Goal: Task Accomplishment & Management: Complete application form

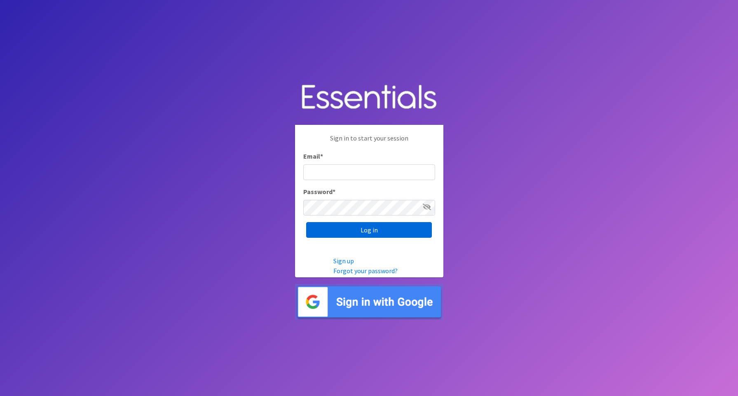
type input "[EMAIL_ADDRESS][DOMAIN_NAME]"
click at [329, 234] on input "Log in" at bounding box center [369, 230] width 126 height 16
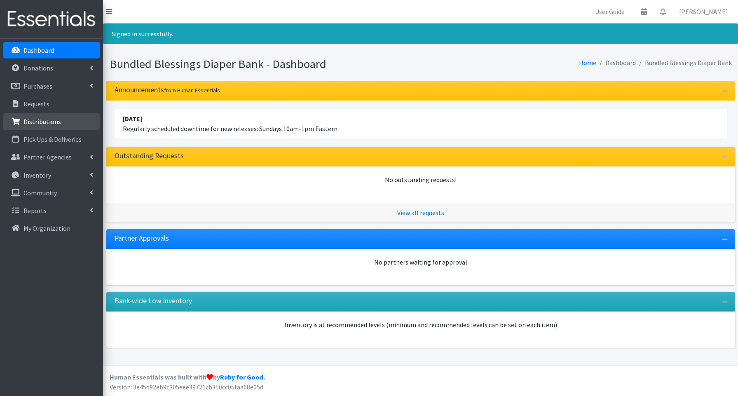
click at [35, 120] on p "Distributions" at bounding box center [42, 121] width 38 height 8
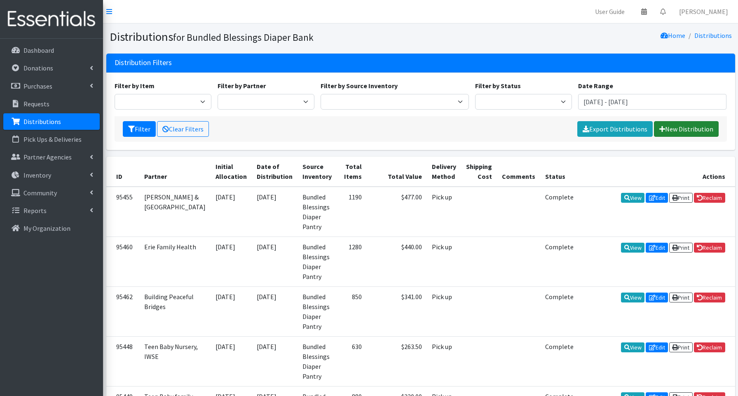
click at [674, 129] on link "New Distribution" at bounding box center [686, 129] width 65 height 16
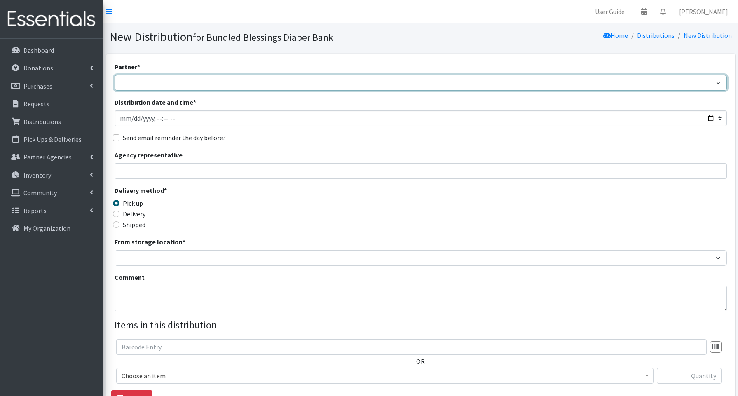
click at [186, 85] on select "Advocate Aurora Health Baby Toddler Black Residents of Evanston Building Peacef…" at bounding box center [421, 83] width 613 height 16
select select "5196"
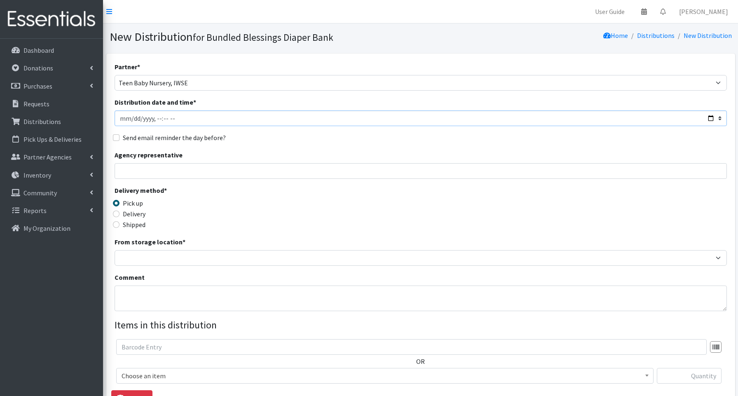
click at [708, 115] on input "Distribution date and time *" at bounding box center [421, 118] width 613 height 16
type input "2025-09-18T14:00"
click at [298, 173] on input "Agency representative" at bounding box center [421, 171] width 613 height 16
drag, startPoint x: 169, startPoint y: 171, endPoint x: 120, endPoint y: 172, distance: 48.6
click at [120, 172] on input "Tiffany Culpepper" at bounding box center [421, 171] width 613 height 16
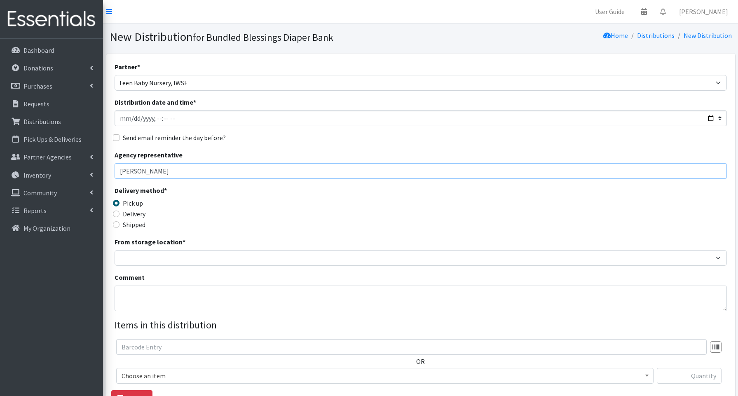
type input "Leesha Lane"
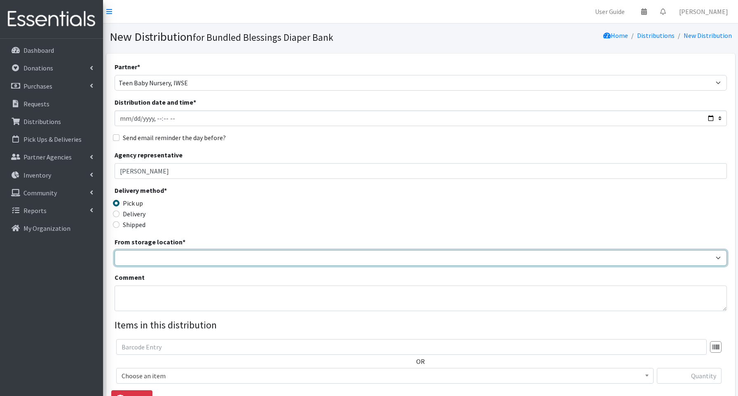
click at [136, 262] on select "Bundled Blessings Diaper Pantry" at bounding box center [421, 258] width 613 height 16
select select "79"
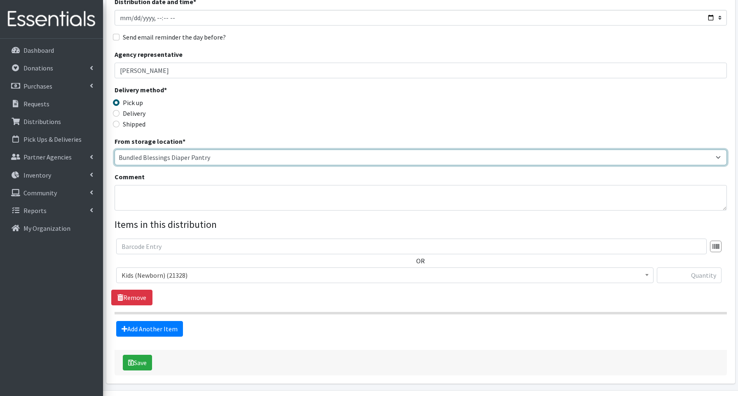
scroll to position [110, 0]
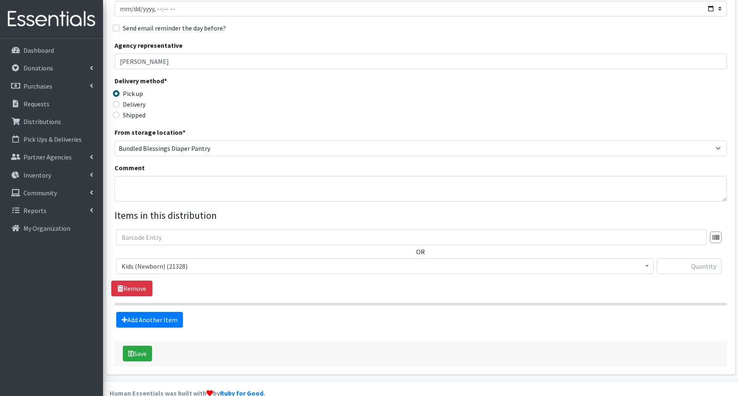
click at [167, 266] on span "Kids (Newborn) (21328)" at bounding box center [385, 267] width 527 height 12
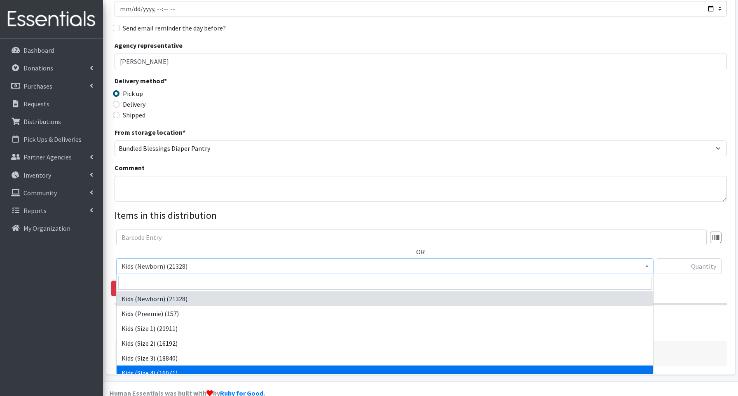
select select "3650"
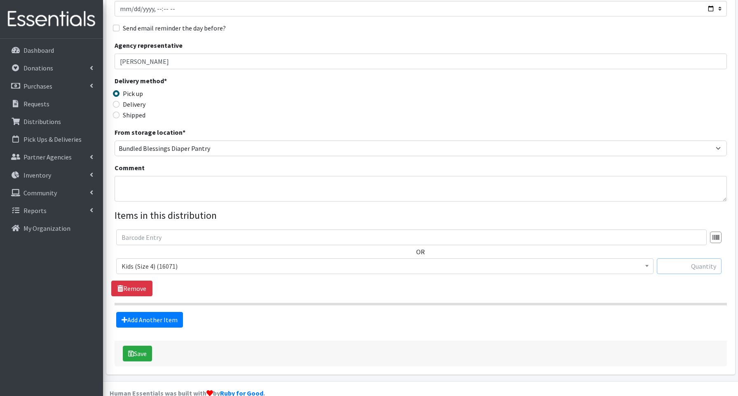
click at [707, 266] on input "text" at bounding box center [689, 266] width 65 height 16
type input "150"
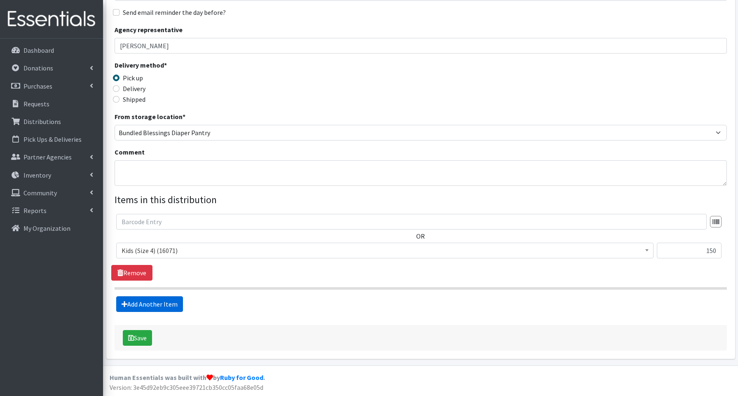
click at [170, 299] on link "Add Another Item" at bounding box center [149, 304] width 67 height 16
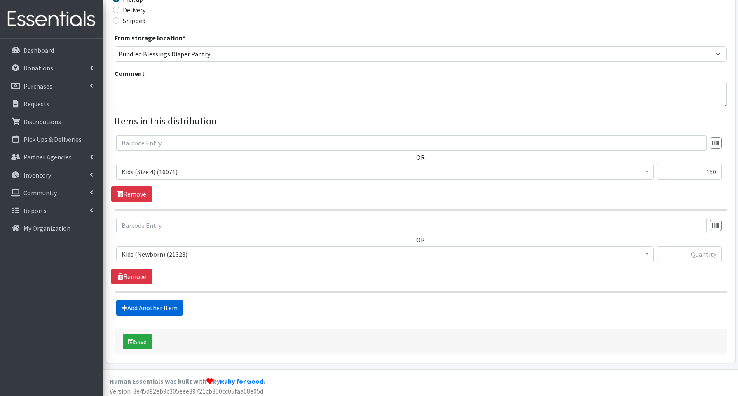
scroll to position [208, 0]
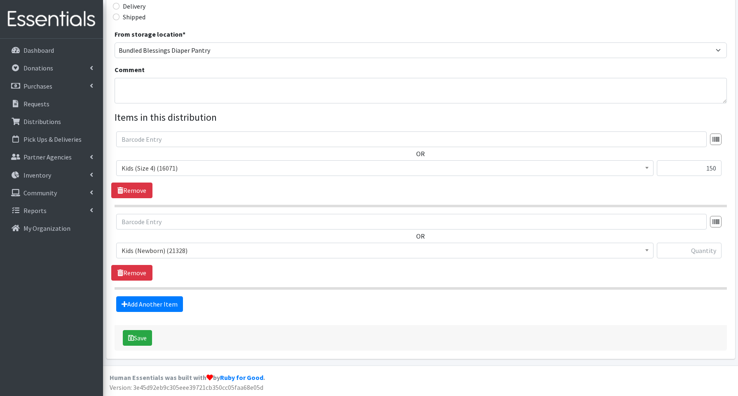
click at [156, 251] on span "Kids (Newborn) (21328)" at bounding box center [385, 251] width 527 height 12
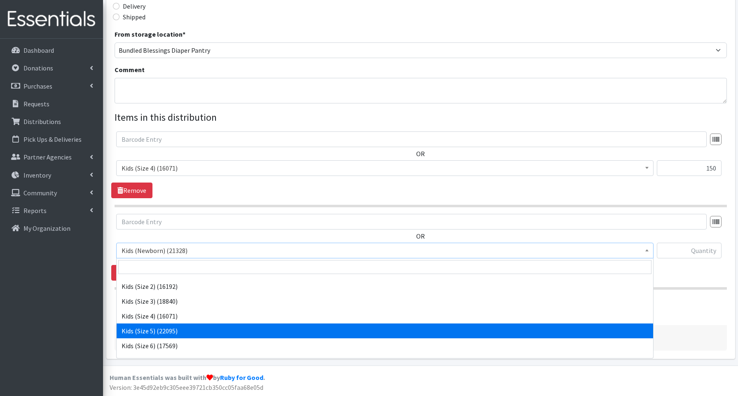
scroll to position [40, 0]
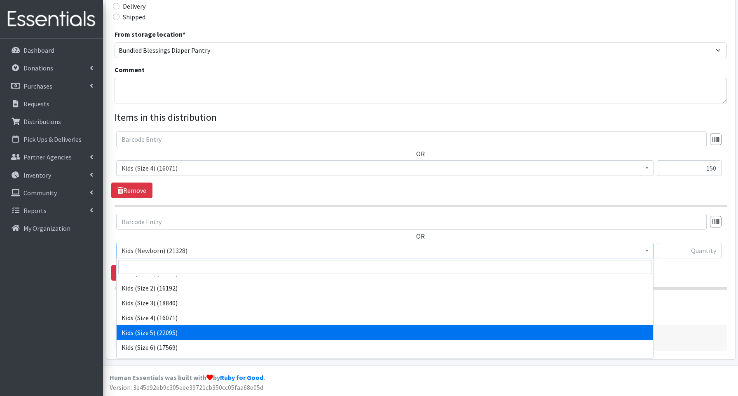
select select "3672"
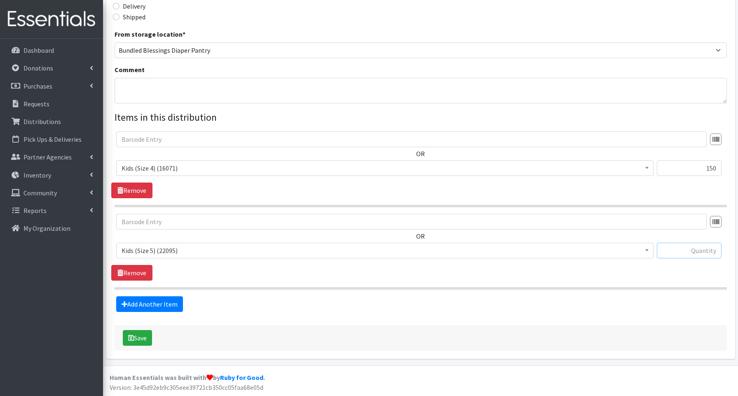
click at [693, 255] on input "text" at bounding box center [689, 251] width 65 height 16
type input "200"
click at [171, 308] on link "Add Another Item" at bounding box center [149, 304] width 67 height 16
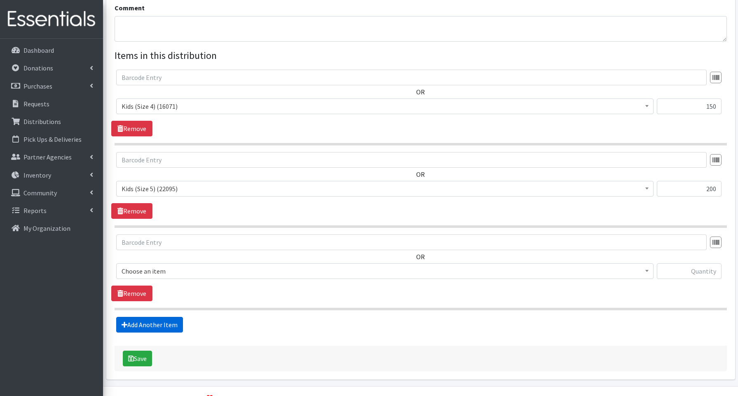
scroll to position [290, 0]
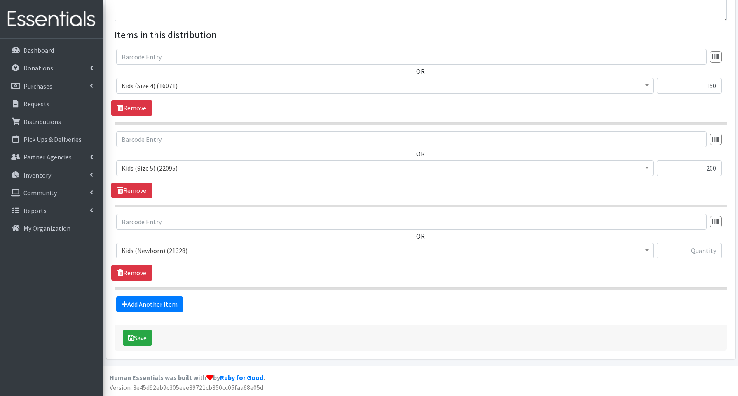
click at [153, 256] on span "Kids (Newborn) (21328)" at bounding box center [385, 251] width 527 height 12
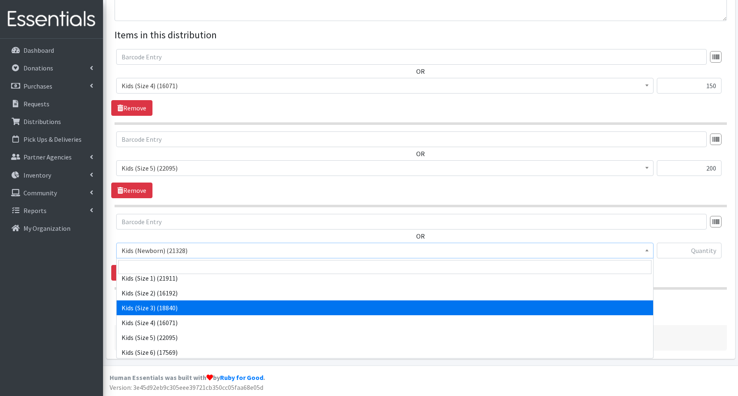
scroll to position [42, 0]
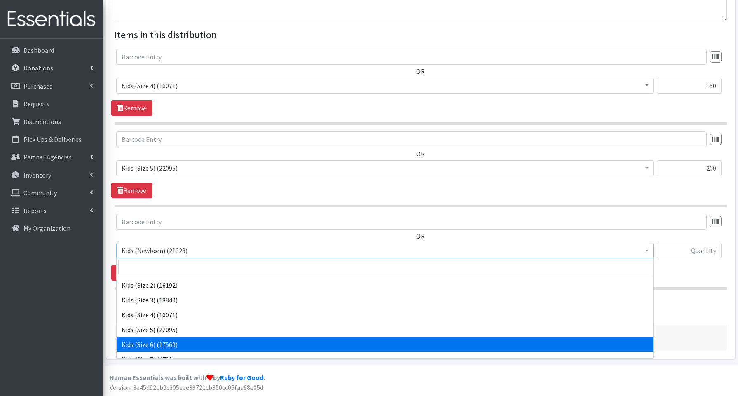
select select "3654"
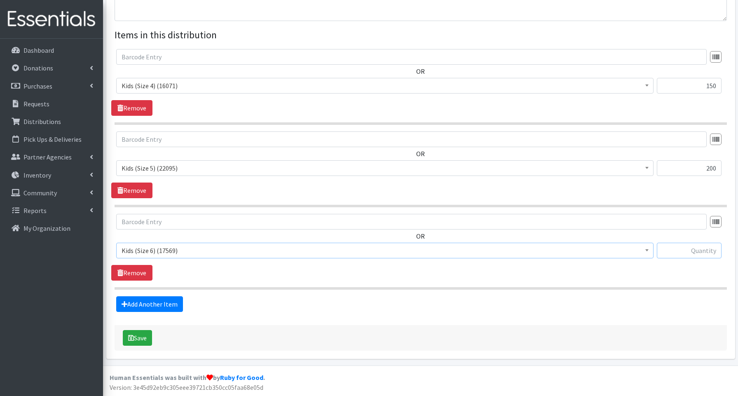
click at [696, 251] on input "text" at bounding box center [689, 251] width 65 height 16
type input "300"
click at [145, 338] on button "Save" at bounding box center [137, 338] width 29 height 16
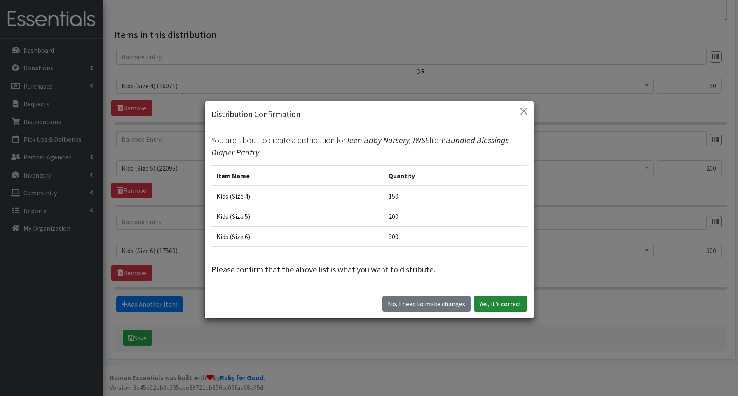
click at [509, 304] on button "Yes, it's correct" at bounding box center [500, 304] width 53 height 16
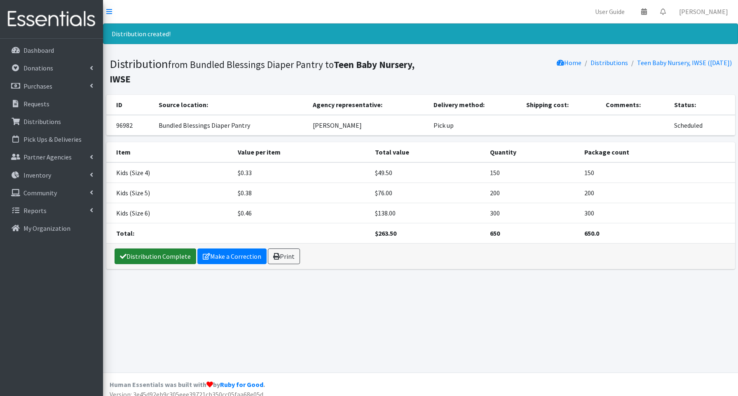
click at [138, 254] on link "Distribution Complete" at bounding box center [156, 257] width 82 height 16
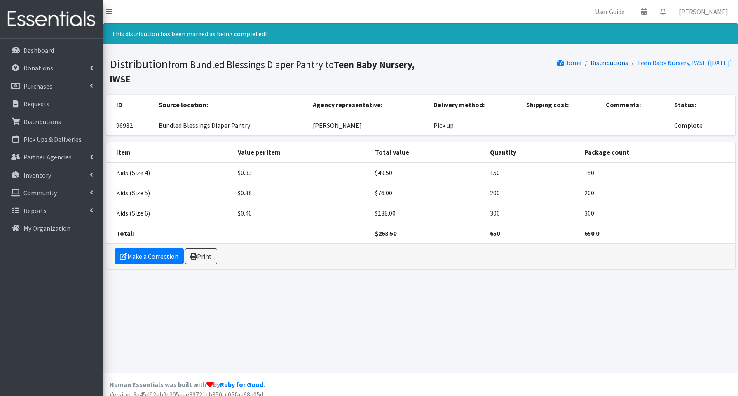
click at [601, 62] on link "Distributions" at bounding box center [610, 63] width 38 height 8
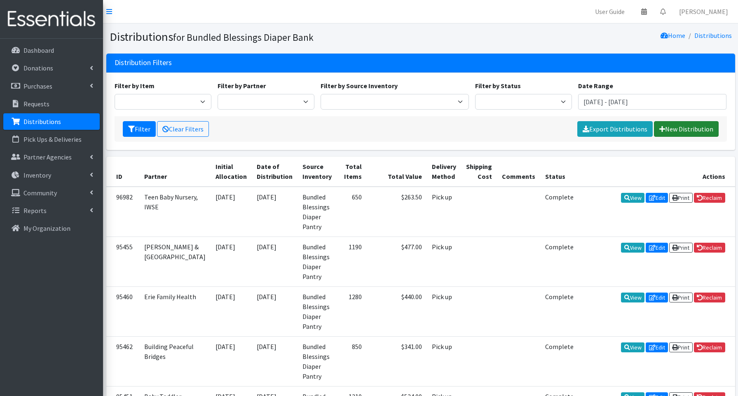
click at [675, 127] on link "New Distribution" at bounding box center [686, 129] width 65 height 16
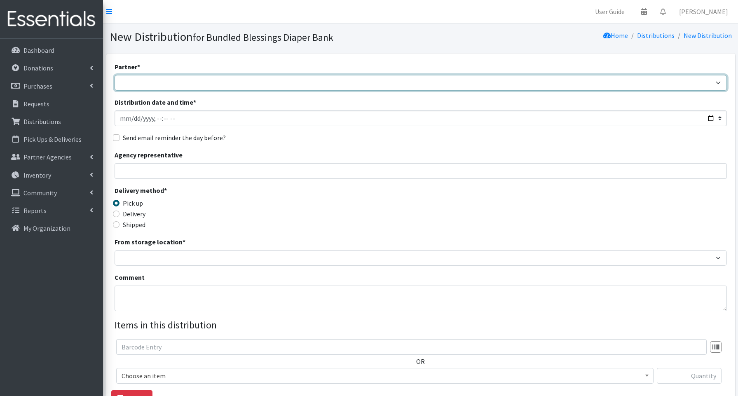
click at [148, 85] on select "Advocate Aurora Health Baby Toddler Black Residents of [GEOGRAPHIC_DATA] Peacef…" at bounding box center [421, 83] width 613 height 16
select select "847"
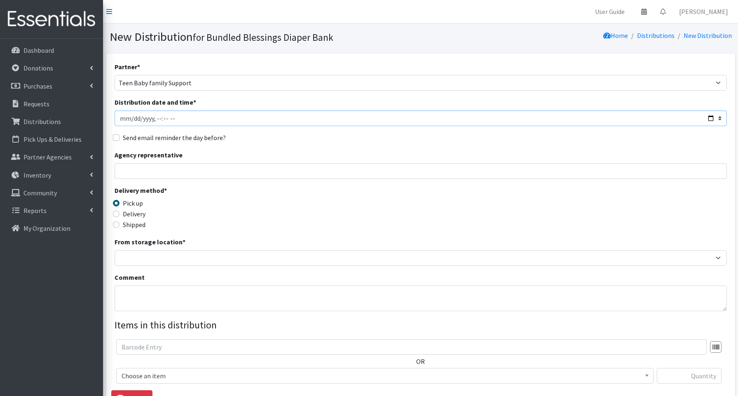
click at [708, 119] on input "Distribution date and time *" at bounding box center [421, 118] width 613 height 16
type input "2025-09-18T14:00"
click at [329, 169] on input "Agency representative" at bounding box center [421, 171] width 613 height 16
type input "Tiffany Culpepper"
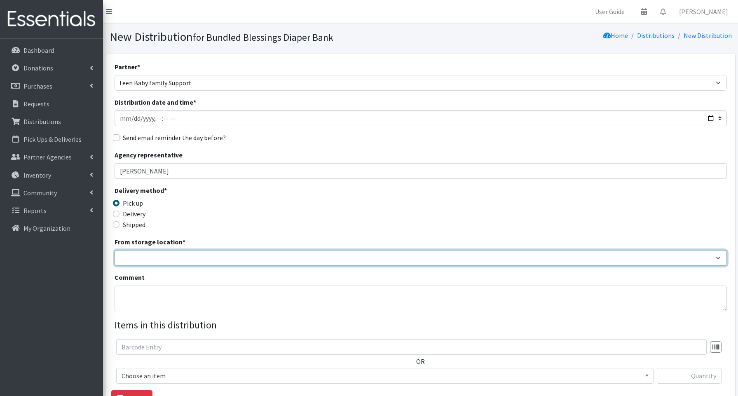
click at [153, 258] on select "Bundled Blessings Diaper Pantry" at bounding box center [421, 258] width 613 height 16
select select "79"
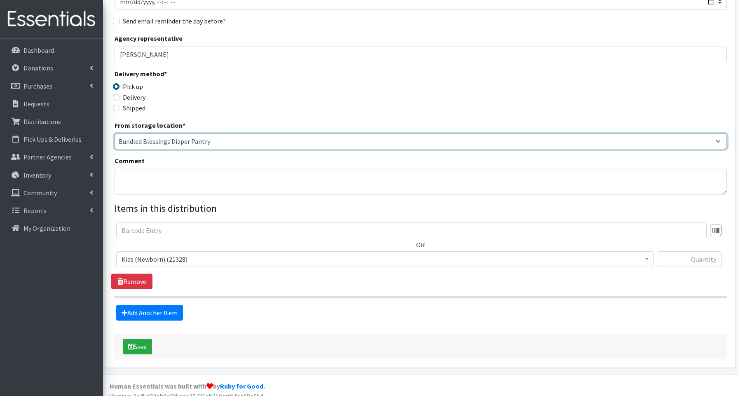
scroll to position [125, 0]
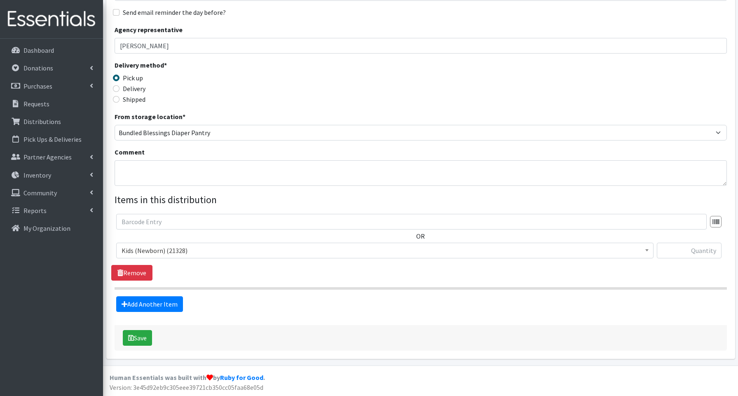
click at [161, 248] on span "Kids (Newborn) (21328)" at bounding box center [385, 251] width 527 height 12
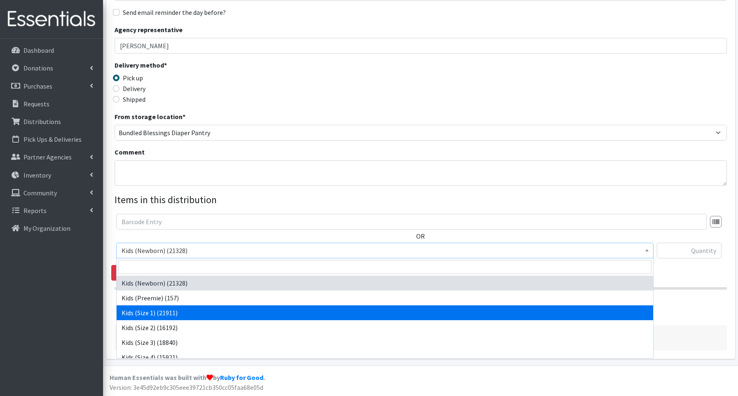
select select "3657"
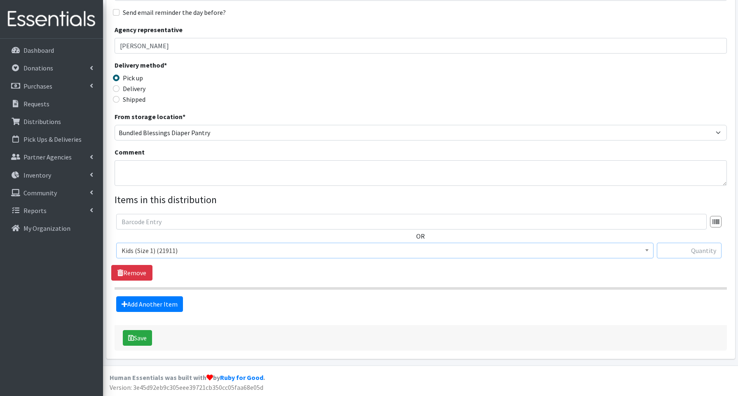
click at [697, 251] on input "text" at bounding box center [689, 251] width 65 height 16
type input "50"
click at [150, 307] on link "Add Another Item" at bounding box center [149, 304] width 67 height 16
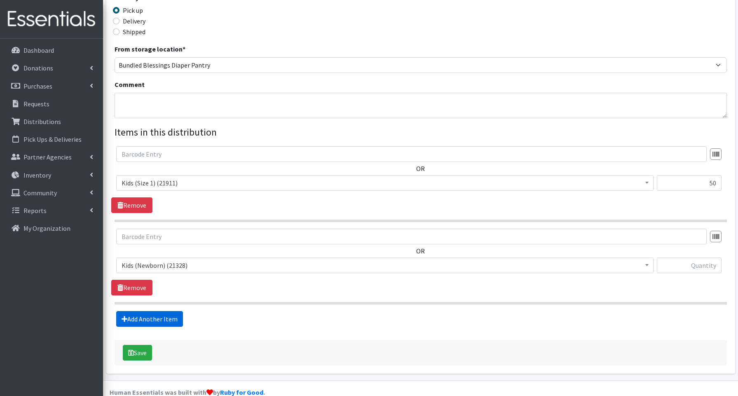
scroll to position [208, 0]
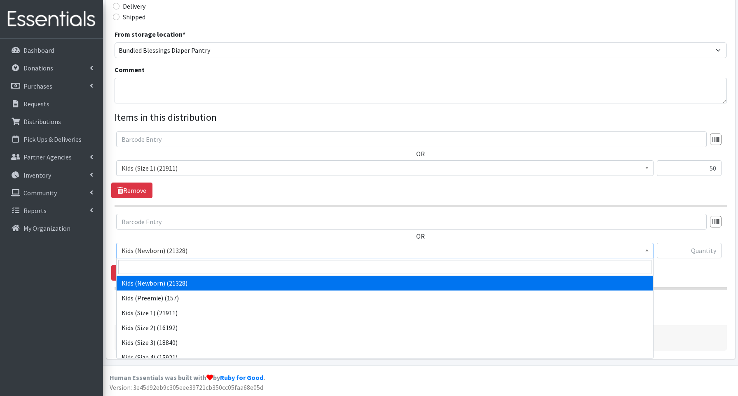
click at [143, 252] on span "Kids (Newborn) (21328)" at bounding box center [385, 251] width 527 height 12
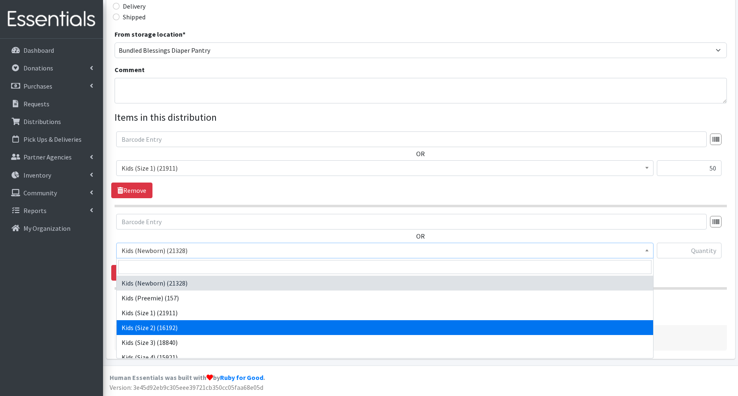
select select "3656"
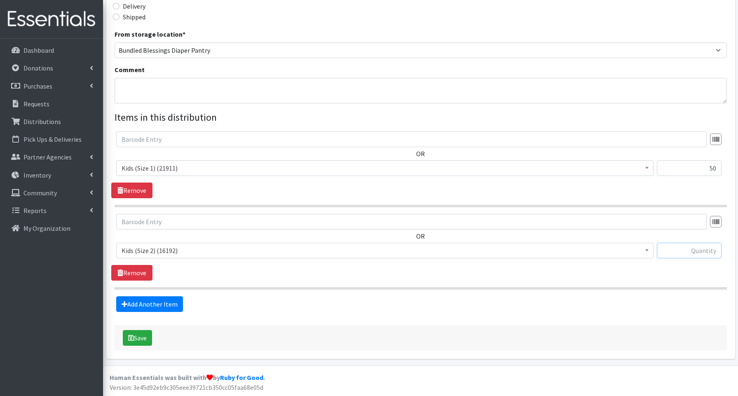
click at [686, 252] on input "text" at bounding box center [689, 251] width 65 height 16
type input "50"
click at [160, 305] on link "Add Another Item" at bounding box center [149, 304] width 67 height 16
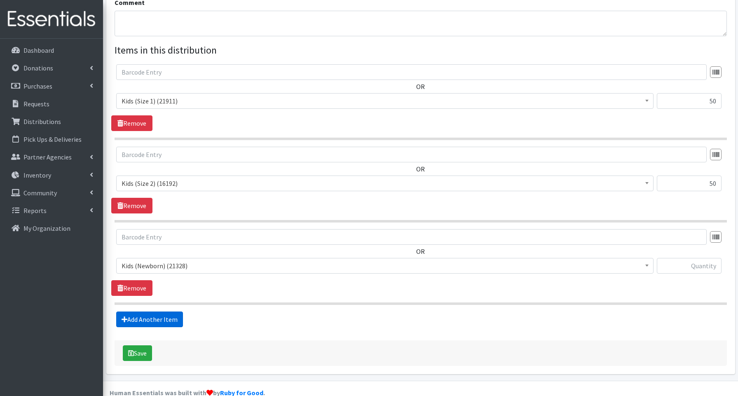
scroll to position [290, 0]
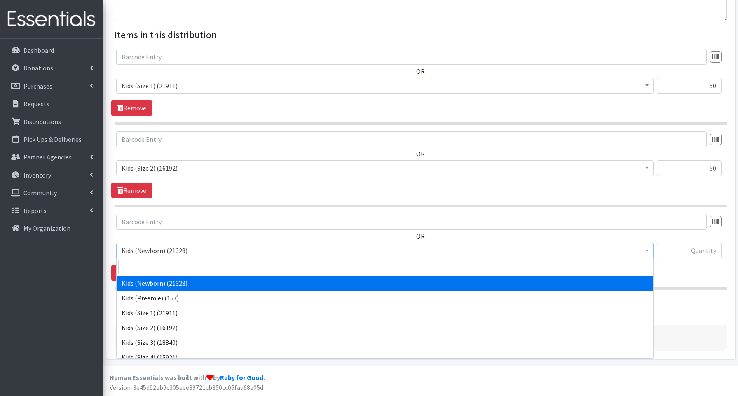
click at [159, 252] on span "Kids (Newborn) (21328)" at bounding box center [385, 251] width 527 height 12
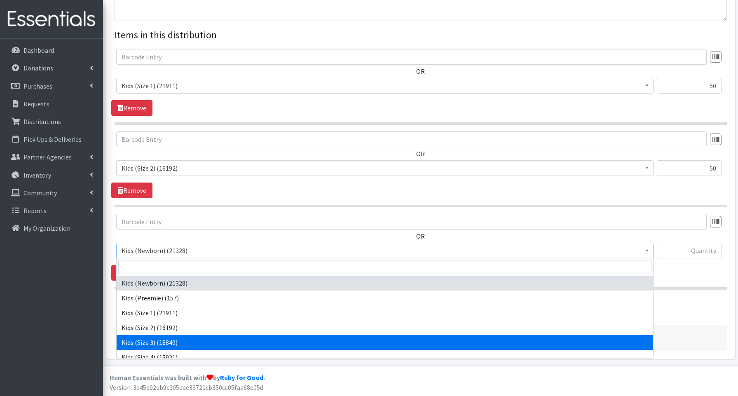
select select "3644"
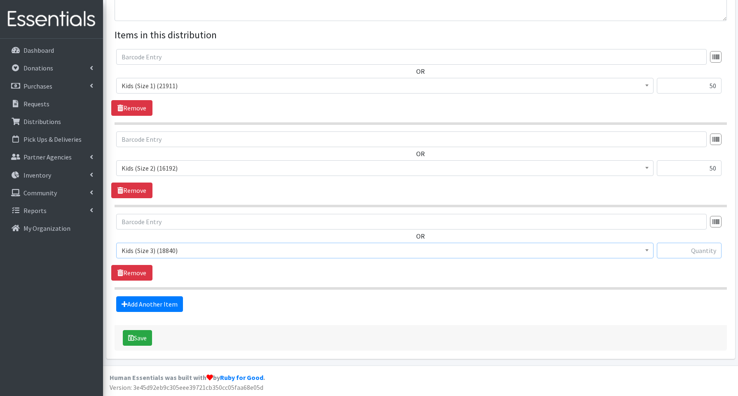
click at [676, 256] on input "text" at bounding box center [689, 251] width 65 height 16
type input "150"
click at [162, 301] on link "Add Another Item" at bounding box center [149, 304] width 67 height 16
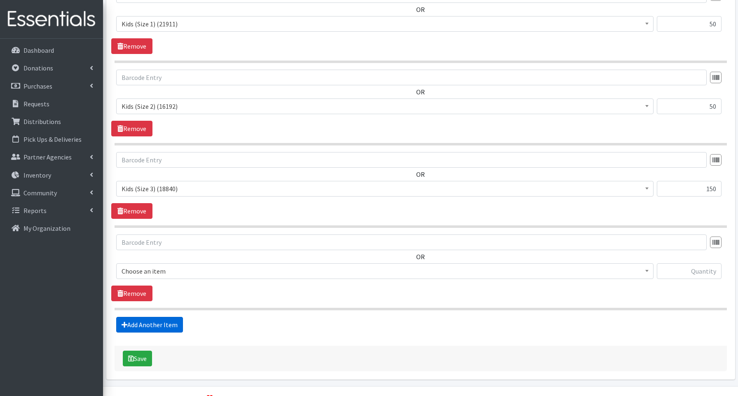
scroll to position [373, 0]
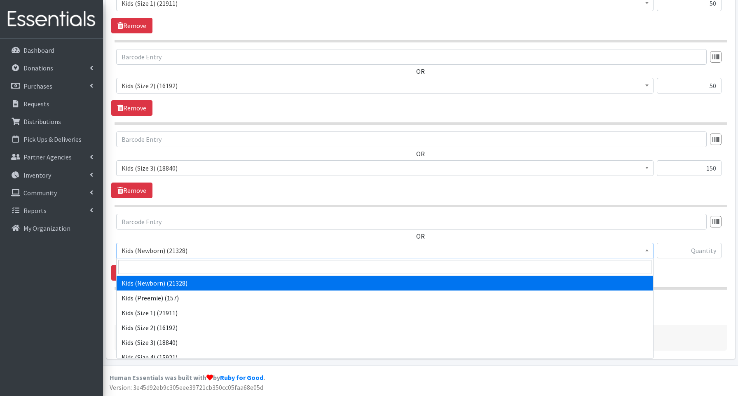
click at [146, 251] on span "Kids (Newborn) (21328)" at bounding box center [385, 251] width 527 height 12
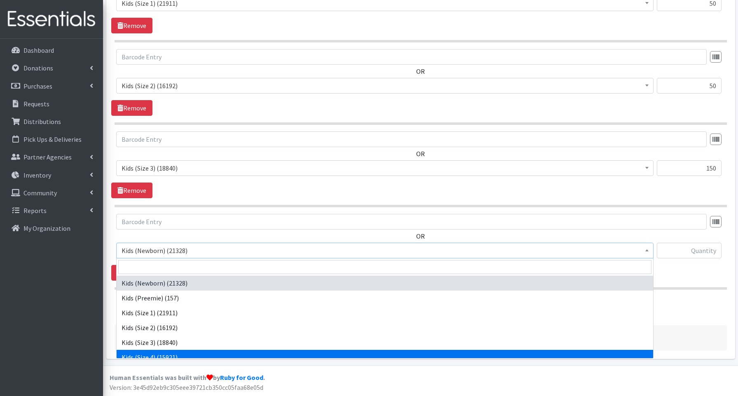
drag, startPoint x: 159, startPoint y: 352, endPoint x: 284, endPoint y: 319, distance: 129.5
select select "3650"
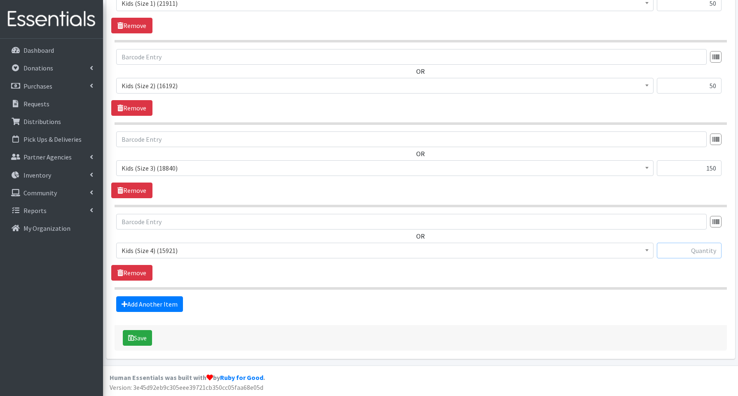
click at [702, 247] on input "text" at bounding box center [689, 251] width 65 height 16
type input "200"
click at [145, 299] on link "Add Another Item" at bounding box center [149, 304] width 67 height 16
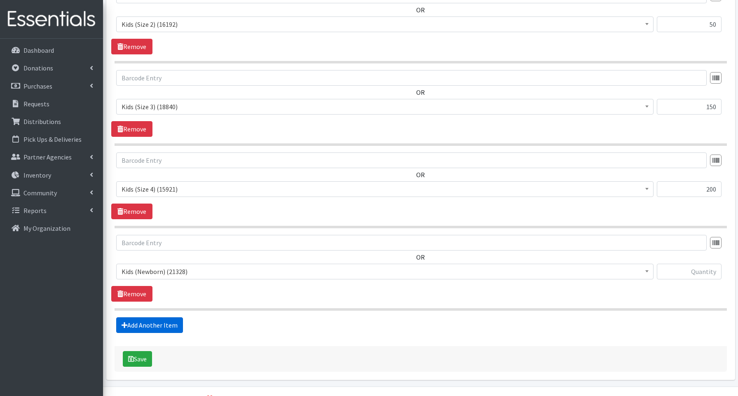
scroll to position [455, 0]
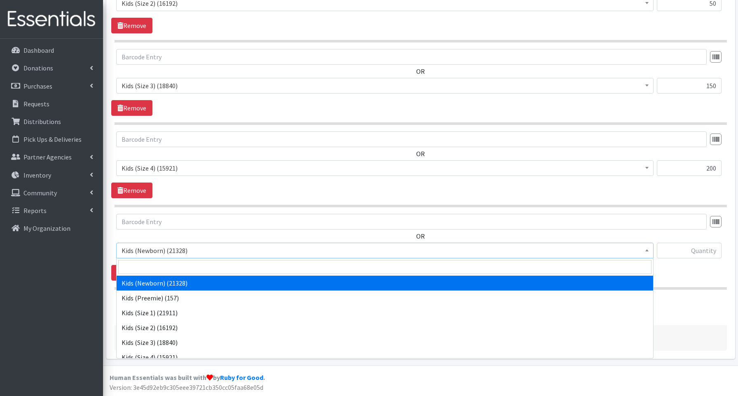
click at [148, 248] on span "Kids (Newborn) (21328)" at bounding box center [385, 251] width 527 height 12
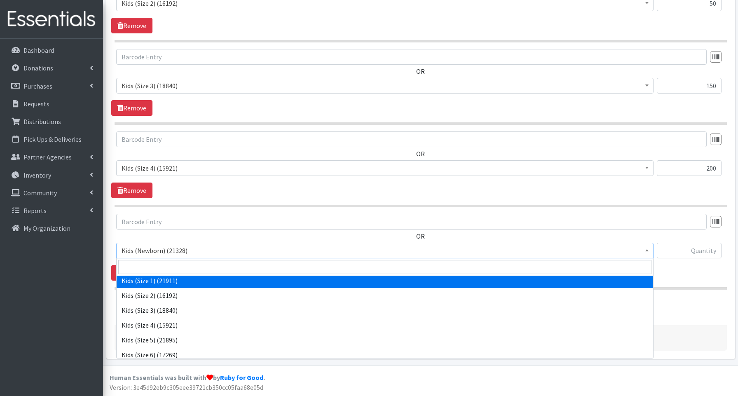
scroll to position [47, 0]
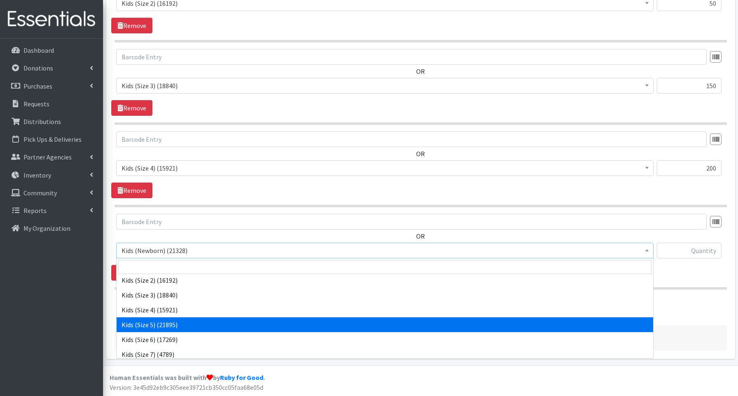
select select "3672"
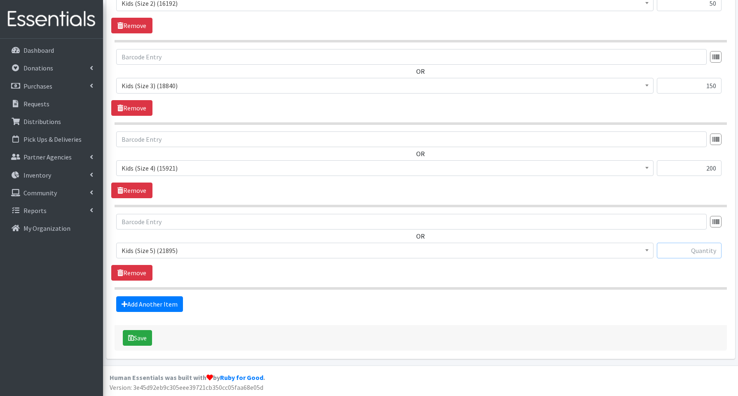
click at [696, 251] on input "text" at bounding box center [689, 251] width 65 height 16
type input "250"
click at [147, 303] on link "Add Another Item" at bounding box center [149, 304] width 67 height 16
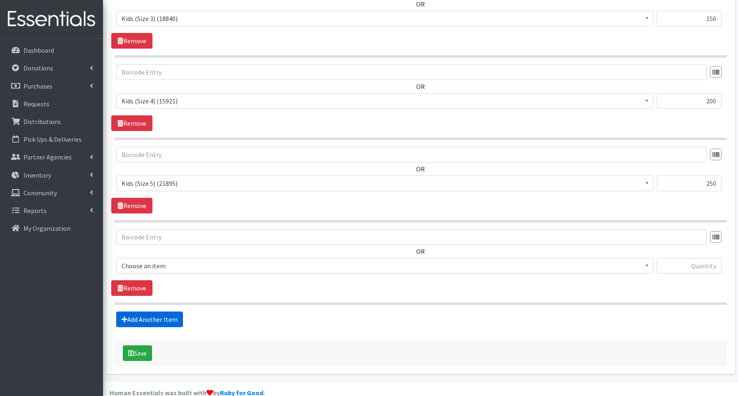
scroll to position [538, 0]
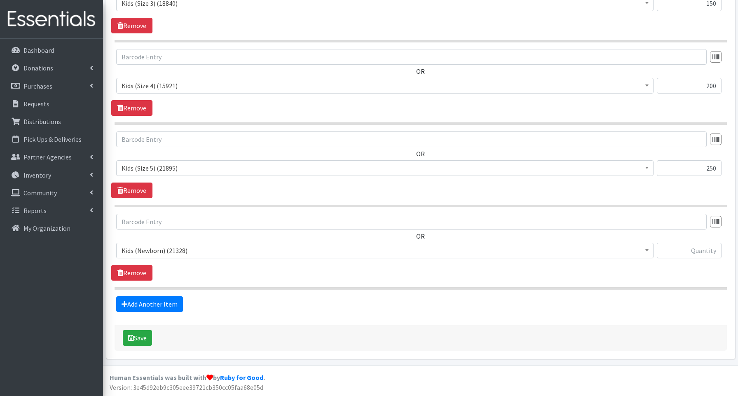
click at [143, 253] on span "Kids (Newborn) (21328)" at bounding box center [385, 251] width 527 height 12
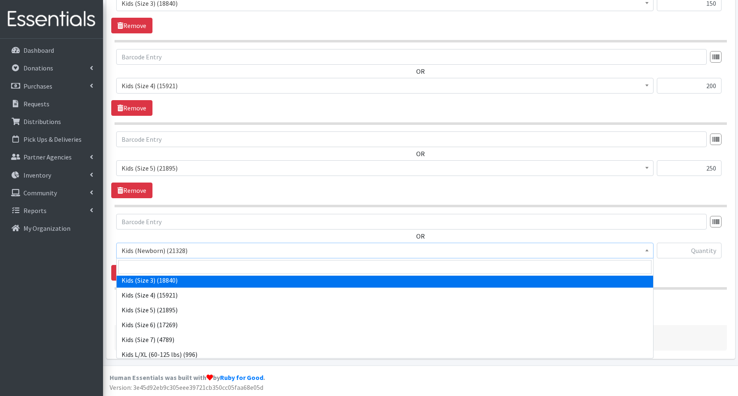
scroll to position [63, 0]
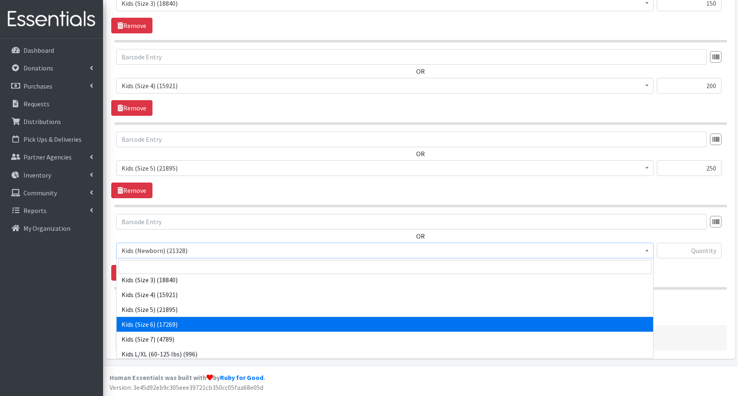
select select "3654"
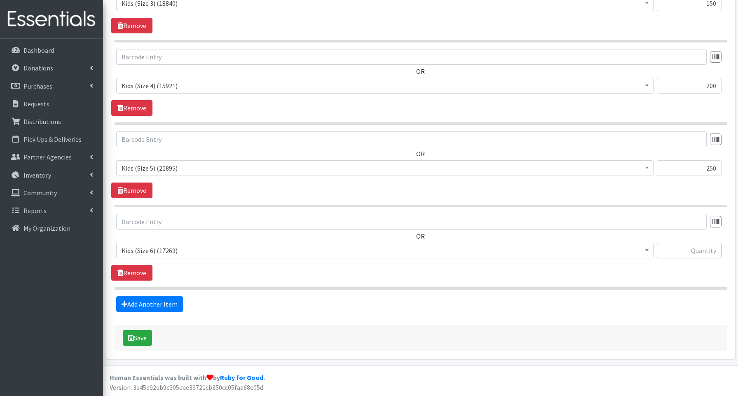
click at [685, 250] on input "text" at bounding box center [689, 251] width 65 height 16
type input "100"
click at [167, 301] on link "Add Another Item" at bounding box center [149, 304] width 67 height 16
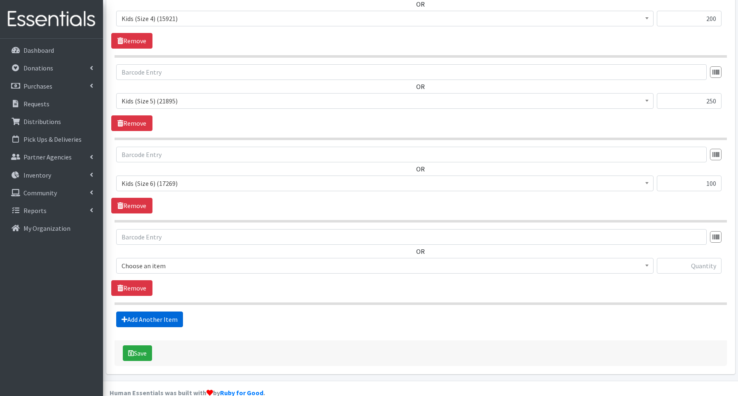
scroll to position [620, 0]
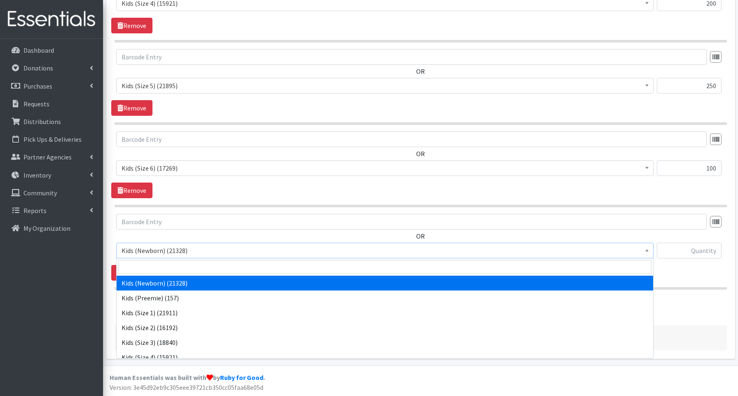
click at [155, 254] on span "Kids (Newborn) (21328)" at bounding box center [385, 251] width 527 height 12
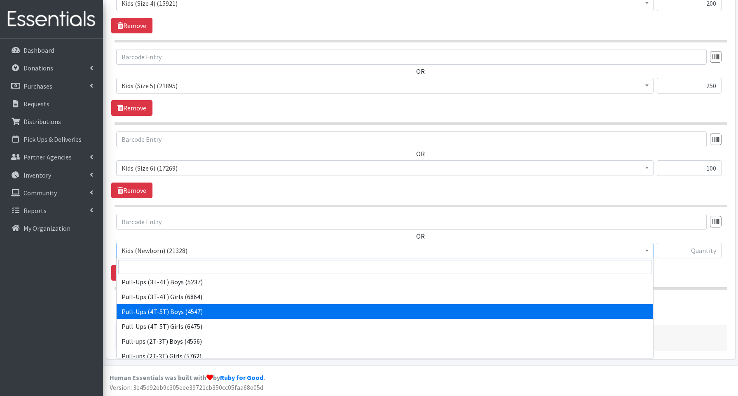
scroll to position [185, 0]
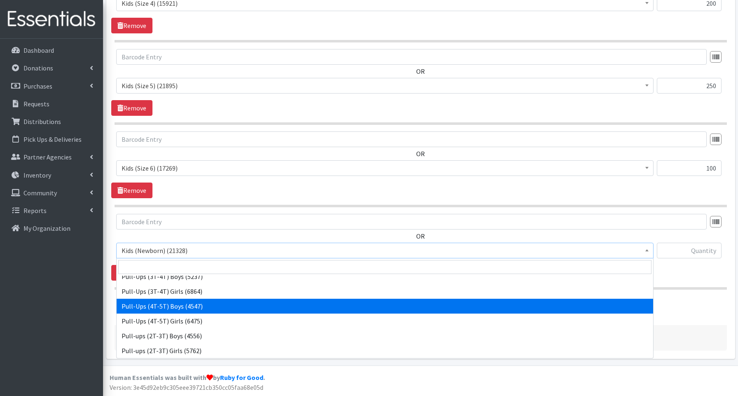
select select "3692"
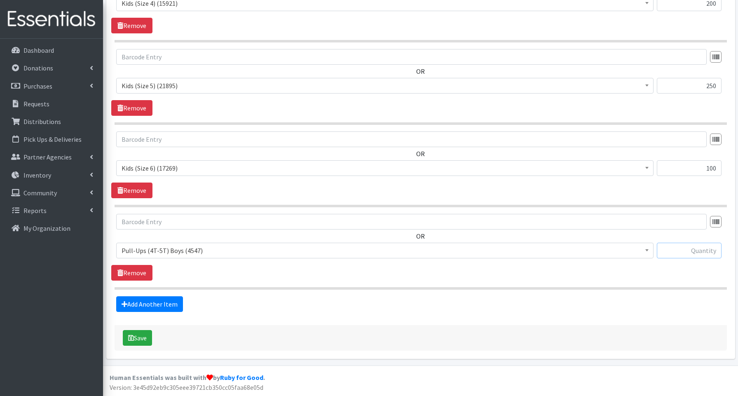
click at [686, 248] on input "text" at bounding box center [689, 251] width 65 height 16
type input "40"
click at [141, 337] on button "Save" at bounding box center [137, 338] width 29 height 16
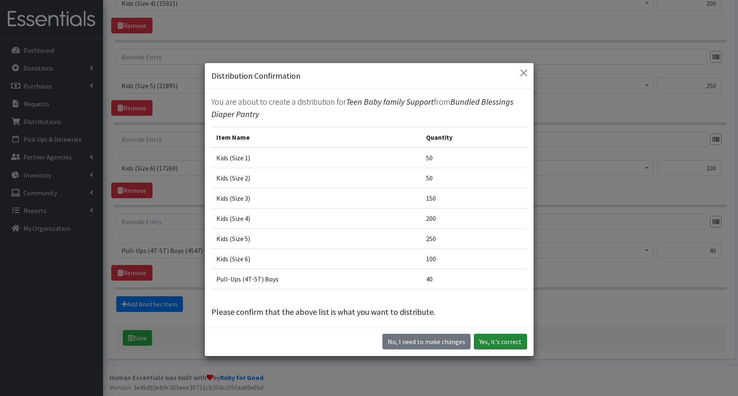
click at [500, 342] on button "Yes, it's correct" at bounding box center [500, 342] width 53 height 16
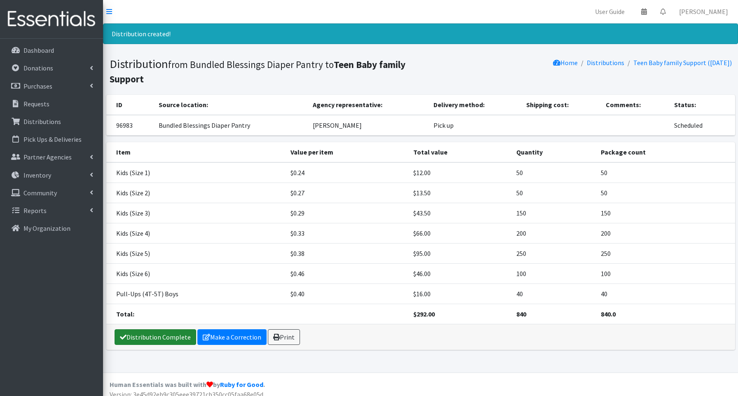
click at [133, 334] on link "Distribution Complete" at bounding box center [156, 337] width 82 height 16
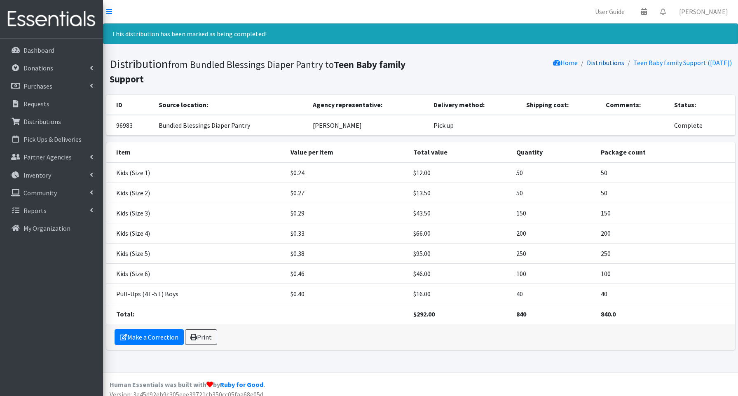
click at [606, 62] on link "Distributions" at bounding box center [606, 63] width 38 height 8
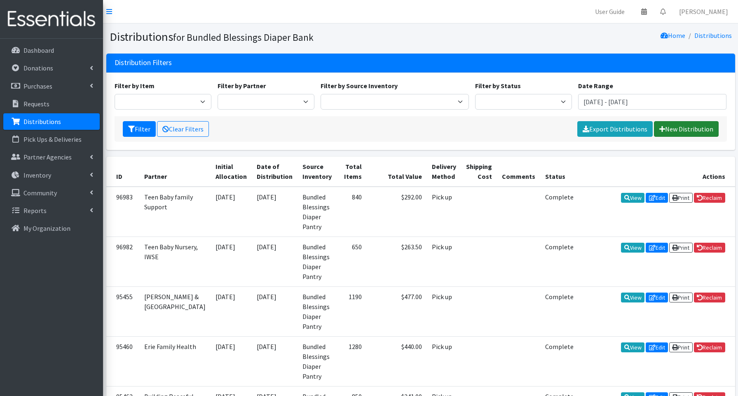
click at [676, 129] on link "New Distribution" at bounding box center [686, 129] width 65 height 16
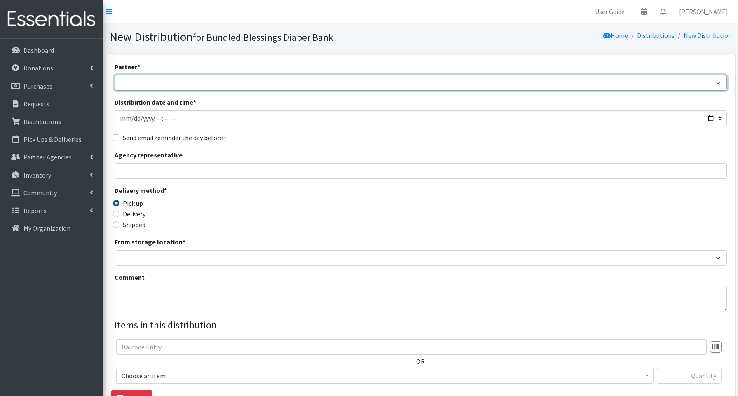
click at [127, 82] on select "Advocate Aurora Health Baby Toddler Black Residents of [GEOGRAPHIC_DATA] Peacef…" at bounding box center [421, 83] width 613 height 16
select select "848"
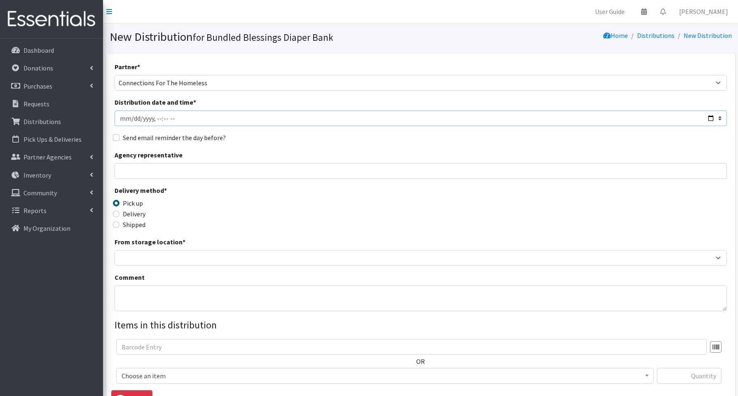
click at [708, 115] on input "Distribution date and time *" at bounding box center [421, 118] width 613 height 16
type input "2025-09-18T13:45"
click at [335, 168] on input "Agency representative" at bounding box center [421, 171] width 613 height 16
type input "Jen Fleur-Crystal"
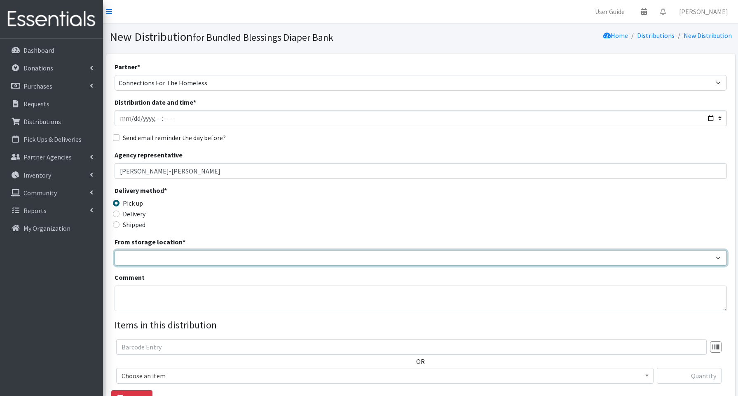
click at [159, 253] on select "Bundled Blessings Diaper Pantry" at bounding box center [421, 258] width 613 height 16
select select "79"
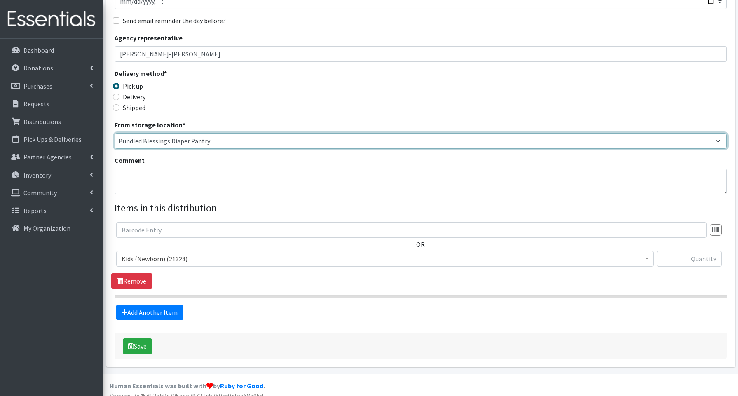
scroll to position [125, 0]
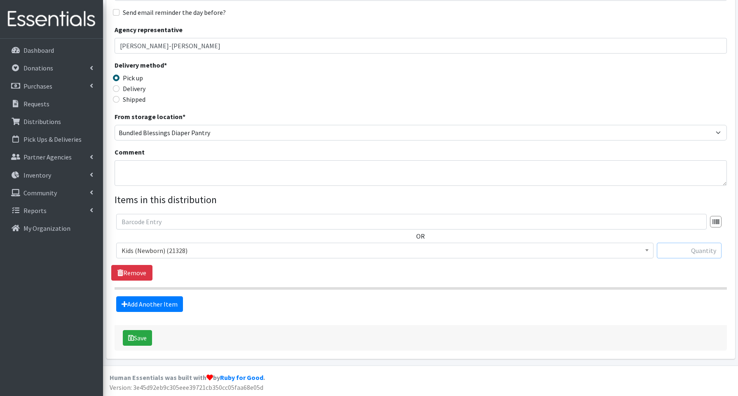
click at [695, 250] on input "text" at bounding box center [689, 251] width 65 height 16
type input "200"
click at [161, 306] on link "Add Another Item" at bounding box center [149, 304] width 67 height 16
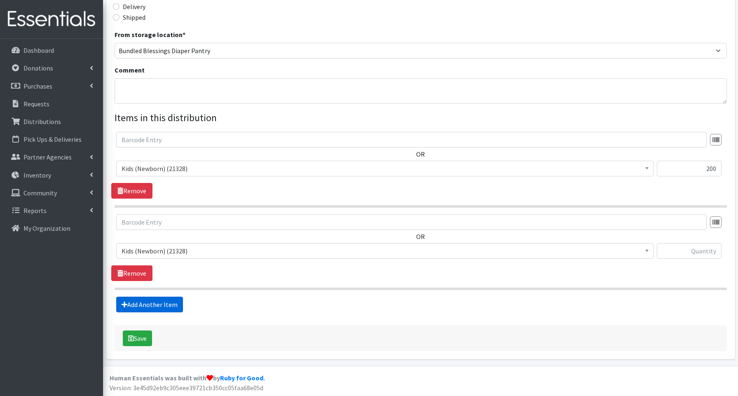
scroll to position [208, 0]
click at [150, 253] on span "Kids (Newborn) (21328)" at bounding box center [385, 251] width 527 height 12
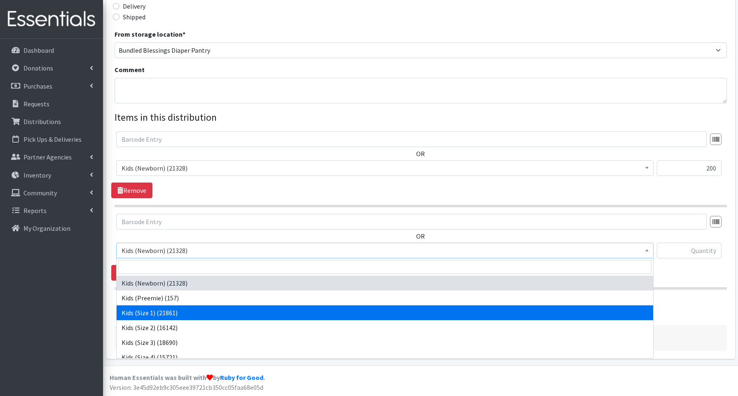
select select "3657"
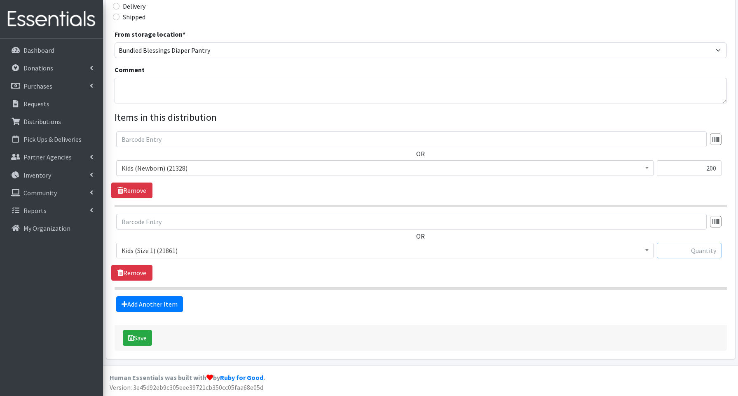
click at [695, 251] on input "text" at bounding box center [689, 251] width 65 height 16
type input "300"
click at [146, 303] on link "Add Another Item" at bounding box center [149, 304] width 67 height 16
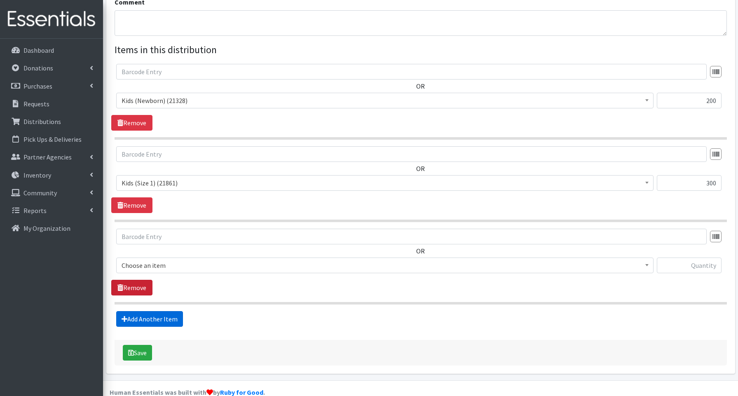
scroll to position [290, 0]
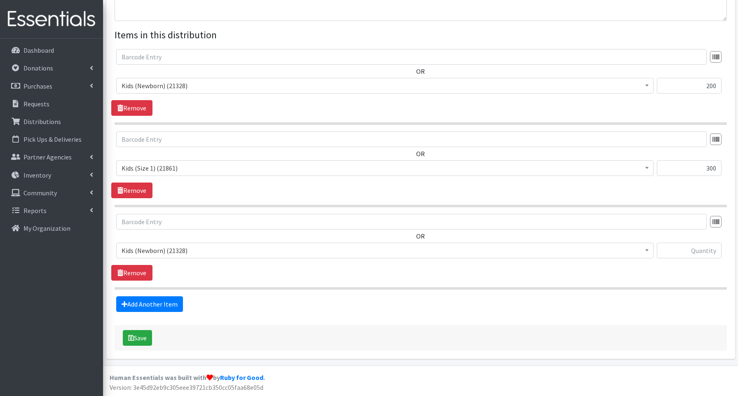
click at [143, 250] on span "Kids (Newborn) (21328)" at bounding box center [385, 251] width 527 height 12
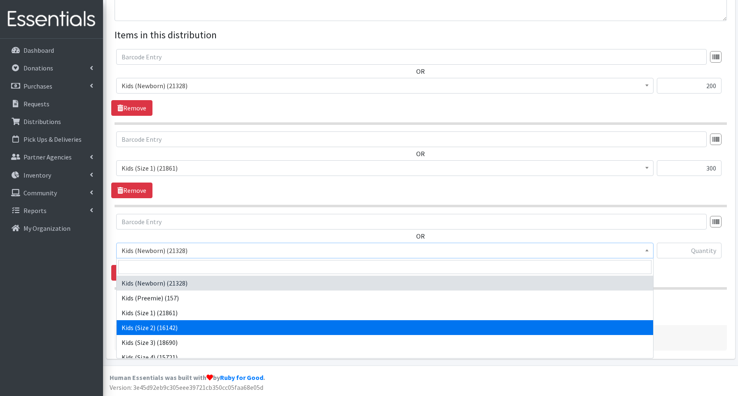
drag, startPoint x: 145, startPoint y: 326, endPoint x: 155, endPoint y: 318, distance: 12.9
select select "3656"
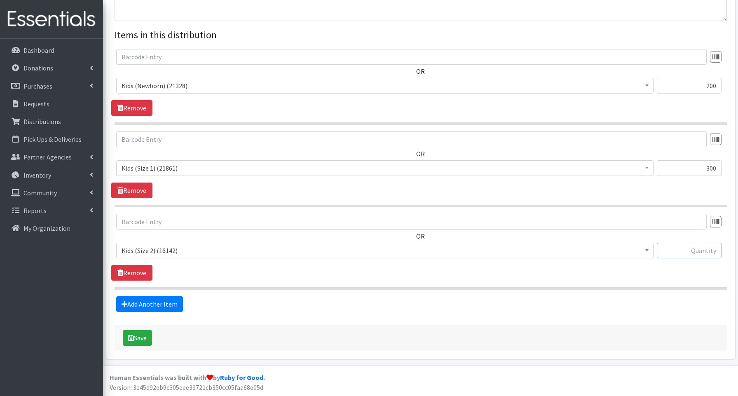
click at [686, 249] on input "text" at bounding box center [689, 251] width 65 height 16
type input "400"
click at [160, 306] on link "Add Another Item" at bounding box center [149, 304] width 67 height 16
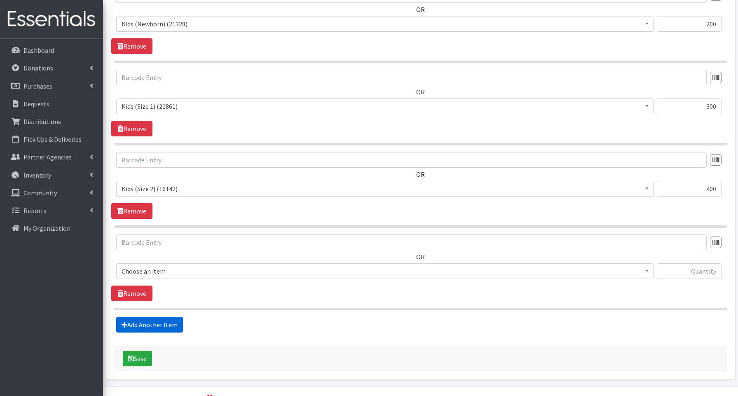
scroll to position [373, 0]
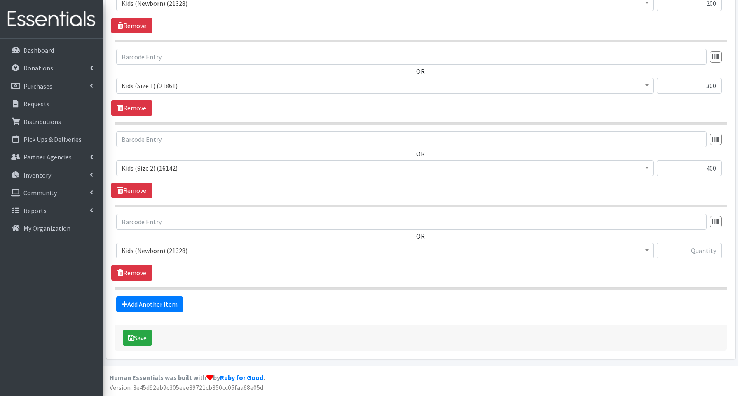
click at [147, 249] on span "Kids (Newborn) (21328)" at bounding box center [385, 251] width 527 height 12
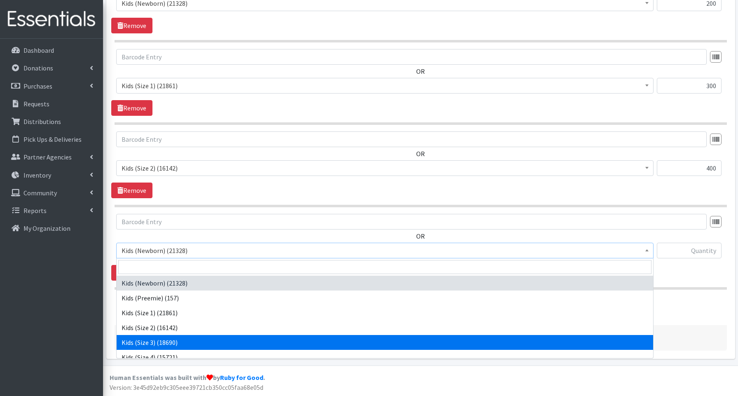
select select "3644"
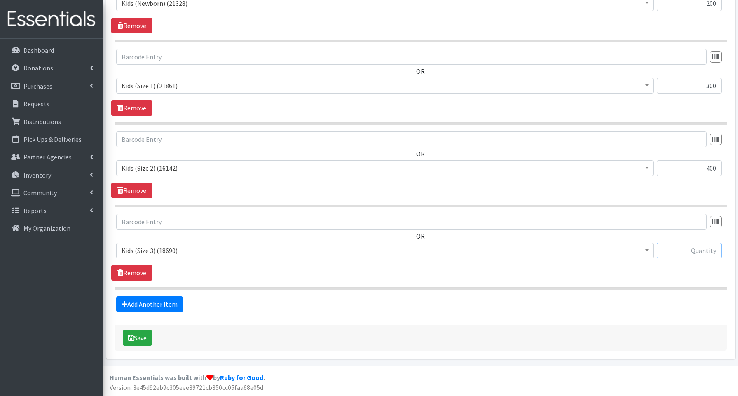
click at [697, 247] on input "text" at bounding box center [689, 251] width 65 height 16
type input "400"
click at [152, 305] on link "Add Another Item" at bounding box center [149, 304] width 67 height 16
click at [138, 251] on span "Kids (Newborn) (21328)" at bounding box center [385, 251] width 527 height 12
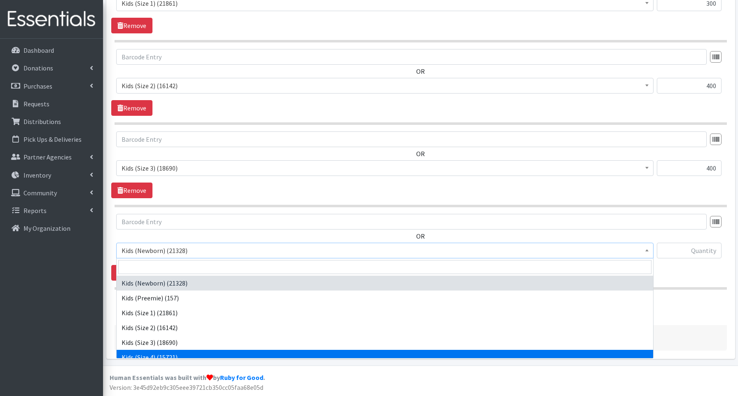
select select "3650"
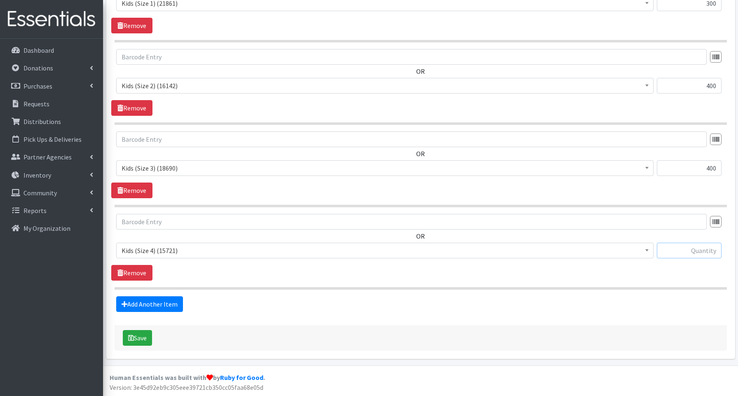
click at [673, 248] on input "text" at bounding box center [689, 251] width 65 height 16
type input "500"
click at [181, 302] on link "Add Another Item" at bounding box center [149, 304] width 67 height 16
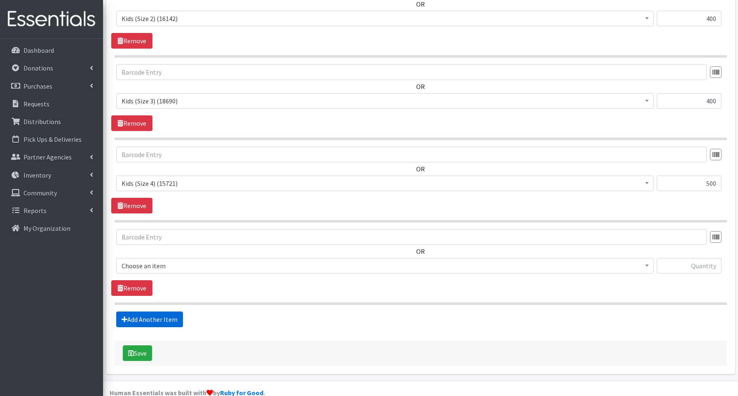
scroll to position [538, 0]
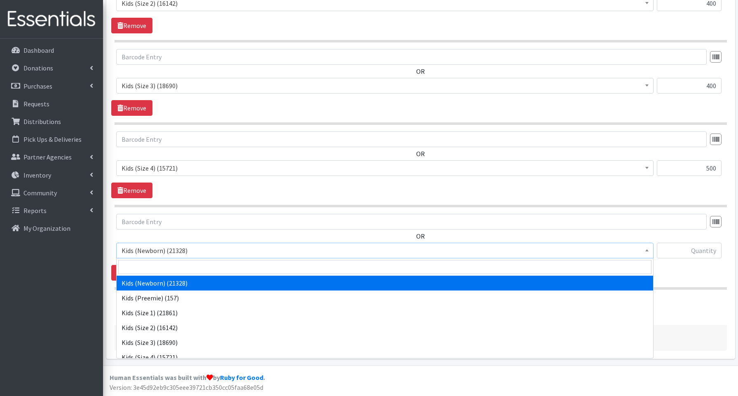
click at [159, 251] on span "Kids (Newborn) (21328)" at bounding box center [385, 251] width 527 height 12
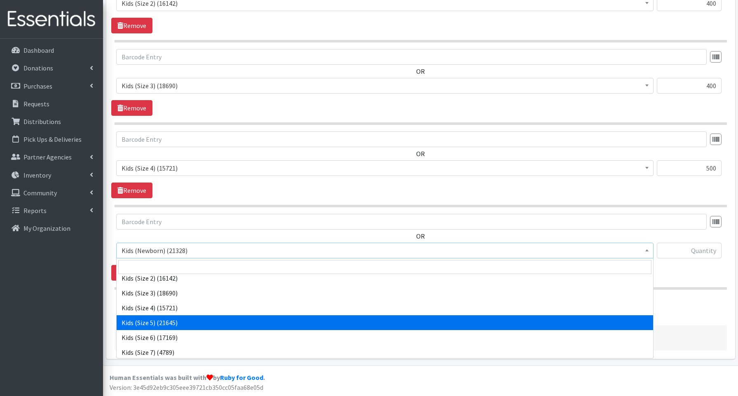
scroll to position [50, 0]
select select "3672"
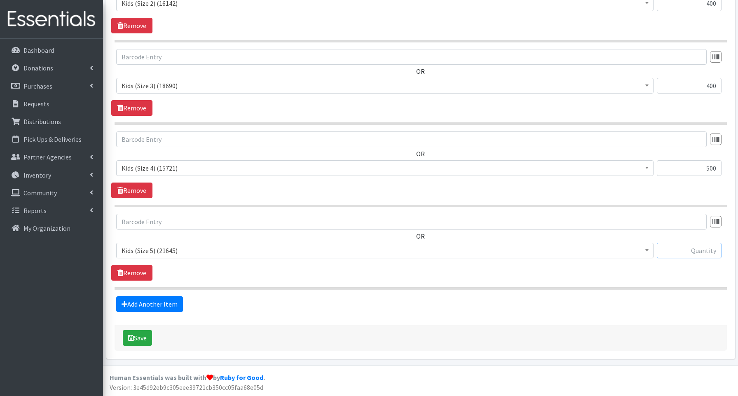
click at [694, 254] on input "text" at bounding box center [689, 251] width 65 height 16
type input "600"
click at [162, 304] on link "Add Another Item" at bounding box center [149, 304] width 67 height 16
click at [167, 250] on span "Kids (Newborn) (21328)" at bounding box center [385, 251] width 527 height 12
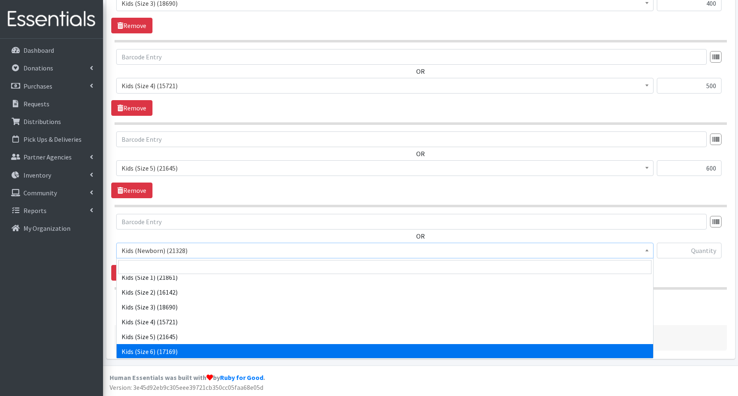
scroll to position [47, 0]
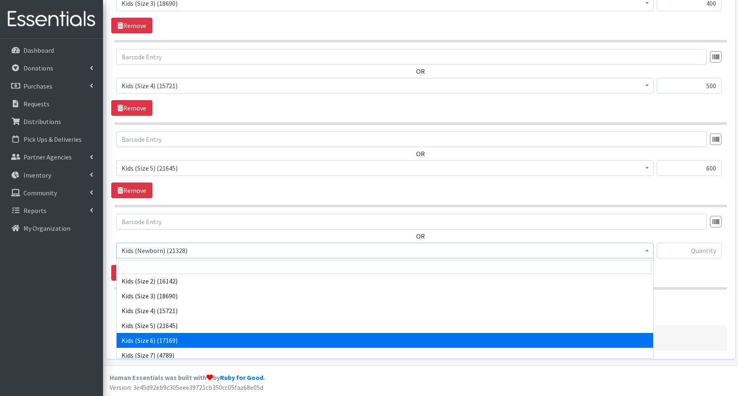
select select "3654"
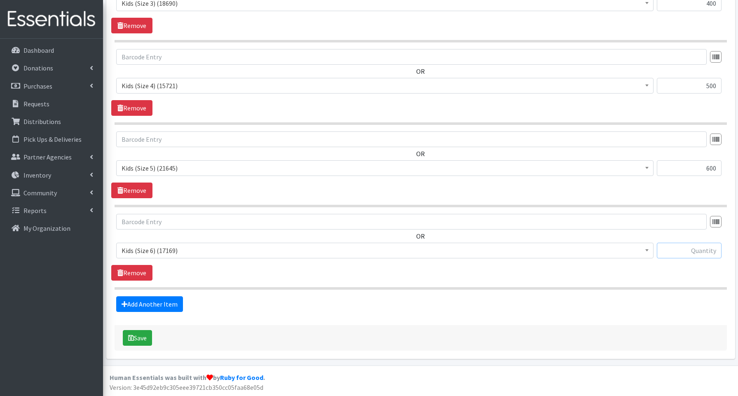
click at [686, 254] on input "text" at bounding box center [689, 251] width 65 height 16
type input "600"
click at [165, 302] on link "Add Another Item" at bounding box center [149, 304] width 67 height 16
click at [139, 249] on span "Kids (Newborn) (21328)" at bounding box center [385, 251] width 527 height 12
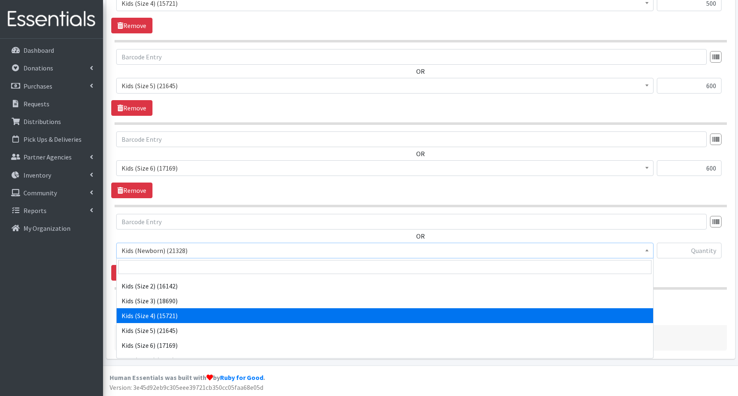
scroll to position [70, 0]
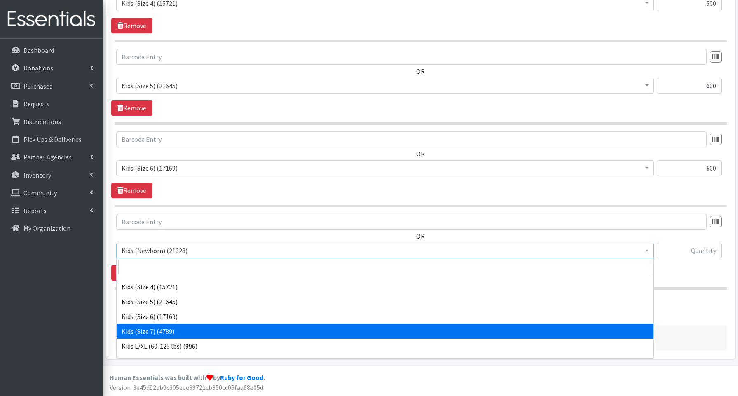
drag, startPoint x: 167, startPoint y: 331, endPoint x: 148, endPoint y: 332, distance: 18.2
select select "3695"
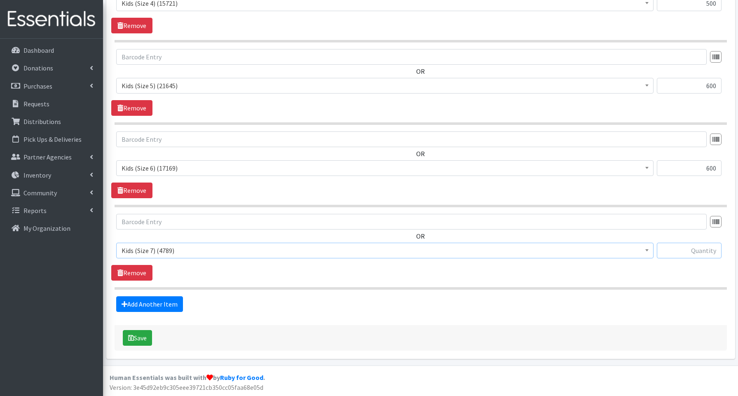
click at [704, 247] on input "text" at bounding box center [689, 251] width 65 height 16
type input "240"
click at [143, 303] on link "Add Another Item" at bounding box center [149, 304] width 67 height 16
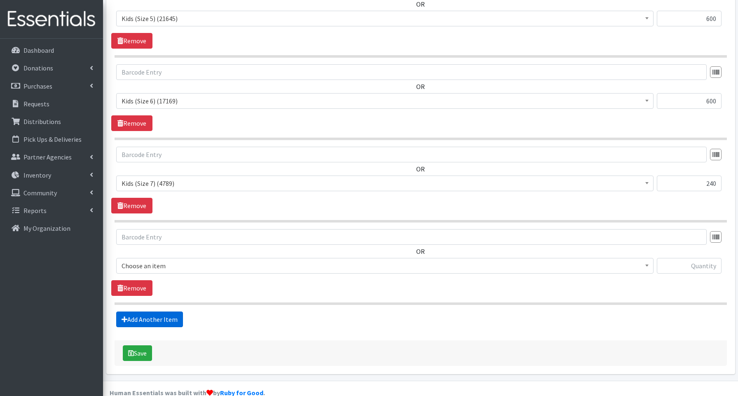
scroll to position [785, 0]
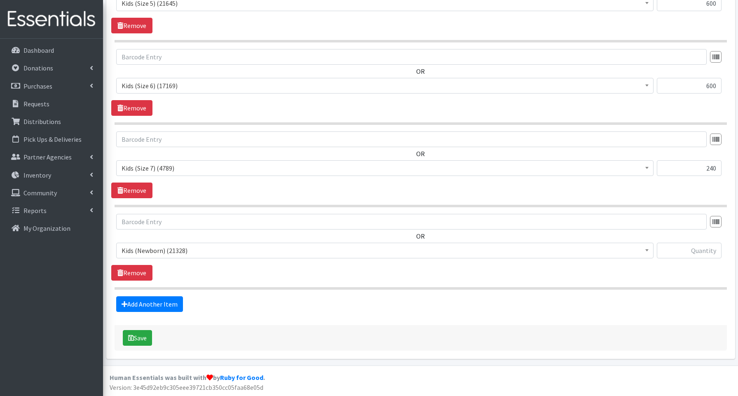
click at [153, 251] on span "Kids (Newborn) (21328)" at bounding box center [385, 251] width 527 height 12
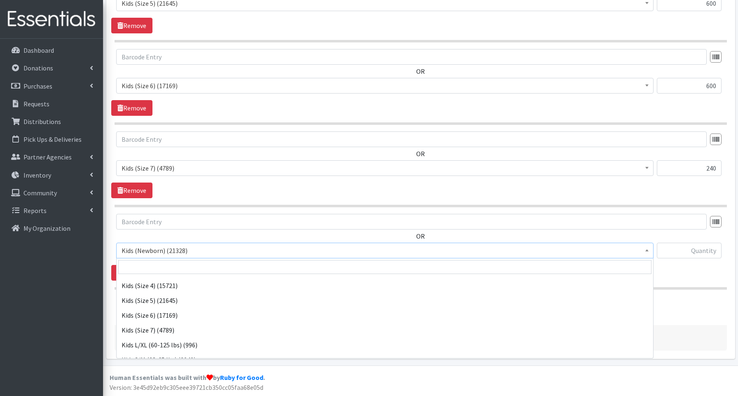
scroll to position [185, 0]
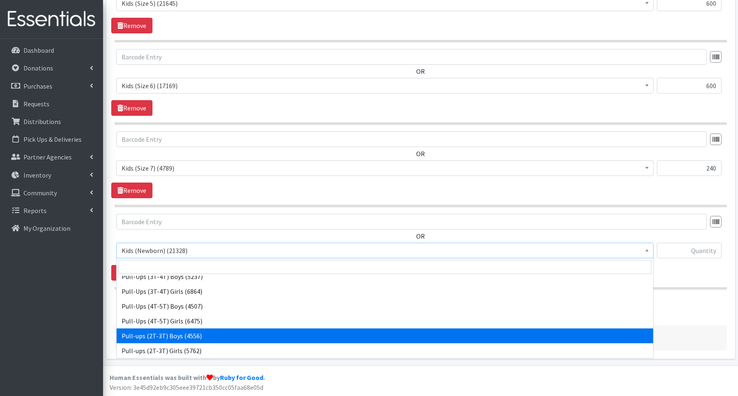
select select "3688"
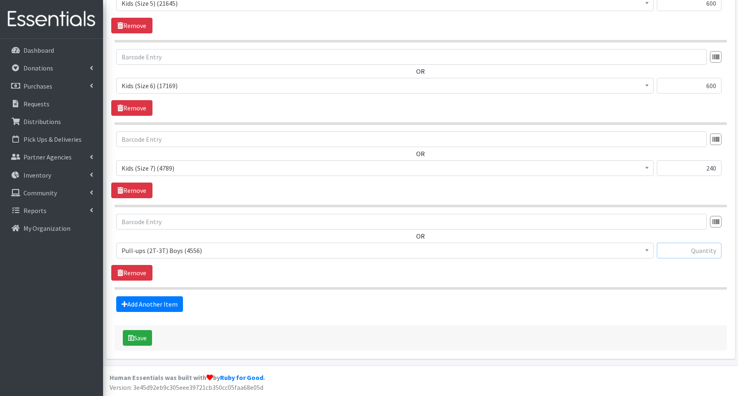
click at [700, 252] on input "text" at bounding box center [689, 251] width 65 height 16
type input "240"
click at [130, 301] on link "Add Another Item" at bounding box center [149, 304] width 67 height 16
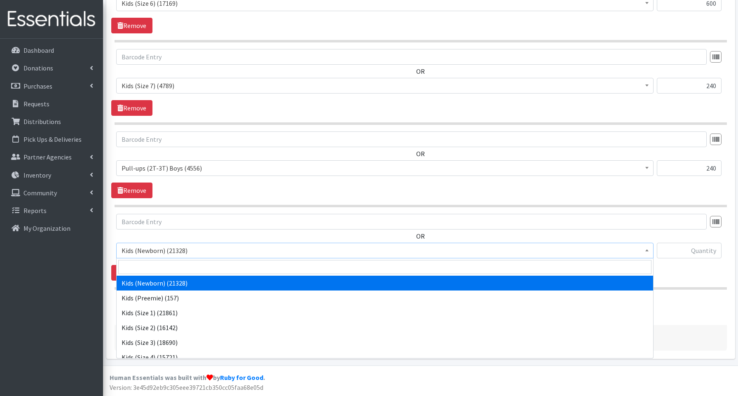
click at [153, 256] on span "Kids (Newborn) (21328)" at bounding box center [385, 251] width 538 height 16
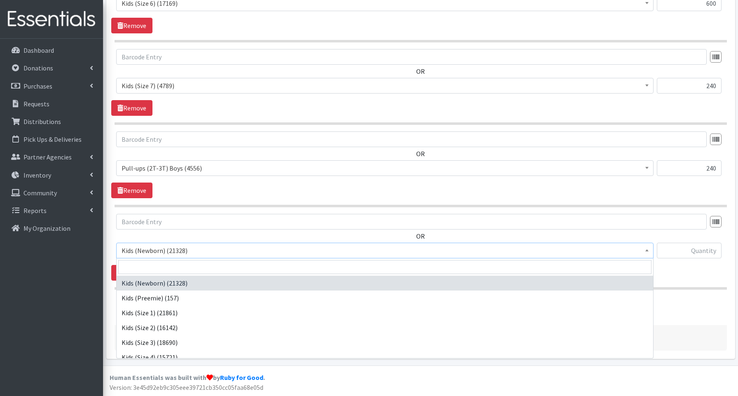
scroll to position [185, 0]
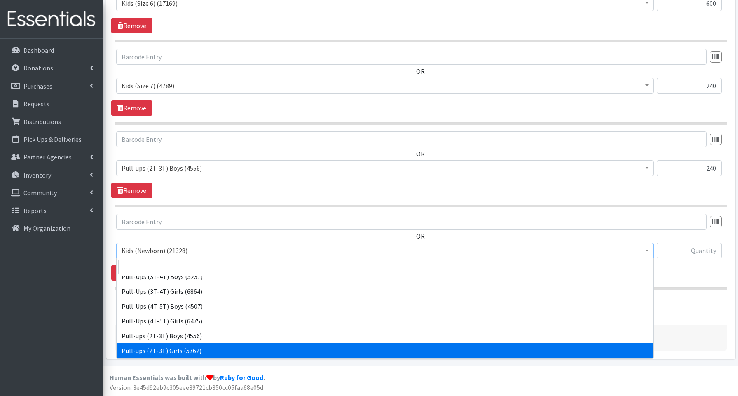
select select "3689"
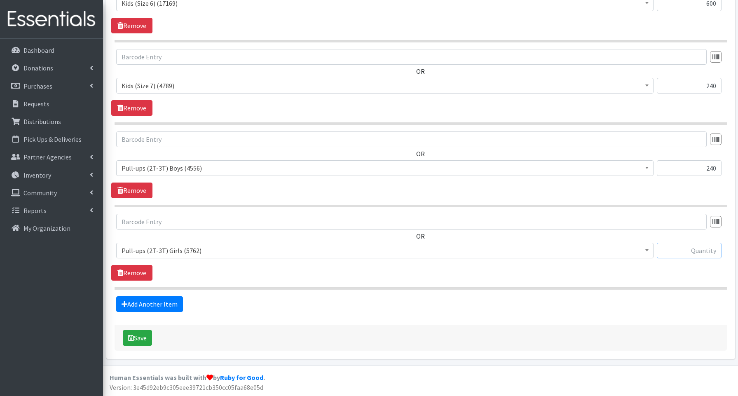
click at [688, 250] on input "text" at bounding box center [689, 251] width 65 height 16
type input "240"
click at [148, 303] on link "Add Another Item" at bounding box center [149, 304] width 67 height 16
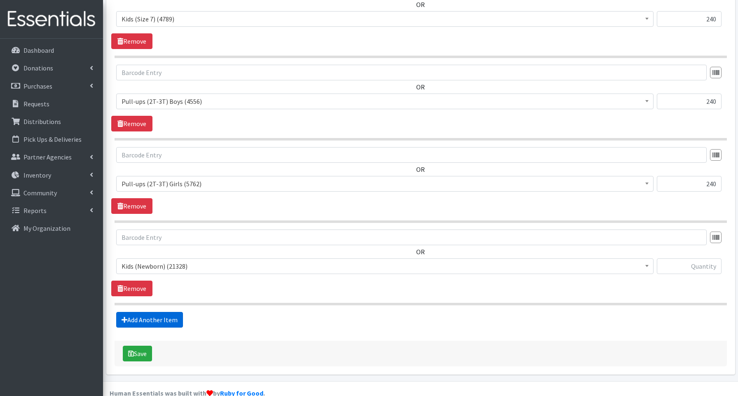
scroll to position [950, 0]
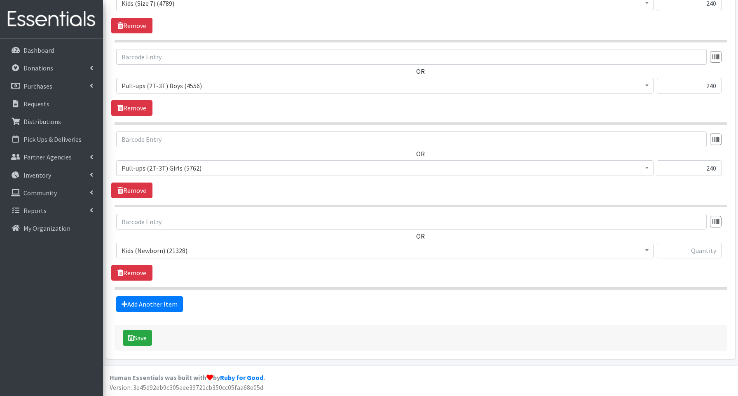
click at [162, 256] on span "Kids (Newborn) (21328)" at bounding box center [385, 251] width 527 height 12
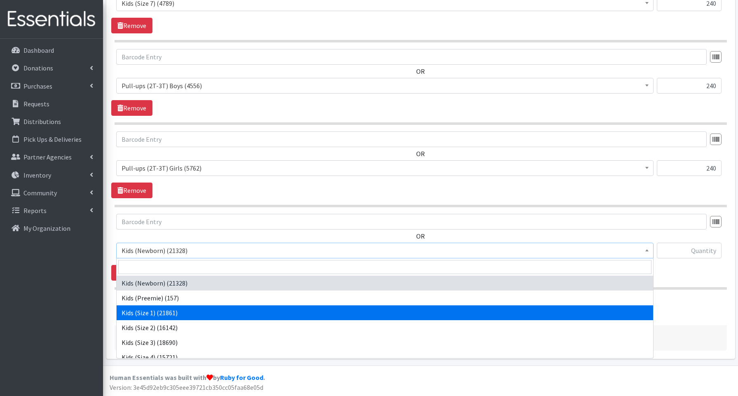
scroll to position [185, 0]
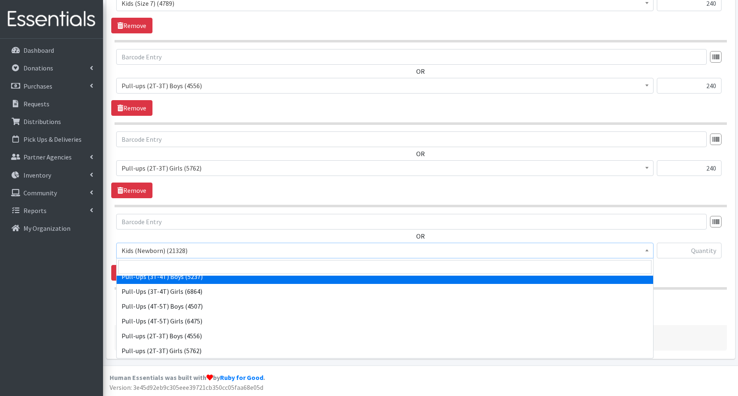
select select "3690"
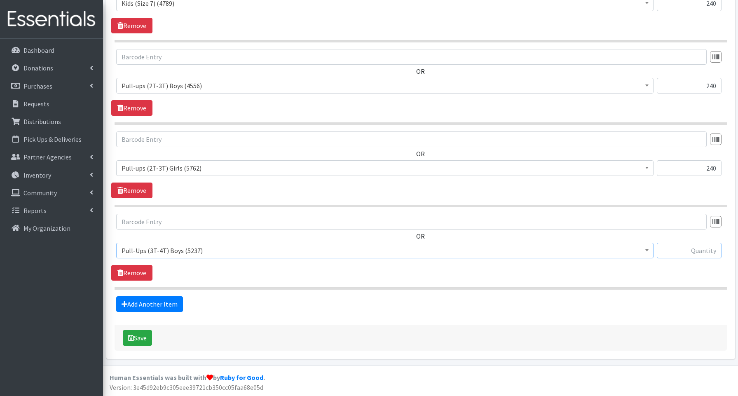
click at [672, 251] on input "text" at bounding box center [689, 251] width 65 height 16
type input "240"
click at [170, 305] on link "Add Another Item" at bounding box center [149, 304] width 67 height 16
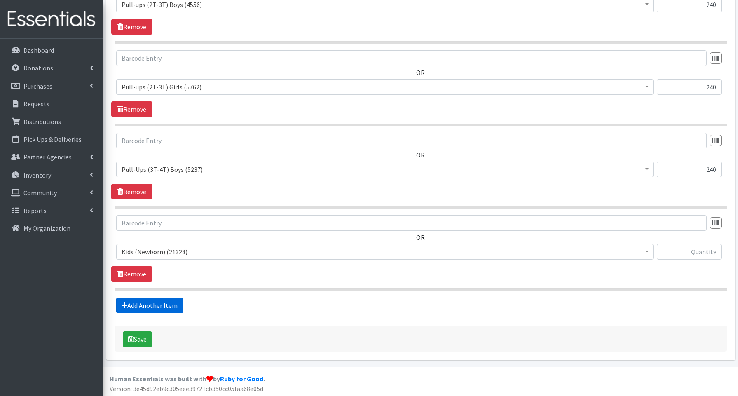
scroll to position [1032, 0]
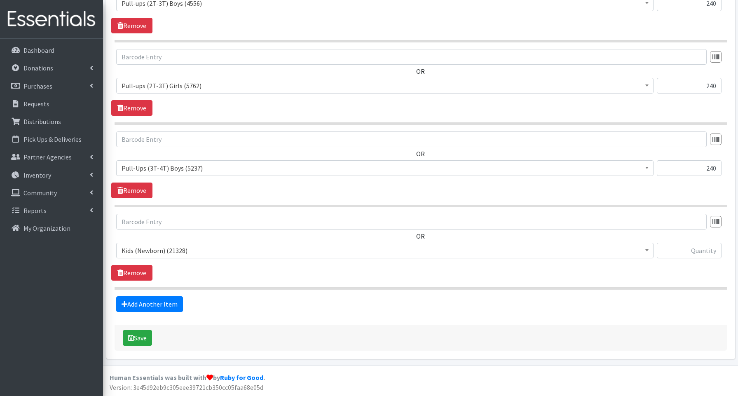
click at [155, 253] on span "Kids (Newborn) (21328)" at bounding box center [385, 251] width 527 height 12
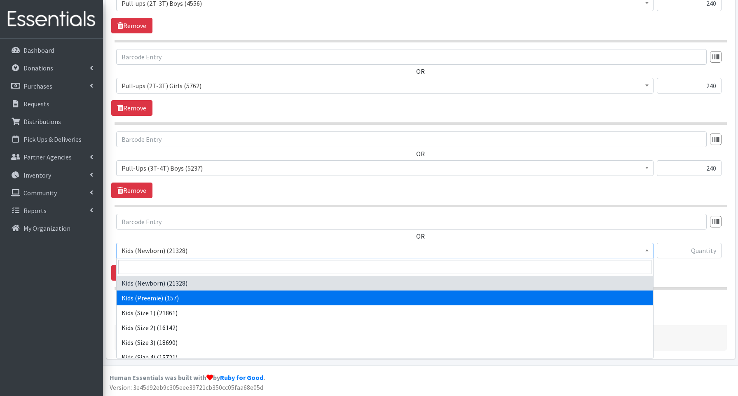
scroll to position [185, 0]
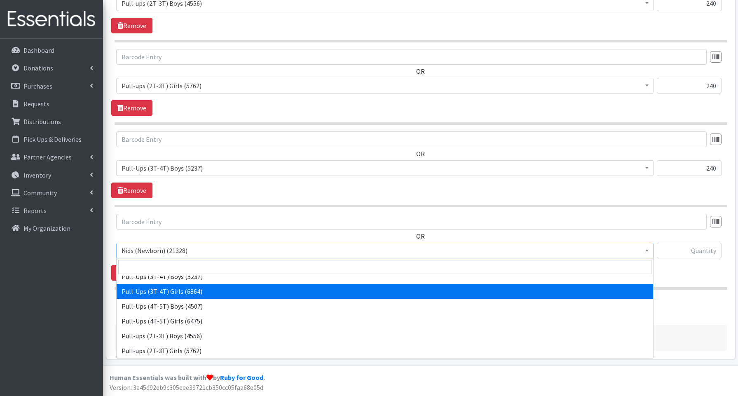
select select "3691"
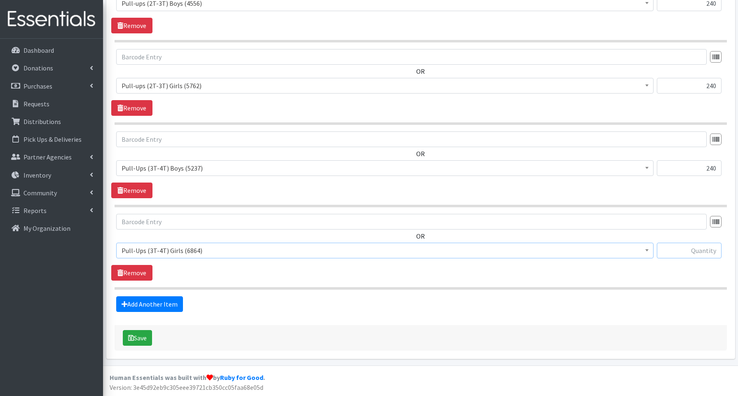
click at [688, 251] on input "text" at bounding box center [689, 251] width 65 height 16
type input "240"
click at [149, 301] on link "Add Another Item" at bounding box center [149, 304] width 67 height 16
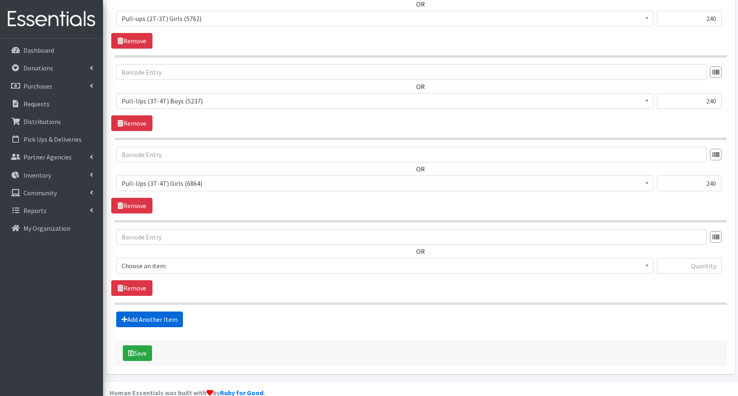
scroll to position [1115, 0]
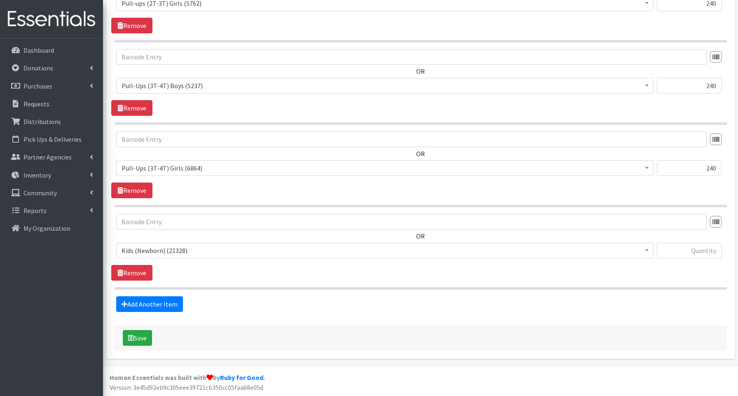
click at [155, 249] on span "Kids (Newborn) (21328)" at bounding box center [385, 251] width 527 height 12
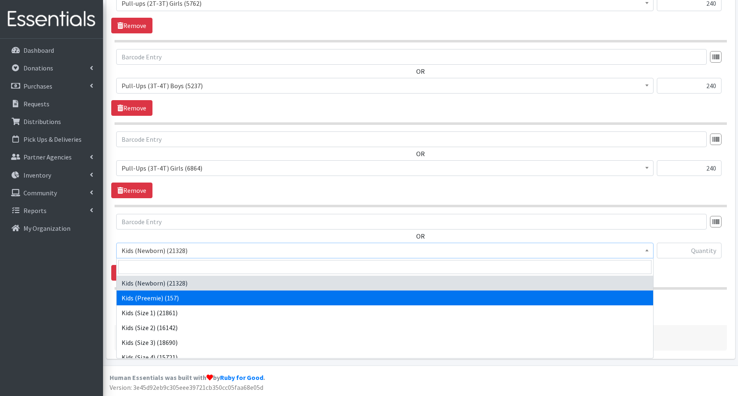
scroll to position [185, 0]
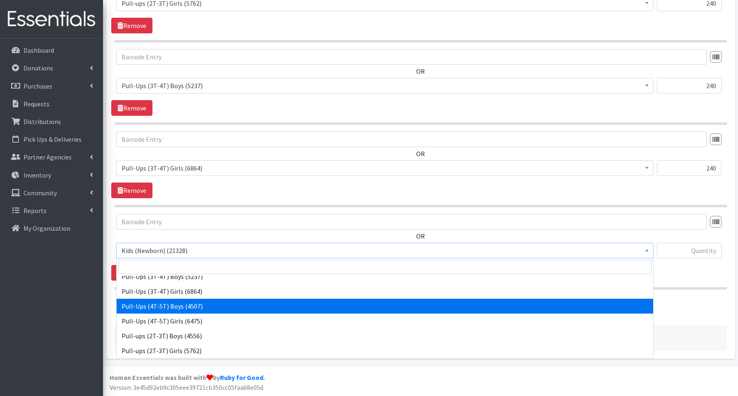
select select "3692"
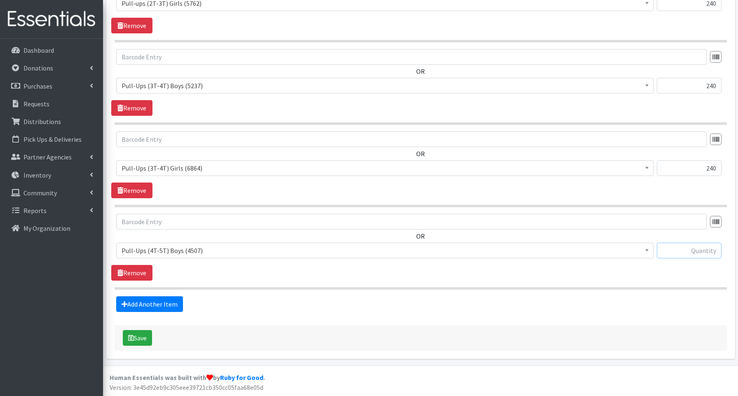
click at [688, 250] on input "text" at bounding box center [689, 251] width 65 height 16
type input "320"
click at [163, 301] on link "Add Another Item" at bounding box center [149, 304] width 67 height 16
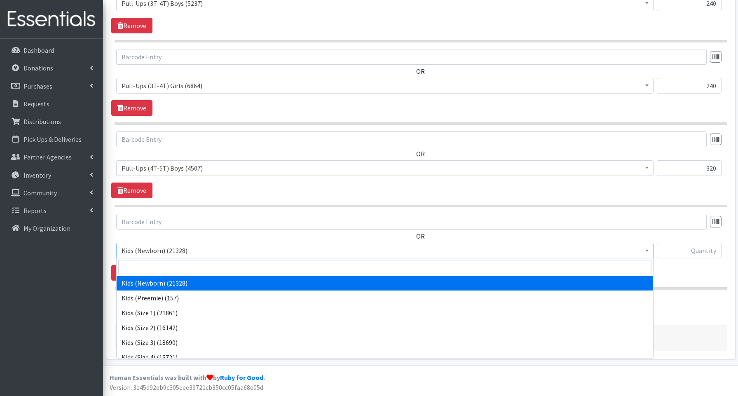
click at [178, 247] on span "Kids (Newborn) (21328)" at bounding box center [385, 251] width 527 height 12
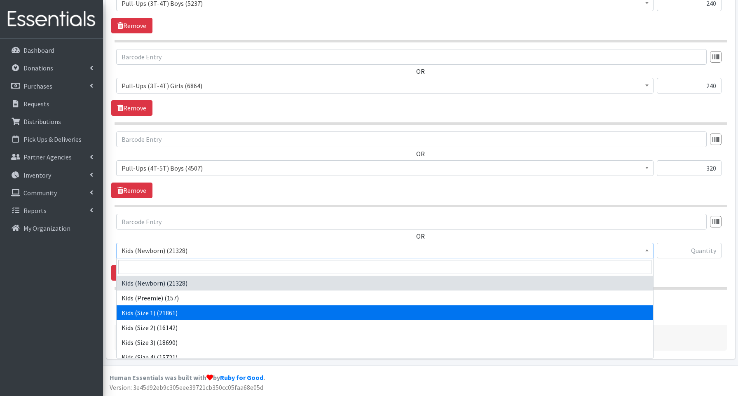
scroll to position [185, 0]
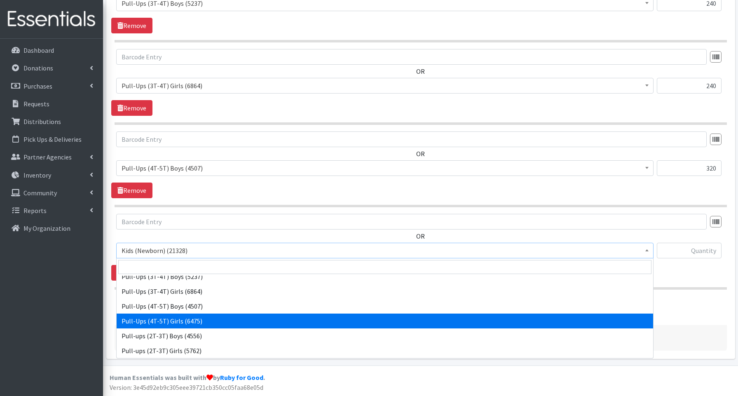
select select "3693"
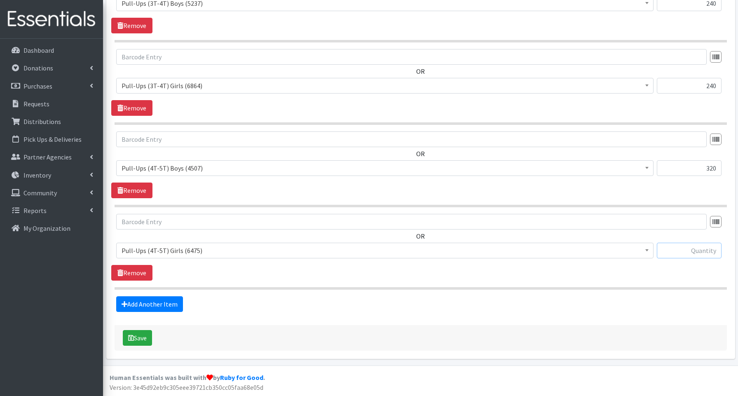
click at [685, 252] on input "text" at bounding box center [689, 251] width 65 height 16
type input "320"
click at [139, 339] on button "Save" at bounding box center [137, 338] width 29 height 16
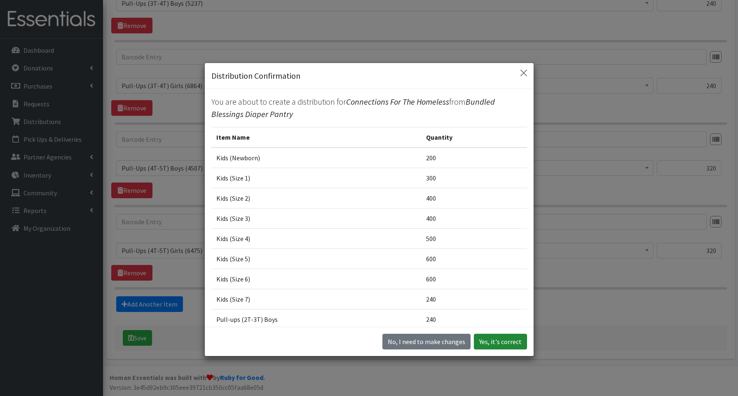
click at [489, 338] on button "Yes, it's correct" at bounding box center [500, 342] width 53 height 16
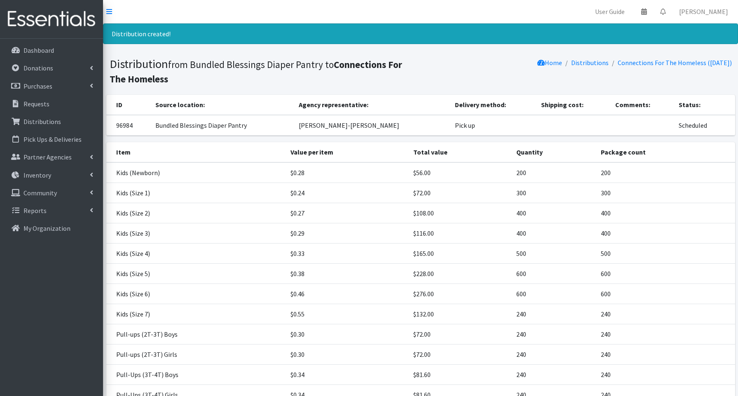
scroll to position [133, 0]
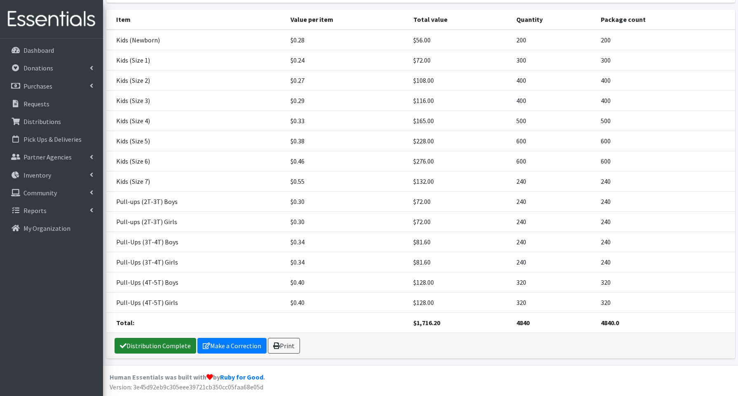
click at [153, 346] on link "Distribution Complete" at bounding box center [156, 346] width 82 height 16
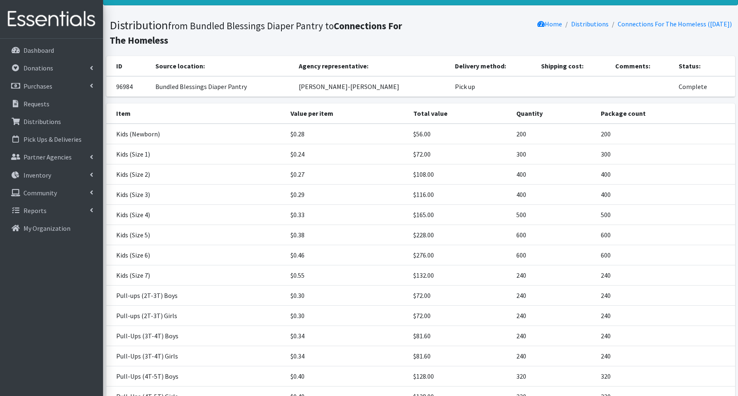
scroll to position [0, 0]
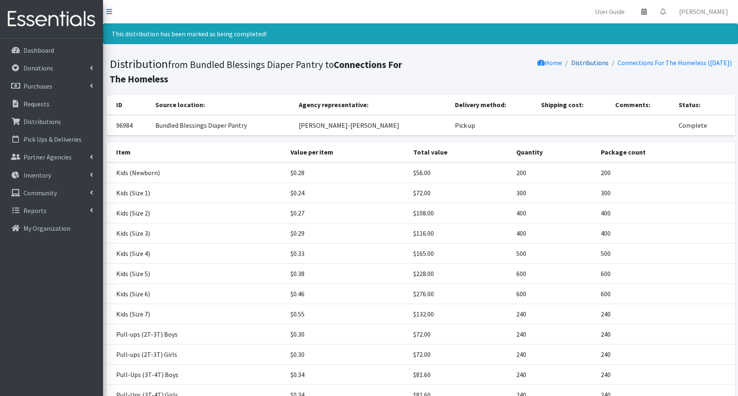
click at [578, 65] on link "Distributions" at bounding box center [590, 63] width 38 height 8
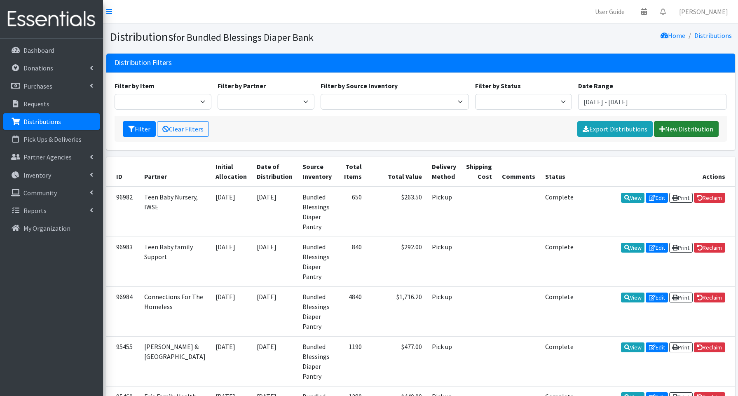
click at [695, 128] on link "New Distribution" at bounding box center [686, 129] width 65 height 16
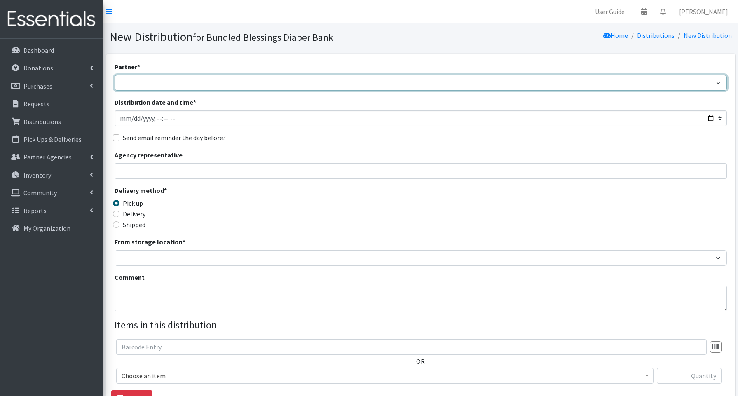
click at [133, 85] on select "Advocate Aurora Health Baby Toddler Black Residents of [GEOGRAPHIC_DATA] Peacef…" at bounding box center [421, 83] width 613 height 16
select select "849"
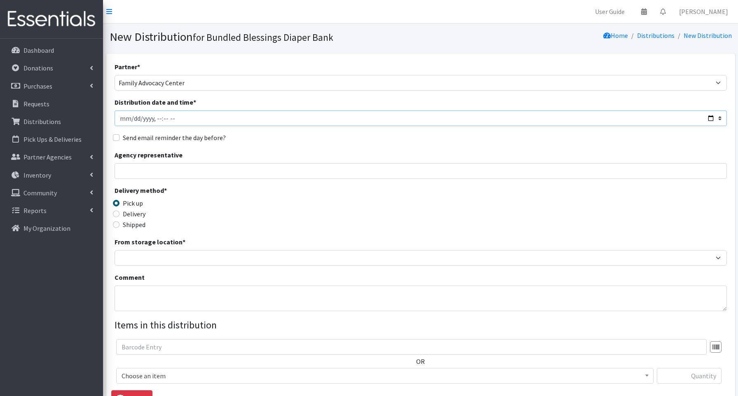
click at [681, 117] on input "Distribution date and time *" at bounding box center [421, 118] width 613 height 16
click at [712, 120] on input "Distribution date and time *" at bounding box center [421, 118] width 613 height 16
type input "[DATE]T12:00"
click at [333, 167] on input "Agency representative" at bounding box center [421, 171] width 613 height 16
click at [169, 120] on input "Distribution date and time *" at bounding box center [421, 118] width 613 height 16
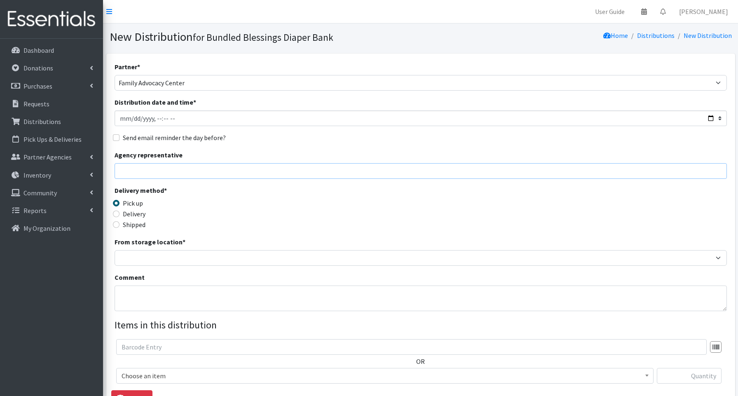
click at [145, 169] on input "Agency representative" at bounding box center [421, 171] width 613 height 16
type input "[PERSON_NAME]"
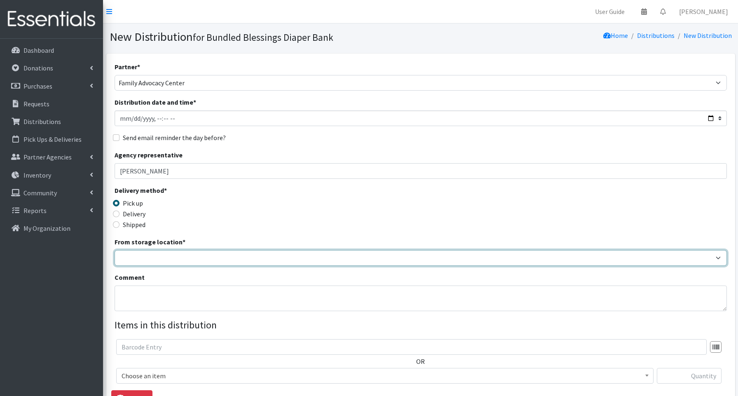
click at [155, 258] on select "Bundled Blessings Diaper Pantry" at bounding box center [421, 258] width 613 height 16
select select "79"
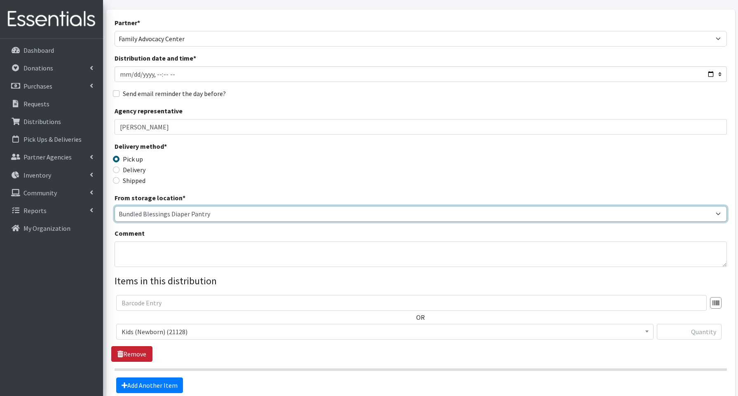
scroll to position [125, 0]
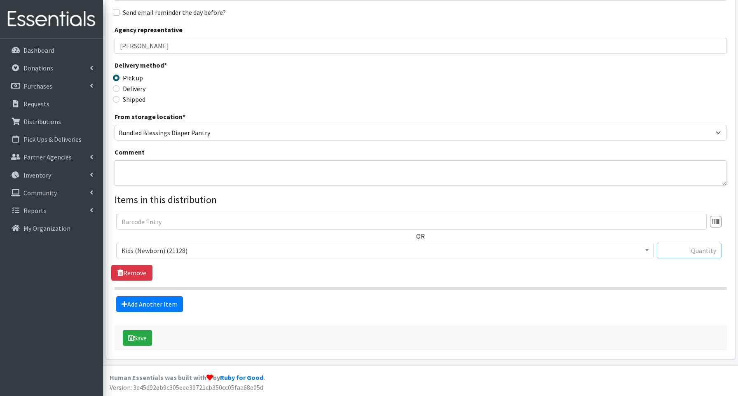
click at [702, 249] on input "text" at bounding box center [689, 251] width 65 height 16
type input "200"
click at [159, 304] on link "Add Another Item" at bounding box center [149, 304] width 67 height 16
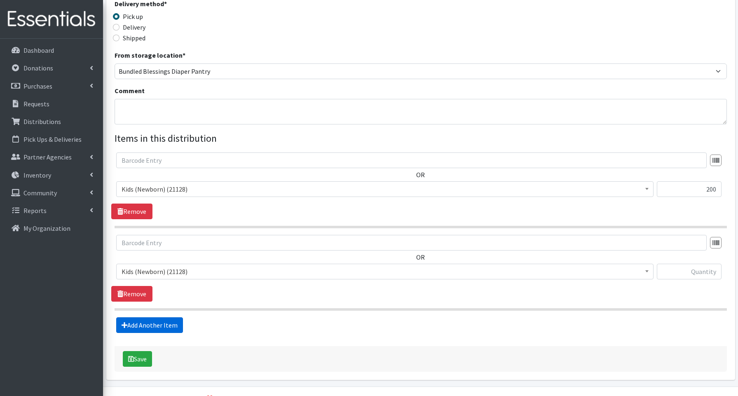
scroll to position [208, 0]
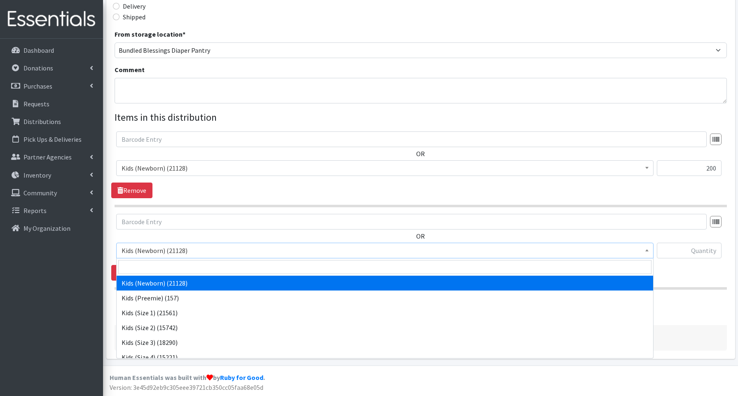
click at [151, 250] on span "Kids (Newborn) (21128)" at bounding box center [385, 251] width 527 height 12
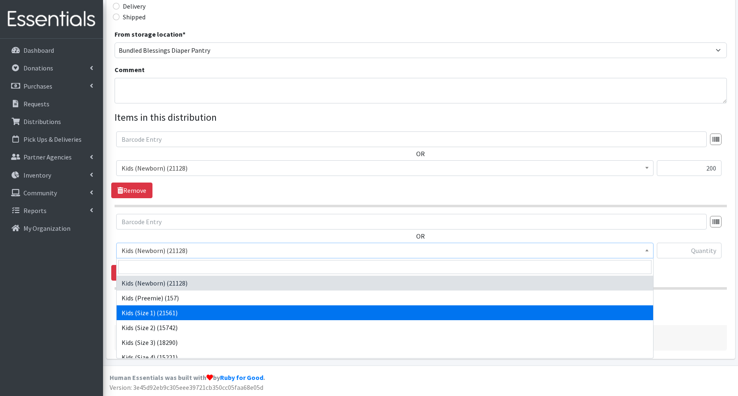
select select "3657"
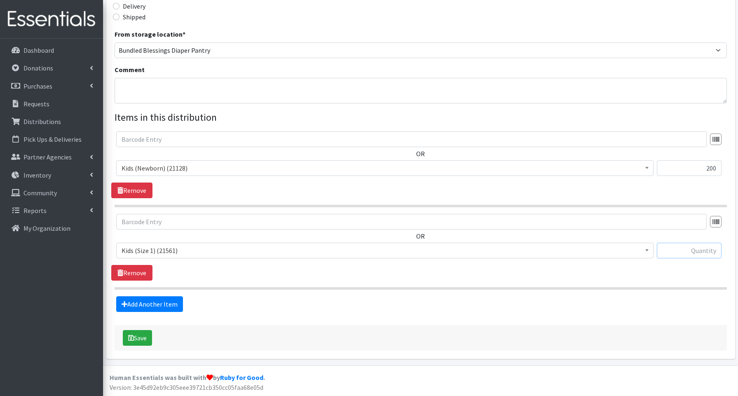
click at [685, 252] on input "text" at bounding box center [689, 251] width 65 height 16
type input "450"
click at [169, 304] on link "Add Another Item" at bounding box center [149, 304] width 67 height 16
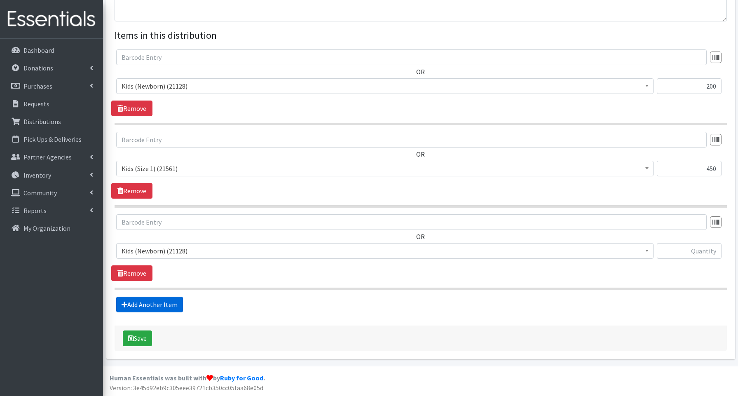
scroll to position [290, 0]
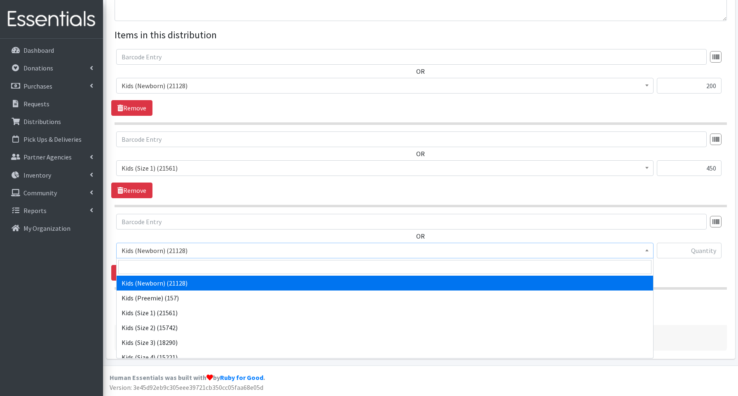
click at [157, 249] on span "Kids (Newborn) (21128)" at bounding box center [385, 251] width 527 height 12
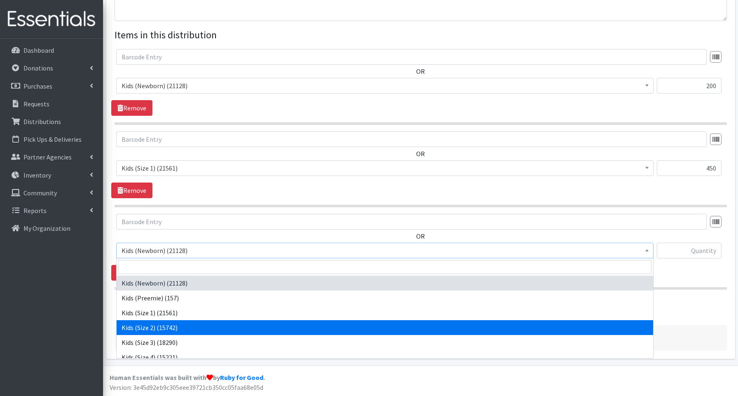
select select "3656"
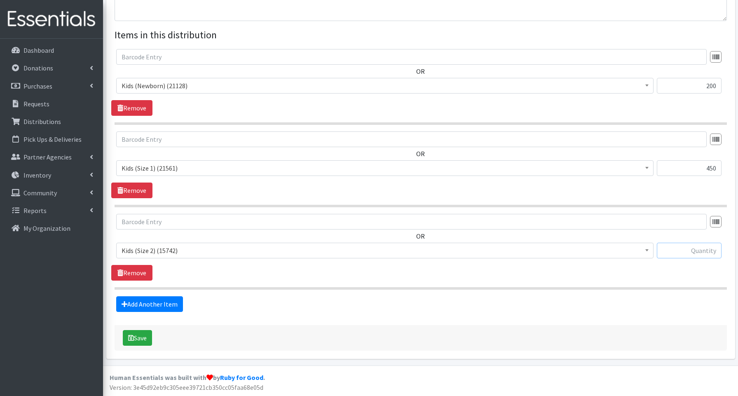
click at [717, 251] on input "text" at bounding box center [689, 251] width 65 height 16
type input "300"
click at [140, 301] on link "Add Another Item" at bounding box center [149, 304] width 67 height 16
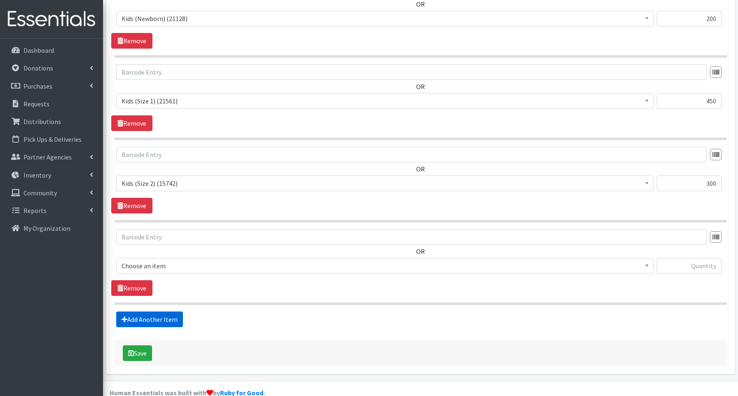
scroll to position [373, 0]
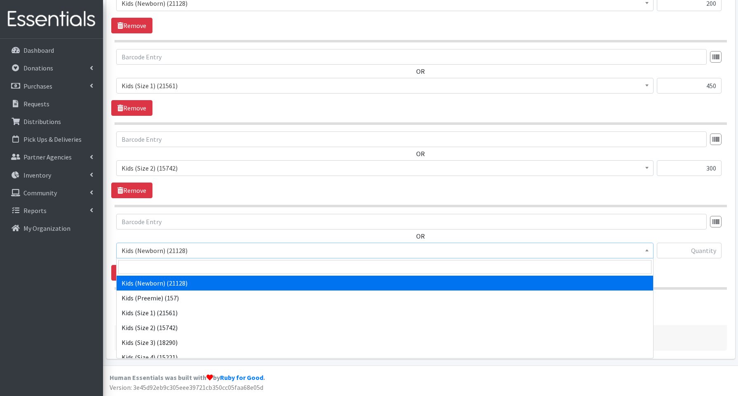
click at [147, 251] on span "Kids (Newborn) (21128)" at bounding box center [385, 251] width 527 height 12
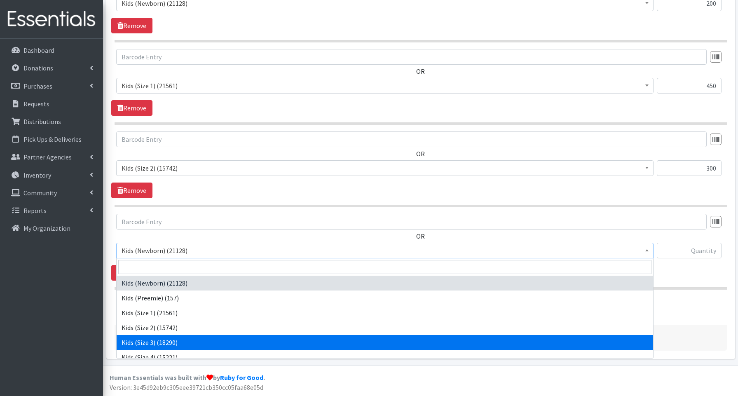
select select "3644"
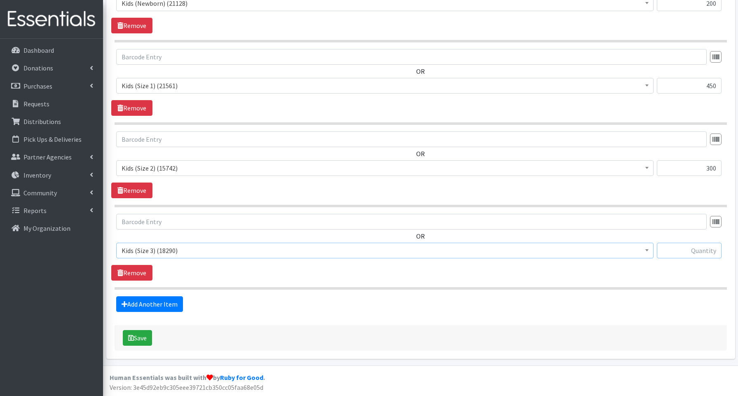
click at [706, 249] on input "text" at bounding box center [689, 251] width 65 height 16
type input "850"
click at [164, 302] on link "Add Another Item" at bounding box center [149, 304] width 67 height 16
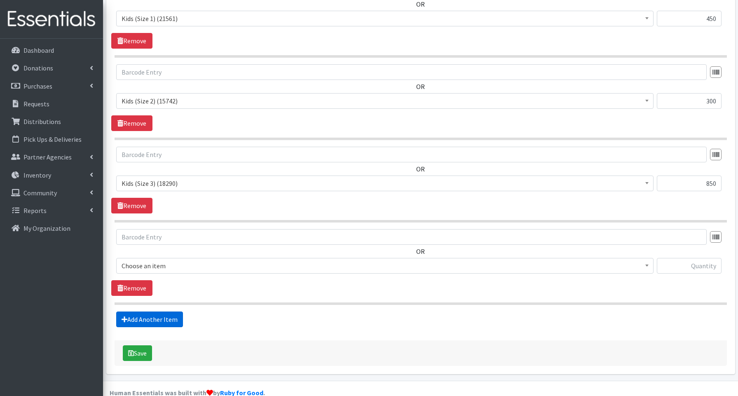
scroll to position [455, 0]
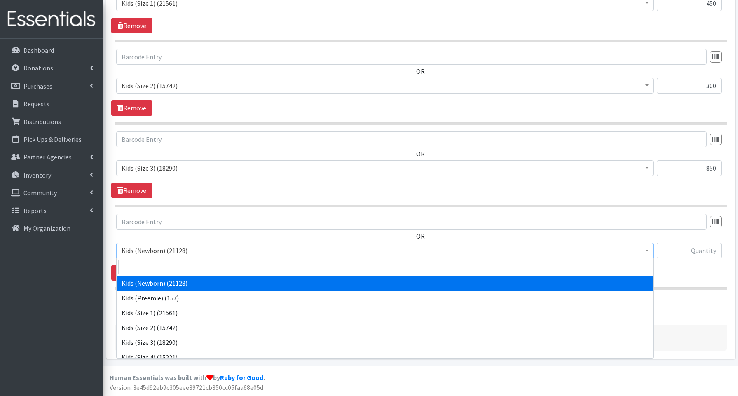
click at [156, 250] on span "Kids (Newborn) (21128)" at bounding box center [385, 251] width 527 height 12
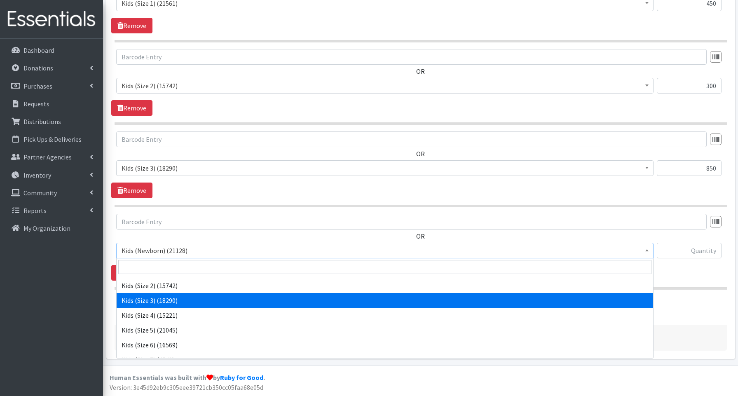
scroll to position [41, 0]
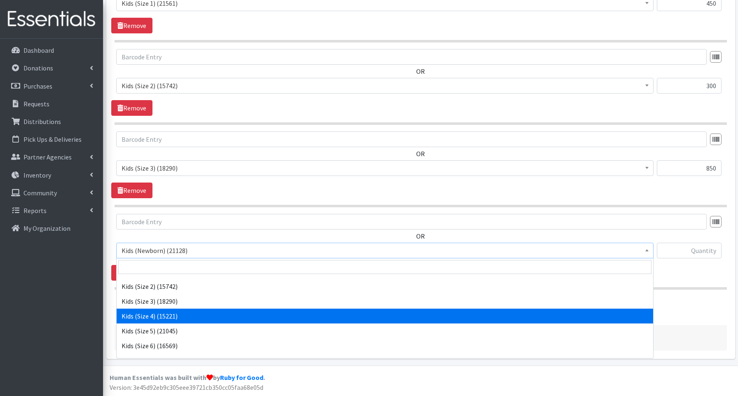
select select "3650"
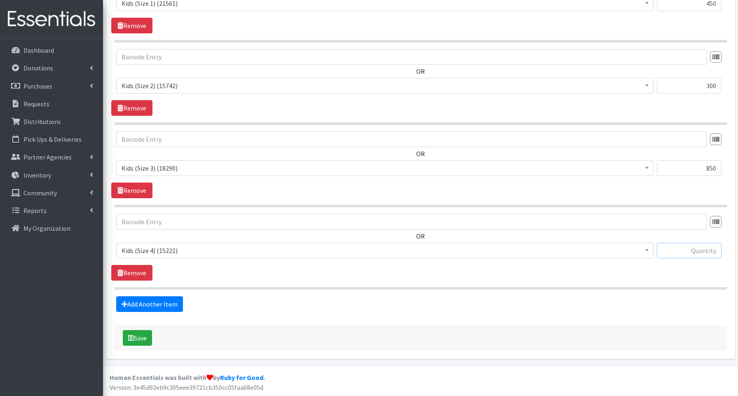
click at [700, 253] on input "text" at bounding box center [689, 251] width 65 height 16
type input "1100"
click at [133, 305] on link "Add Another Item" at bounding box center [149, 304] width 67 height 16
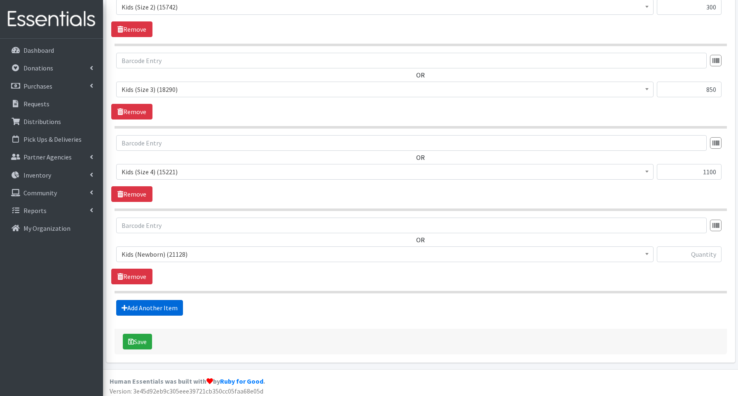
scroll to position [538, 0]
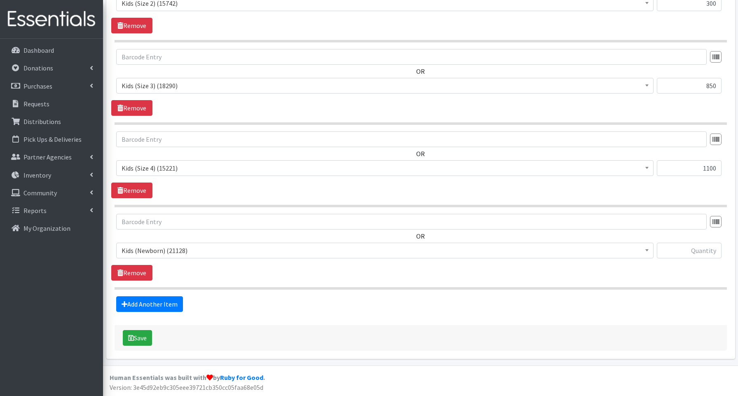
click at [152, 251] on span "Kids (Newborn) (21128)" at bounding box center [385, 251] width 527 height 12
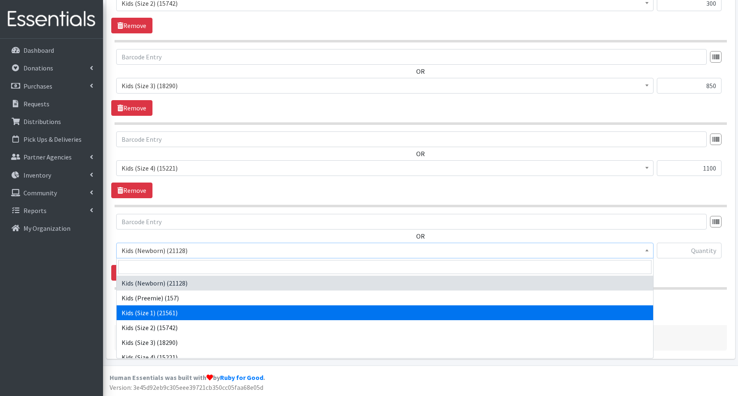
scroll to position [47, 0]
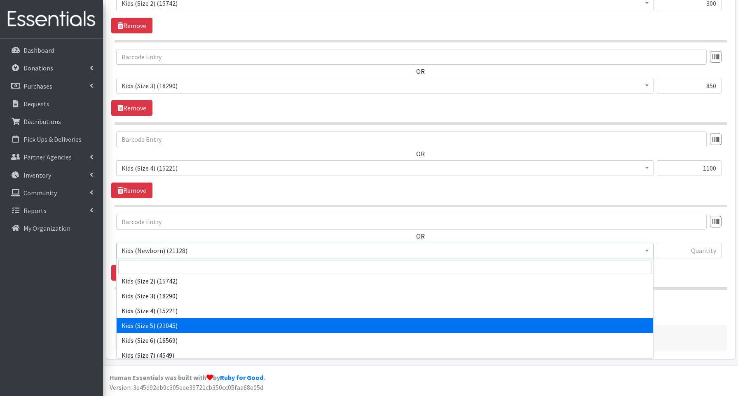
select select "3672"
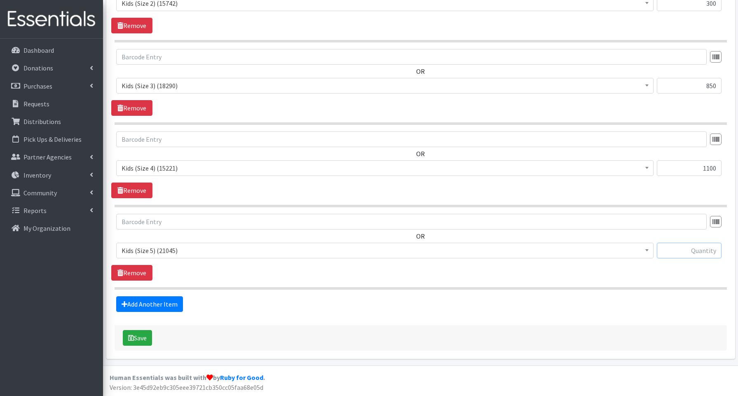
click at [704, 251] on input "text" at bounding box center [689, 251] width 65 height 16
type input "1300"
click at [146, 299] on link "Add Another Item" at bounding box center [149, 304] width 67 height 16
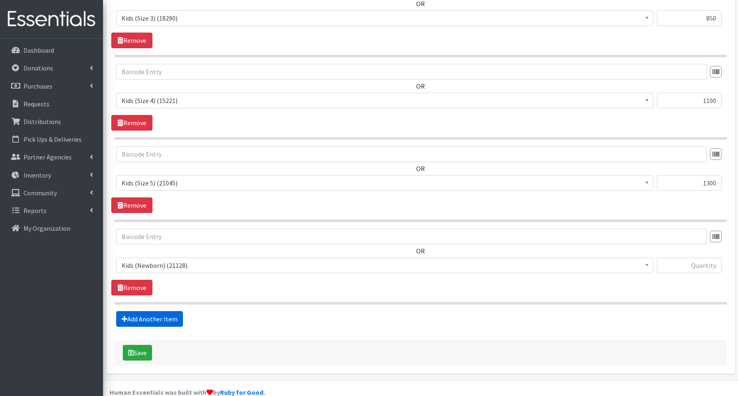
scroll to position [620, 0]
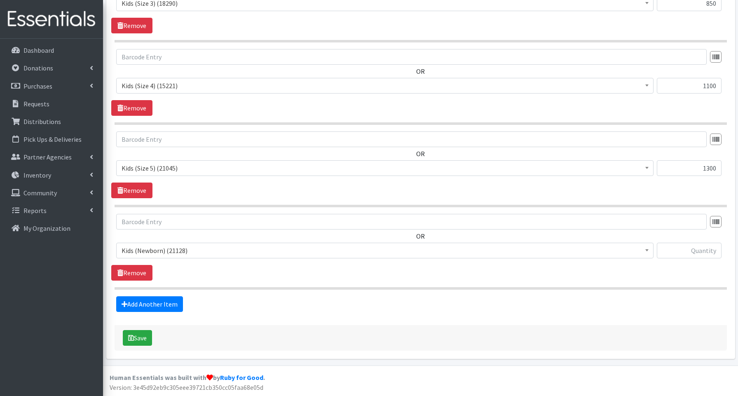
click at [155, 252] on span "Kids (Newborn) (21128)" at bounding box center [385, 251] width 527 height 12
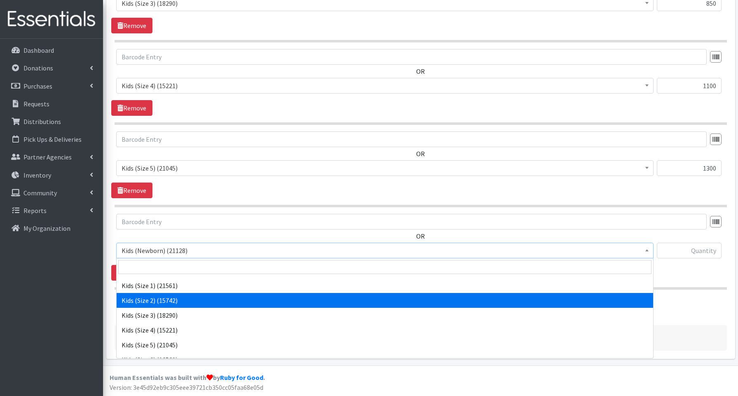
scroll to position [33, 0]
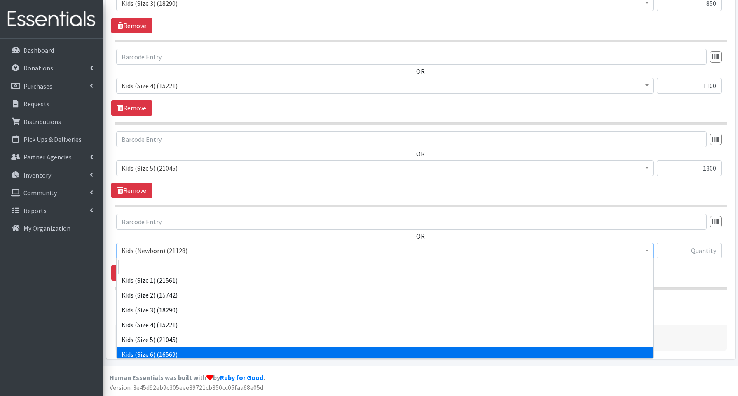
select select "3654"
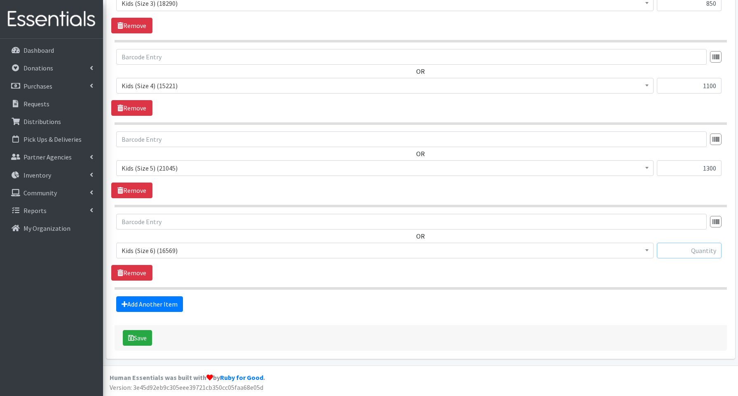
click at [672, 249] on input "text" at bounding box center [689, 251] width 65 height 16
type input "1800"
click at [142, 306] on link "Add Another Item" at bounding box center [149, 304] width 67 height 16
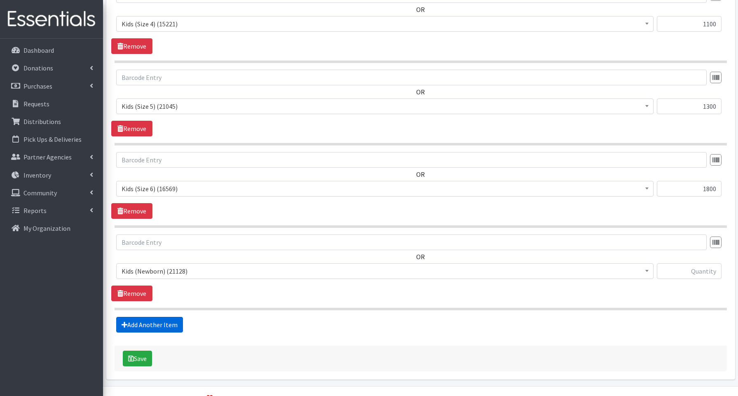
scroll to position [702, 0]
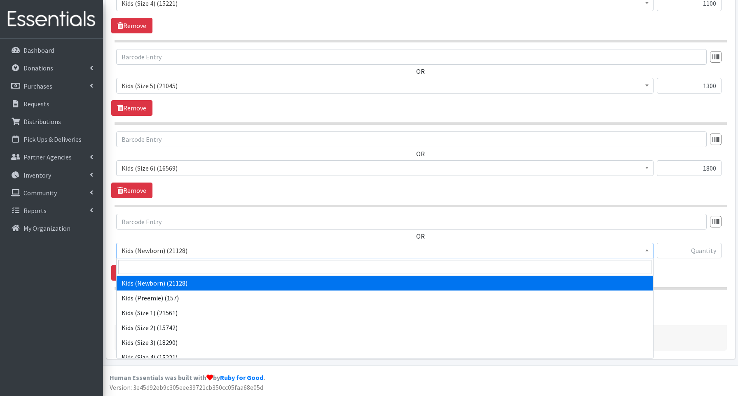
click at [159, 250] on span "Kids (Newborn) (21128)" at bounding box center [385, 251] width 527 height 12
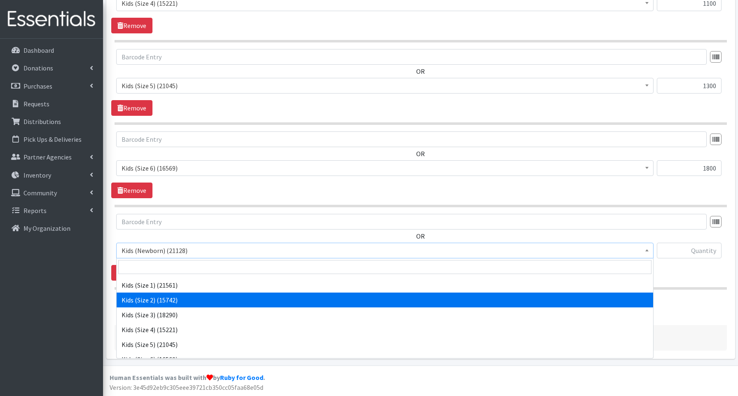
scroll to position [49, 0]
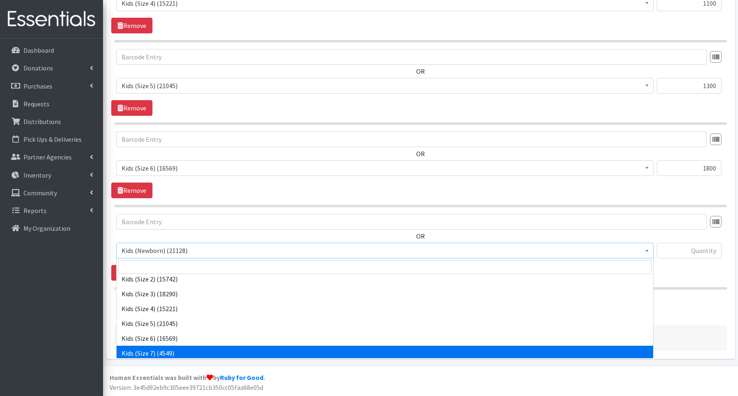
select select "3695"
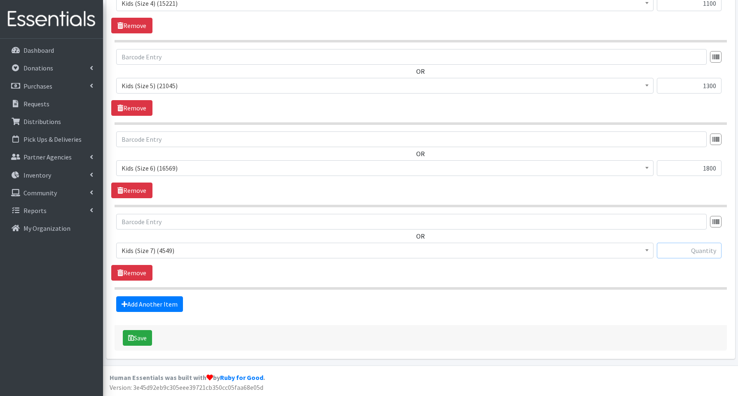
click at [685, 252] on input "text" at bounding box center [689, 251] width 65 height 16
type input "800"
click at [160, 303] on link "Add Another Item" at bounding box center [149, 304] width 67 height 16
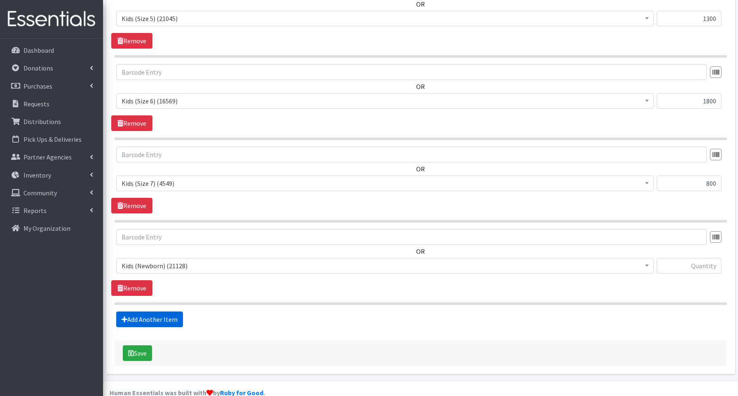
scroll to position [785, 0]
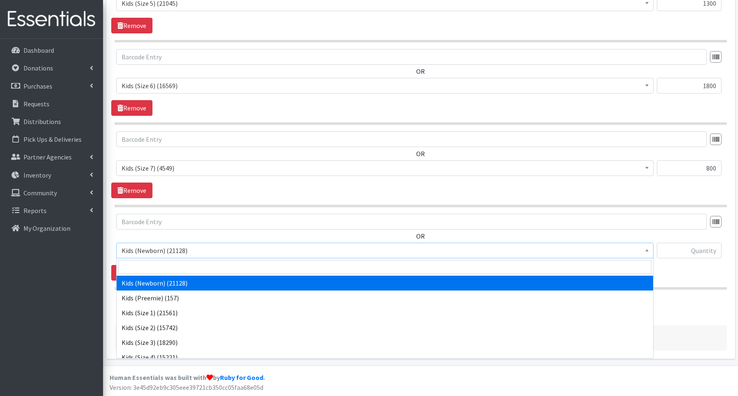
click at [152, 251] on span "Kids (Newborn) (21128)" at bounding box center [385, 251] width 527 height 12
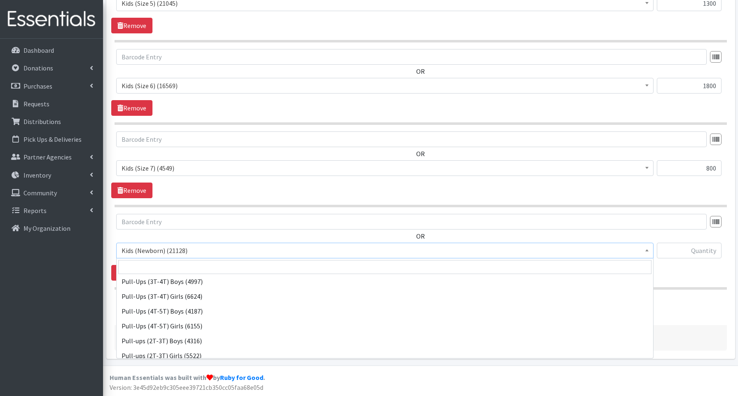
scroll to position [185, 0]
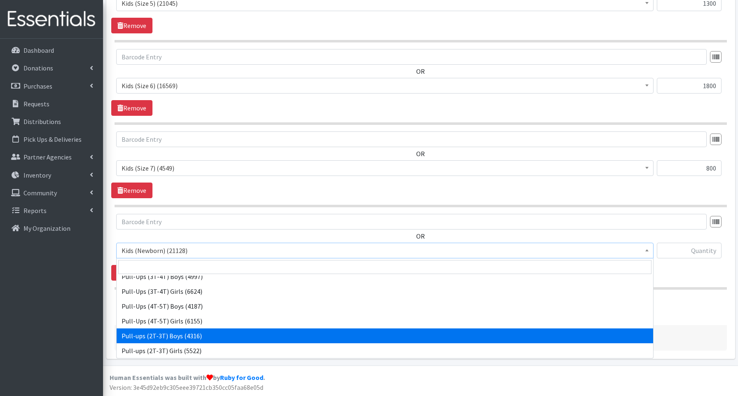
select select "3688"
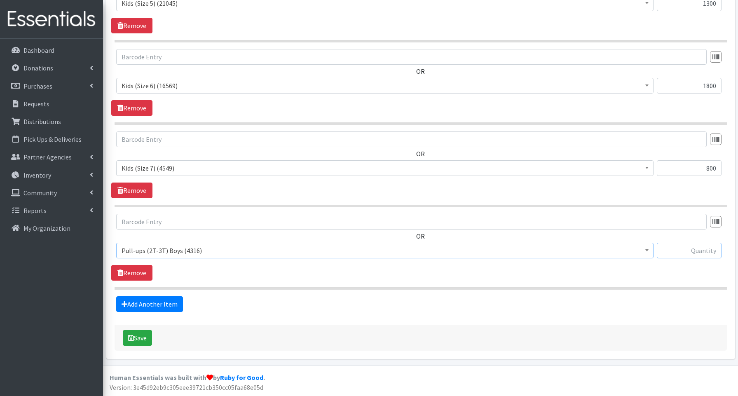
click at [688, 252] on input "text" at bounding box center [689, 251] width 65 height 16
type input "80"
click at [174, 302] on link "Add Another Item" at bounding box center [149, 304] width 67 height 16
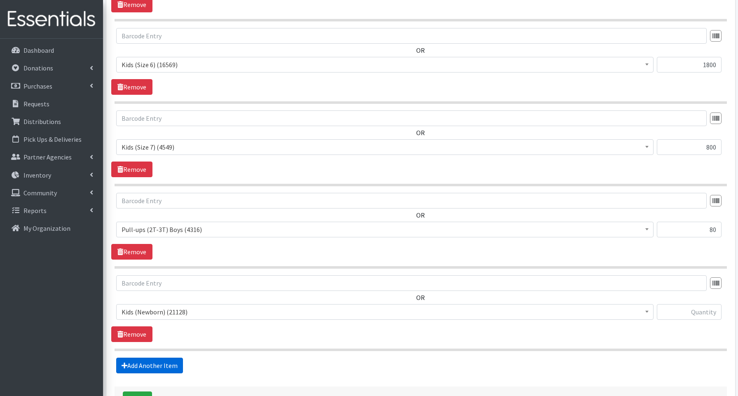
scroll to position [867, 0]
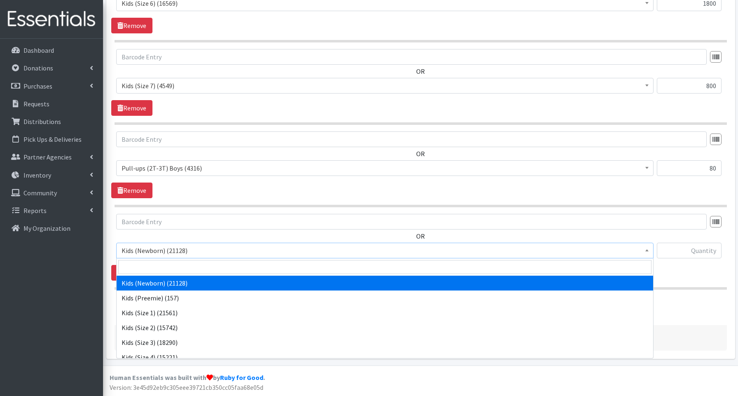
click at [141, 251] on span "Kids (Newborn) (21128)" at bounding box center [385, 251] width 527 height 12
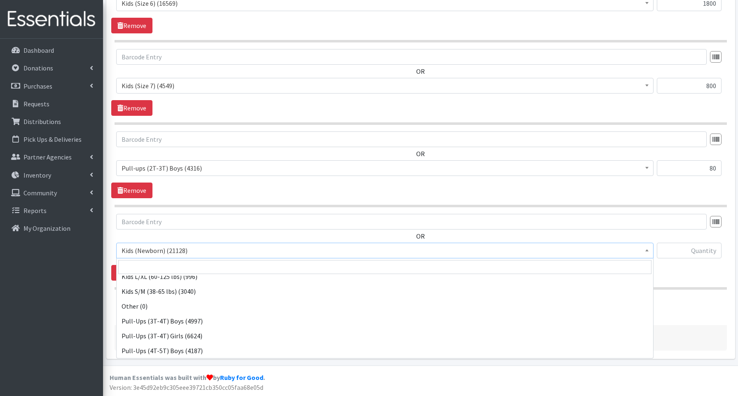
scroll to position [185, 0]
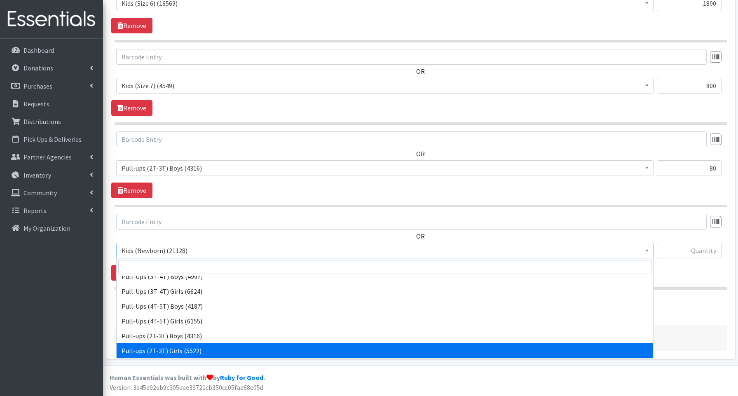
drag, startPoint x: 148, startPoint y: 347, endPoint x: 134, endPoint y: 344, distance: 13.5
select select "3689"
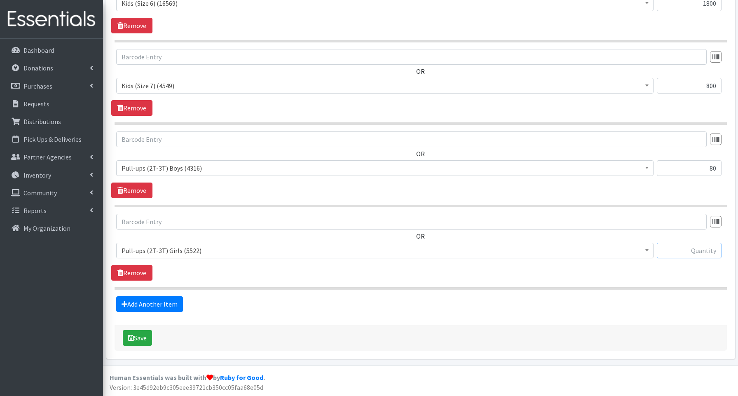
click at [689, 249] on input "text" at bounding box center [689, 251] width 65 height 16
type input "40"
click at [159, 304] on link "Add Another Item" at bounding box center [149, 304] width 67 height 16
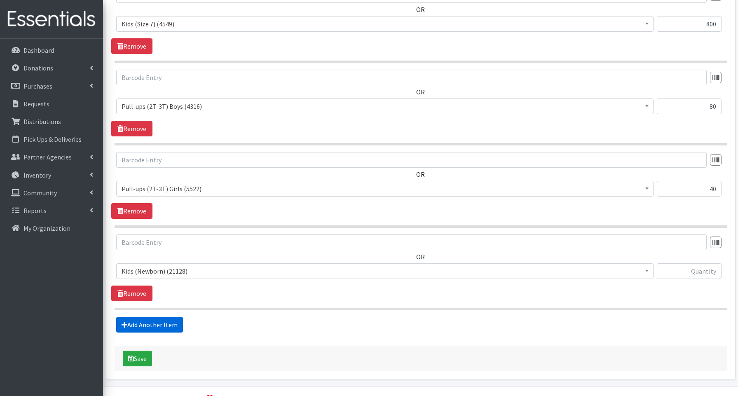
scroll to position [950, 0]
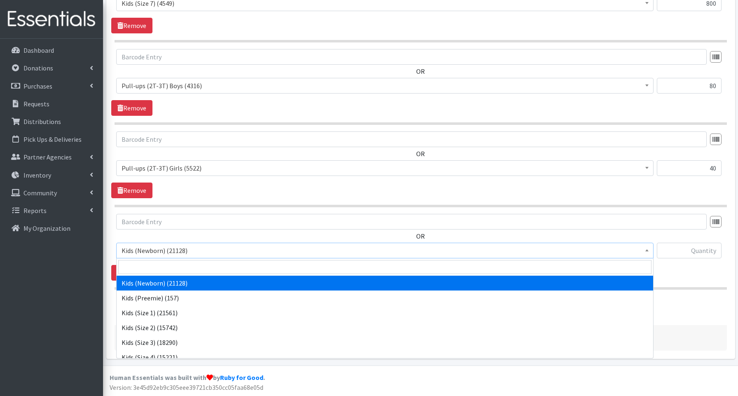
click at [147, 247] on span "Kids (Newborn) (21128)" at bounding box center [385, 251] width 527 height 12
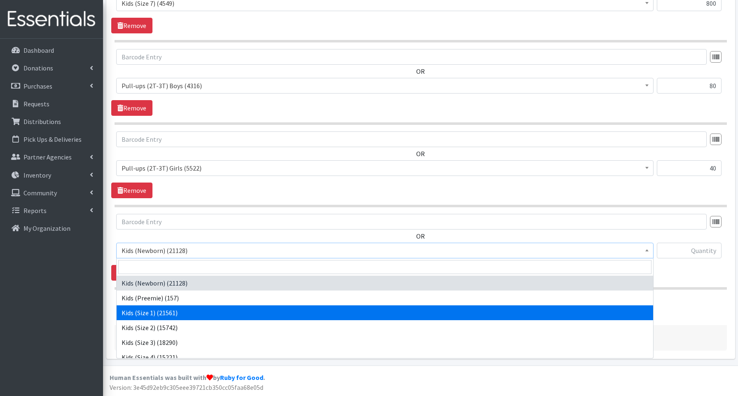
scroll to position [185, 0]
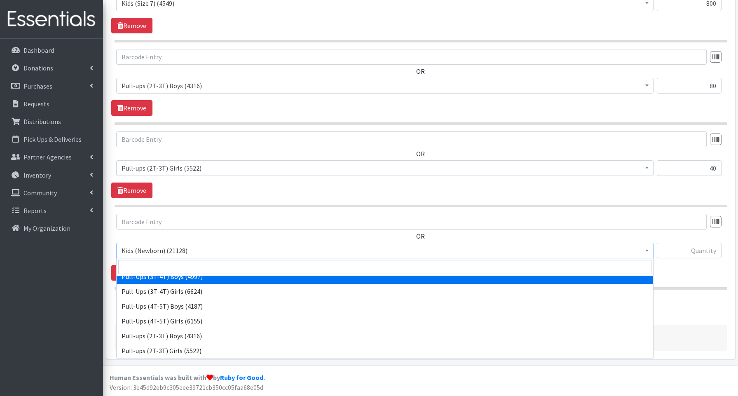
select select "3690"
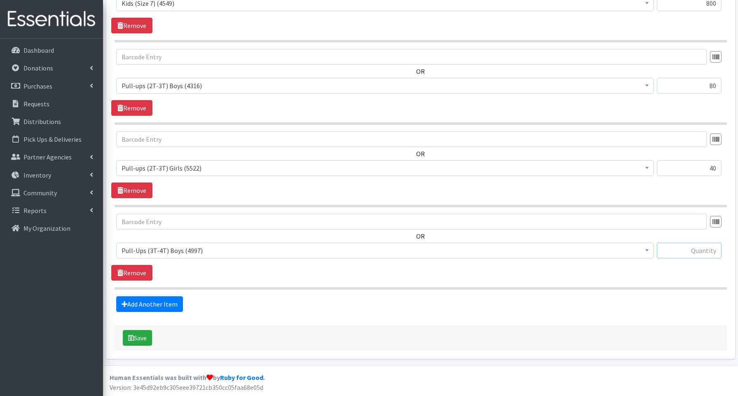
click at [671, 249] on input "text" at bounding box center [689, 251] width 65 height 16
type input "160"
click at [157, 300] on link "Add Another Item" at bounding box center [149, 304] width 67 height 16
click at [164, 249] on span "Kids (Newborn) (21128)" at bounding box center [385, 251] width 527 height 12
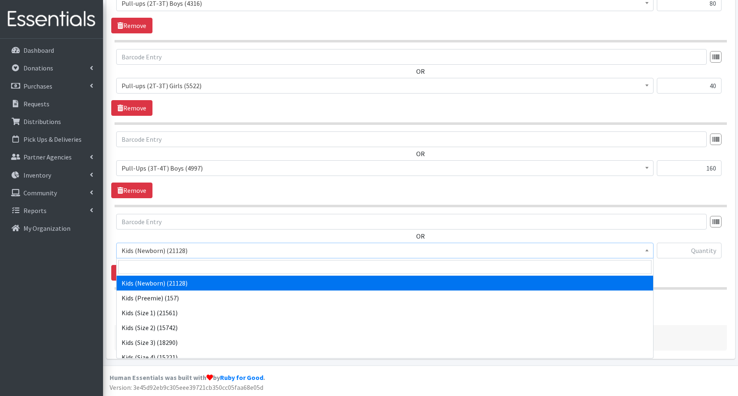
scroll to position [185, 0]
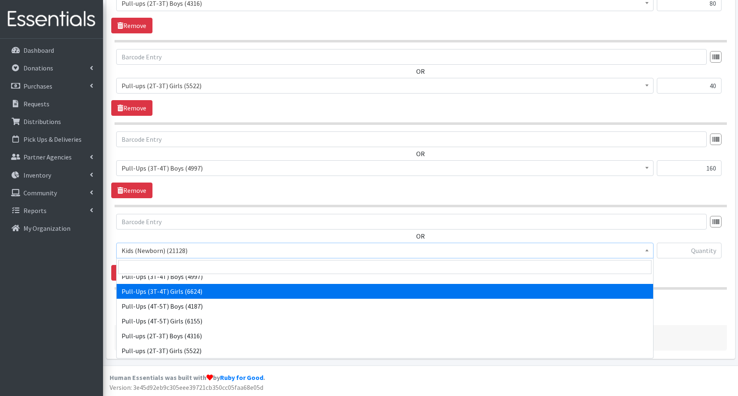
select select "3691"
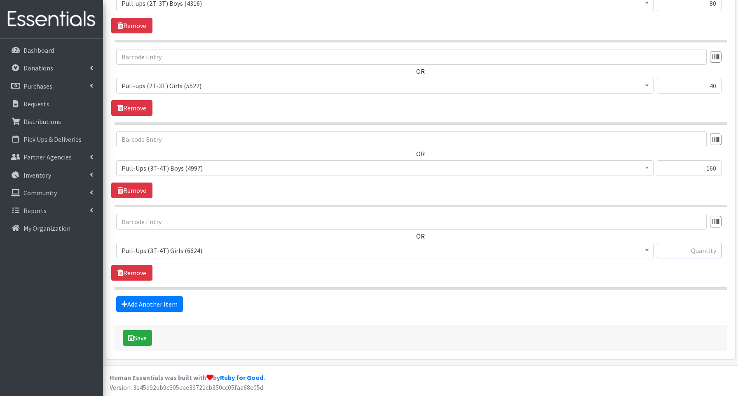
click at [680, 252] on input "text" at bounding box center [689, 251] width 65 height 16
type input "40"
click at [152, 302] on link "Add Another Item" at bounding box center [149, 304] width 67 height 16
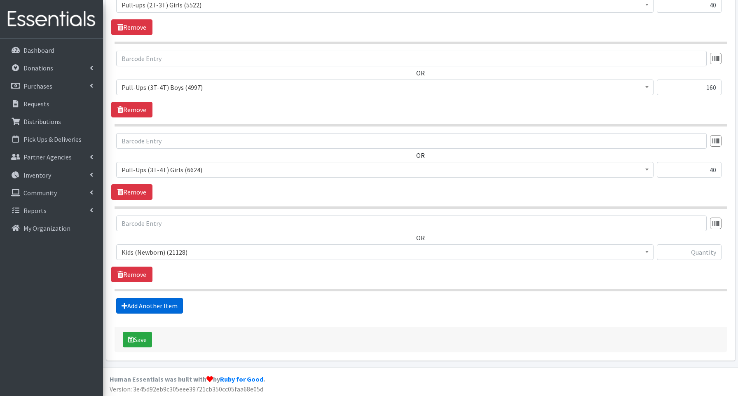
scroll to position [1115, 0]
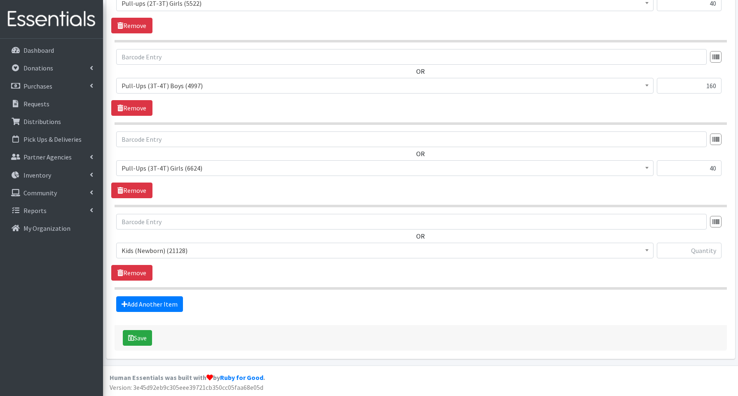
click at [156, 251] on span "Kids (Newborn) (21128)" at bounding box center [385, 251] width 527 height 12
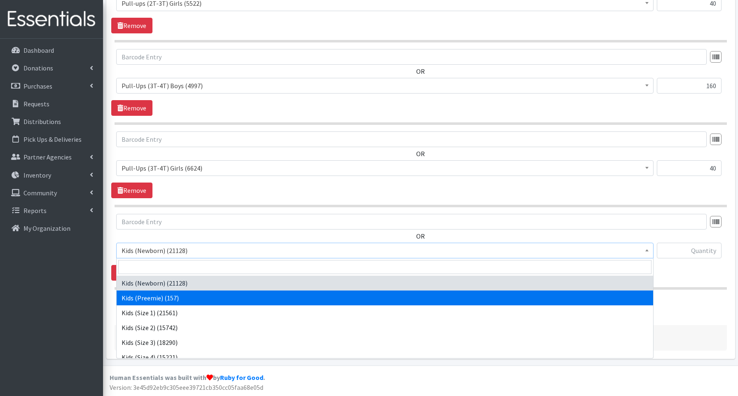
scroll to position [185, 0]
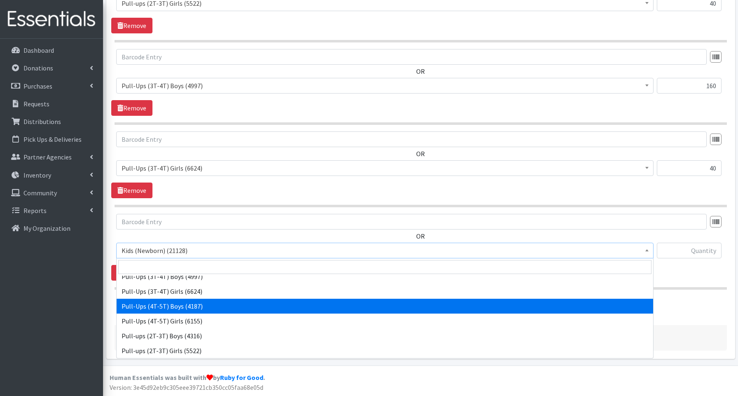
select select "3692"
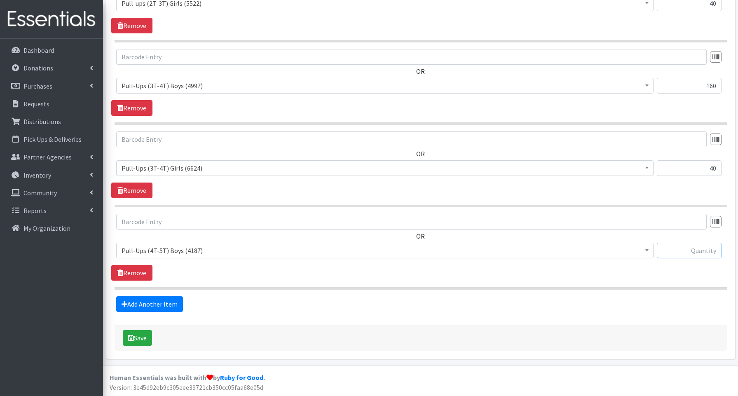
click at [669, 250] on input "text" at bounding box center [689, 251] width 65 height 16
type input "160"
click at [155, 304] on link "Add Another Item" at bounding box center [149, 304] width 67 height 16
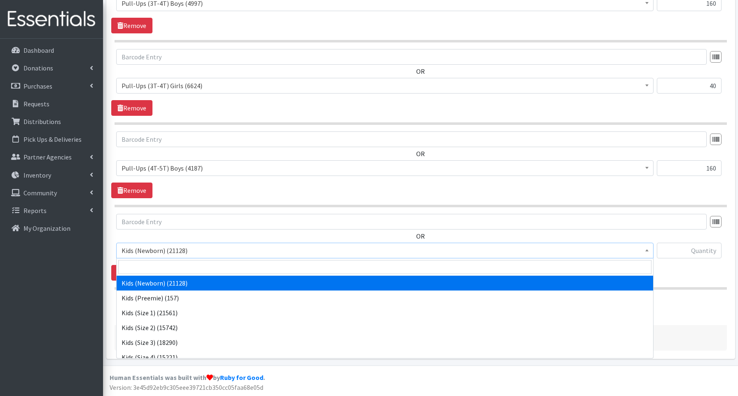
drag, startPoint x: 152, startPoint y: 249, endPoint x: 159, endPoint y: 269, distance: 21.1
click at [152, 249] on span "Kids (Newborn) (21128)" at bounding box center [385, 251] width 527 height 12
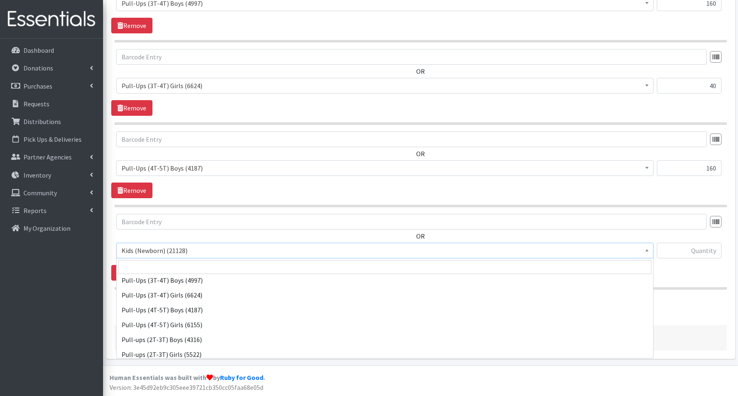
scroll to position [185, 0]
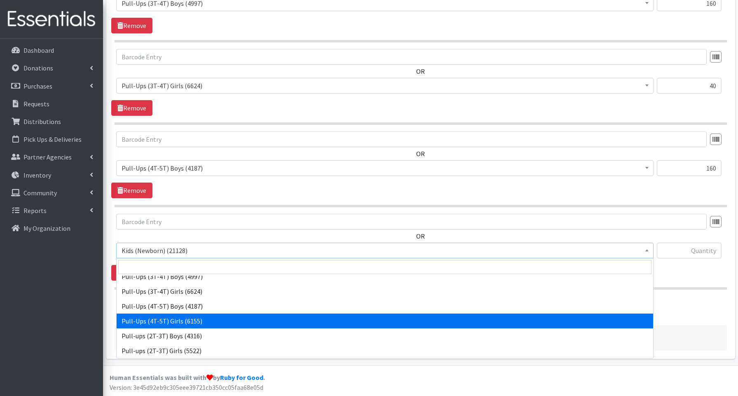
select select "3693"
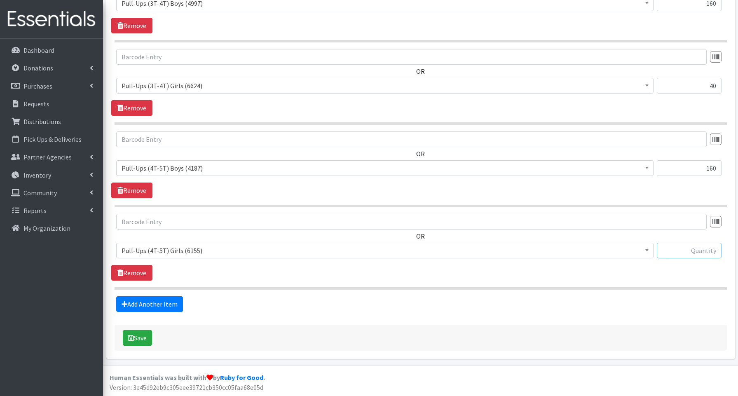
click at [675, 250] on input "text" at bounding box center [689, 251] width 65 height 16
type input "120"
click at [140, 340] on button "Save" at bounding box center [137, 338] width 29 height 16
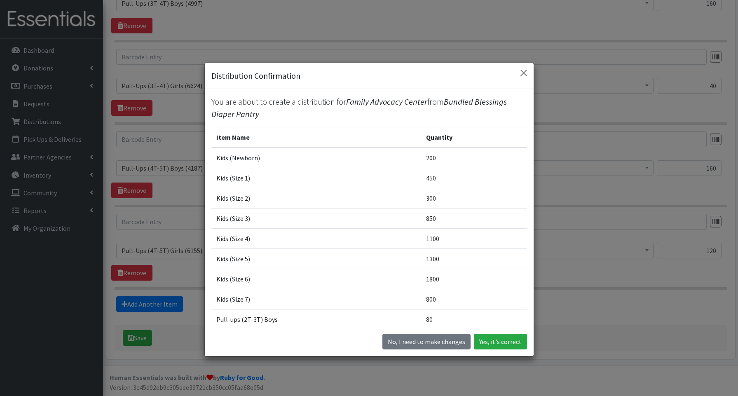
scroll to position [146, 0]
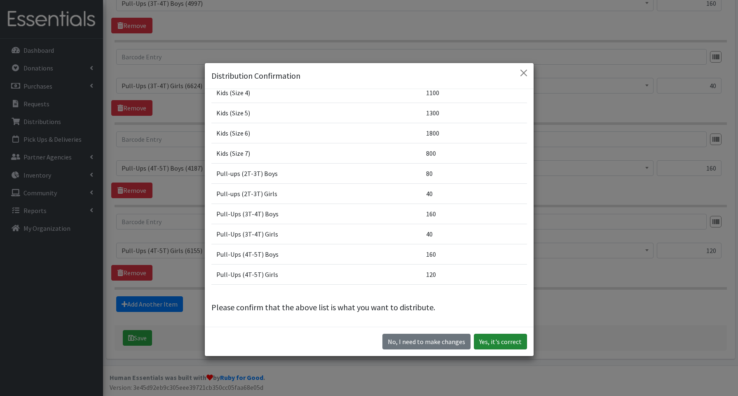
click at [500, 343] on button "Yes, it's correct" at bounding box center [500, 342] width 53 height 16
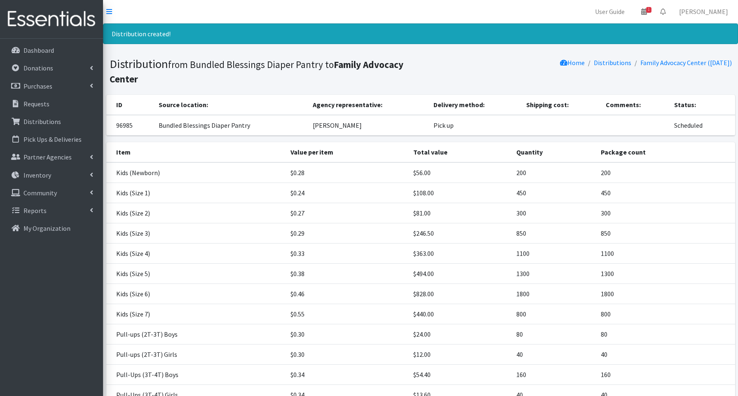
scroll to position [133, 0]
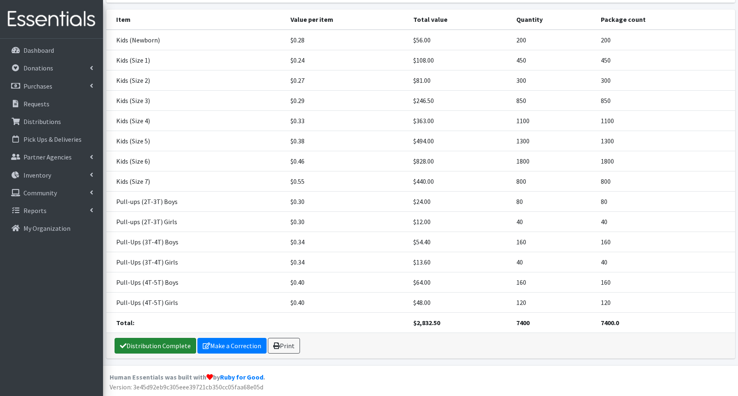
click at [161, 345] on link "Distribution Complete" at bounding box center [156, 346] width 82 height 16
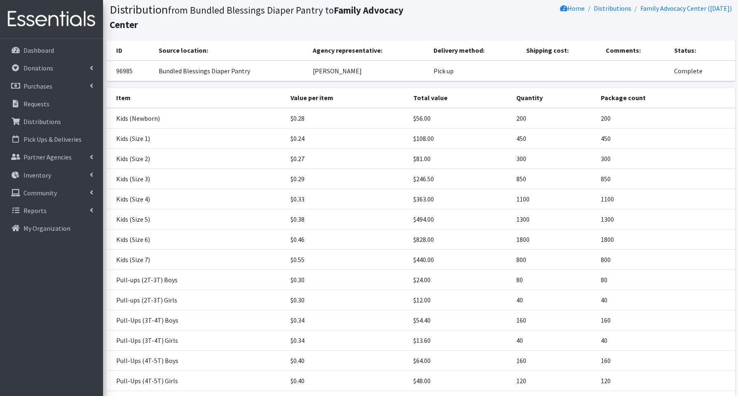
scroll to position [0, 0]
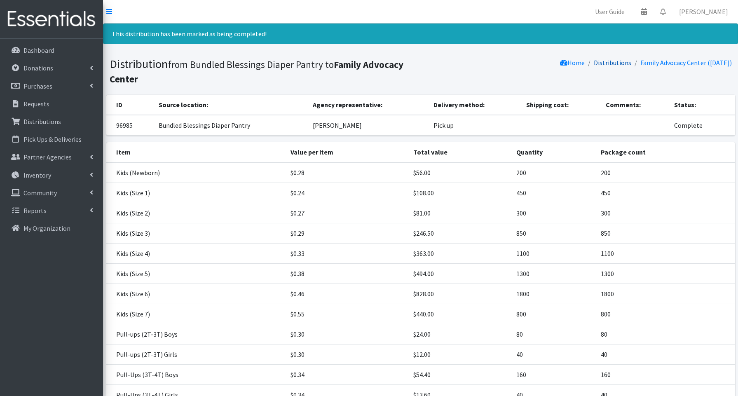
click at [612, 65] on link "Distributions" at bounding box center [613, 63] width 38 height 8
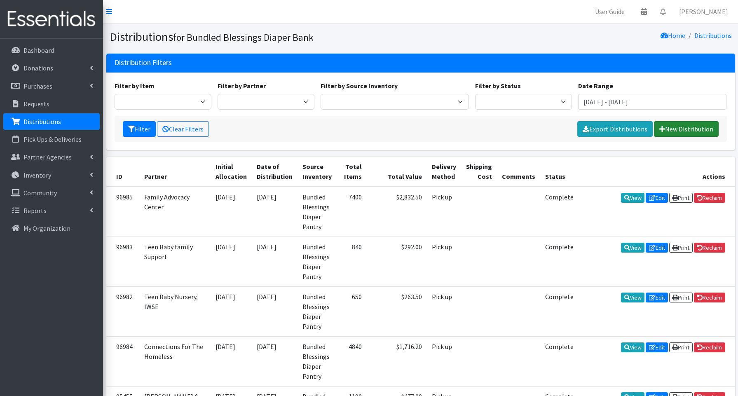
click at [674, 128] on link "New Distribution" at bounding box center [686, 129] width 65 height 16
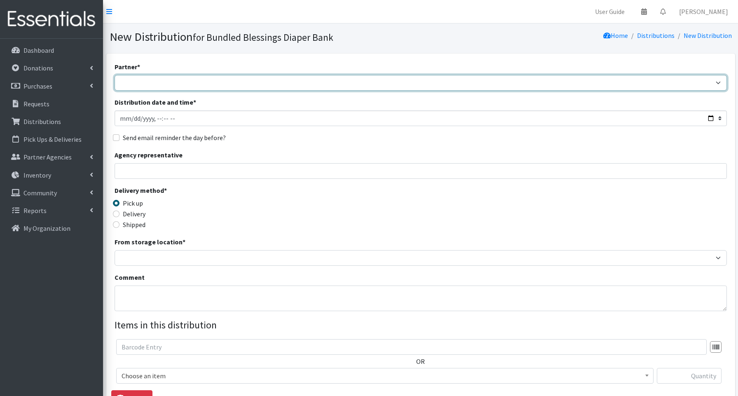
click at [155, 85] on select "Advocate Aurora Health Baby Toddler Black Residents of [GEOGRAPHIC_DATA] Peacef…" at bounding box center [421, 83] width 613 height 16
select select "850"
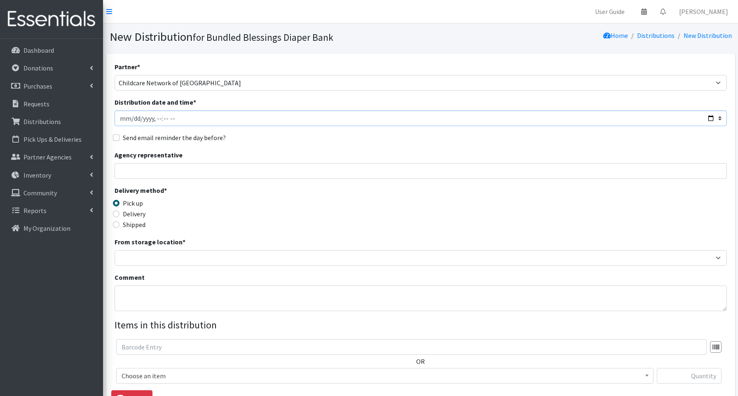
click at [712, 116] on input "Distribution date and time *" at bounding box center [421, 118] width 613 height 16
type input "[DATE]T13:00"
click at [281, 170] on input "Agency representative" at bounding box center [421, 171] width 613 height 16
type input "[PERSON_NAME]"
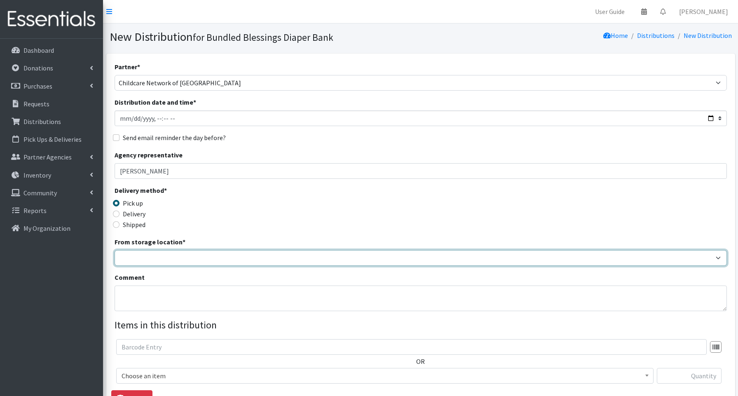
click at [167, 259] on select "Bundled Blessings Diaper Pantry" at bounding box center [421, 258] width 613 height 16
select select "79"
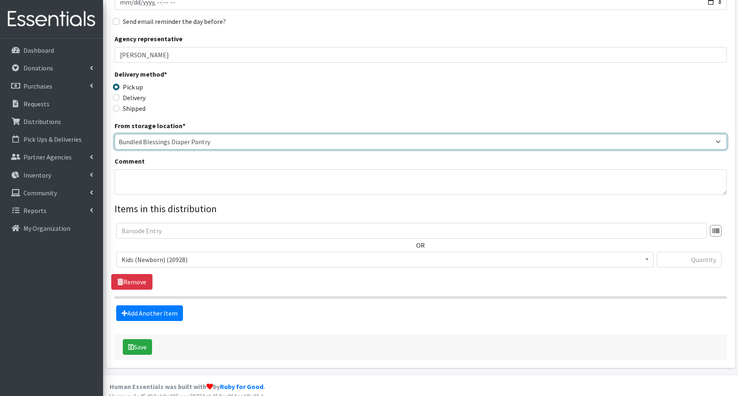
scroll to position [125, 0]
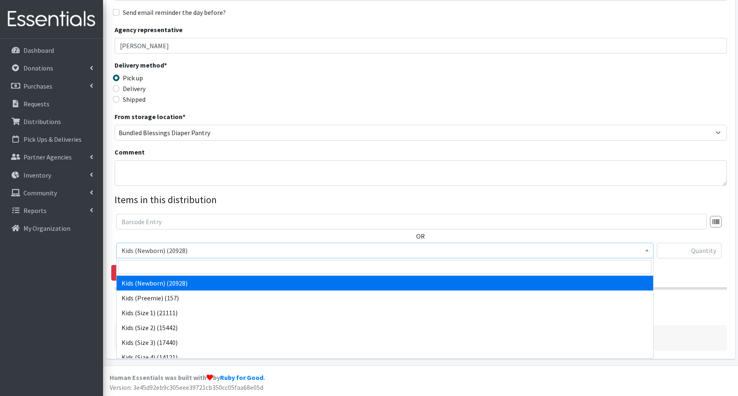
click at [153, 251] on span "Kids (Newborn) (20928)" at bounding box center [385, 251] width 527 height 12
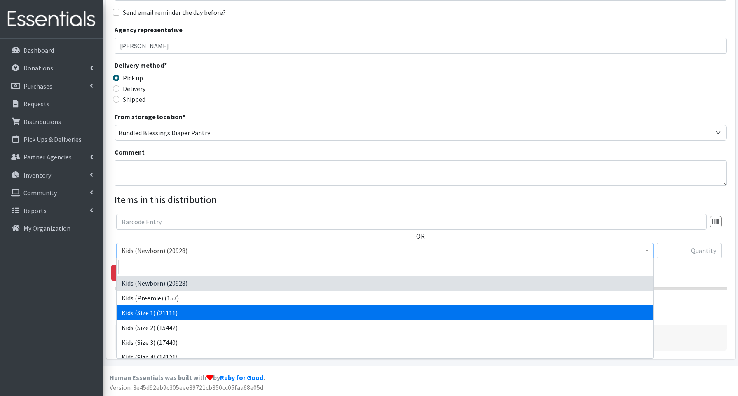
drag, startPoint x: 148, startPoint y: 310, endPoint x: 132, endPoint y: 305, distance: 17.1
select select "3657"
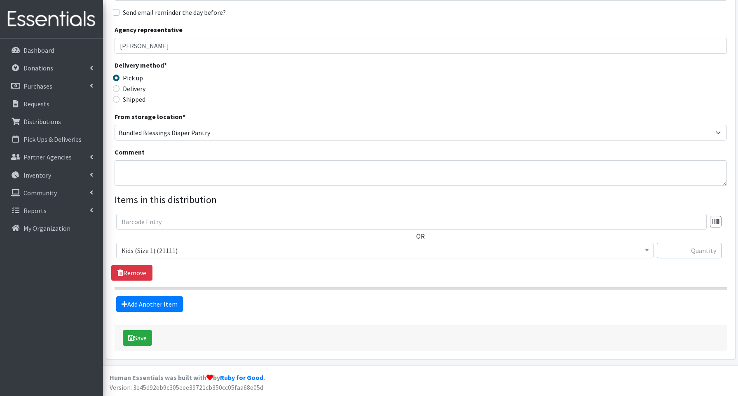
click at [677, 249] on input "text" at bounding box center [689, 251] width 65 height 16
type input "50"
click at [161, 306] on link "Add Another Item" at bounding box center [149, 304] width 67 height 16
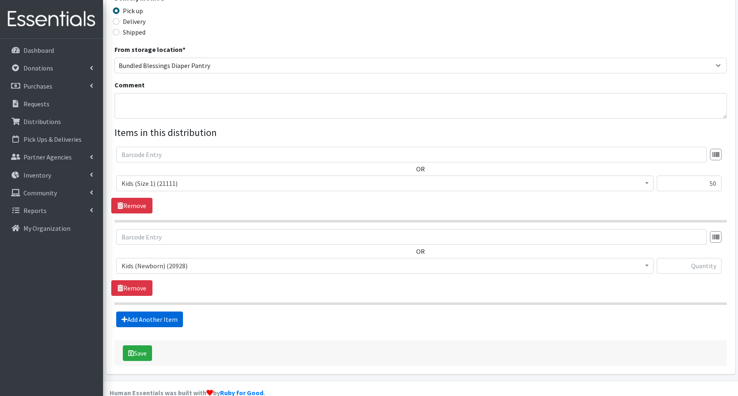
scroll to position [208, 0]
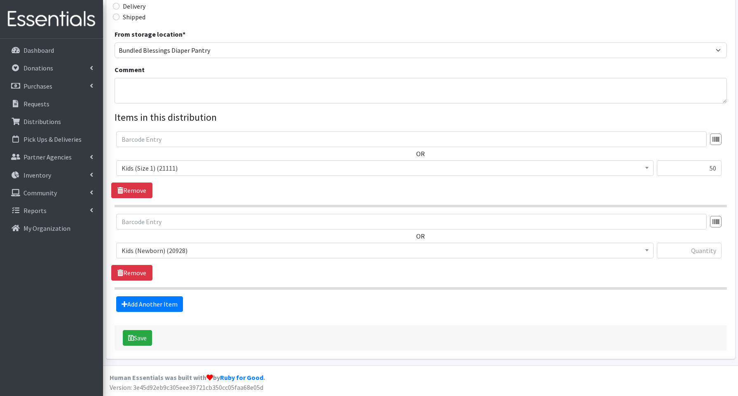
click at [145, 254] on span "Kids (Newborn) (20928)" at bounding box center [385, 251] width 527 height 12
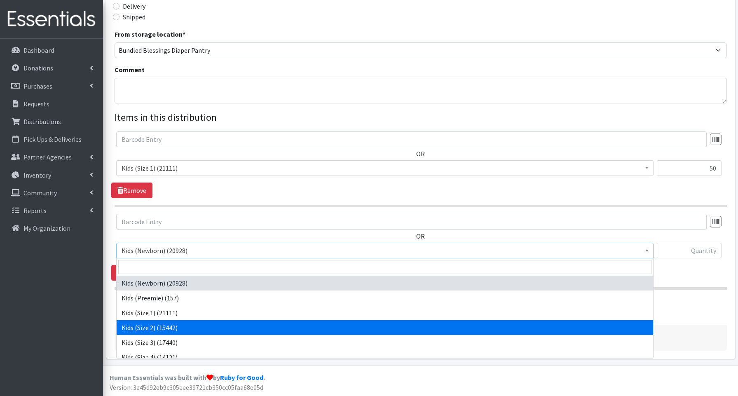
select select "3656"
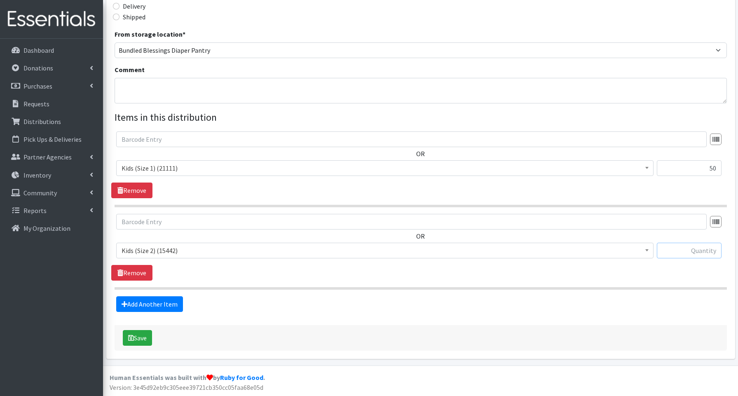
click at [698, 252] on input "text" at bounding box center [689, 251] width 65 height 16
type input "100"
click at [163, 302] on link "Add Another Item" at bounding box center [149, 304] width 67 height 16
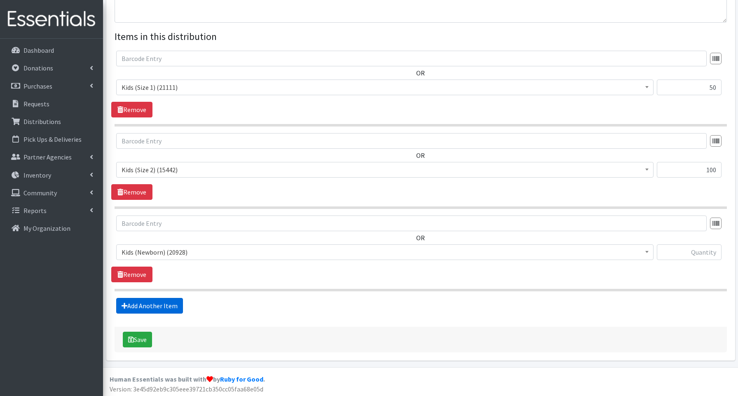
scroll to position [290, 0]
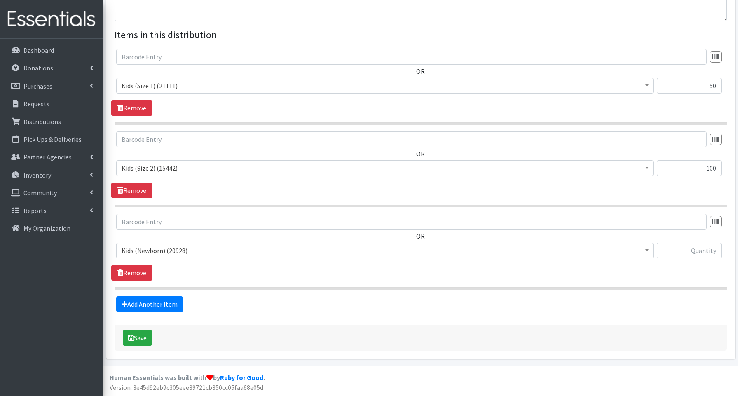
click at [152, 245] on span "Kids (Newborn) (20928)" at bounding box center [385, 251] width 527 height 12
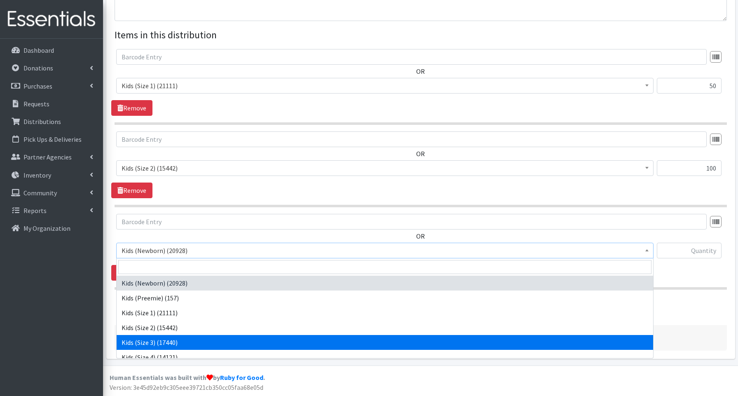
select select "3644"
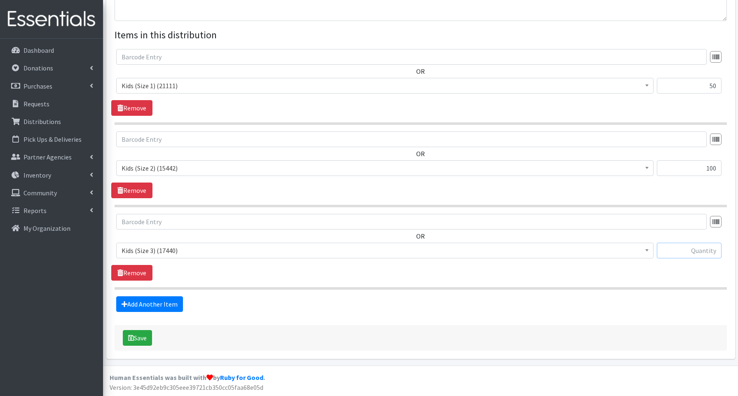
click at [706, 252] on input "text" at bounding box center [689, 251] width 65 height 16
type input "100"
click at [155, 303] on link "Add Another Item" at bounding box center [149, 304] width 67 height 16
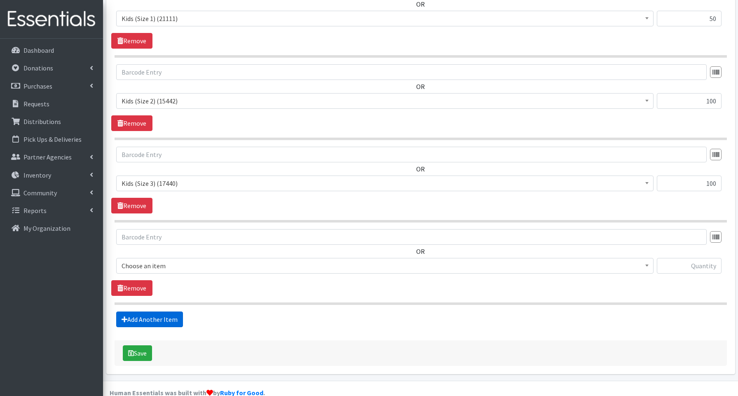
scroll to position [373, 0]
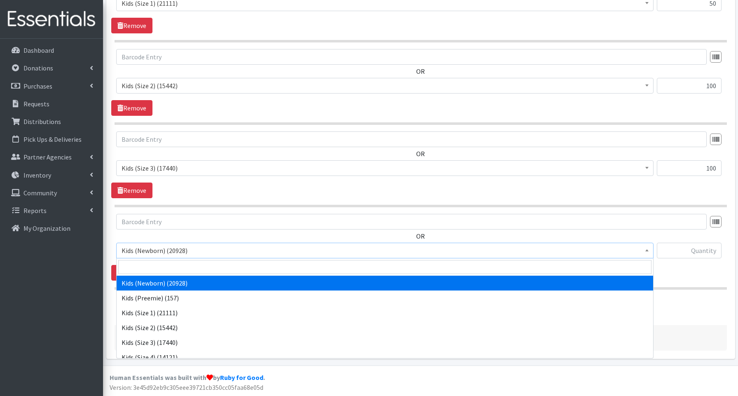
click at [146, 252] on span "Kids (Newborn) (20928)" at bounding box center [385, 251] width 527 height 12
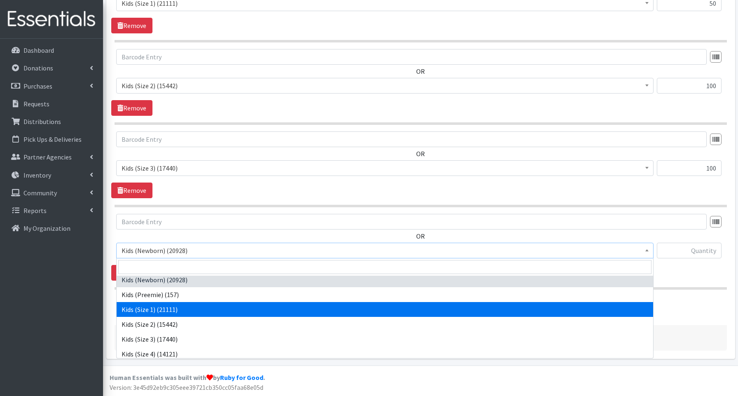
scroll to position [2, 0]
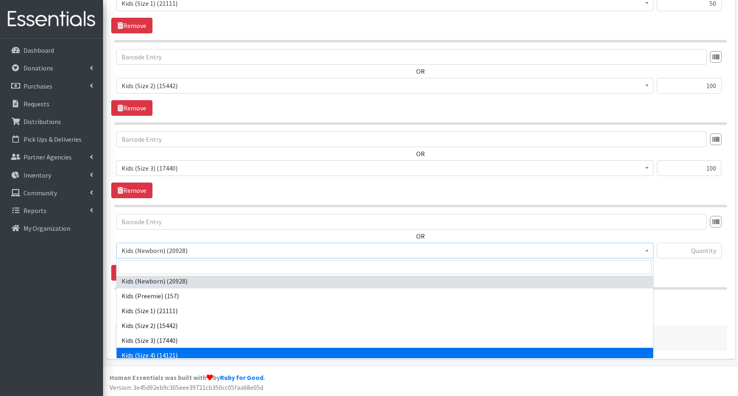
select select "3650"
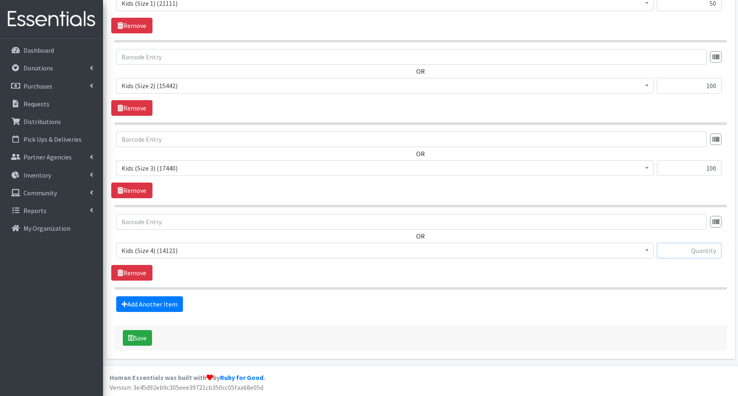
click at [686, 255] on input "text" at bounding box center [689, 251] width 65 height 16
type input "100"
click at [160, 305] on link "Add Another Item" at bounding box center [149, 304] width 67 height 16
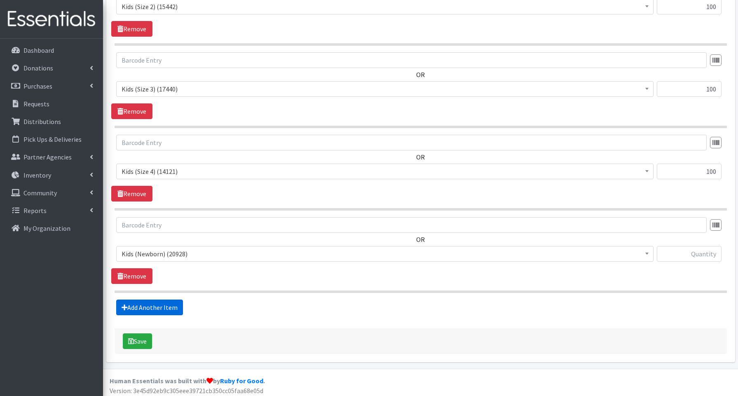
scroll to position [455, 0]
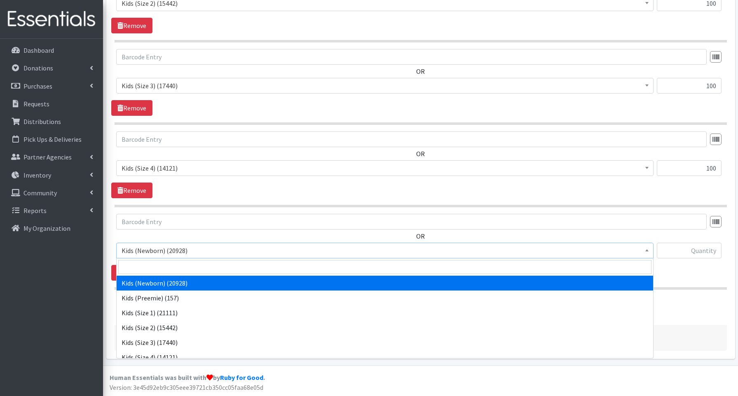
click at [153, 255] on span "Kids (Newborn) (20928)" at bounding box center [385, 251] width 527 height 12
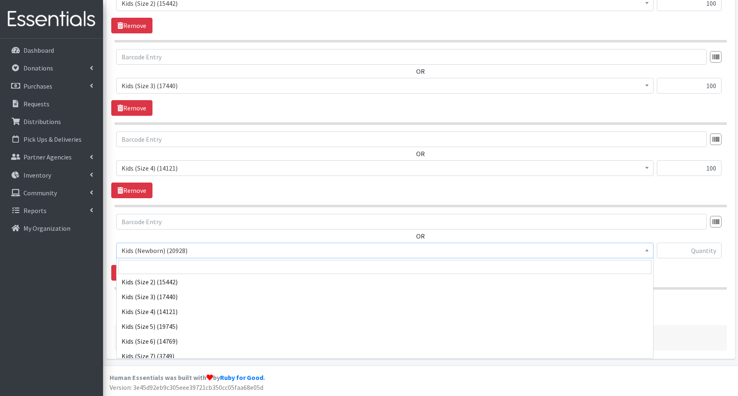
scroll to position [47, 0]
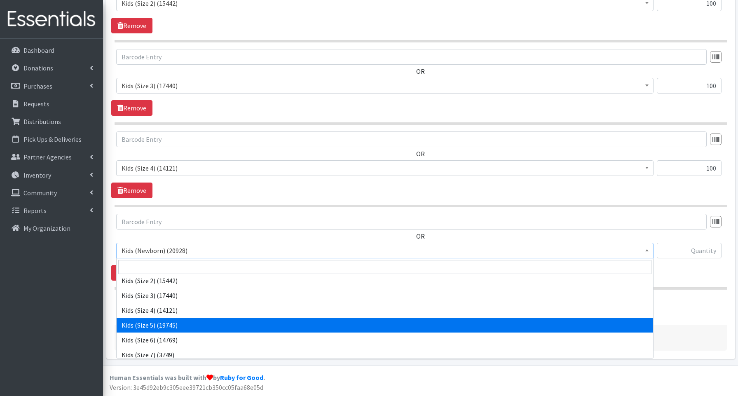
select select "3672"
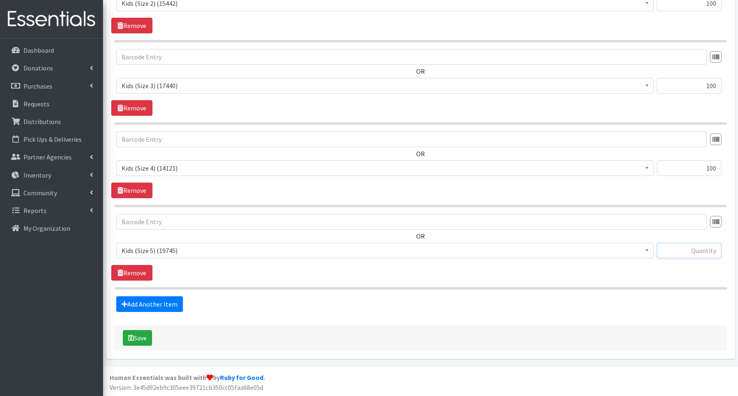
click at [699, 248] on input "text" at bounding box center [689, 251] width 65 height 16
type input "350"
click at [166, 301] on link "Add Another Item" at bounding box center [149, 304] width 67 height 16
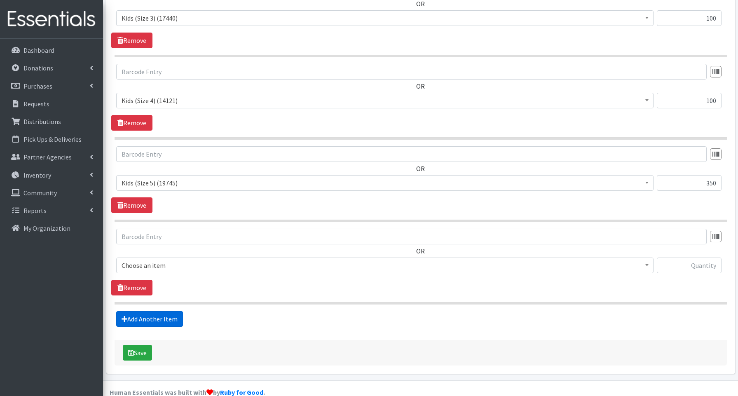
scroll to position [538, 0]
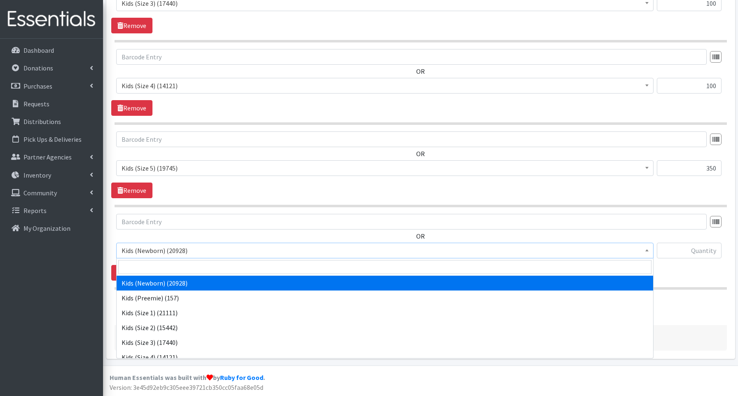
click at [156, 250] on span "Kids (Newborn) (20928)" at bounding box center [385, 251] width 527 height 12
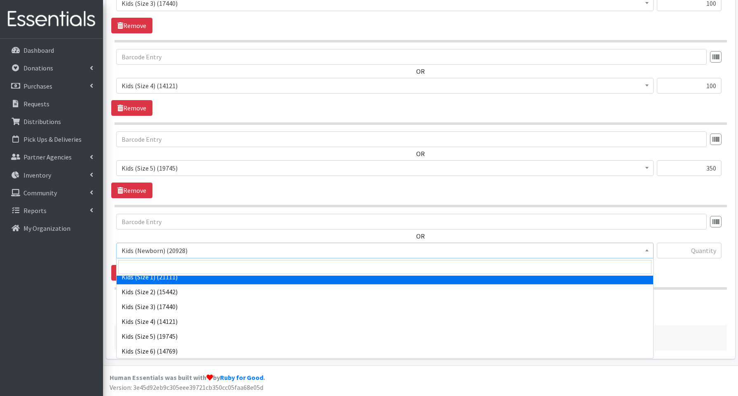
scroll to position [54, 0]
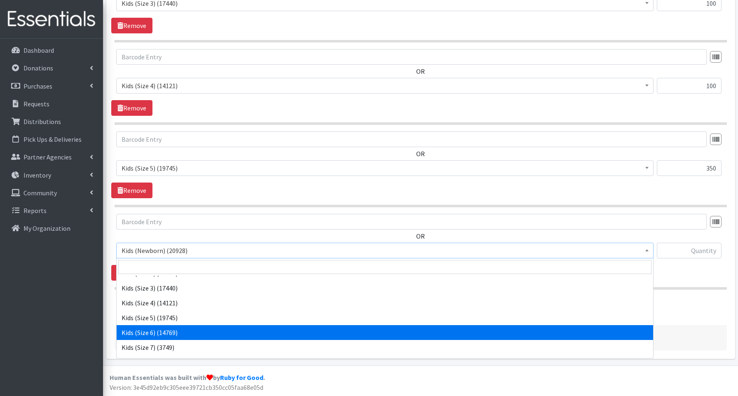
select select "3654"
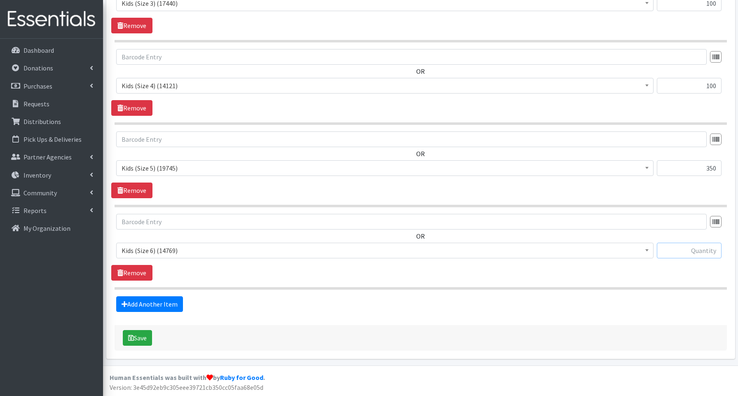
click at [695, 248] on input "text" at bounding box center [689, 251] width 65 height 16
type input "650"
click at [146, 303] on link "Add Another Item" at bounding box center [149, 304] width 67 height 16
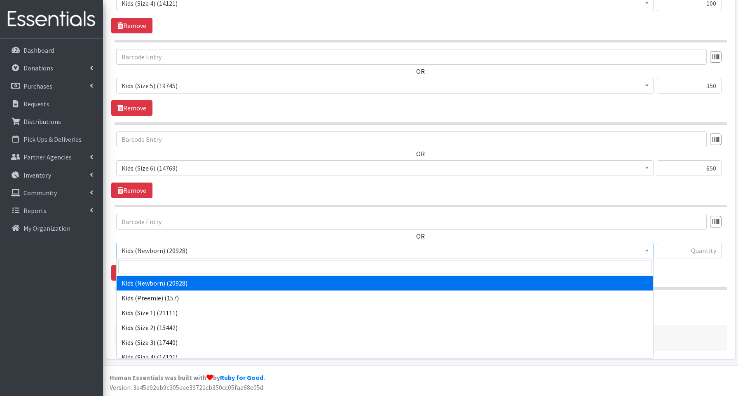
click at [143, 250] on span "Kids (Newborn) (20928)" at bounding box center [385, 251] width 527 height 12
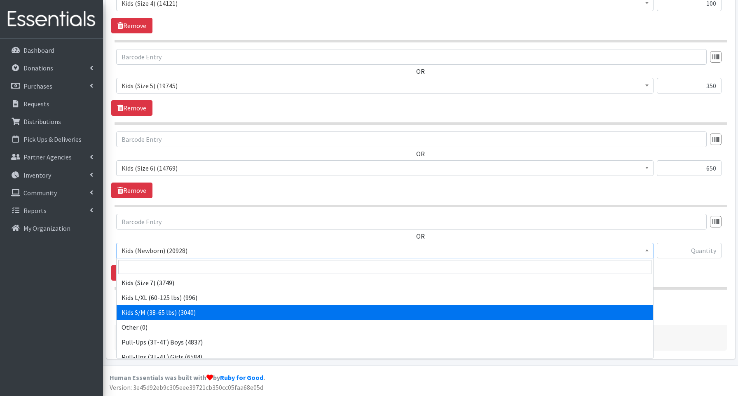
scroll to position [124, 0]
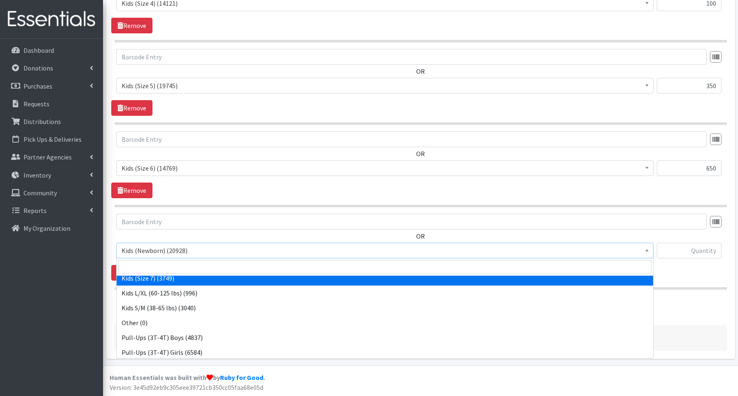
select select "3695"
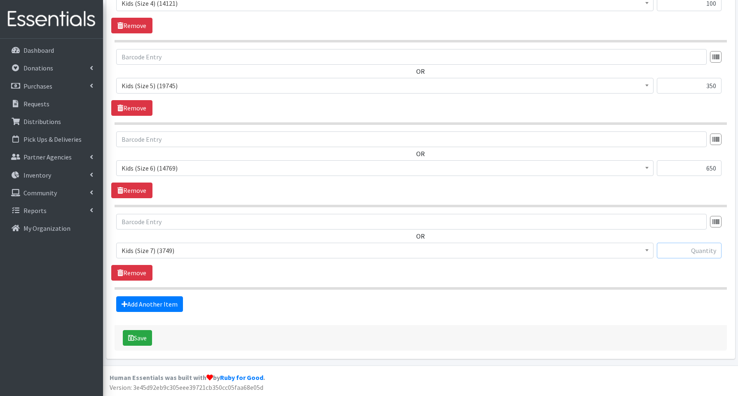
click at [667, 247] on input "text" at bounding box center [689, 251] width 65 height 16
type input "240"
click at [130, 305] on link "Add Another Item" at bounding box center [149, 304] width 67 height 16
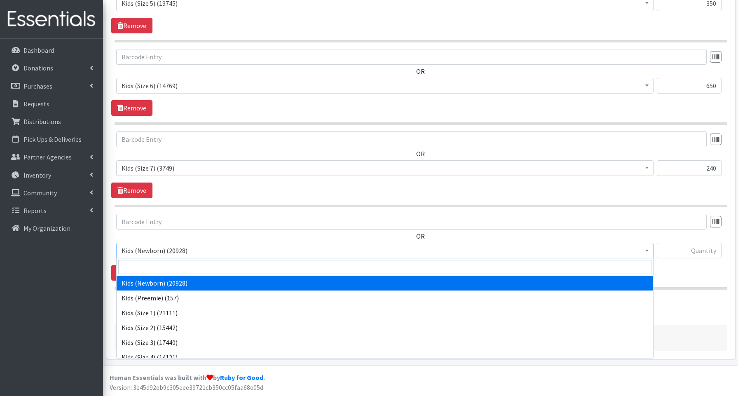
click at [154, 249] on span "Kids (Newborn) (20928)" at bounding box center [385, 251] width 527 height 12
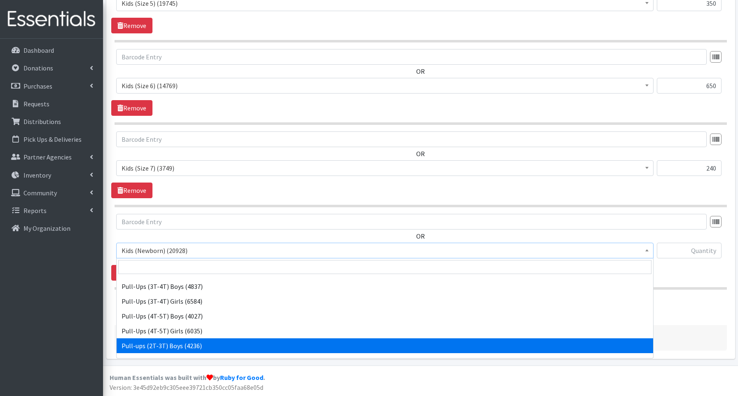
scroll to position [185, 0]
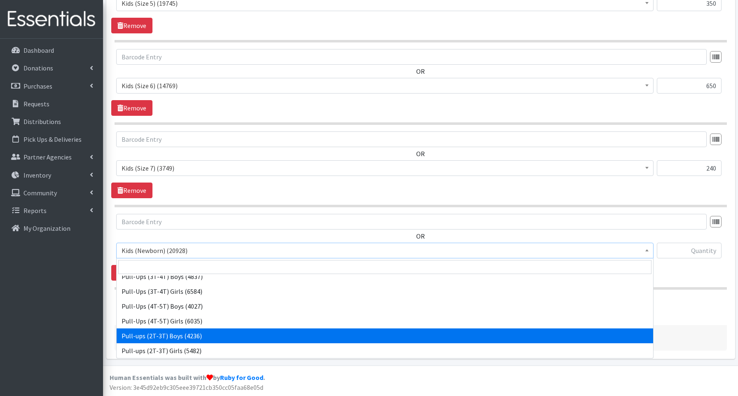
select select "3688"
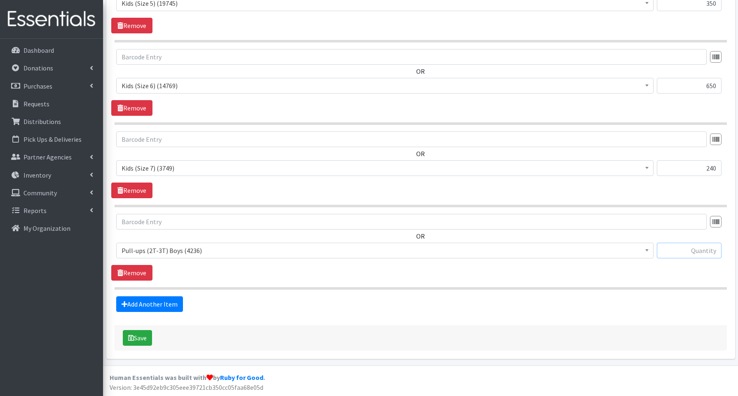
click at [693, 249] on input "text" at bounding box center [689, 251] width 65 height 16
type input "80"
click at [142, 301] on link "Add Another Item" at bounding box center [149, 304] width 67 height 16
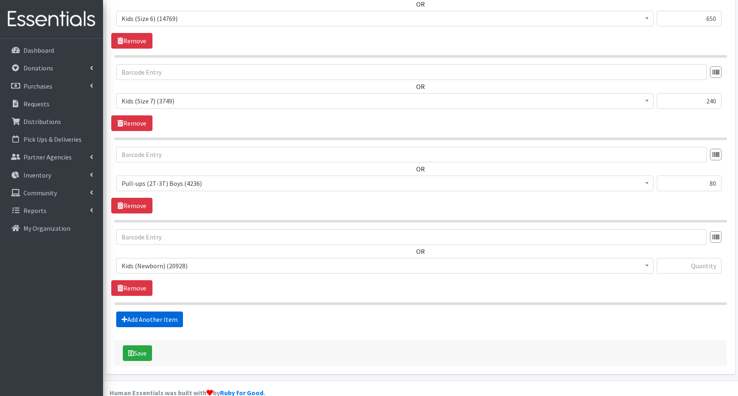
scroll to position [785, 0]
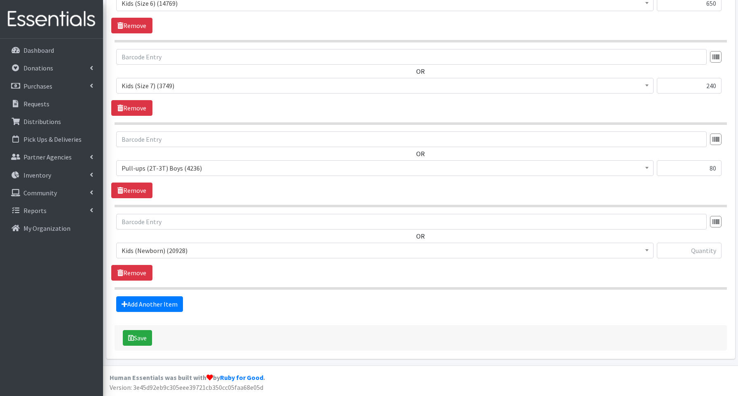
click at [150, 254] on span "Kids (Newborn) (20928)" at bounding box center [385, 251] width 527 height 12
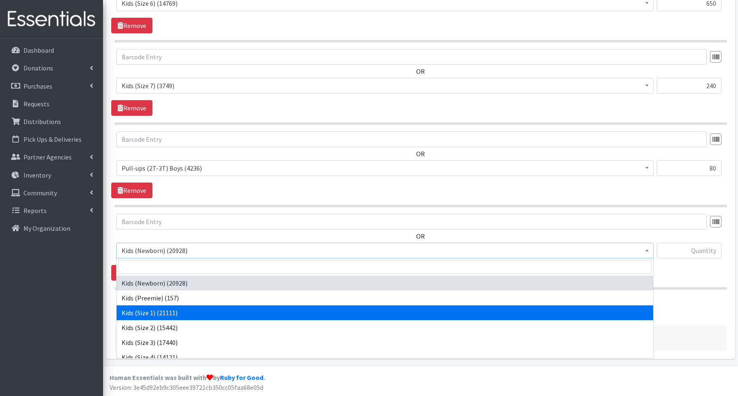
scroll to position [185, 0]
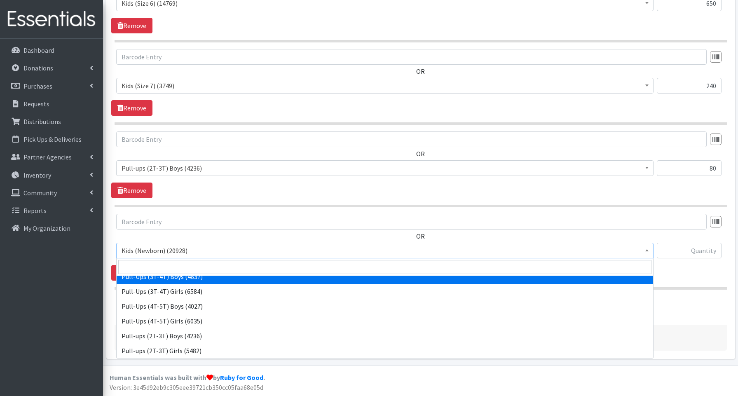
select select "3690"
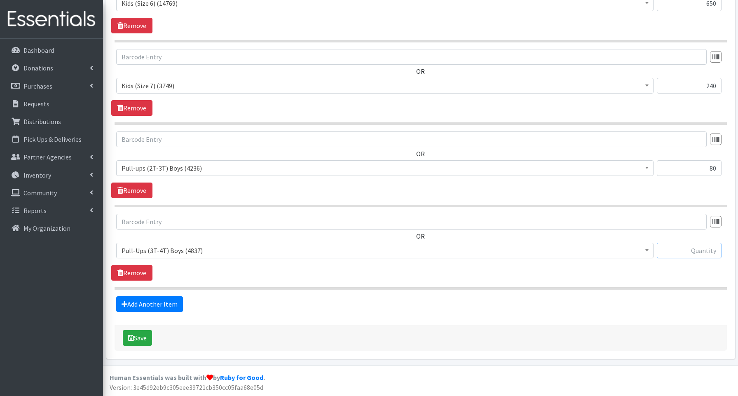
click at [702, 252] on input "text" at bounding box center [689, 251] width 65 height 16
type input "40"
click at [164, 304] on link "Add Another Item" at bounding box center [149, 304] width 67 height 16
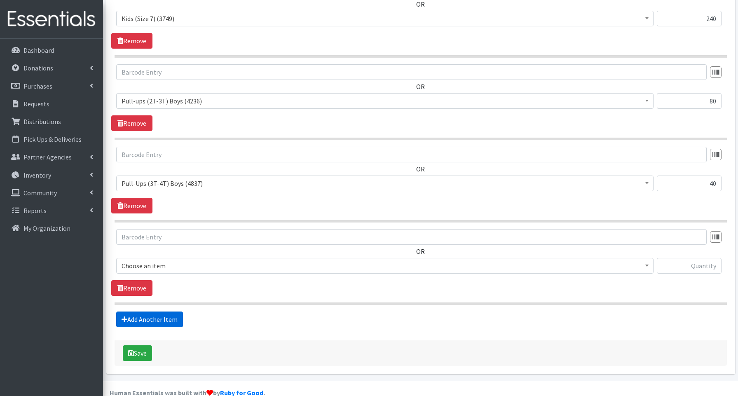
scroll to position [867, 0]
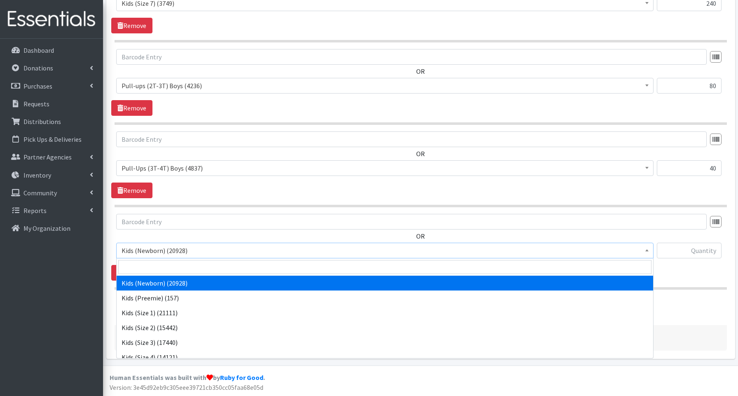
click at [162, 248] on span "Kids (Newborn) (20928)" at bounding box center [385, 251] width 527 height 12
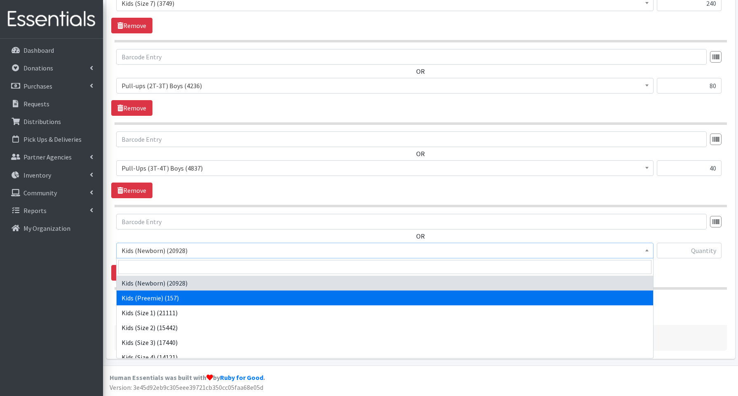
scroll to position [185, 0]
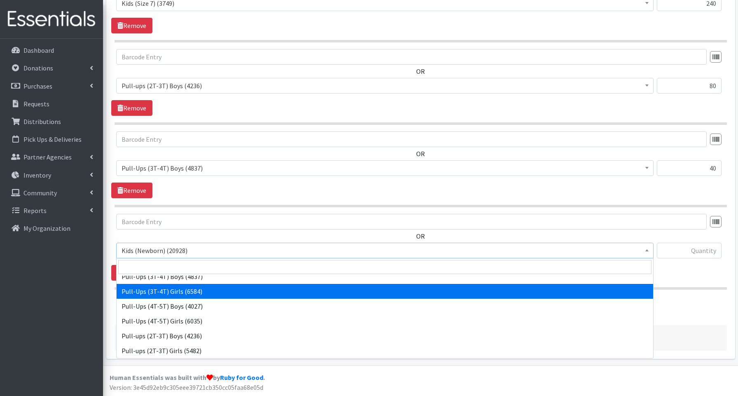
select select "3691"
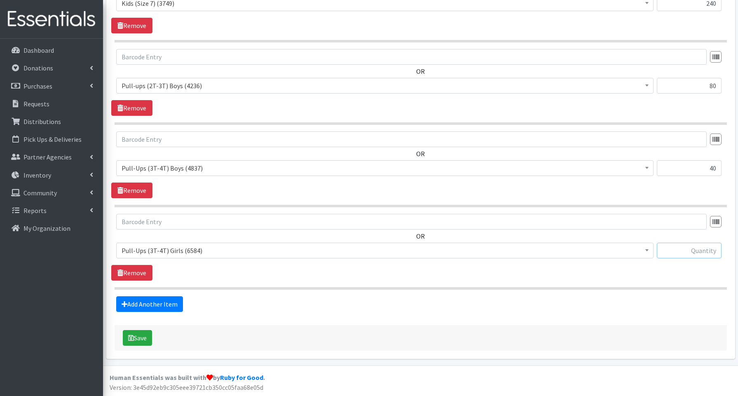
click at [683, 248] on input "text" at bounding box center [689, 251] width 65 height 16
type input "200"
click at [157, 305] on link "Add Another Item" at bounding box center [149, 304] width 67 height 16
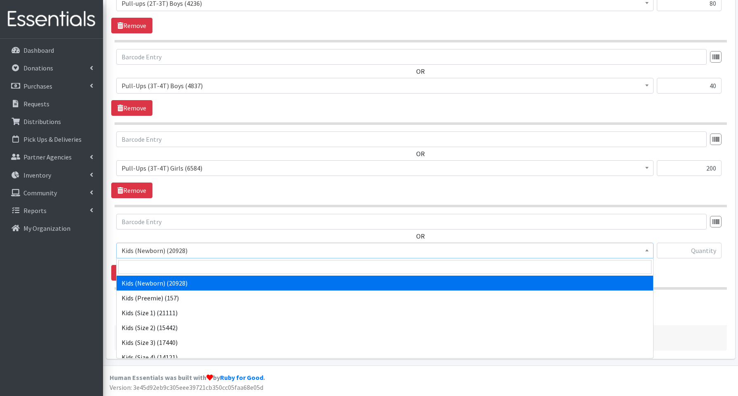
click at [136, 249] on span "Kids (Newborn) (20928)" at bounding box center [385, 251] width 527 height 12
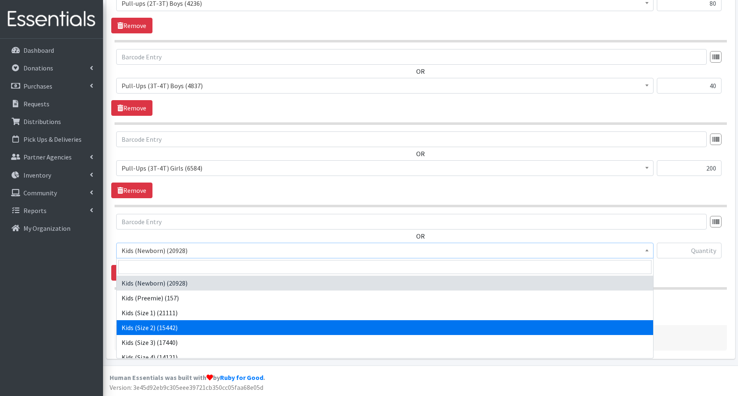
scroll to position [185, 0]
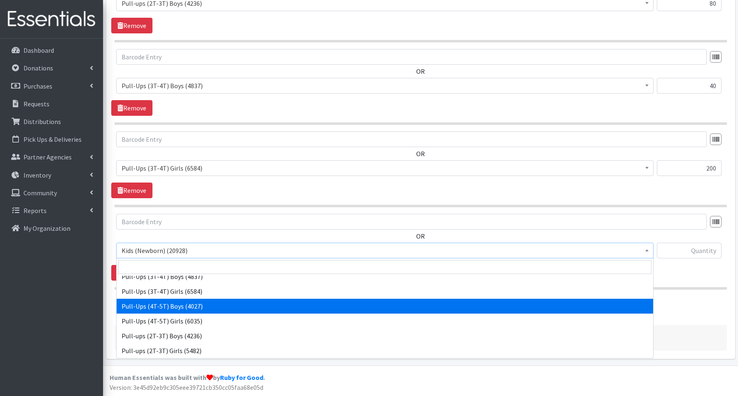
drag, startPoint x: 145, startPoint y: 303, endPoint x: 205, endPoint y: 291, distance: 61.8
select select "3692"
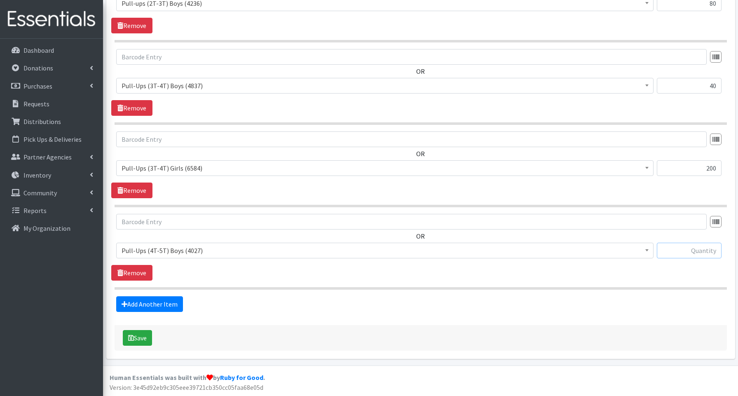
click at [693, 249] on input "text" at bounding box center [689, 251] width 65 height 16
type input "360"
click at [168, 305] on link "Add Another Item" at bounding box center [149, 304] width 67 height 16
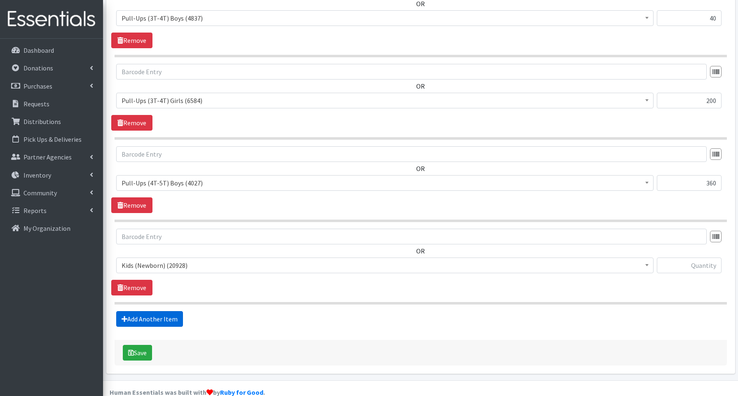
scroll to position [1032, 0]
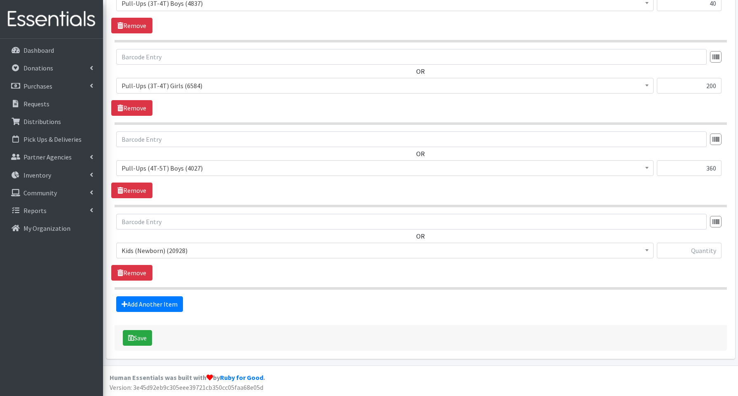
click at [145, 252] on span "Kids (Newborn) (20928)" at bounding box center [385, 251] width 527 height 12
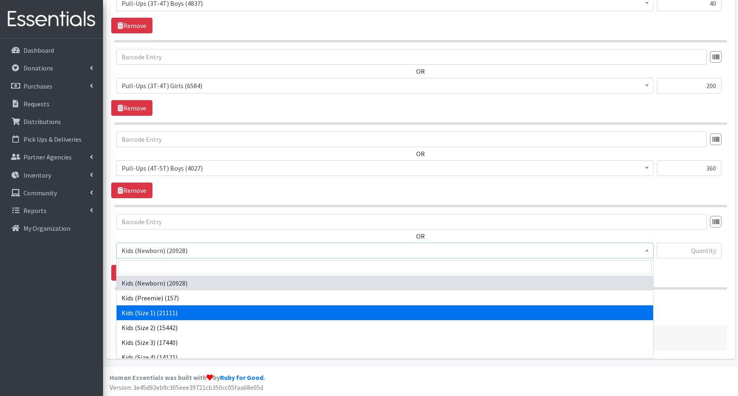
scroll to position [185, 0]
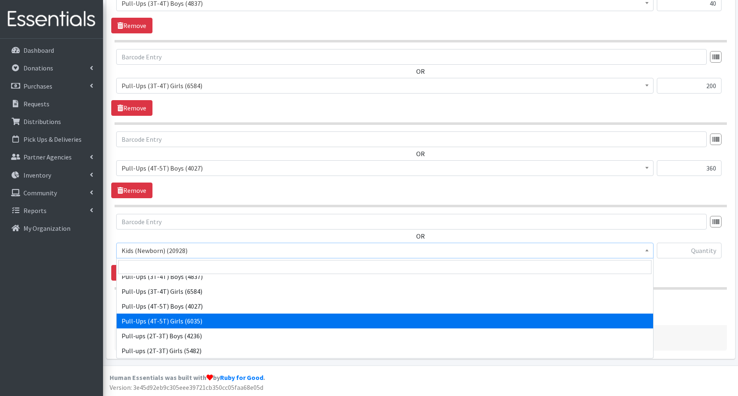
select select "3693"
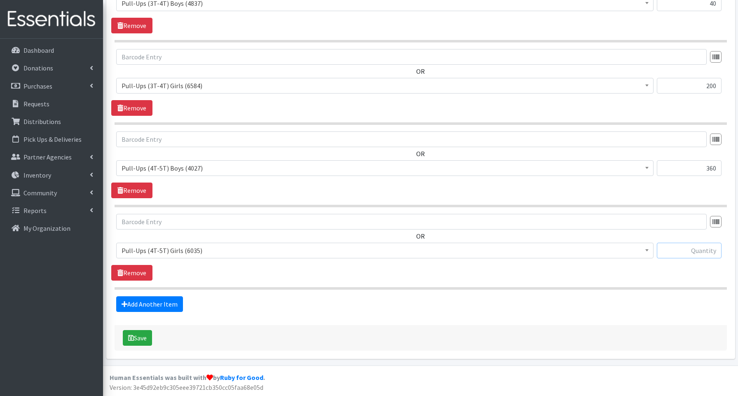
click at [679, 249] on input "text" at bounding box center [689, 251] width 65 height 16
type input "200"
click at [140, 338] on button "Save" at bounding box center [137, 338] width 29 height 16
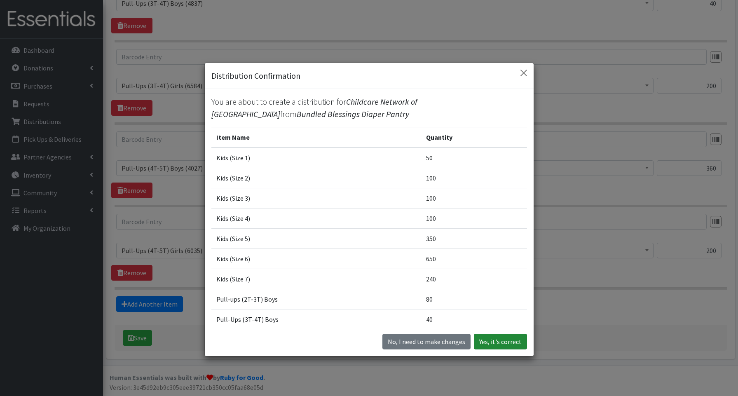
click at [503, 340] on button "Yes, it's correct" at bounding box center [500, 342] width 53 height 16
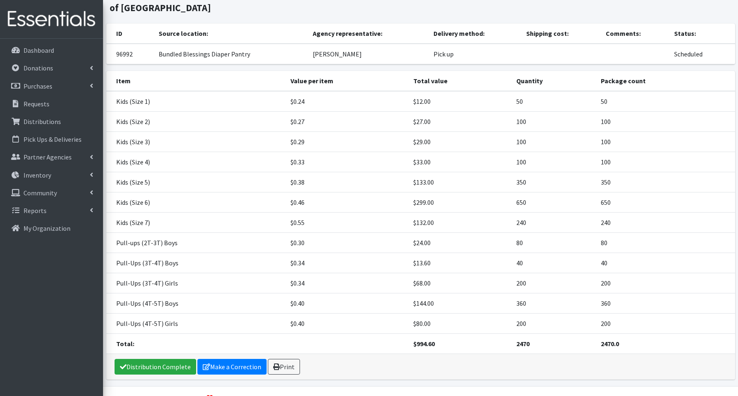
scroll to position [73, 0]
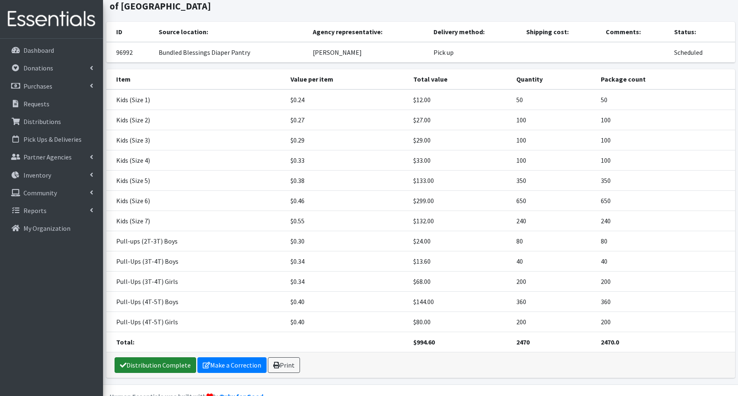
click at [169, 364] on link "Distribution Complete" at bounding box center [156, 365] width 82 height 16
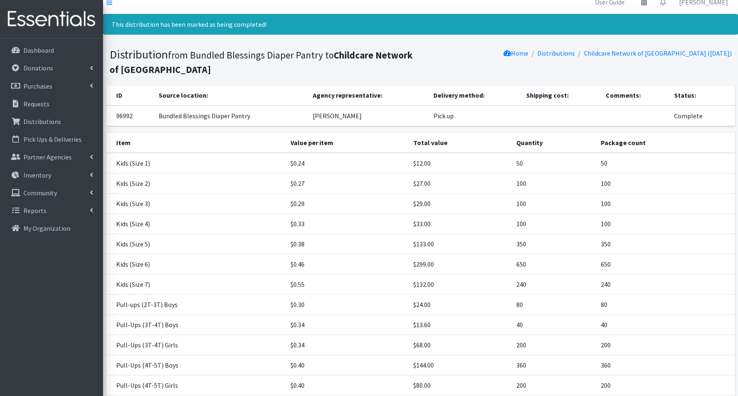
scroll to position [0, 0]
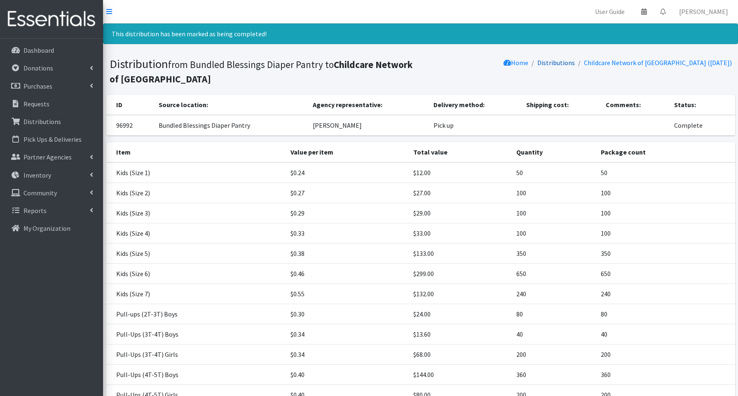
click at [575, 62] on link "Distributions" at bounding box center [557, 63] width 38 height 8
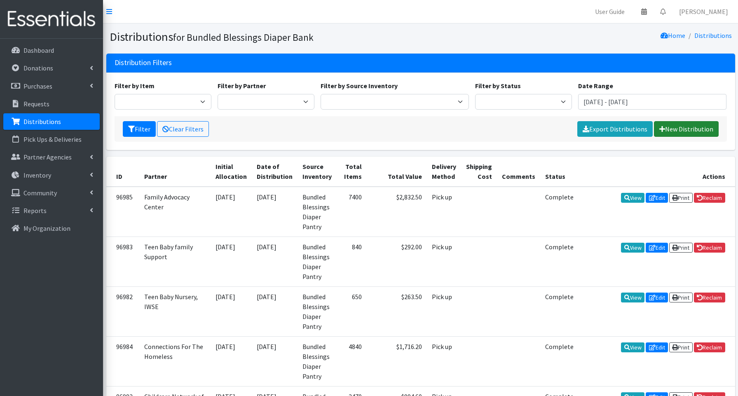
click at [701, 128] on link "New Distribution" at bounding box center [686, 129] width 65 height 16
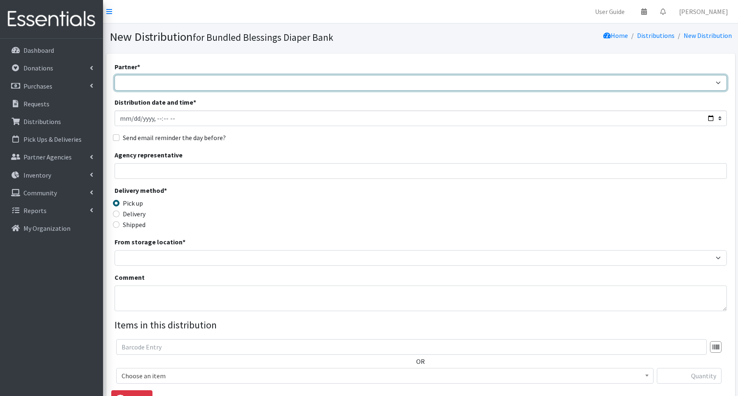
click at [160, 82] on select "Advocate Aurora Health Baby Toddler Black Residents of [GEOGRAPHIC_DATA] Peacef…" at bounding box center [421, 83] width 613 height 16
select select "851"
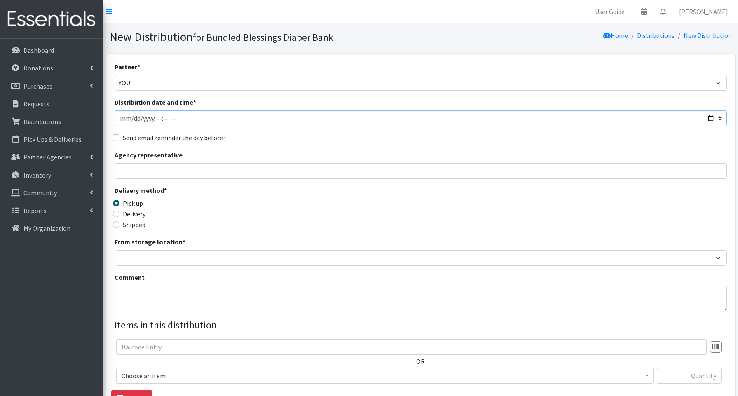
click at [712, 118] on input "Distribution date and time *" at bounding box center [421, 118] width 613 height 16
type input "2025-09-18T13:00"
click at [298, 168] on input "Agency representative" at bounding box center [421, 171] width 613 height 16
type input "Chuck Petty"
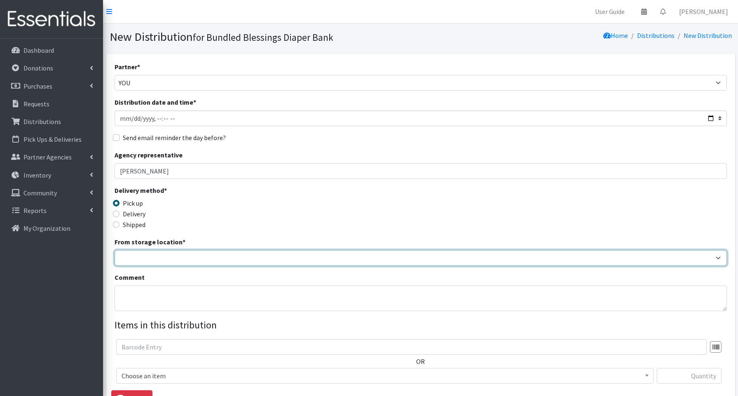
click at [171, 256] on select "Bundled Blessings Diaper Pantry" at bounding box center [421, 258] width 613 height 16
select select "79"
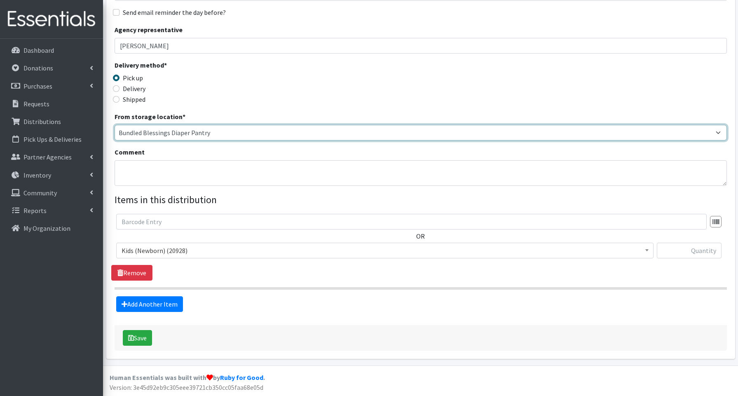
scroll to position [125, 0]
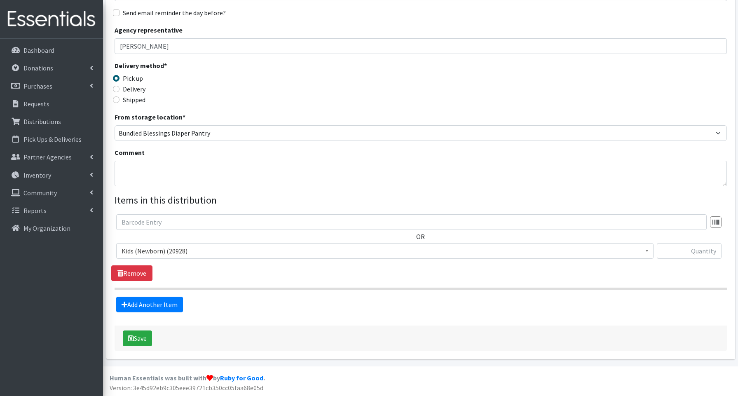
click at [167, 251] on span "Kids (Newborn) (20928)" at bounding box center [385, 251] width 527 height 12
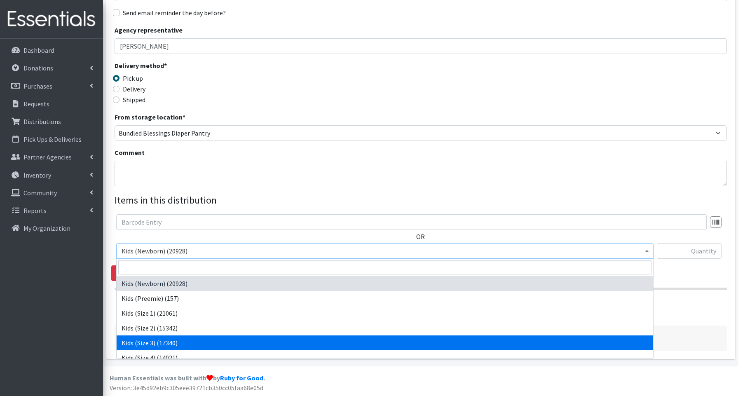
drag, startPoint x: 156, startPoint y: 340, endPoint x: 150, endPoint y: 338, distance: 6.5
select select "3644"
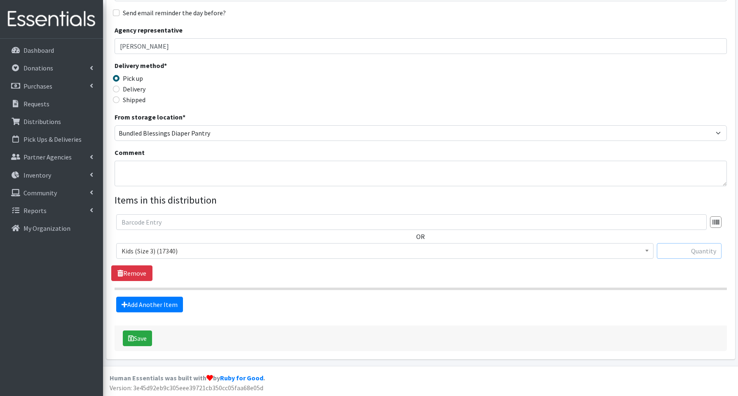
click at [673, 255] on input "text" at bounding box center [689, 251] width 65 height 16
type input "50"
click at [157, 305] on link "Add Another Item" at bounding box center [149, 305] width 67 height 16
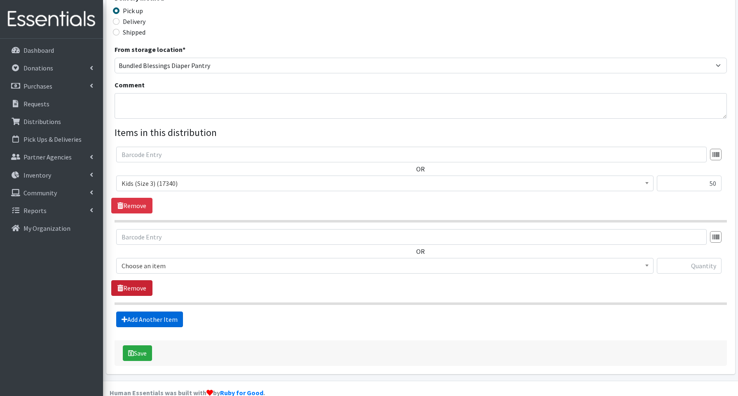
scroll to position [208, 0]
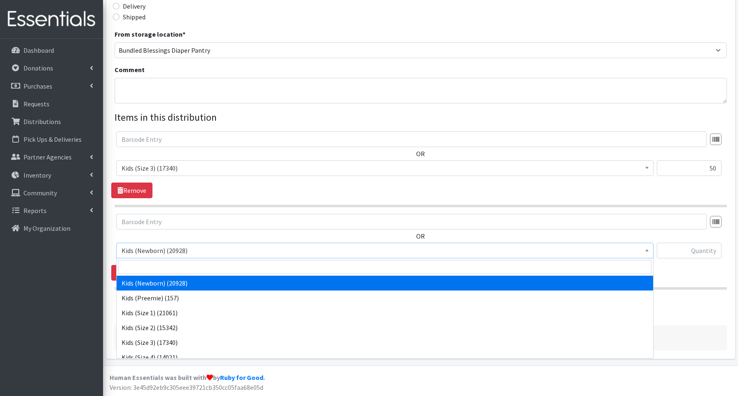
click at [147, 252] on span "Kids (Newborn) (20928)" at bounding box center [385, 251] width 527 height 12
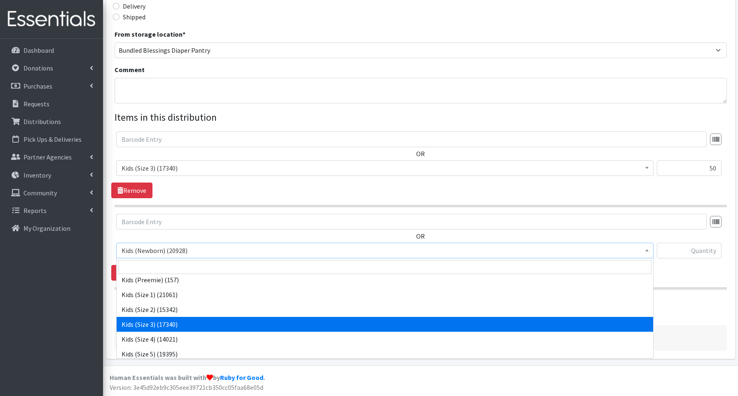
scroll to position [22, 0]
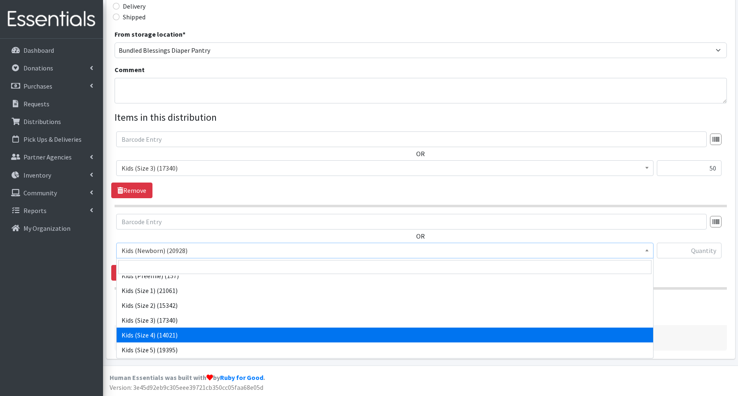
select select "3650"
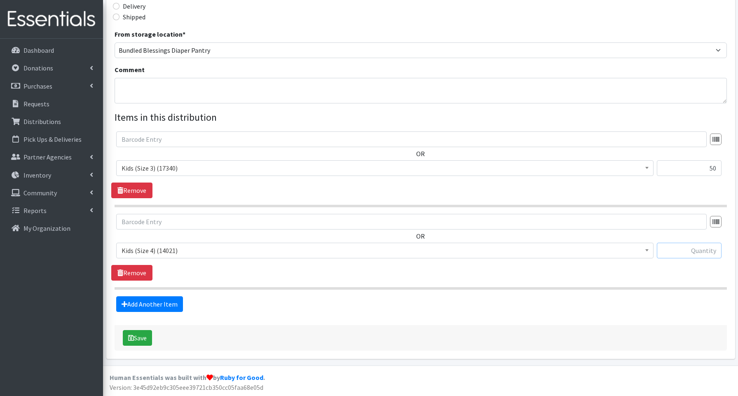
click at [673, 249] on input "text" at bounding box center [689, 251] width 65 height 16
type input "250"
click at [153, 305] on link "Add Another Item" at bounding box center [149, 304] width 67 height 16
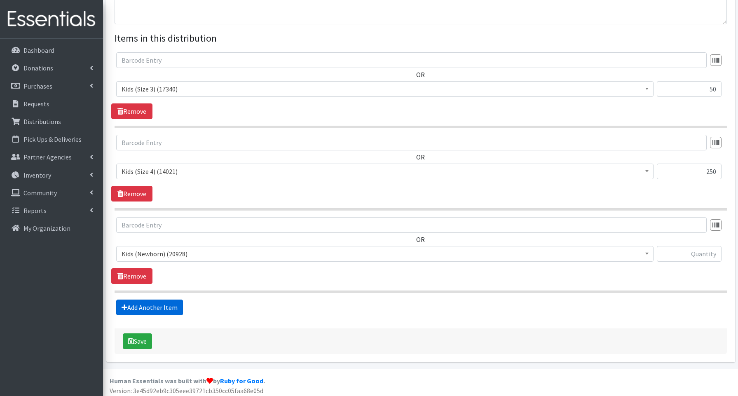
scroll to position [290, 0]
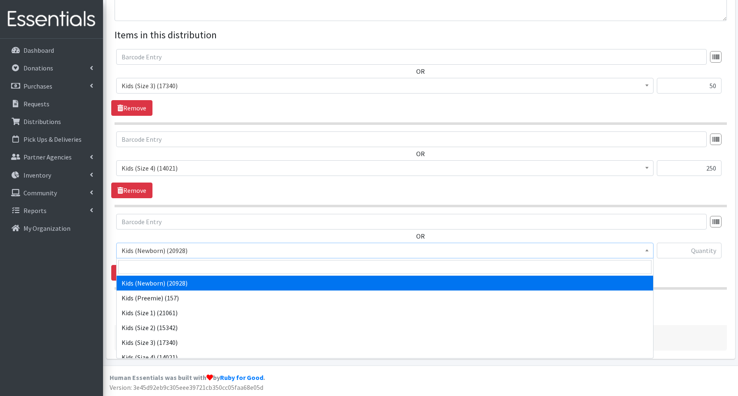
click at [148, 250] on span "Kids (Newborn) (20928)" at bounding box center [385, 251] width 527 height 12
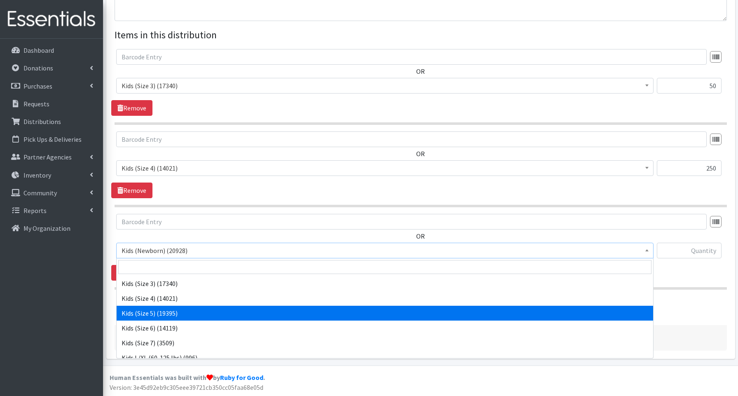
scroll to position [58, 0]
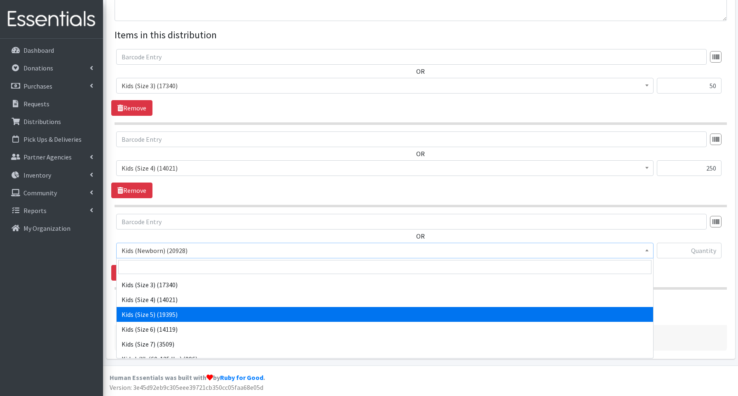
select select "3672"
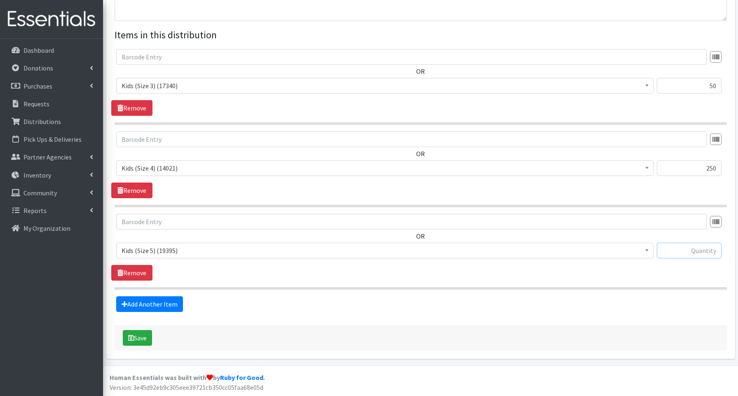
click at [672, 254] on input "text" at bounding box center [689, 251] width 65 height 16
type input "50"
click at [159, 306] on link "Add Another Item" at bounding box center [149, 304] width 67 height 16
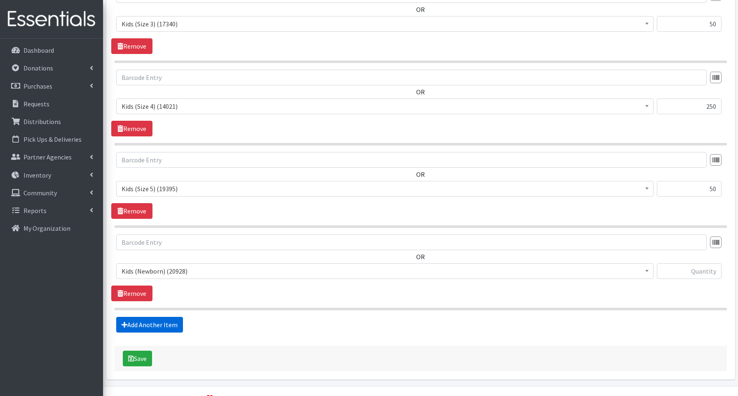
scroll to position [373, 0]
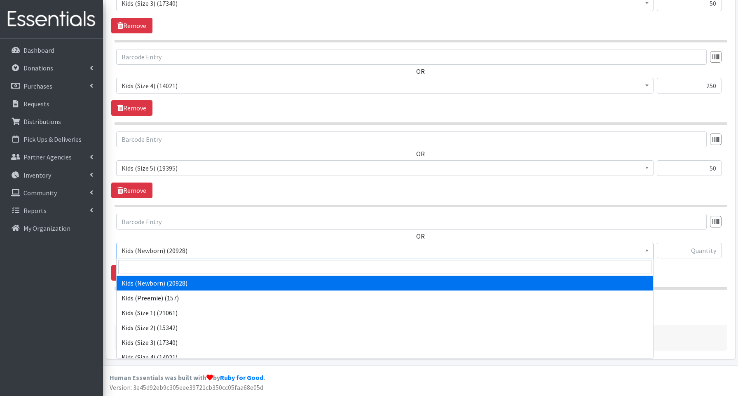
click at [157, 254] on span "Kids (Newborn) (20928)" at bounding box center [385, 251] width 527 height 12
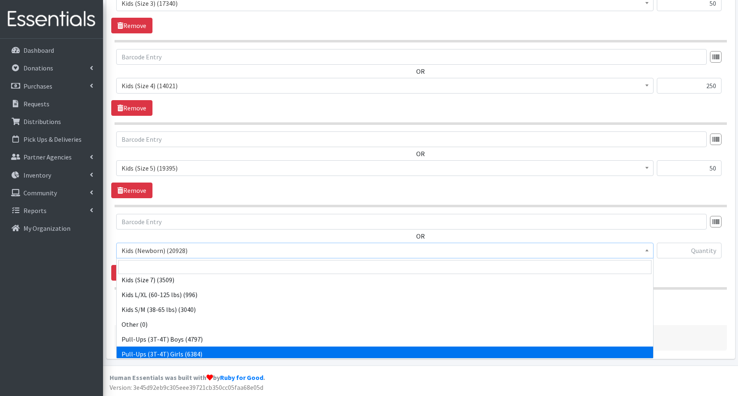
scroll to position [120, 0]
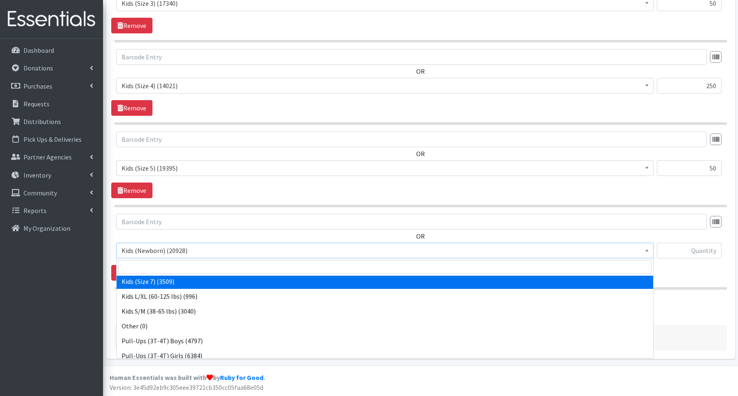
select select "3695"
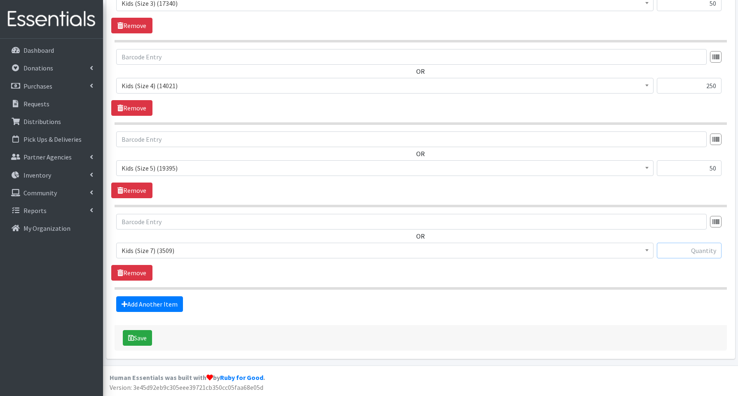
click at [691, 253] on input "text" at bounding box center [689, 251] width 65 height 16
type input "40"
click at [143, 337] on button "Save" at bounding box center [137, 338] width 29 height 16
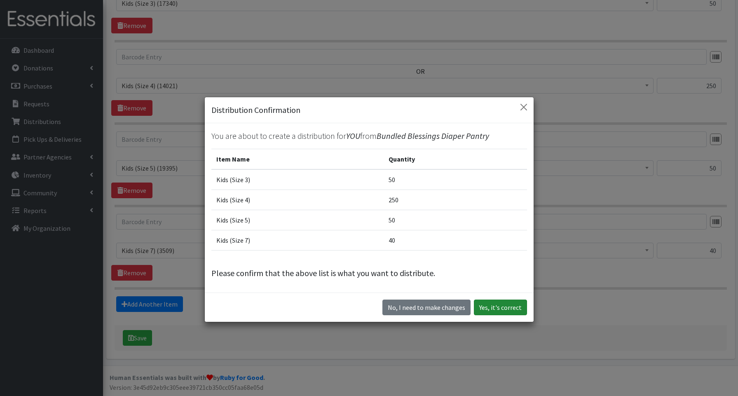
click at [503, 310] on button "Yes, it's correct" at bounding box center [500, 308] width 53 height 16
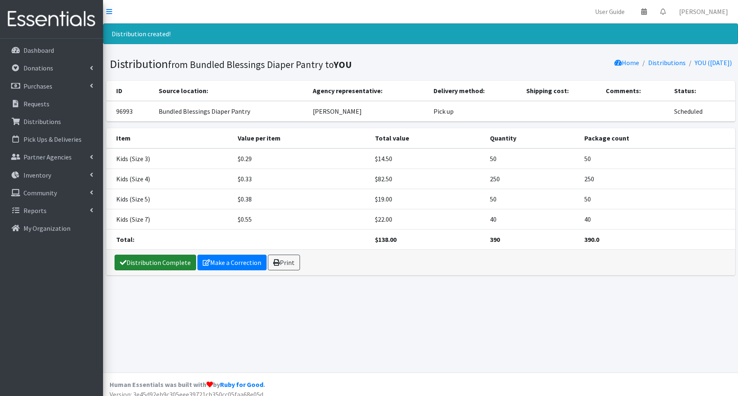
click at [178, 263] on link "Distribution Complete" at bounding box center [156, 263] width 82 height 16
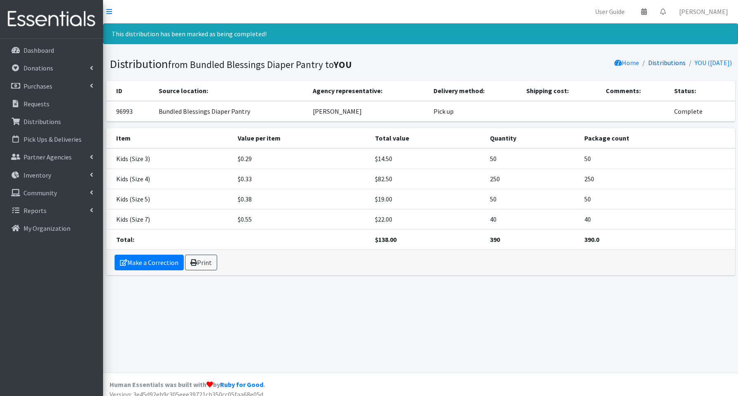
click at [651, 62] on link "Distributions" at bounding box center [667, 63] width 38 height 8
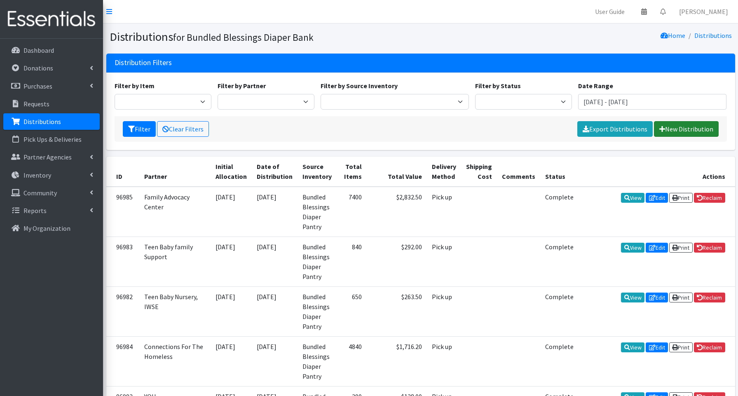
click at [676, 130] on link "New Distribution" at bounding box center [686, 129] width 65 height 16
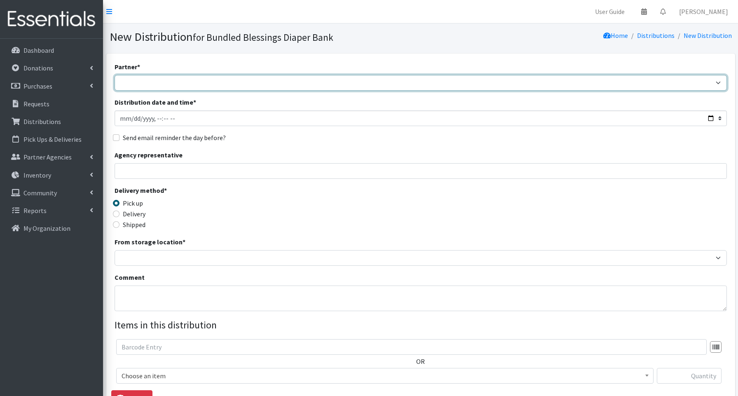
click at [144, 86] on select "Advocate Aurora Health Baby Toddler Black Residents of [GEOGRAPHIC_DATA] Peacef…" at bounding box center [421, 83] width 613 height 16
select select "852"
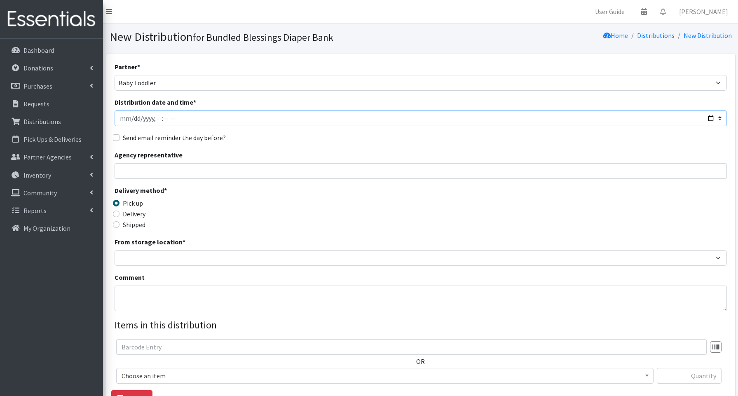
click at [712, 119] on input "Distribution date and time *" at bounding box center [421, 118] width 613 height 16
type input "[DATE]T14:00"
click at [291, 170] on input "Agency representative" at bounding box center [421, 171] width 613 height 16
type input "[PERSON_NAME]"
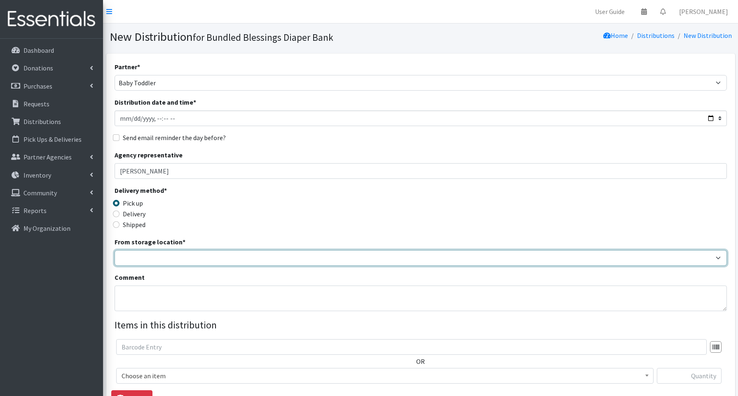
click at [153, 254] on select "Bundled Blessings Diaper Pantry" at bounding box center [421, 258] width 613 height 16
select select "79"
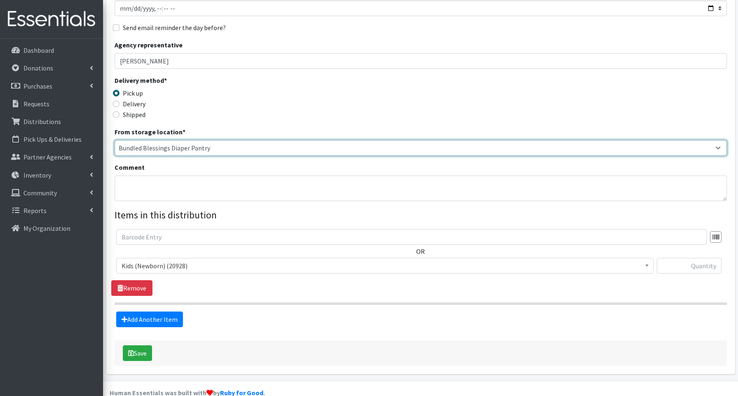
scroll to position [125, 0]
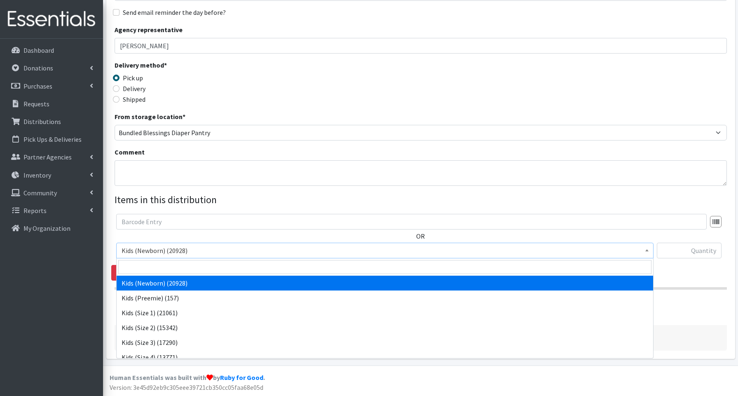
click at [157, 248] on span "Kids (Newborn) (20928)" at bounding box center [385, 251] width 527 height 12
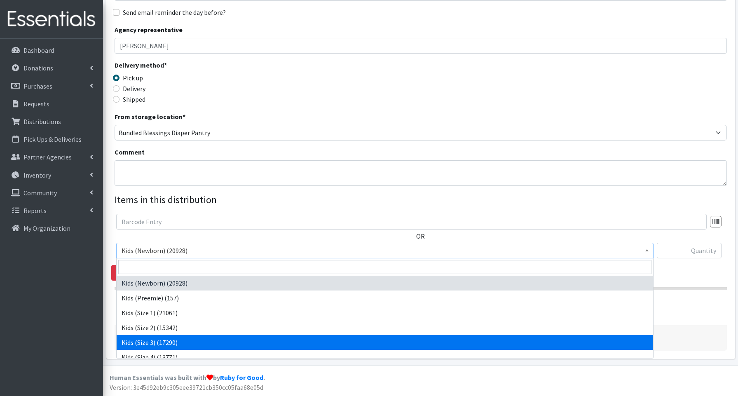
select select "3644"
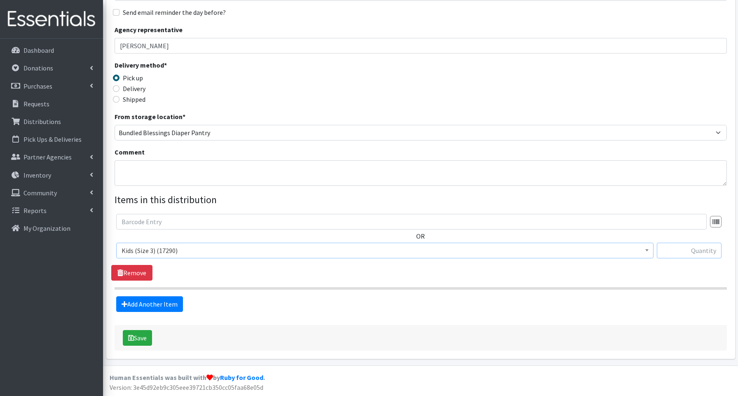
click at [697, 248] on input "text" at bounding box center [689, 251] width 65 height 16
type input "50"
click at [163, 307] on link "Add Another Item" at bounding box center [149, 304] width 67 height 16
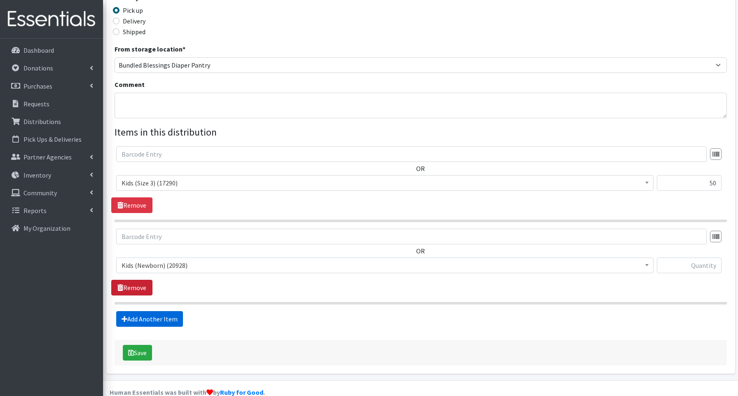
scroll to position [208, 0]
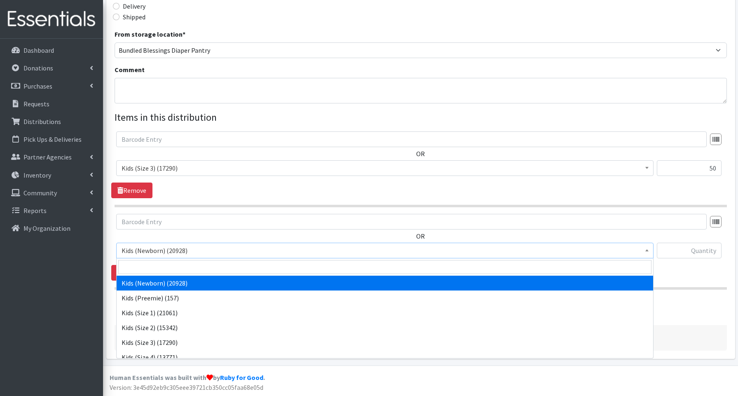
click at [148, 249] on span "Kids (Newborn) (20928)" at bounding box center [385, 251] width 527 height 12
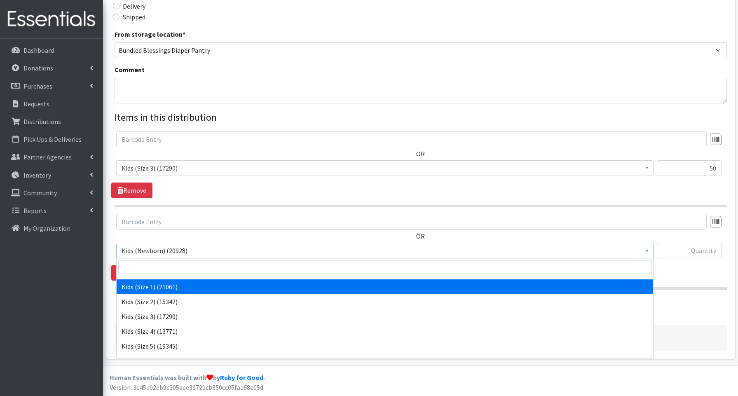
scroll to position [35, 0]
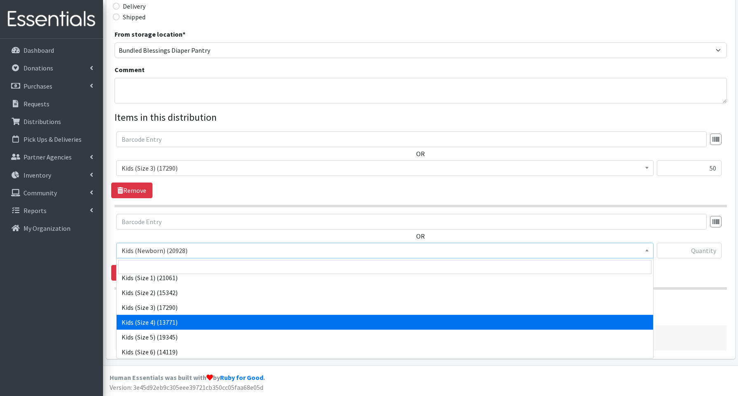
select select "3650"
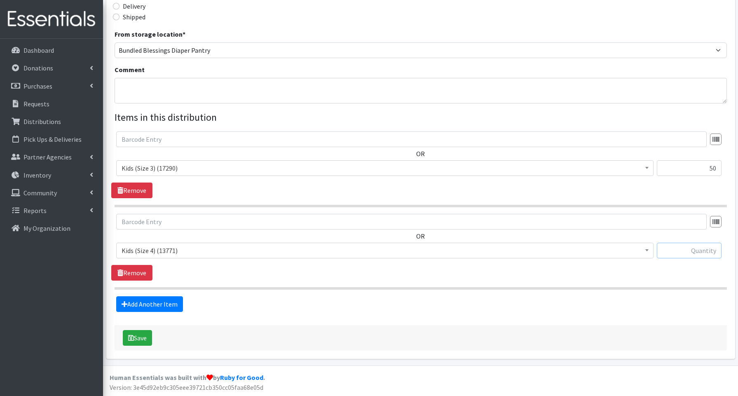
click at [675, 246] on input "text" at bounding box center [689, 251] width 65 height 16
type input "400"
click at [162, 303] on link "Add Another Item" at bounding box center [149, 304] width 67 height 16
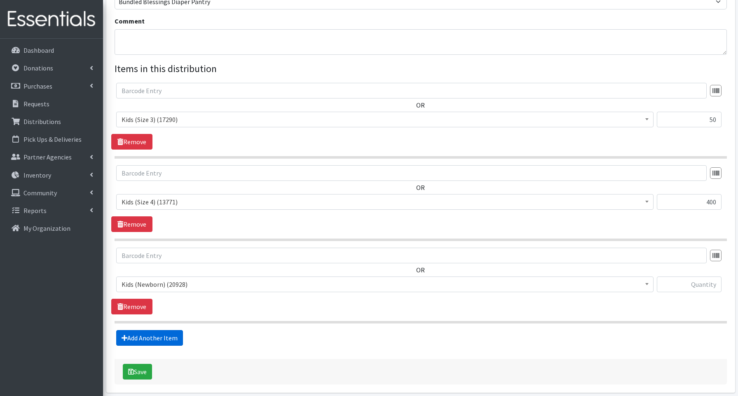
scroll to position [290, 0]
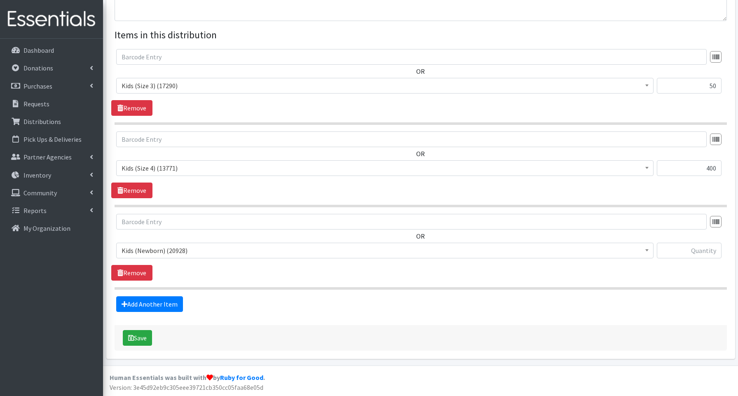
click at [144, 250] on span "Kids (Newborn) (20928)" at bounding box center [385, 251] width 527 height 12
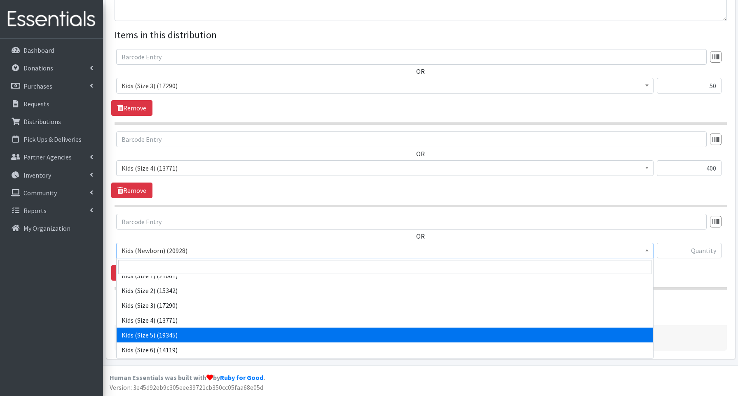
scroll to position [31, 0]
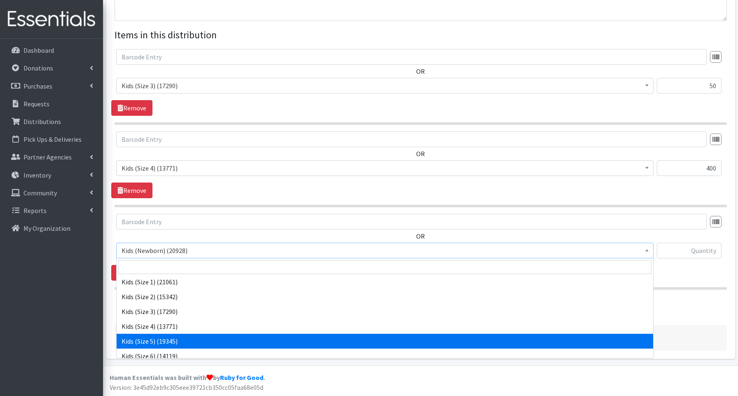
select select "3672"
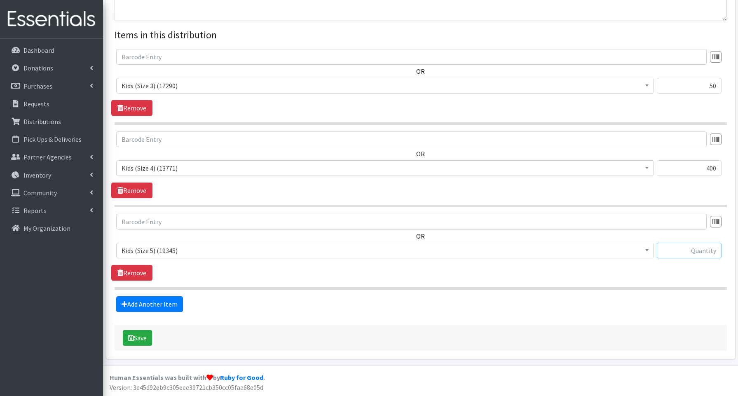
click at [686, 251] on input "text" at bounding box center [689, 251] width 65 height 16
type input "250"
click at [134, 306] on link "Add Another Item" at bounding box center [149, 304] width 67 height 16
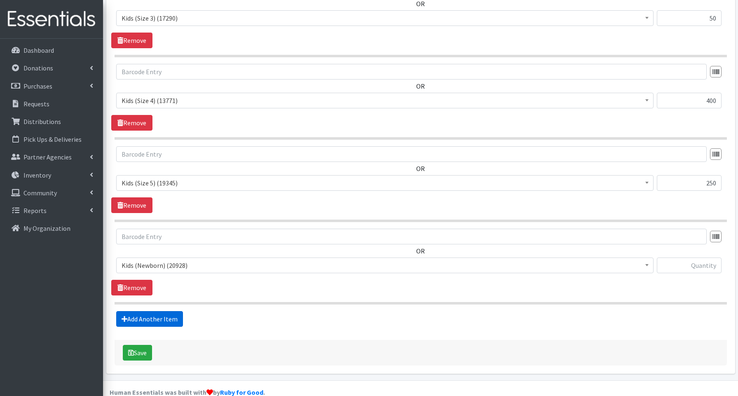
scroll to position [373, 0]
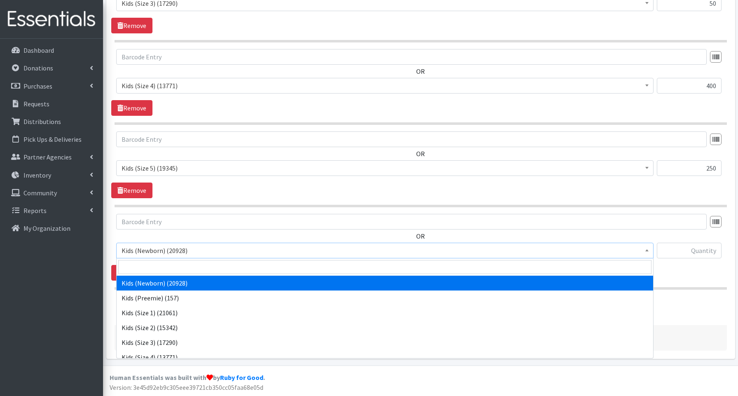
click at [139, 255] on span "Kids (Newborn) (20928)" at bounding box center [385, 251] width 527 height 12
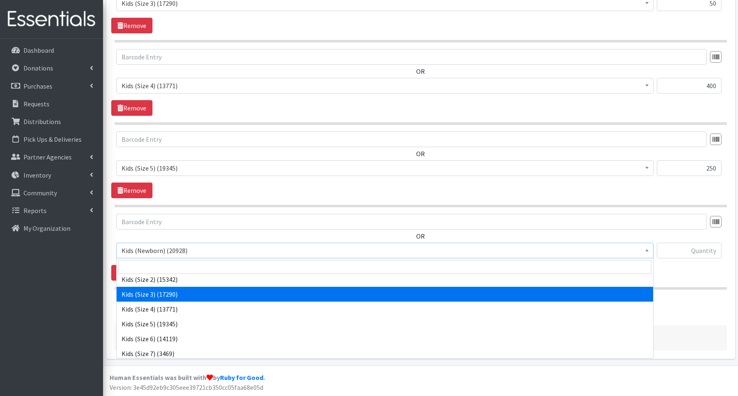
scroll to position [60, 0]
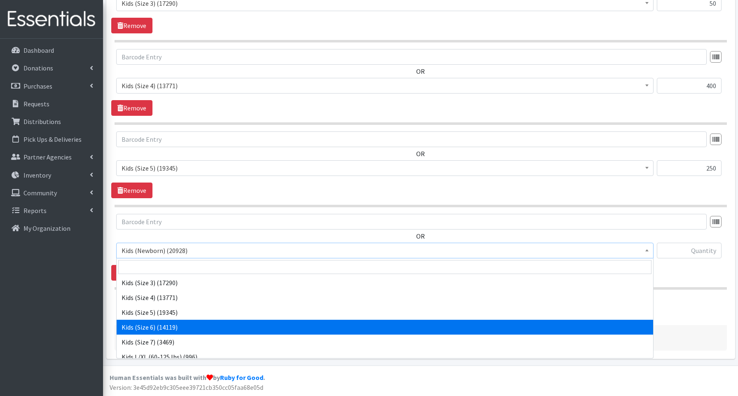
select select "3654"
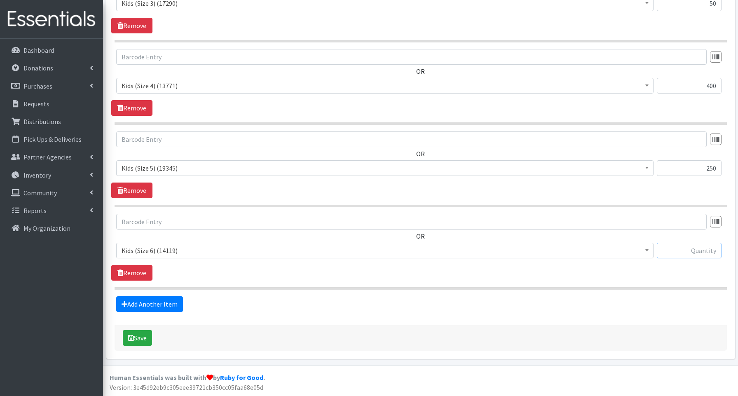
click at [687, 243] on input "text" at bounding box center [689, 251] width 65 height 16
type input "400"
click at [162, 303] on link "Add Another Item" at bounding box center [149, 304] width 67 height 16
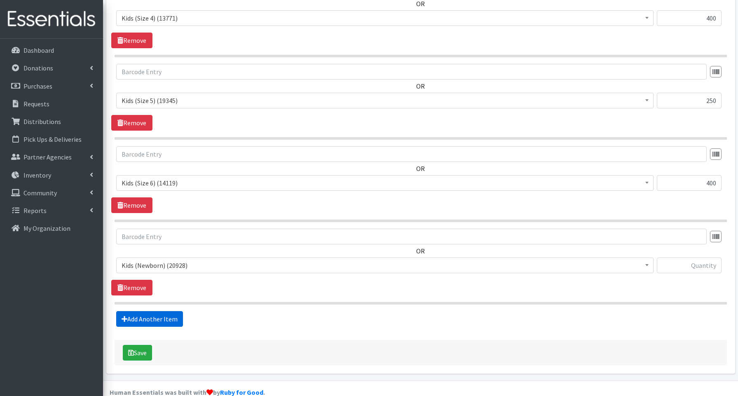
scroll to position [455, 0]
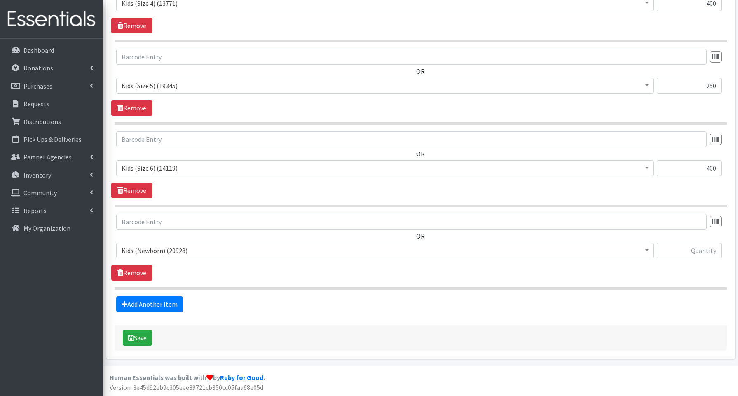
click at [152, 253] on span "Kids (Newborn) (20928)" at bounding box center [385, 251] width 527 height 12
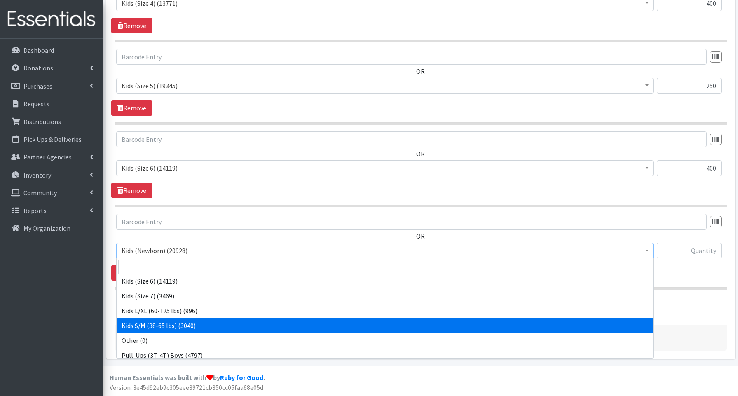
scroll to position [104, 0]
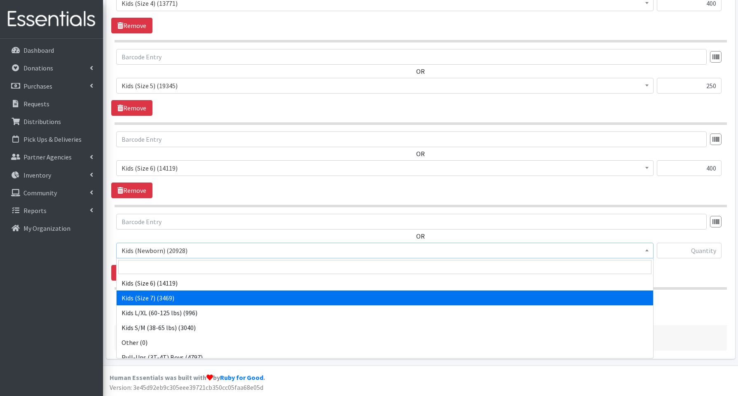
select select "3695"
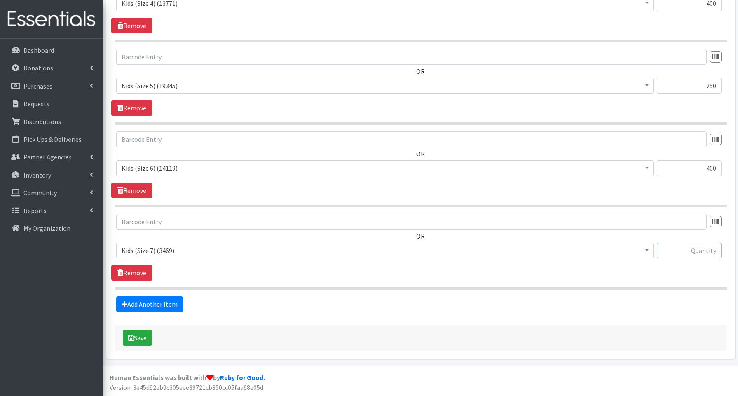
click at [692, 249] on input "text" at bounding box center [689, 251] width 65 height 16
type input "160"
click at [139, 338] on button "Save" at bounding box center [137, 338] width 29 height 16
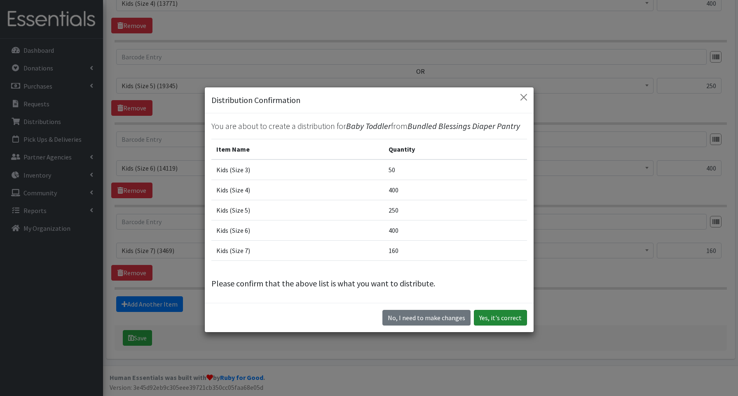
click at [511, 319] on button "Yes, it's correct" at bounding box center [500, 318] width 53 height 16
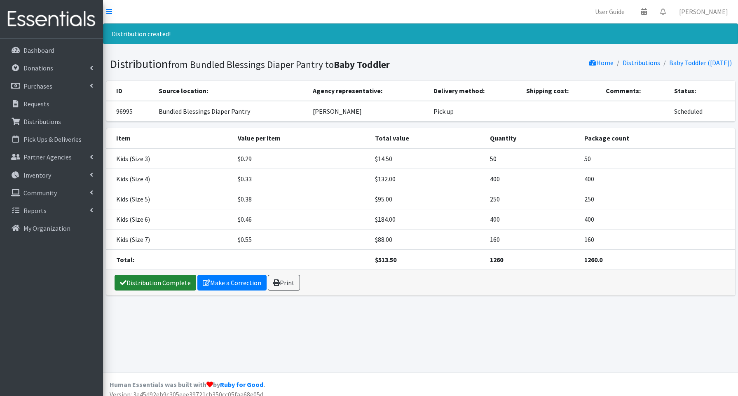
click at [161, 284] on link "Distribution Complete" at bounding box center [156, 283] width 82 height 16
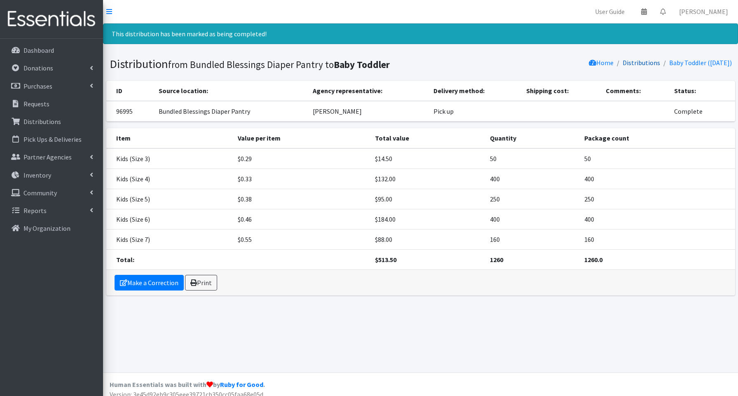
click at [633, 63] on link "Distributions" at bounding box center [642, 63] width 38 height 8
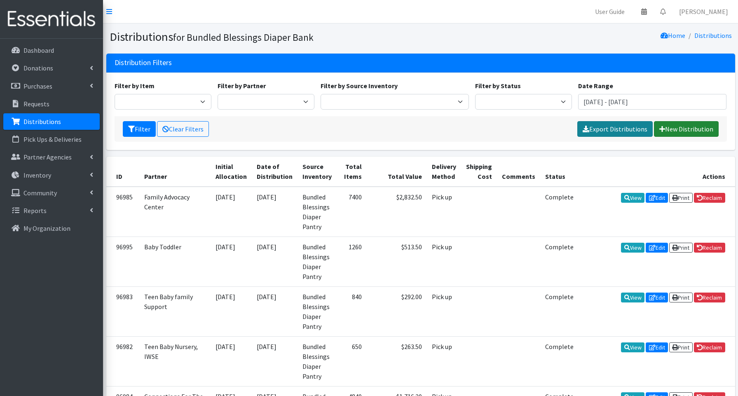
drag, startPoint x: 683, startPoint y: 131, endPoint x: 666, endPoint y: 122, distance: 19.9
click at [683, 131] on link "New Distribution" at bounding box center [686, 129] width 65 height 16
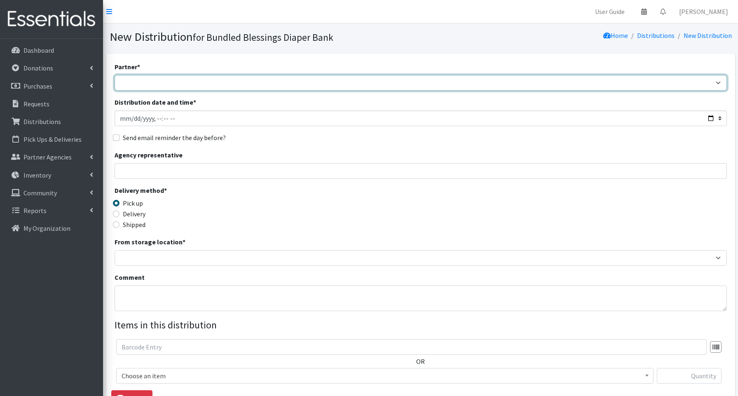
click at [157, 82] on select "Advocate Aurora Health Baby Toddler Black Residents of [GEOGRAPHIC_DATA] Peacef…" at bounding box center [421, 83] width 613 height 16
select select "853"
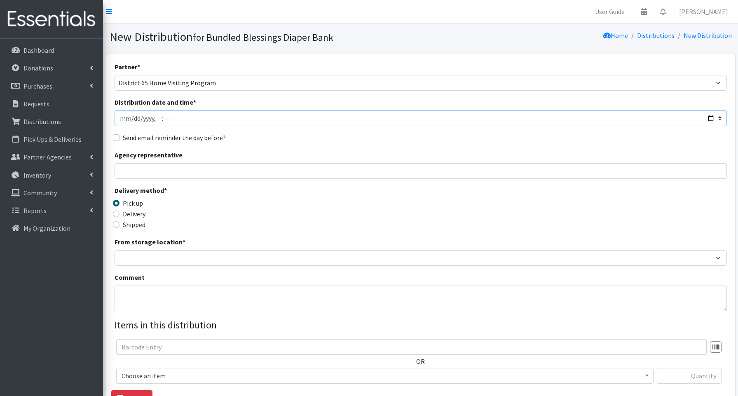
click at [707, 115] on input "Distribution date and time *" at bounding box center [421, 118] width 613 height 16
type input "2025-09-18T13:30"
click at [324, 171] on input "Agency representative" at bounding box center [421, 171] width 613 height 16
type input "Sarah Sheikh"
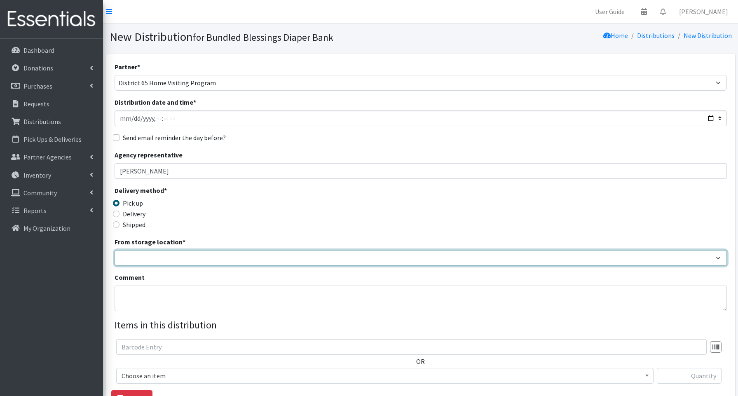
click at [148, 252] on select "Bundled Blessings Diaper Pantry" at bounding box center [421, 258] width 613 height 16
select select "79"
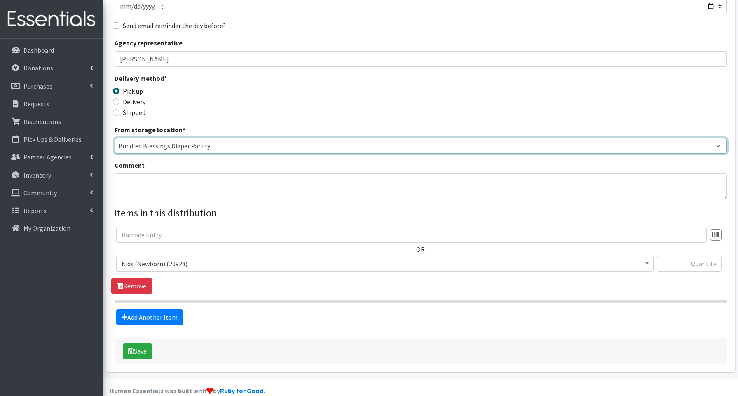
scroll to position [125, 0]
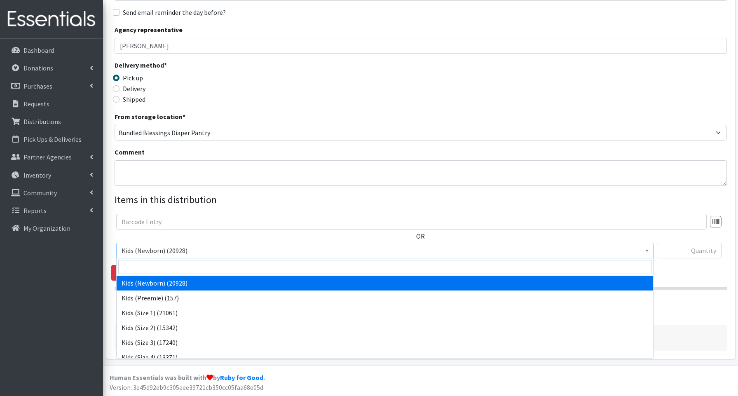
click at [188, 253] on span "Kids (Newborn) (20928)" at bounding box center [385, 251] width 527 height 12
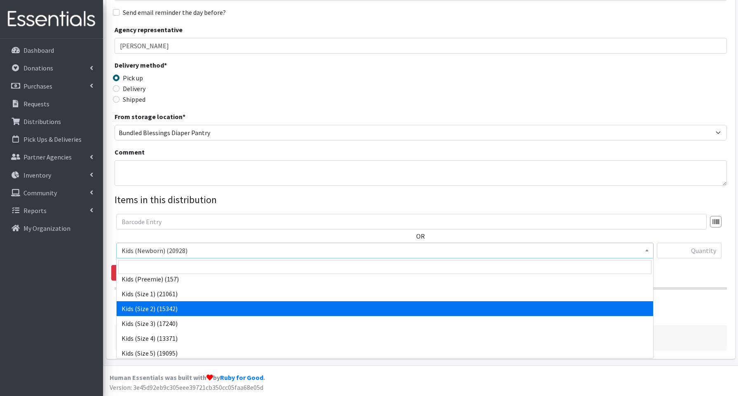
scroll to position [32, 0]
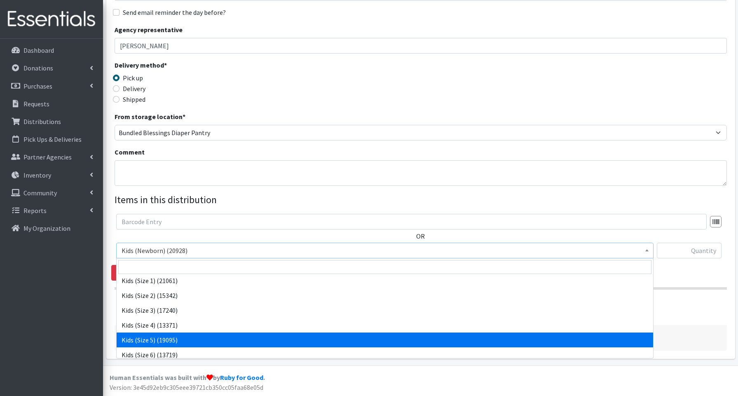
select select "3672"
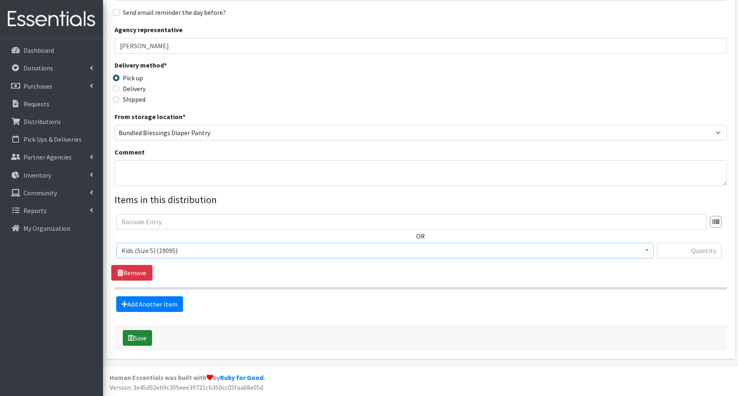
scroll to position [122, 0]
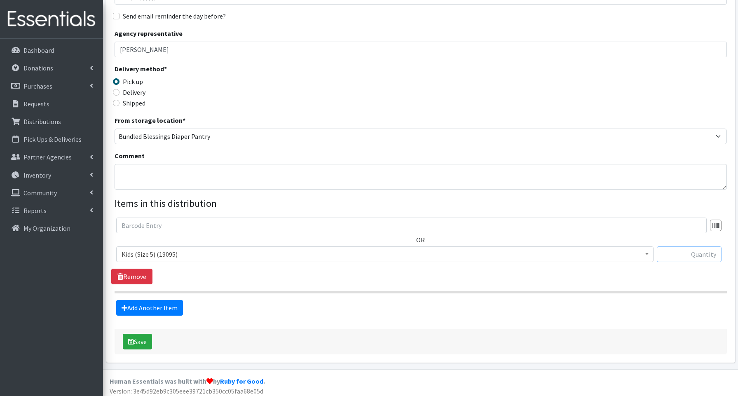
click at [675, 253] on input "text" at bounding box center [689, 255] width 65 height 16
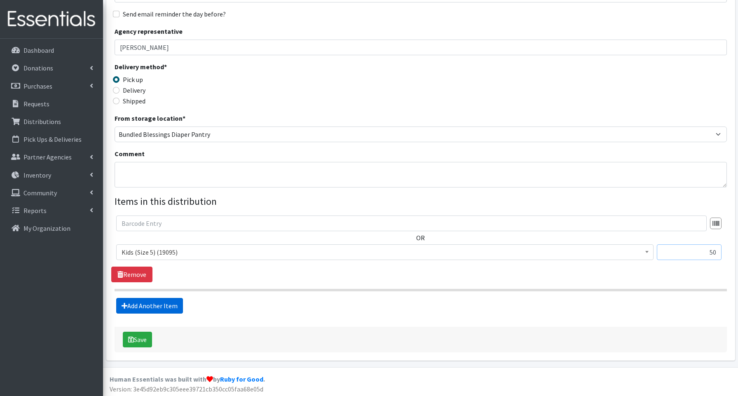
type input "50"
click at [148, 305] on link "Add Another Item" at bounding box center [149, 306] width 67 height 16
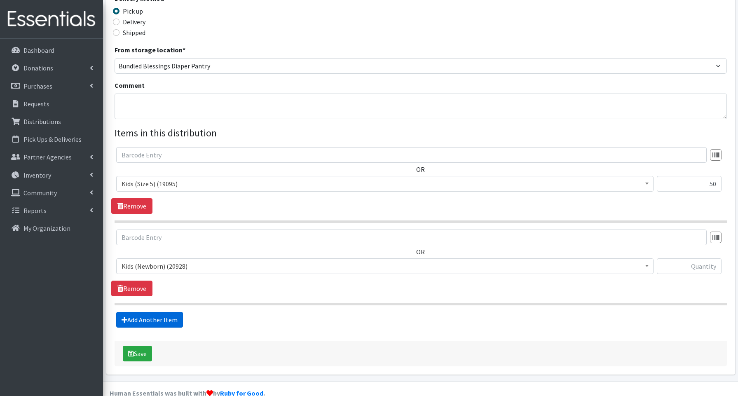
scroll to position [208, 0]
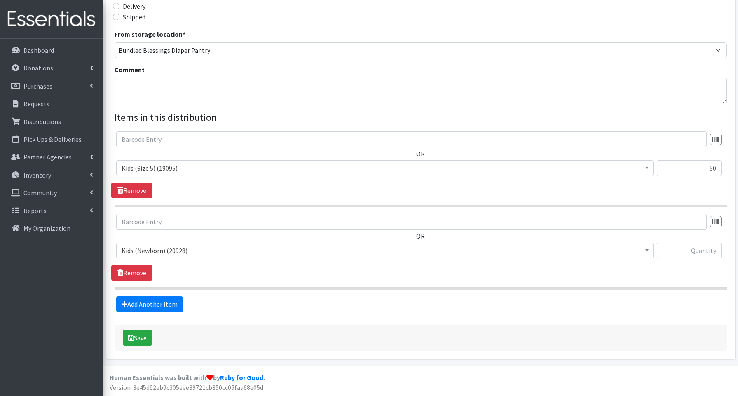
click at [141, 250] on span "Kids (Newborn) (20928)" at bounding box center [385, 251] width 527 height 12
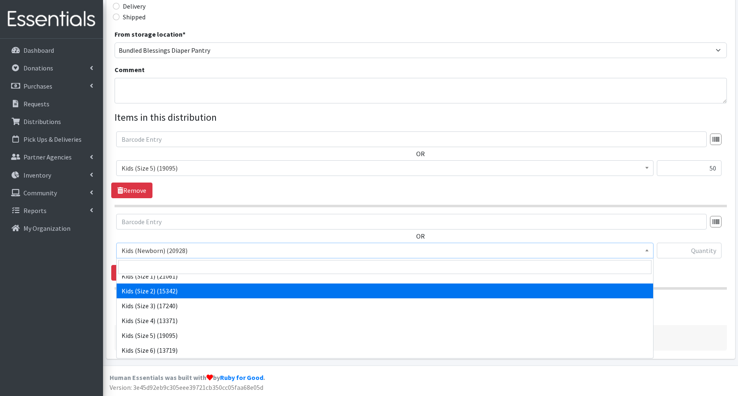
scroll to position [38, 0]
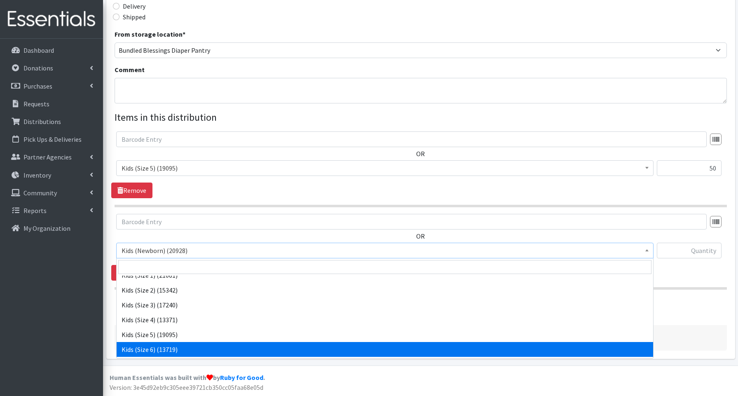
select select "3654"
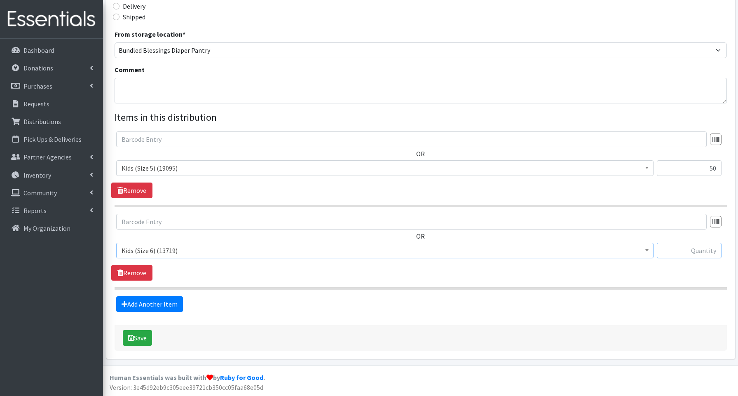
click at [681, 249] on input "text" at bounding box center [689, 251] width 65 height 16
type input "150"
click at [146, 305] on link "Add Another Item" at bounding box center [149, 304] width 67 height 16
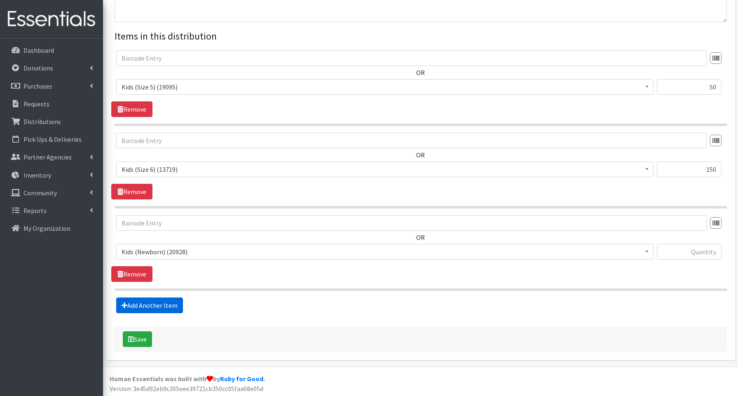
scroll to position [290, 0]
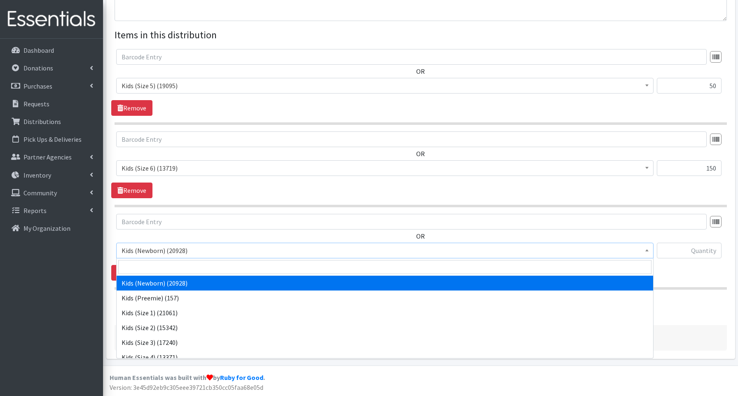
click at [150, 251] on span "Kids (Newborn) (20928)" at bounding box center [385, 251] width 527 height 12
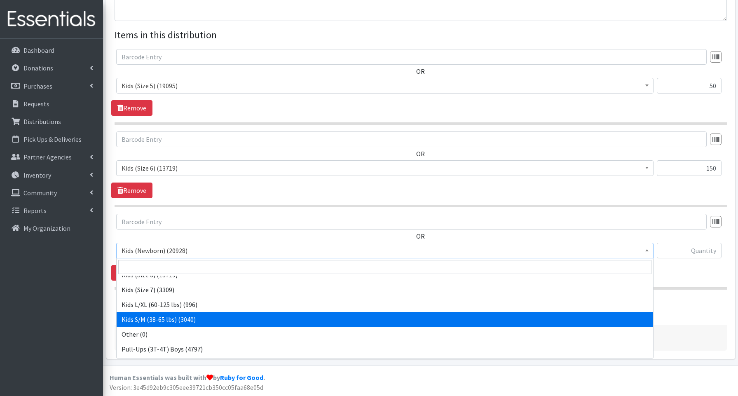
scroll to position [185, 0]
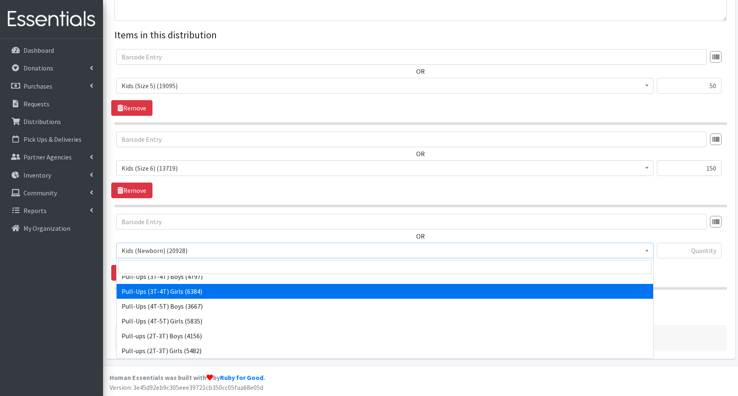
select select "3691"
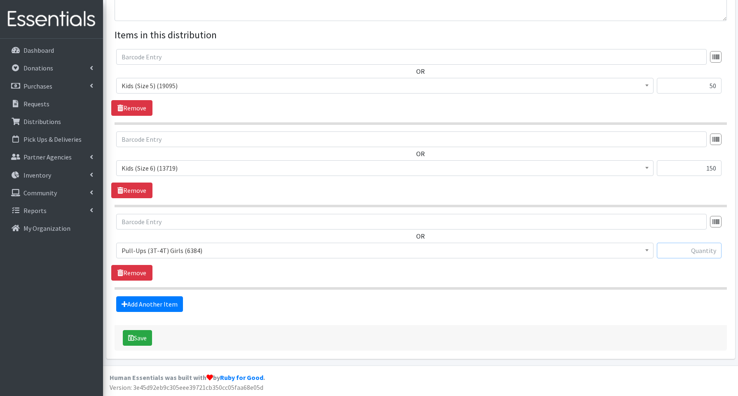
click at [668, 247] on input "text" at bounding box center [689, 251] width 65 height 16
type input "40"
click at [136, 338] on button "Save" at bounding box center [137, 338] width 29 height 16
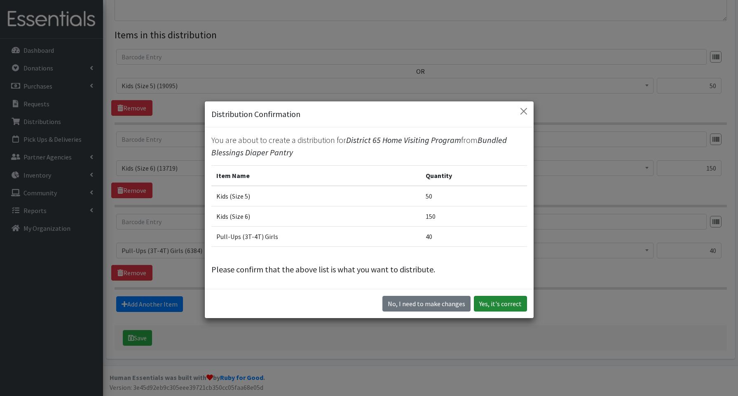
click at [491, 302] on button "Yes, it's correct" at bounding box center [500, 304] width 53 height 16
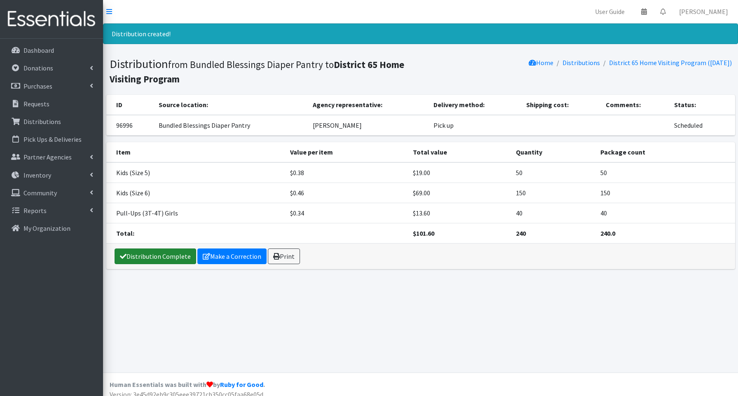
click at [150, 259] on link "Distribution Complete" at bounding box center [156, 257] width 82 height 16
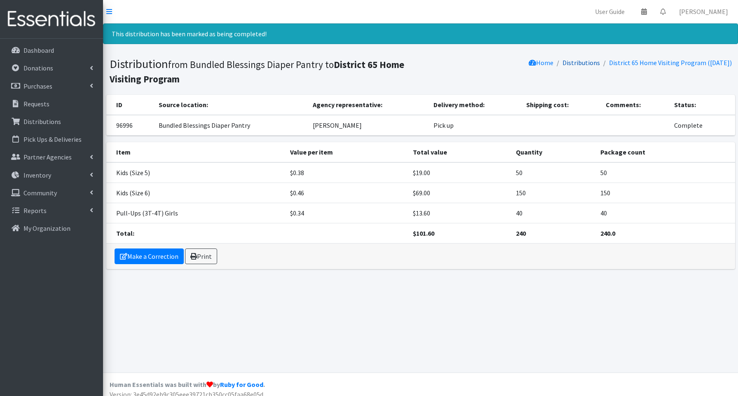
click at [582, 63] on link "Distributions" at bounding box center [582, 63] width 38 height 8
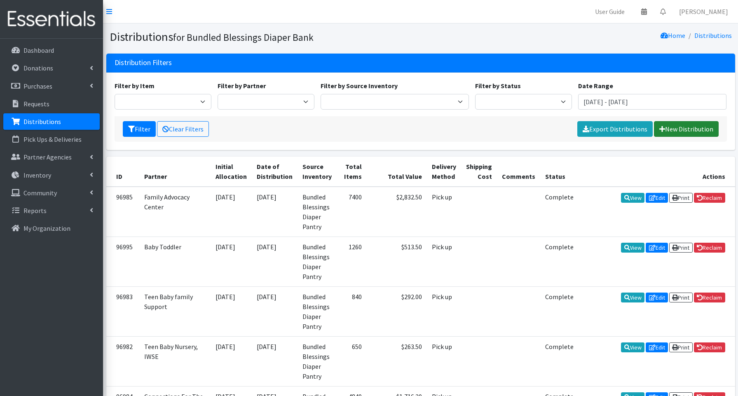
click at [687, 127] on link "New Distribution" at bounding box center [686, 129] width 65 height 16
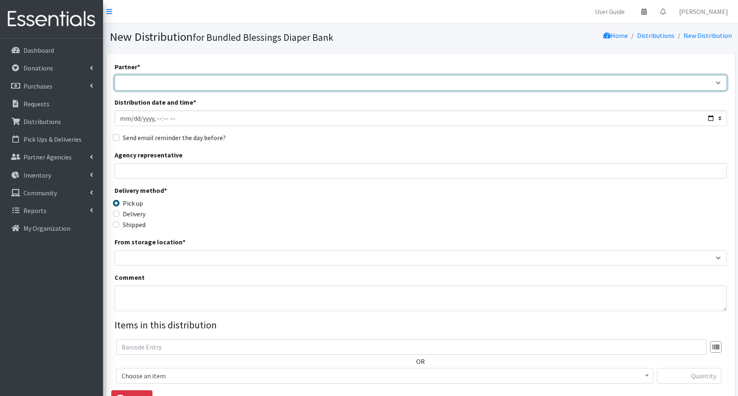
click at [150, 82] on select "Advocate Aurora Health Baby Toddler Black Residents of Evanston Building Peacef…" at bounding box center [421, 83] width 613 height 16
select select "1493"
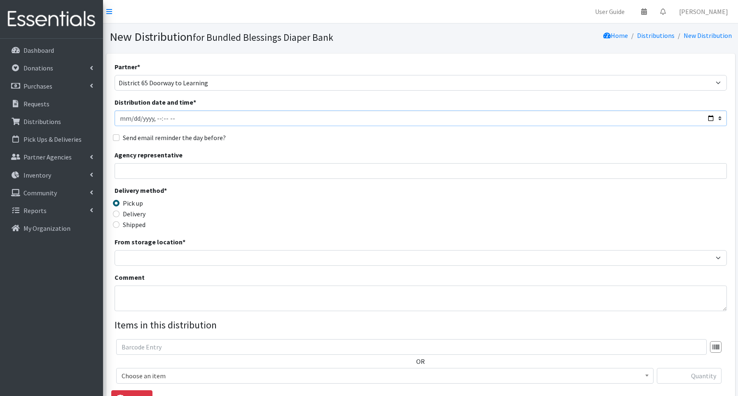
click at [708, 117] on input "Distribution date and time *" at bounding box center [421, 118] width 613 height 16
type input "2025-09-18T13:30"
click at [322, 174] on input "Agency representative" at bounding box center [421, 171] width 613 height 16
type input "Sarah Sheikh"
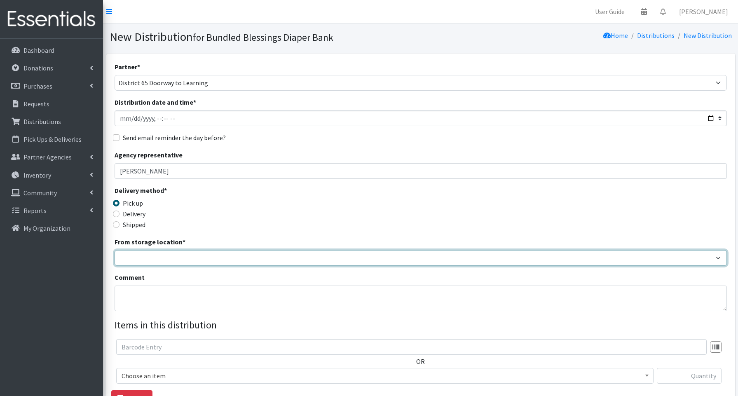
click at [151, 254] on select "Bundled Blessings Diaper Pantry" at bounding box center [421, 258] width 613 height 16
select select "79"
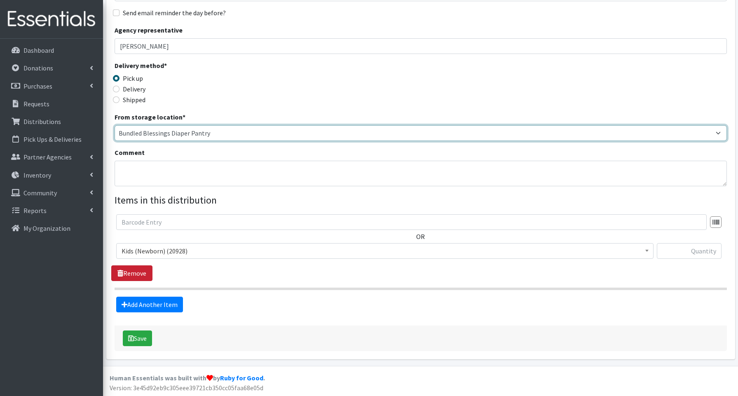
scroll to position [125, 0]
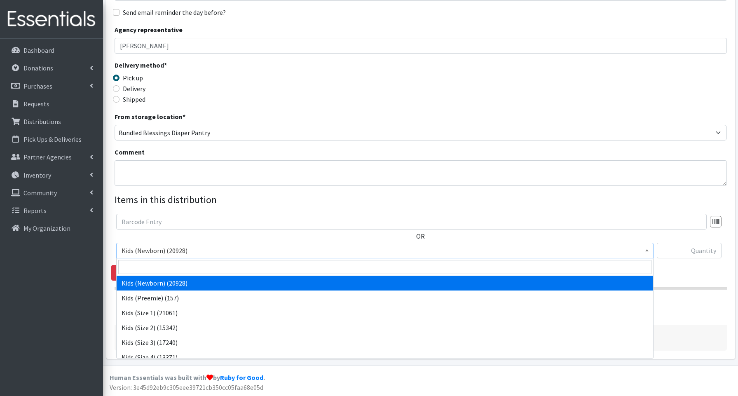
click at [143, 254] on span "Kids (Newborn) (20928)" at bounding box center [385, 251] width 527 height 12
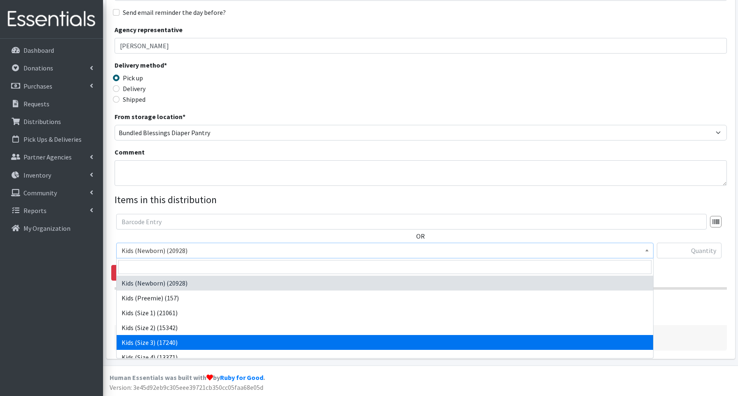
select select "3644"
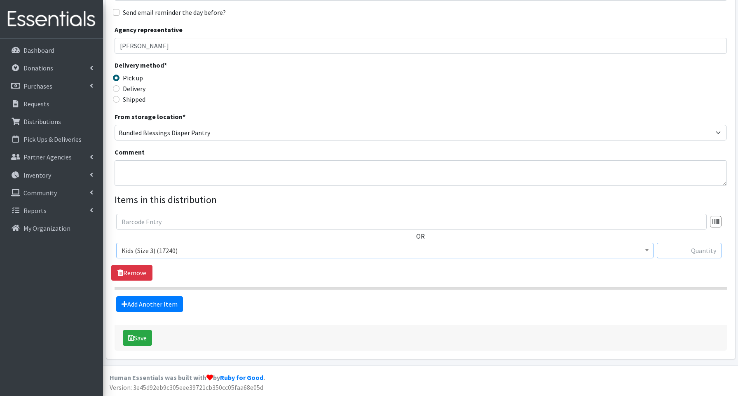
click at [679, 251] on input "text" at bounding box center [689, 251] width 65 height 16
type input "200"
click at [159, 304] on link "Add Another Item" at bounding box center [149, 304] width 67 height 16
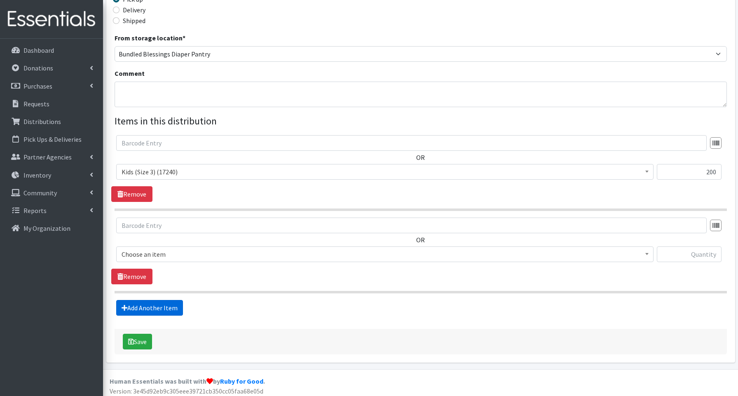
scroll to position [208, 0]
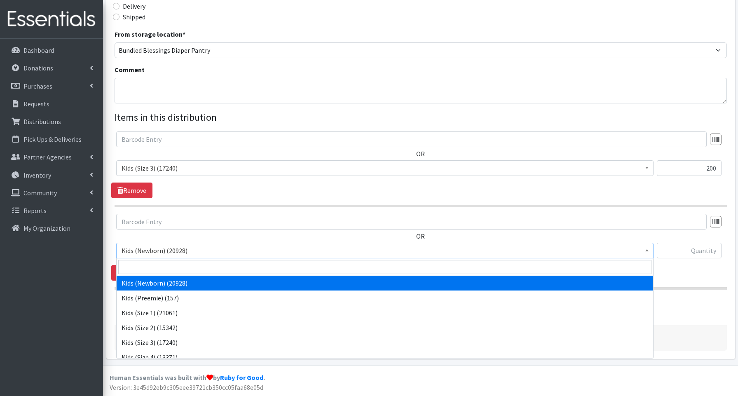
click at [161, 251] on span "Kids (Newborn) (20928)" at bounding box center [385, 251] width 527 height 12
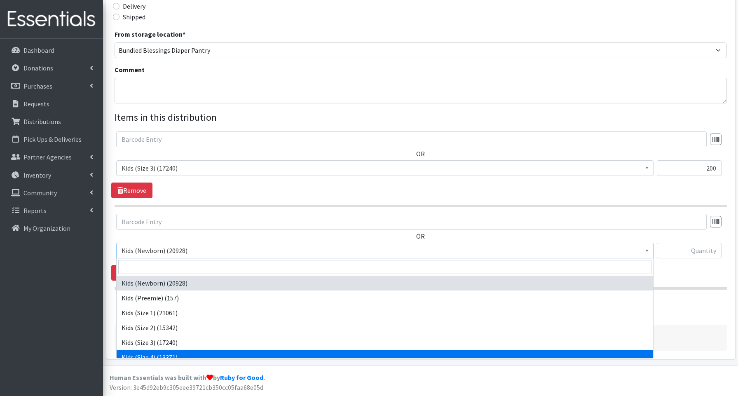
drag, startPoint x: 138, startPoint y: 354, endPoint x: 153, endPoint y: 344, distance: 17.8
select select "3650"
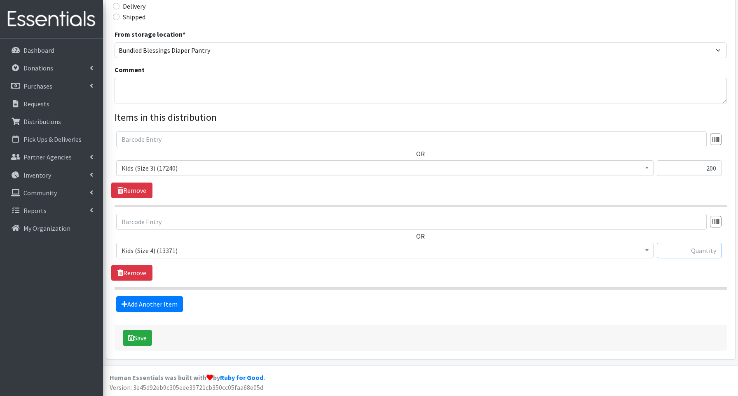
click at [694, 246] on input "text" at bounding box center [689, 251] width 65 height 16
type input "250"
click at [166, 307] on link "Add Another Item" at bounding box center [149, 304] width 67 height 16
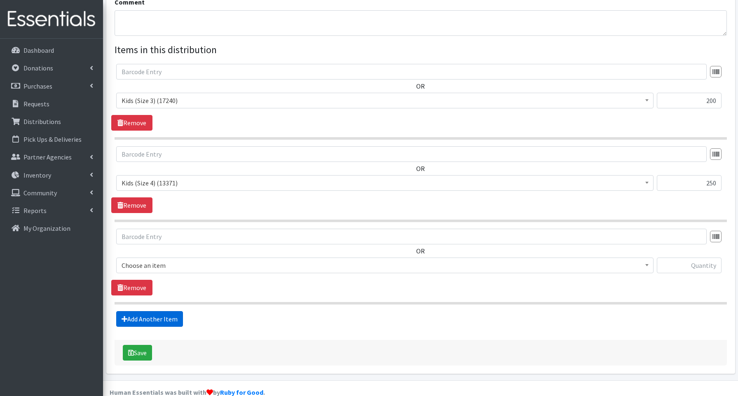
scroll to position [290, 0]
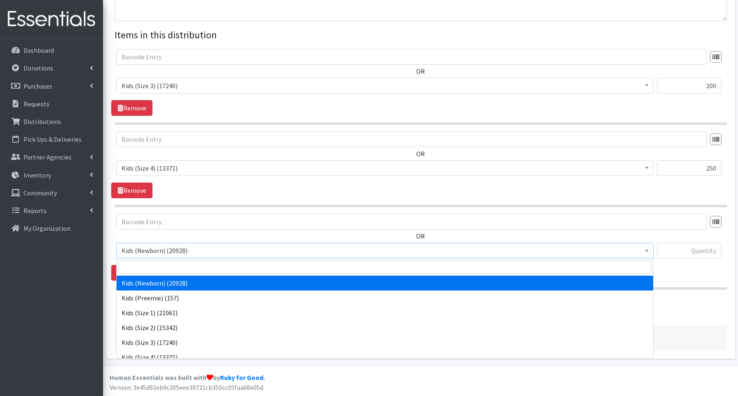
click at [139, 251] on span "Kids (Newborn) (20928)" at bounding box center [385, 251] width 527 height 12
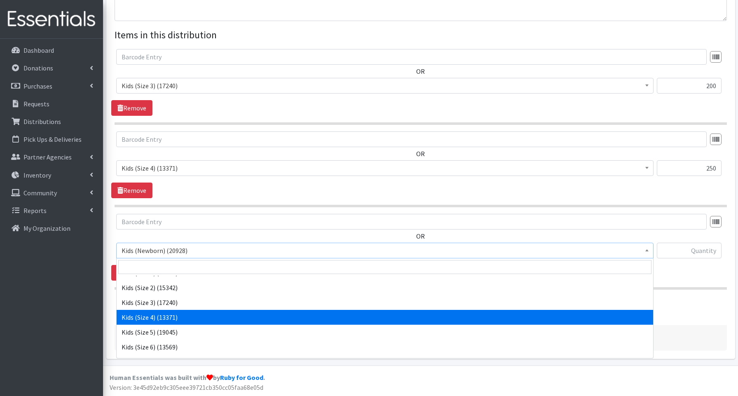
scroll to position [38, 0]
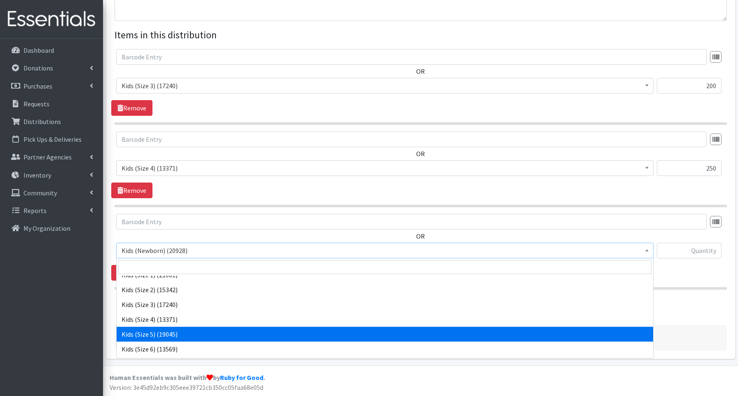
select select "3672"
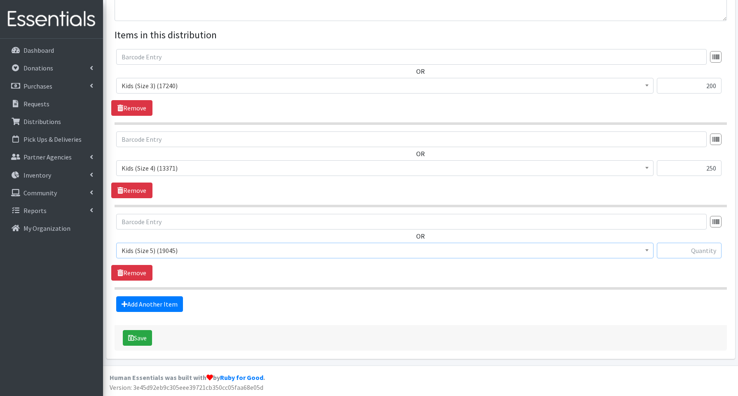
click at [690, 251] on input "text" at bounding box center [689, 251] width 65 height 16
type input "250"
click at [153, 303] on link "Add Another Item" at bounding box center [149, 304] width 67 height 16
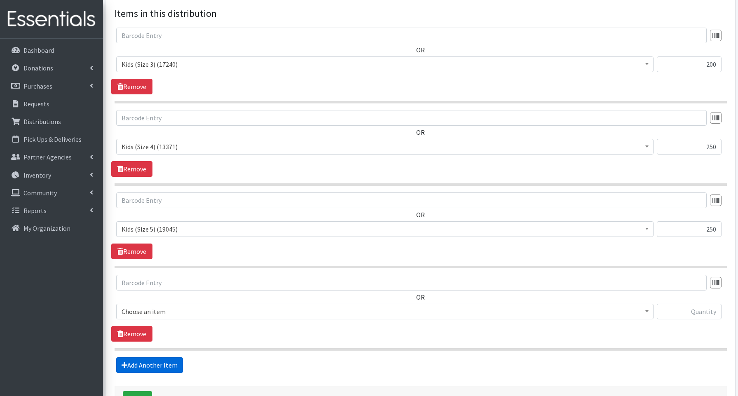
scroll to position [373, 0]
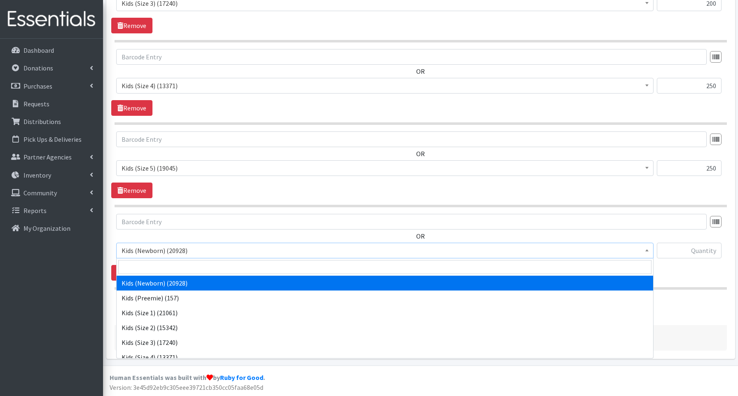
click at [152, 252] on span "Kids (Newborn) (20928)" at bounding box center [385, 251] width 527 height 12
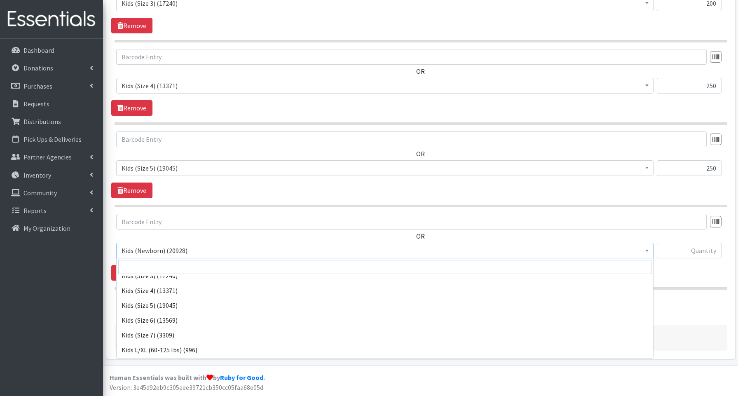
scroll to position [70, 0]
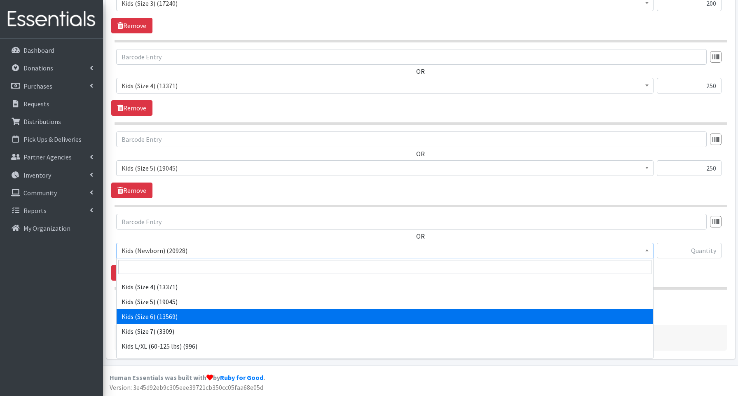
select select "3654"
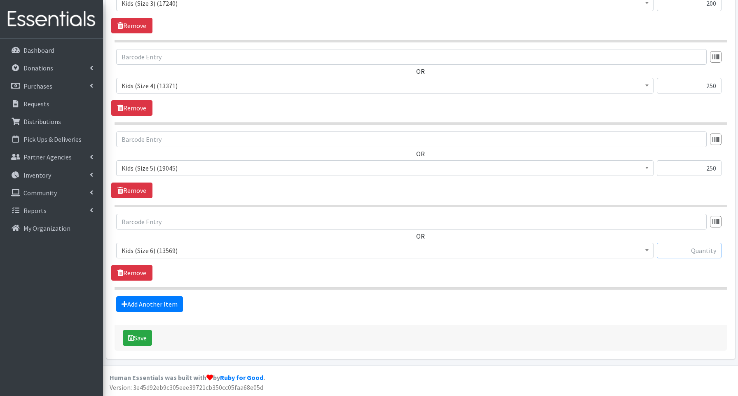
click at [693, 249] on input "text" at bounding box center [689, 251] width 65 height 16
type input "250"
click at [166, 305] on link "Add Another Item" at bounding box center [149, 304] width 67 height 16
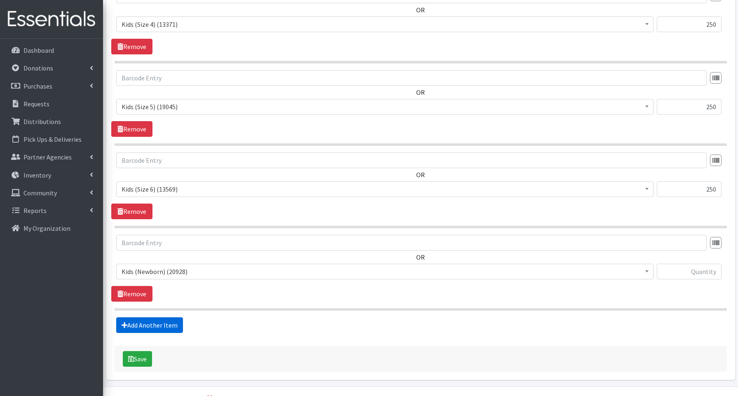
scroll to position [455, 0]
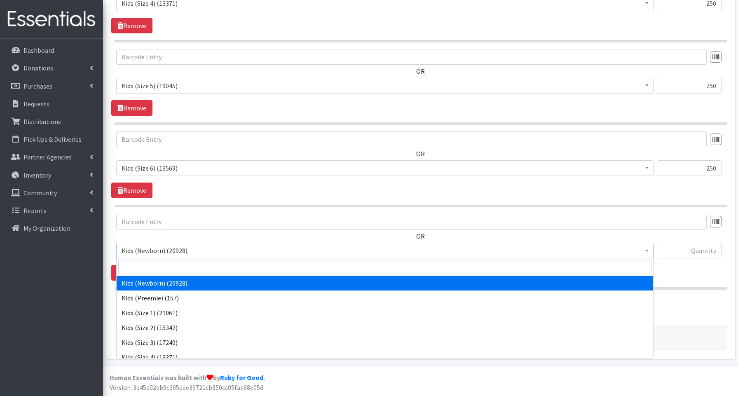
click at [166, 254] on span "Kids (Newborn) (20928)" at bounding box center [385, 251] width 527 height 12
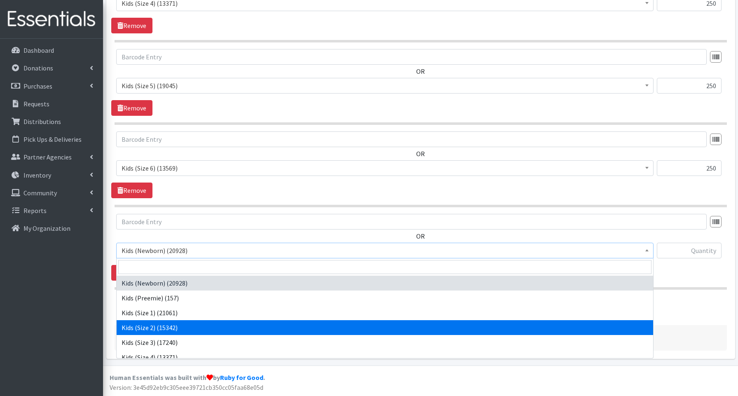
scroll to position [185, 0]
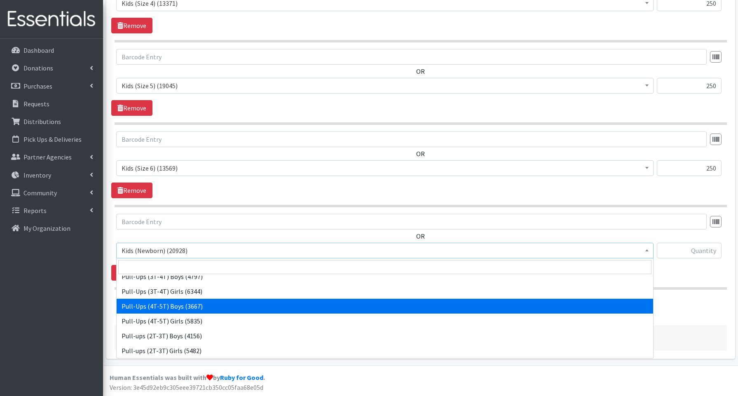
select select "3692"
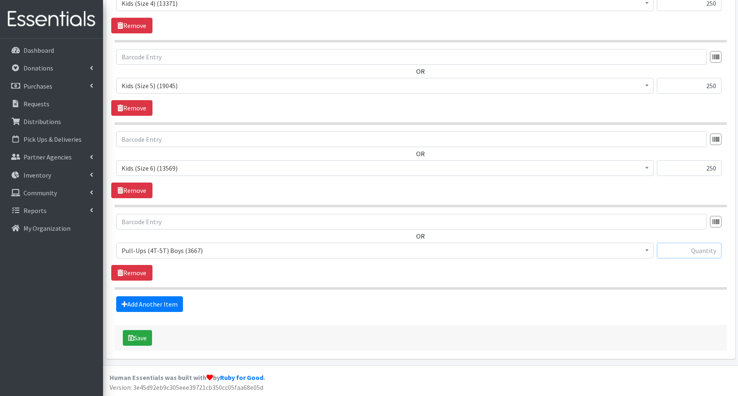
click at [685, 252] on input "text" at bounding box center [689, 251] width 65 height 16
type input "120"
click at [162, 303] on link "Add Another Item" at bounding box center [149, 304] width 67 height 16
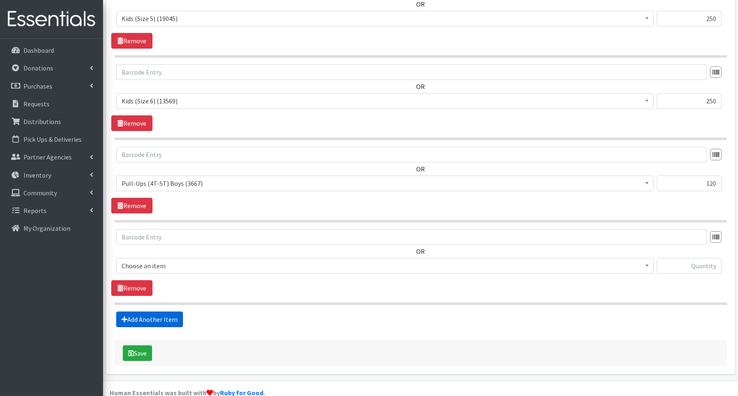
scroll to position [538, 0]
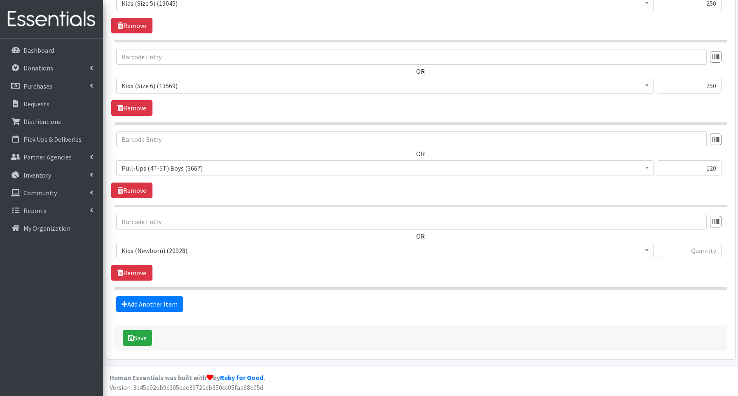
click at [162, 253] on span "Kids (Newborn) (20928)" at bounding box center [385, 251] width 527 height 12
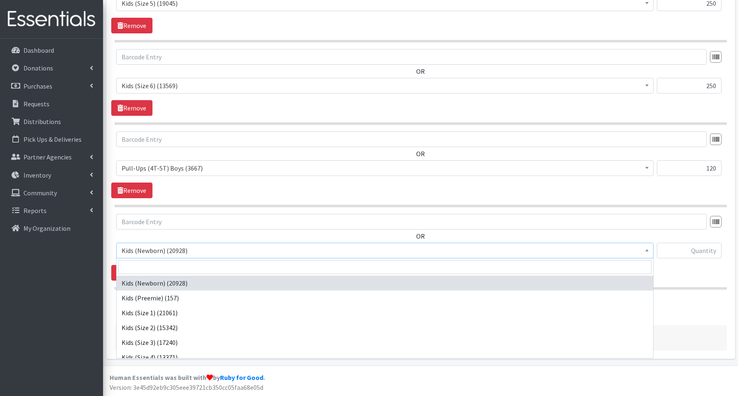
scroll to position [185, 0]
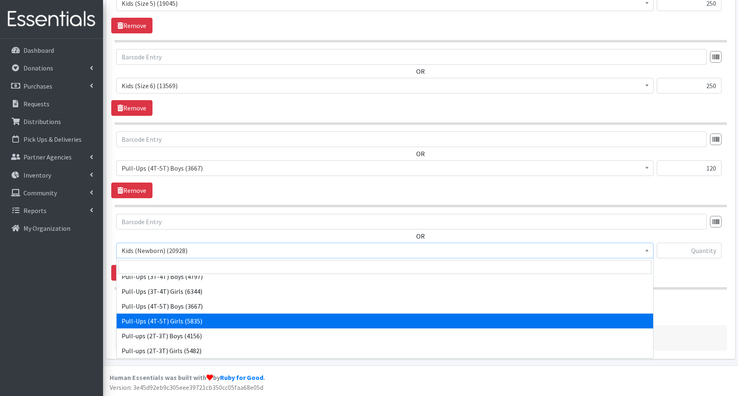
select select "3693"
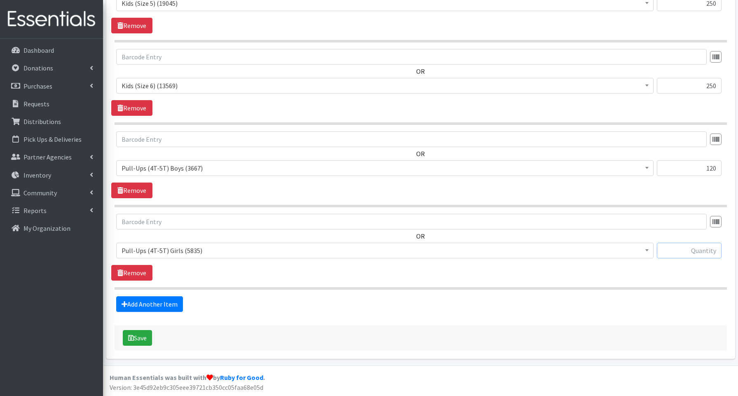
click at [697, 251] on input "text" at bounding box center [689, 251] width 65 height 16
type input "240"
click at [141, 340] on button "Save" at bounding box center [137, 338] width 29 height 16
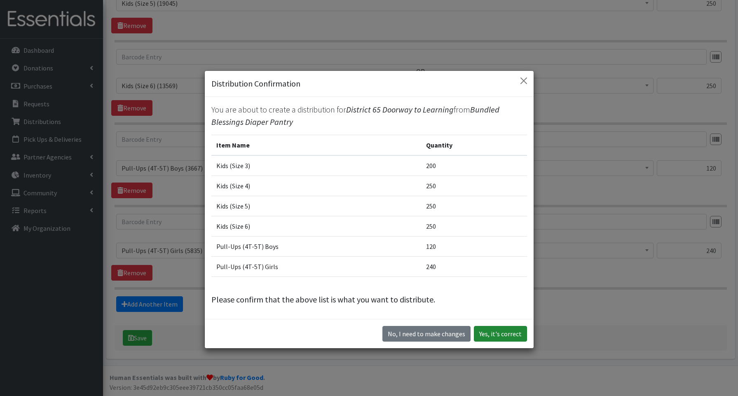
click at [481, 333] on button "Yes, it's correct" at bounding box center [500, 334] width 53 height 16
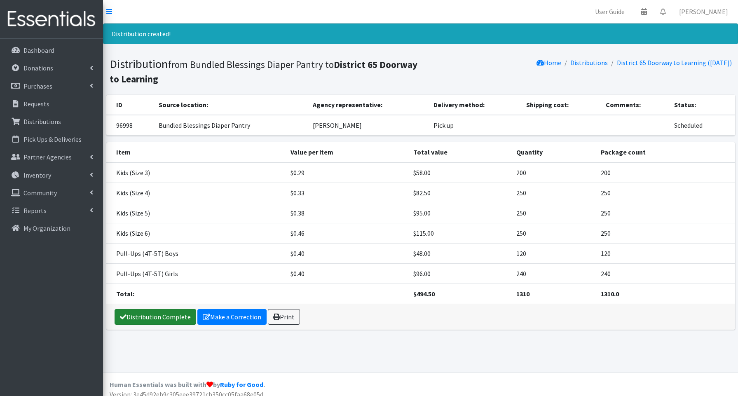
click at [165, 318] on link "Distribution Complete" at bounding box center [156, 317] width 82 height 16
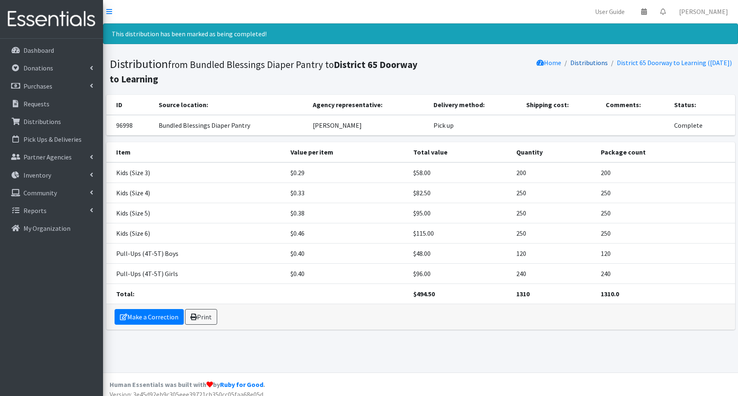
click at [593, 63] on link "Distributions" at bounding box center [590, 63] width 38 height 8
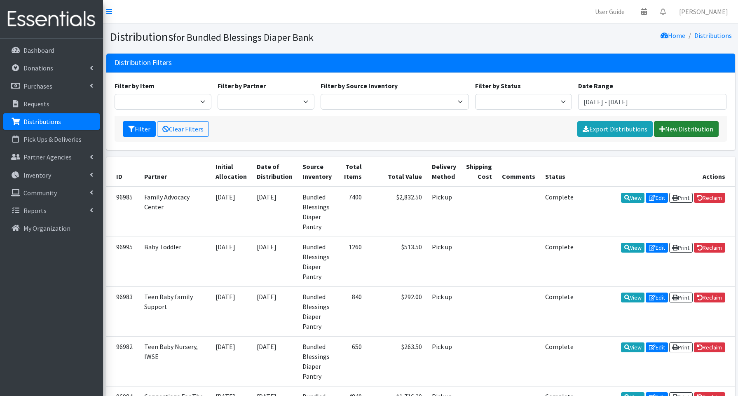
click at [680, 132] on link "New Distribution" at bounding box center [686, 129] width 65 height 16
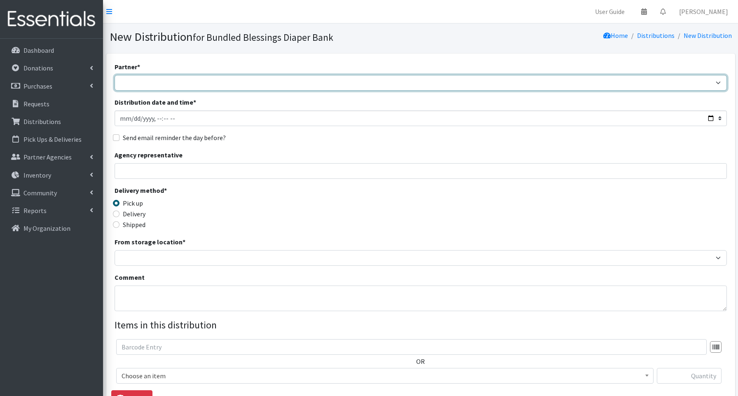
click at [168, 87] on select "Advocate Aurora Health Baby Toddler Black Residents of [GEOGRAPHIC_DATA] Peacef…" at bounding box center [421, 83] width 613 height 16
select select "5249"
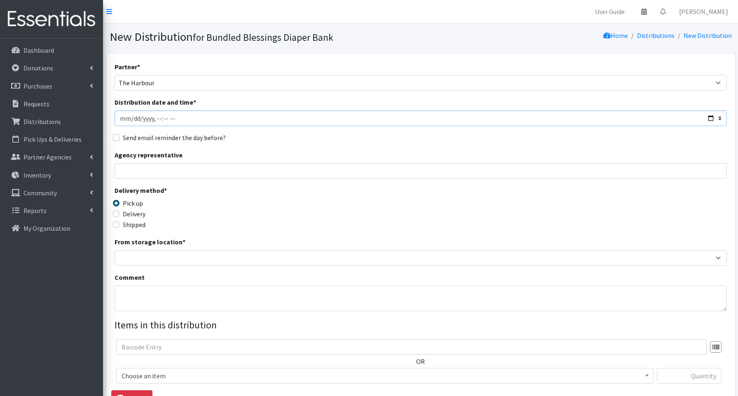
click at [708, 115] on input "Distribution date and time *" at bounding box center [421, 118] width 613 height 16
type input "[DATE]T13:45"
click at [324, 172] on input "Agency representative" at bounding box center [421, 171] width 613 height 16
type input "[PERSON_NAME]"
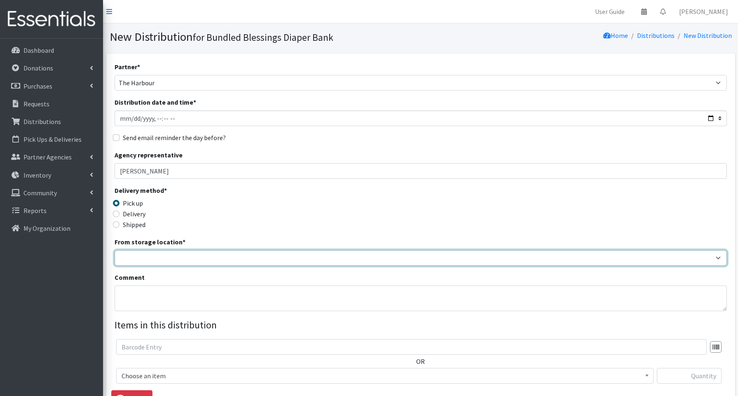
click at [139, 262] on select "Bundled Blessings Diaper Pantry" at bounding box center [421, 258] width 613 height 16
select select "79"
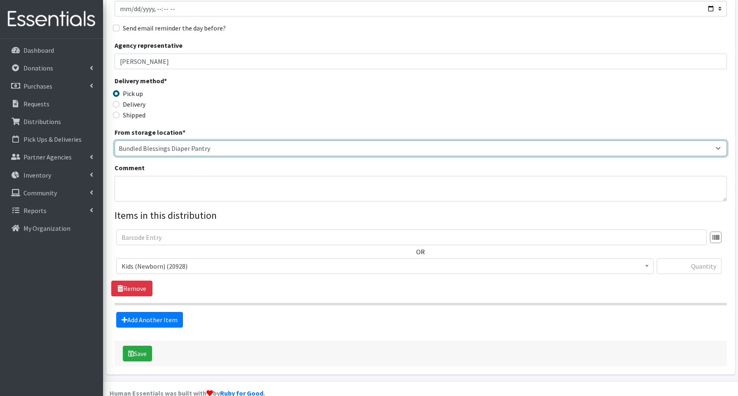
scroll to position [125, 0]
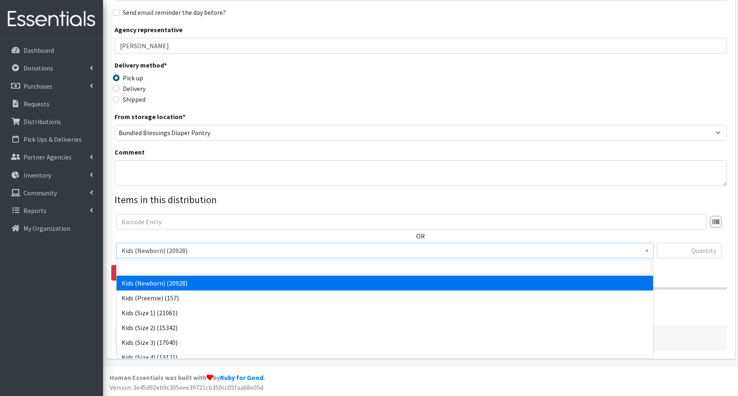
click at [169, 251] on span "Kids (Newborn) (20928)" at bounding box center [385, 251] width 527 height 12
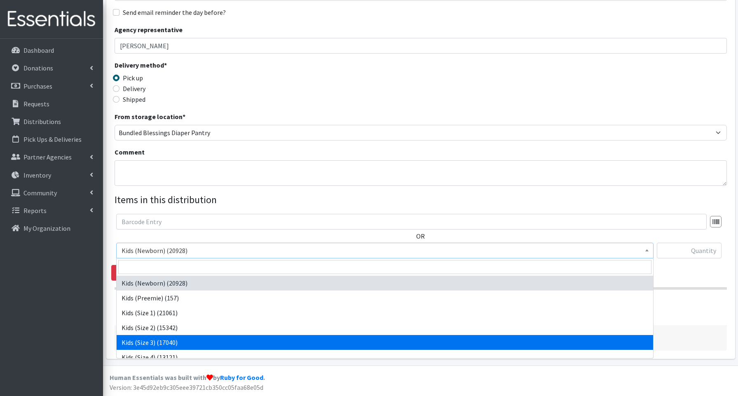
select select "3644"
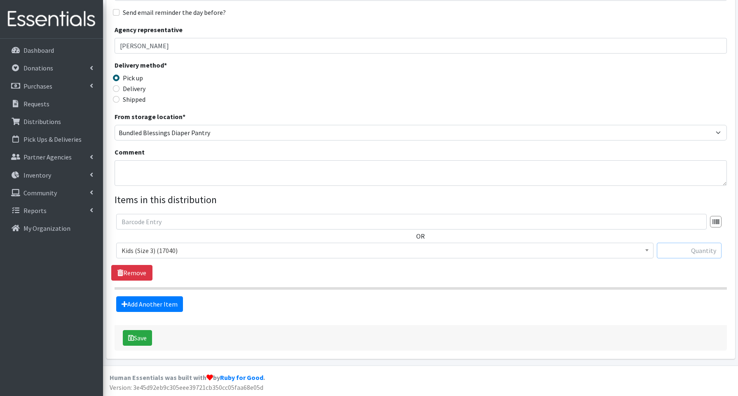
click at [683, 249] on input "text" at bounding box center [689, 251] width 65 height 16
type input "2"
type input "150"
click at [153, 303] on link "Add Another Item" at bounding box center [149, 304] width 67 height 16
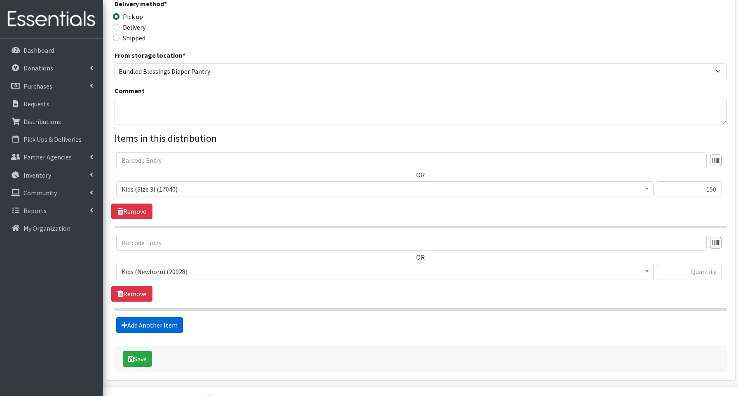
scroll to position [208, 0]
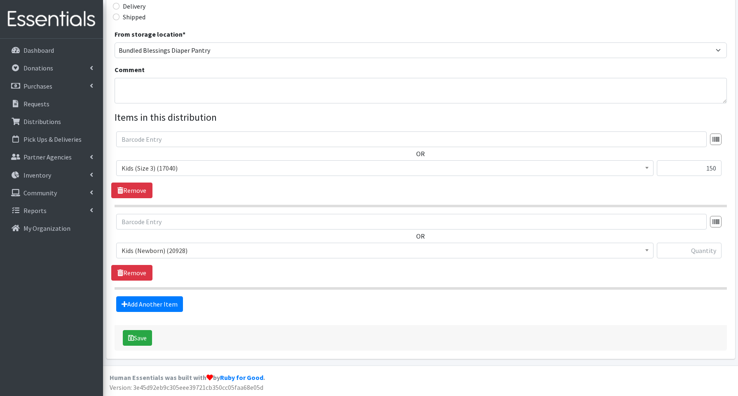
click at [157, 251] on span "Kids (Newborn) (20928)" at bounding box center [385, 251] width 527 height 12
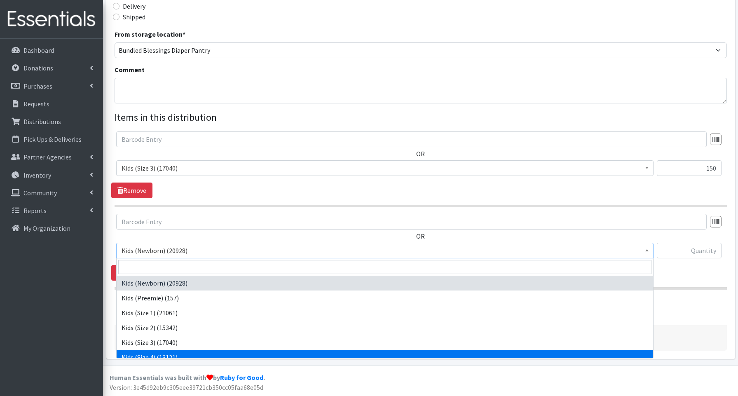
select select "3650"
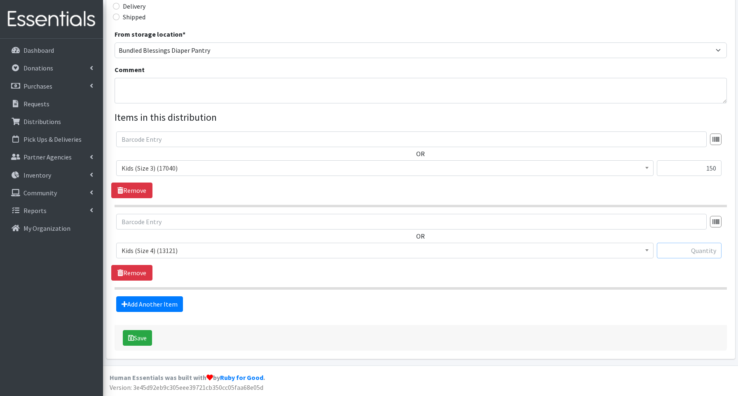
click at [708, 253] on input "text" at bounding box center [689, 251] width 65 height 16
type input "100"
click at [158, 305] on link "Add Another Item" at bounding box center [149, 304] width 67 height 16
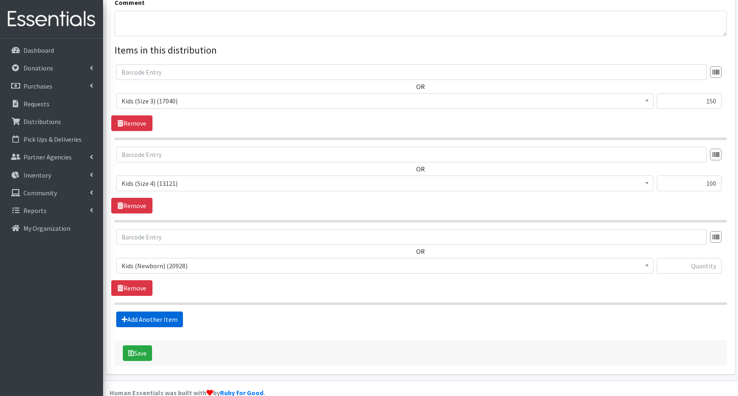
scroll to position [290, 0]
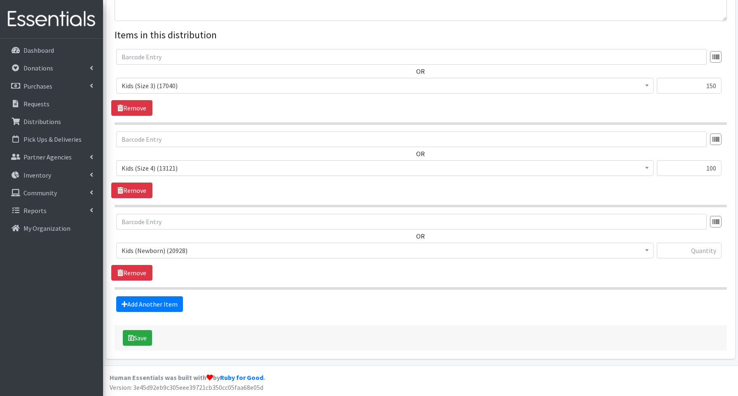
click at [159, 252] on span "Kids (Newborn) (20928)" at bounding box center [385, 251] width 527 height 12
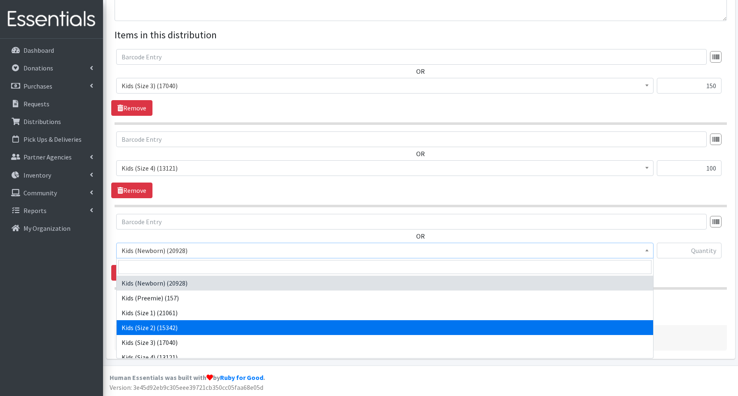
scroll to position [34, 0]
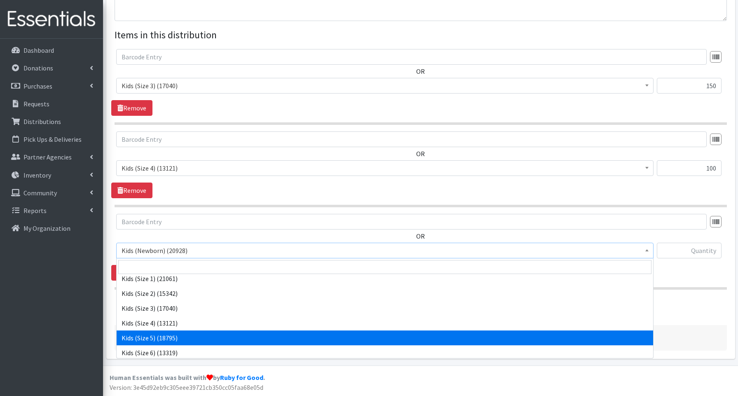
select select "3672"
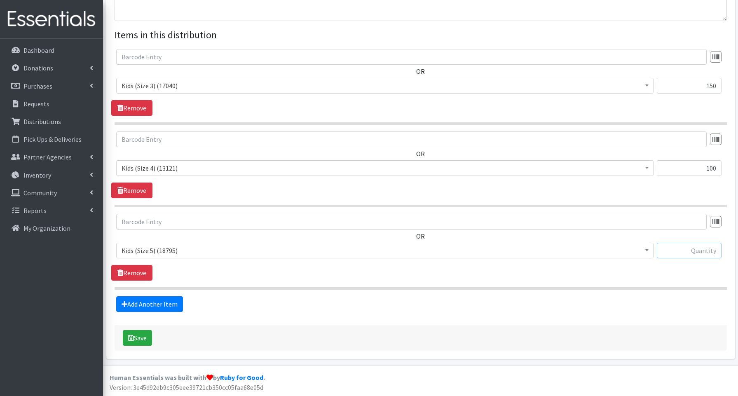
click at [680, 250] on input "text" at bounding box center [689, 251] width 65 height 16
type input "50"
click at [148, 306] on link "Add Another Item" at bounding box center [149, 304] width 67 height 16
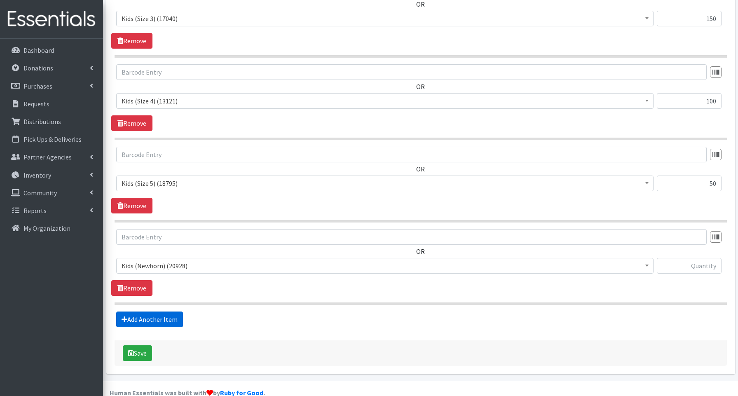
scroll to position [373, 0]
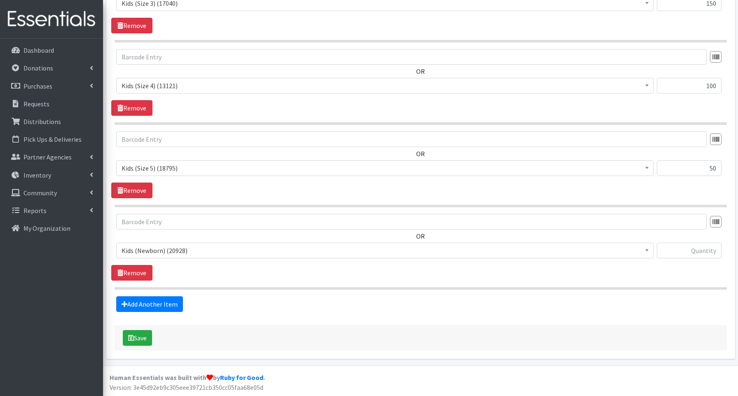
click at [153, 249] on span "Kids (Newborn) (20928)" at bounding box center [385, 251] width 527 height 12
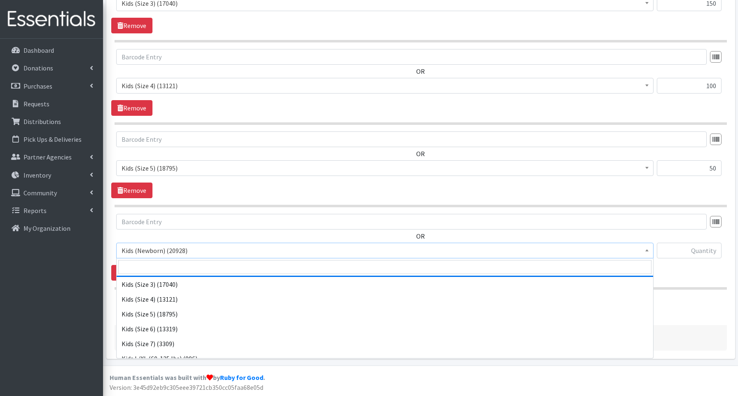
scroll to position [63, 0]
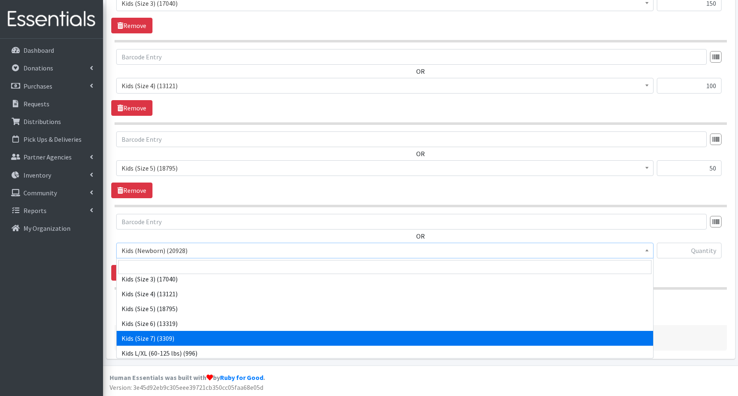
select select "3695"
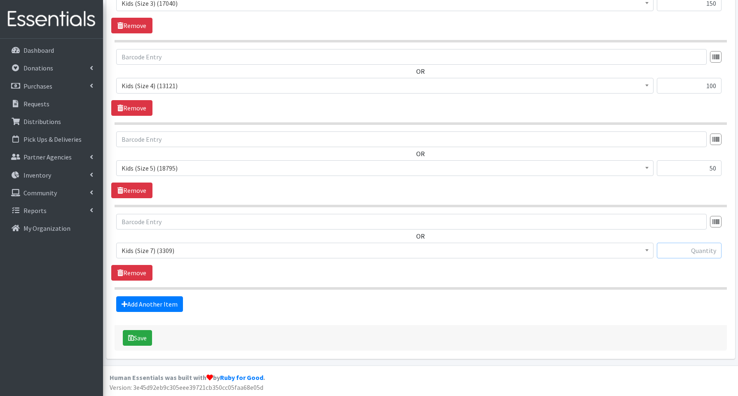
click at [685, 250] on input "text" at bounding box center [689, 251] width 65 height 16
type input "40"
click at [145, 304] on link "Add Another Item" at bounding box center [149, 304] width 67 height 16
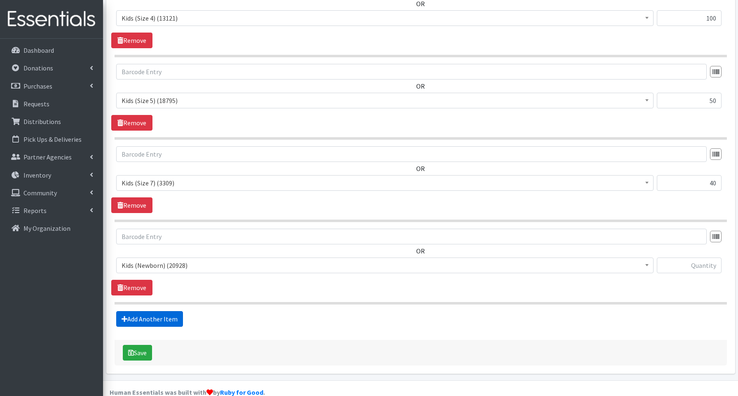
scroll to position [455, 0]
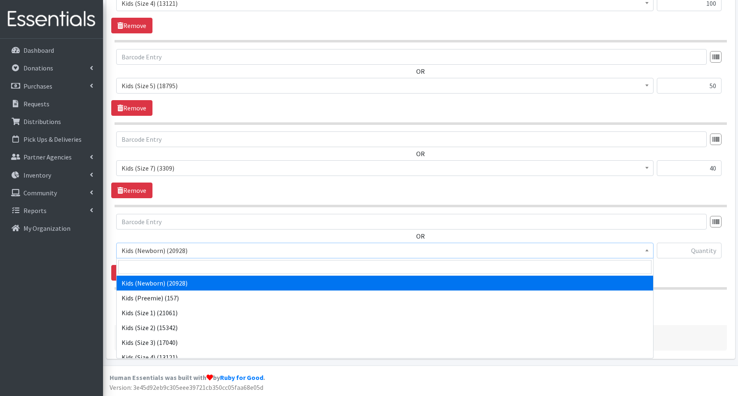
click at [144, 253] on span "Kids (Newborn) (20928)" at bounding box center [385, 251] width 527 height 12
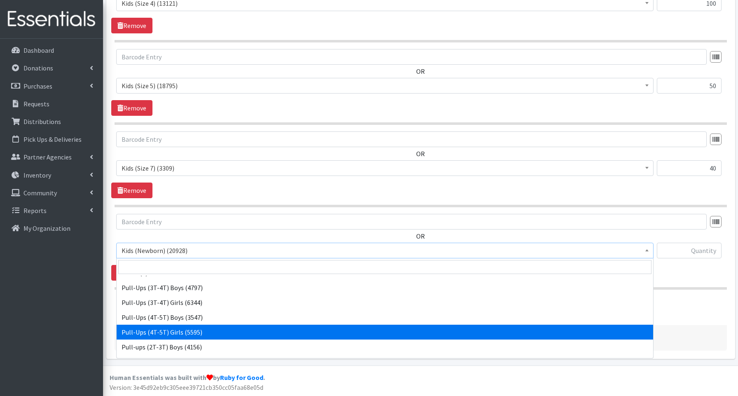
scroll to position [185, 0]
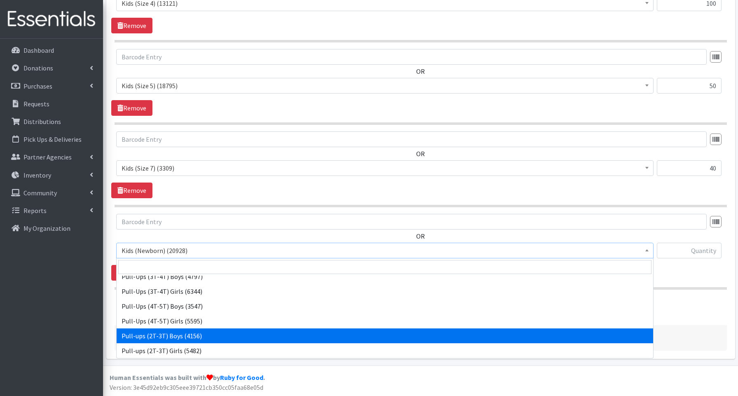
select select "3688"
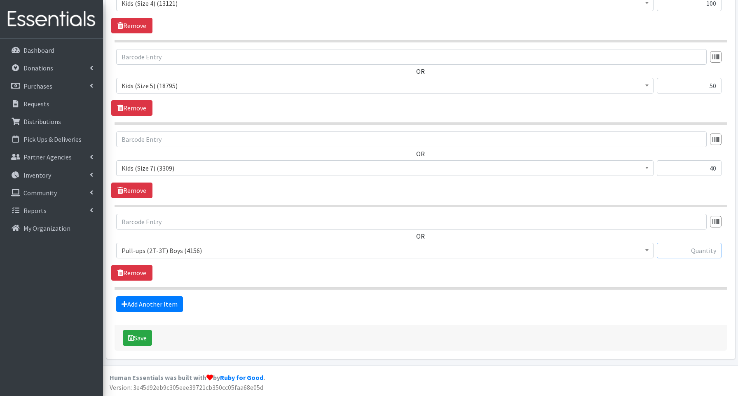
click at [671, 248] on input "text" at bounding box center [689, 251] width 65 height 16
type input "40"
click at [154, 305] on link "Add Another Item" at bounding box center [149, 304] width 67 height 16
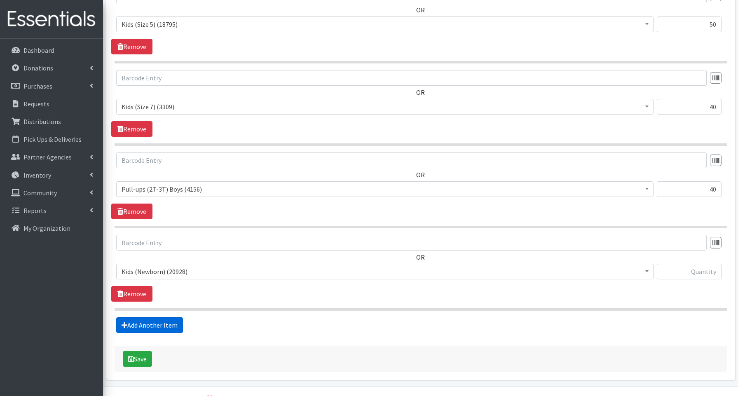
scroll to position [538, 0]
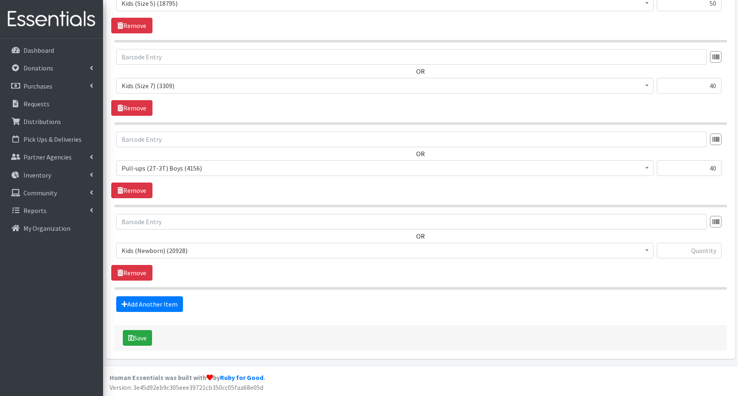
click at [175, 254] on span "Kids (Newborn) (20928)" at bounding box center [385, 251] width 527 height 12
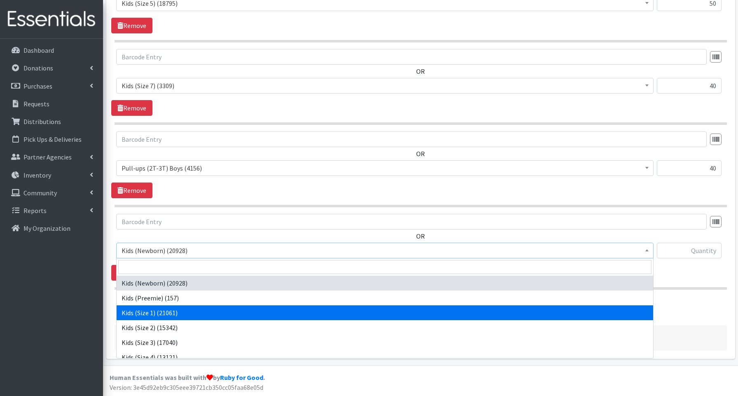
scroll to position [185, 0]
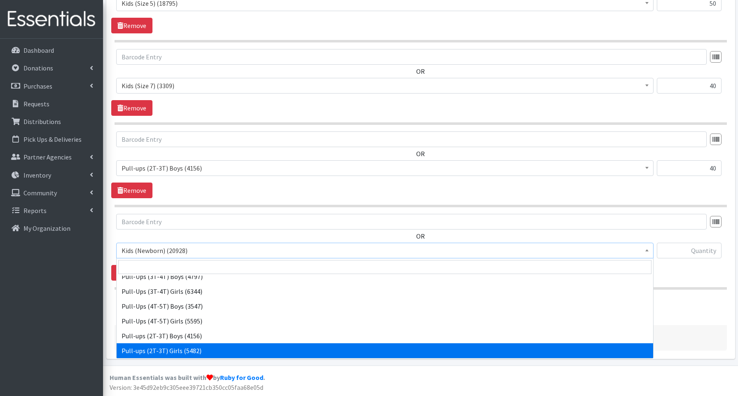
select select "3689"
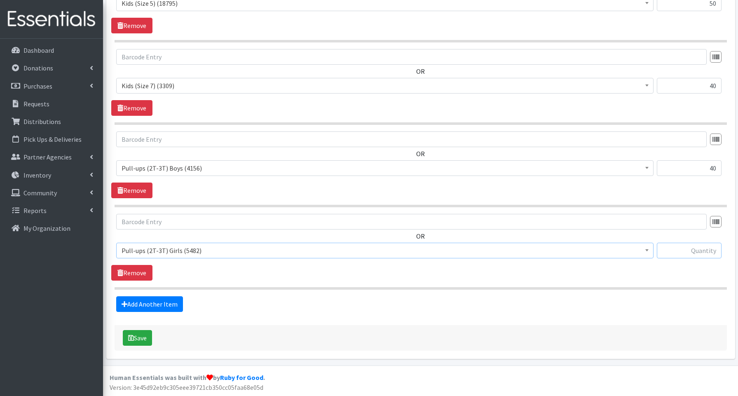
click at [685, 250] on input "text" at bounding box center [689, 251] width 65 height 16
type input "40"
click at [144, 338] on button "Save" at bounding box center [137, 338] width 29 height 16
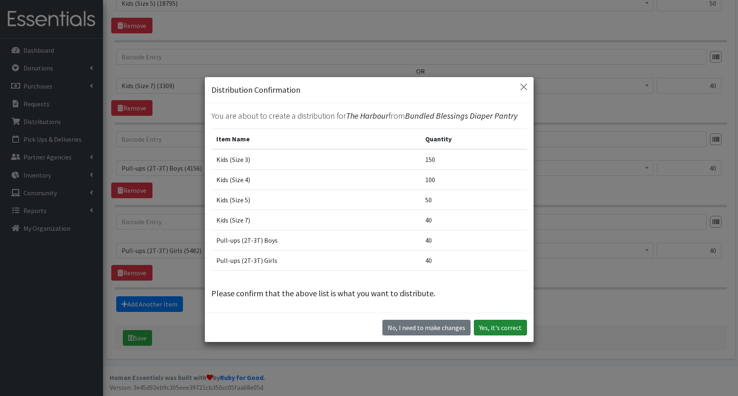
click at [490, 325] on button "Yes, it's correct" at bounding box center [500, 328] width 53 height 16
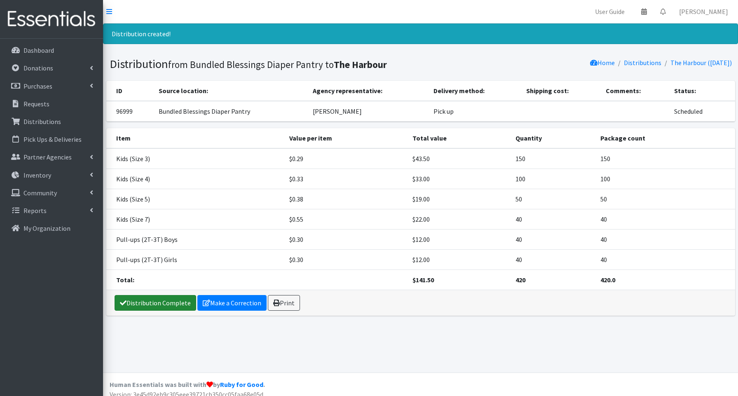
click at [156, 302] on link "Distribution Complete" at bounding box center [156, 303] width 82 height 16
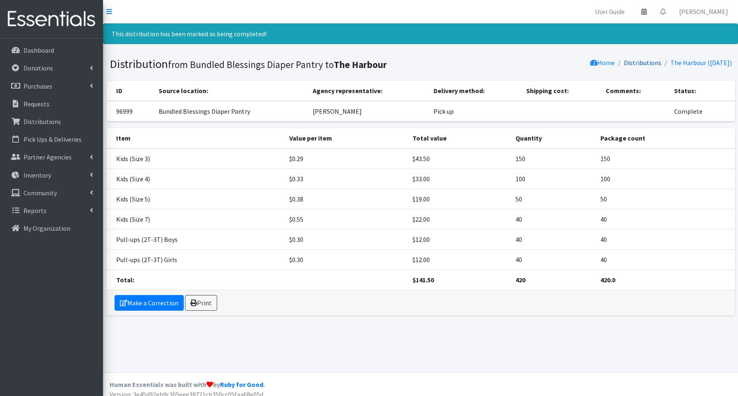
click at [647, 63] on link "Distributions" at bounding box center [643, 63] width 38 height 8
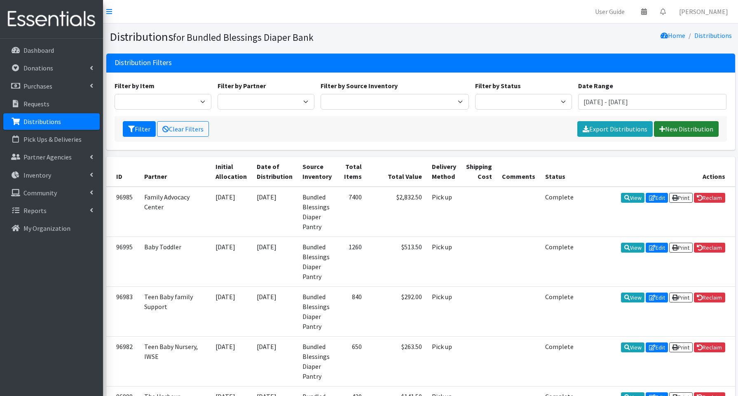
click at [675, 125] on link "New Distribution" at bounding box center [686, 129] width 65 height 16
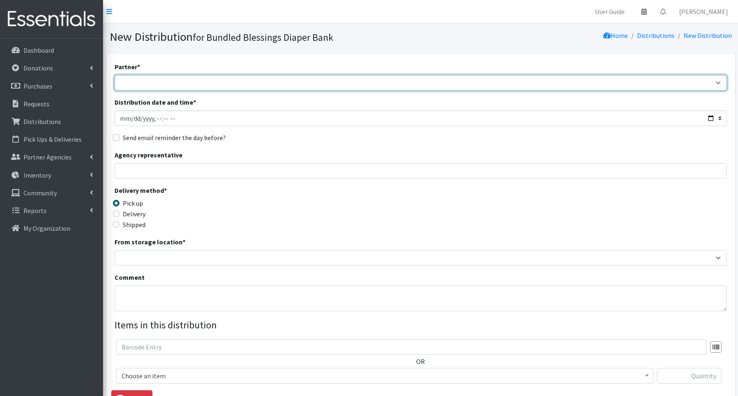
click at [196, 85] on select "Advocate Aurora Health Baby Toddler Black Residents of [GEOGRAPHIC_DATA] Peacef…" at bounding box center [421, 83] width 613 height 16
click at [151, 81] on select "Advocate Aurora Health Baby Toddler Black Residents of [GEOGRAPHIC_DATA] Peacef…" at bounding box center [421, 83] width 613 height 16
select select "855"
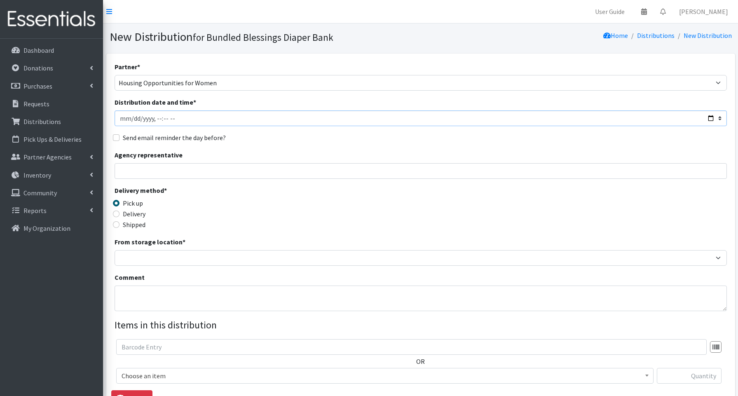
click at [711, 118] on input "Distribution date and time *" at bounding box center [421, 118] width 613 height 16
type input "2025-09-18T13:15"
click at [315, 169] on input "Agency representative" at bounding box center [421, 171] width 613 height 16
type input "Kimberly Gleeson"
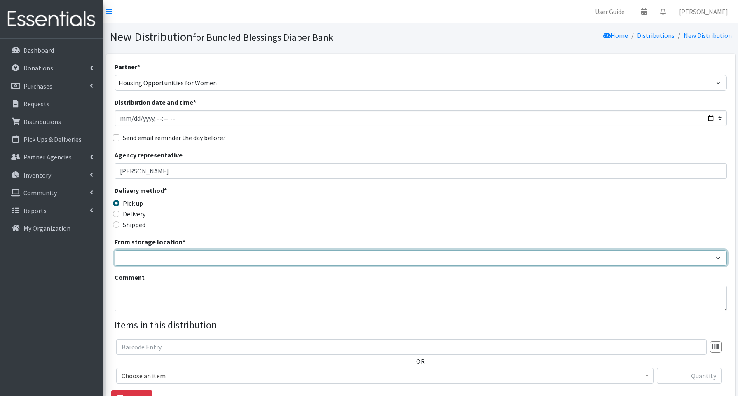
click at [136, 255] on select "Bundled Blessings Diaper Pantry" at bounding box center [421, 258] width 613 height 16
select select "79"
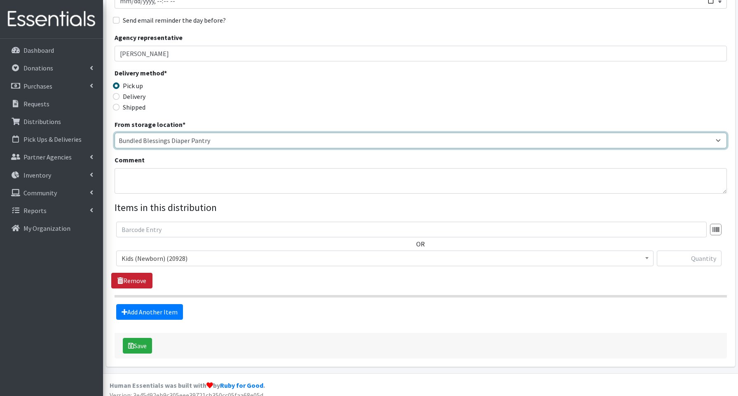
scroll to position [125, 0]
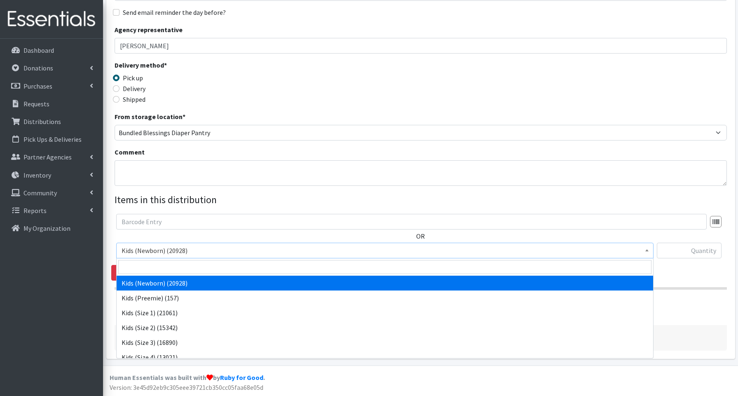
click at [154, 250] on span "Kids (Newborn) (20928)" at bounding box center [385, 251] width 527 height 12
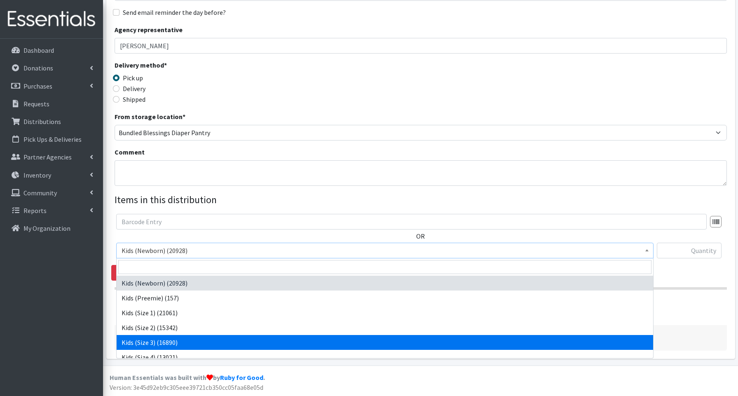
drag, startPoint x: 160, startPoint y: 338, endPoint x: 148, endPoint y: 334, distance: 11.6
select select "3644"
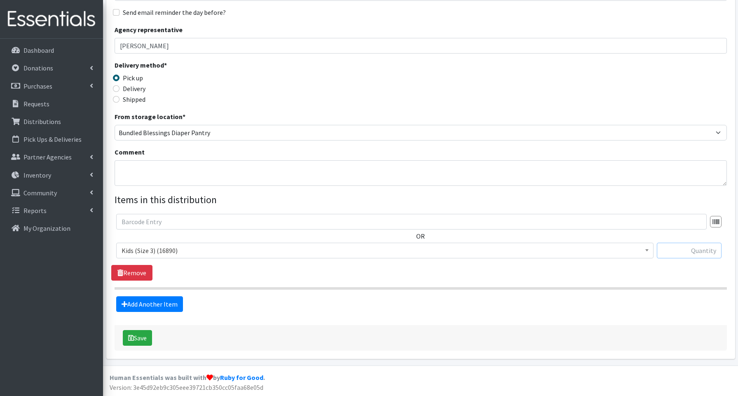
click at [701, 251] on input "text" at bounding box center [689, 251] width 65 height 16
type input "50"
click at [162, 304] on link "Add Another Item" at bounding box center [149, 304] width 67 height 16
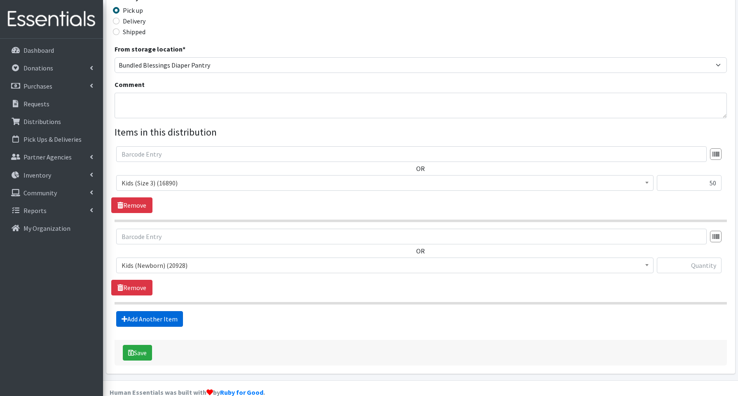
scroll to position [208, 0]
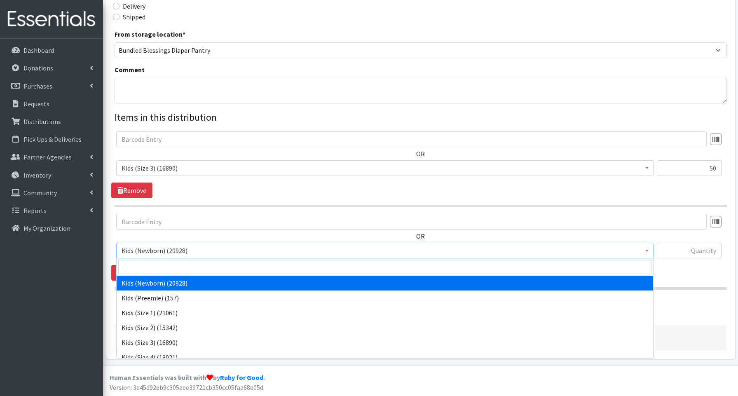
click at [159, 247] on span "Kids (Newborn) (20928)" at bounding box center [385, 251] width 527 height 12
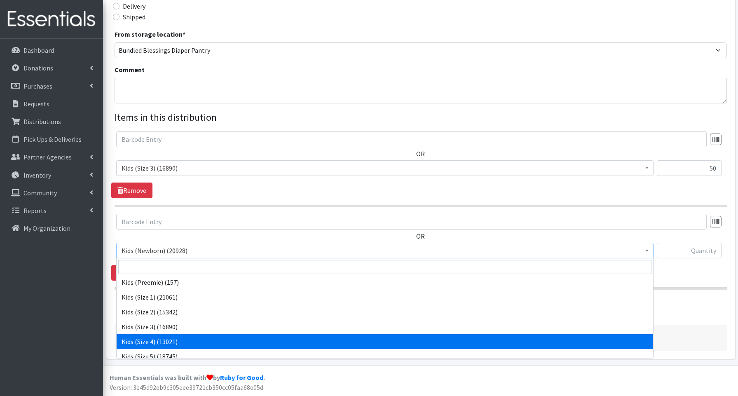
scroll to position [15, 0]
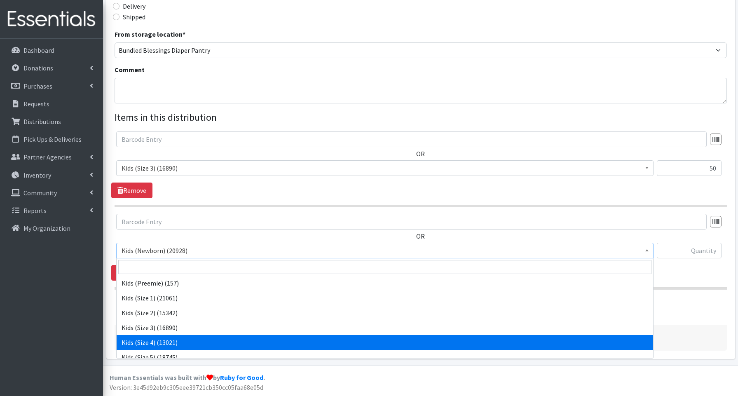
select select "3650"
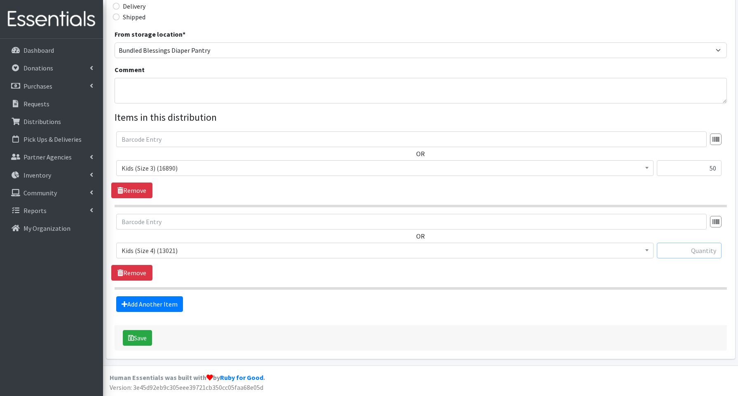
click at [671, 254] on input "text" at bounding box center [689, 251] width 65 height 16
type input "100"
click at [166, 301] on link "Add Another Item" at bounding box center [149, 304] width 67 height 16
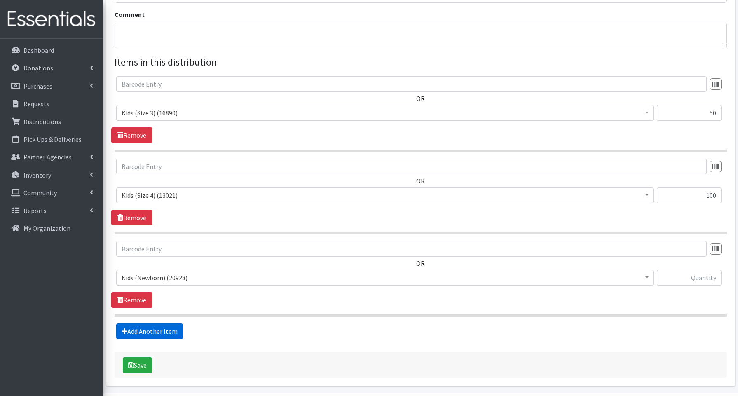
scroll to position [290, 0]
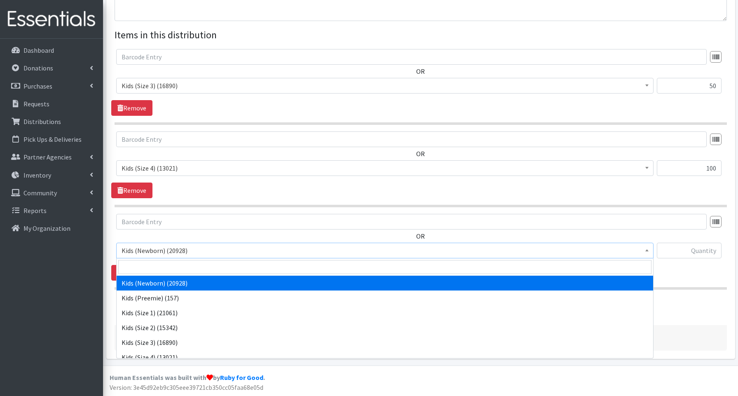
click at [154, 253] on span "Kids (Newborn) (20928)" at bounding box center [385, 251] width 527 height 12
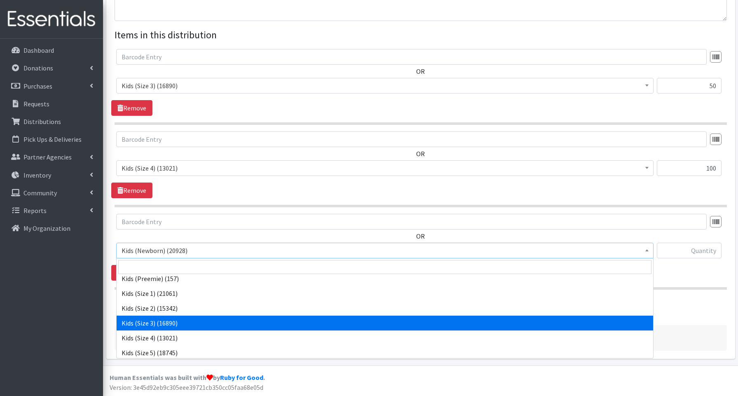
scroll to position [25, 0]
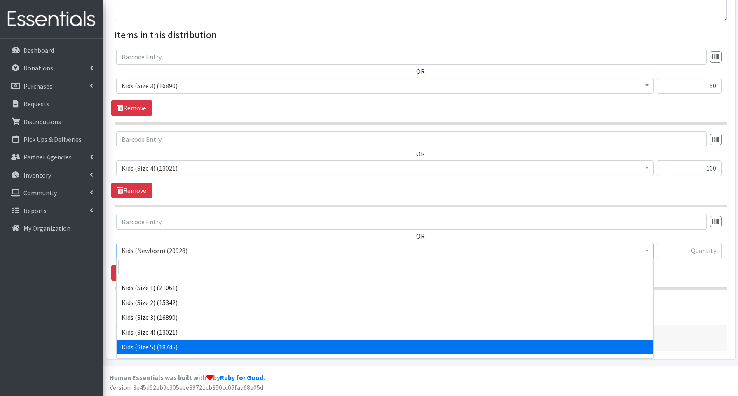
select select "3672"
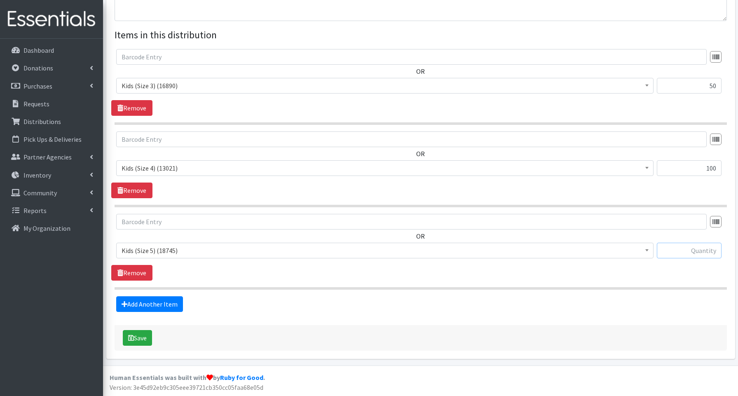
click at [673, 250] on input "text" at bounding box center [689, 251] width 65 height 16
type input "200"
click at [157, 303] on link "Add Another Item" at bounding box center [149, 304] width 67 height 16
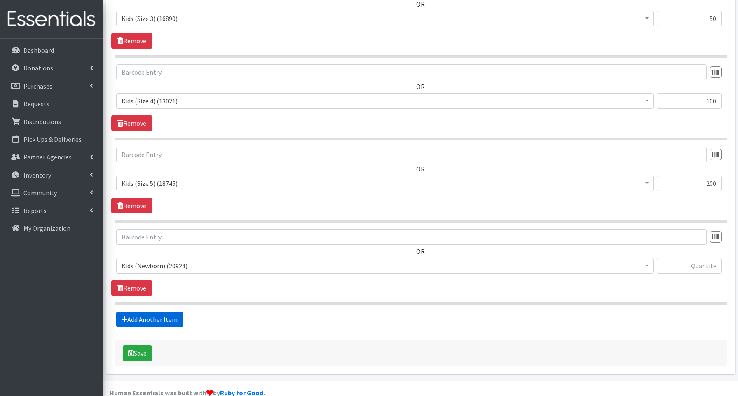
scroll to position [373, 0]
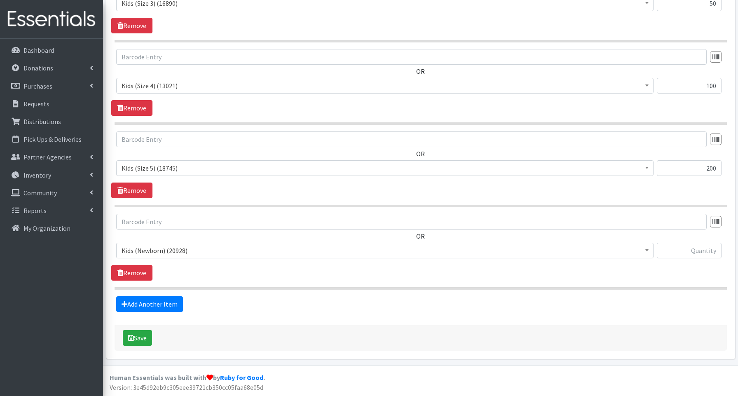
click at [150, 251] on span "Kids (Newborn) (20928)" at bounding box center [385, 251] width 527 height 12
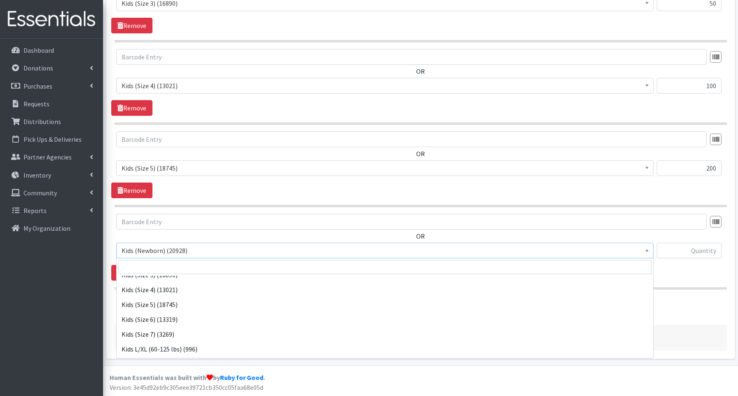
scroll to position [75, 0]
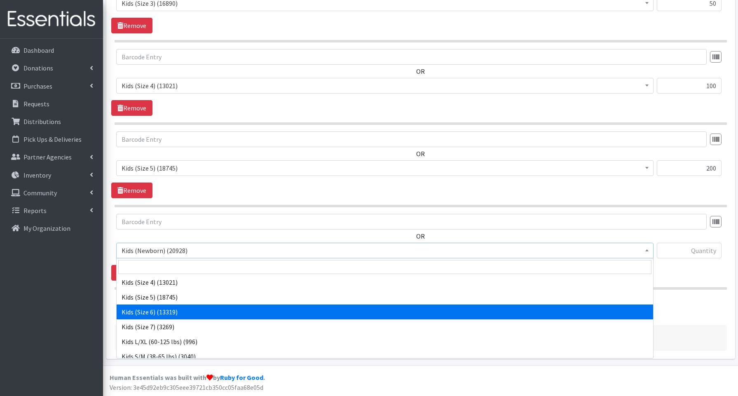
select select "3654"
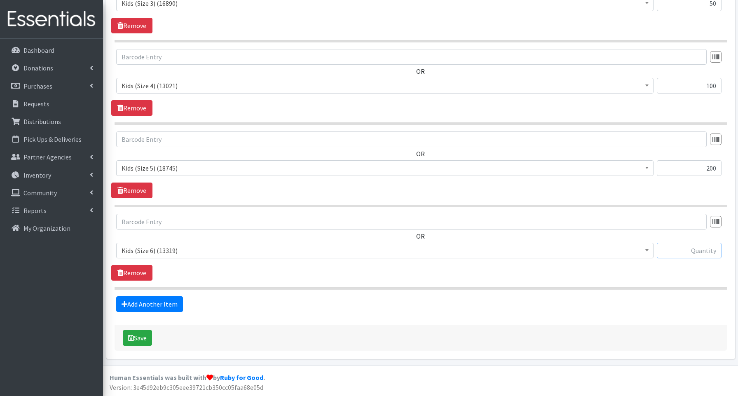
click at [705, 249] on input "text" at bounding box center [689, 251] width 65 height 16
type input "250"
click at [136, 303] on link "Add Another Item" at bounding box center [149, 304] width 67 height 16
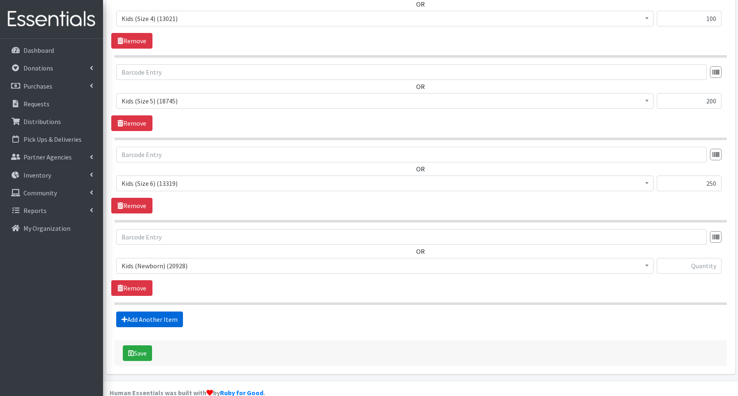
scroll to position [455, 0]
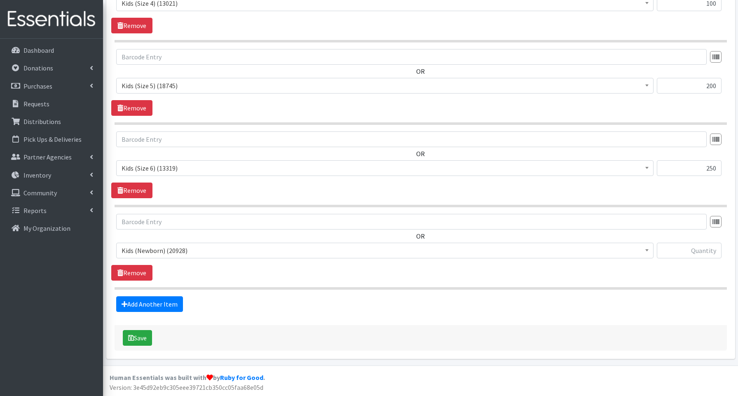
click at [152, 251] on span "Kids (Newborn) (20928)" at bounding box center [385, 251] width 527 height 12
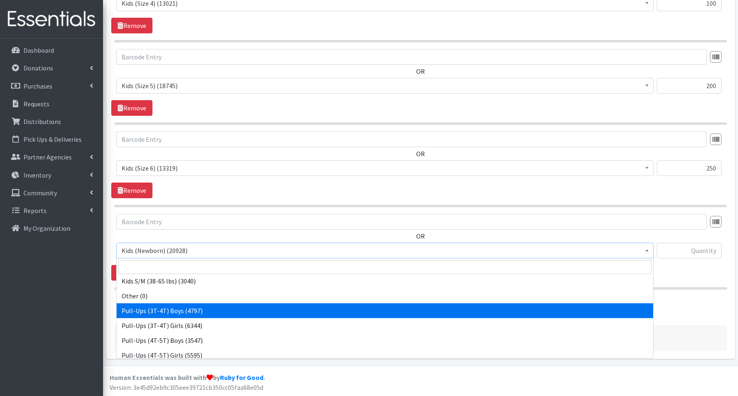
scroll to position [153, 0]
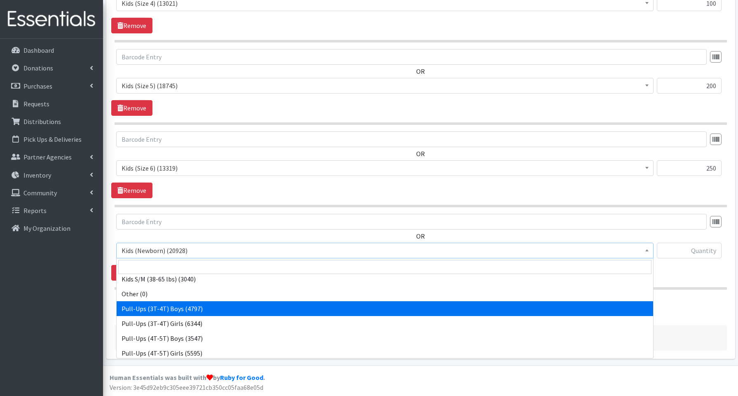
select select "3690"
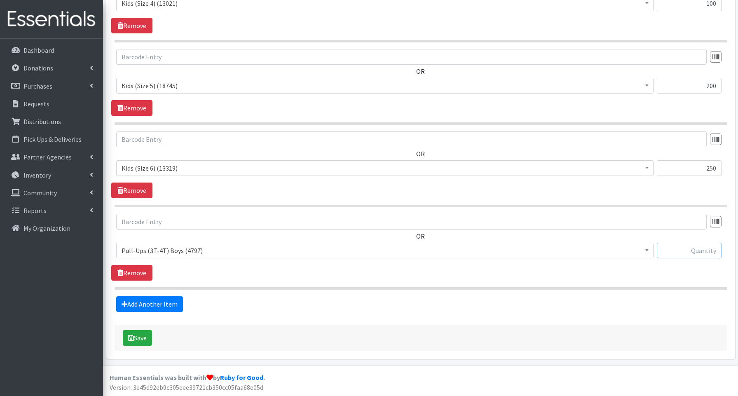
click at [694, 251] on input "text" at bounding box center [689, 251] width 65 height 16
type input "40"
click at [145, 306] on link "Add Another Item" at bounding box center [149, 304] width 67 height 16
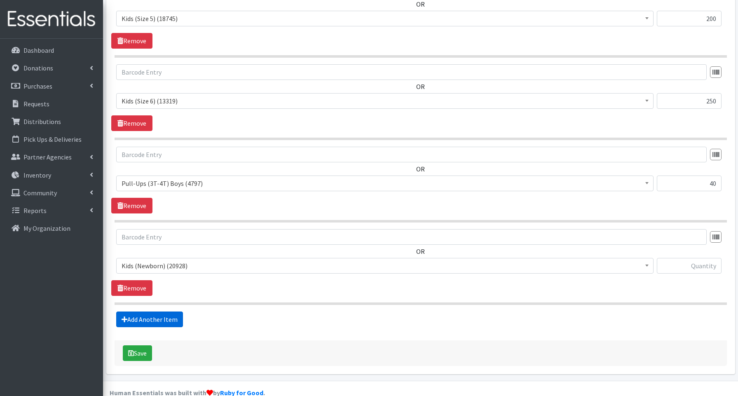
scroll to position [538, 0]
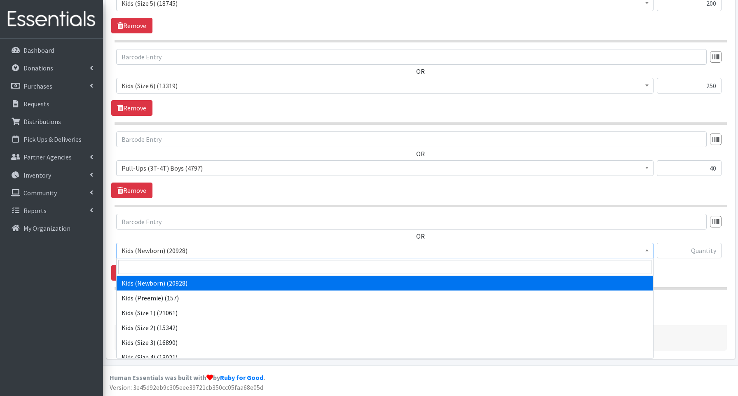
click at [158, 253] on span "Kids (Newborn) (20928)" at bounding box center [385, 251] width 527 height 12
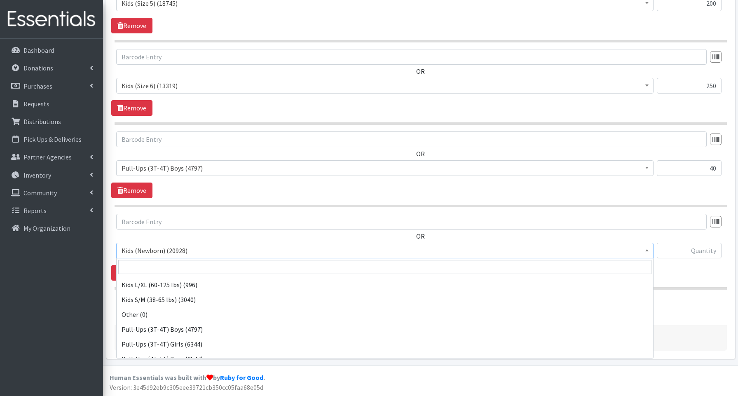
scroll to position [185, 0]
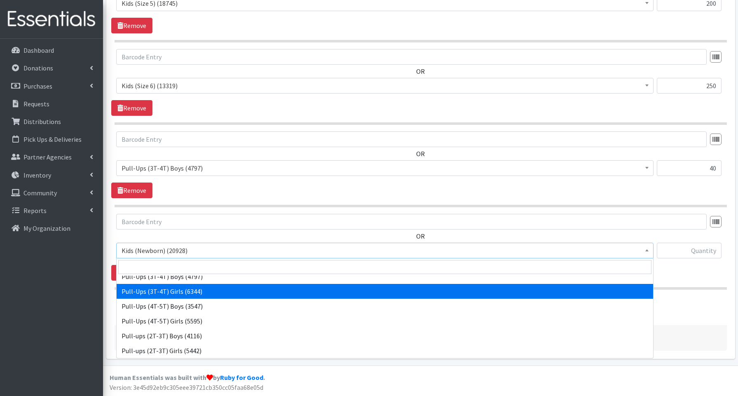
select select "3691"
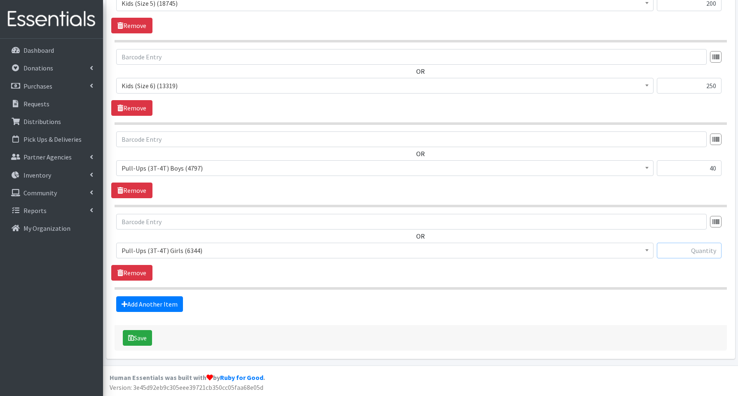
click at [692, 253] on input "text" at bounding box center [689, 251] width 65 height 16
type input "120"
click at [142, 303] on link "Add Another Item" at bounding box center [149, 304] width 67 height 16
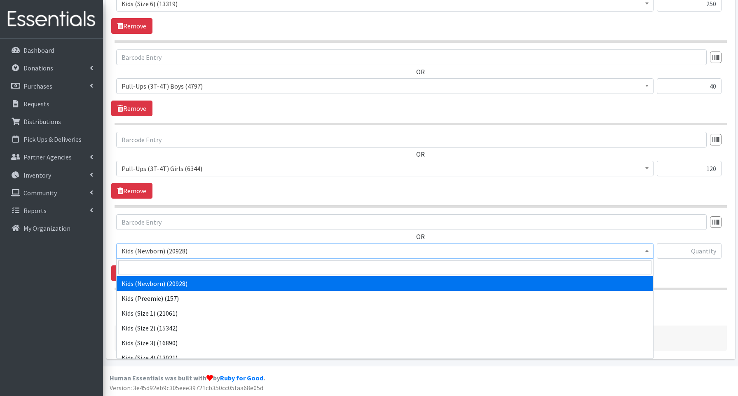
click at [158, 256] on span "Kids (Newborn) (20928)" at bounding box center [385, 251] width 527 height 12
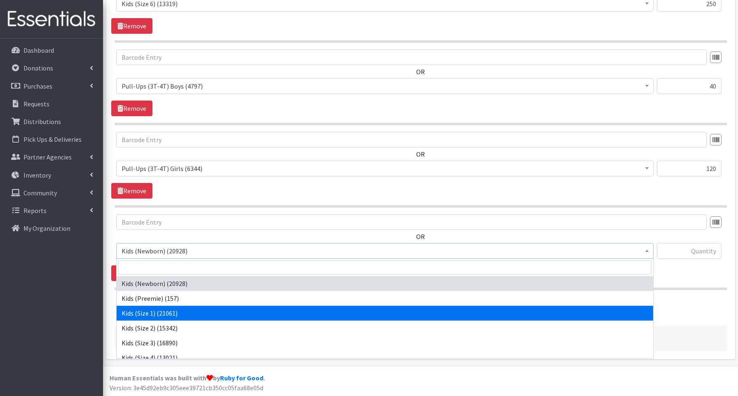
scroll to position [185, 0]
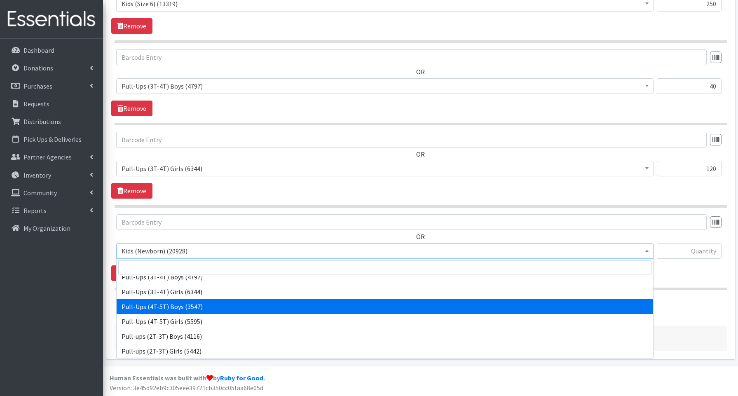
select select "3692"
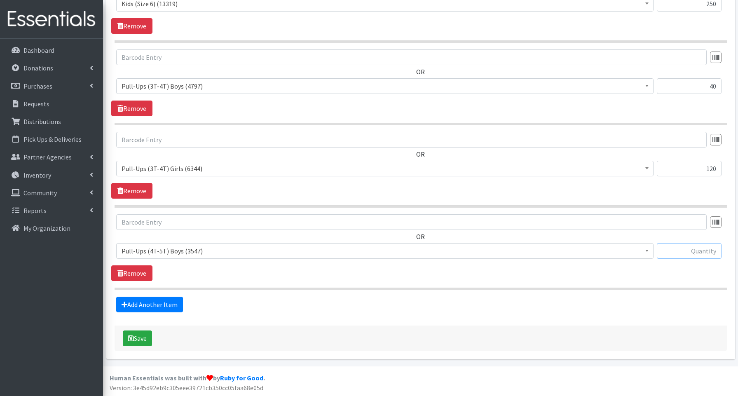
click at [687, 248] on input "text" at bounding box center [689, 251] width 65 height 16
type input "360"
click at [137, 305] on link "Add Another Item" at bounding box center [149, 305] width 67 height 16
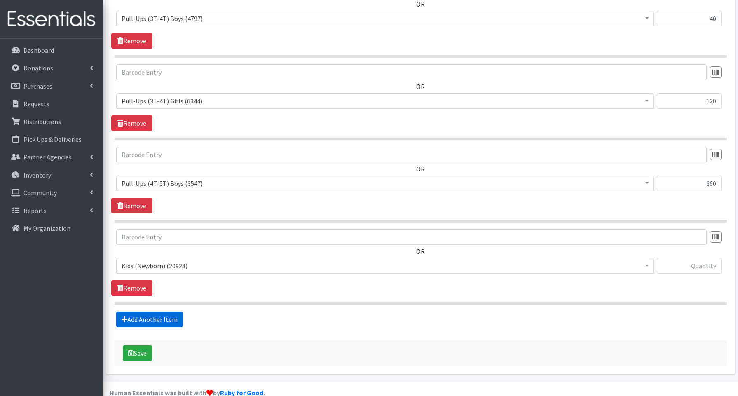
scroll to position [702, 0]
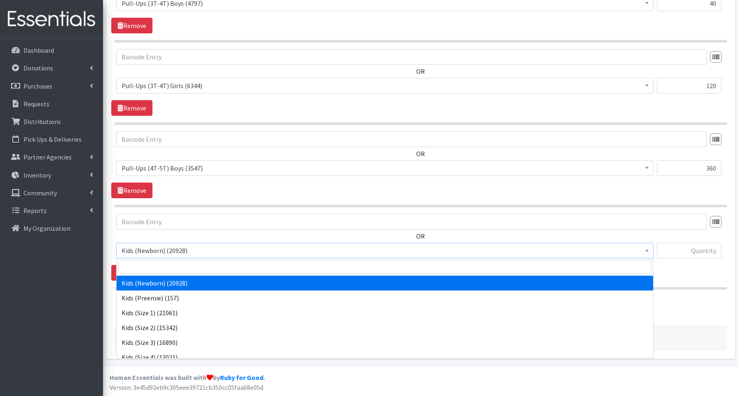
click at [152, 254] on span "Kids (Newborn) (20928)" at bounding box center [385, 251] width 527 height 12
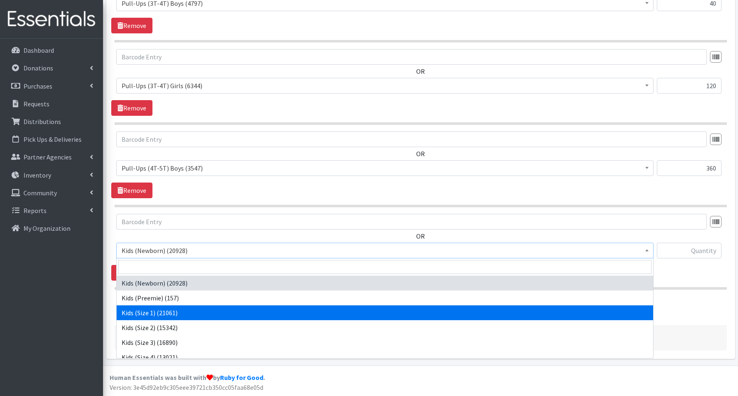
scroll to position [185, 0]
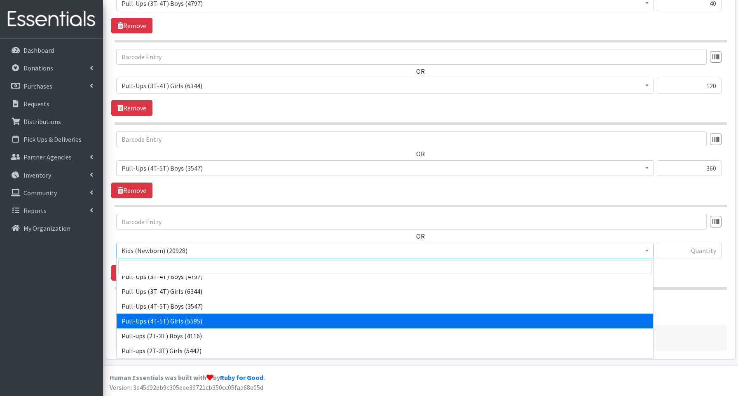
select select "3693"
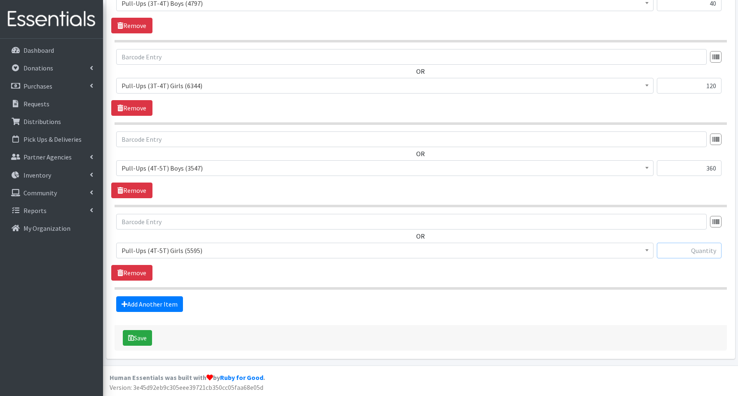
click at [681, 254] on input "text" at bounding box center [689, 251] width 65 height 16
type input "80"
click at [143, 338] on button "Save" at bounding box center [137, 338] width 29 height 16
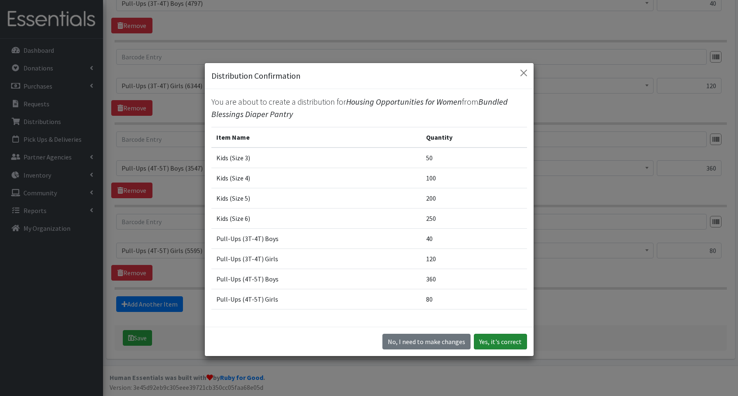
click at [501, 341] on button "Yes, it's correct" at bounding box center [500, 342] width 53 height 16
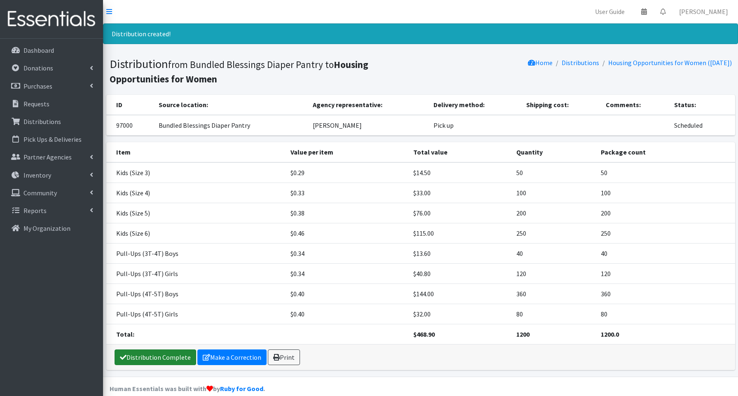
click at [145, 359] on link "Distribution Complete" at bounding box center [156, 358] width 82 height 16
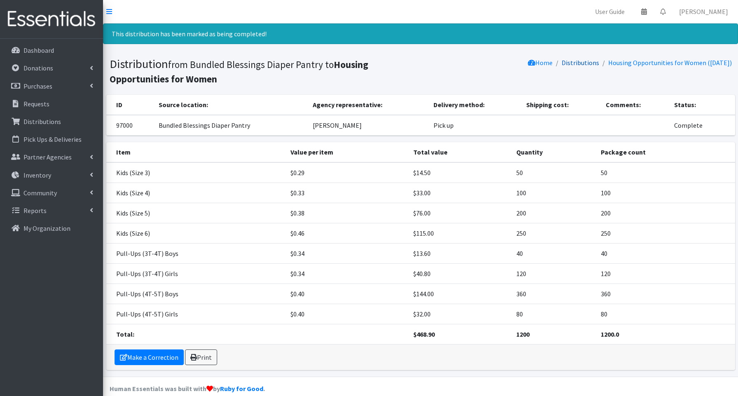
click at [582, 64] on link "Distributions" at bounding box center [581, 63] width 38 height 8
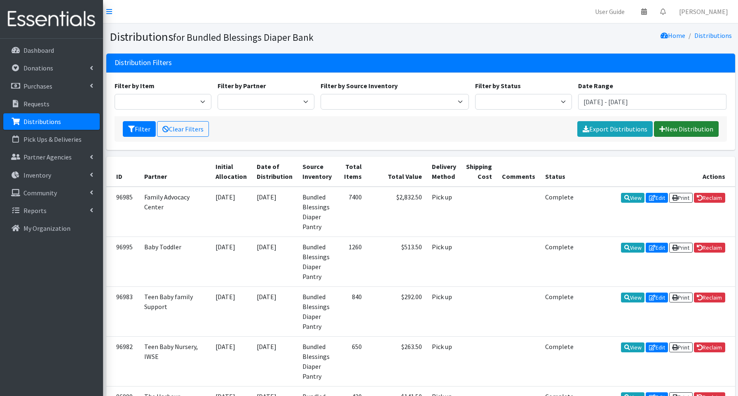
click at [683, 130] on link "New Distribution" at bounding box center [686, 129] width 65 height 16
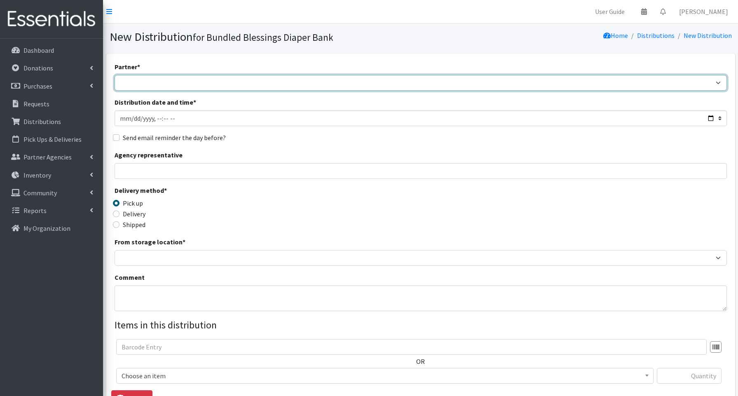
click at [139, 87] on select "Advocate Aurora Health Baby Toddler Black Residents of [GEOGRAPHIC_DATA] Peacef…" at bounding box center [421, 83] width 613 height 16
select select "856"
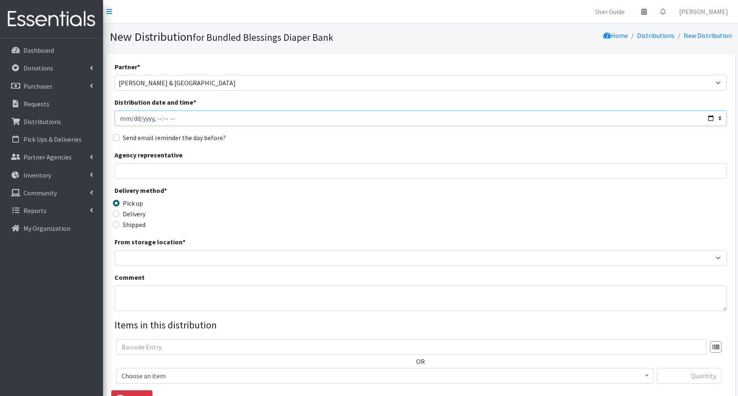
drag, startPoint x: 708, startPoint y: 116, endPoint x: 703, endPoint y: 116, distance: 5.4
click at [708, 116] on input "Distribution date and time *" at bounding box center [421, 118] width 613 height 16
type input "[DATE]T13:45"
click at [310, 170] on input "Agency representative" at bounding box center [421, 171] width 613 height 16
type input "[PERSON_NAME]"
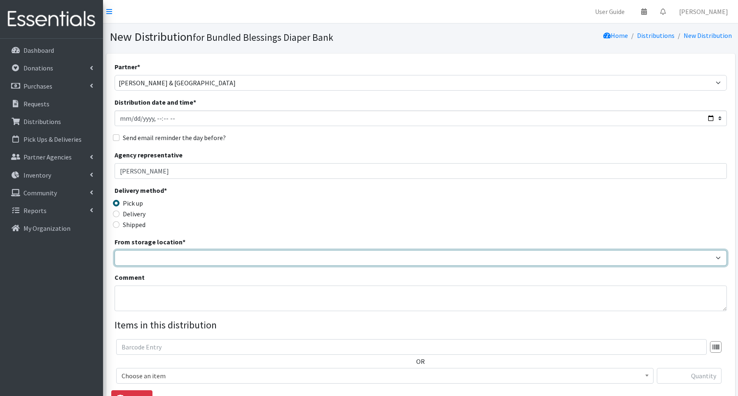
click at [157, 251] on select "Bundled Blessings Diaper Pantry" at bounding box center [421, 258] width 613 height 16
select select "79"
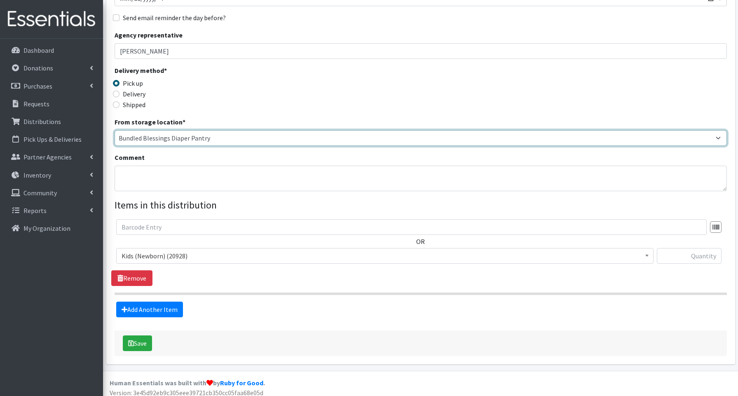
scroll to position [124, 0]
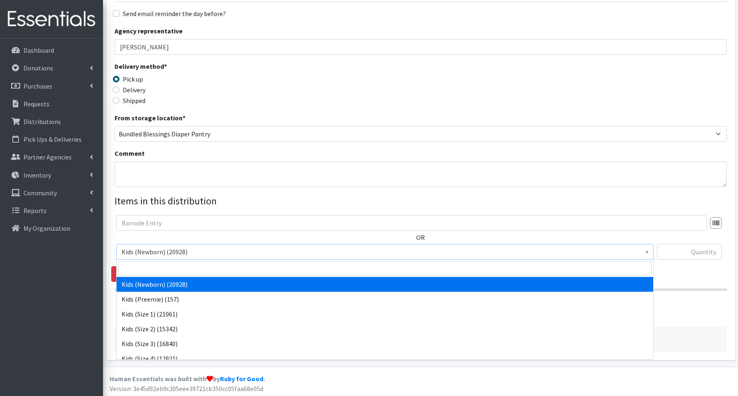
click at [132, 250] on span "Kids (Newborn) (20928)" at bounding box center [385, 252] width 527 height 12
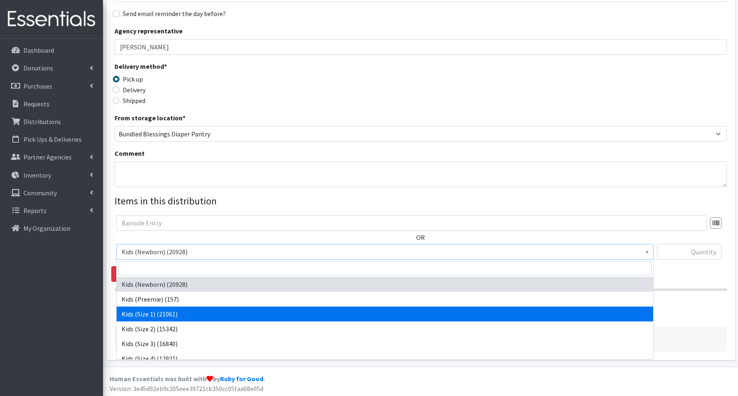
drag, startPoint x: 143, startPoint y: 316, endPoint x: 133, endPoint y: 315, distance: 9.6
select select "3657"
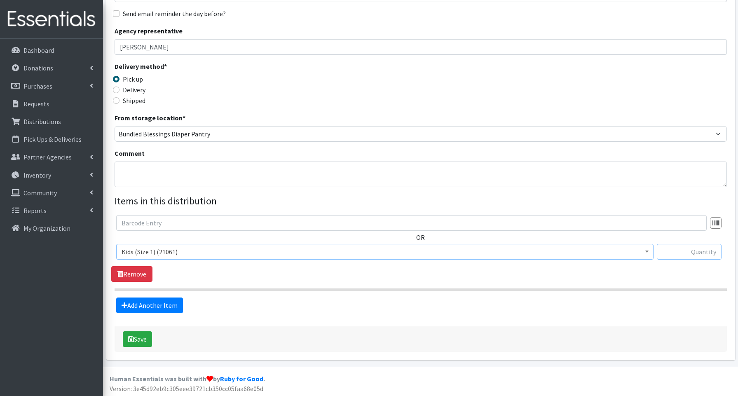
click at [700, 252] on input "text" at bounding box center [689, 252] width 65 height 16
type input "100"
click at [148, 306] on link "Add Another Item" at bounding box center [149, 306] width 67 height 16
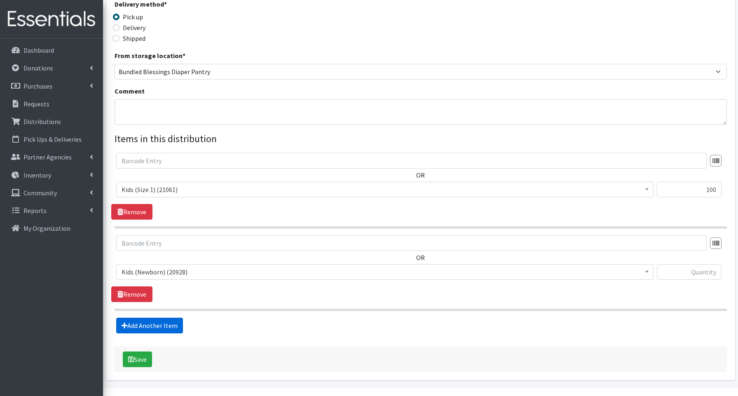
scroll to position [208, 0]
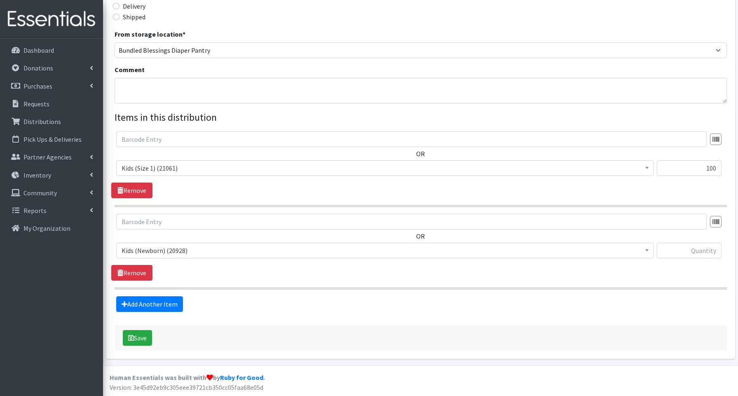
click at [143, 247] on span "Kids (Newborn) (20928)" at bounding box center [385, 251] width 527 height 12
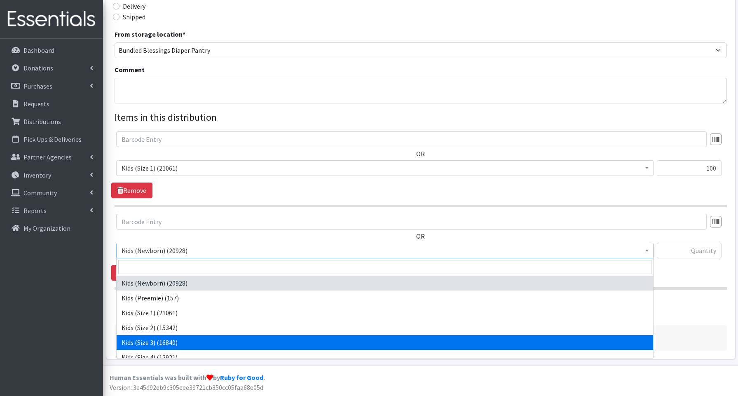
drag, startPoint x: 149, startPoint y: 341, endPoint x: 144, endPoint y: 339, distance: 5.4
select select "3644"
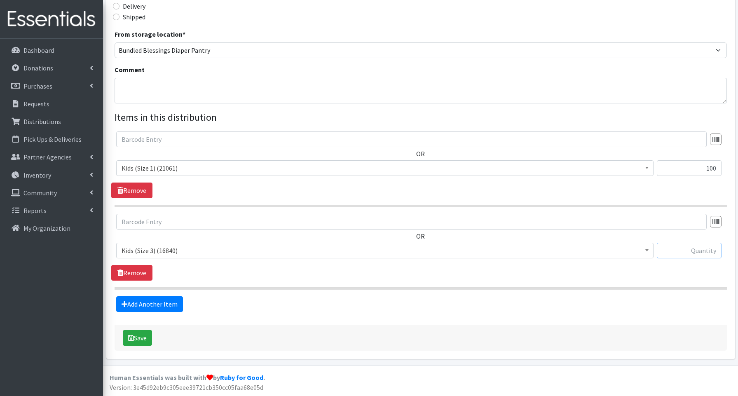
click at [677, 253] on input "text" at bounding box center [689, 251] width 65 height 16
type input "100"
click at [163, 303] on link "Add Another Item" at bounding box center [149, 304] width 67 height 16
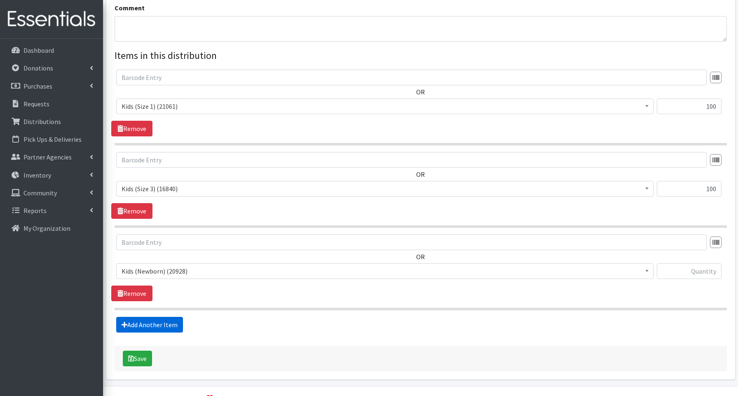
scroll to position [290, 0]
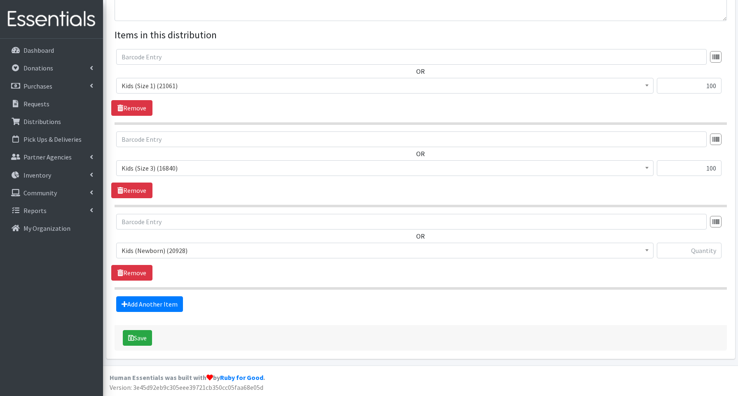
click at [157, 248] on span "Kids (Newborn) (20928)" at bounding box center [385, 251] width 527 height 12
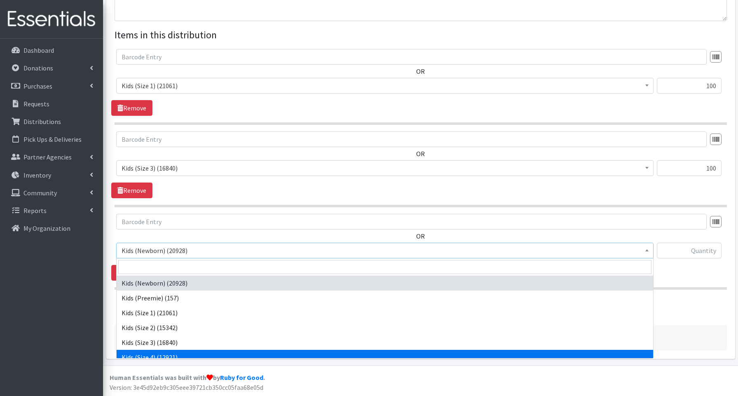
select select "3650"
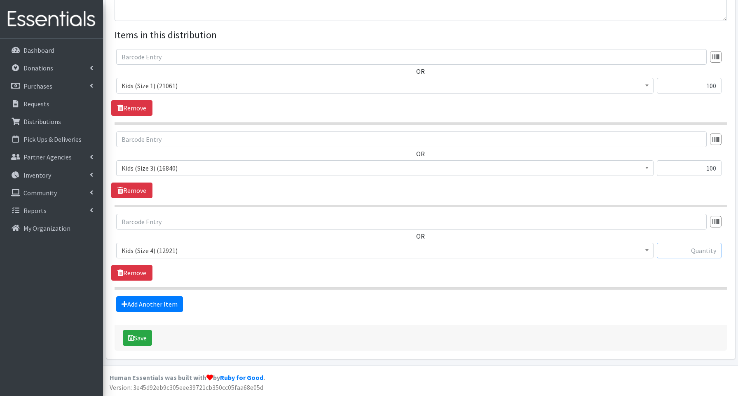
click at [686, 251] on input "text" at bounding box center [689, 251] width 65 height 16
type input "550"
click at [153, 305] on link "Add Another Item" at bounding box center [149, 304] width 67 height 16
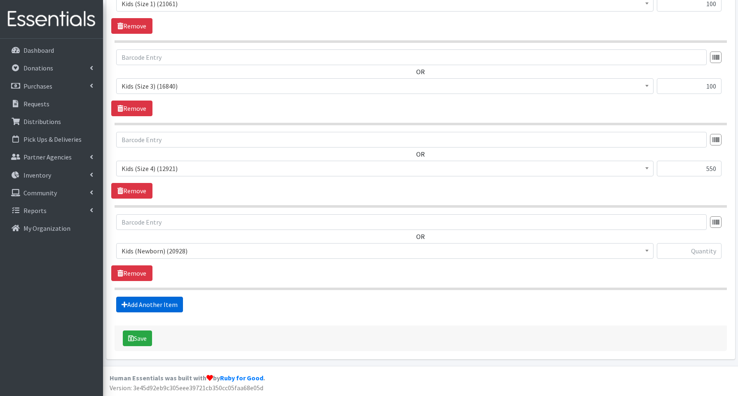
scroll to position [373, 0]
click at [147, 249] on span "Kids (Newborn) (20928)" at bounding box center [385, 251] width 527 height 12
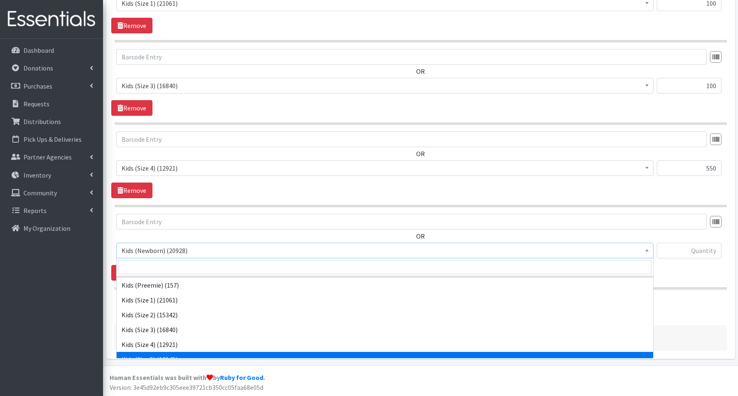
scroll to position [23, 0]
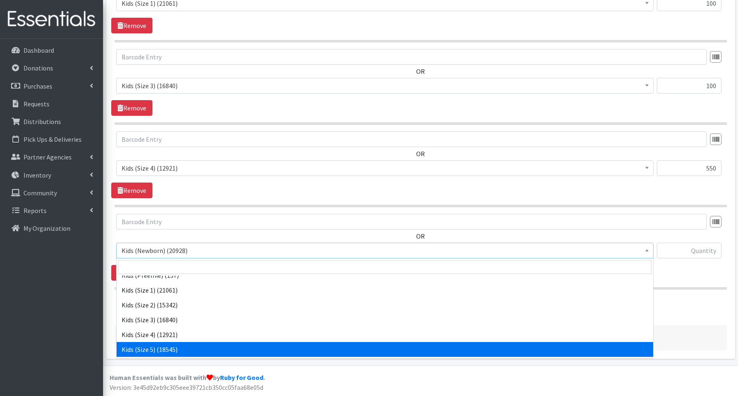
select select "3672"
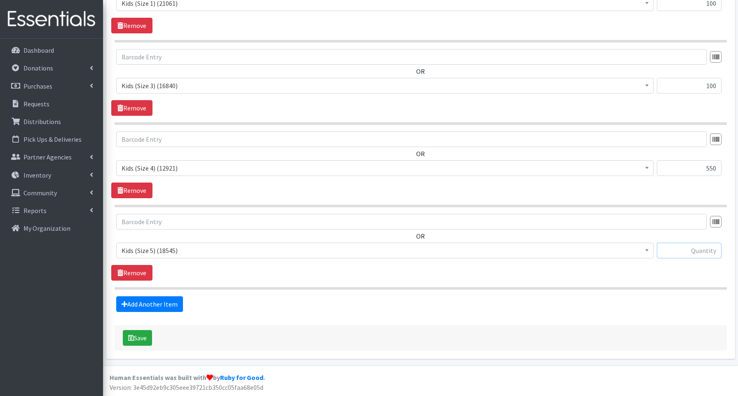
click at [692, 254] on input "text" at bounding box center [689, 251] width 65 height 16
type input "400"
click at [174, 304] on link "Add Another Item" at bounding box center [149, 304] width 67 height 16
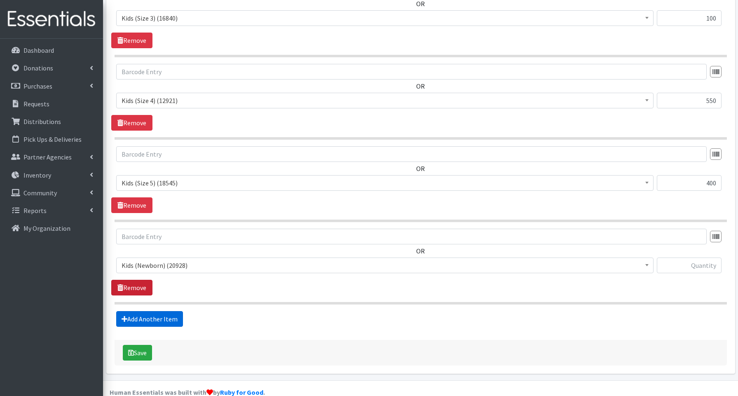
scroll to position [455, 0]
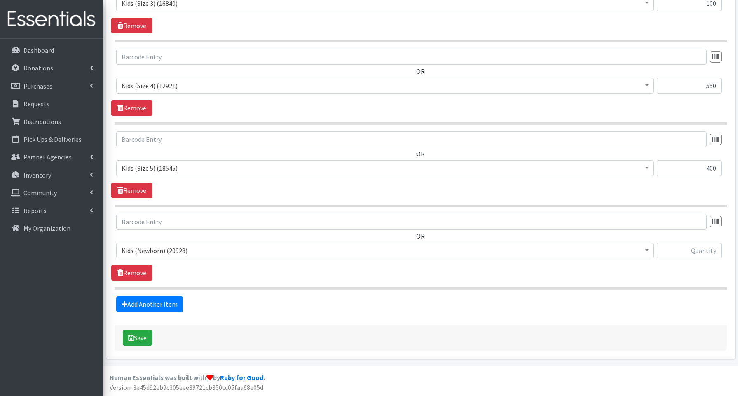
click at [137, 253] on span "Kids (Newborn) (20928)" at bounding box center [385, 251] width 527 height 12
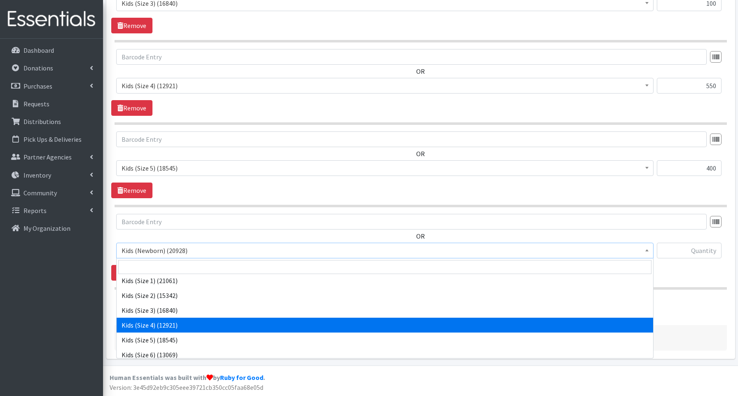
scroll to position [38, 0]
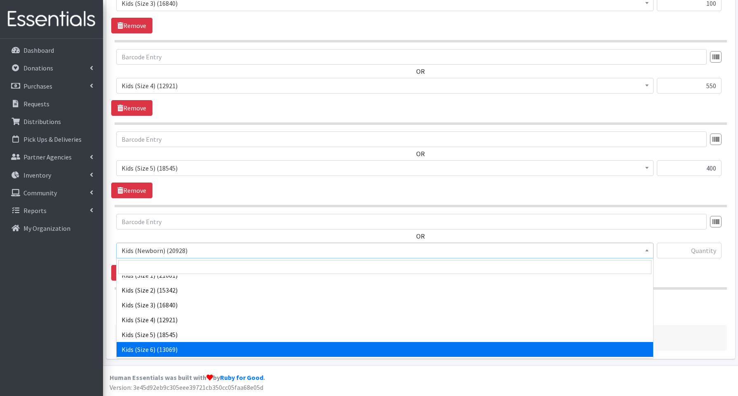
select select "3654"
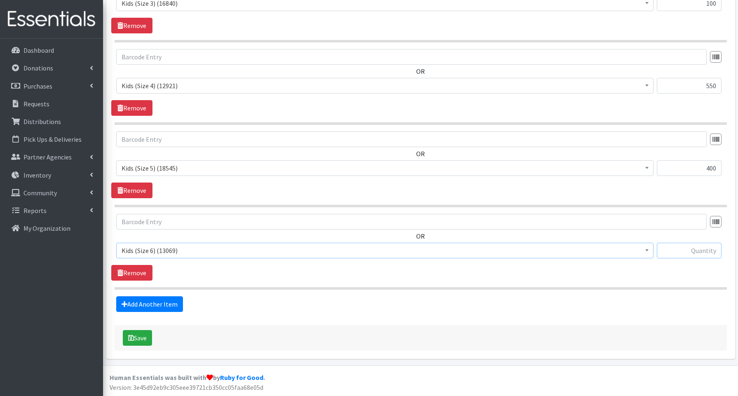
click at [694, 254] on input "text" at bounding box center [689, 251] width 65 height 16
type input "450"
click at [175, 304] on link "Add Another Item" at bounding box center [149, 304] width 67 height 16
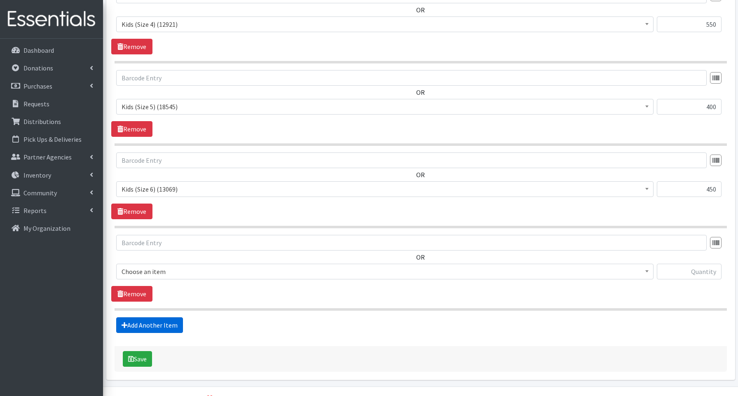
scroll to position [538, 0]
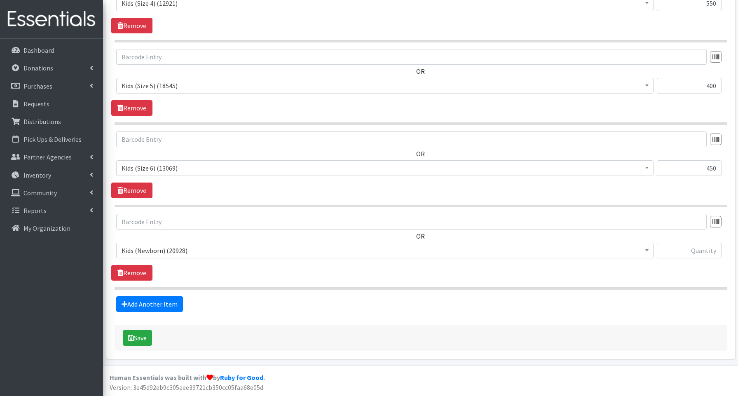
click at [159, 250] on span "Kids (Newborn) (20928)" at bounding box center [385, 251] width 527 height 12
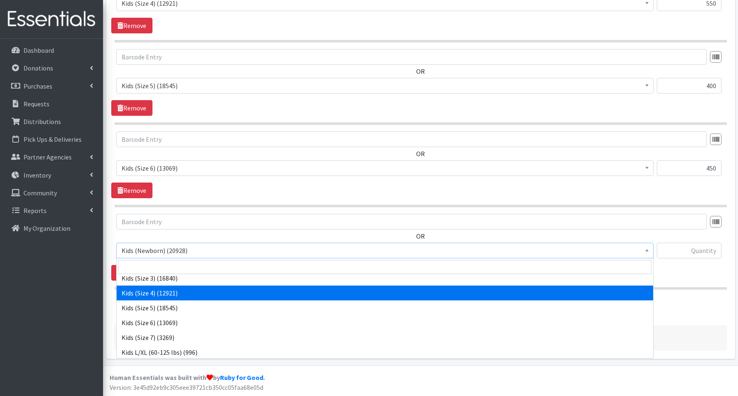
scroll to position [67, 0]
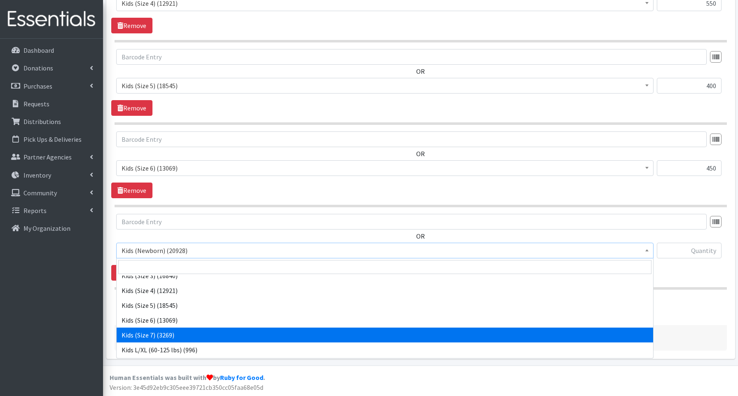
select select "3695"
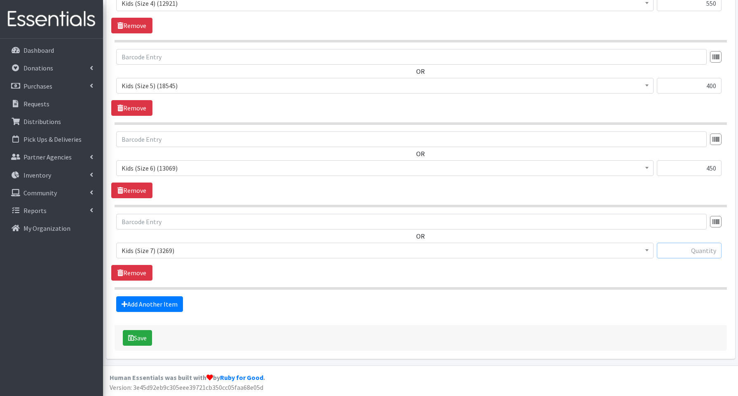
click at [691, 250] on input "text" at bounding box center [689, 251] width 65 height 16
type input "280"
click at [141, 305] on link "Add Another Item" at bounding box center [149, 304] width 67 height 16
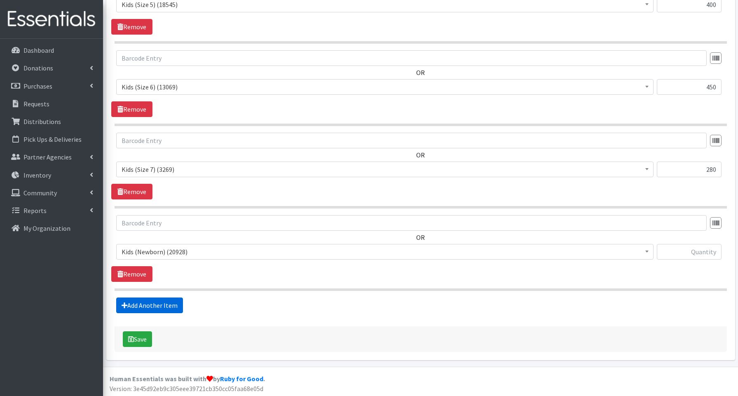
scroll to position [620, 0]
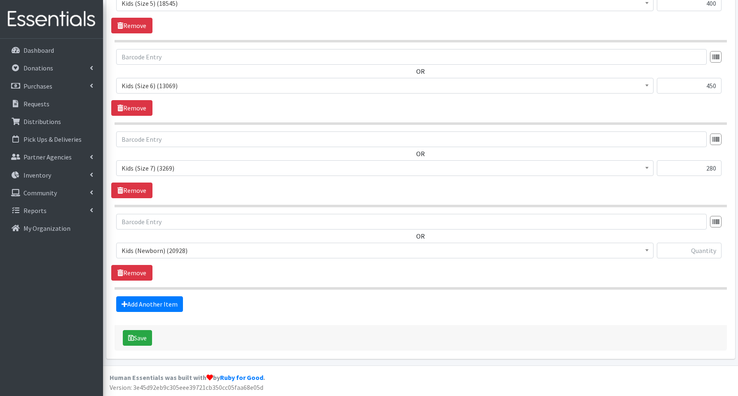
click at [161, 254] on span "Kids (Newborn) (20928)" at bounding box center [385, 251] width 527 height 12
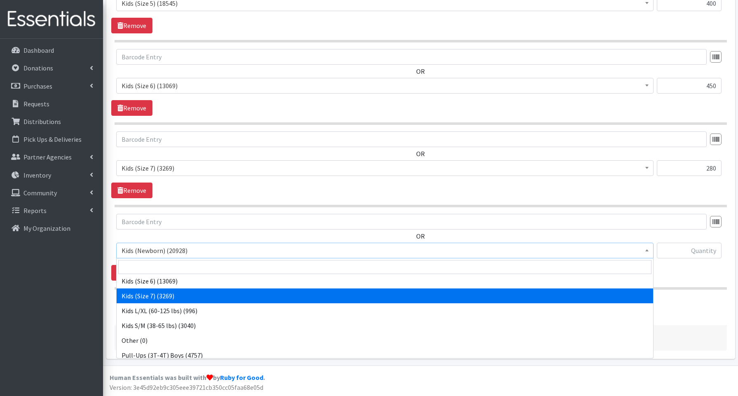
scroll to position [185, 0]
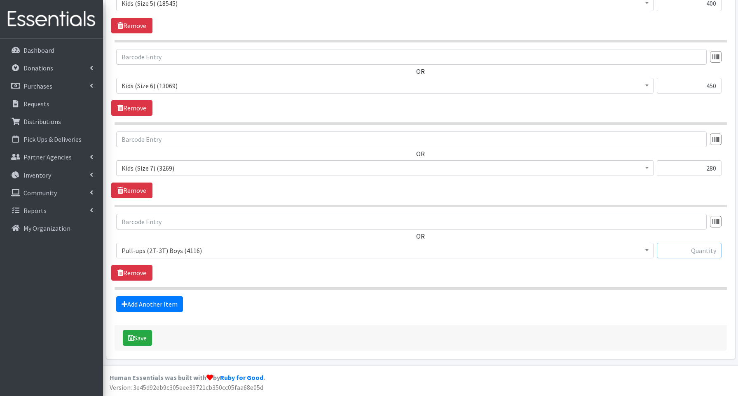
click at [669, 248] on input "text" at bounding box center [689, 251] width 65 height 16
click at [164, 249] on span "Pull-ups (2T-3T) Boys (4116)" at bounding box center [385, 251] width 527 height 12
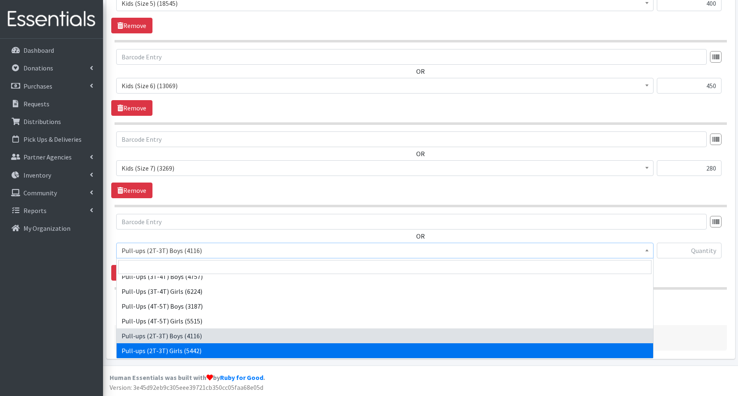
select select "3689"
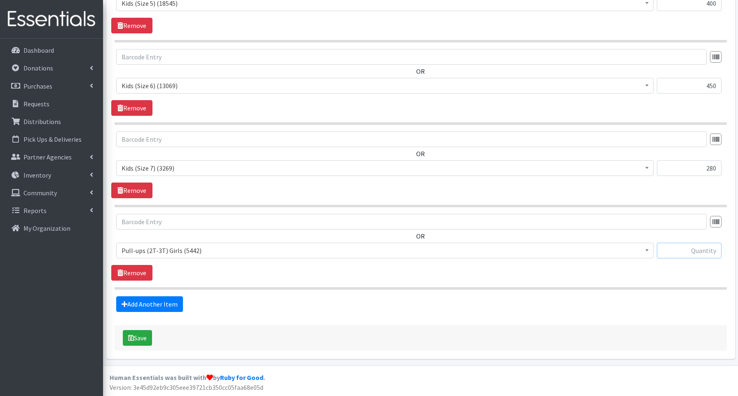
click at [694, 249] on input "text" at bounding box center [689, 251] width 65 height 16
type input "80"
click at [149, 301] on link "Add Another Item" at bounding box center [149, 304] width 67 height 16
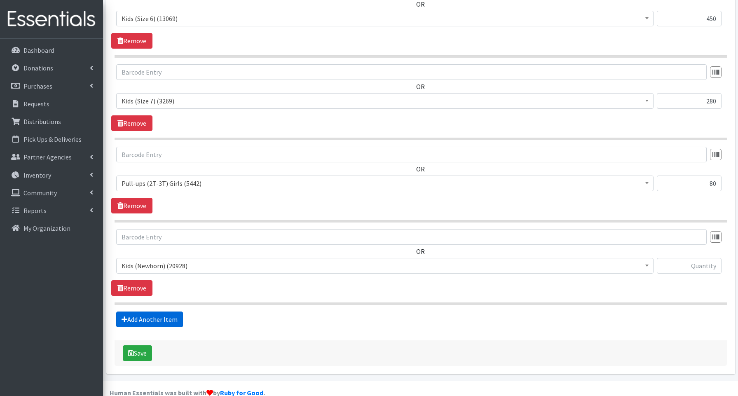
scroll to position [702, 0]
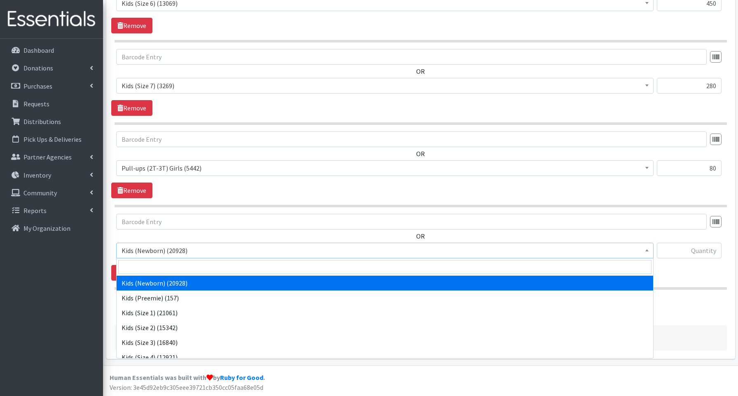
click at [150, 254] on span "Kids (Newborn) (20928)" at bounding box center [385, 251] width 527 height 12
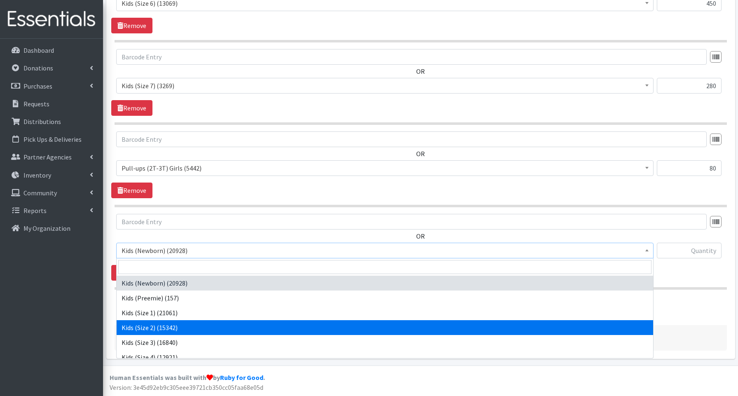
scroll to position [185, 0]
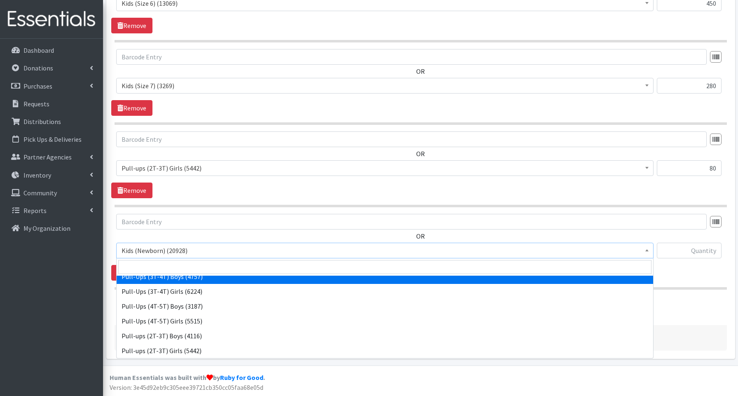
select select "3690"
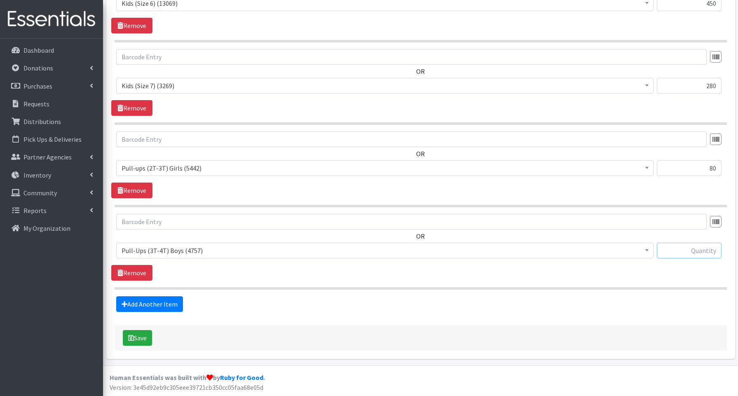
click at [698, 250] on input "text" at bounding box center [689, 251] width 65 height 16
type input "120"
click at [155, 306] on link "Add Another Item" at bounding box center [149, 304] width 67 height 16
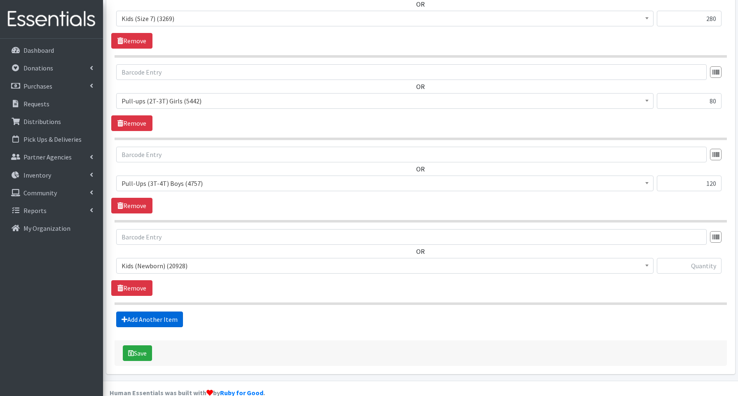
scroll to position [785, 0]
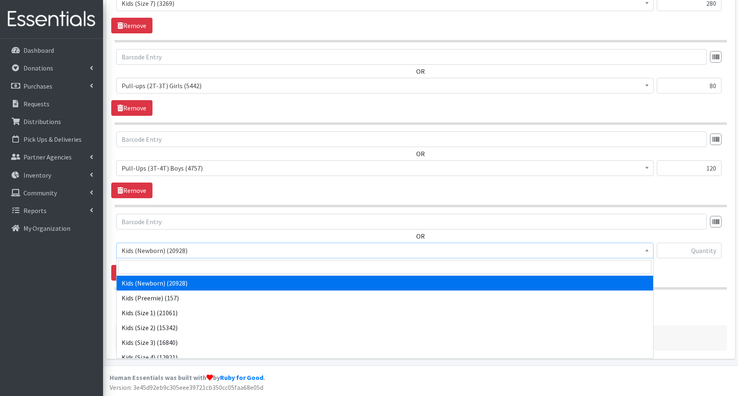
click at [146, 250] on span "Kids (Newborn) (20928)" at bounding box center [385, 251] width 527 height 12
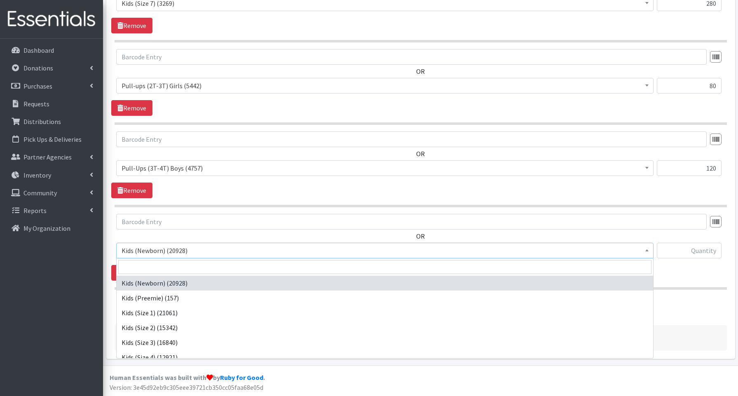
scroll to position [185, 0]
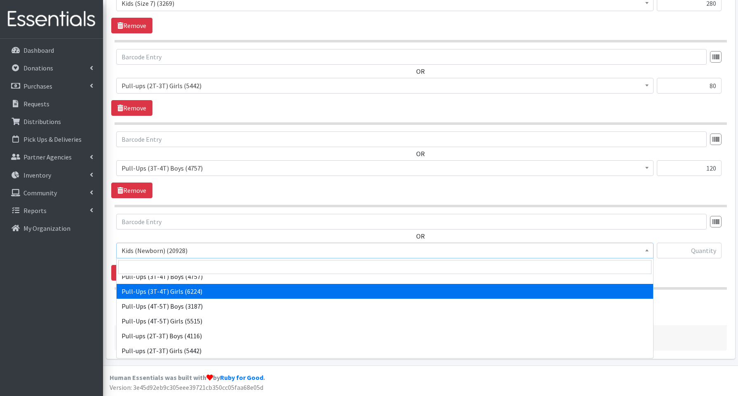
select select "3691"
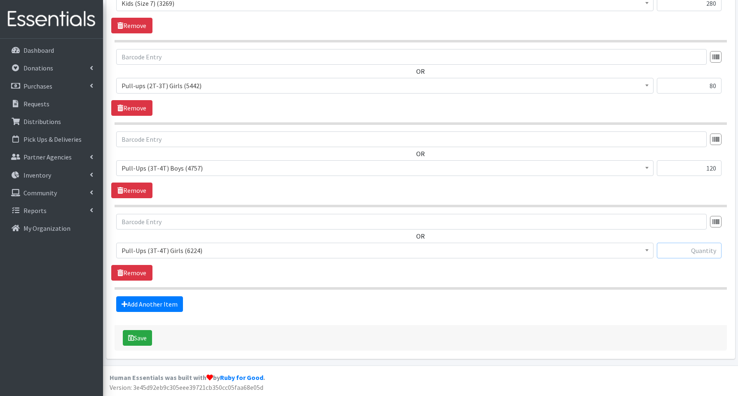
click at [691, 248] on input "text" at bounding box center [689, 251] width 65 height 16
type input "40"
click at [148, 303] on link "Add Another Item" at bounding box center [149, 304] width 67 height 16
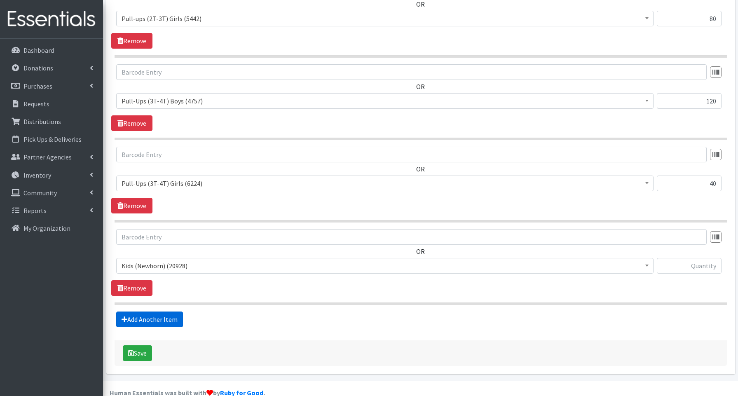
scroll to position [867, 0]
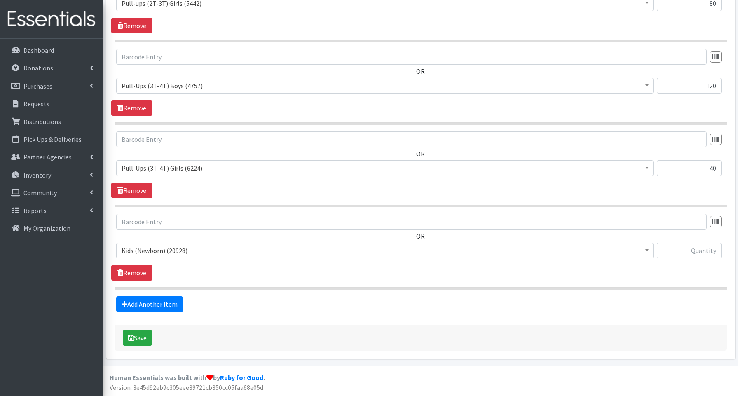
click at [174, 251] on span "Kids (Newborn) (20928)" at bounding box center [385, 251] width 527 height 12
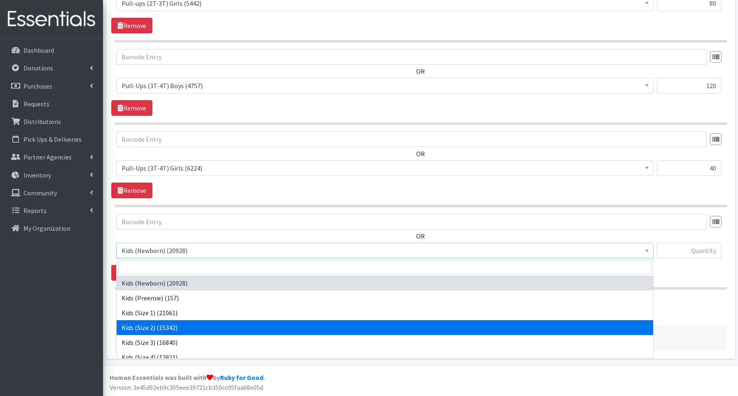
scroll to position [185, 0]
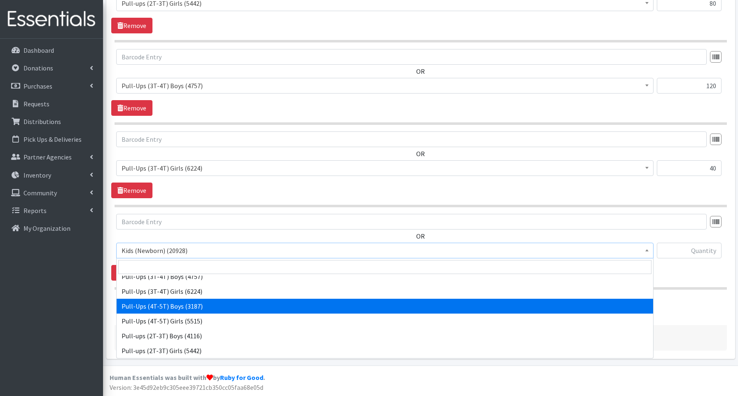
select select "3692"
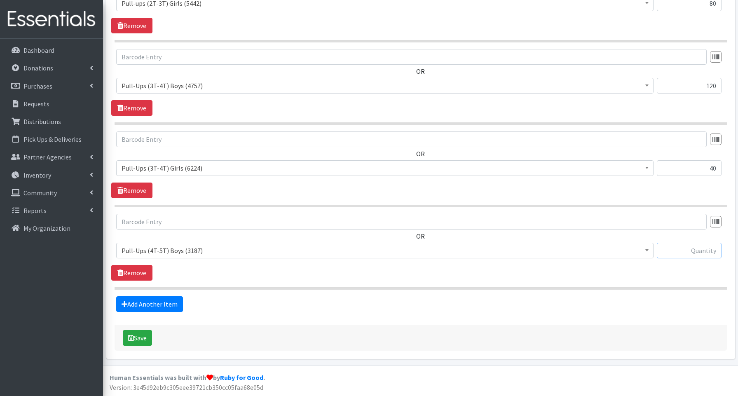
click at [699, 247] on input "text" at bounding box center [689, 251] width 65 height 16
type input "2"
type input "320"
click at [168, 305] on link "Add Another Item" at bounding box center [149, 304] width 67 height 16
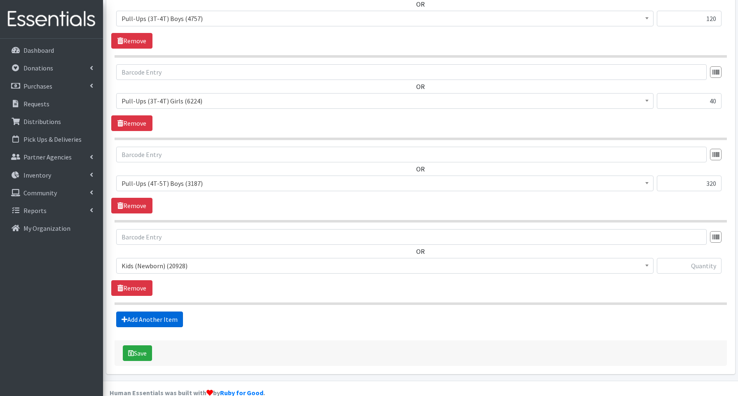
scroll to position [950, 0]
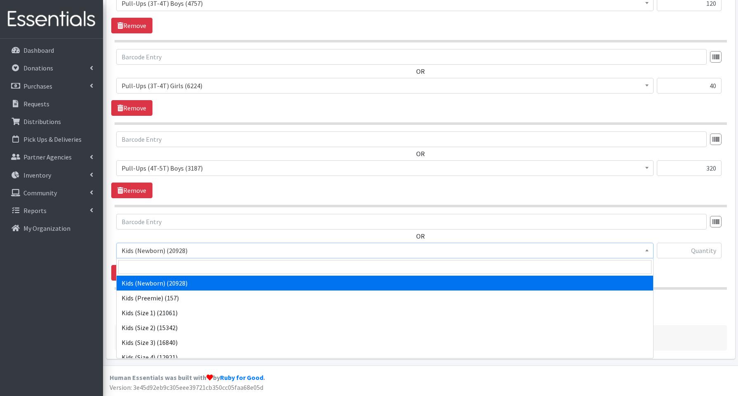
click at [160, 249] on span "Kids (Newborn) (20928)" at bounding box center [385, 251] width 527 height 12
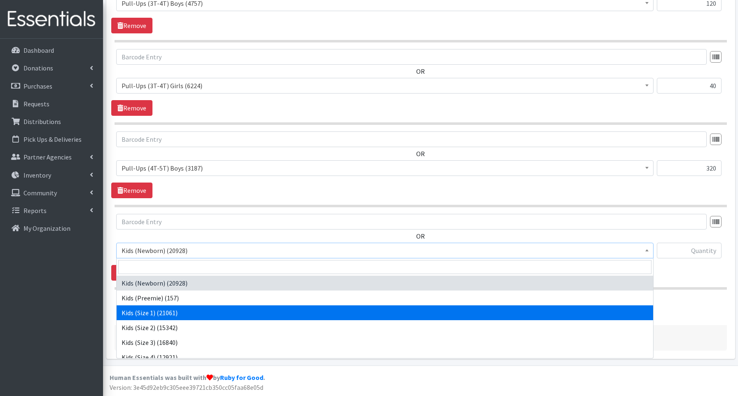
scroll to position [185, 0]
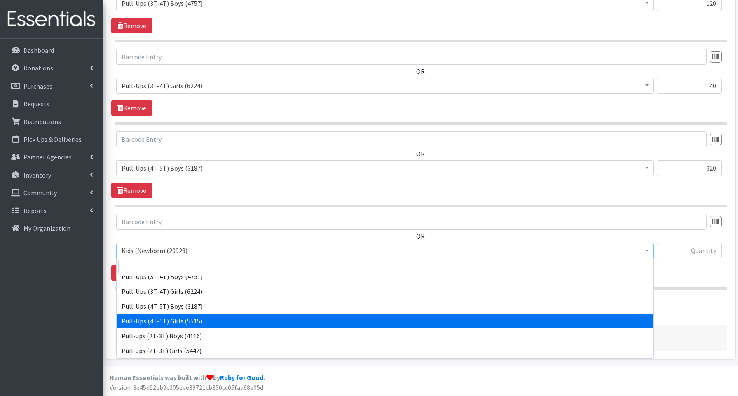
select select "3693"
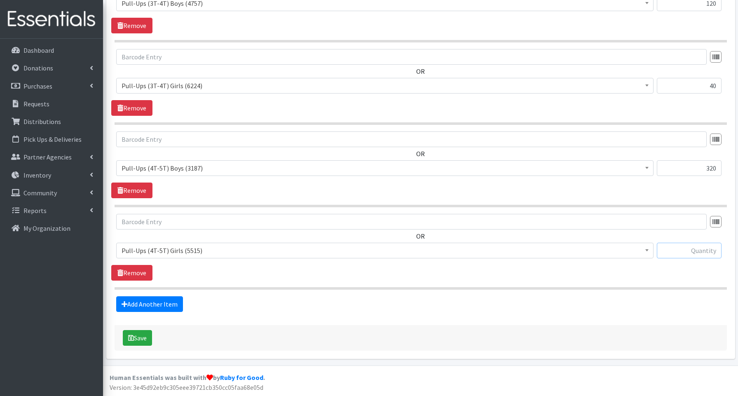
click at [679, 244] on input "text" at bounding box center [689, 251] width 65 height 16
type input "80"
click at [143, 341] on button "Save" at bounding box center [137, 338] width 29 height 16
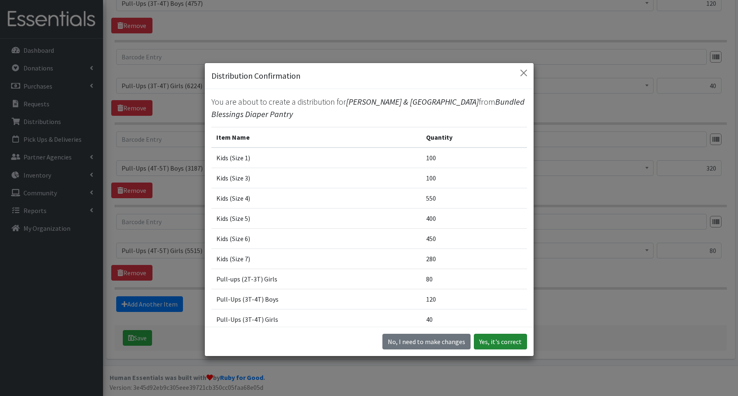
click at [515, 341] on button "Yes, it's correct" at bounding box center [500, 342] width 53 height 16
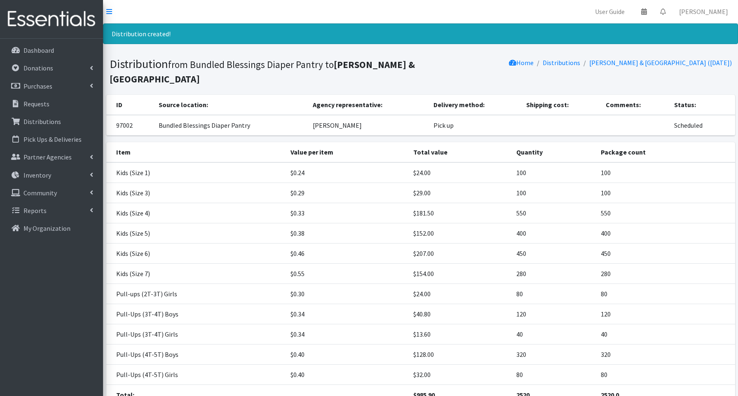
scroll to position [72, 0]
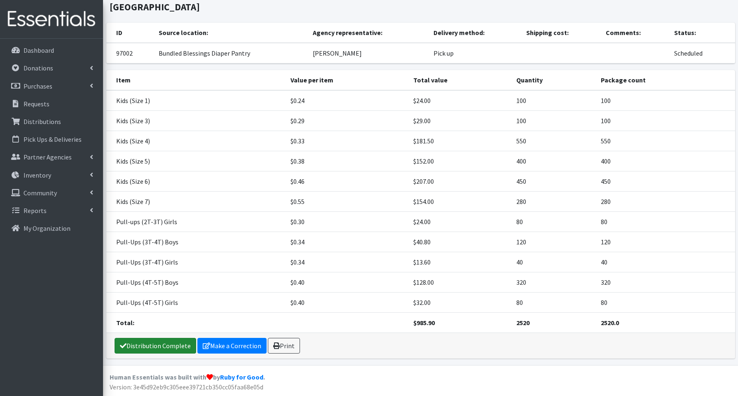
click at [174, 348] on link "Distribution Complete" at bounding box center [156, 346] width 82 height 16
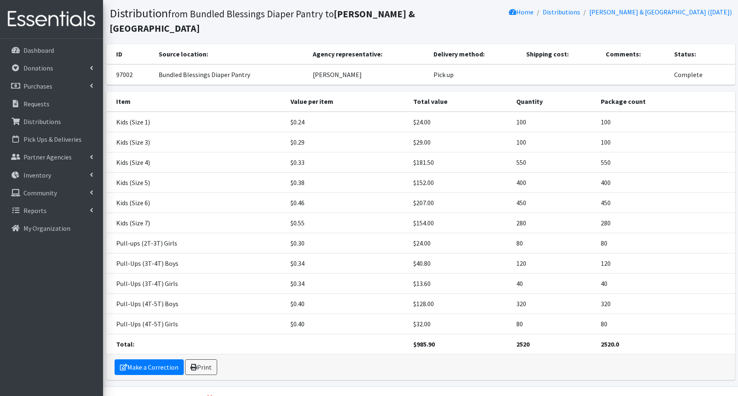
scroll to position [0, 0]
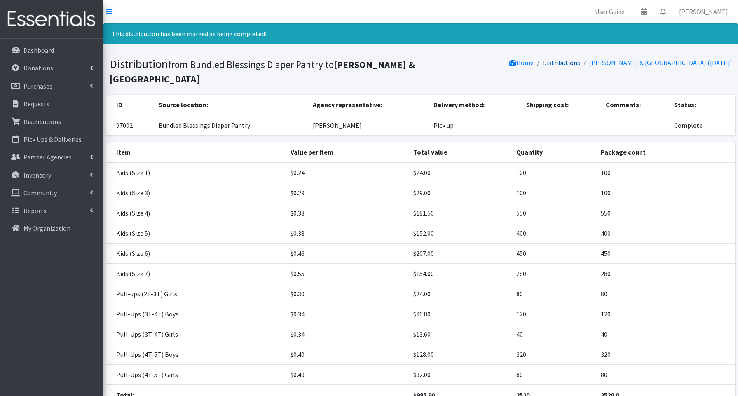
click at [552, 61] on link "Distributions" at bounding box center [562, 63] width 38 height 8
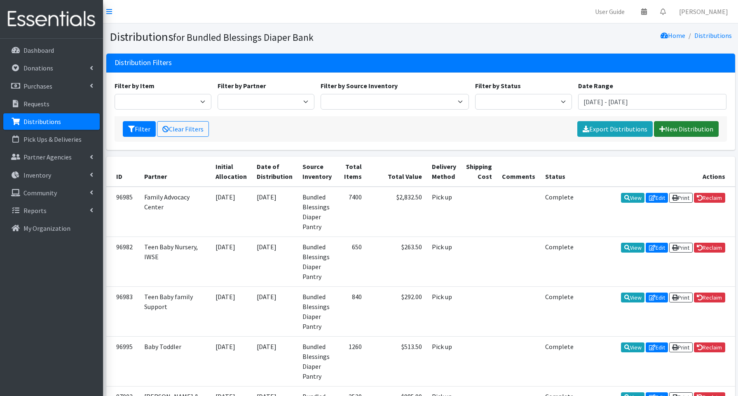
click at [680, 128] on link "New Distribution" at bounding box center [686, 129] width 65 height 16
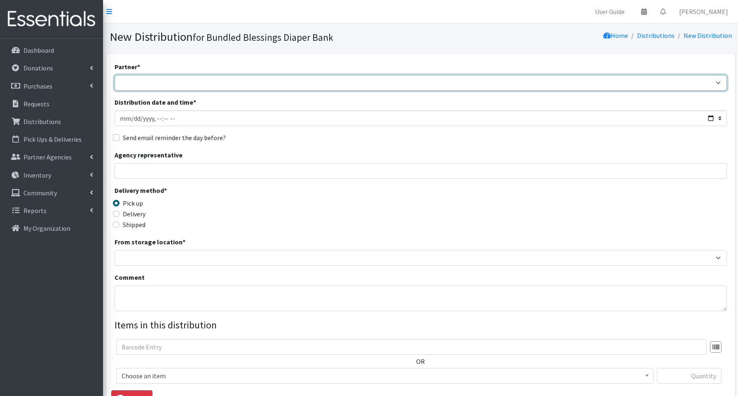
click at [139, 82] on select "Advocate Aurora Health Baby Toddler Black Residents of [GEOGRAPHIC_DATA] Peacef…" at bounding box center [421, 83] width 613 height 16
select select "2371"
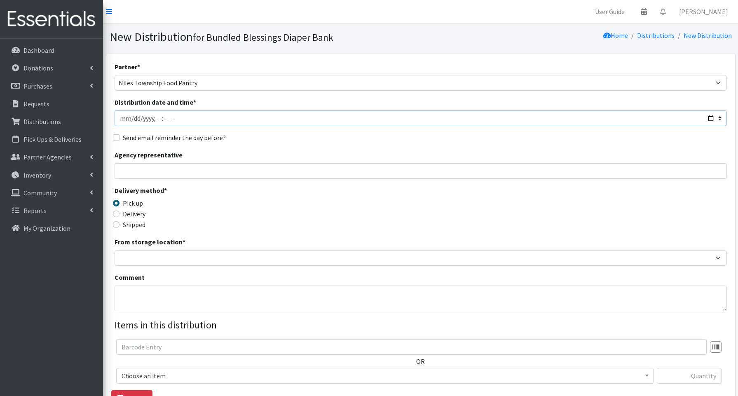
click at [711, 117] on input "Distribution date and time *" at bounding box center [421, 118] width 613 height 16
type input "[DATE]T12:45"
click at [302, 173] on input "Agency representative" at bounding box center [421, 171] width 613 height 16
type input "kevaugn [PERSON_NAME]"
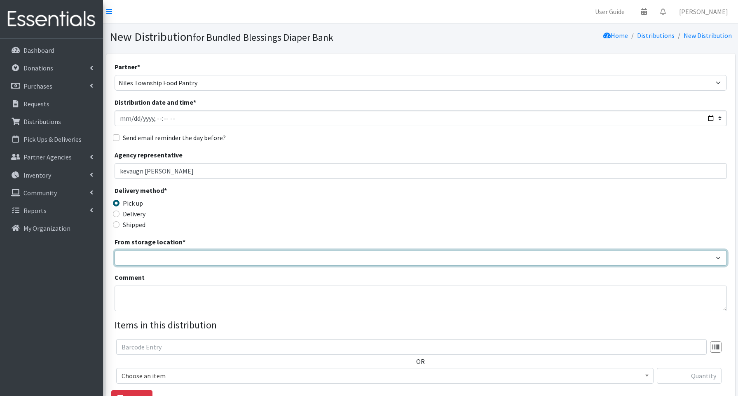
click at [173, 254] on select "Bundled Blessings Diaper Pantry" at bounding box center [421, 258] width 613 height 16
select select "79"
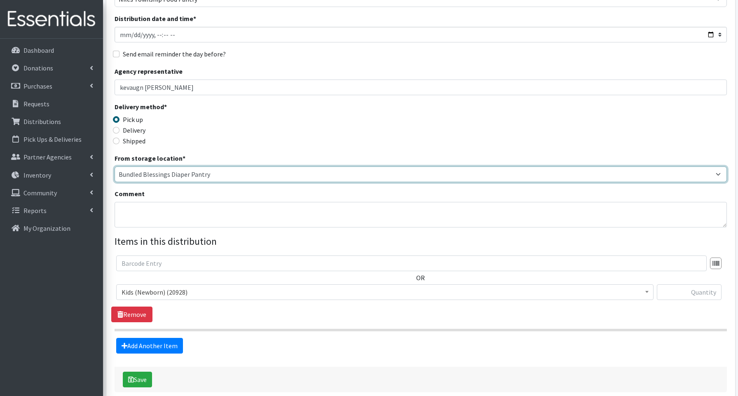
scroll to position [90, 0]
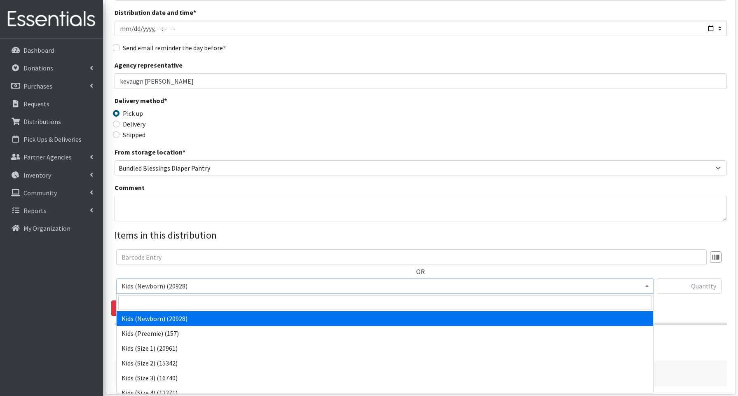
click at [155, 287] on span "Kids (Newborn) (20928)" at bounding box center [385, 286] width 527 height 12
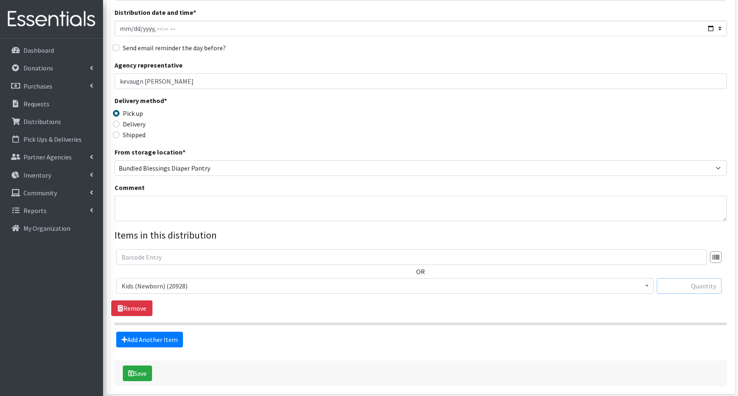
click at [671, 282] on input "text" at bounding box center [689, 286] width 65 height 16
type input "50"
click at [147, 341] on link "Add Another Item" at bounding box center [149, 340] width 67 height 16
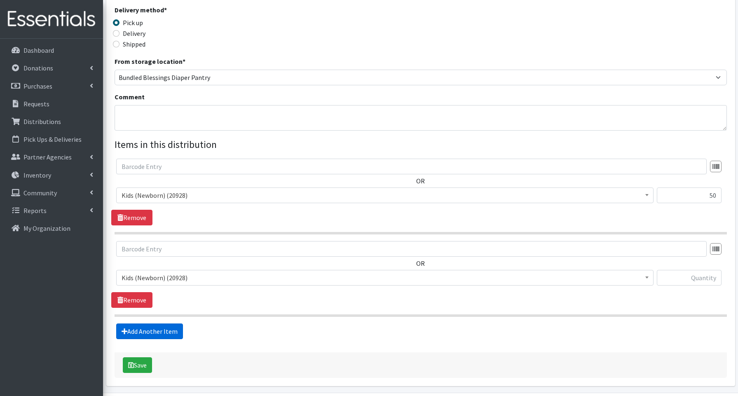
scroll to position [208, 0]
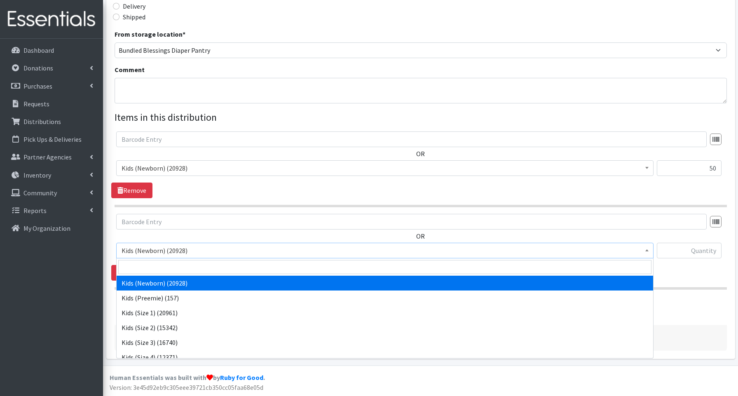
click at [137, 247] on span "Kids (Newborn) (20928)" at bounding box center [385, 251] width 527 height 12
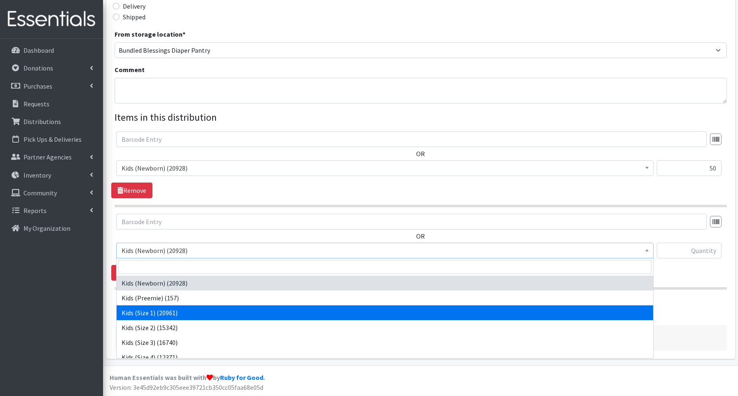
select select "3657"
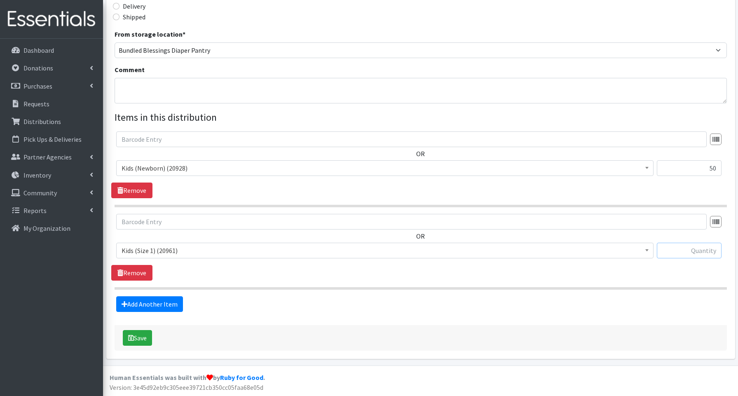
click at [675, 250] on input "text" at bounding box center [689, 251] width 65 height 16
type input "50"
click at [147, 303] on link "Add Another Item" at bounding box center [149, 304] width 67 height 16
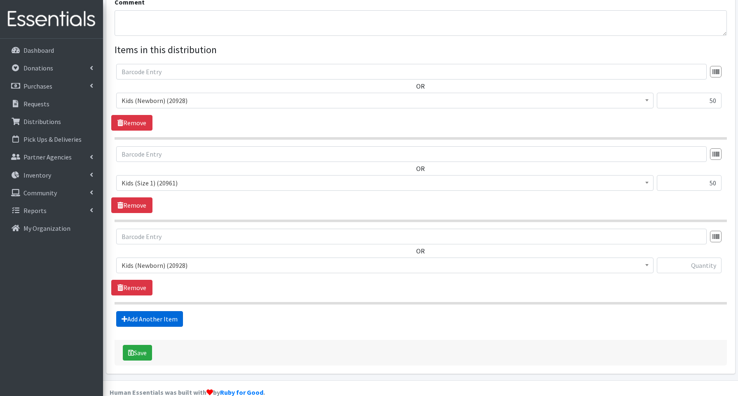
scroll to position [290, 0]
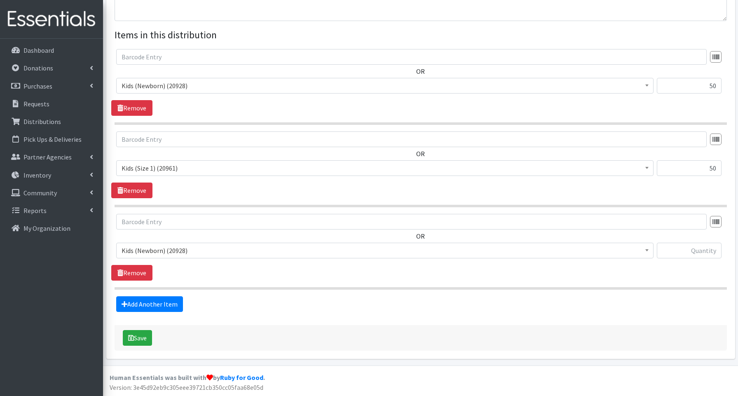
click at [151, 254] on span "Kids (Newborn) (20928)" at bounding box center [385, 251] width 527 height 12
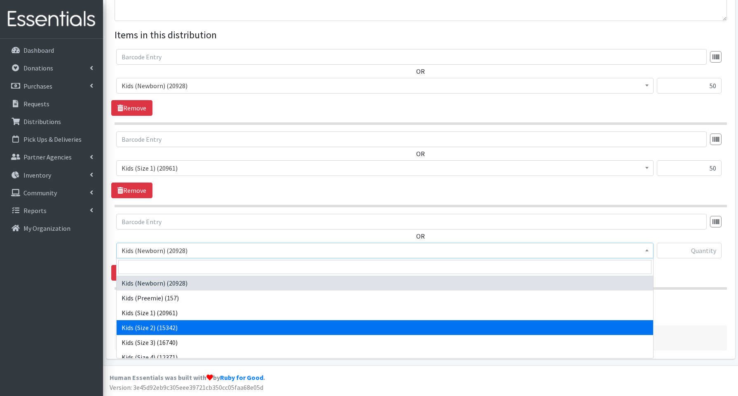
drag, startPoint x: 144, startPoint y: 324, endPoint x: 139, endPoint y: 322, distance: 5.7
select select "3656"
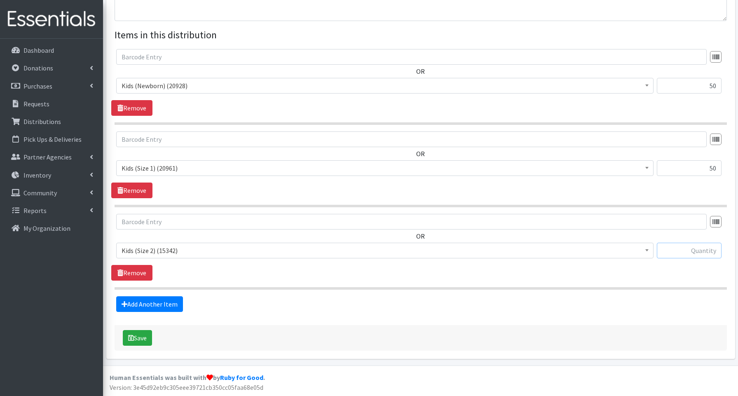
click at [705, 251] on input "text" at bounding box center [689, 251] width 65 height 16
type input "50"
click at [164, 303] on link "Add Another Item" at bounding box center [149, 304] width 67 height 16
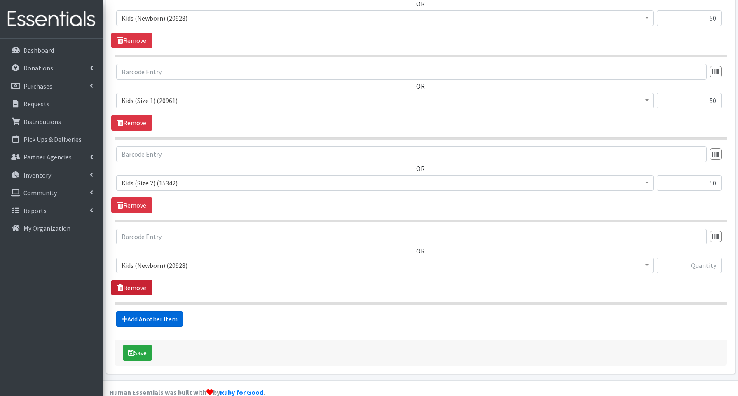
scroll to position [373, 0]
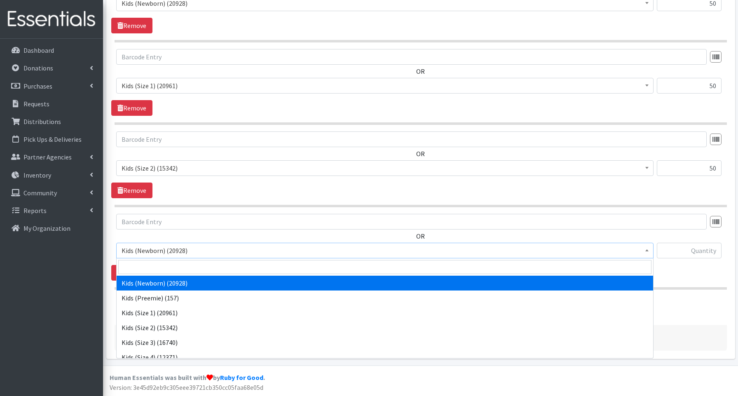
click at [141, 252] on span "Kids (Newborn) (20928)" at bounding box center [385, 251] width 527 height 12
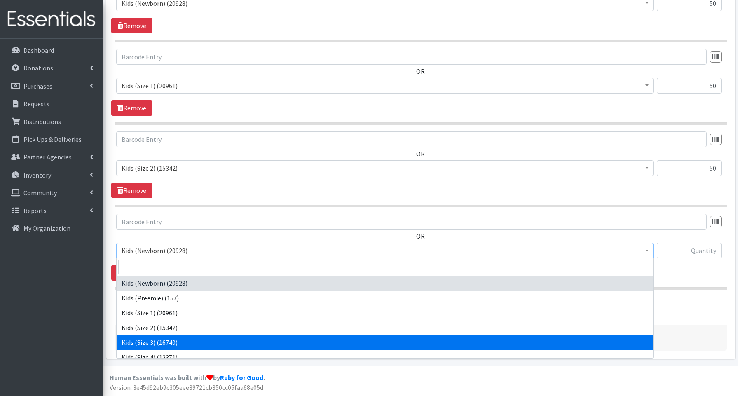
select select "3644"
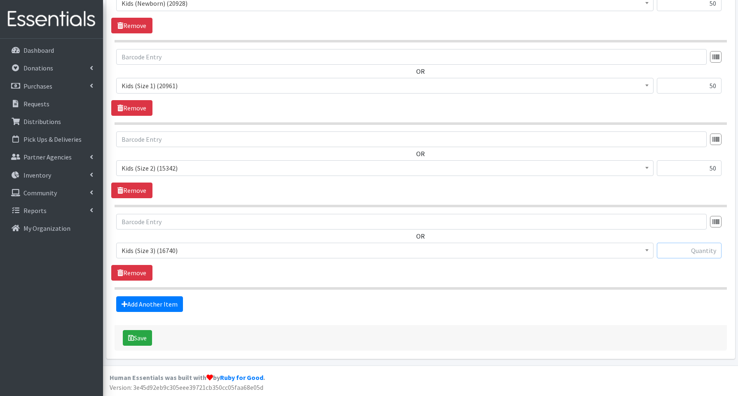
click at [697, 246] on input "text" at bounding box center [689, 251] width 65 height 16
type input "800"
click at [165, 303] on link "Add Another Item" at bounding box center [149, 304] width 67 height 16
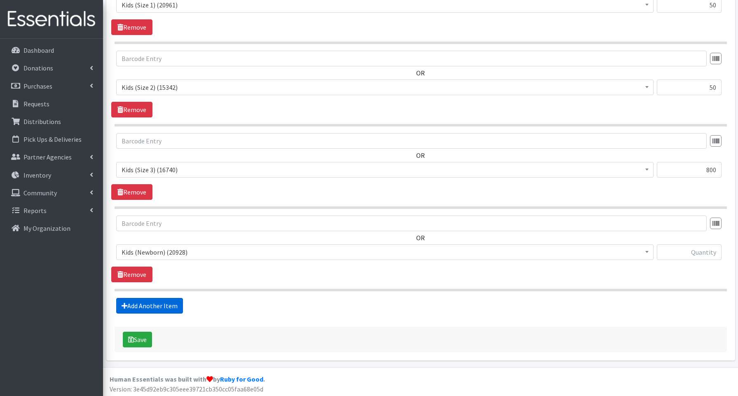
scroll to position [455, 0]
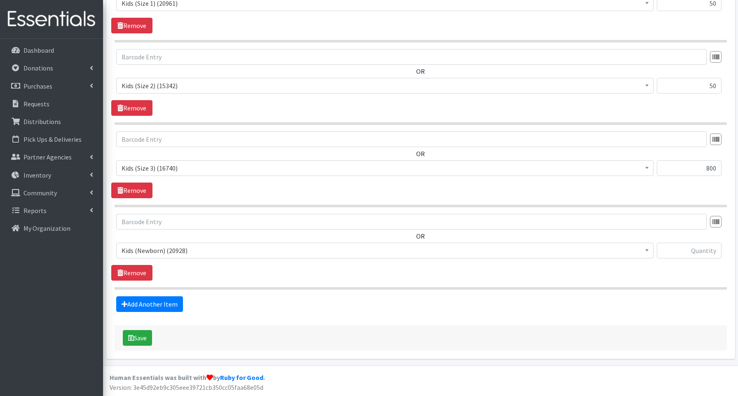
click at [147, 249] on span "Kids (Newborn) (20928)" at bounding box center [385, 251] width 527 height 12
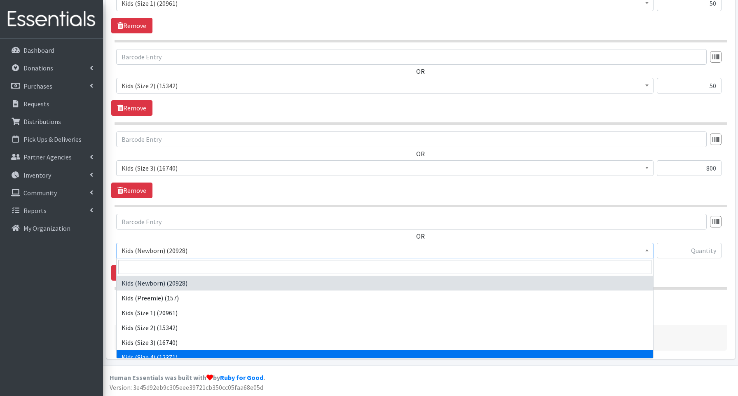
select select "3650"
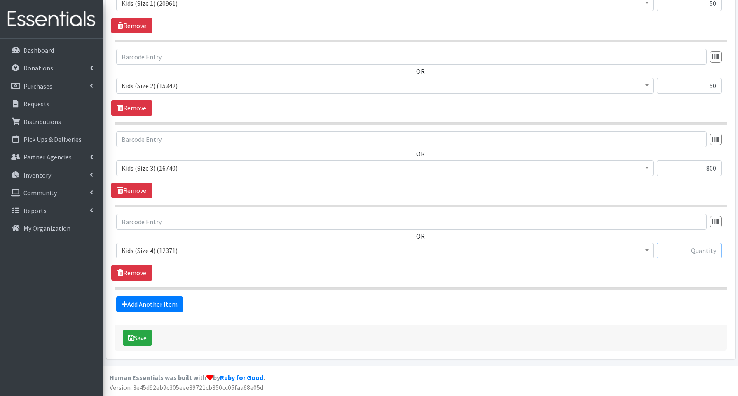
click at [697, 249] on input "text" at bounding box center [689, 251] width 65 height 16
type input "900"
click at [173, 302] on link "Add Another Item" at bounding box center [149, 304] width 67 height 16
click at [163, 252] on span "Kids (Newborn) (20928)" at bounding box center [385, 251] width 527 height 12
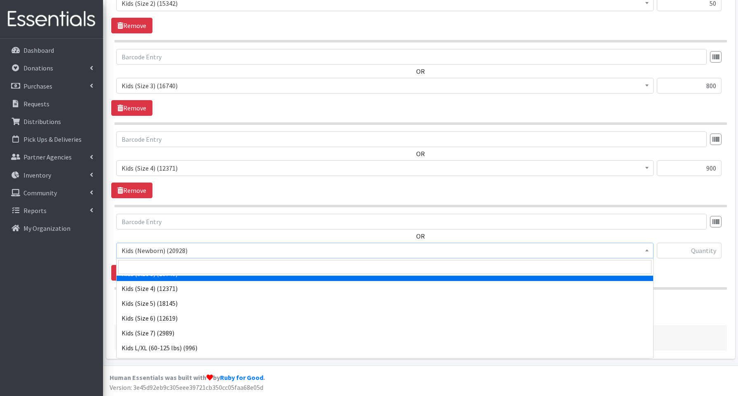
scroll to position [69, 0]
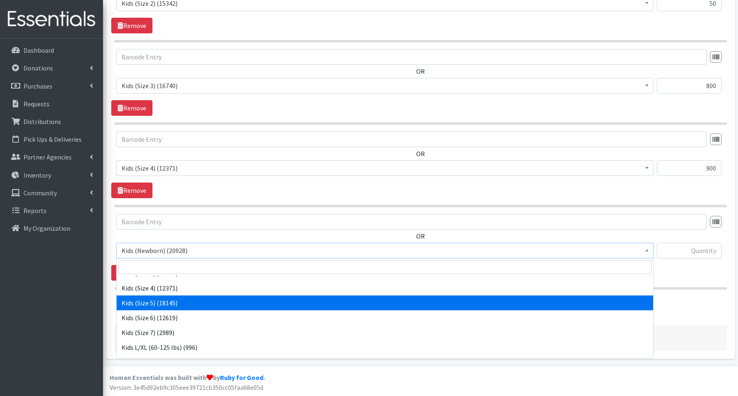
select select "3672"
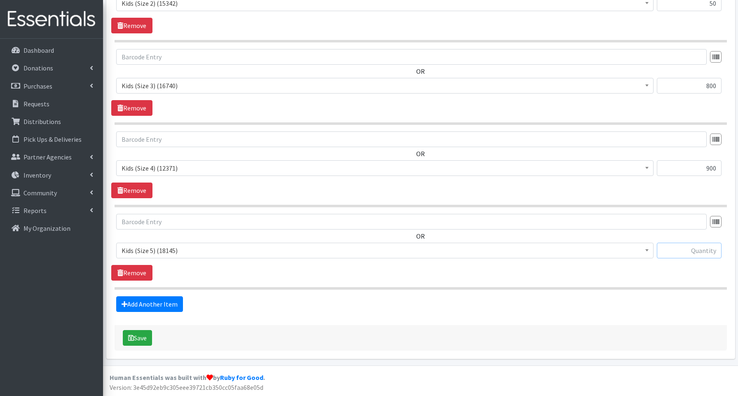
click at [690, 251] on input "text" at bounding box center [689, 251] width 65 height 16
type input "750"
click at [161, 304] on link "Add Another Item" at bounding box center [149, 304] width 67 height 16
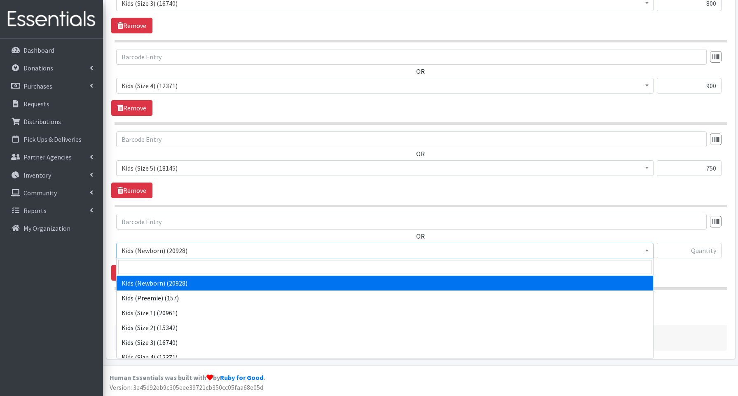
click at [148, 255] on span "Kids (Newborn) (20928)" at bounding box center [385, 251] width 527 height 12
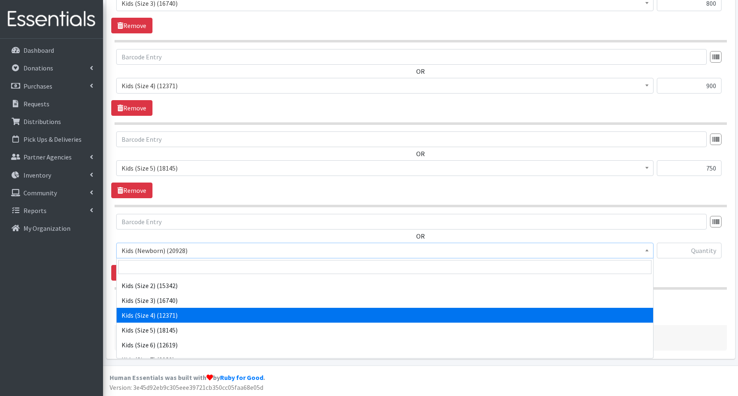
scroll to position [47, 0]
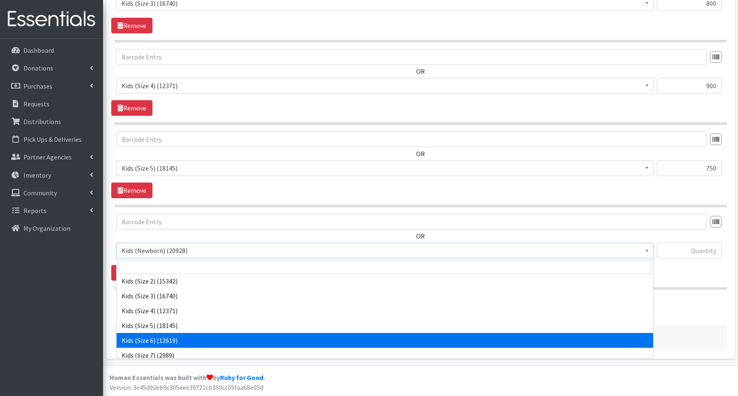
select select "3654"
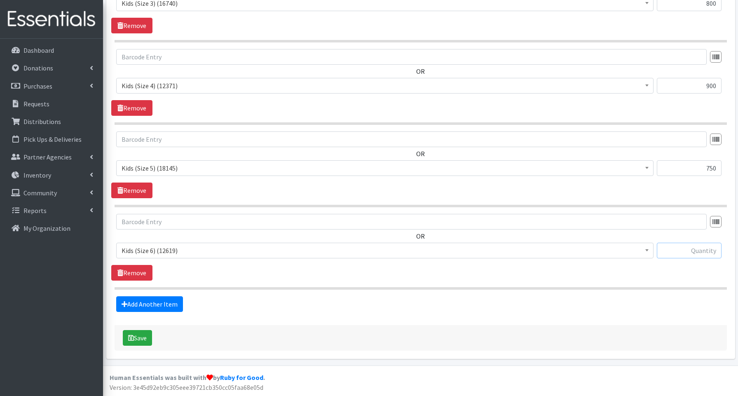
click at [701, 250] on input "text" at bounding box center [689, 251] width 65 height 16
type input "750"
click at [145, 306] on link "Add Another Item" at bounding box center [149, 304] width 67 height 16
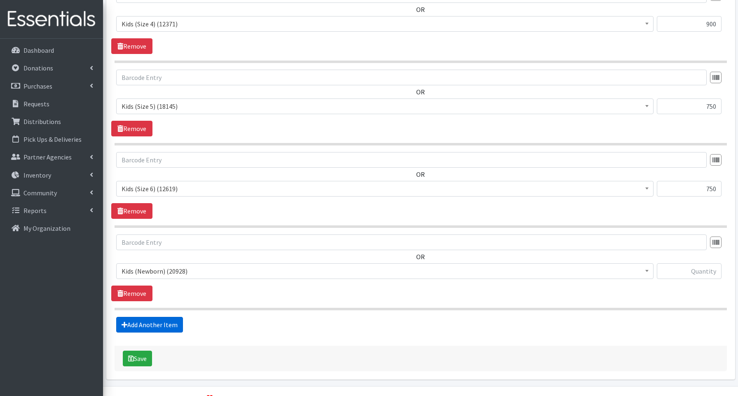
scroll to position [702, 0]
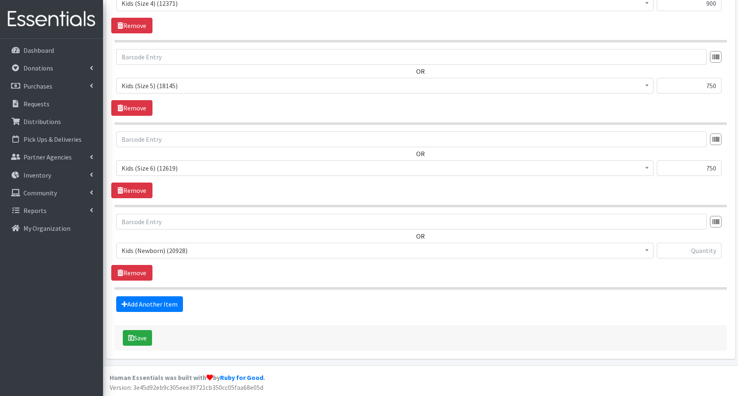
click at [150, 251] on span "Kids (Newborn) (20928)" at bounding box center [385, 251] width 527 height 12
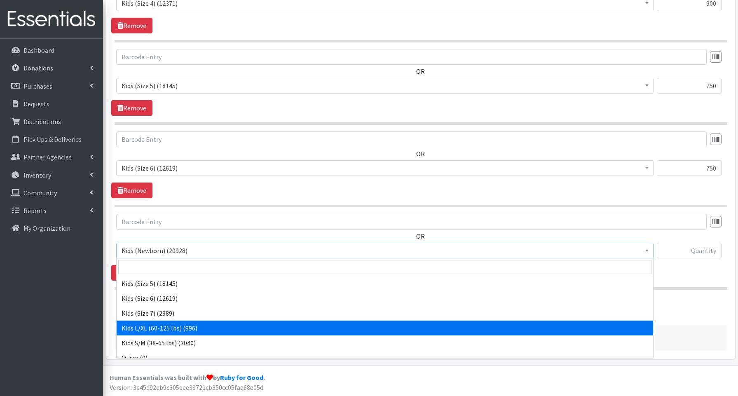
scroll to position [92, 0]
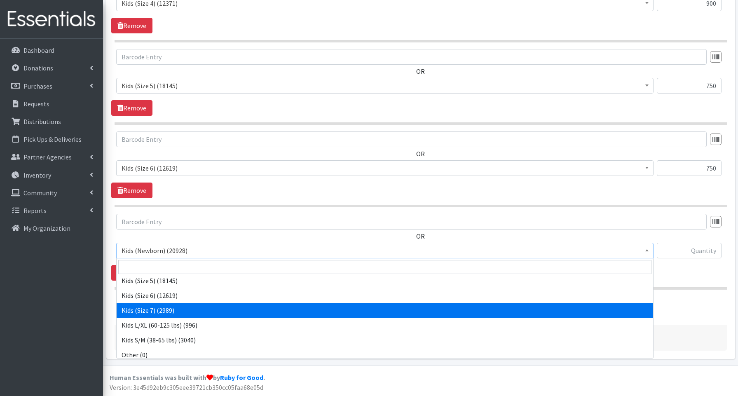
select select "3695"
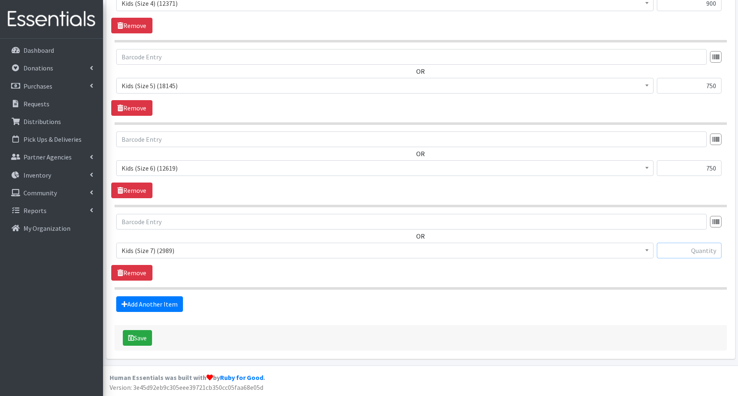
click at [683, 253] on input "text" at bounding box center [689, 251] width 65 height 16
type input "280"
click at [157, 303] on link "Add Another Item" at bounding box center [149, 304] width 67 height 16
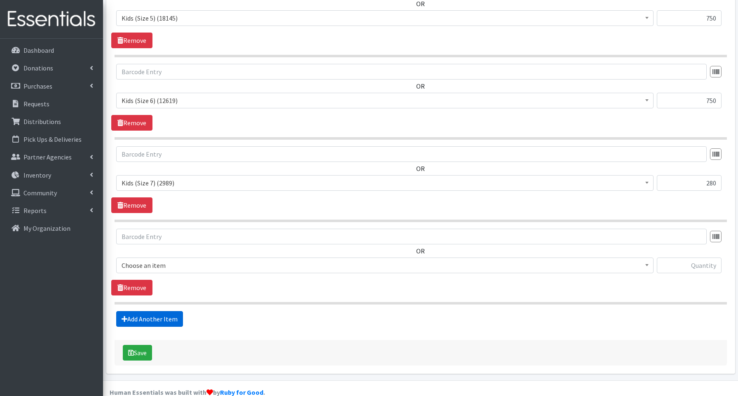
scroll to position [785, 0]
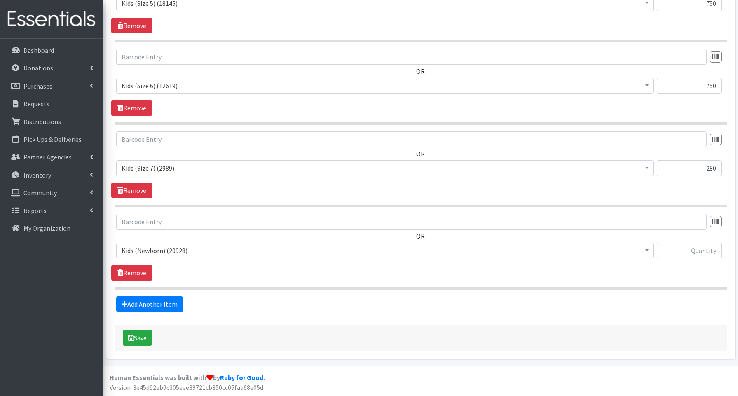
click at [158, 254] on span "Kids (Newborn) (20928)" at bounding box center [385, 251] width 527 height 12
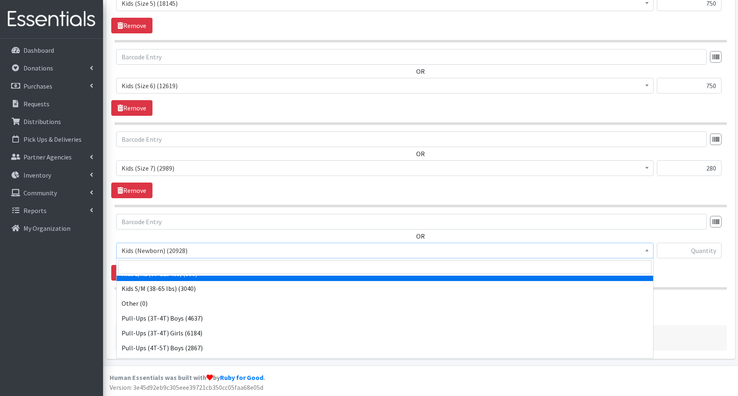
scroll to position [185, 0]
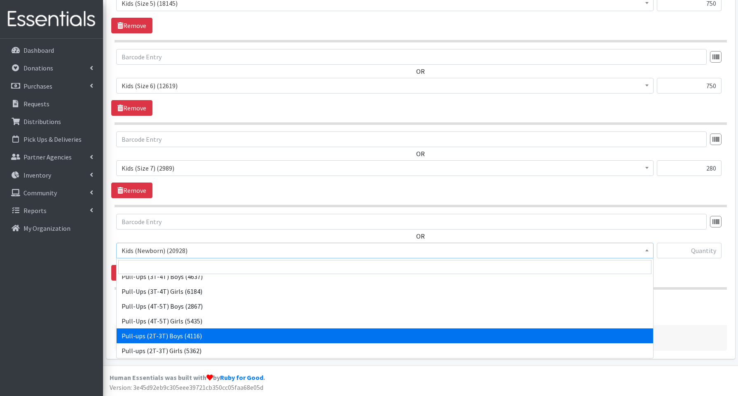
select select "3688"
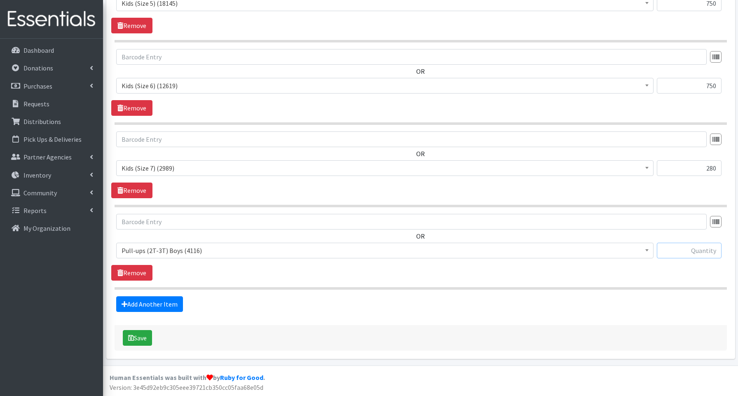
click at [689, 251] on input "text" at bounding box center [689, 251] width 65 height 16
type input "80"
click at [157, 303] on link "Add Another Item" at bounding box center [149, 304] width 67 height 16
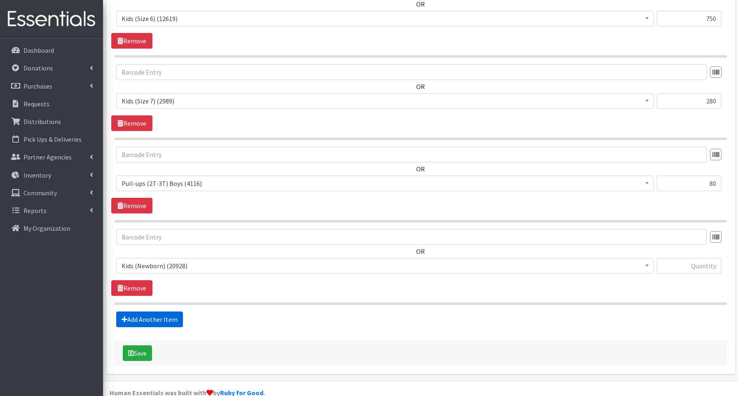
scroll to position [867, 0]
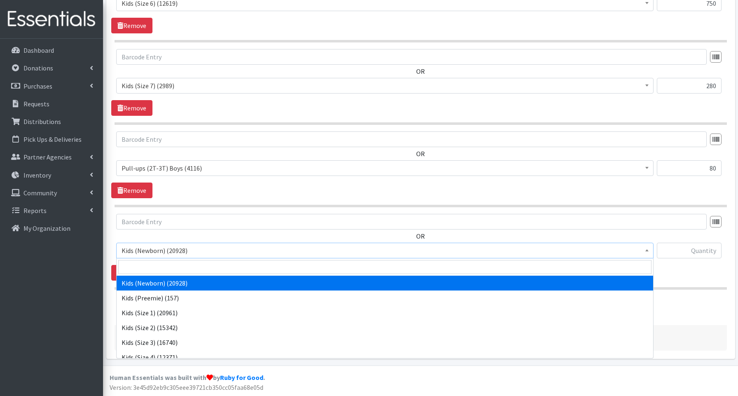
click at [163, 248] on span "Kids (Newborn) (20928)" at bounding box center [385, 251] width 527 height 12
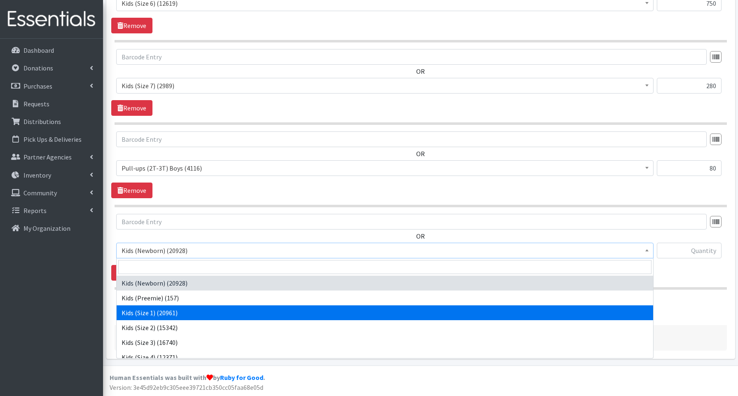
scroll to position [185, 0]
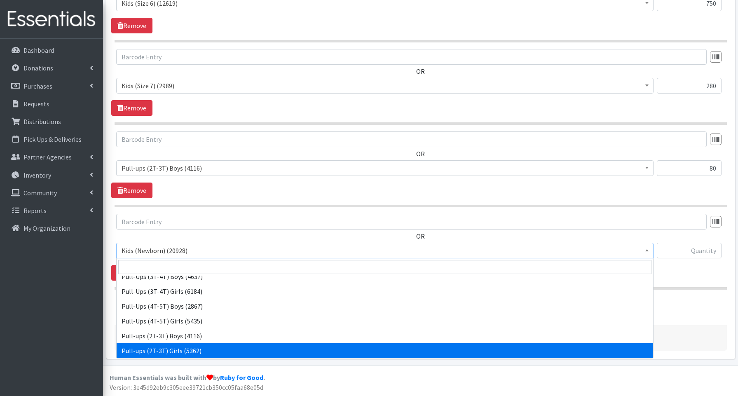
select select "3689"
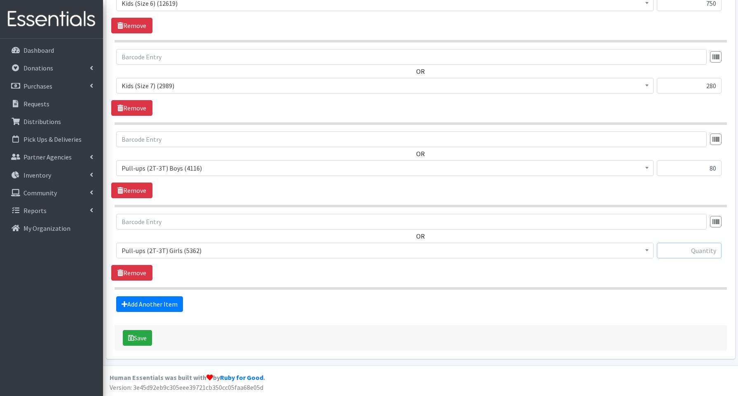
click at [689, 251] on input "text" at bounding box center [689, 251] width 65 height 16
type input "80"
click at [155, 302] on link "Add Another Item" at bounding box center [149, 304] width 67 height 16
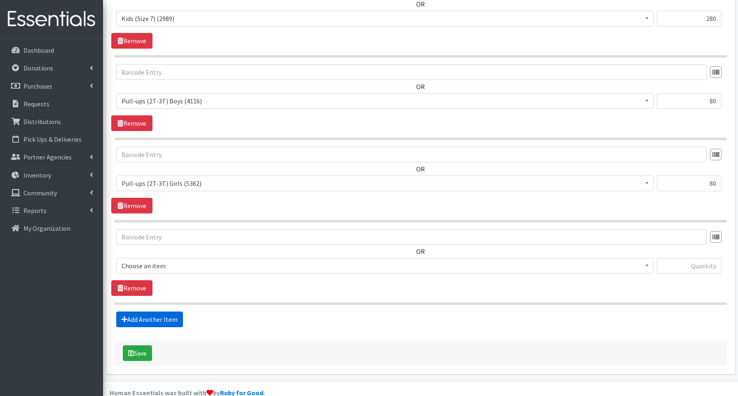
scroll to position [950, 0]
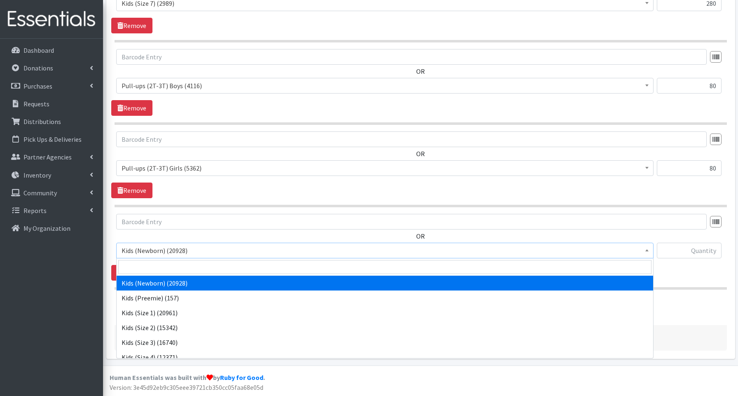
click at [157, 250] on span "Kids (Newborn) (20928)" at bounding box center [385, 251] width 527 height 12
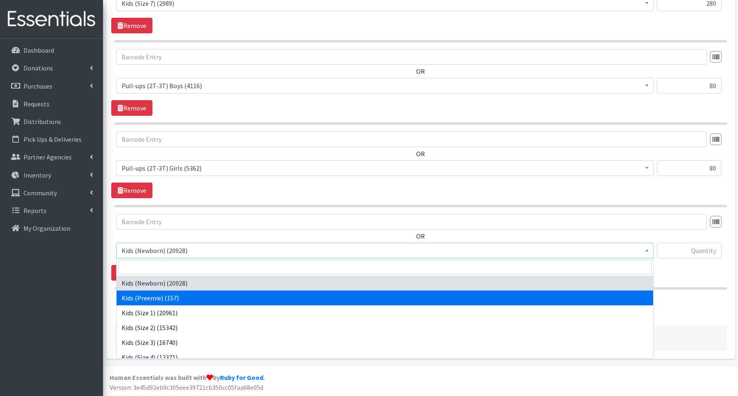
scroll to position [185, 0]
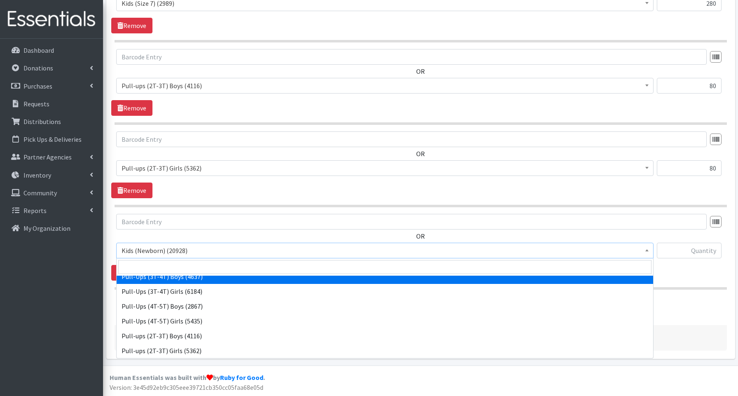
select select "3690"
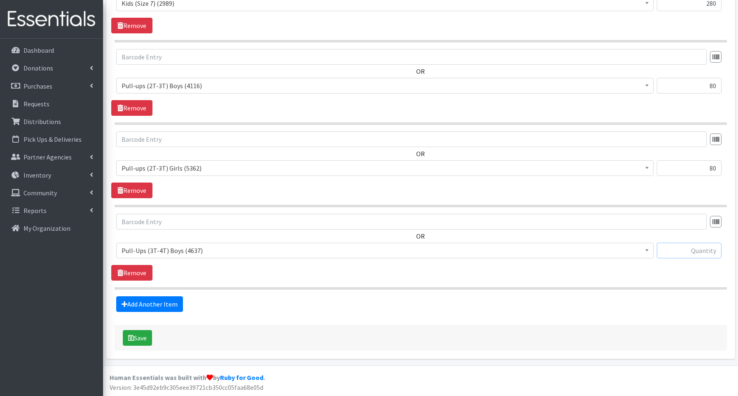
click at [673, 249] on input "text" at bounding box center [689, 251] width 65 height 16
type input "200"
click at [171, 305] on link "Add Another Item" at bounding box center [149, 304] width 67 height 16
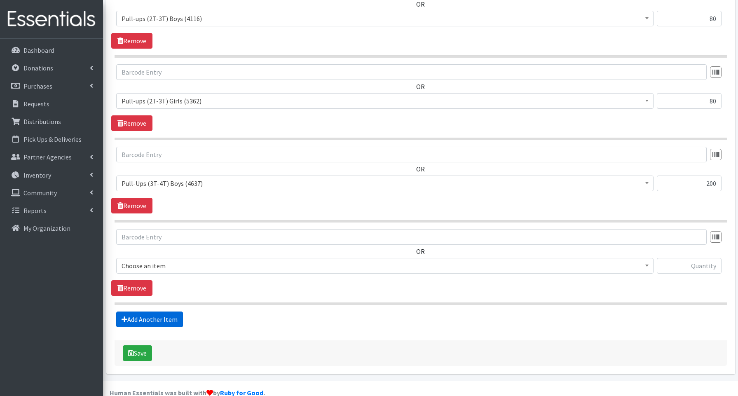
scroll to position [1032, 0]
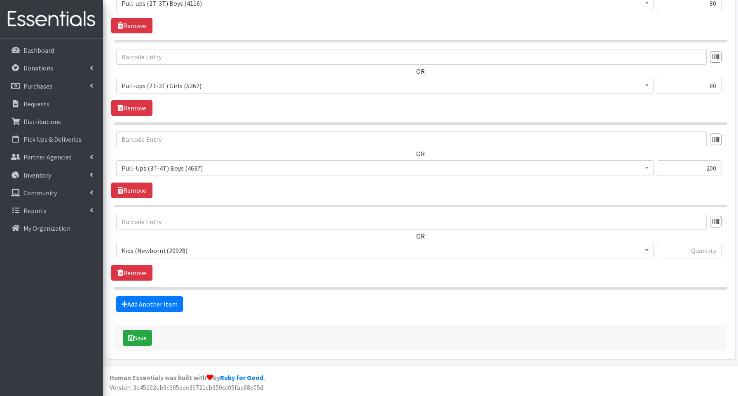
click at [158, 254] on span "Kids (Newborn) (20928)" at bounding box center [385, 251] width 527 height 12
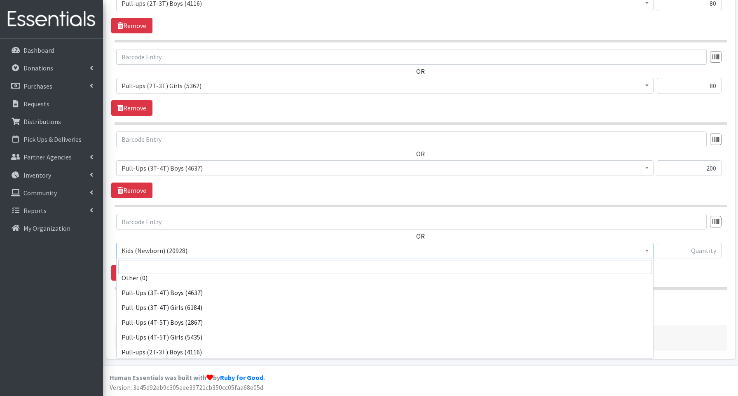
scroll to position [185, 0]
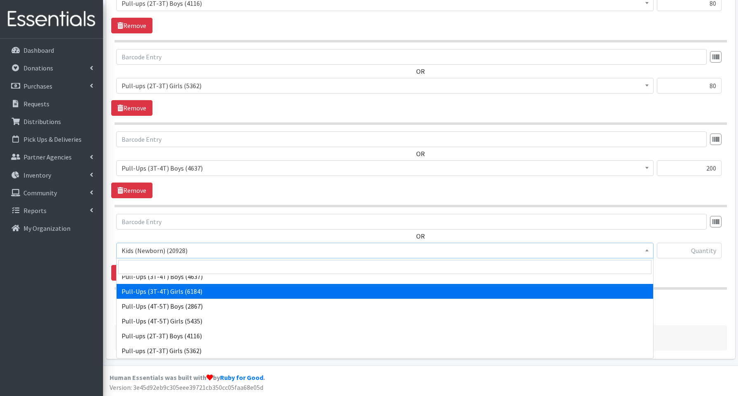
select select "3691"
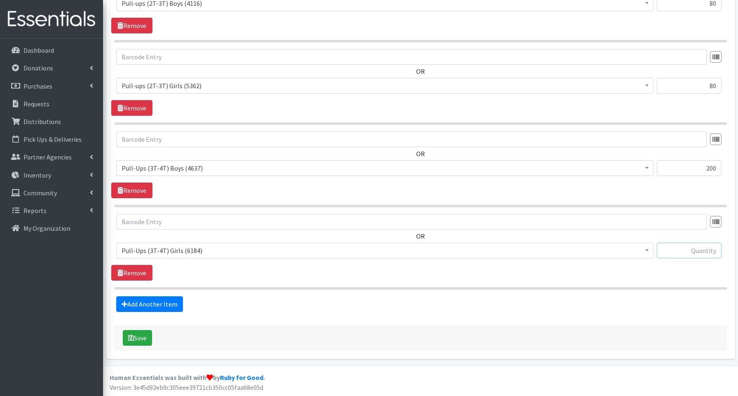
click at [676, 250] on input "text" at bounding box center [689, 251] width 65 height 16
type input "200"
click at [139, 301] on link "Add Another Item" at bounding box center [149, 304] width 67 height 16
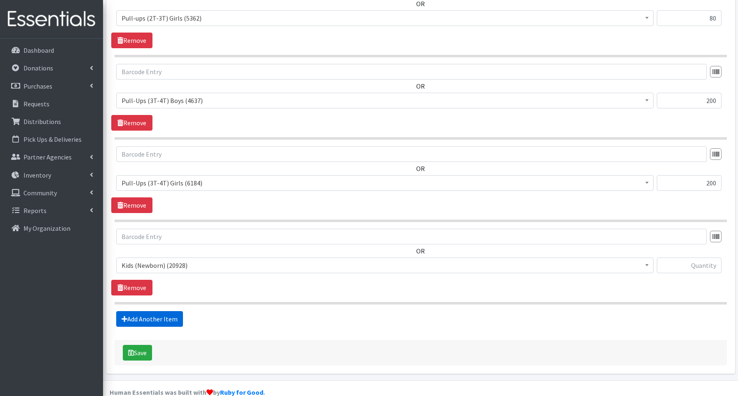
scroll to position [1115, 0]
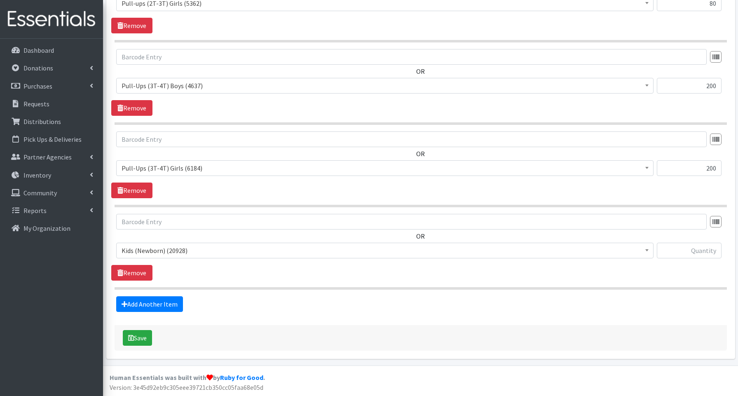
click at [152, 251] on span "Kids (Newborn) (20928)" at bounding box center [385, 251] width 527 height 12
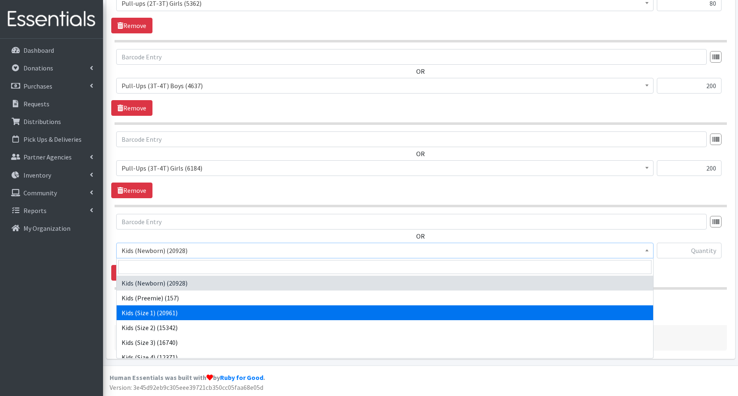
scroll to position [185, 0]
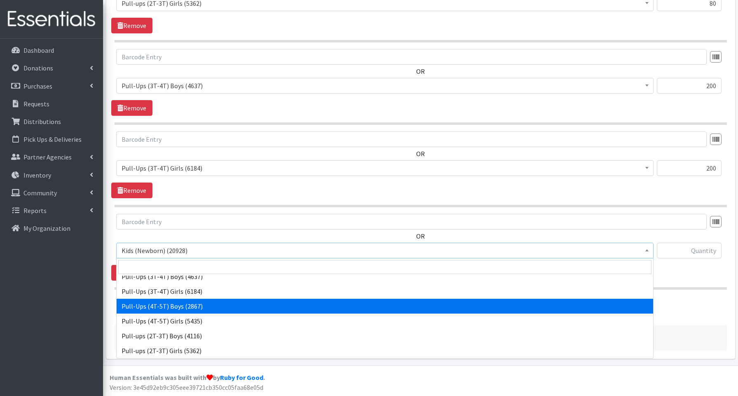
select select "3692"
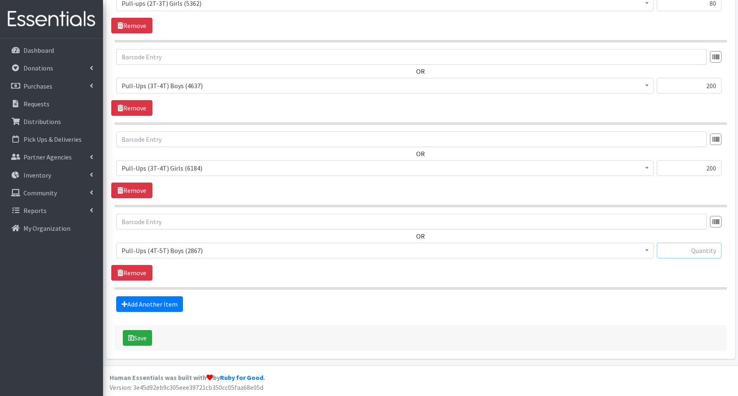
click at [667, 247] on input "text" at bounding box center [689, 251] width 65 height 16
type input "80"
click at [131, 305] on link "Add Another Item" at bounding box center [149, 304] width 67 height 16
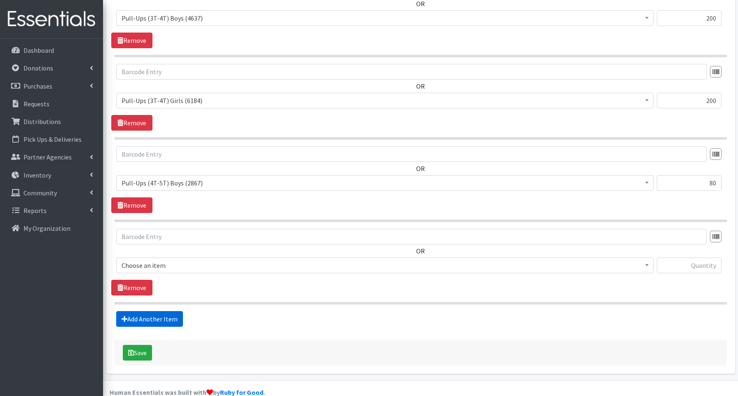
scroll to position [1197, 0]
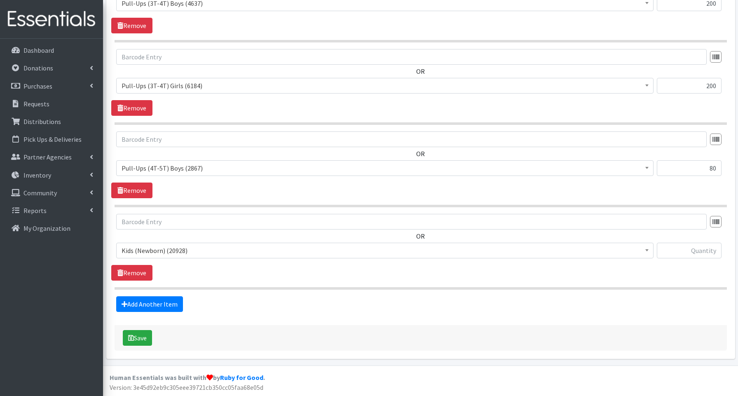
click at [165, 253] on span "Kids (Newborn) (20928)" at bounding box center [385, 251] width 527 height 12
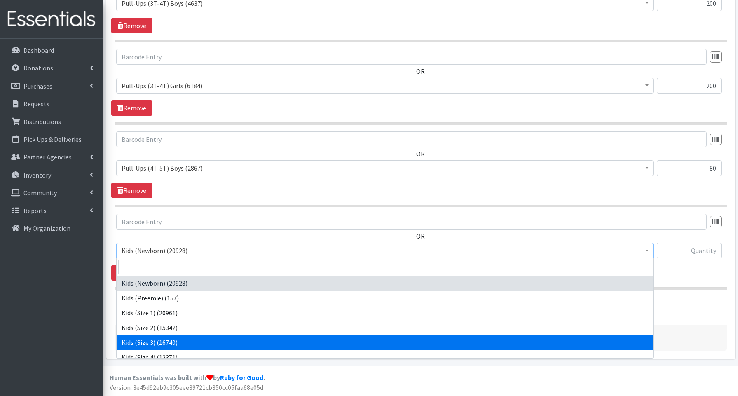
scroll to position [185, 0]
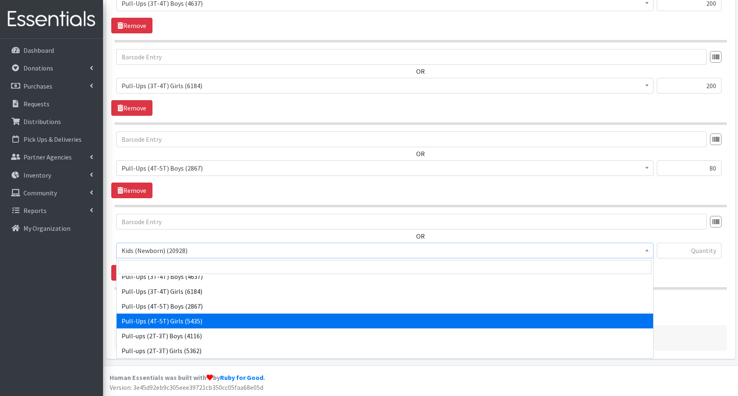
select select "3693"
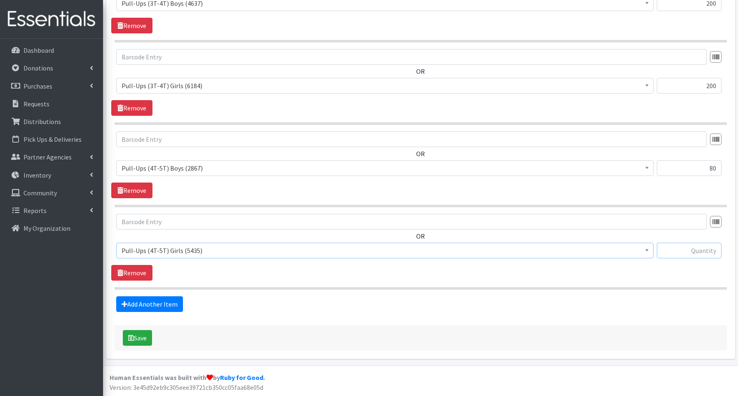
click at [694, 253] on input "text" at bounding box center [689, 251] width 65 height 16
type input "80"
click at [141, 340] on button "Save" at bounding box center [137, 338] width 29 height 16
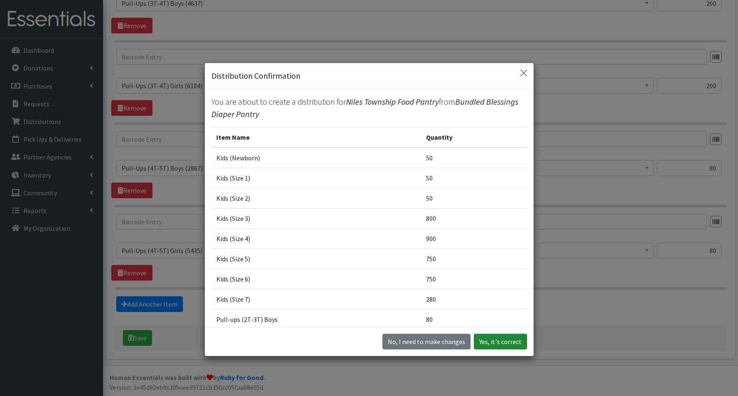
click at [504, 339] on button "Yes, it's correct" at bounding box center [500, 342] width 53 height 16
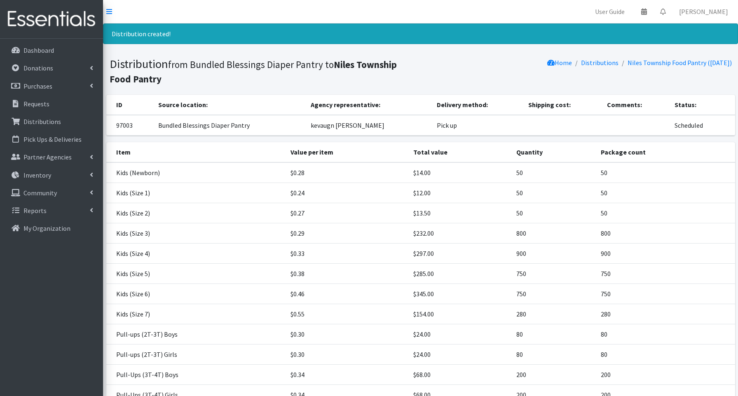
scroll to position [133, 0]
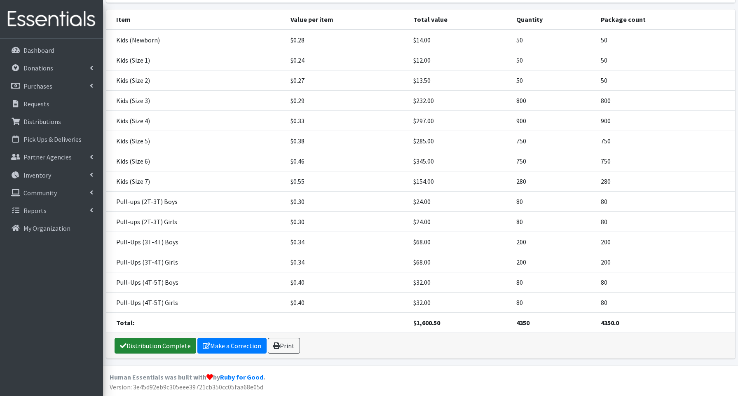
click at [166, 348] on link "Distribution Complete" at bounding box center [156, 346] width 82 height 16
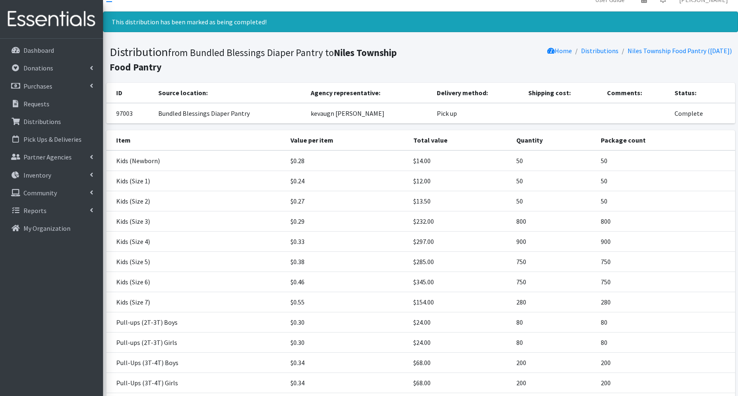
scroll to position [0, 0]
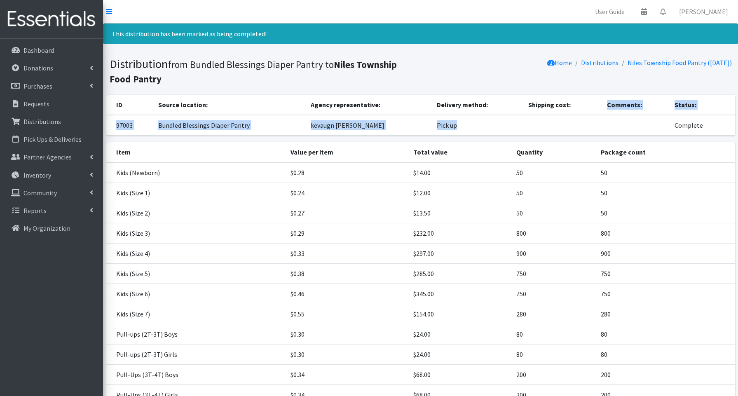
drag, startPoint x: 577, startPoint y: 112, endPoint x: 563, endPoint y: 215, distance: 103.7
click at [567, 118] on td at bounding box center [563, 125] width 79 height 21
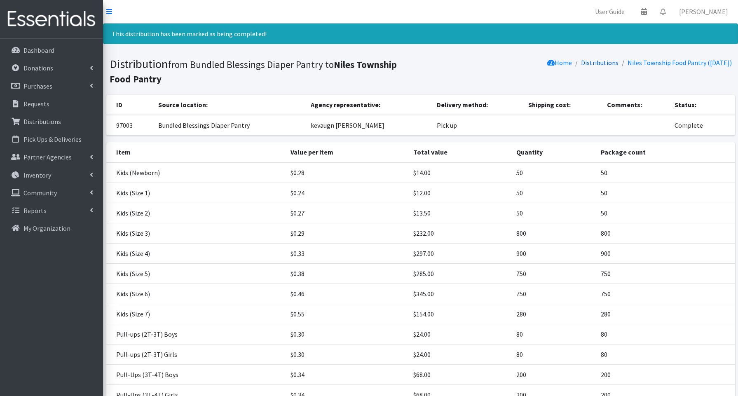
click at [594, 60] on link "Distributions" at bounding box center [600, 63] width 38 height 8
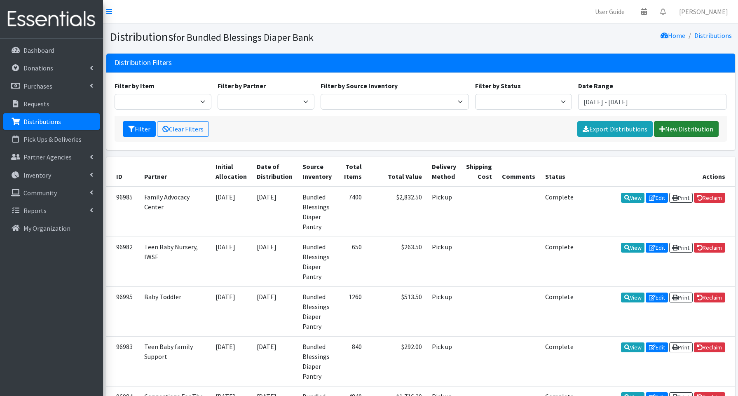
click at [689, 129] on link "New Distribution" at bounding box center [686, 129] width 65 height 16
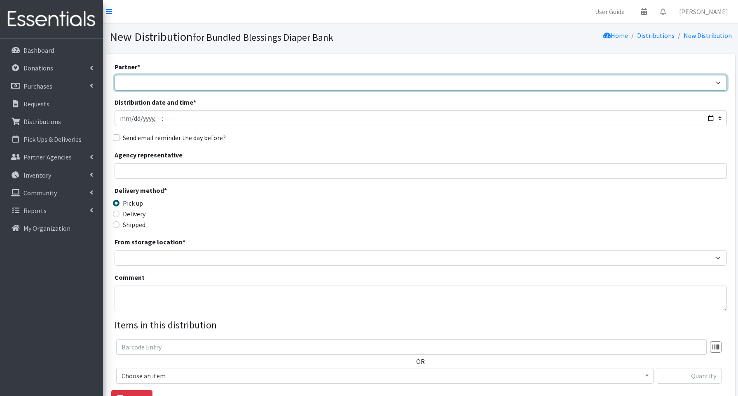
click at [178, 85] on select "Advocate Aurora Health Baby Toddler Black Residents of [GEOGRAPHIC_DATA] Peacef…" at bounding box center [421, 83] width 613 height 16
select select "1802"
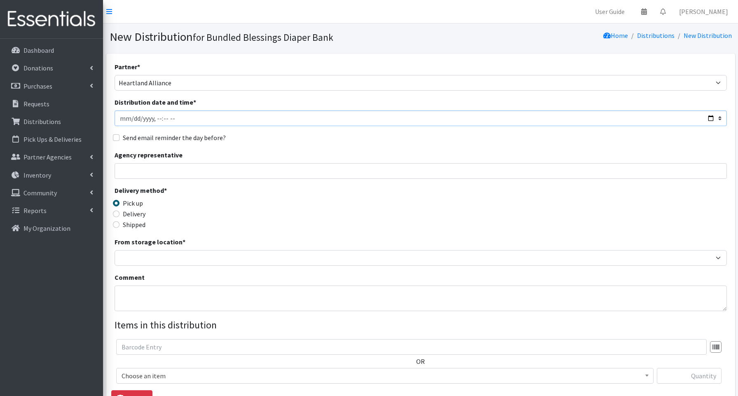
drag, startPoint x: 711, startPoint y: 118, endPoint x: 697, endPoint y: 117, distance: 13.2
click at [711, 118] on input "Distribution date and time *" at bounding box center [421, 118] width 613 height 16
type input "[DATE]T13:30"
click at [297, 173] on input "Agency representative" at bounding box center [421, 171] width 613 height 16
type input "g"
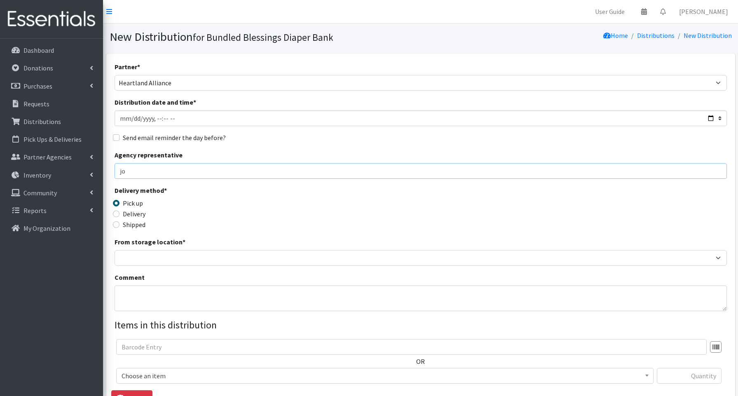
type input "j"
type input "[PERSON_NAME]"
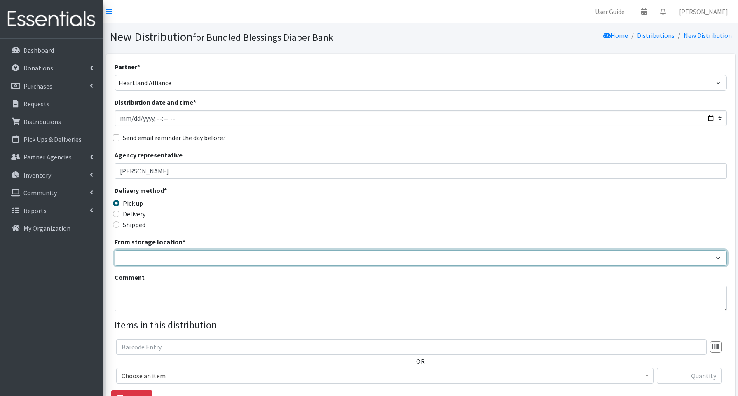
click at [163, 256] on select "Bundled Blessings Diaper Pantry" at bounding box center [421, 258] width 613 height 16
select select "79"
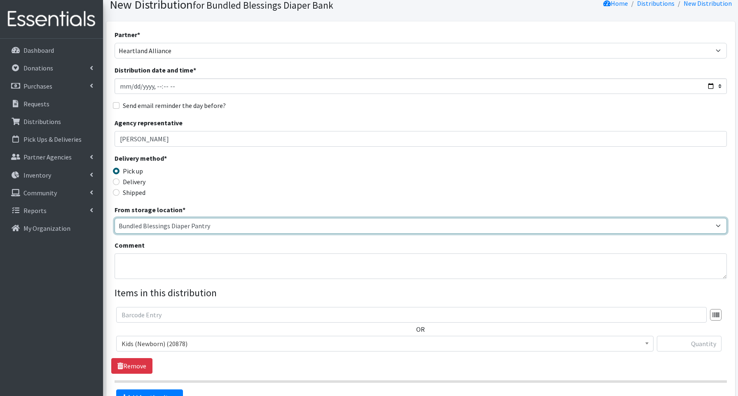
scroll to position [56, 0]
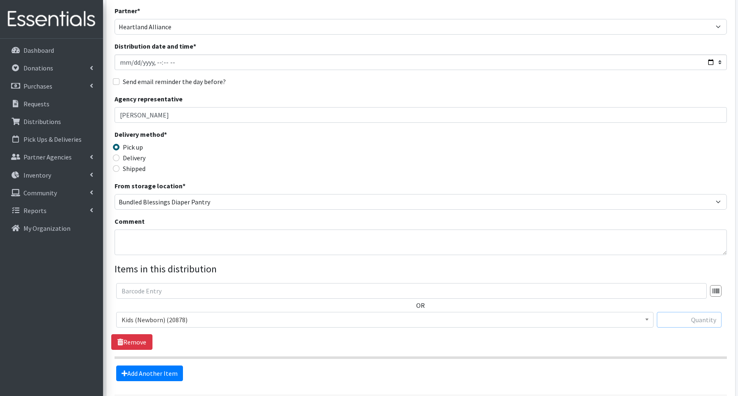
click at [675, 317] on input "text" at bounding box center [689, 320] width 65 height 16
type input "5"
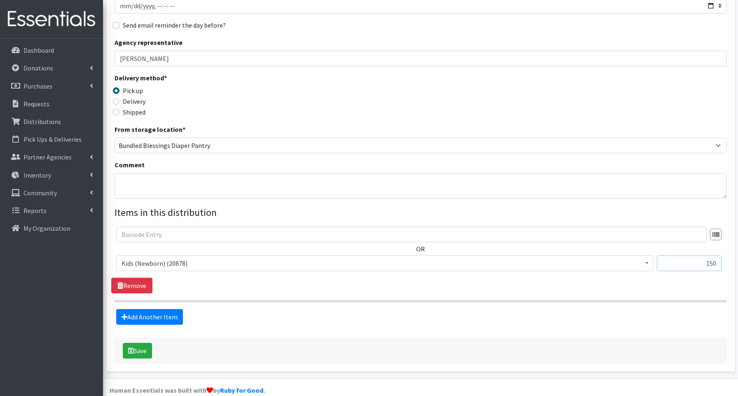
scroll to position [125, 0]
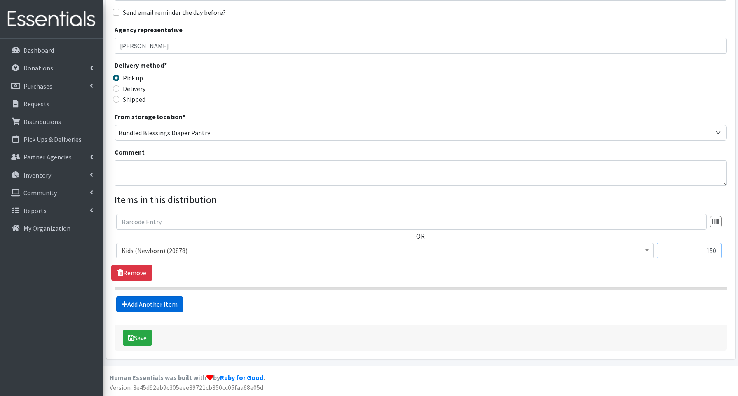
type input "150"
click at [165, 303] on link "Add Another Item" at bounding box center [149, 304] width 67 height 16
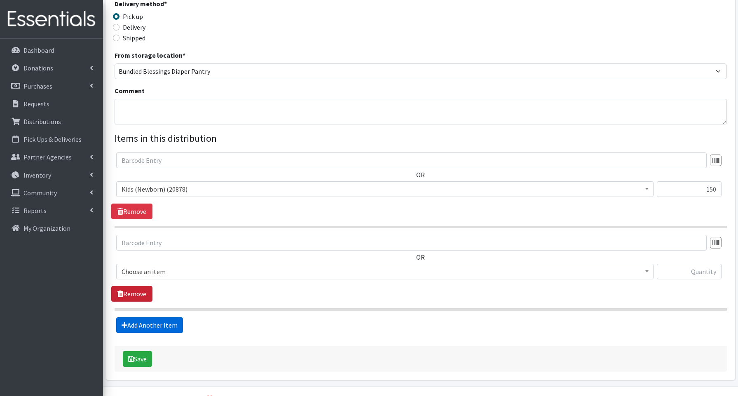
scroll to position [208, 0]
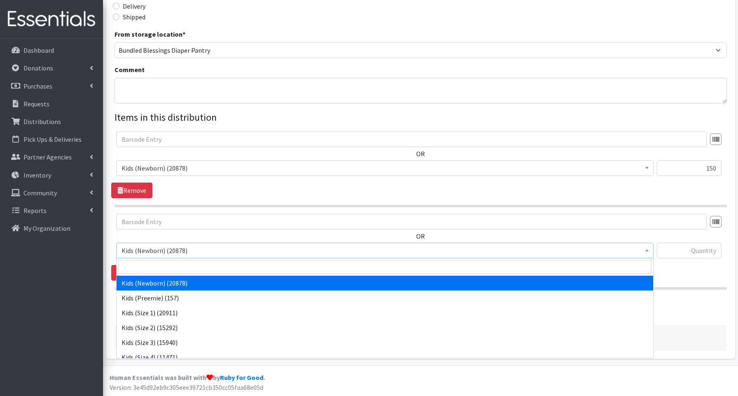
click at [142, 254] on span "Kids (Newborn) (20878)" at bounding box center [385, 251] width 527 height 12
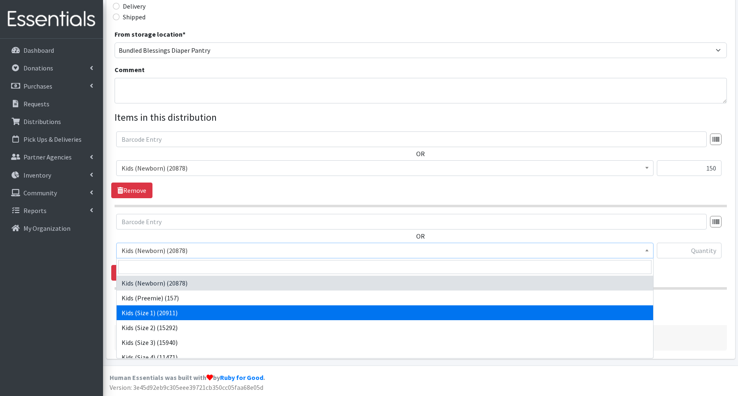
select select "3657"
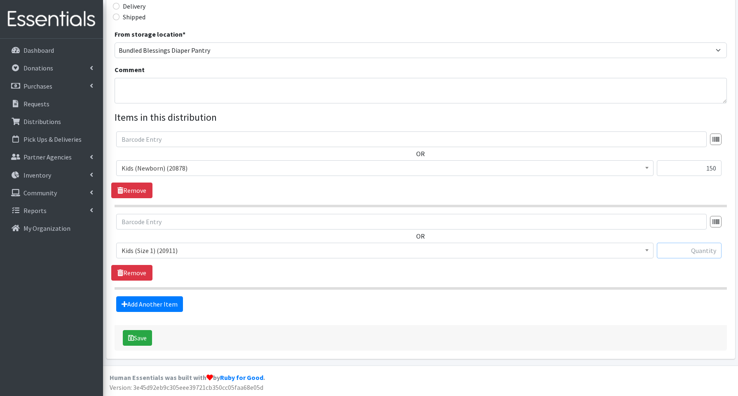
click at [679, 251] on input "text" at bounding box center [689, 251] width 65 height 16
type input "50"
click at [172, 301] on link "Add Another Item" at bounding box center [149, 304] width 67 height 16
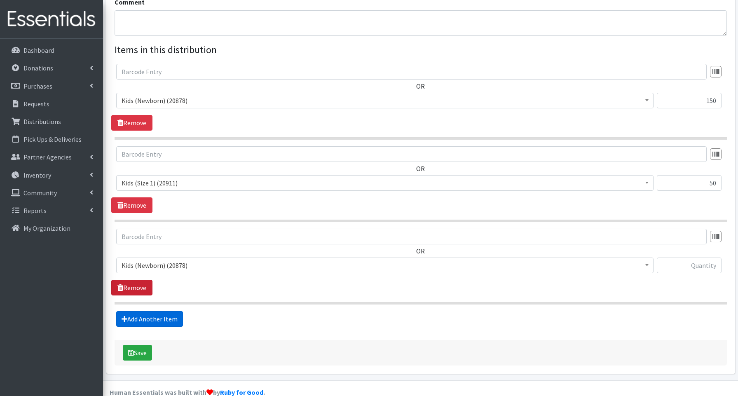
scroll to position [290, 0]
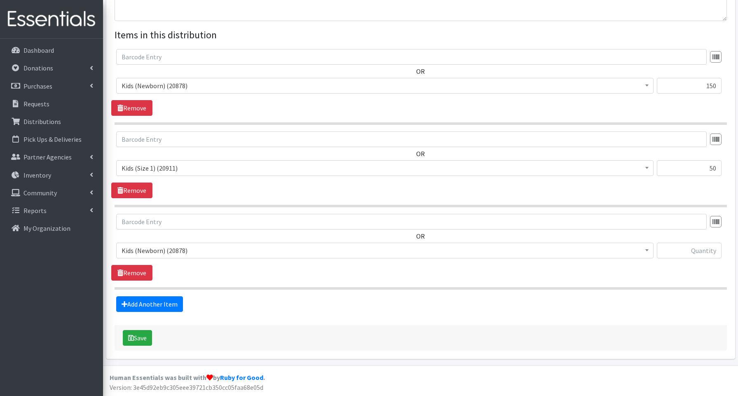
click at [148, 252] on span "Kids (Newborn) (20878)" at bounding box center [385, 251] width 527 height 12
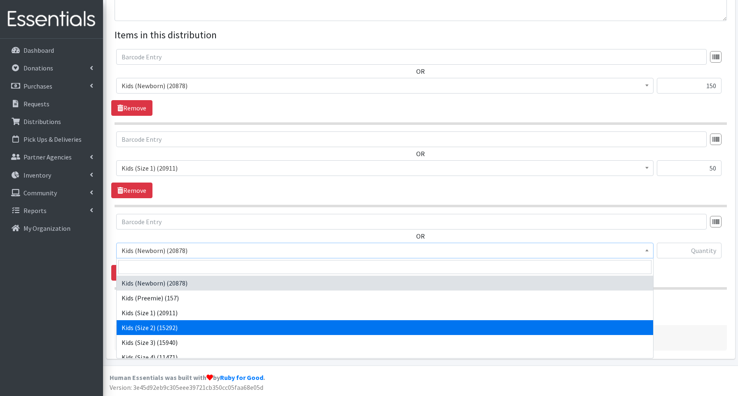
select select "3656"
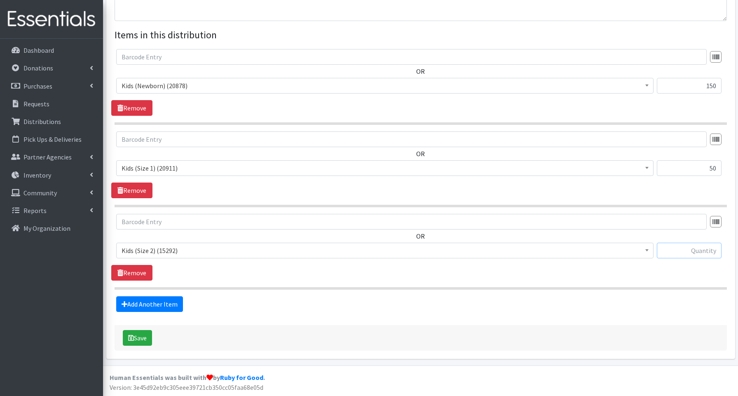
click at [702, 250] on input "text" at bounding box center [689, 251] width 65 height 16
type input "450"
click at [154, 305] on link "Add Another Item" at bounding box center [149, 304] width 67 height 16
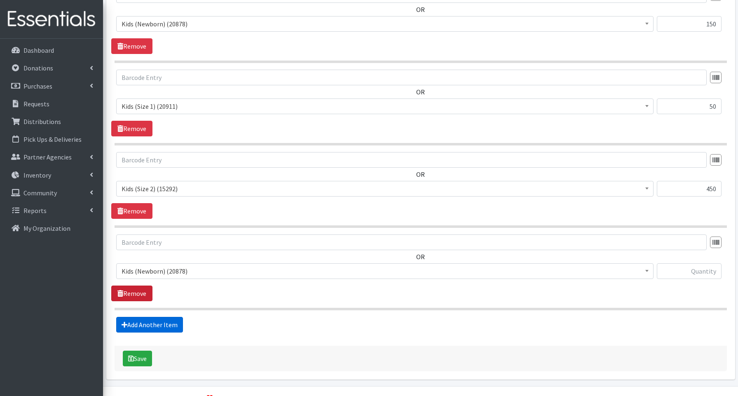
scroll to position [373, 0]
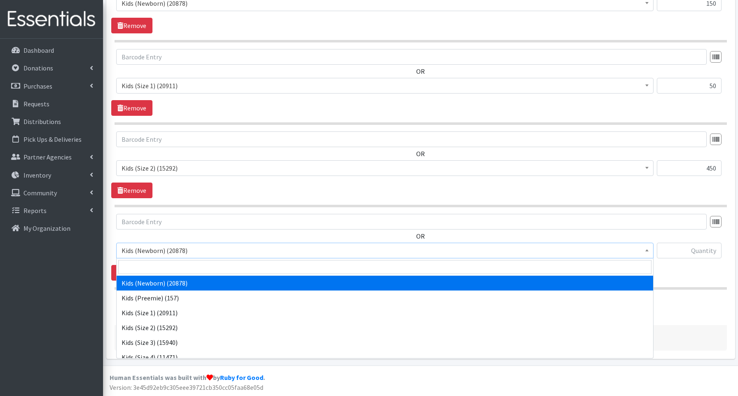
click at [145, 253] on span "Kids (Newborn) (20878)" at bounding box center [385, 251] width 527 height 12
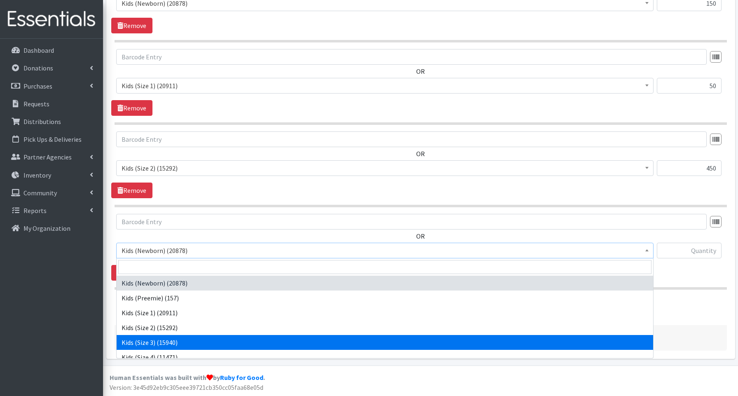
select select "3644"
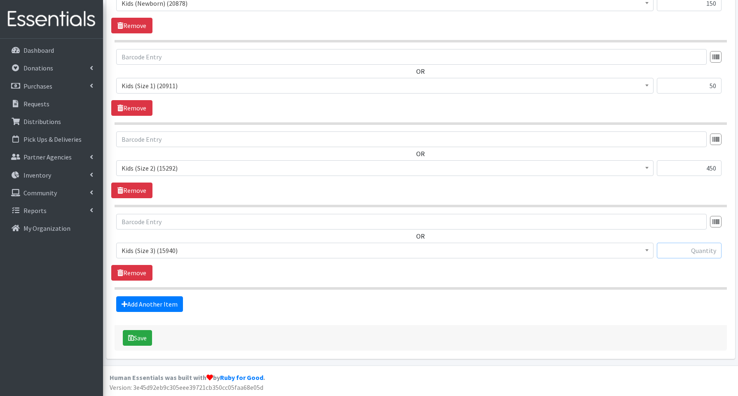
click at [692, 251] on input "text" at bounding box center [689, 251] width 65 height 16
type input "400"
click at [162, 302] on link "Add Another Item" at bounding box center [149, 304] width 67 height 16
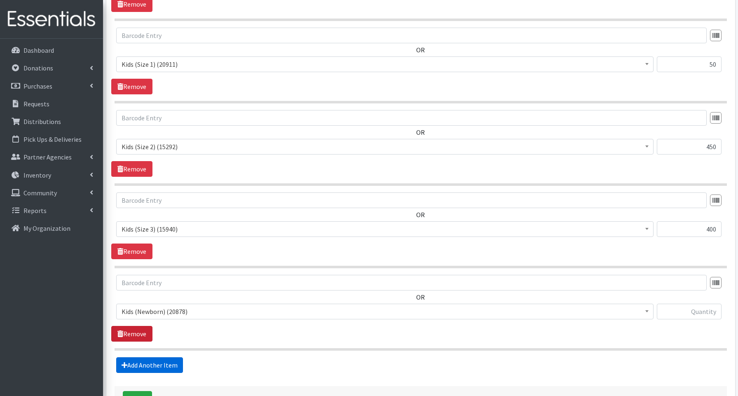
scroll to position [455, 0]
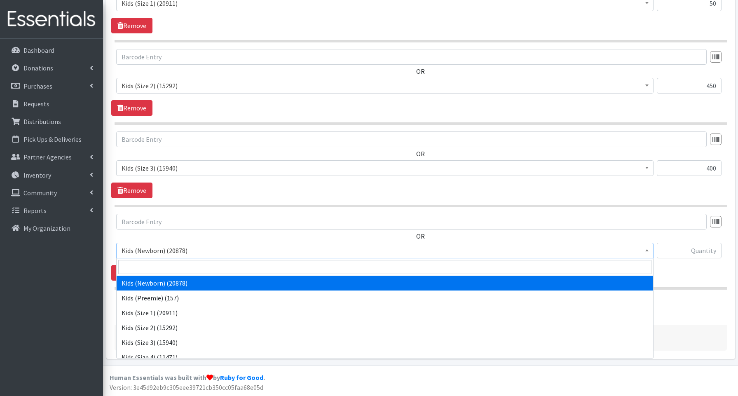
click at [149, 251] on span "Kids (Newborn) (20878)" at bounding box center [385, 251] width 527 height 12
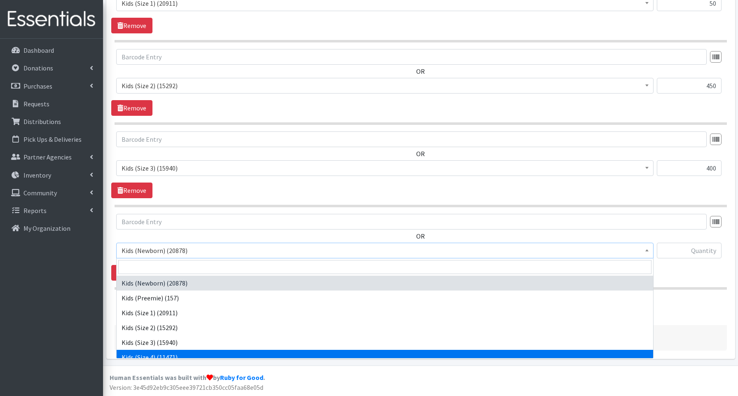
select select "3650"
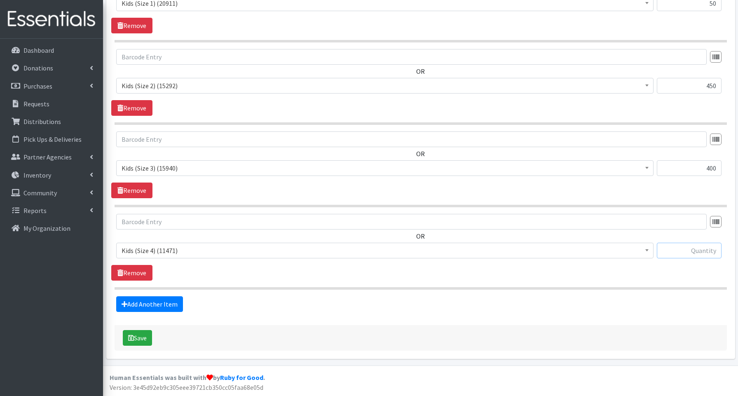
click at [681, 252] on input "text" at bounding box center [689, 251] width 65 height 16
type input "1050"
click at [162, 302] on link "Add Another Item" at bounding box center [149, 304] width 67 height 16
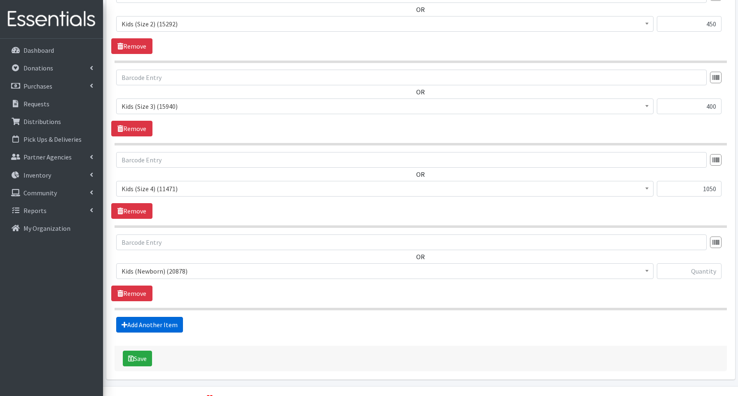
scroll to position [538, 0]
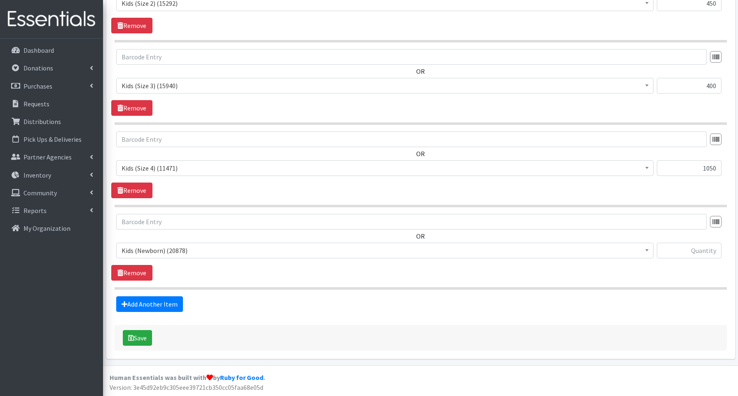
click at [164, 253] on span "Kids (Newborn) (20878)" at bounding box center [385, 251] width 527 height 12
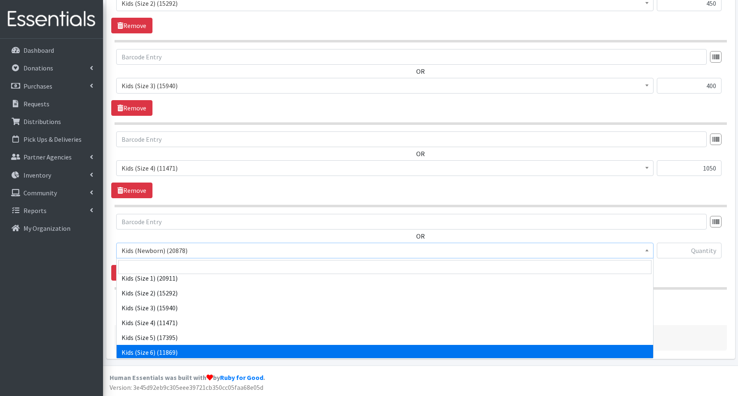
scroll to position [35, 0]
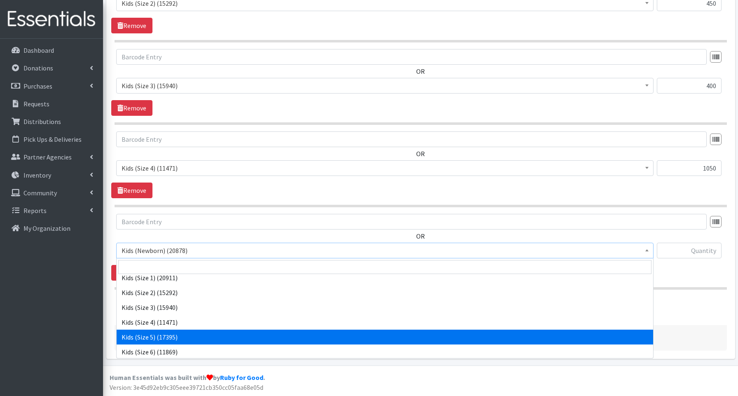
select select "3672"
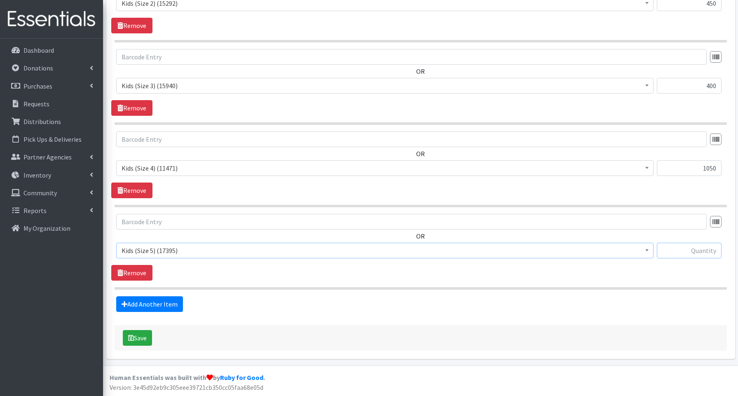
click at [685, 246] on input "text" at bounding box center [689, 251] width 65 height 16
type input "750"
click at [139, 300] on link "Add Another Item" at bounding box center [149, 304] width 67 height 16
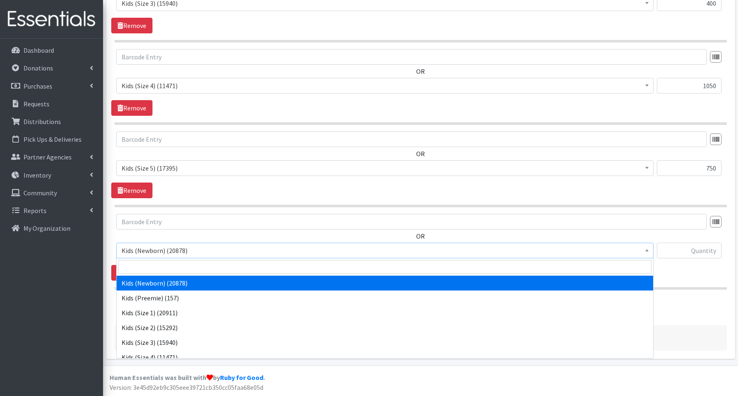
click at [143, 247] on span "Kids (Newborn) (20878)" at bounding box center [385, 251] width 527 height 12
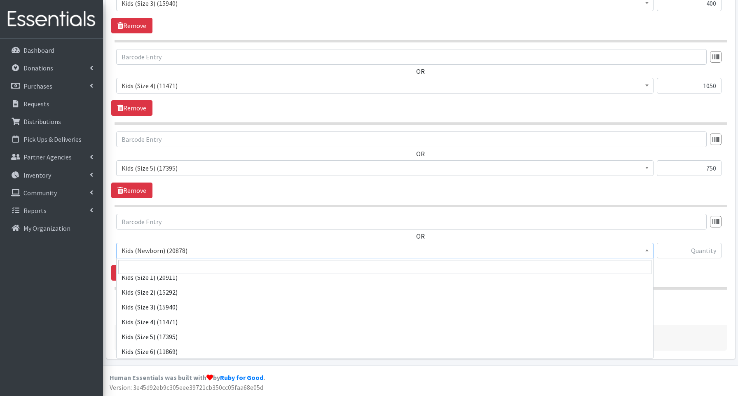
scroll to position [48, 0]
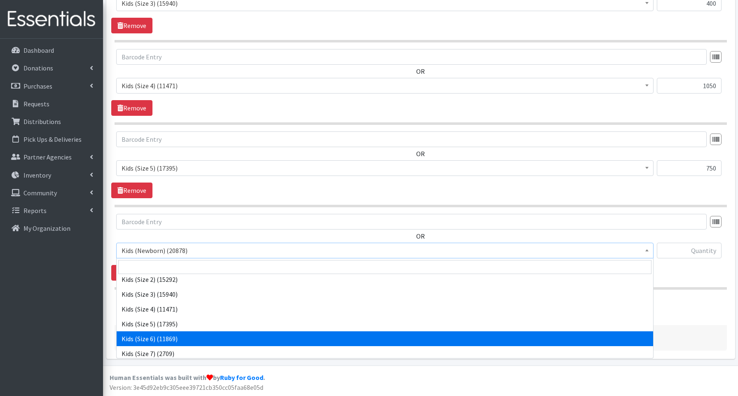
select select "3654"
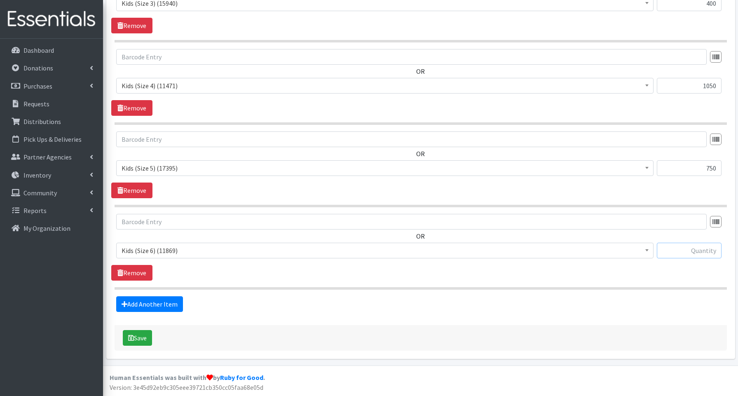
click at [702, 252] on input "text" at bounding box center [689, 251] width 65 height 16
type input "1900"
click at [140, 305] on link "Add Another Item" at bounding box center [149, 304] width 67 height 16
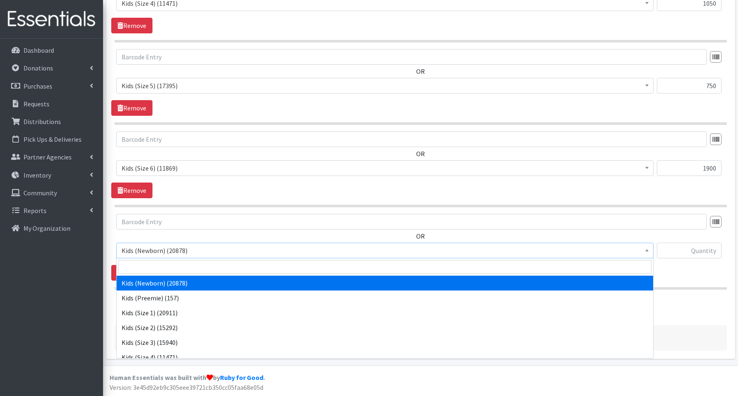
click at [145, 253] on span "Kids (Newborn) (20878)" at bounding box center [385, 251] width 527 height 12
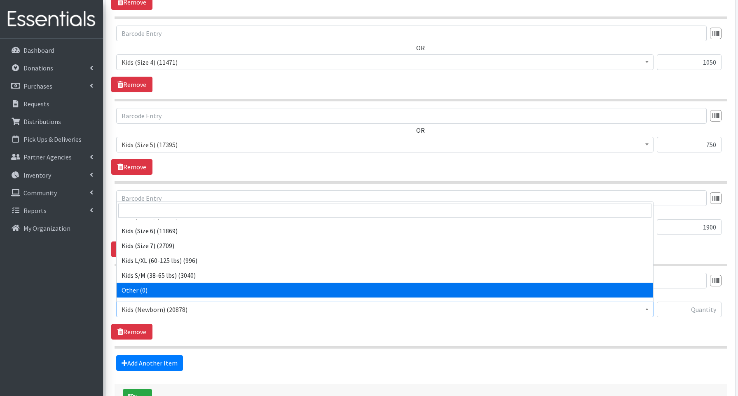
scroll to position [99, 0]
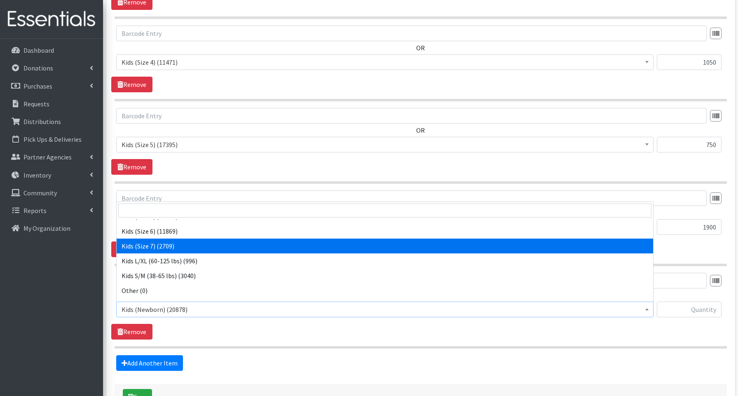
select select "3695"
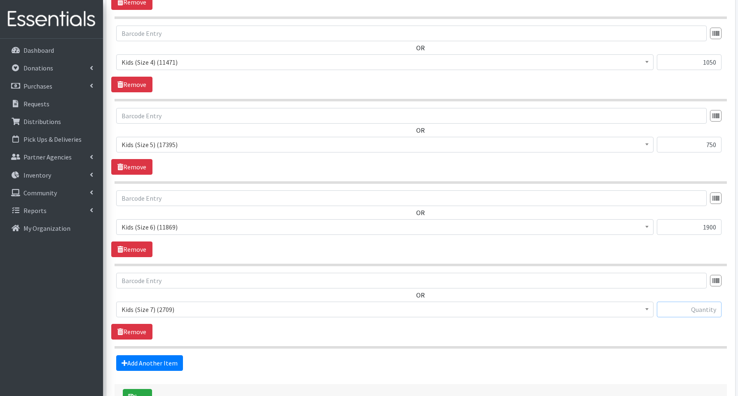
click at [688, 312] on input "text" at bounding box center [689, 310] width 65 height 16
type input "240"
click at [170, 362] on link "Add Another Item" at bounding box center [149, 363] width 67 height 16
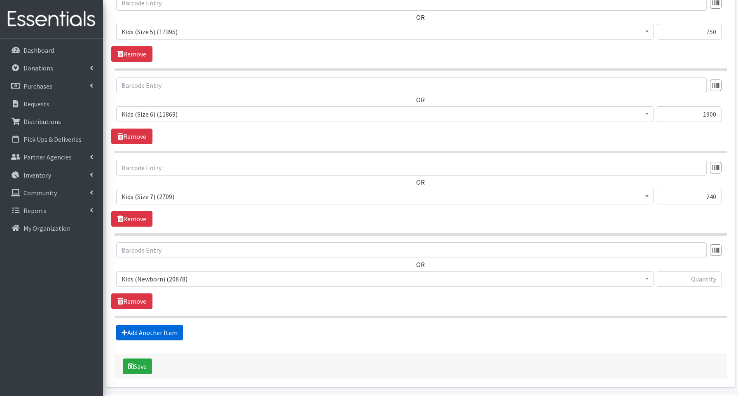
scroll to position [785, 0]
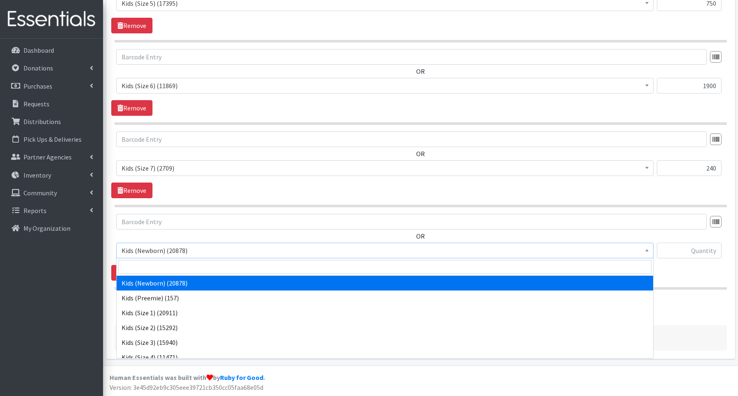
click at [157, 252] on span "Kids (Newborn) (20878)" at bounding box center [385, 251] width 527 height 12
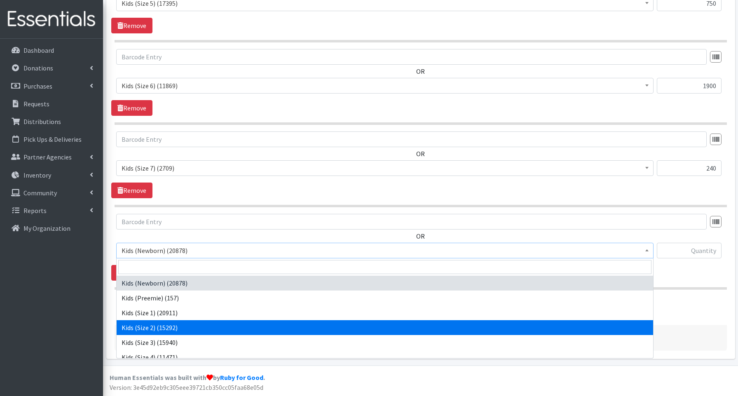
scroll to position [185, 0]
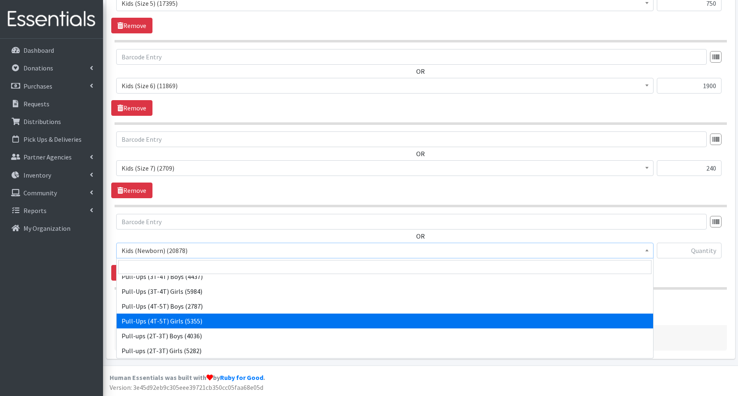
select select "3693"
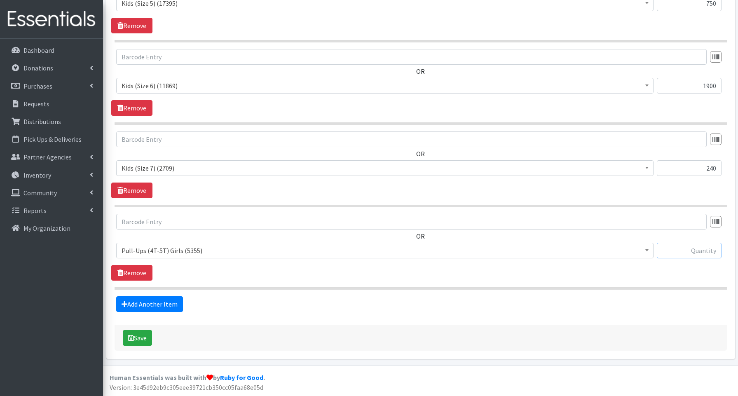
click at [685, 251] on input "text" at bounding box center [689, 251] width 65 height 16
type input "40"
click at [142, 333] on button "Save" at bounding box center [137, 338] width 29 height 16
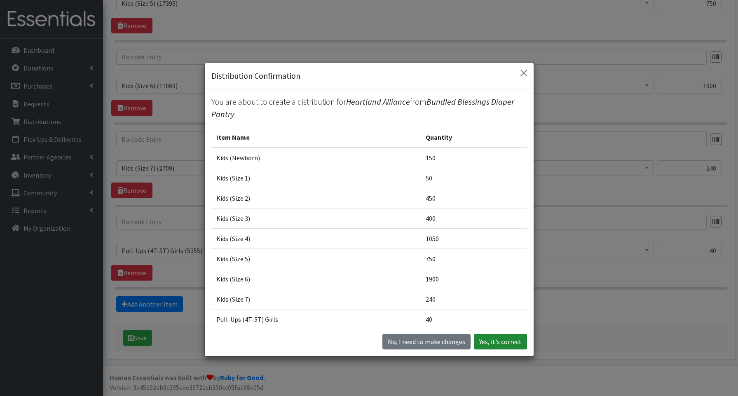
click at [498, 341] on button "Yes, it's correct" at bounding box center [500, 342] width 53 height 16
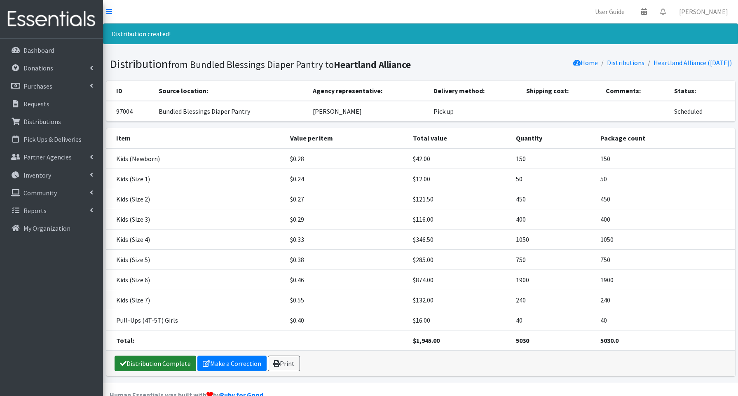
click at [142, 362] on link "Distribution Complete" at bounding box center [156, 364] width 82 height 16
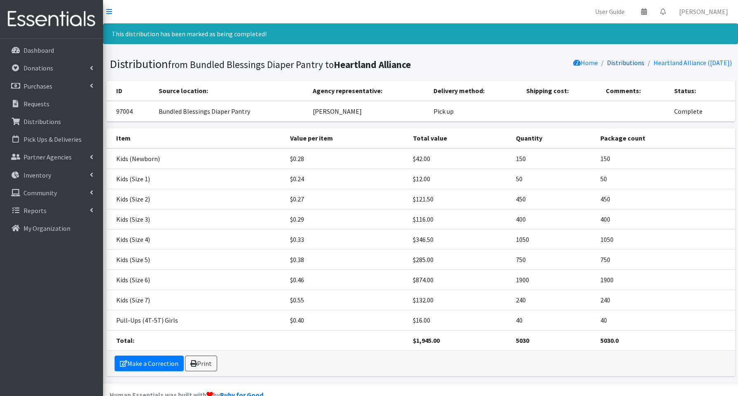
click at [621, 64] on link "Distributions" at bounding box center [626, 63] width 38 height 8
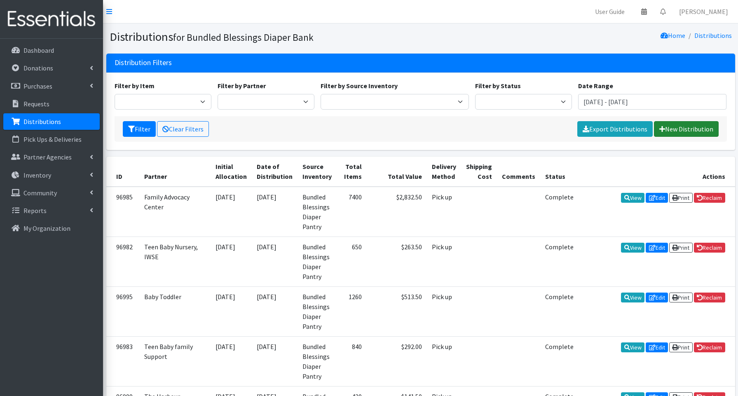
click at [683, 127] on link "New Distribution" at bounding box center [686, 129] width 65 height 16
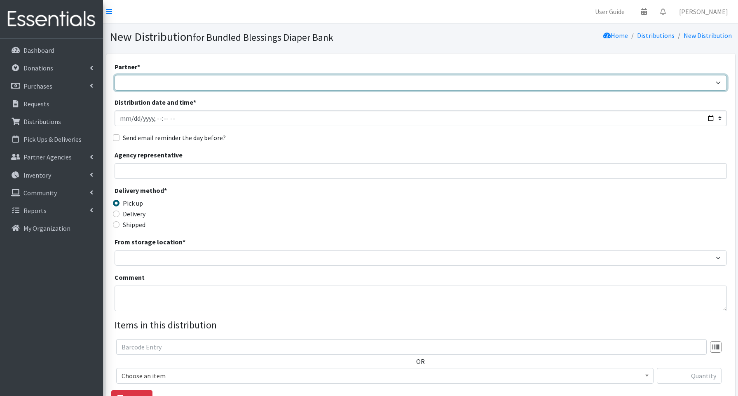
click at [160, 80] on select "Advocate Aurora Health Baby Toddler Black Residents of [GEOGRAPHIC_DATA] Peacef…" at bounding box center [421, 83] width 613 height 16
select select "3149"
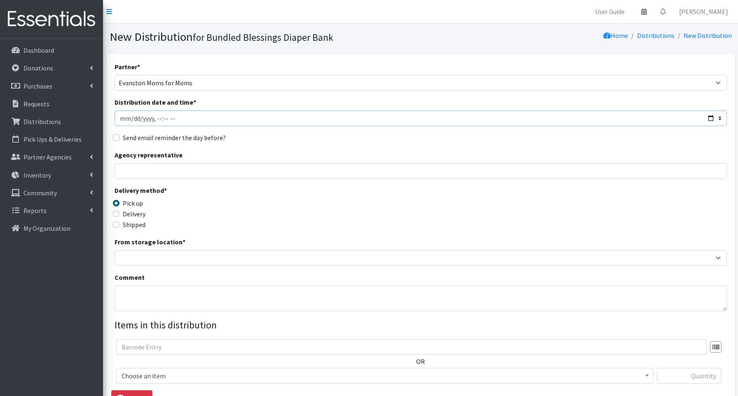
click at [709, 119] on input "Distribution date and time *" at bounding box center [421, 118] width 613 height 16
type input "[DATE]T12:45"
click at [307, 167] on input "Agency representative" at bounding box center [421, 171] width 613 height 16
type input "[PERSON_NAME]"
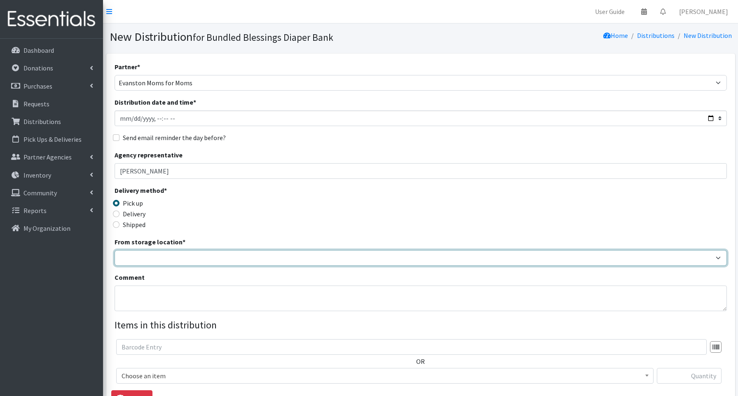
click at [167, 261] on select "Bundled Blessings Diaper Pantry" at bounding box center [421, 258] width 613 height 16
select select "79"
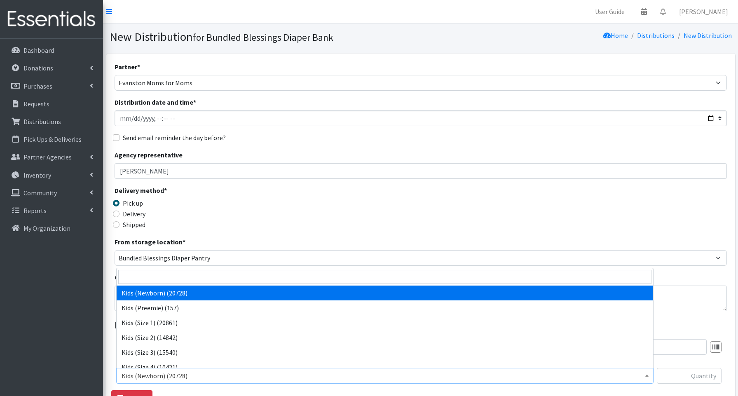
click at [160, 376] on span "Kids (Newborn) (20728)" at bounding box center [385, 376] width 527 height 12
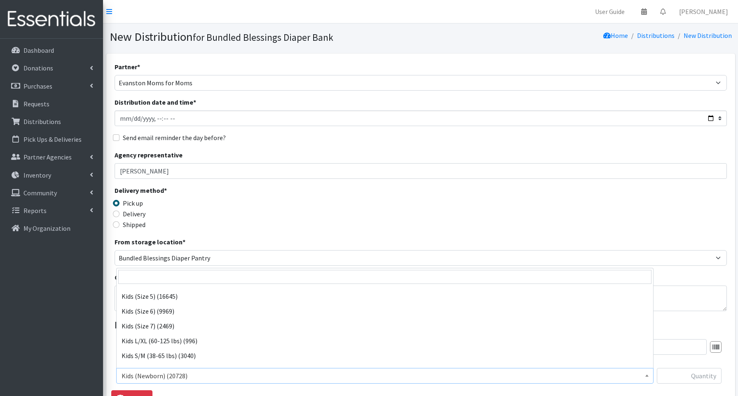
scroll to position [89, 0]
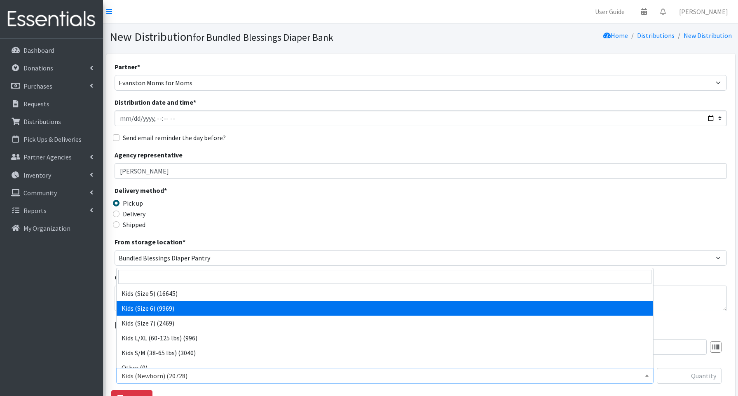
select select "3654"
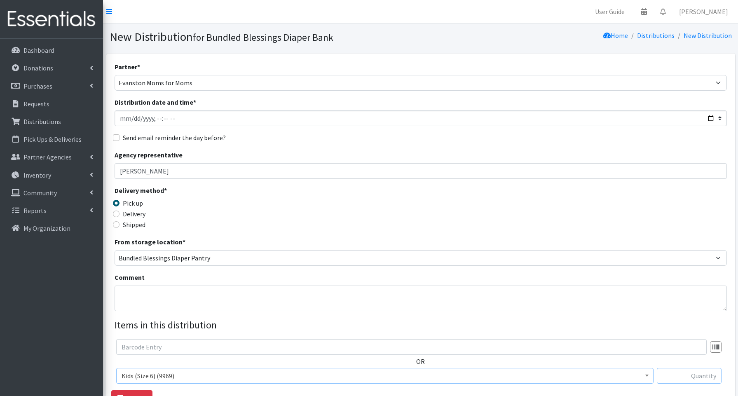
click at [696, 381] on input "text" at bounding box center [689, 376] width 65 height 16
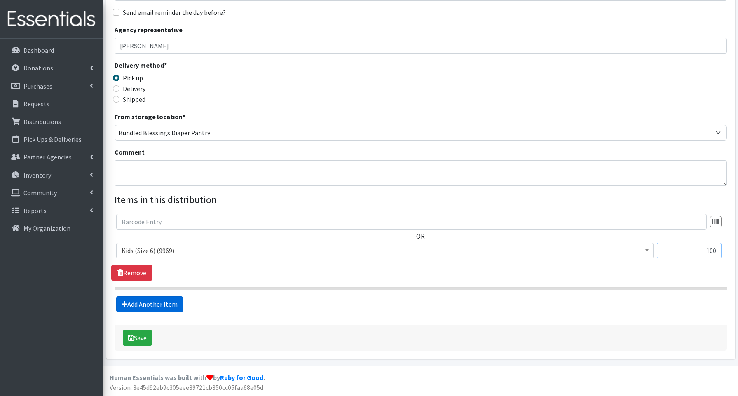
type input "100"
click at [162, 303] on link "Add Another Item" at bounding box center [149, 304] width 67 height 16
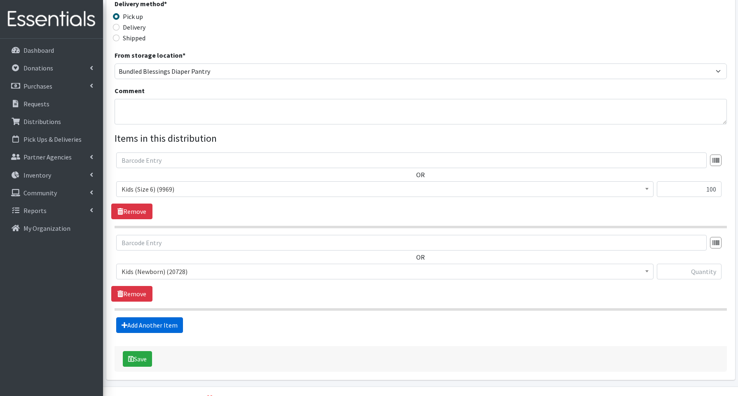
scroll to position [208, 0]
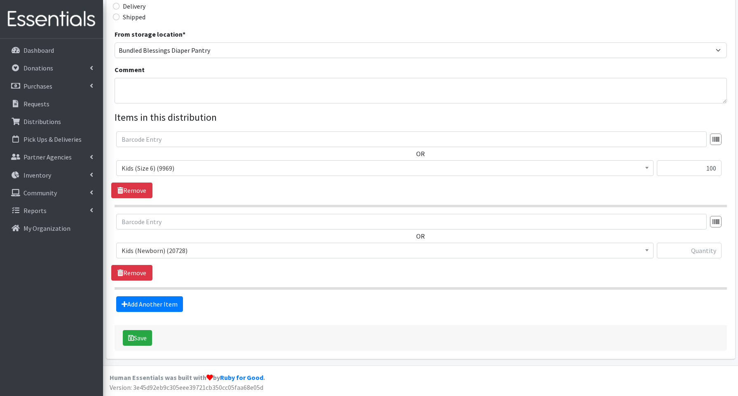
click at [155, 246] on span "Kids (Newborn) (20728)" at bounding box center [385, 251] width 527 height 12
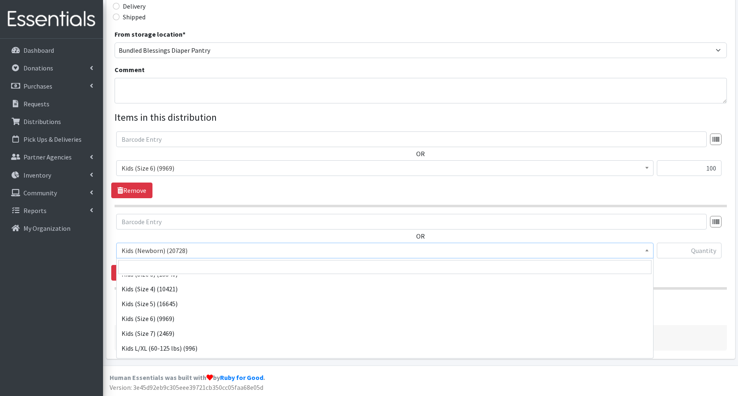
scroll to position [90, 0]
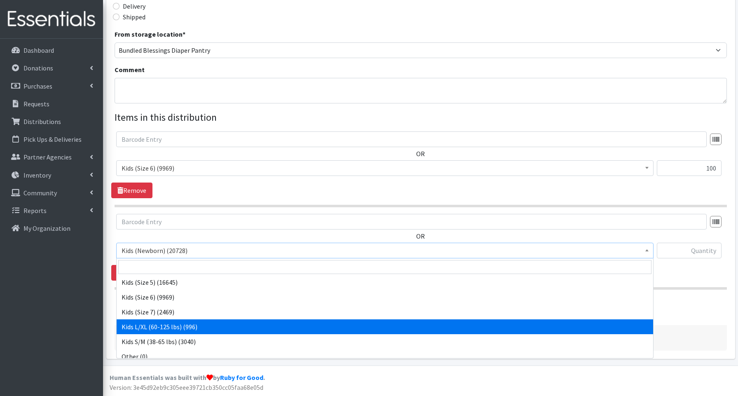
select select "3660"
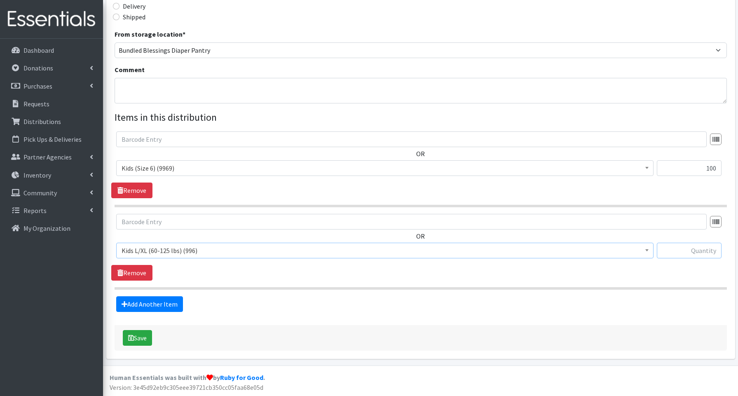
click at [670, 248] on input "text" at bounding box center [689, 251] width 65 height 16
type input "80"
click at [143, 307] on link "Add Another Item" at bounding box center [149, 304] width 67 height 16
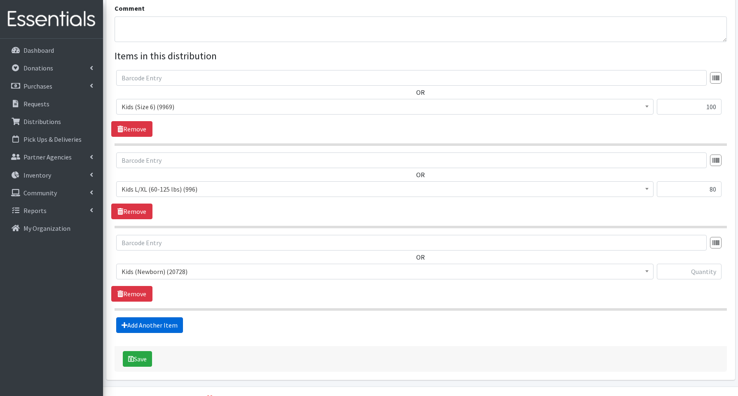
scroll to position [290, 0]
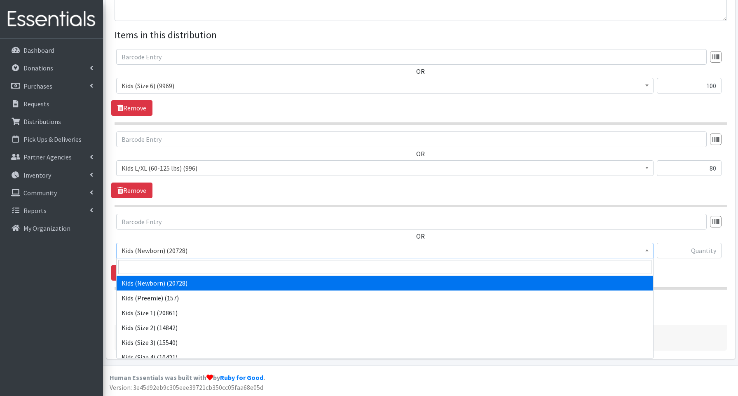
click at [150, 254] on span "Kids (Newborn) (20728)" at bounding box center [385, 251] width 527 height 12
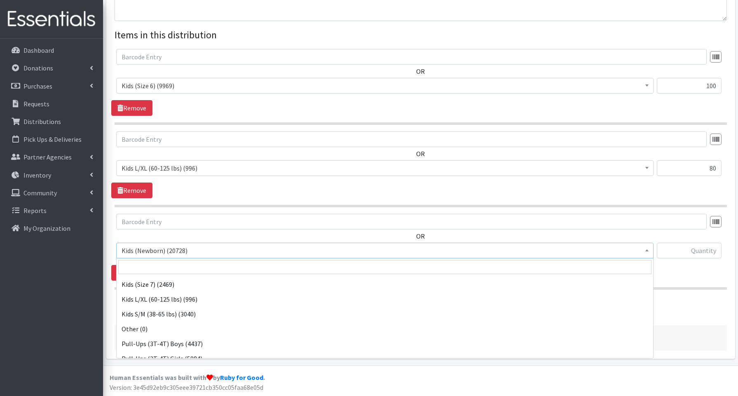
scroll to position [185, 0]
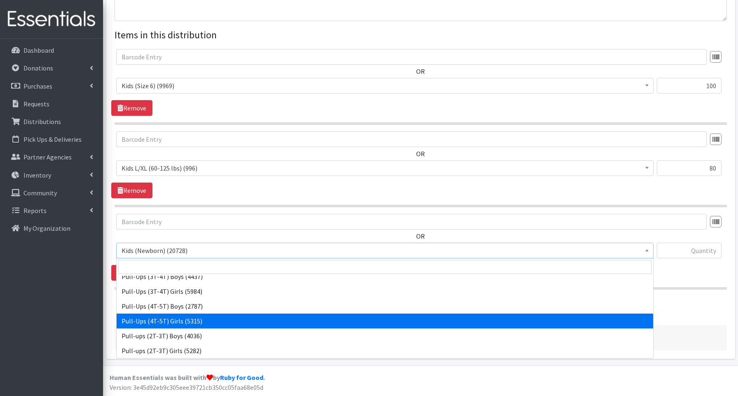
drag, startPoint x: 153, startPoint y: 320, endPoint x: 158, endPoint y: 319, distance: 5.6
select select "3693"
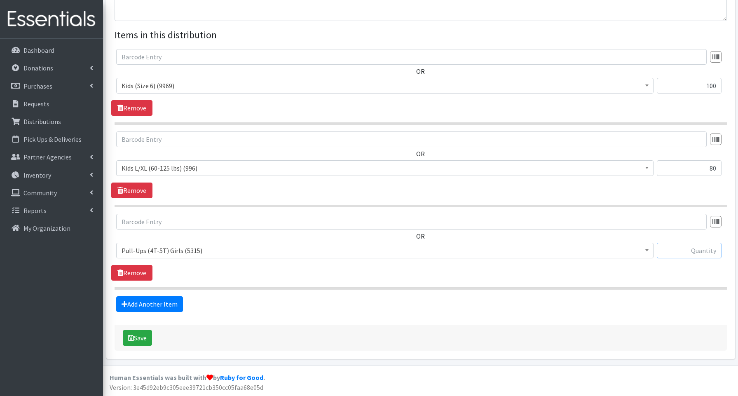
click at [688, 248] on input "text" at bounding box center [689, 251] width 65 height 16
type input "80"
click at [141, 341] on button "Save" at bounding box center [137, 338] width 29 height 16
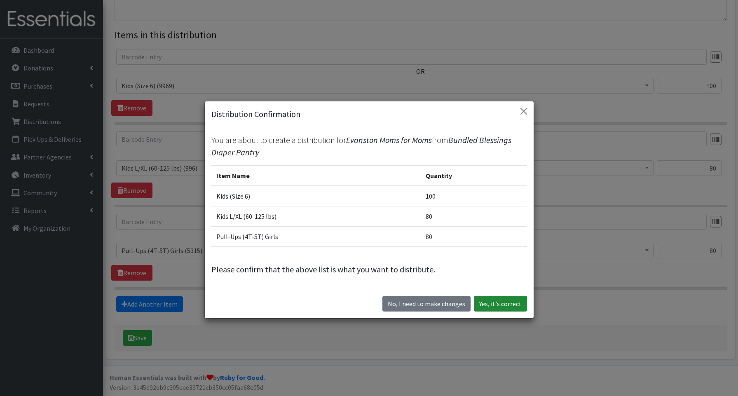
click at [514, 303] on button "Yes, it's correct" at bounding box center [500, 304] width 53 height 16
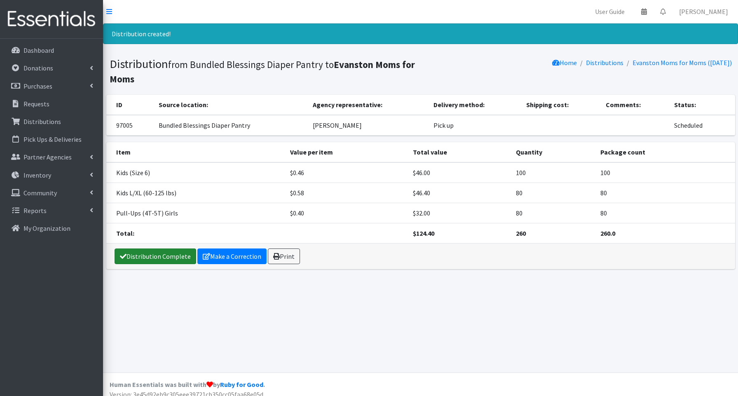
click at [157, 256] on link "Distribution Complete" at bounding box center [156, 257] width 82 height 16
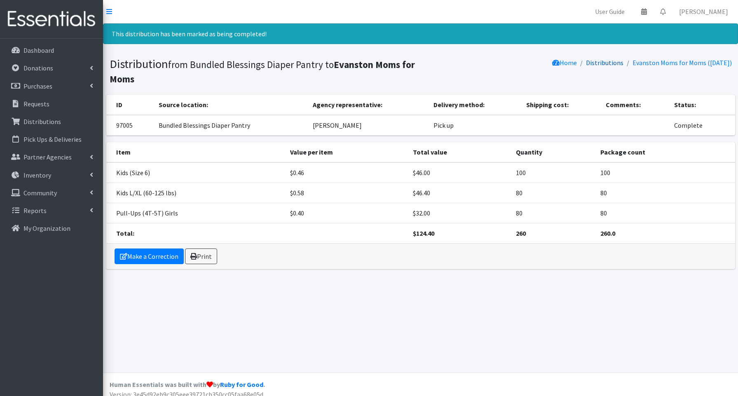
click at [600, 61] on link "Distributions" at bounding box center [605, 63] width 38 height 8
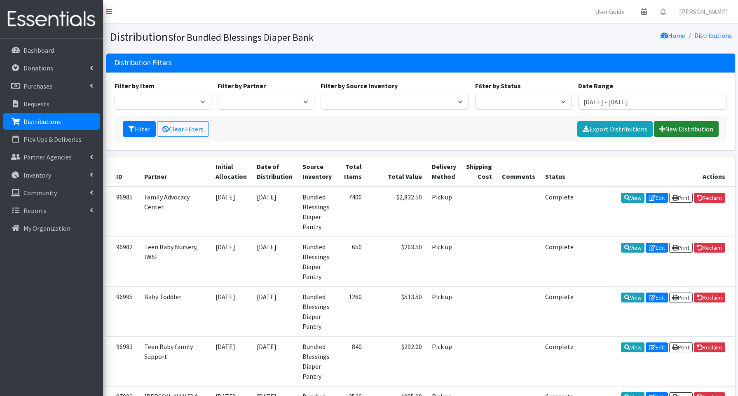
click at [697, 130] on link "New Distribution" at bounding box center [686, 129] width 65 height 16
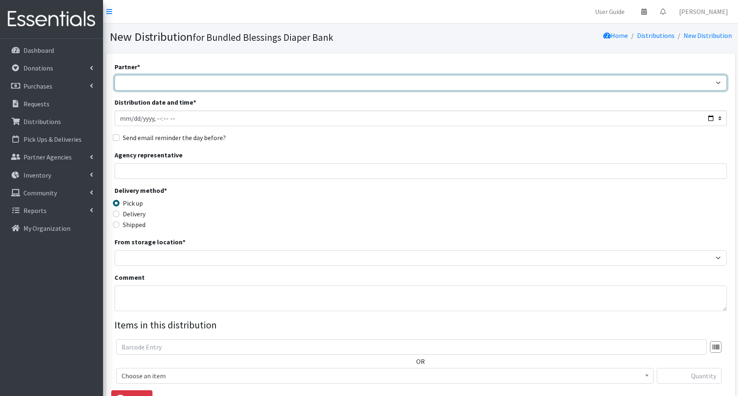
click at [143, 82] on select "Advocate Aurora Health Baby Toddler Black Residents of [GEOGRAPHIC_DATA] Peacef…" at bounding box center [421, 83] width 613 height 16
select select "2321"
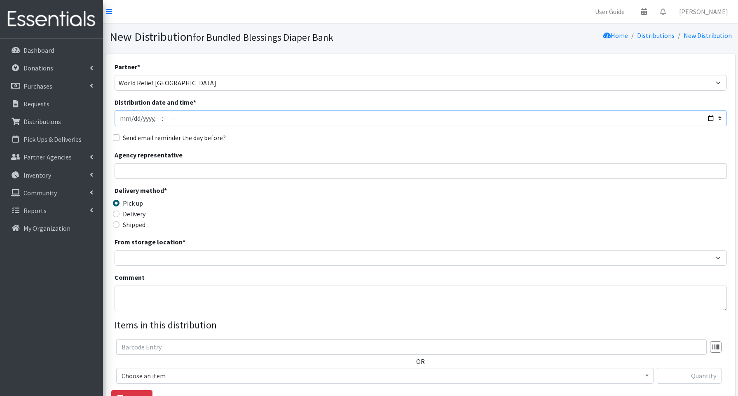
drag, startPoint x: 709, startPoint y: 117, endPoint x: 696, endPoint y: 115, distance: 12.4
click at [708, 117] on input "Distribution date and time *" at bounding box center [421, 118] width 613 height 16
type input "[DATE]T13:15"
click at [320, 172] on input "Agency representative" at bounding box center [421, 171] width 613 height 16
type input "[PERSON_NAME]"
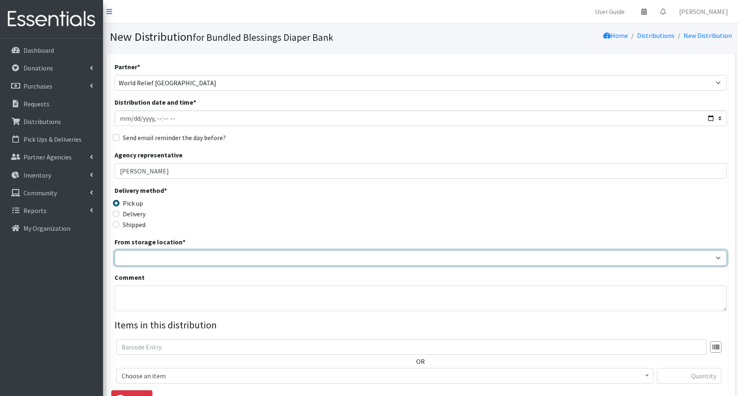
click at [145, 254] on select "Bundled Blessings Diaper Pantry" at bounding box center [421, 258] width 613 height 16
select select "79"
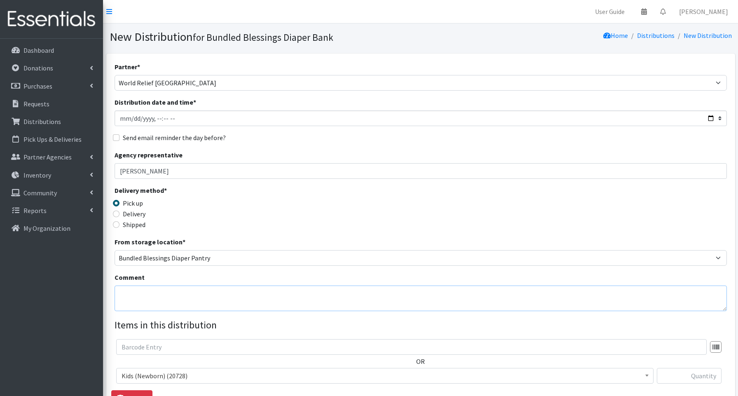
click at [145, 302] on textarea "Comment" at bounding box center [421, 299] width 613 height 26
click at [673, 369] on input "text" at bounding box center [689, 376] width 65 height 16
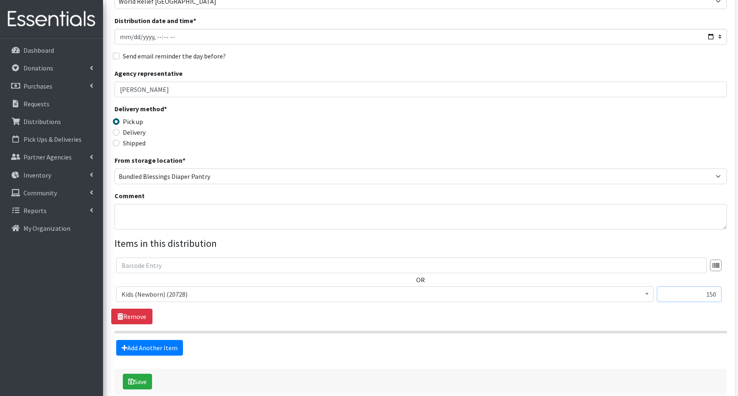
scroll to position [125, 0]
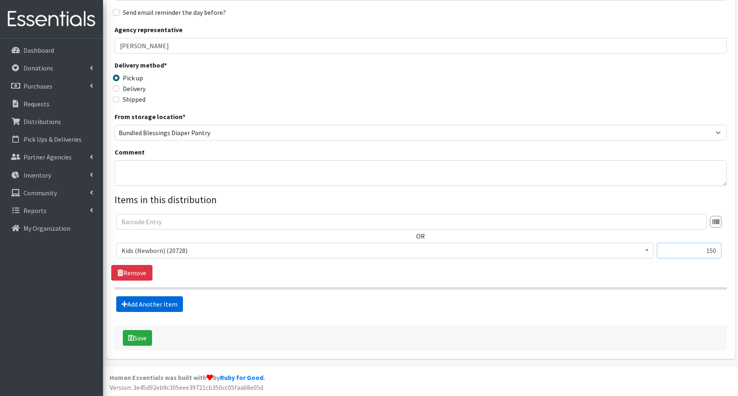
type input "150"
click at [164, 306] on link "Add Another Item" at bounding box center [149, 304] width 67 height 16
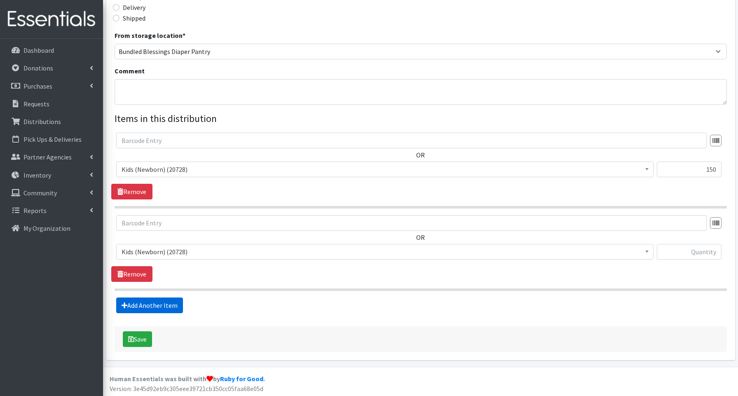
scroll to position [208, 0]
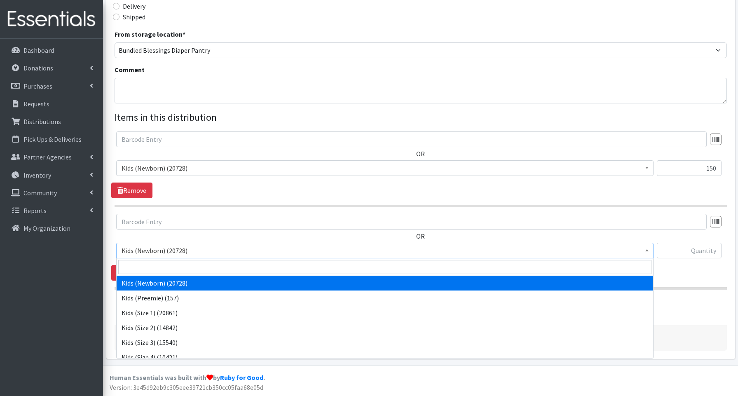
click at [153, 253] on span "Kids (Newborn) (20728)" at bounding box center [385, 251] width 527 height 12
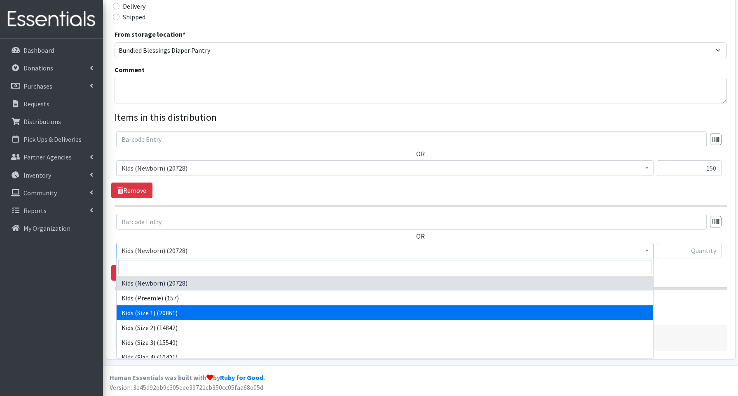
select select "3657"
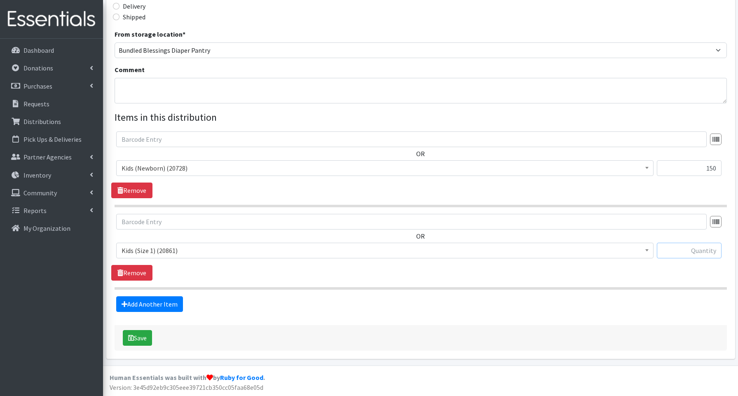
click at [694, 251] on input "text" at bounding box center [689, 251] width 65 height 16
type input "150"
click at [152, 301] on link "Add Another Item" at bounding box center [149, 304] width 67 height 16
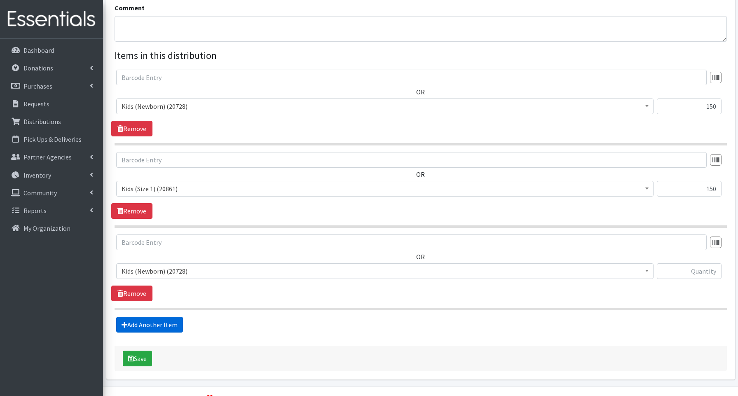
scroll to position [290, 0]
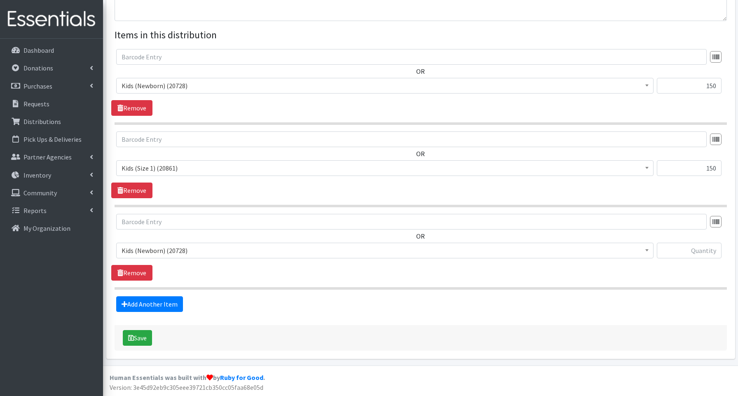
click at [152, 251] on span "Kids (Newborn) (20728)" at bounding box center [385, 251] width 527 height 12
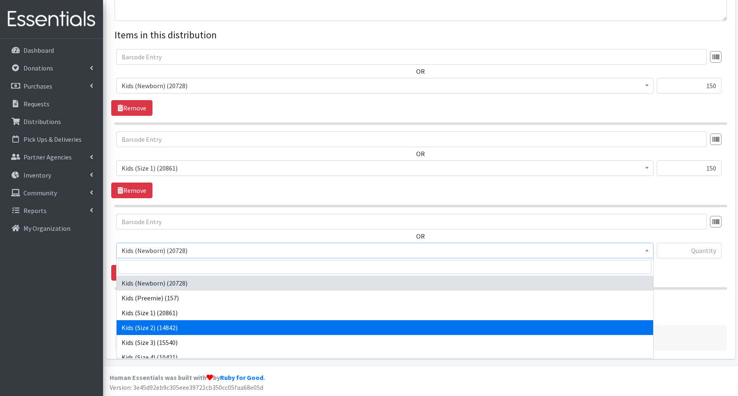
select select "3656"
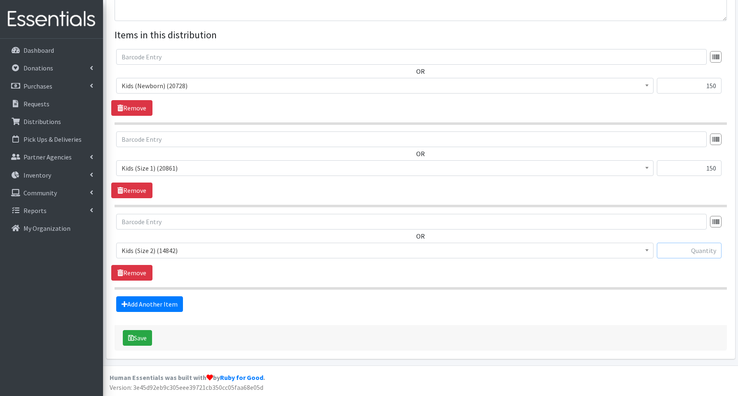
click at [681, 247] on input "text" at bounding box center [689, 251] width 65 height 16
type input "300"
click at [165, 302] on link "Add Another Item" at bounding box center [149, 304] width 67 height 16
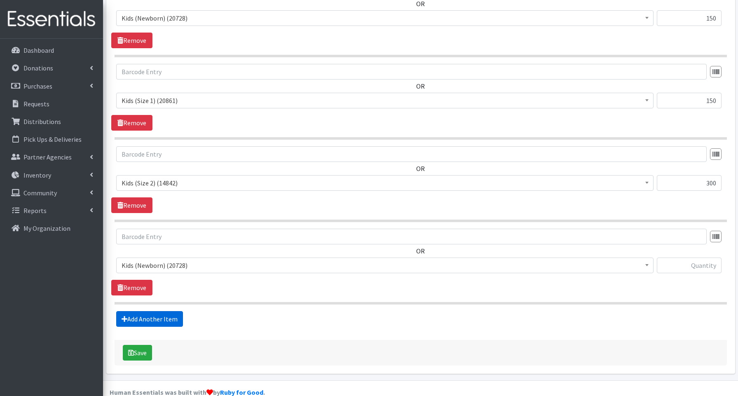
scroll to position [373, 0]
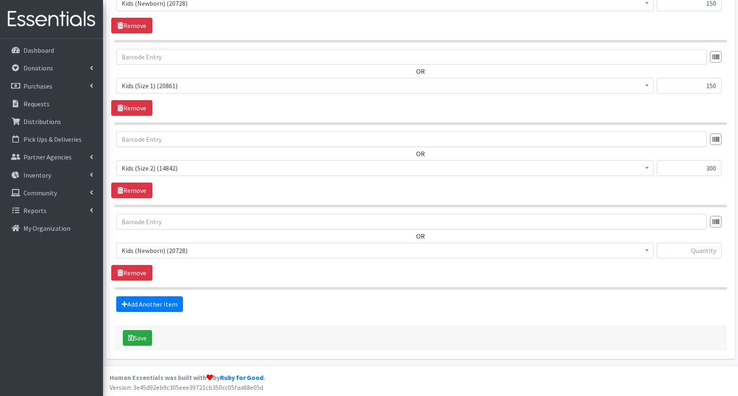
click at [155, 256] on span "Kids (Newborn) (20728)" at bounding box center [385, 251] width 538 height 16
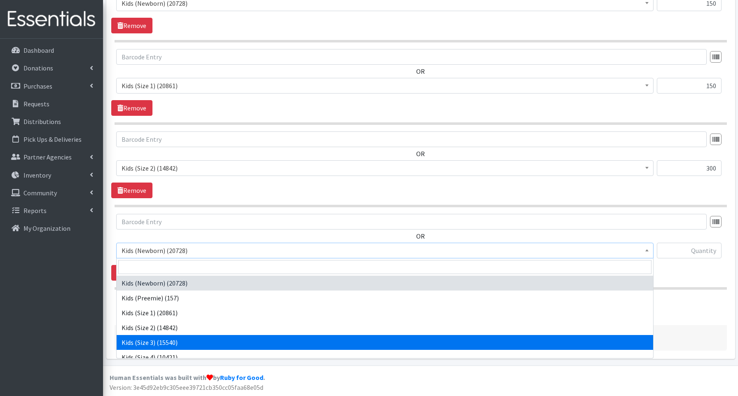
select select "3644"
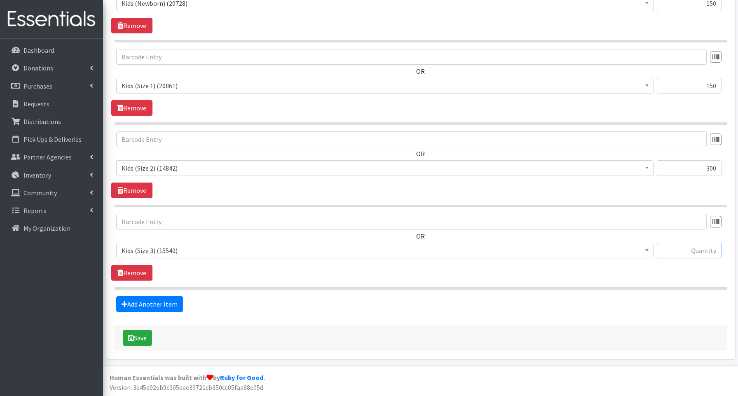
click at [694, 249] on input "text" at bounding box center [689, 251] width 65 height 16
type input "1000"
click at [172, 305] on link "Add Another Item" at bounding box center [149, 304] width 67 height 16
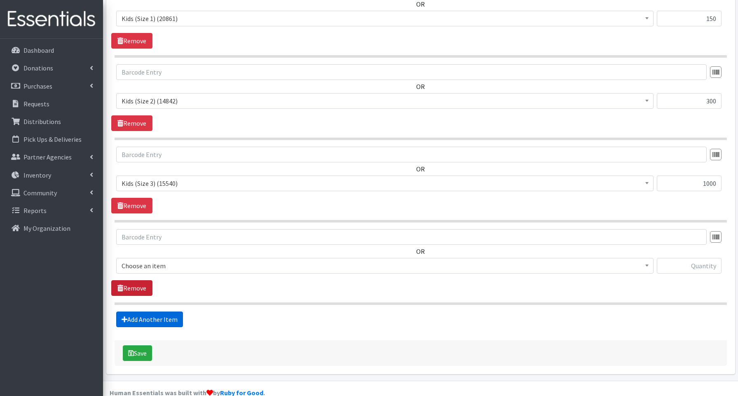
scroll to position [455, 0]
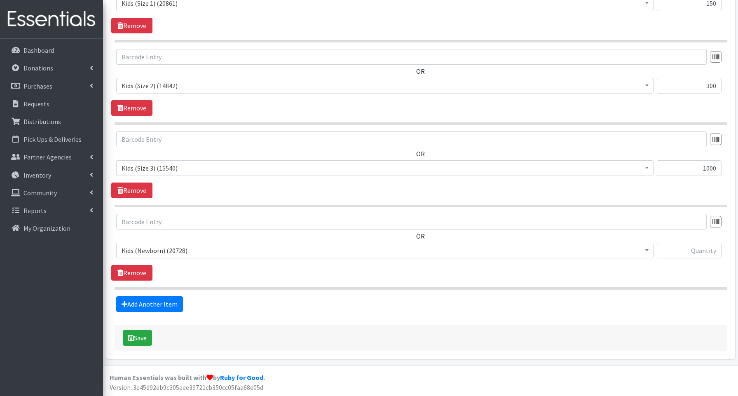
click at [150, 249] on span "Kids (Newborn) (20728)" at bounding box center [385, 251] width 527 height 12
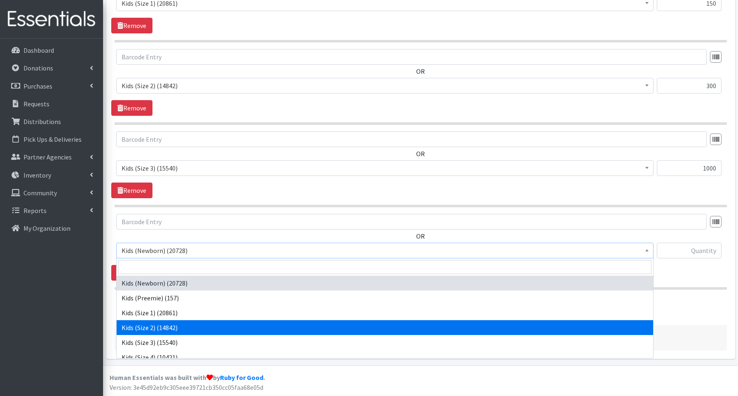
scroll to position [10, 0]
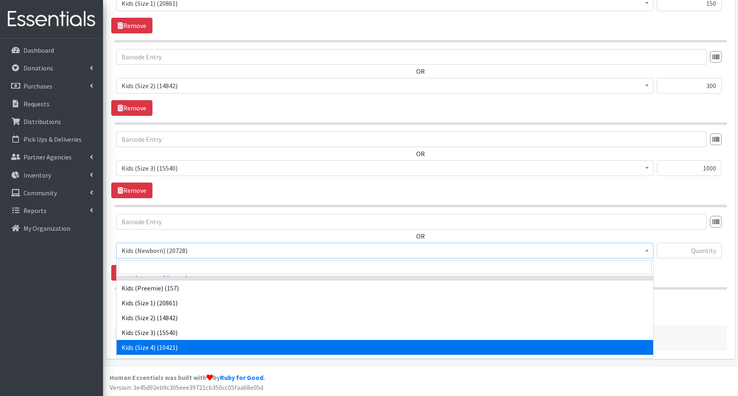
select select "3650"
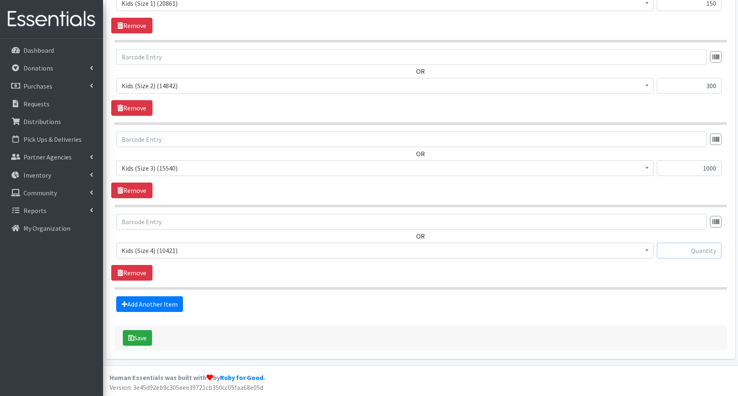
click at [695, 251] on input "text" at bounding box center [689, 251] width 65 height 16
type input "800"
click at [174, 305] on link "Add Another Item" at bounding box center [149, 304] width 67 height 16
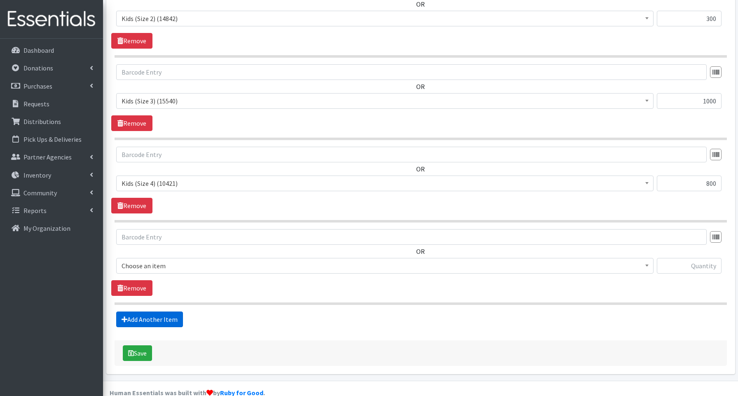
scroll to position [538, 0]
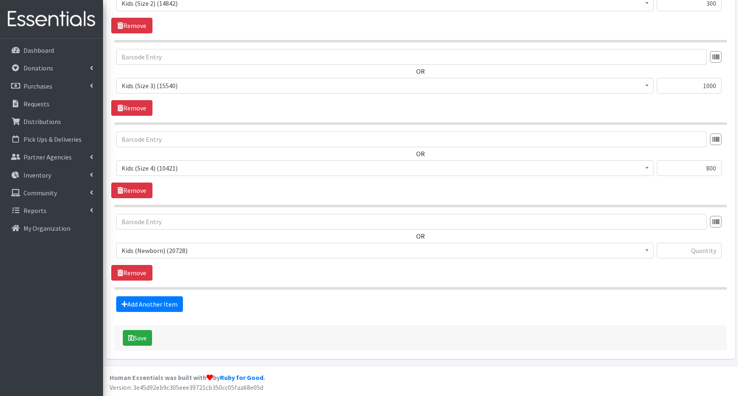
click at [160, 251] on span "Kids (Newborn) (20728)" at bounding box center [385, 251] width 527 height 12
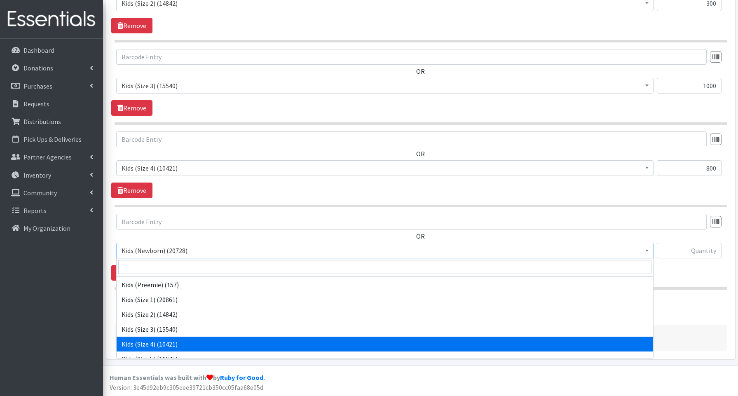
scroll to position [16, 0]
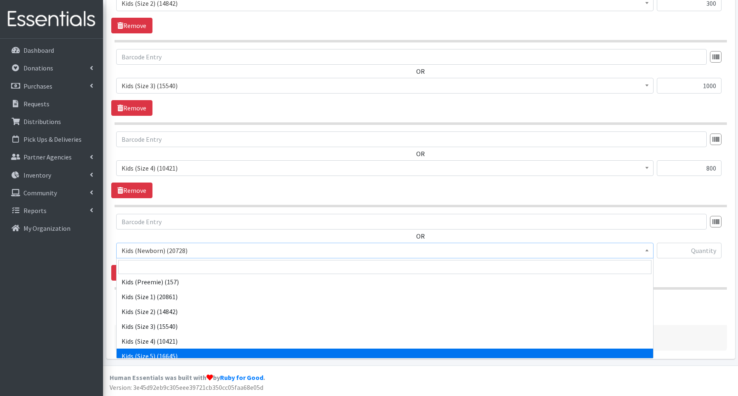
select select "3672"
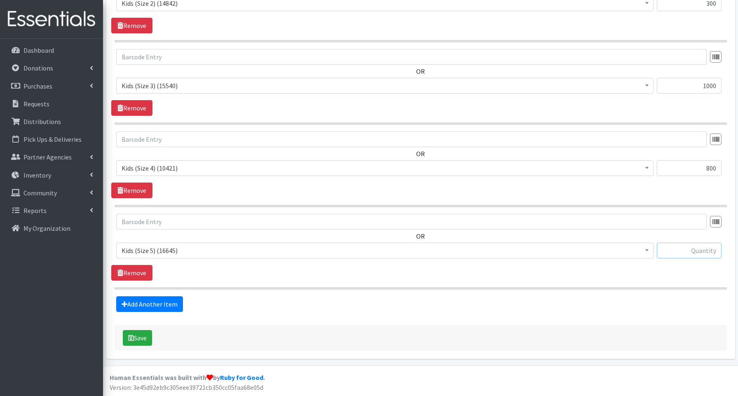
click at [678, 251] on input "text" at bounding box center [689, 251] width 65 height 16
drag, startPoint x: 716, startPoint y: 249, endPoint x: 706, endPoint y: 251, distance: 10.8
click at [706, 251] on input "800" at bounding box center [689, 251] width 65 height 16
type input "1200"
click at [158, 303] on link "Add Another Item" at bounding box center [149, 304] width 67 height 16
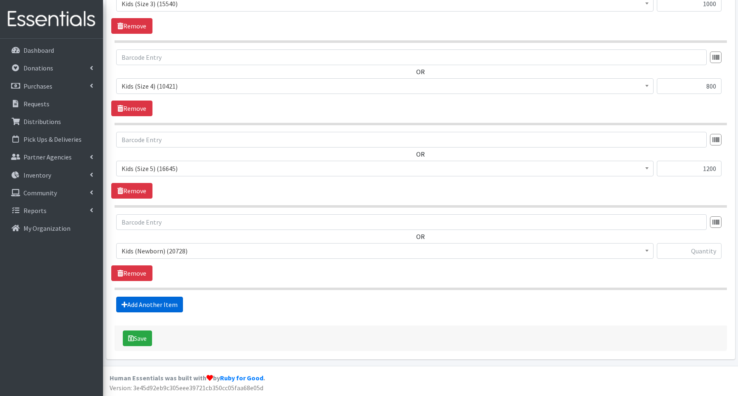
scroll to position [620, 0]
click at [156, 251] on span "Kids (Newborn) (20728)" at bounding box center [385, 251] width 527 height 12
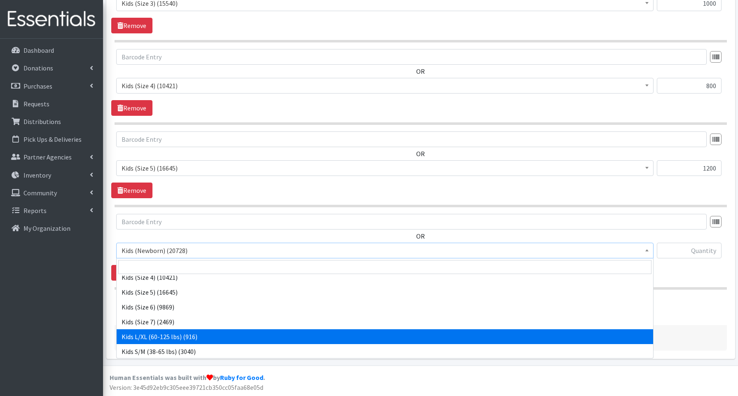
scroll to position [84, 0]
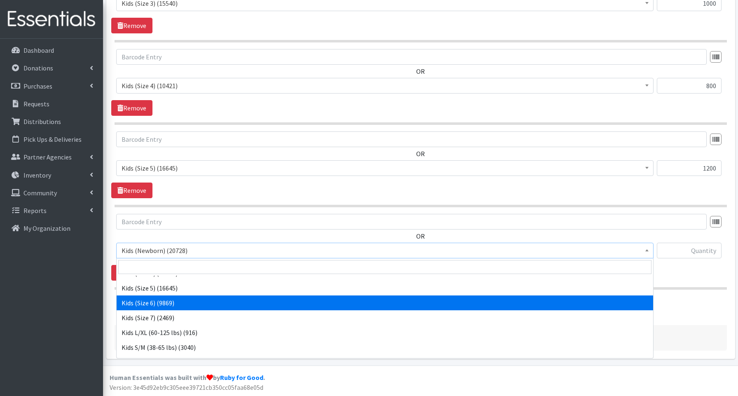
select select "3654"
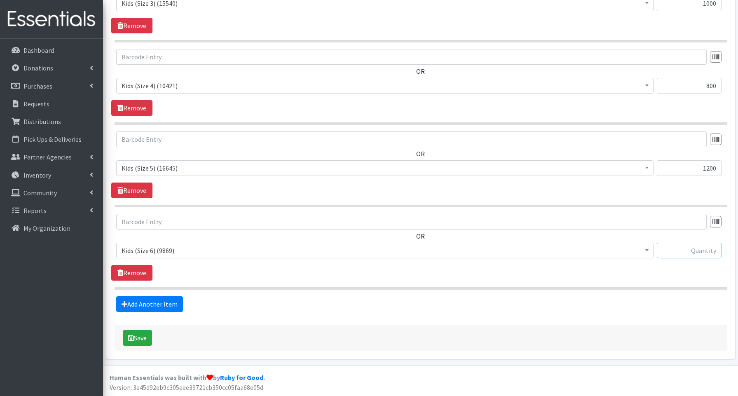
click at [680, 250] on input "text" at bounding box center [689, 251] width 65 height 16
type input "1400"
click at [166, 304] on link "Add Another Item" at bounding box center [149, 304] width 67 height 16
click at [143, 251] on span "Kids (Newborn) (20728)" at bounding box center [385, 251] width 527 height 12
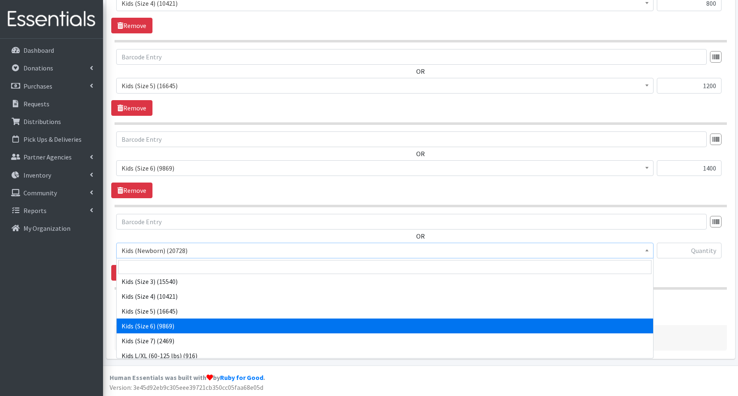
scroll to position [66, 0]
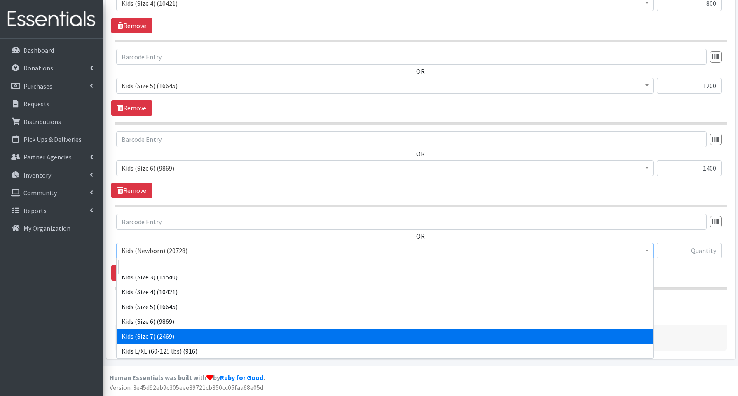
select select "3695"
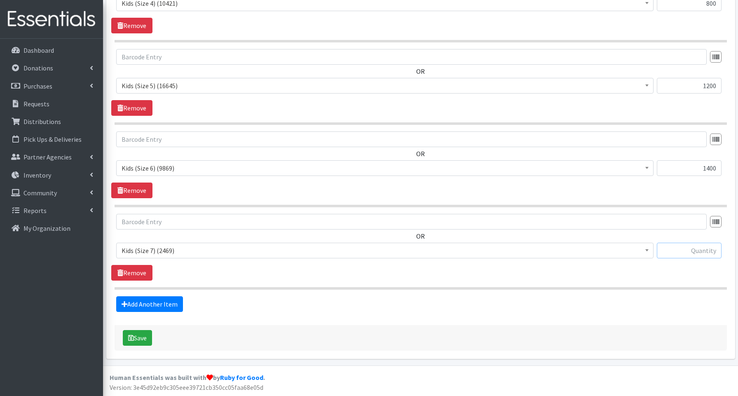
click at [681, 250] on input "text" at bounding box center [689, 251] width 65 height 16
type input "360"
click at [140, 303] on link "Add Another Item" at bounding box center [149, 304] width 67 height 16
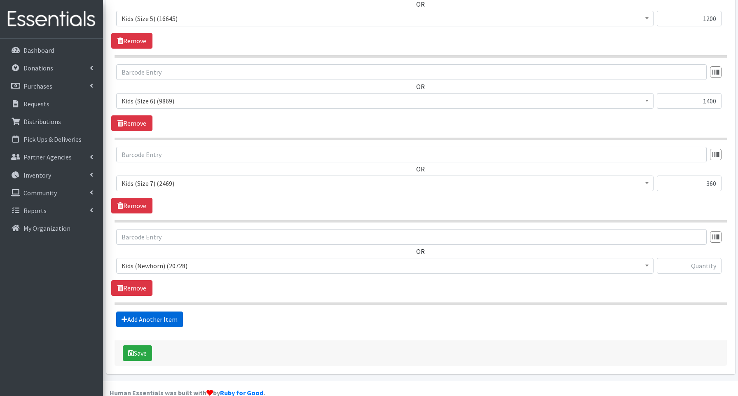
scroll to position [785, 0]
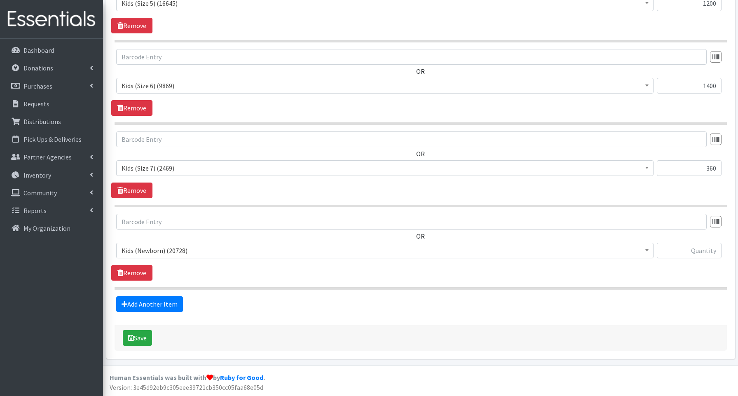
click at [161, 251] on span "Kids (Newborn) (20728)" at bounding box center [385, 251] width 527 height 12
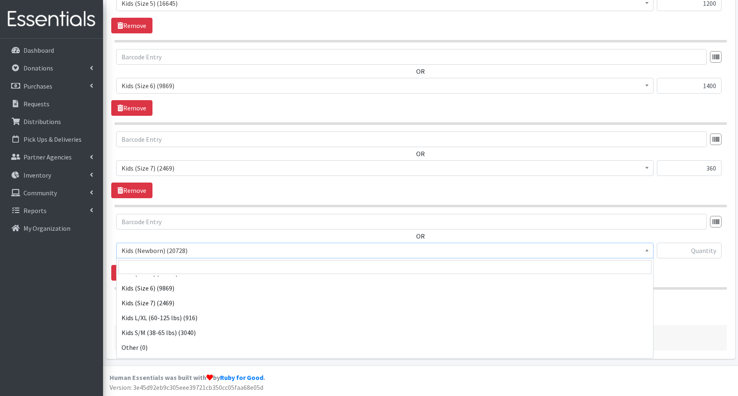
scroll to position [185, 0]
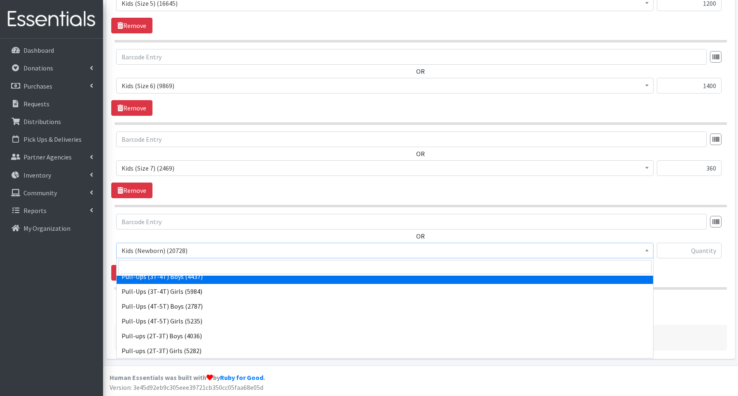
select select "3690"
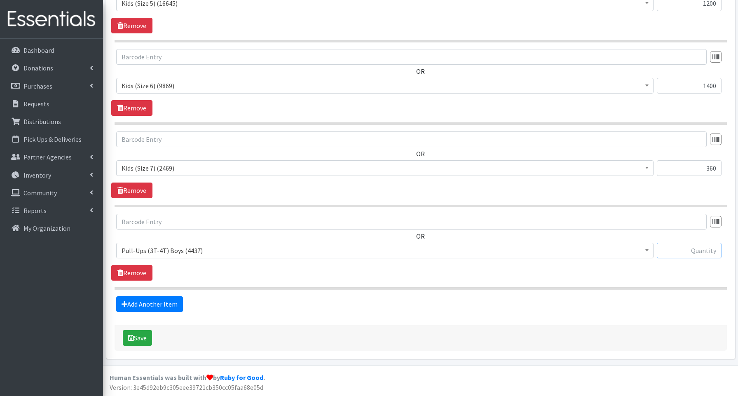
click at [669, 254] on input "text" at bounding box center [689, 251] width 65 height 16
type input "120"
click at [153, 300] on link "Add Another Item" at bounding box center [149, 304] width 67 height 16
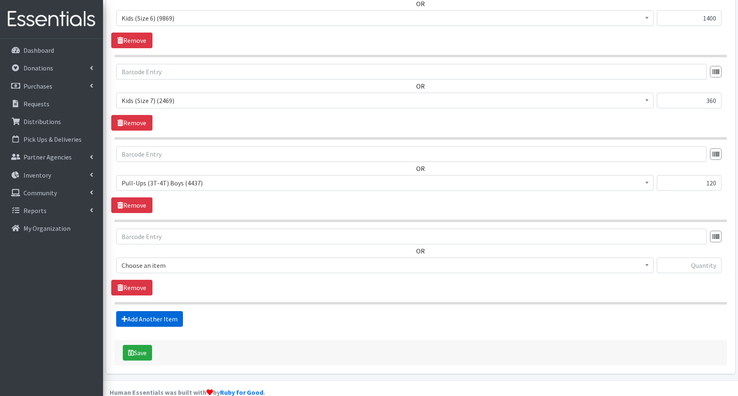
scroll to position [867, 0]
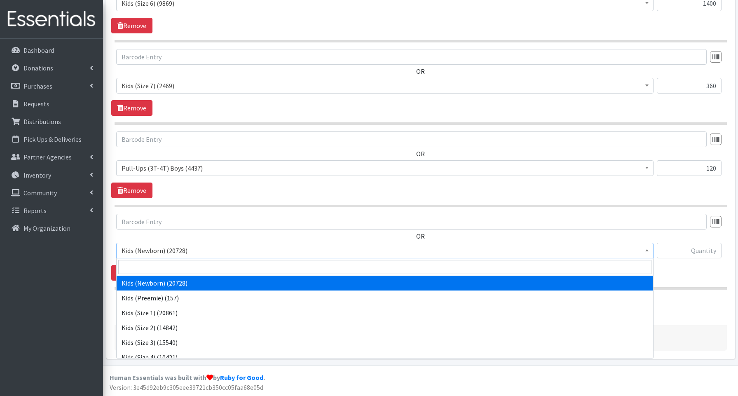
click at [169, 254] on span "Kids (Newborn) (20728)" at bounding box center [385, 251] width 527 height 12
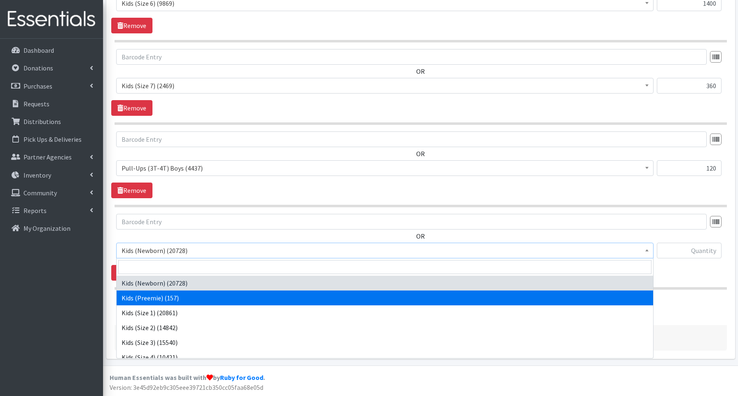
scroll to position [185, 0]
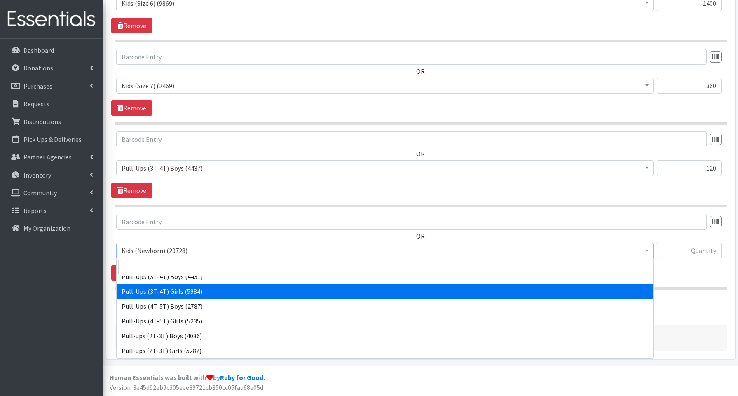
select select "3691"
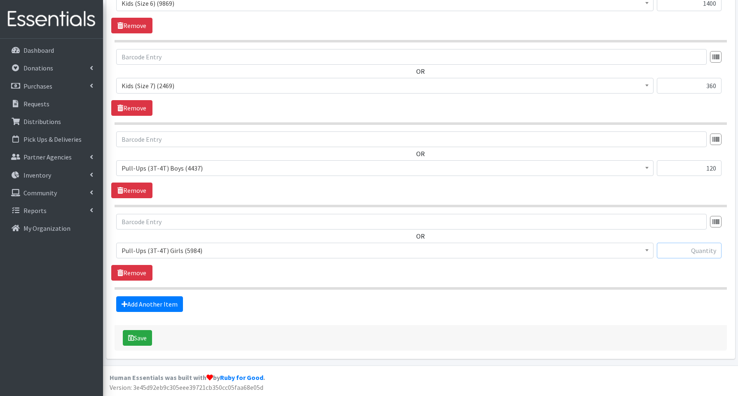
click at [683, 250] on input "text" at bounding box center [689, 251] width 65 height 16
type input "120"
click at [165, 308] on link "Add Another Item" at bounding box center [149, 304] width 67 height 16
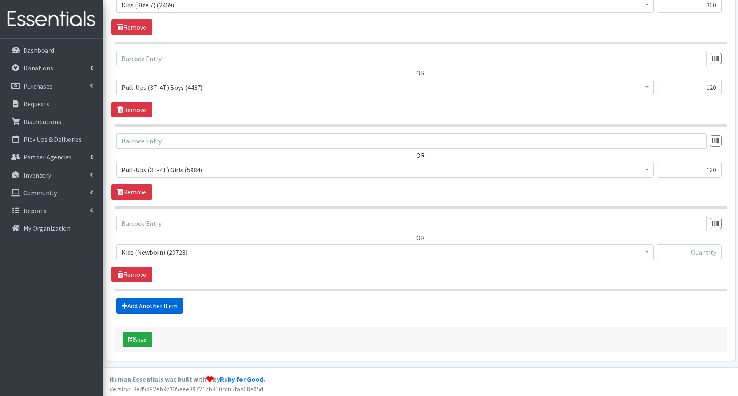
scroll to position [950, 0]
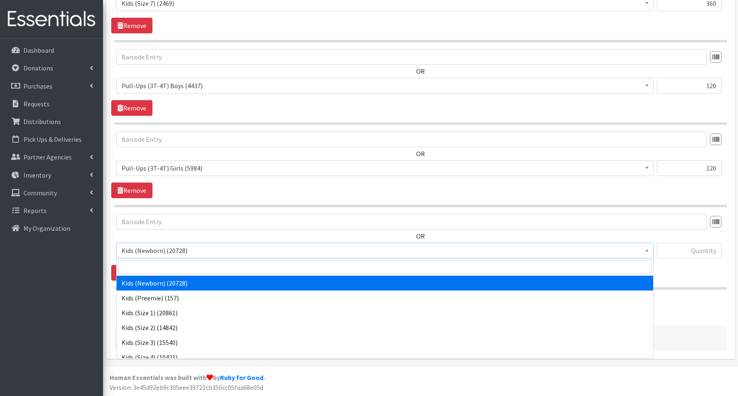
click at [165, 250] on span "Kids (Newborn) (20728)" at bounding box center [385, 251] width 527 height 12
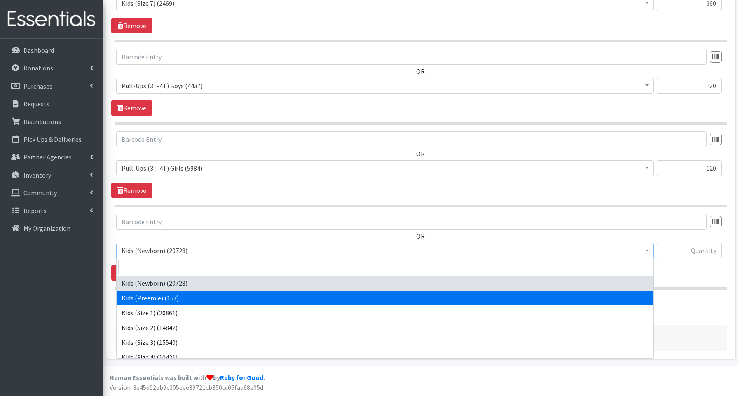
scroll to position [185, 0]
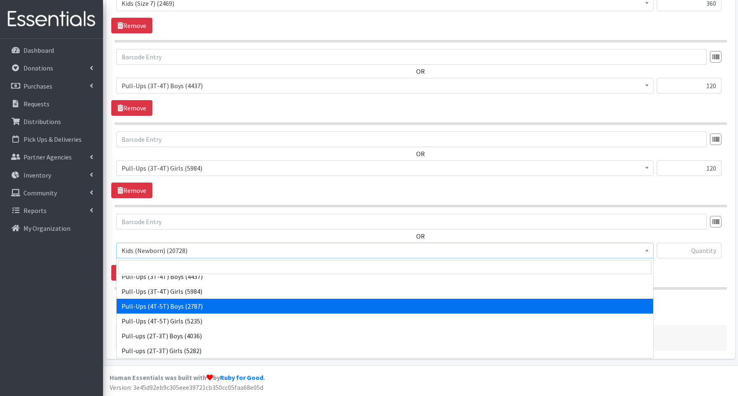
select select "3692"
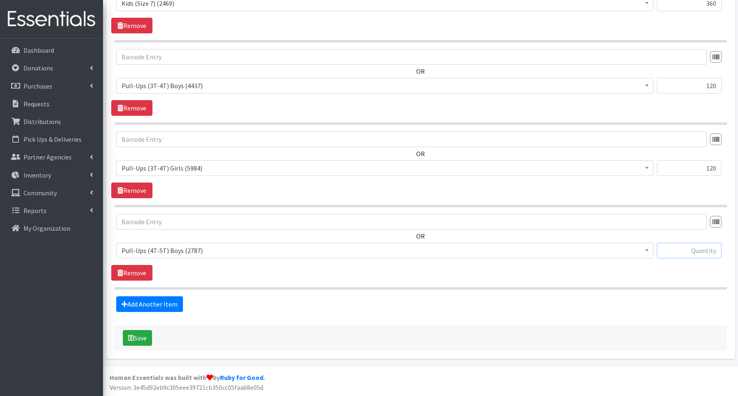
click at [672, 253] on input "text" at bounding box center [689, 251] width 65 height 16
type input "80"
click at [163, 303] on link "Add Another Item" at bounding box center [149, 304] width 67 height 16
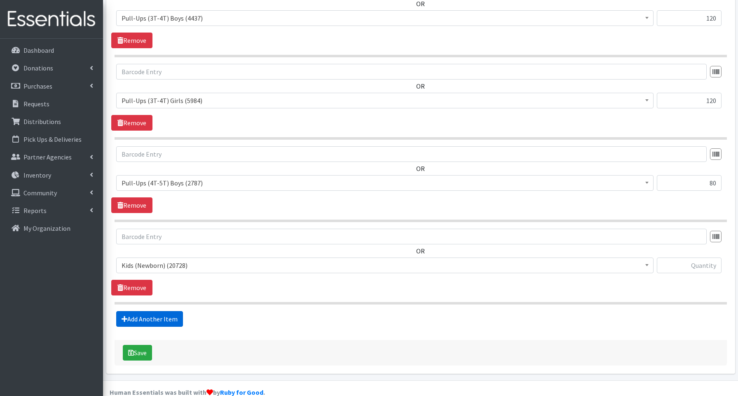
scroll to position [1032, 0]
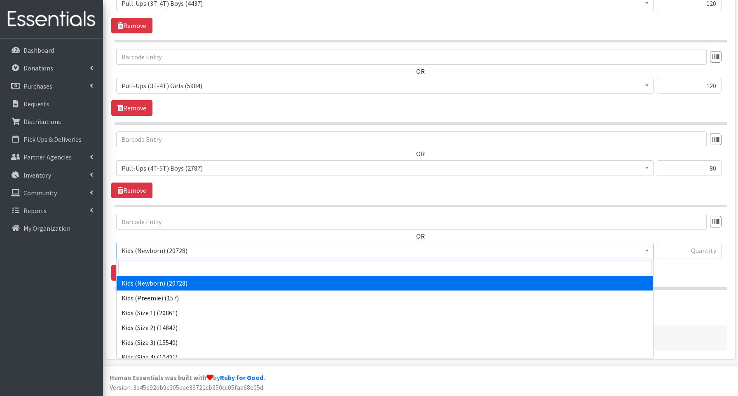
click at [162, 253] on span "Kids (Newborn) (20728)" at bounding box center [385, 251] width 527 height 12
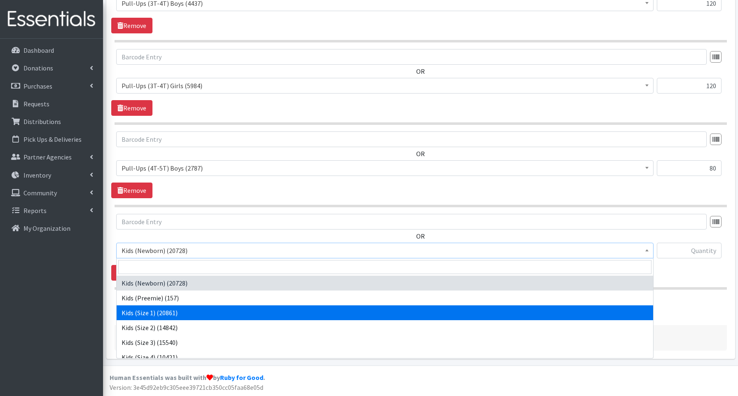
scroll to position [185, 0]
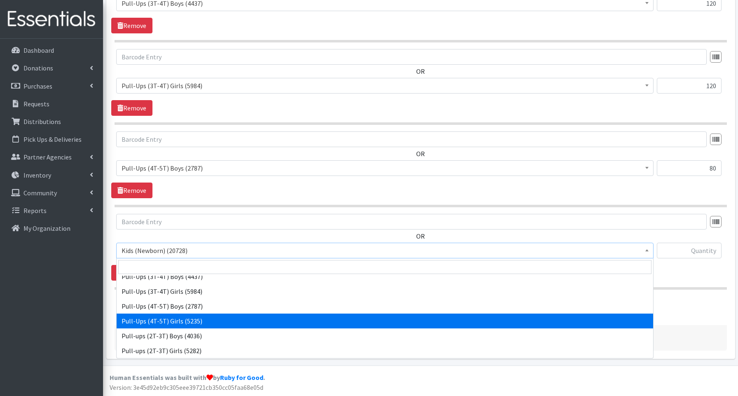
drag, startPoint x: 145, startPoint y: 319, endPoint x: 212, endPoint y: 312, distance: 67.9
select select "3693"
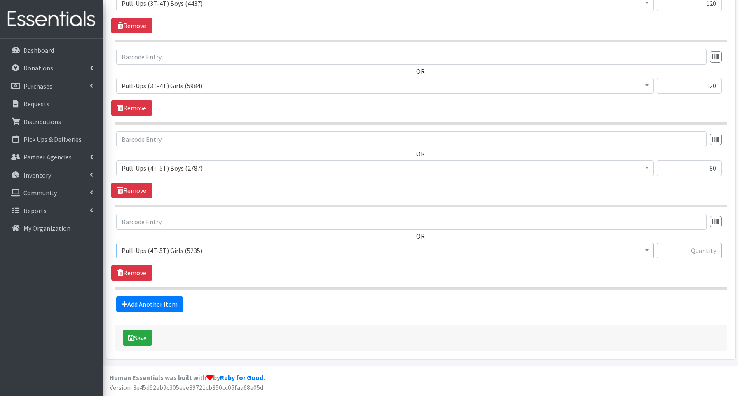
click at [679, 250] on input "text" at bounding box center [689, 251] width 65 height 16
type input "120"
click at [152, 338] on button "Save" at bounding box center [137, 338] width 29 height 16
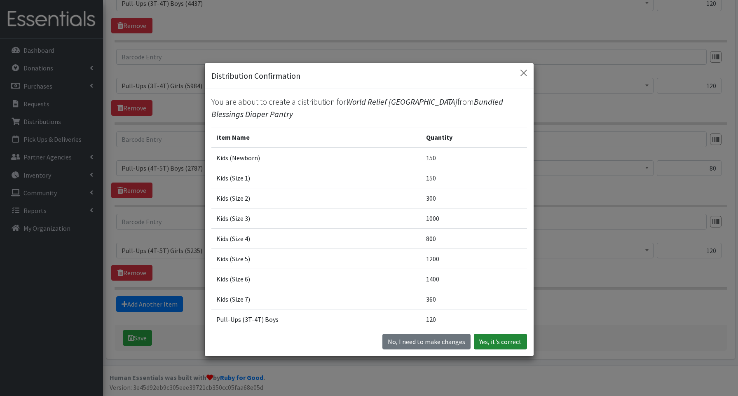
click at [488, 343] on button "Yes, it's correct" at bounding box center [500, 342] width 53 height 16
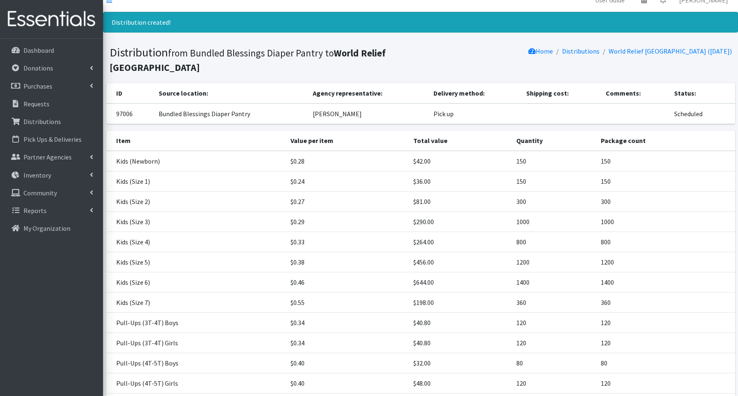
scroll to position [92, 0]
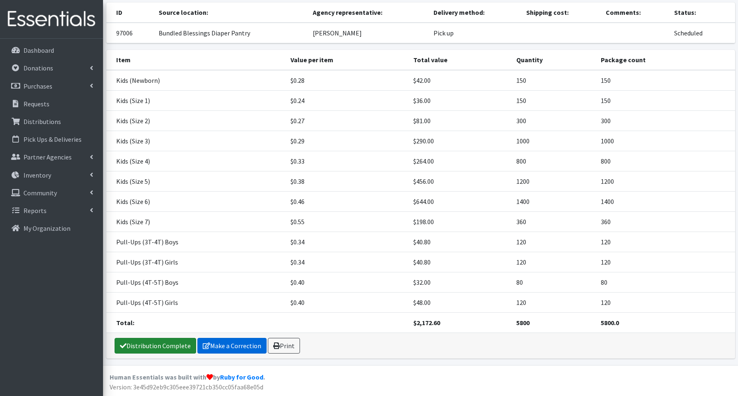
click at [163, 344] on link "Distribution Complete" at bounding box center [156, 346] width 82 height 16
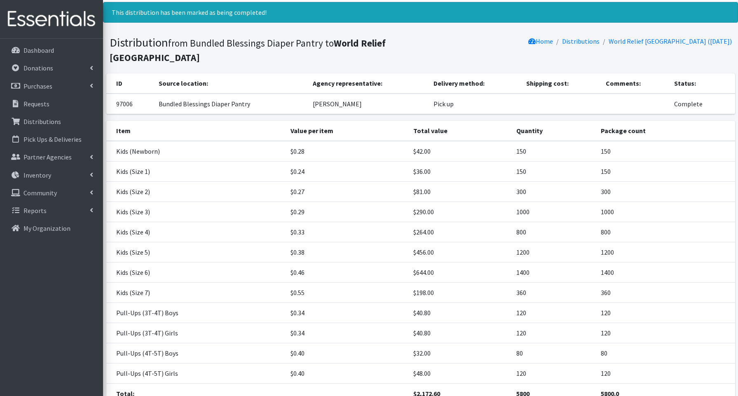
scroll to position [0, 0]
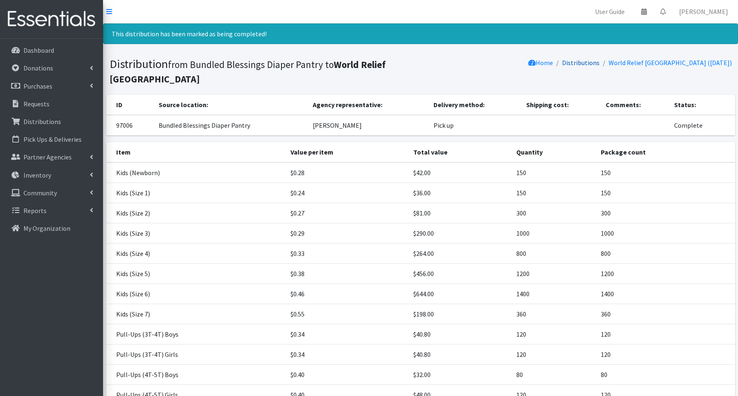
click at [589, 63] on link "Distributions" at bounding box center [581, 63] width 38 height 8
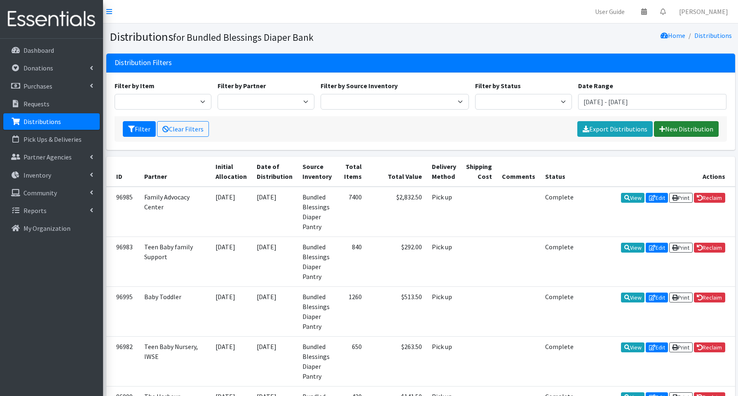
click at [710, 132] on link "New Distribution" at bounding box center [686, 129] width 65 height 16
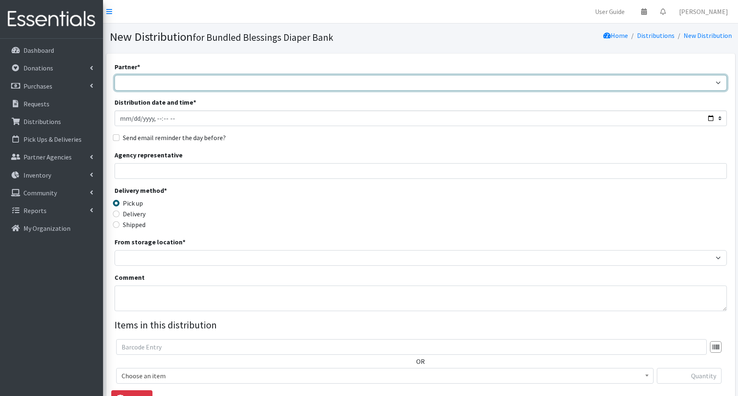
click at [121, 84] on select "Advocate Aurora Health Baby Toddler Black Residents of [GEOGRAPHIC_DATA] Peacef…" at bounding box center [421, 83] width 613 height 16
select select "2432"
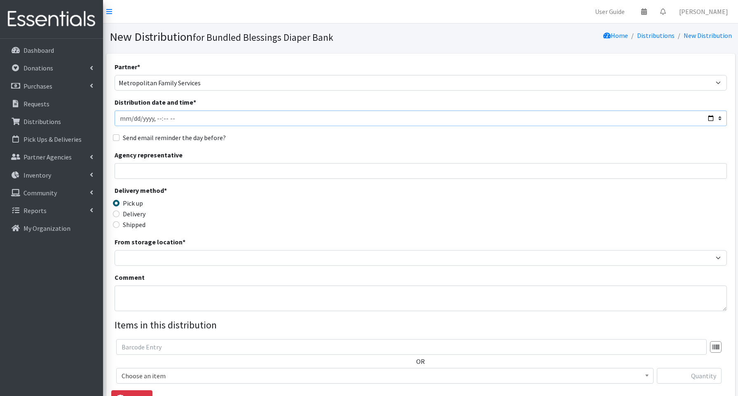
drag, startPoint x: 705, startPoint y: 117, endPoint x: 693, endPoint y: 117, distance: 12.0
click at [705, 117] on input "Distribution date and time *" at bounding box center [421, 118] width 613 height 16
click at [712, 119] on input "Distribution date and time *" at bounding box center [421, 118] width 613 height 16
type input "[DATE]T13:15"
click at [307, 175] on input "Agency representative" at bounding box center [421, 171] width 613 height 16
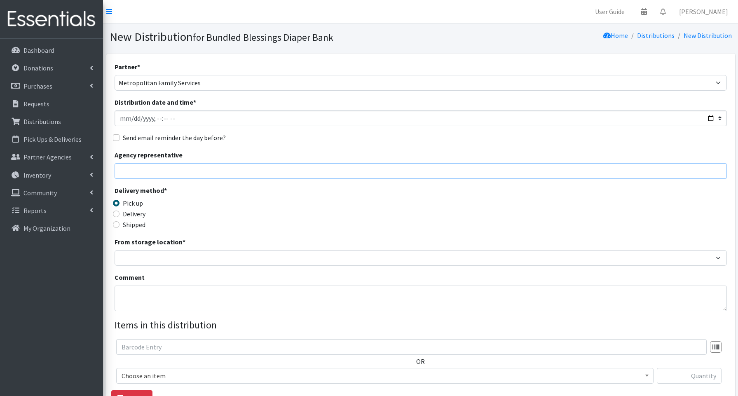
type input "j"
type input "[PERSON_NAME]"
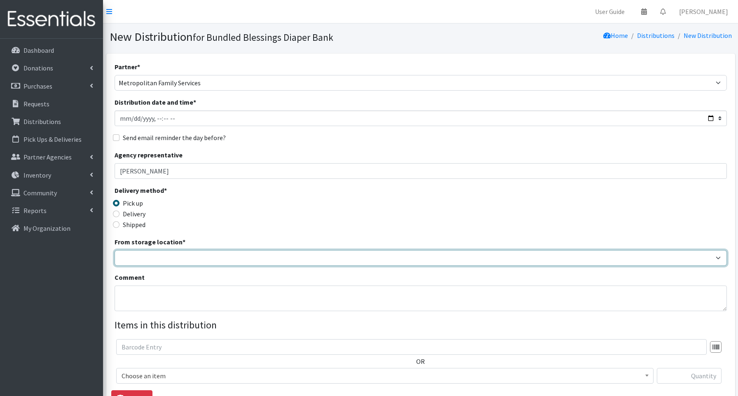
click at [175, 255] on select "Bundled Blessings Diaper Pantry" at bounding box center [421, 258] width 613 height 16
select select "79"
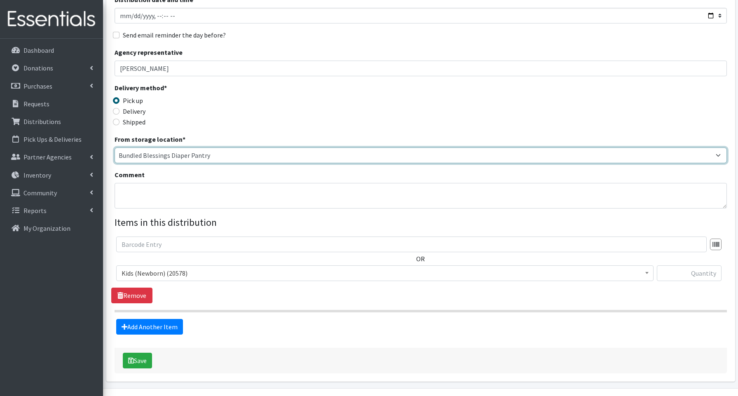
scroll to position [125, 0]
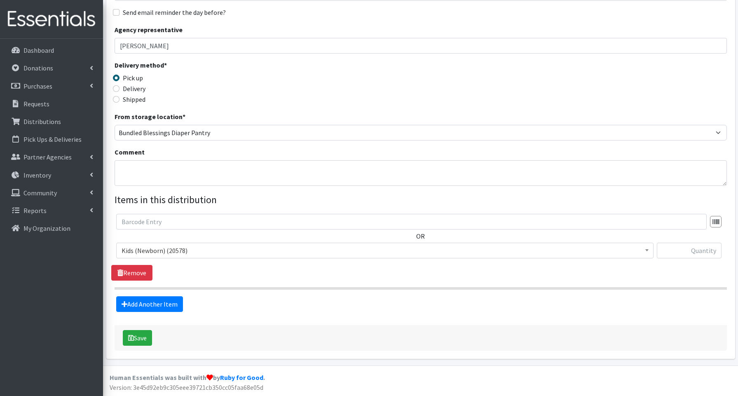
click at [158, 251] on span "Kids (Newborn) (20578)" at bounding box center [385, 251] width 527 height 12
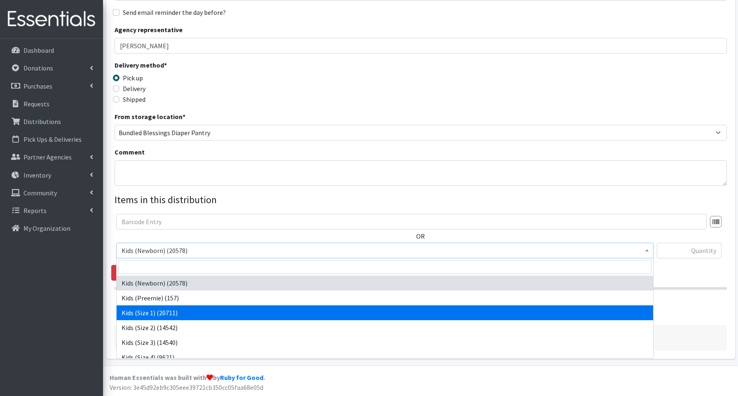
drag, startPoint x: 141, startPoint y: 312, endPoint x: 133, endPoint y: 308, distance: 9.1
select select "3657"
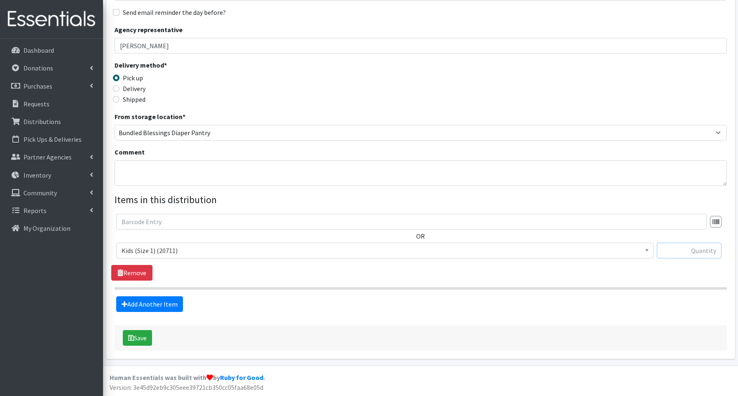
click at [673, 250] on input "text" at bounding box center [689, 251] width 65 height 16
type input "50"
click at [144, 304] on link "Add Another Item" at bounding box center [149, 304] width 67 height 16
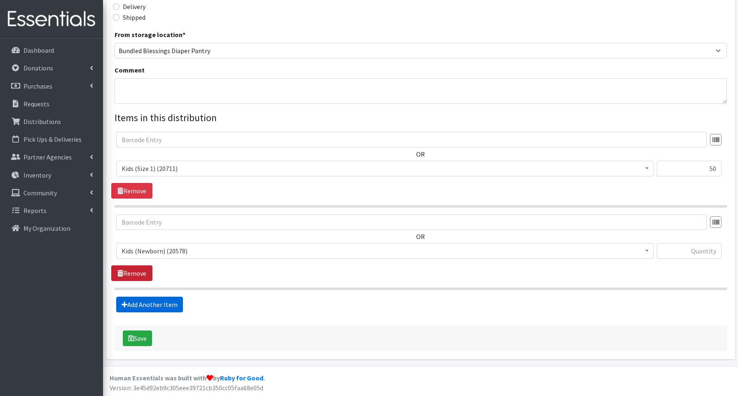
scroll to position [208, 0]
click at [148, 254] on span "Kids (Newborn) (20578)" at bounding box center [385, 251] width 527 height 12
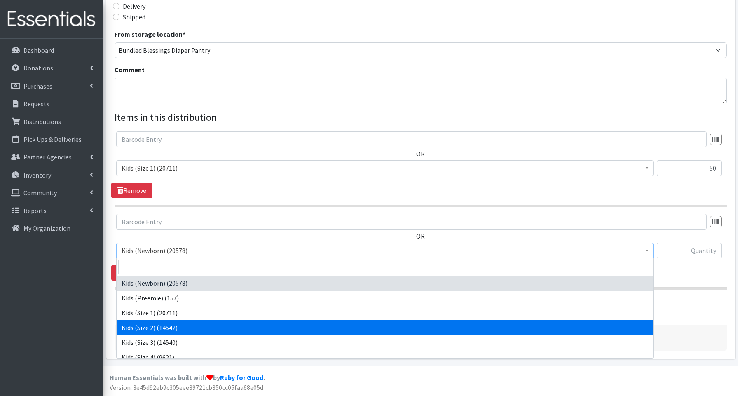
select select "3656"
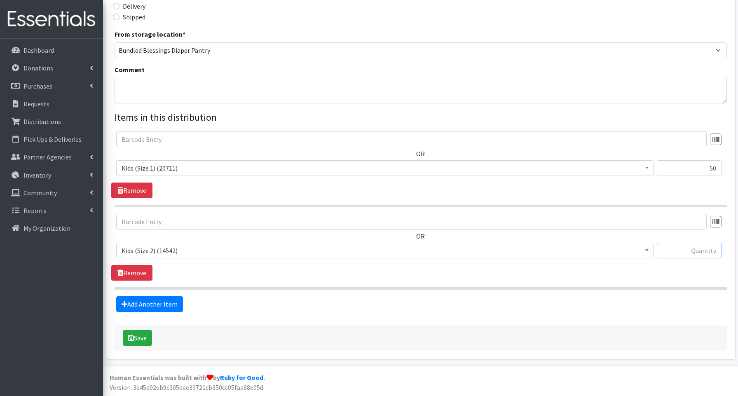
click at [677, 251] on input "text" at bounding box center [689, 251] width 65 height 16
type input "150"
click at [164, 303] on link "Add Another Item" at bounding box center [149, 304] width 67 height 16
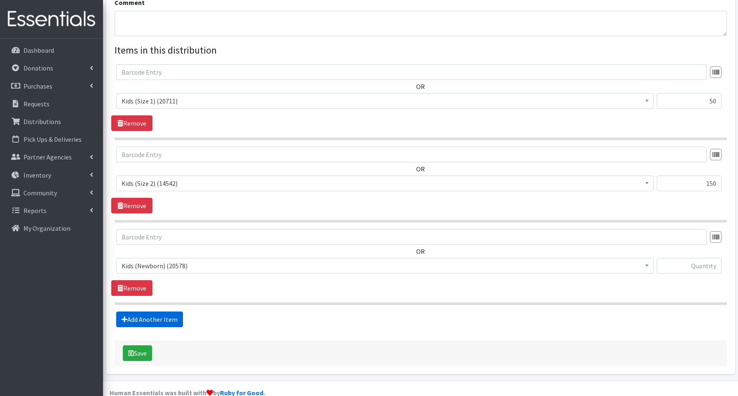
scroll to position [290, 0]
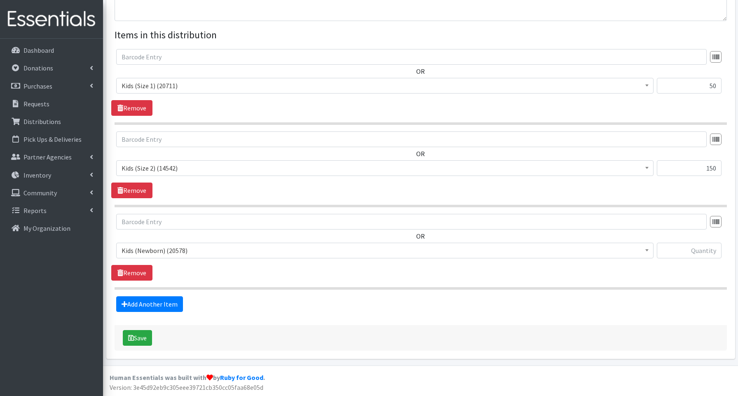
click at [162, 250] on span "Kids (Newborn) (20578)" at bounding box center [385, 251] width 527 height 12
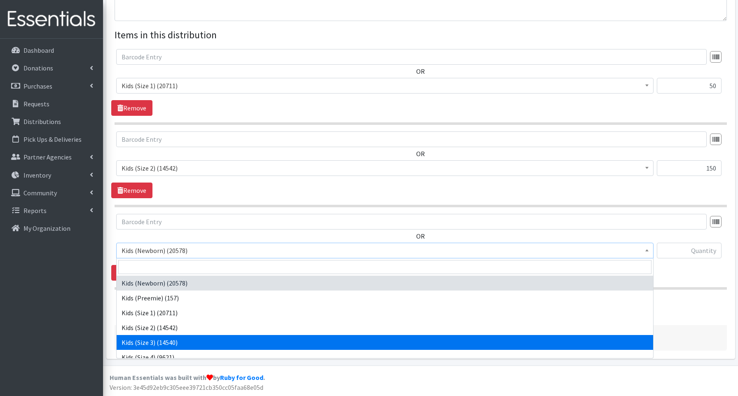
drag, startPoint x: 154, startPoint y: 338, endPoint x: 150, endPoint y: 302, distance: 36.5
select select "3644"
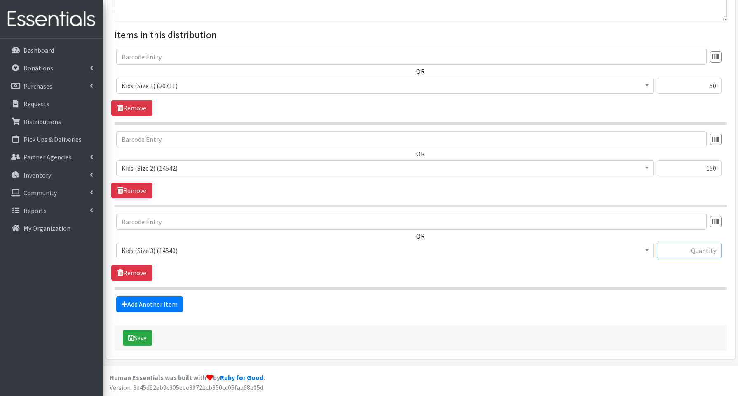
click at [705, 249] on input "text" at bounding box center [689, 251] width 65 height 16
type input "50"
click at [170, 302] on link "Add Another Item" at bounding box center [149, 304] width 67 height 16
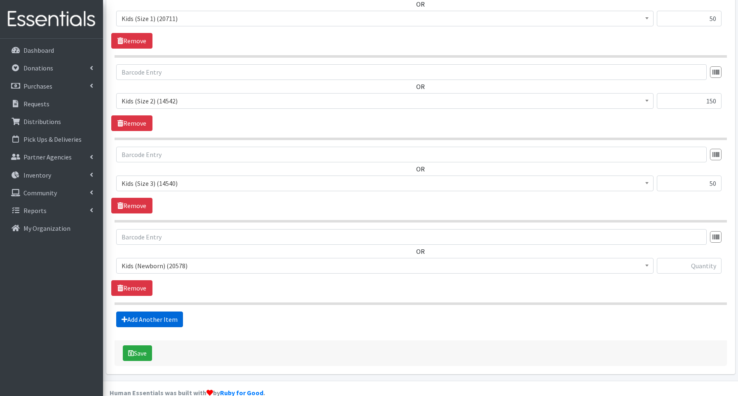
scroll to position [373, 0]
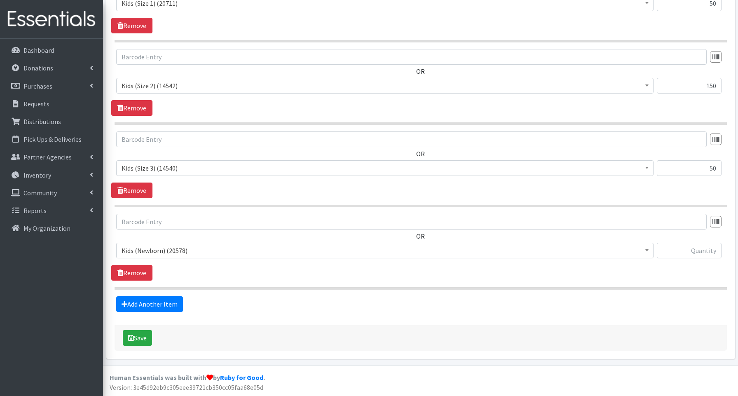
click at [161, 250] on span "Kids (Newborn) (20578)" at bounding box center [385, 251] width 527 height 12
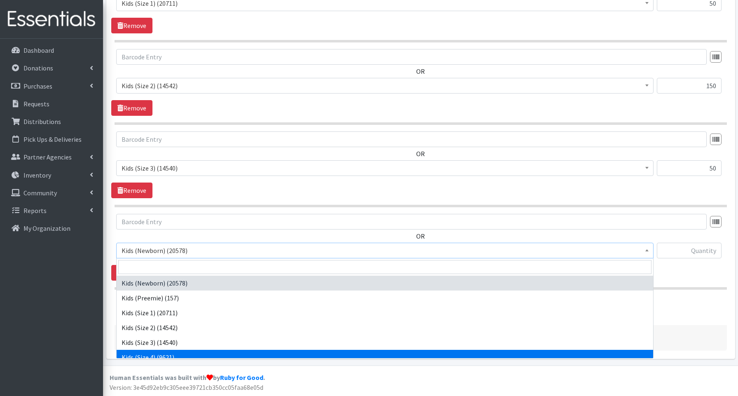
select select "3650"
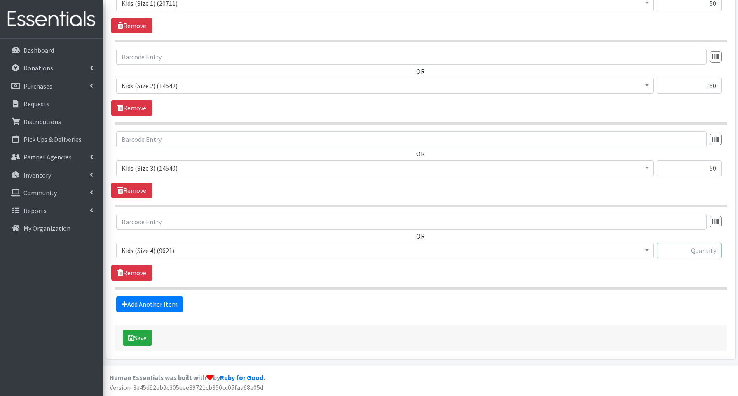
click at [696, 249] on input "text" at bounding box center [689, 251] width 65 height 16
type input "150"
click at [150, 300] on link "Add Another Item" at bounding box center [149, 304] width 67 height 16
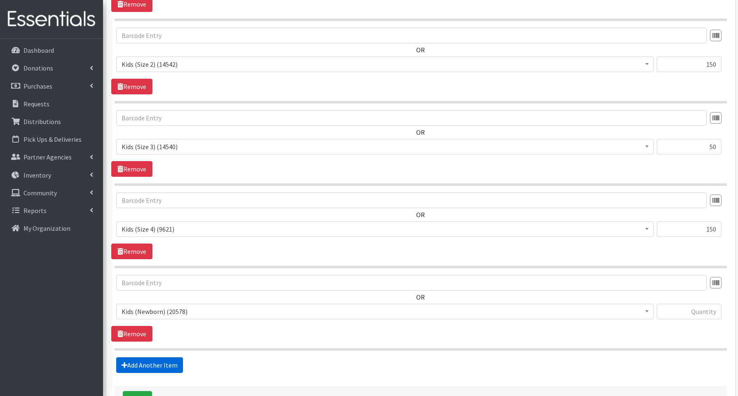
scroll to position [455, 0]
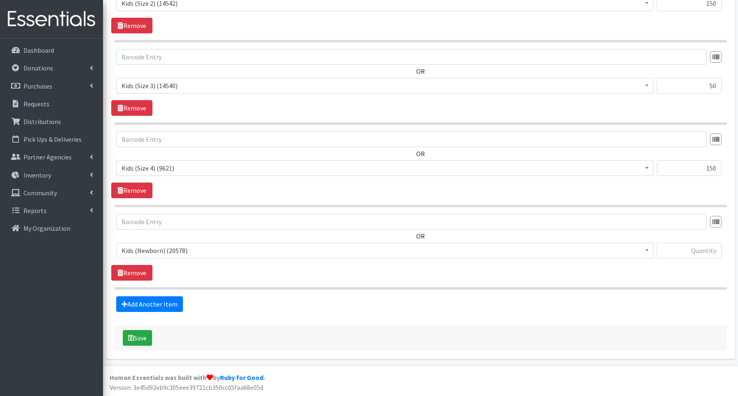
click at [154, 247] on span "Kids (Newborn) (20578)" at bounding box center [385, 251] width 527 height 12
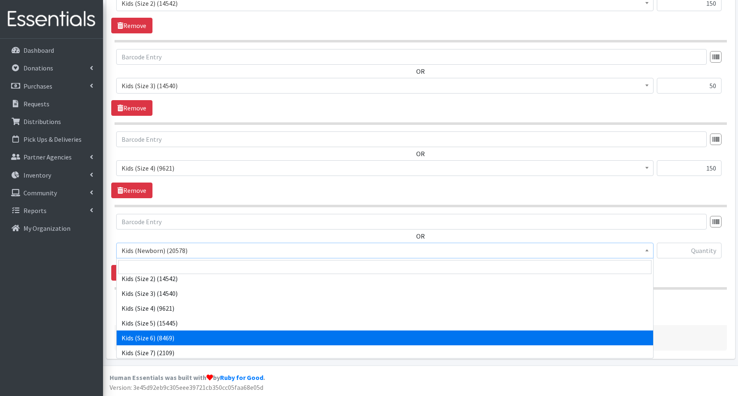
scroll to position [54, 0]
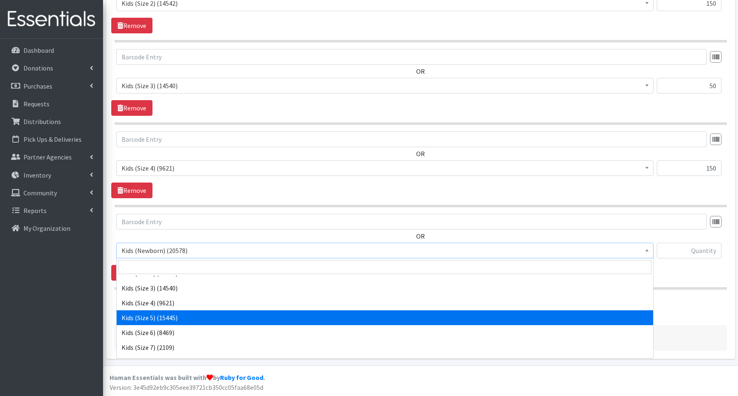
select select "3672"
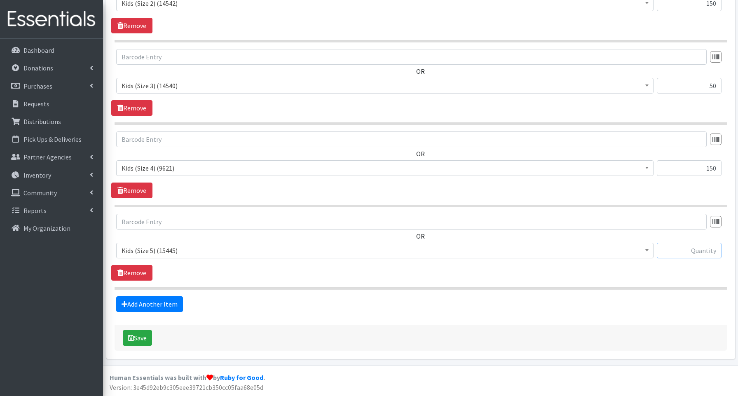
click at [677, 251] on input "text" at bounding box center [689, 251] width 65 height 16
type input "300"
click at [171, 302] on link "Add Another Item" at bounding box center [149, 304] width 67 height 16
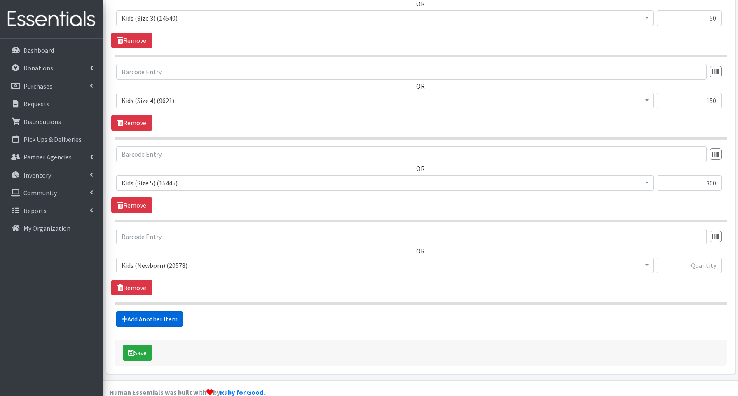
scroll to position [538, 0]
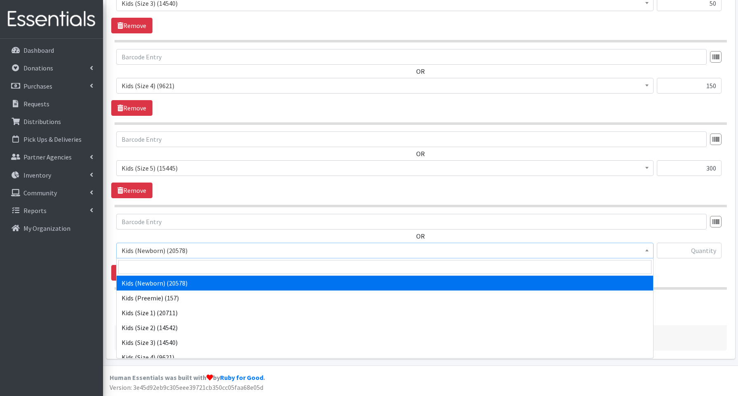
click at [161, 250] on span "Kids (Newborn) (20578)" at bounding box center [385, 251] width 527 height 12
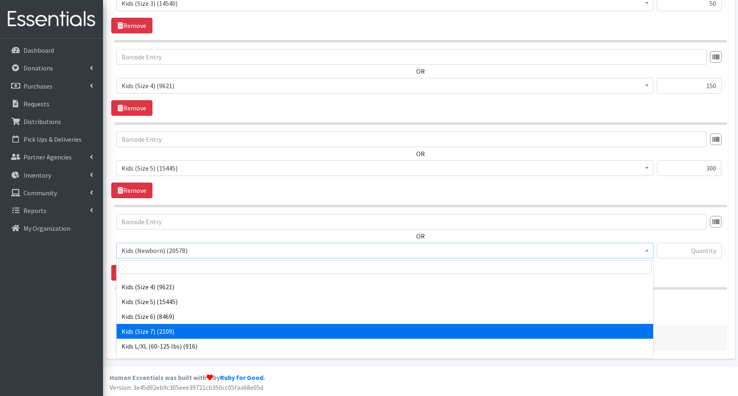
scroll to position [82, 0]
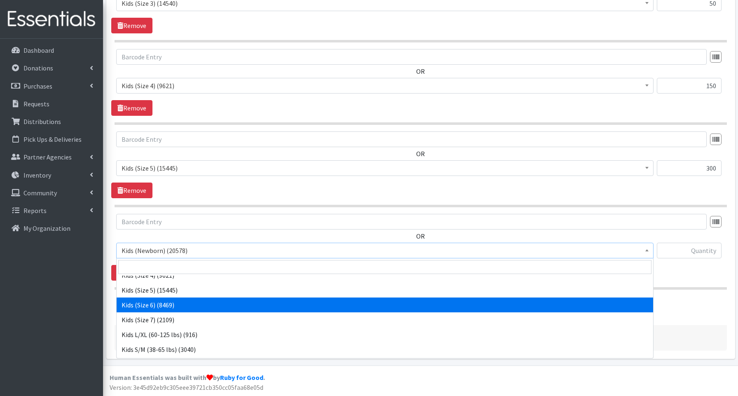
select select "3654"
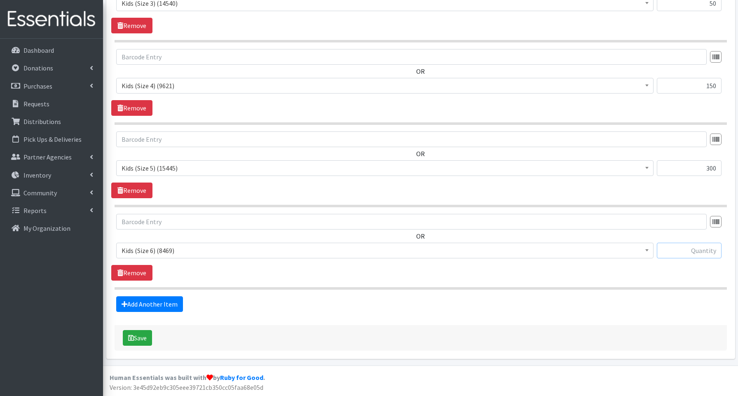
click at [696, 251] on input "text" at bounding box center [689, 251] width 65 height 16
type input "550"
click at [180, 303] on link "Add Another Item" at bounding box center [149, 304] width 67 height 16
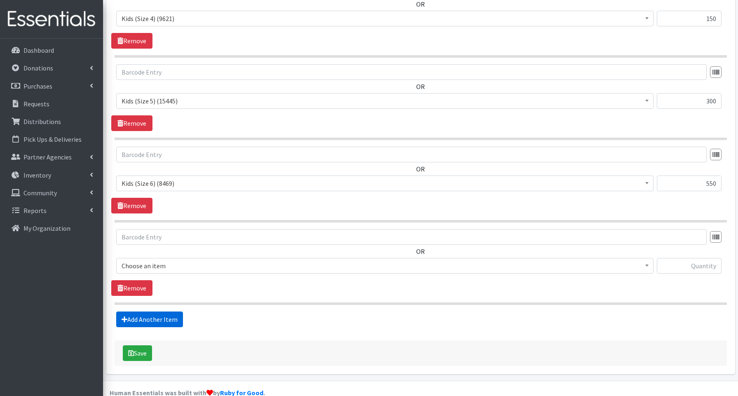
scroll to position [620, 0]
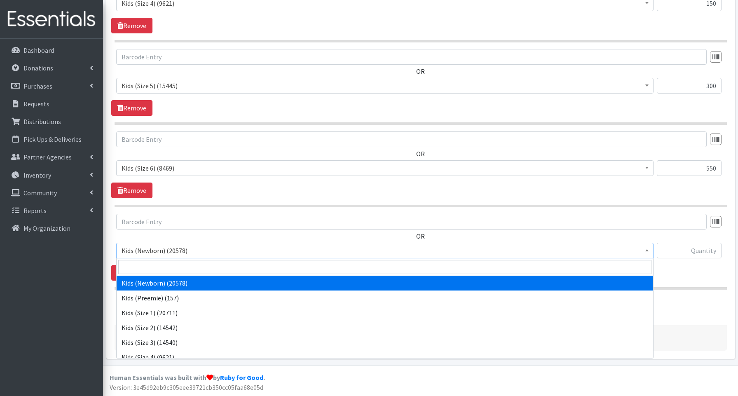
click at [170, 252] on span "Kids (Newborn) (20578)" at bounding box center [385, 251] width 527 height 12
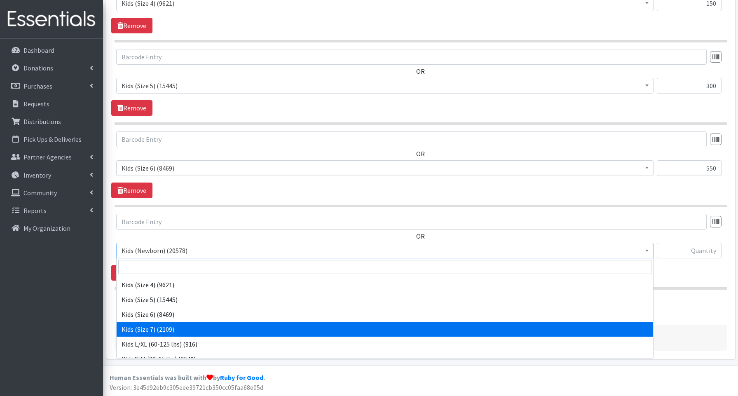
scroll to position [73, 0]
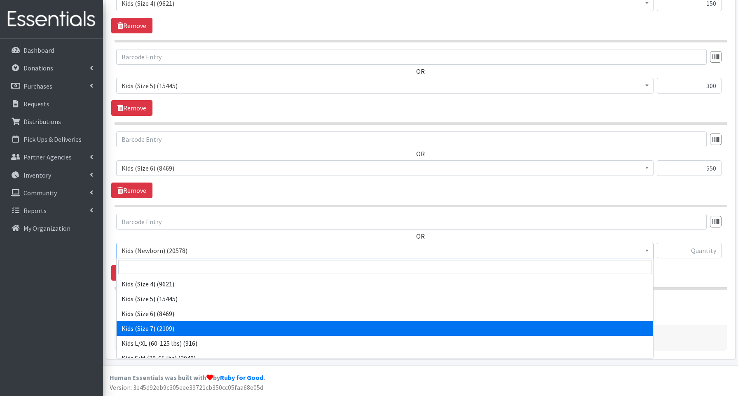
select select "3695"
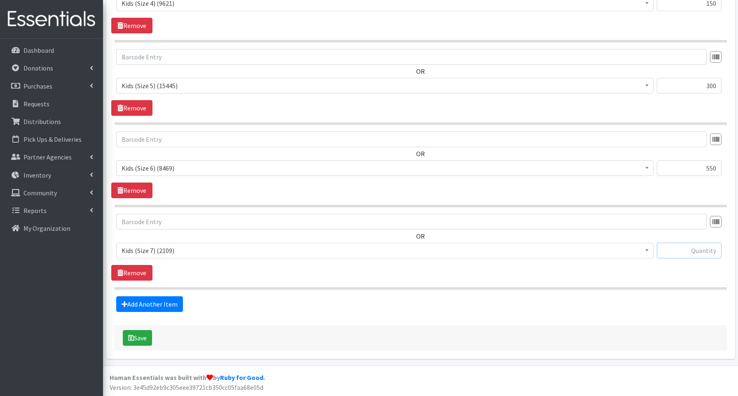
click at [684, 247] on input "text" at bounding box center [689, 251] width 65 height 16
type input "80"
click at [148, 304] on link "Add Another Item" at bounding box center [149, 304] width 67 height 16
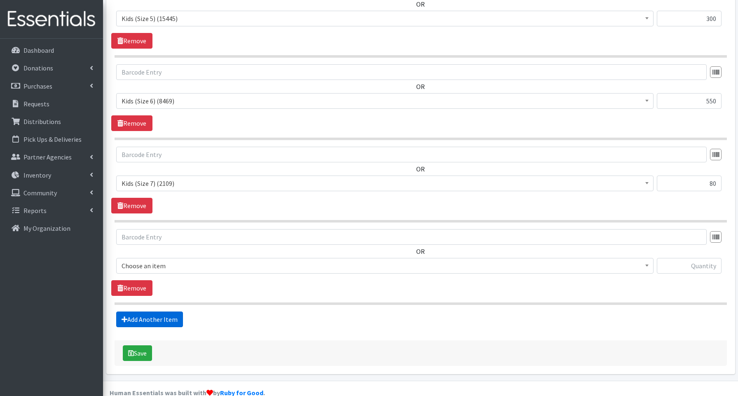
scroll to position [702, 0]
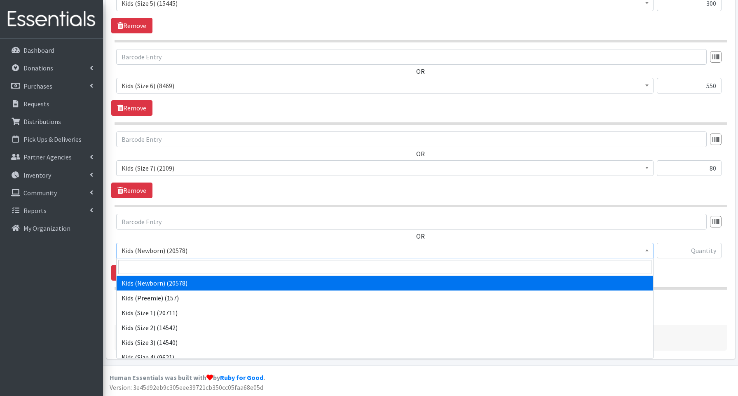
click at [153, 249] on span "Kids (Newborn) (20578)" at bounding box center [385, 251] width 527 height 12
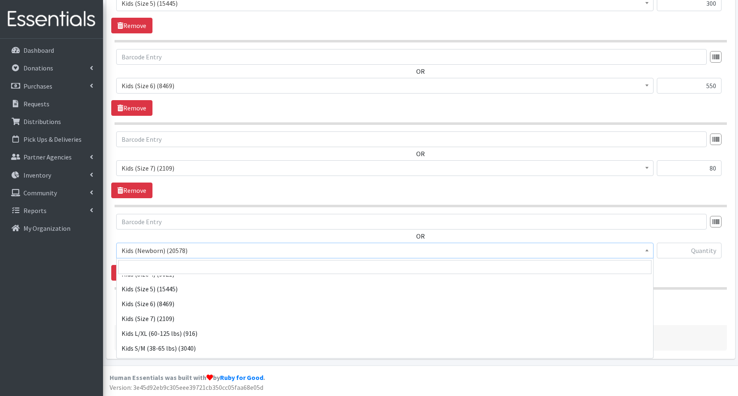
scroll to position [111, 0]
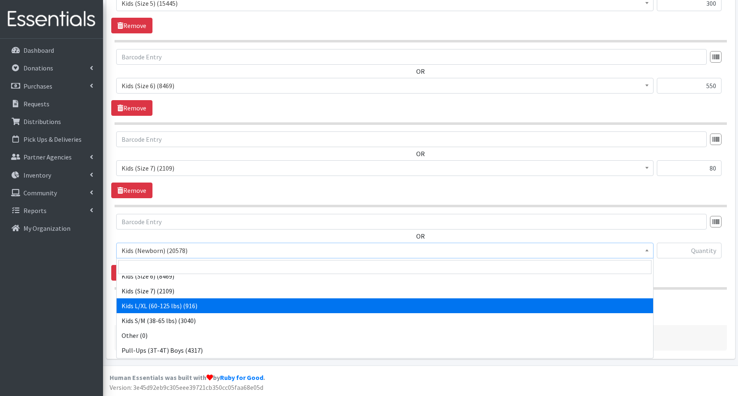
select select "3660"
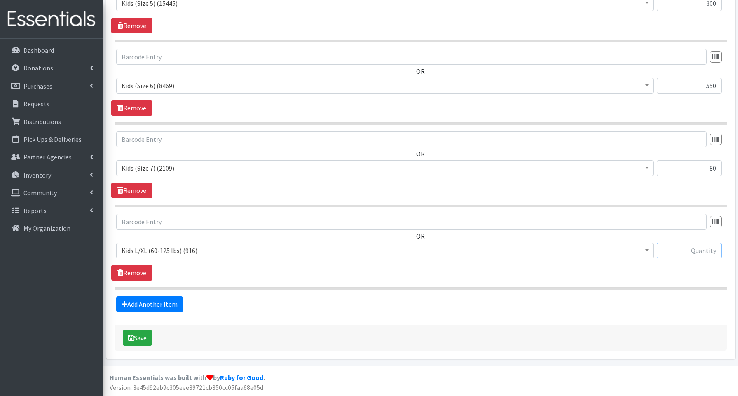
click at [703, 252] on input "text" at bounding box center [689, 251] width 65 height 16
type input "40"
click at [149, 302] on link "Add Another Item" at bounding box center [149, 304] width 67 height 16
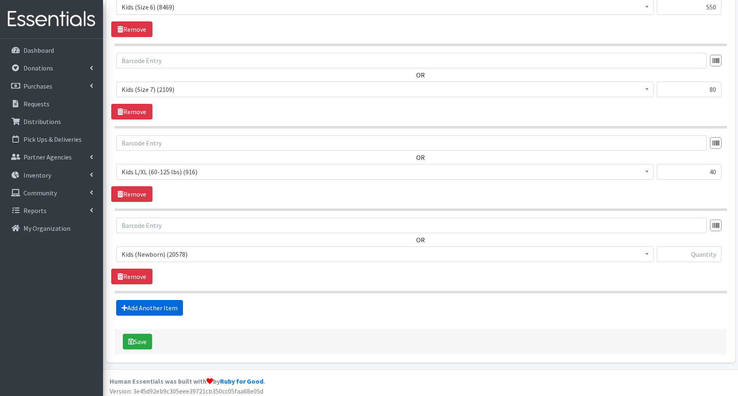
scroll to position [785, 0]
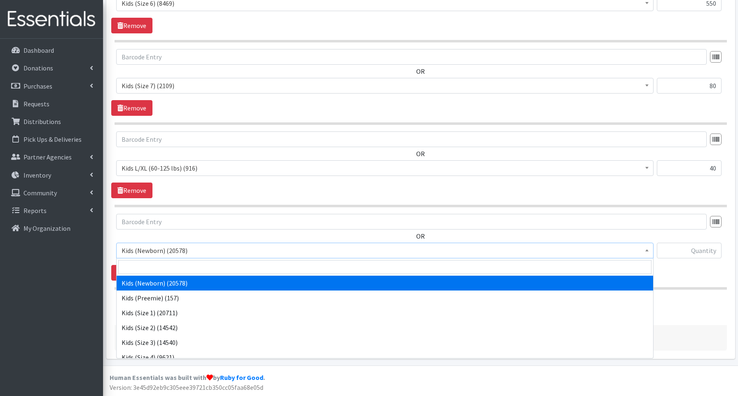
click at [132, 251] on span "Kids (Newborn) (20578)" at bounding box center [385, 251] width 527 height 12
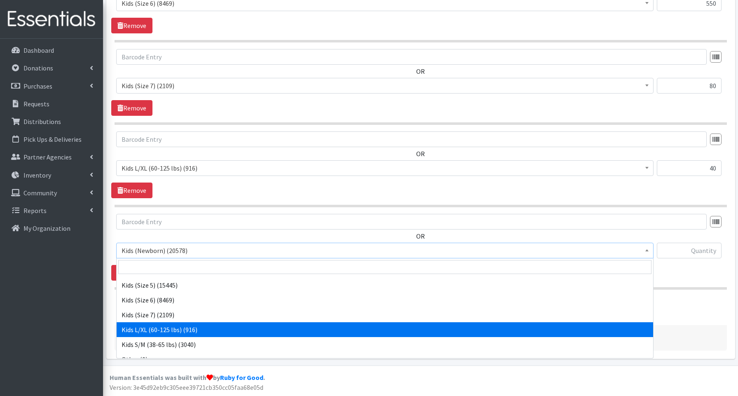
scroll to position [185, 0]
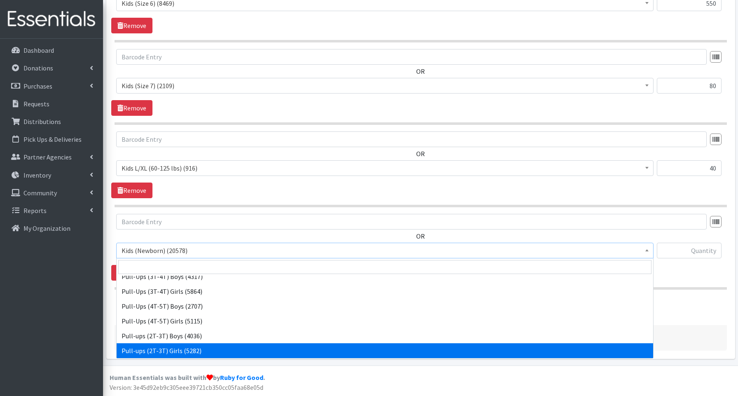
select select "3689"
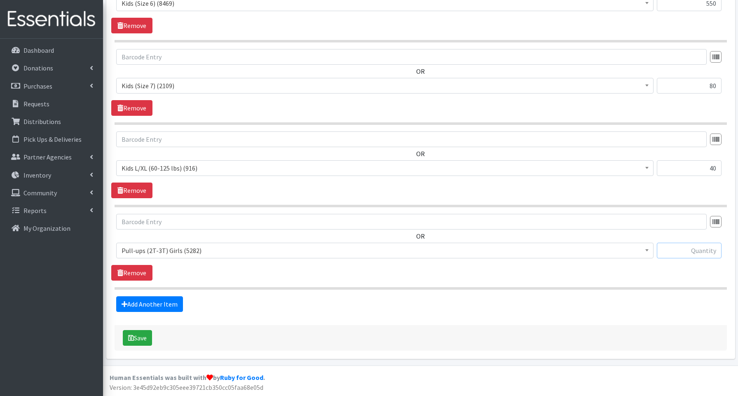
click at [680, 247] on input "text" at bounding box center [689, 251] width 65 height 16
type input "80"
click at [146, 303] on link "Add Another Item" at bounding box center [149, 304] width 67 height 16
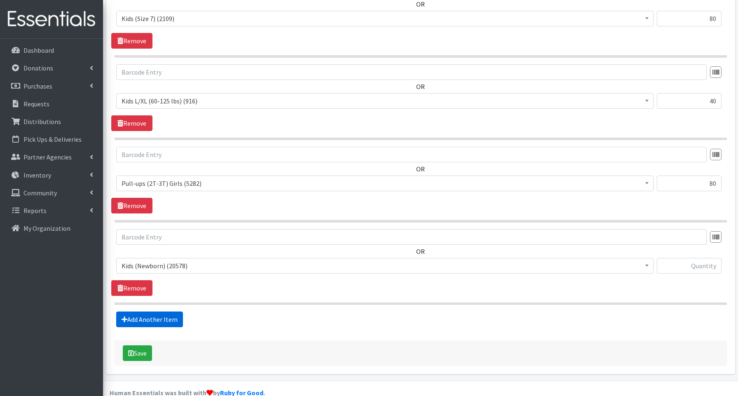
scroll to position [867, 0]
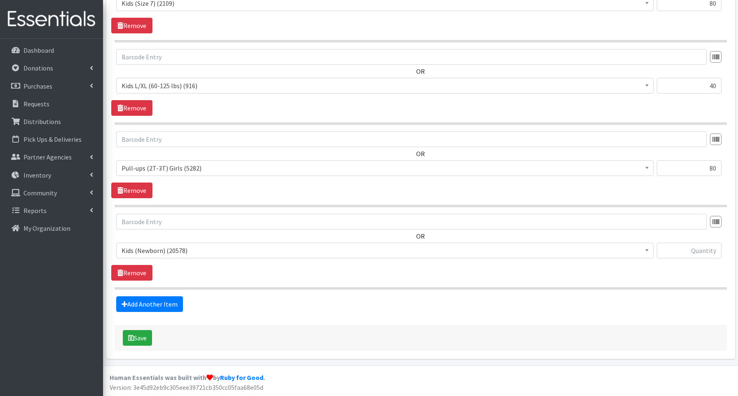
click at [162, 249] on span "Kids (Newborn) (20578)" at bounding box center [385, 251] width 527 height 12
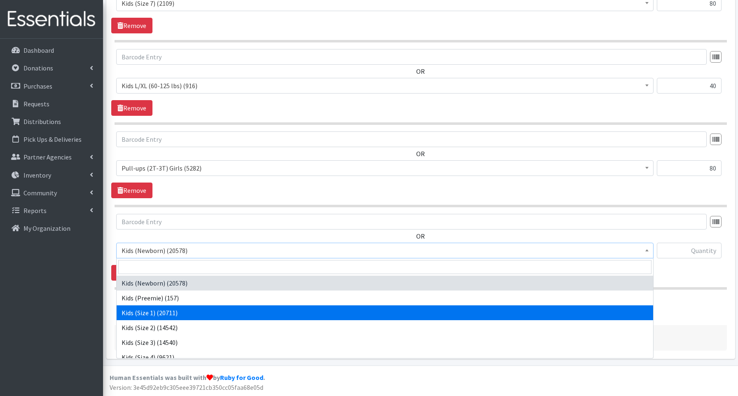
scroll to position [185, 0]
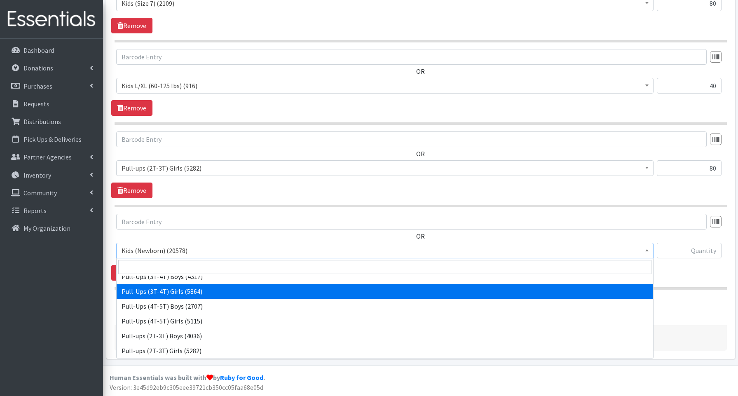
select select "3691"
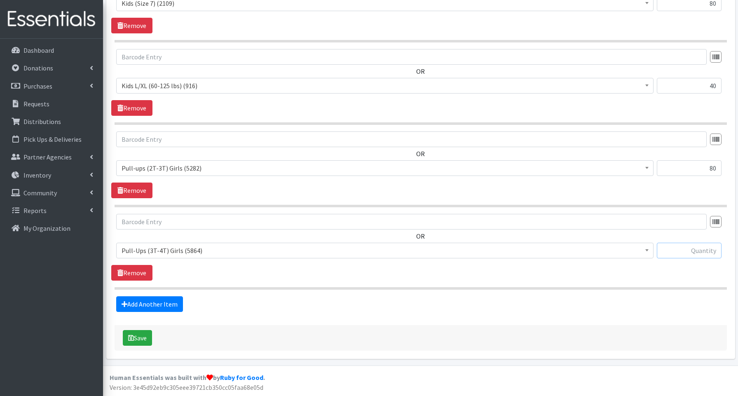
click at [685, 250] on input "text" at bounding box center [689, 251] width 65 height 16
type input "40"
click at [139, 335] on button "Save" at bounding box center [137, 338] width 29 height 16
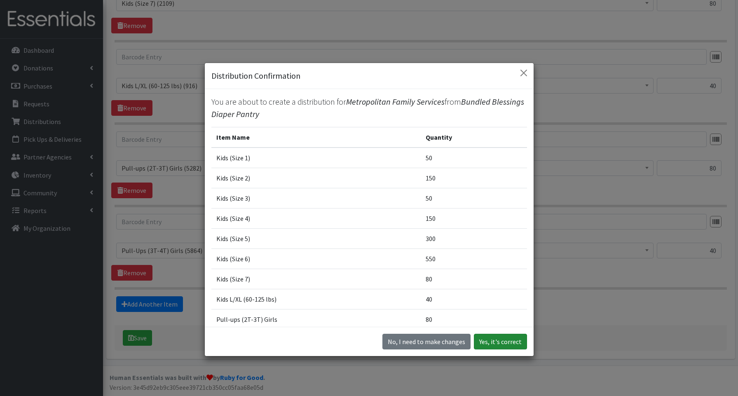
click at [497, 343] on button "Yes, it's correct" at bounding box center [500, 342] width 53 height 16
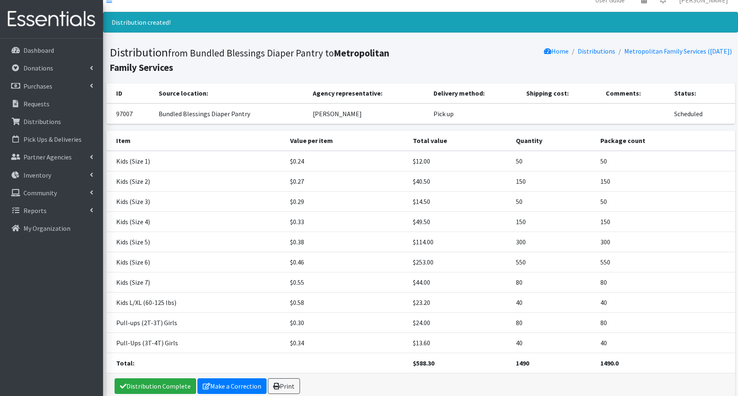
scroll to position [12, 0]
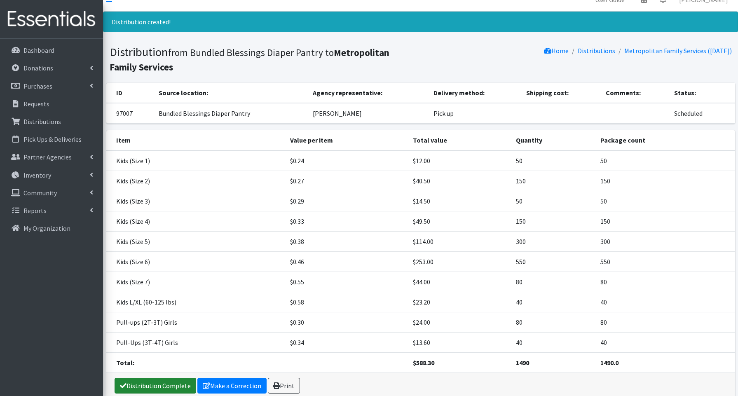
click at [145, 387] on link "Distribution Complete" at bounding box center [156, 386] width 82 height 16
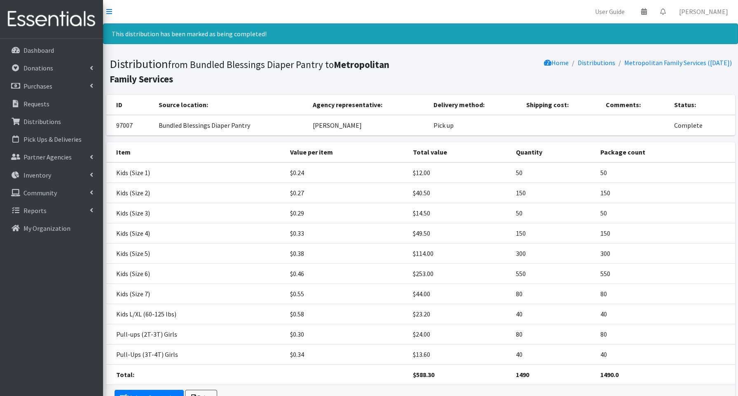
scroll to position [0, 0]
click at [590, 63] on link "Distributions" at bounding box center [597, 63] width 38 height 8
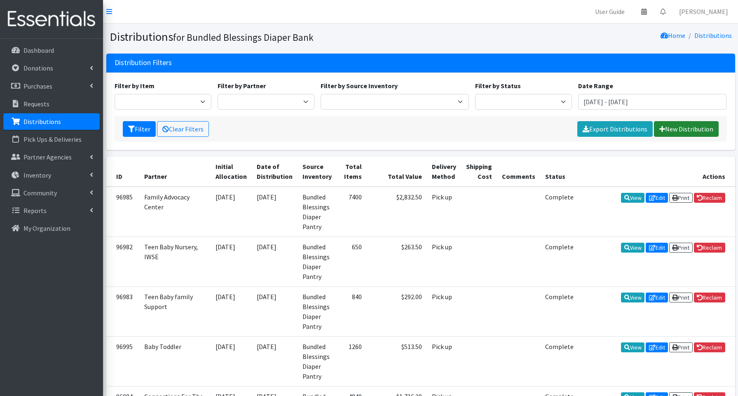
click at [700, 124] on link "New Distribution" at bounding box center [686, 129] width 65 height 16
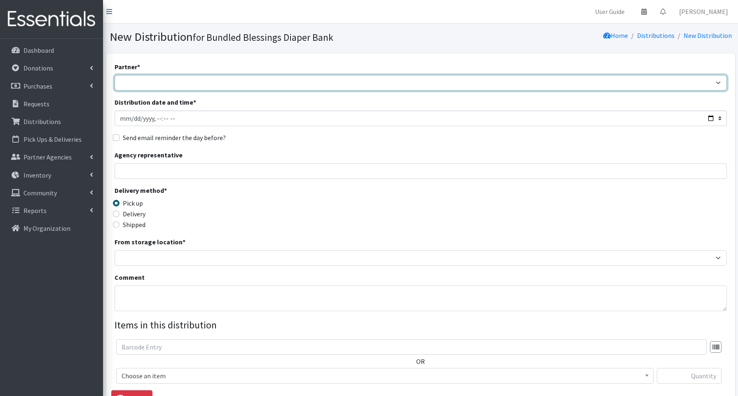
click at [137, 82] on select "Advocate Aurora Health Baby Toddler Black Residents of [GEOGRAPHIC_DATA] Peacef…" at bounding box center [421, 83] width 613 height 16
select select "7260"
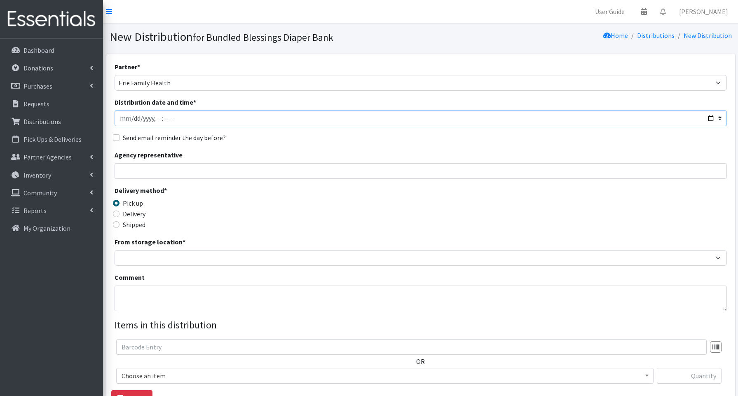
click at [706, 117] on input "Distribution date and time *" at bounding box center [421, 118] width 613 height 16
drag, startPoint x: 710, startPoint y: 120, endPoint x: 672, endPoint y: 118, distance: 38.8
click at [710, 120] on input "Distribution date and time *" at bounding box center [421, 118] width 613 height 16
type input "[DATE]T14:15"
click at [304, 166] on input "Agency representative" at bounding box center [421, 171] width 613 height 16
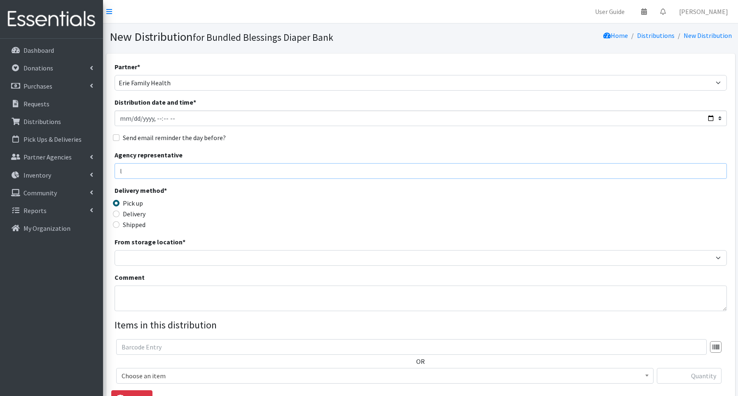
type input "[PERSON_NAME]"
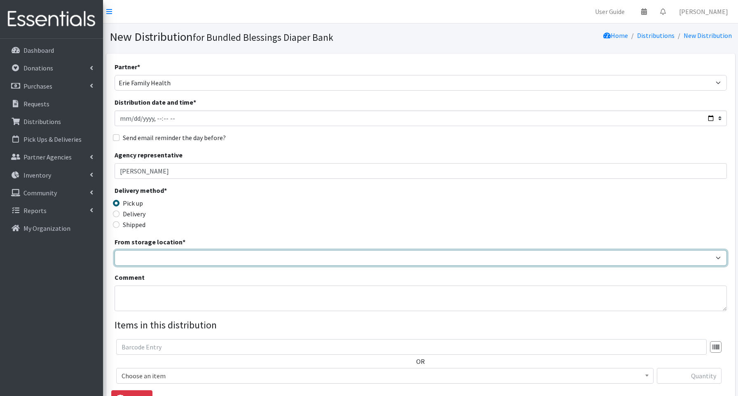
click at [154, 256] on select "Bundled Blessings Diaper Pantry" at bounding box center [421, 258] width 613 height 16
select select "79"
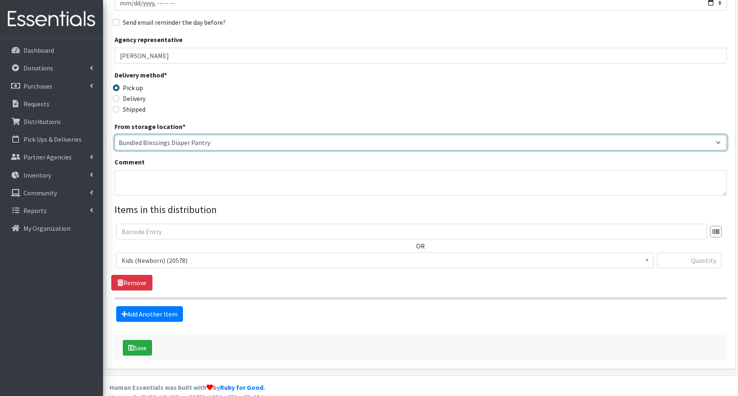
scroll to position [125, 0]
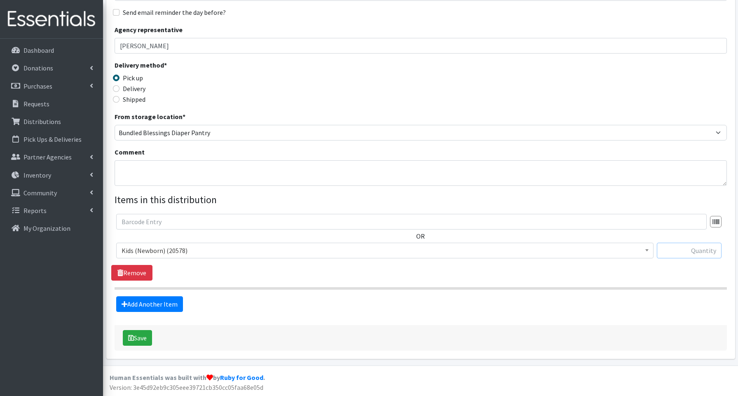
click at [673, 247] on input "text" at bounding box center [689, 251] width 65 height 16
type input "150"
click at [177, 299] on link "Add Another Item" at bounding box center [149, 304] width 67 height 16
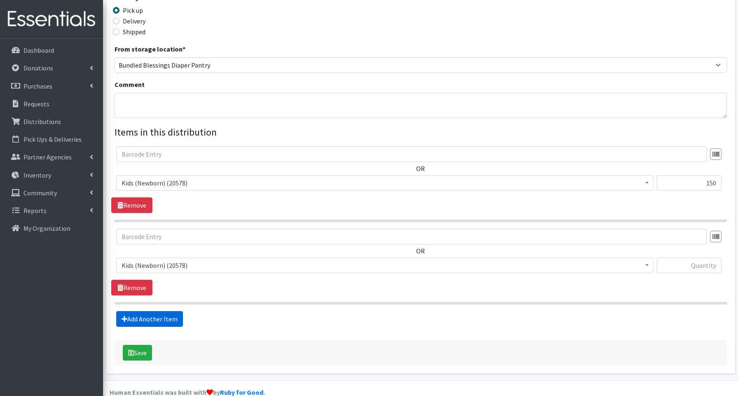
scroll to position [208, 0]
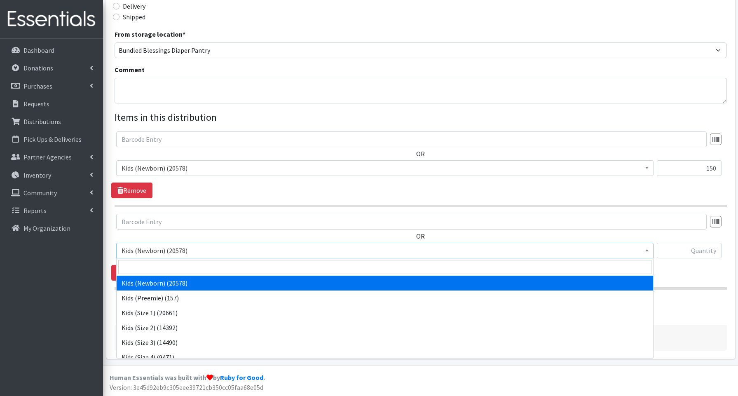
click at [158, 251] on span "Kids (Newborn) (20578)" at bounding box center [385, 251] width 527 height 12
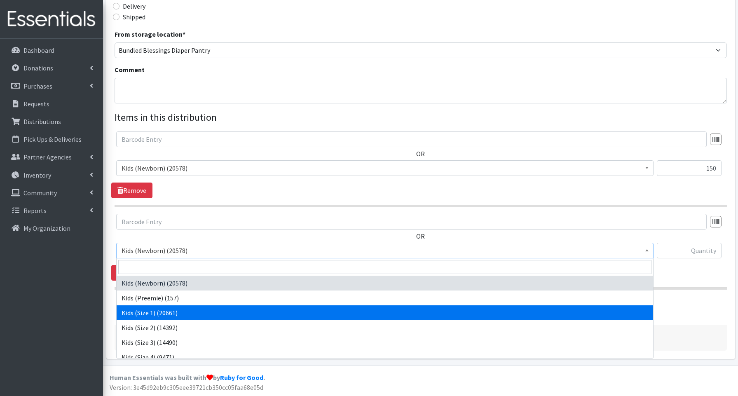
select select "3657"
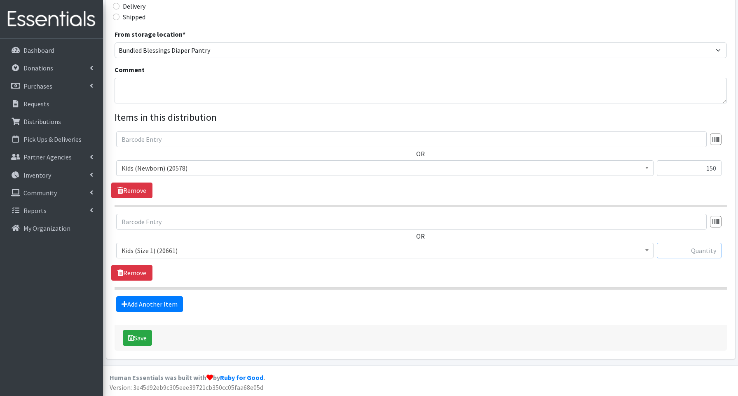
click at [686, 249] on input "text" at bounding box center [689, 251] width 65 height 16
type input "150"
click at [132, 300] on link "Add Another Item" at bounding box center [149, 304] width 67 height 16
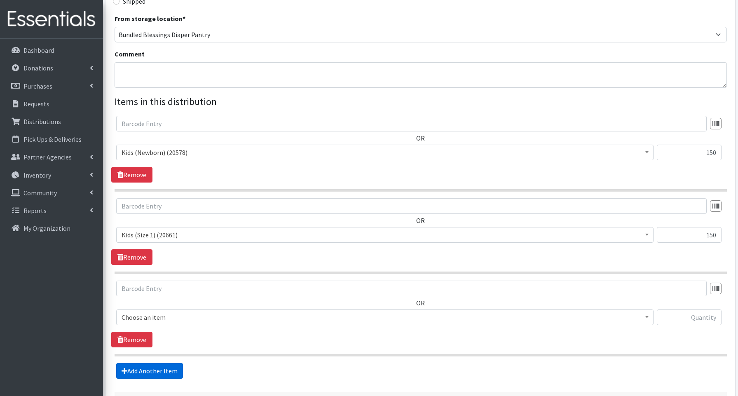
scroll to position [290, 0]
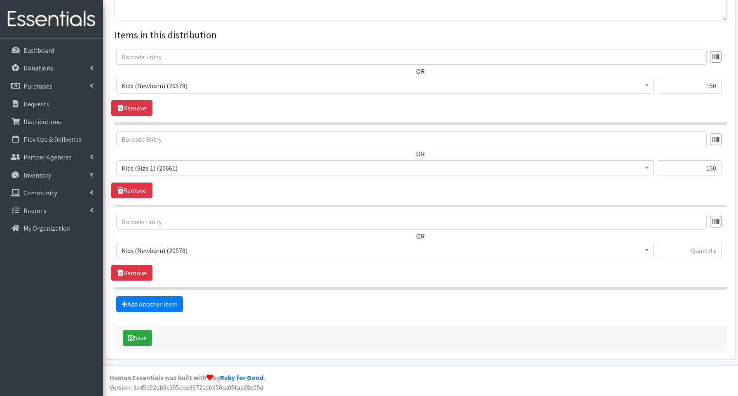
click at [142, 250] on span "Kids (Newborn) (20578)" at bounding box center [385, 251] width 527 height 12
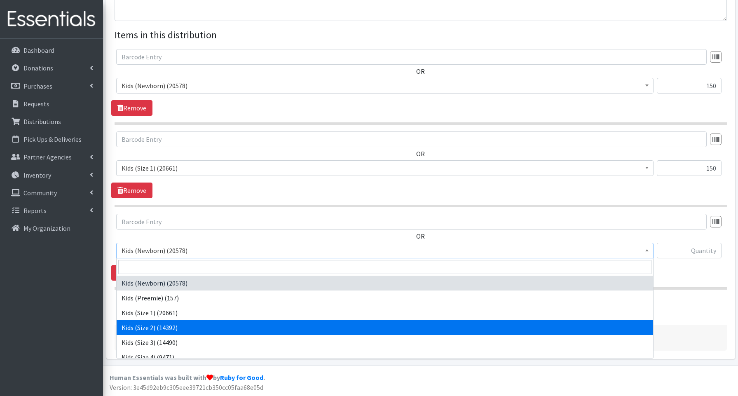
drag, startPoint x: 145, startPoint y: 324, endPoint x: 150, endPoint y: 319, distance: 7.3
select select "3656"
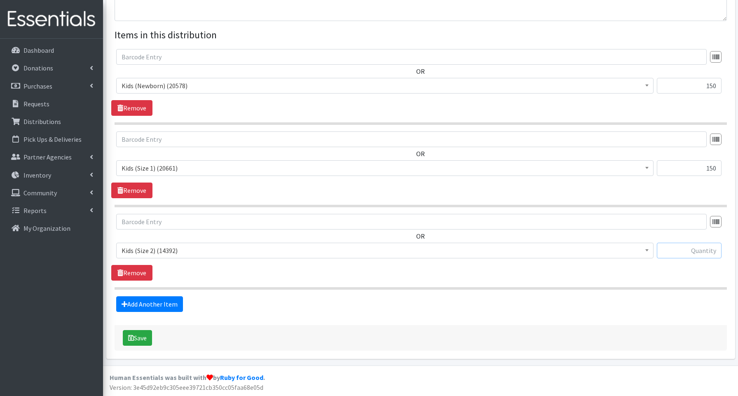
click at [664, 252] on input "text" at bounding box center [689, 251] width 65 height 16
type input "150"
click at [159, 305] on link "Add Another Item" at bounding box center [149, 304] width 67 height 16
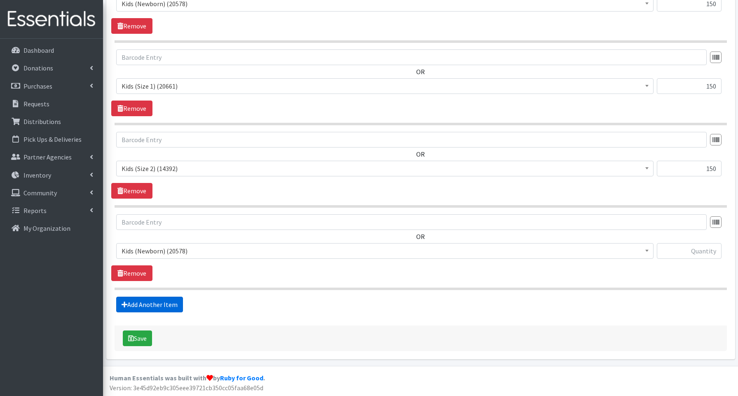
scroll to position [373, 0]
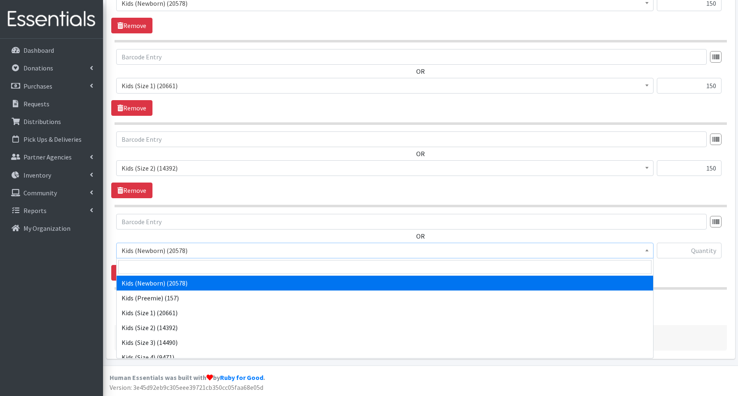
click at [146, 252] on span "Kids (Newborn) (20578)" at bounding box center [385, 251] width 527 height 12
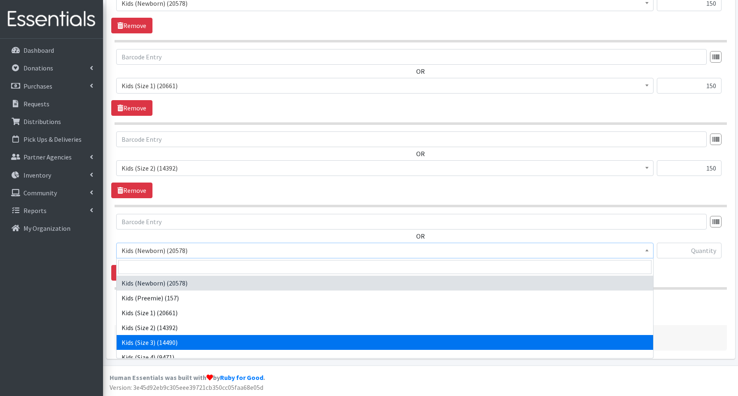
drag, startPoint x: 152, startPoint y: 342, endPoint x: 166, endPoint y: 327, distance: 20.7
select select "3644"
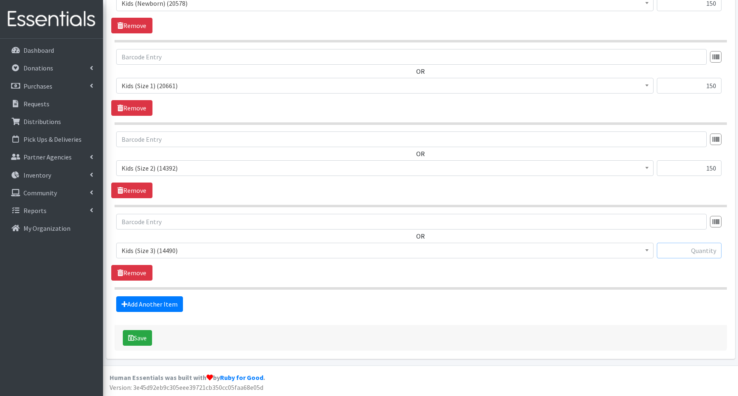
click at [685, 254] on input "text" at bounding box center [689, 251] width 65 height 16
type input "150"
click at [171, 301] on link "Add Another Item" at bounding box center [149, 304] width 67 height 16
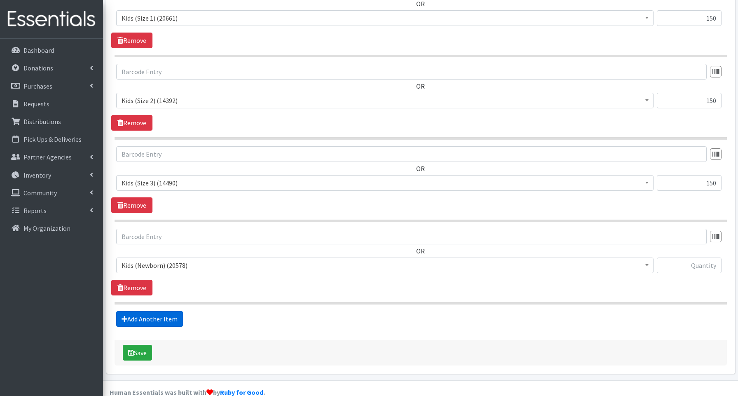
scroll to position [455, 0]
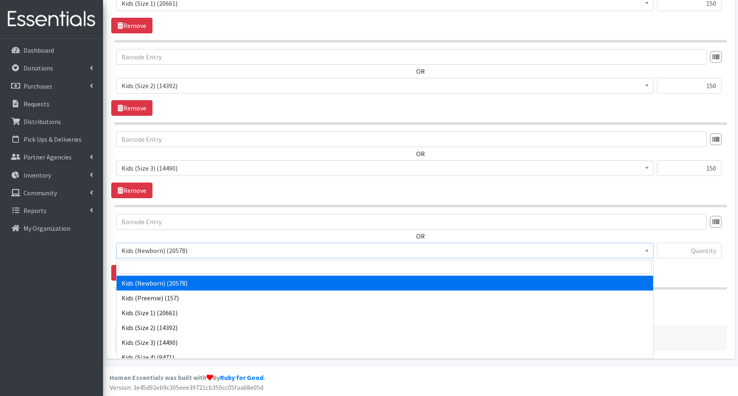
click at [160, 254] on span "Kids (Newborn) (20578)" at bounding box center [385, 251] width 527 height 12
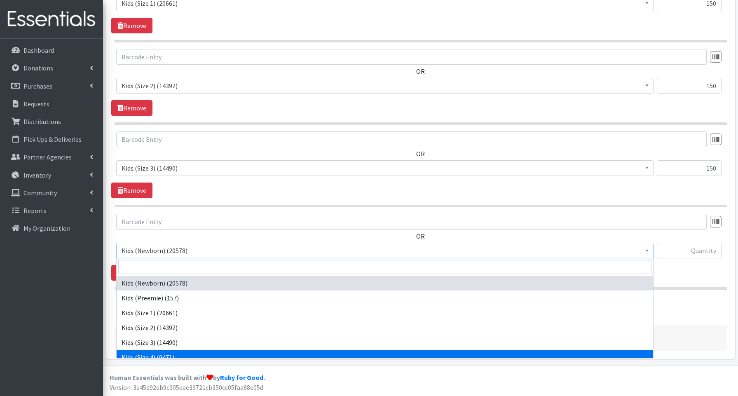
drag, startPoint x: 156, startPoint y: 351, endPoint x: 161, endPoint y: 346, distance: 7.0
select select "3650"
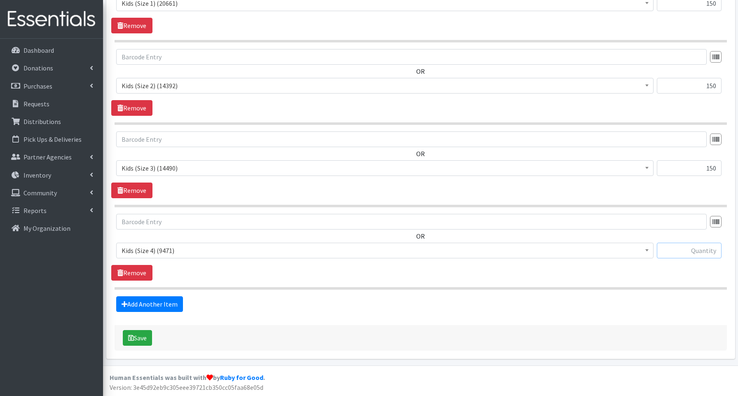
click at [683, 253] on input "text" at bounding box center [689, 251] width 65 height 16
type input "200"
click at [164, 301] on link "Add Another Item" at bounding box center [149, 304] width 67 height 16
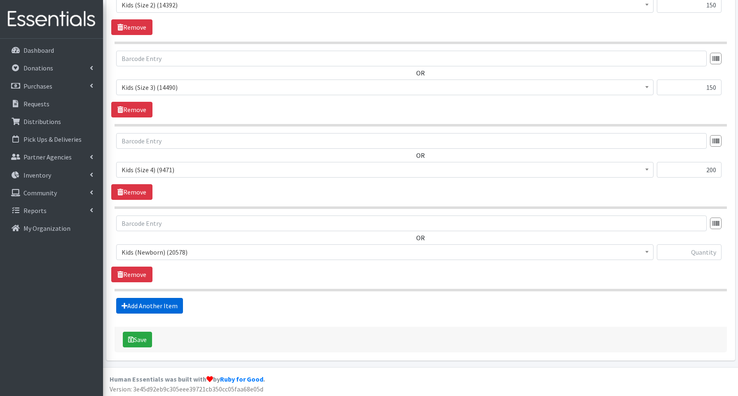
scroll to position [538, 0]
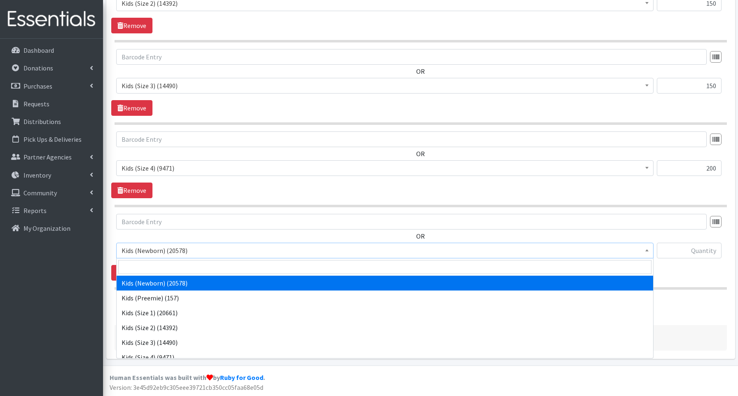
click at [152, 249] on span "Kids (Newborn) (20578)" at bounding box center [385, 251] width 527 height 12
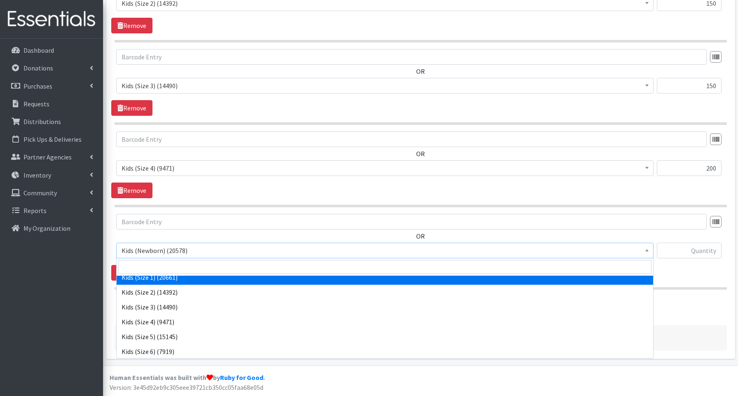
scroll to position [41, 0]
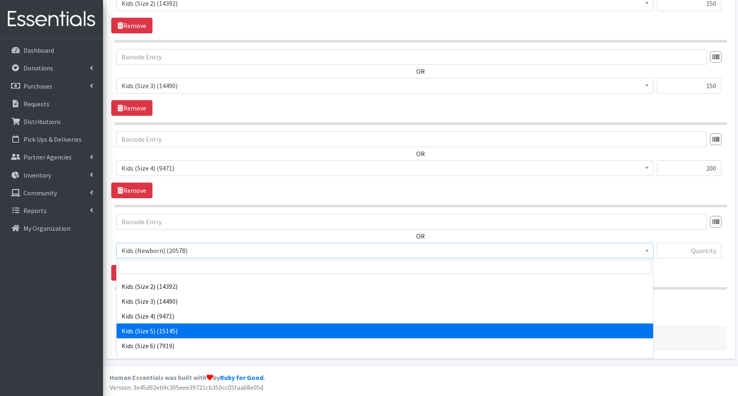
select select "3672"
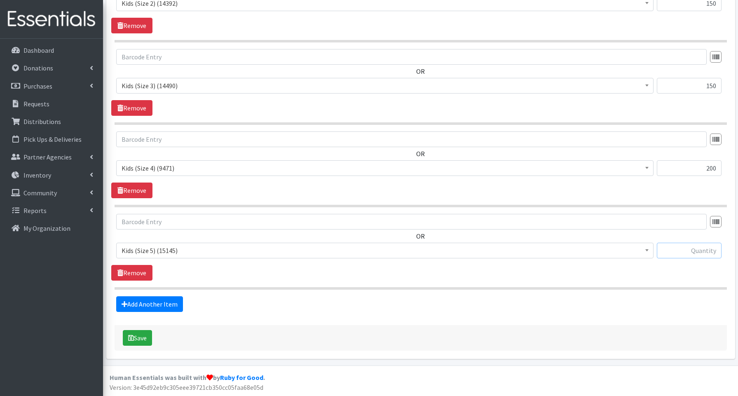
click at [709, 250] on input "text" at bounding box center [689, 251] width 65 height 16
type input "200"
click at [164, 306] on link "Add Another Item" at bounding box center [149, 304] width 67 height 16
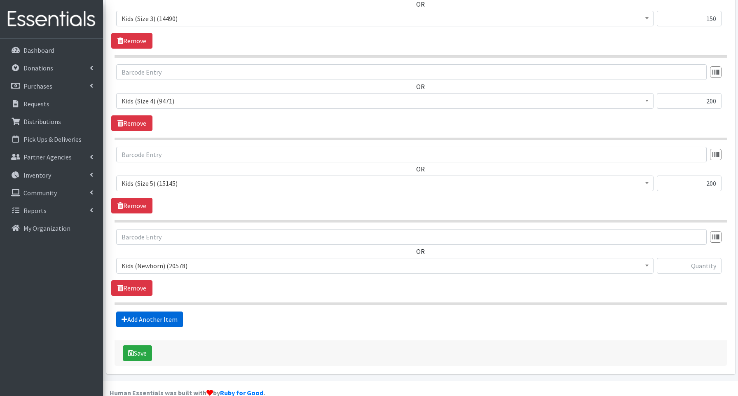
scroll to position [620, 0]
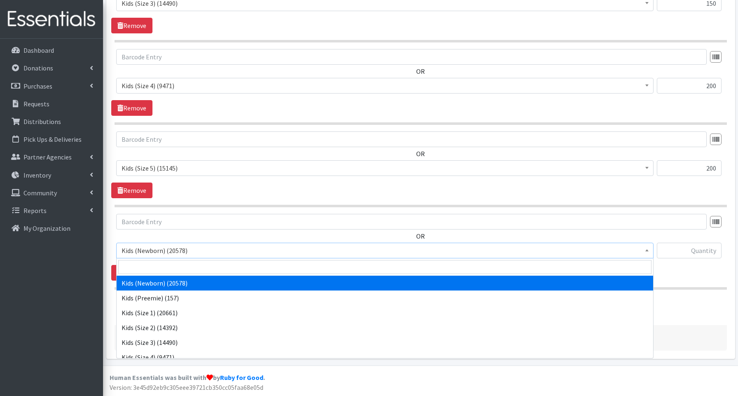
drag, startPoint x: 154, startPoint y: 250, endPoint x: 167, endPoint y: 276, distance: 29.3
click at [154, 250] on span "Kids (Newborn) (20578)" at bounding box center [385, 251] width 527 height 12
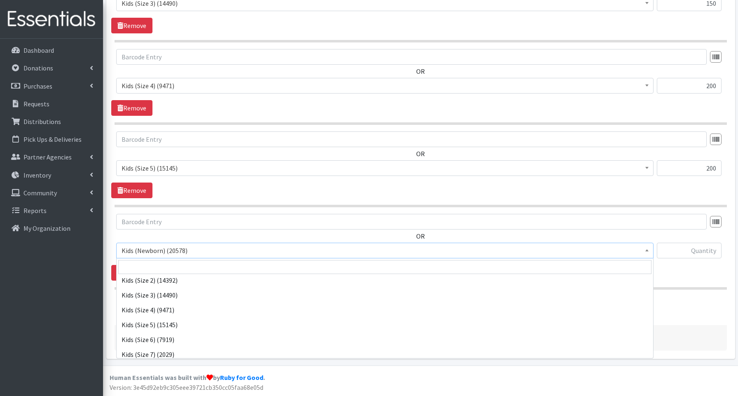
scroll to position [56, 0]
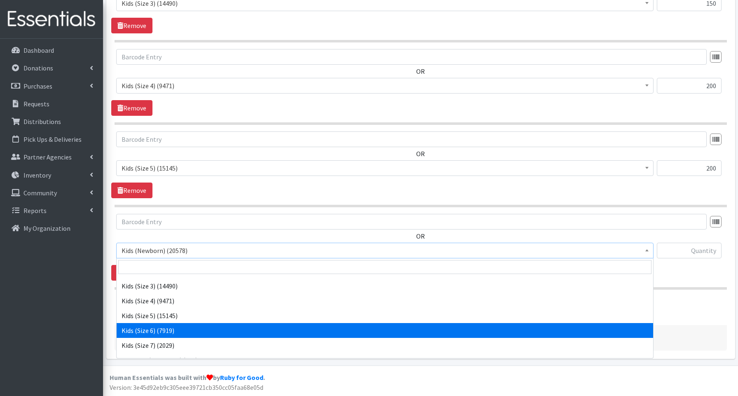
select select "3654"
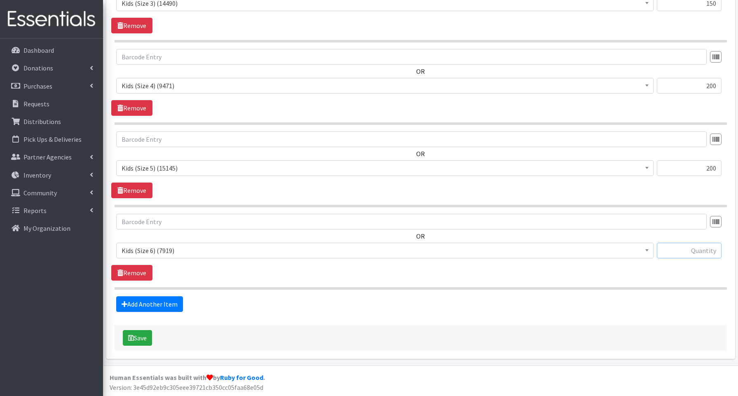
click at [701, 253] on input "text" at bounding box center [689, 251] width 65 height 16
type input "200"
click at [176, 300] on link "Add Another Item" at bounding box center [149, 304] width 67 height 16
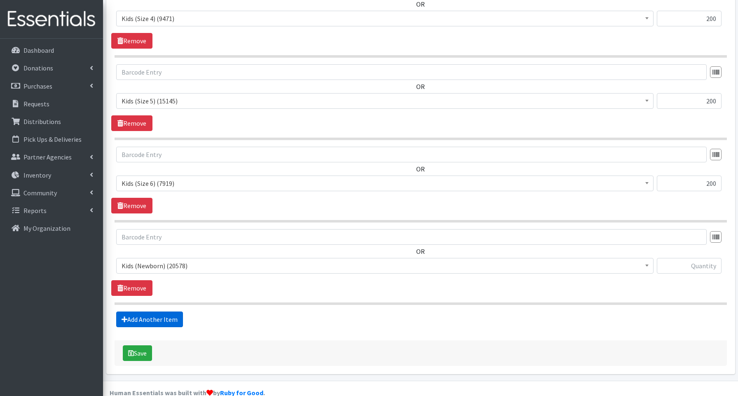
scroll to position [702, 0]
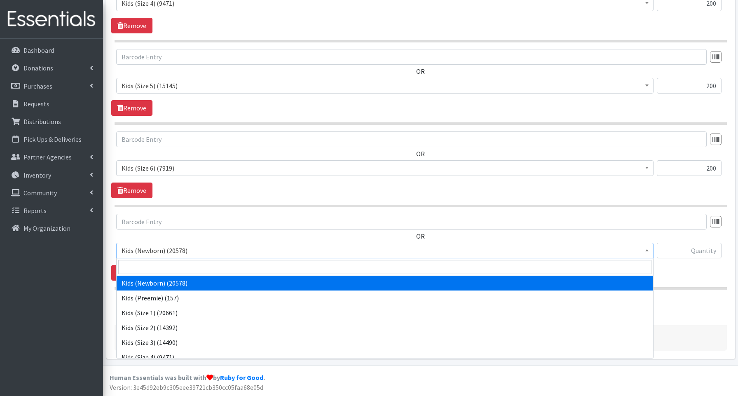
click at [158, 251] on span "Kids (Newborn) (20578)" at bounding box center [385, 251] width 527 height 12
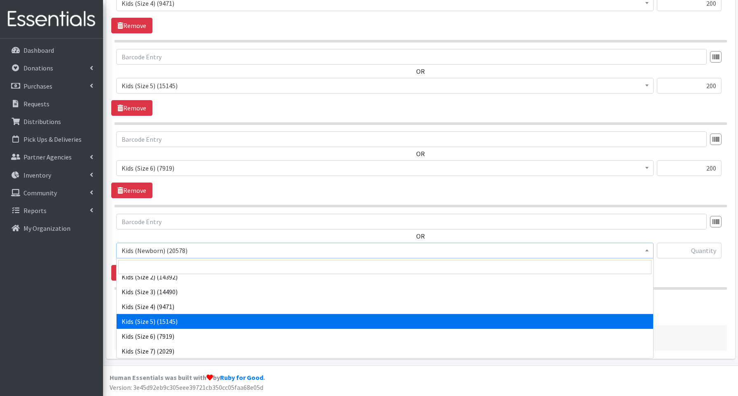
scroll to position [52, 0]
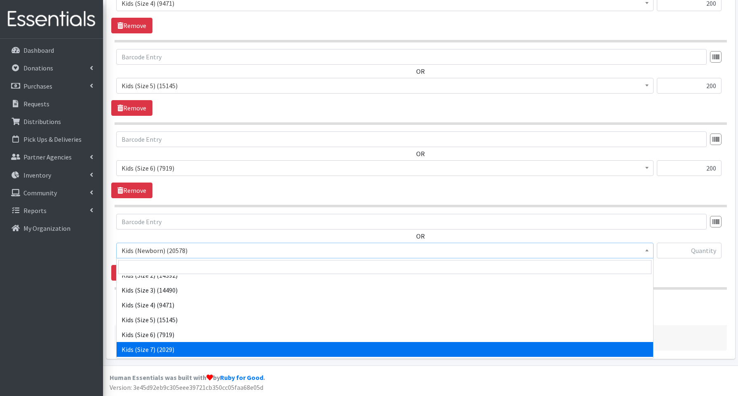
drag, startPoint x: 150, startPoint y: 343, endPoint x: 155, endPoint y: 339, distance: 6.1
select select "3695"
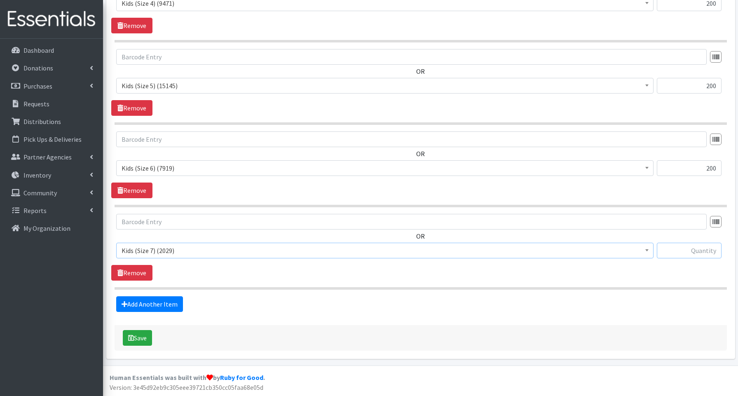
click at [675, 249] on input "text" at bounding box center [689, 251] width 65 height 16
type input "80"
click at [145, 338] on button "Save" at bounding box center [137, 338] width 29 height 16
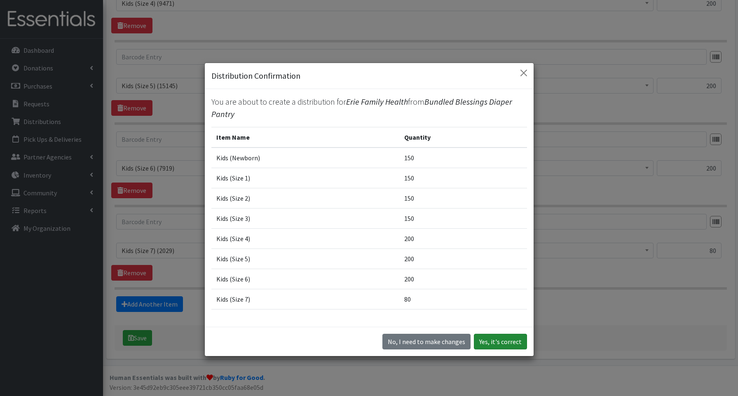
click at [502, 346] on button "Yes, it's correct" at bounding box center [500, 342] width 53 height 16
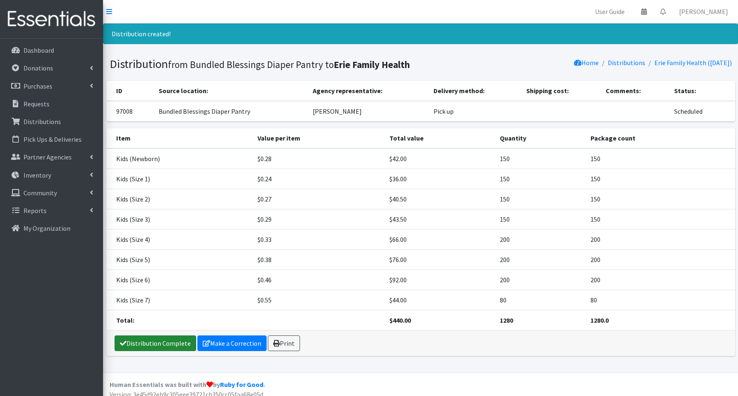
click at [135, 344] on link "Distribution Complete" at bounding box center [156, 344] width 82 height 16
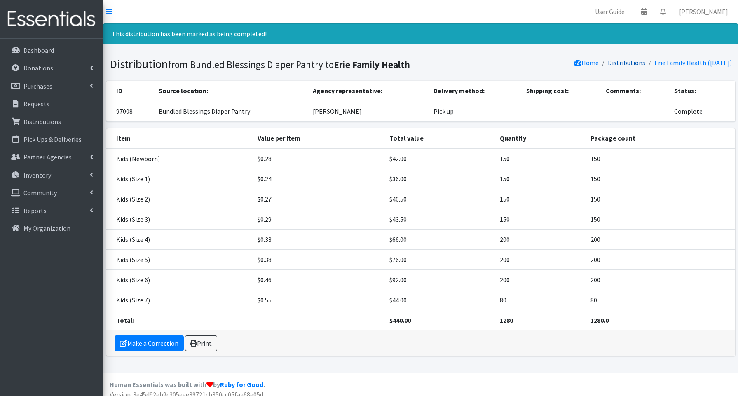
click at [608, 62] on link "Distributions" at bounding box center [627, 63] width 38 height 8
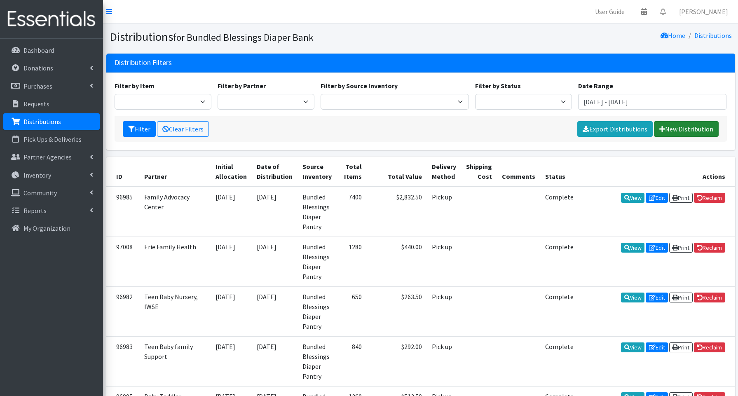
click at [696, 124] on link "New Distribution" at bounding box center [686, 129] width 65 height 16
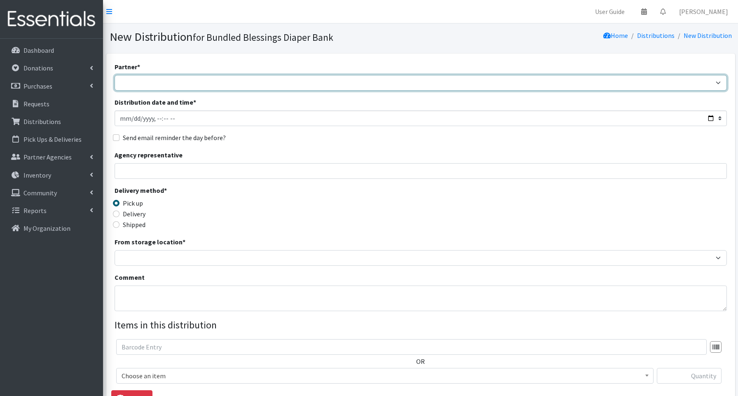
click at [137, 80] on select "Advocate Aurora Health Baby Toddler Black Residents of [GEOGRAPHIC_DATA] Peacef…" at bounding box center [421, 83] width 613 height 16
select select "6313"
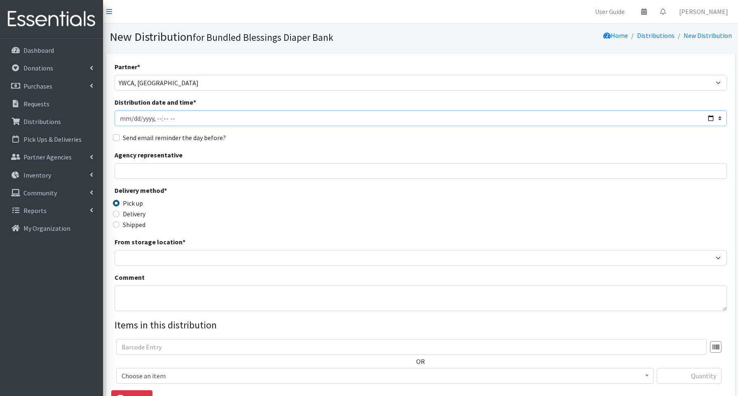
click at [707, 117] on input "Distribution date and time *" at bounding box center [421, 118] width 613 height 16
type input "[DATE]T13:30"
click at [301, 171] on input "Agency representative" at bounding box center [421, 171] width 613 height 16
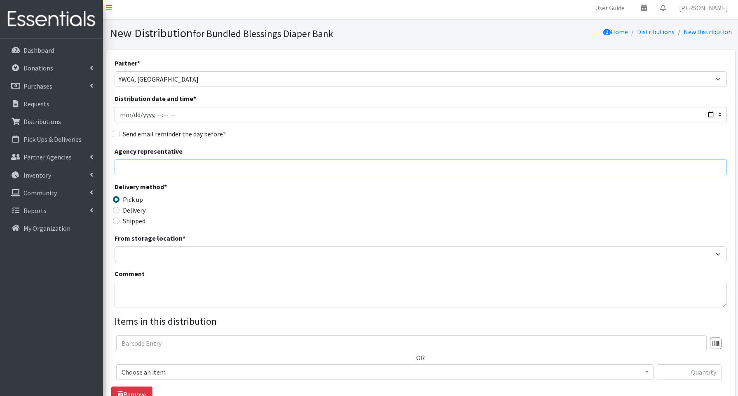
scroll to position [4, 0]
type input "[PERSON_NAME]"
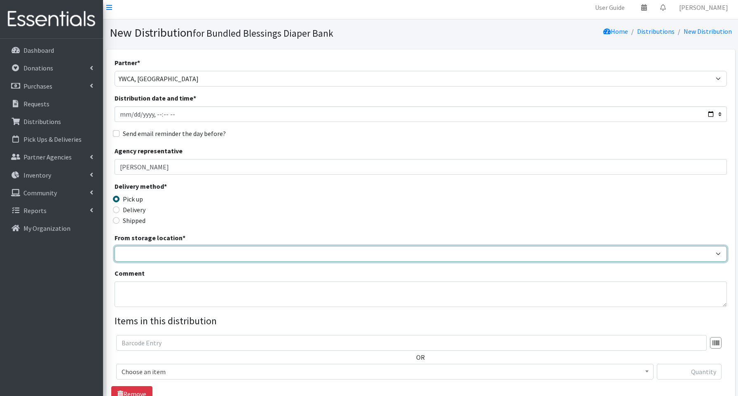
click at [157, 252] on select "Bundled Blessings Diaper Pantry" at bounding box center [421, 254] width 613 height 16
select select "79"
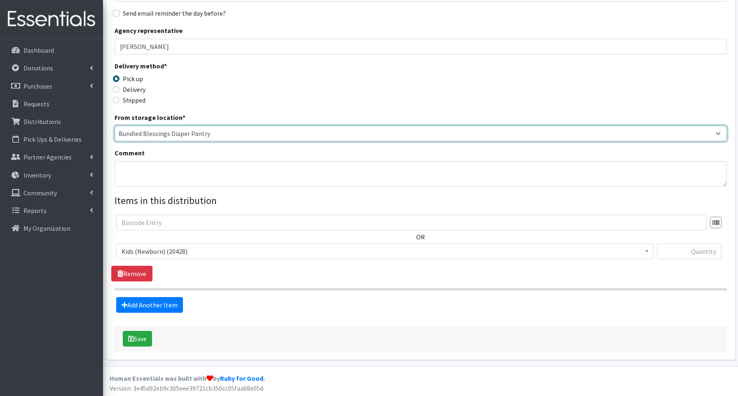
scroll to position [125, 0]
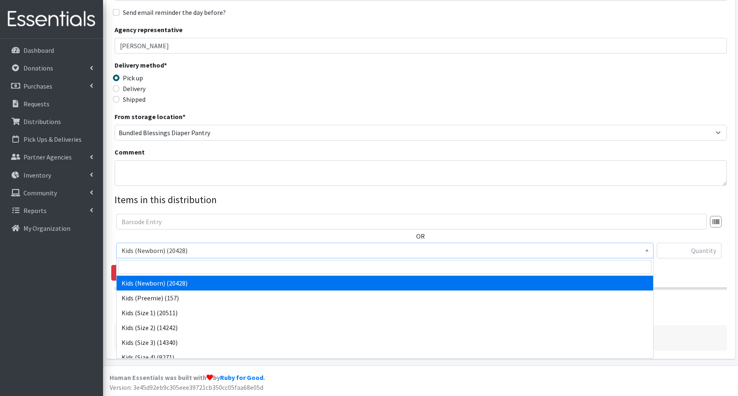
click at [156, 247] on span "Kids (Newborn) (20428)" at bounding box center [385, 251] width 527 height 12
click at [689, 254] on input "text" at bounding box center [689, 251] width 65 height 16
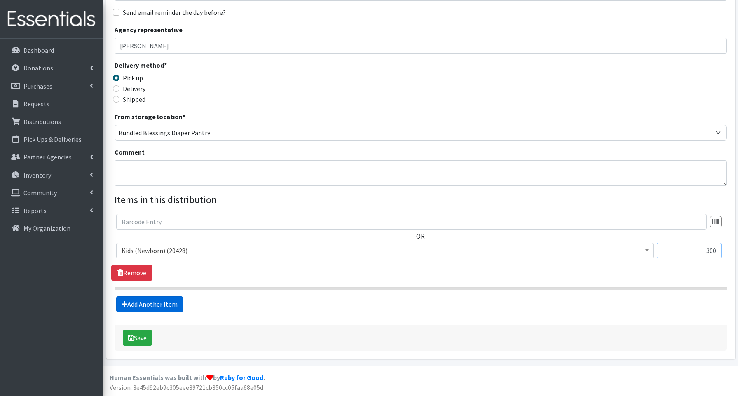
type input "300"
click at [127, 303] on link "Add Another Item" at bounding box center [149, 304] width 67 height 16
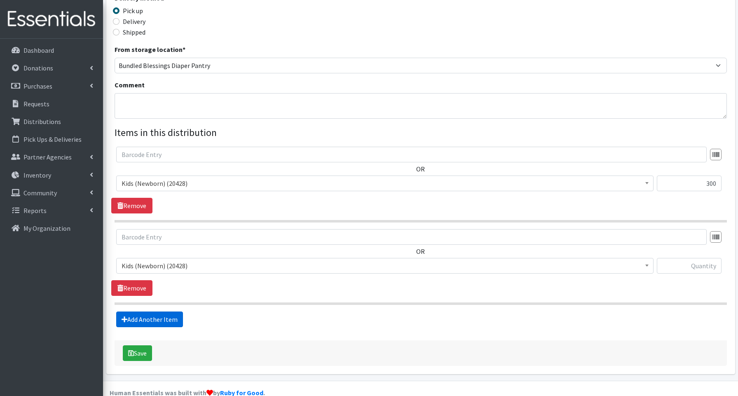
scroll to position [208, 0]
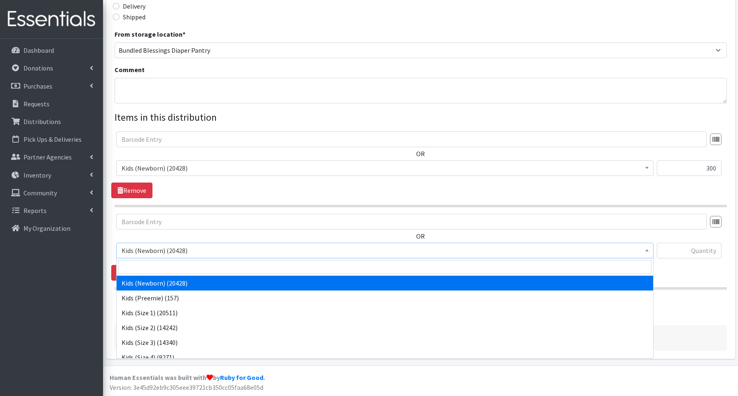
click at [142, 251] on span "Kids (Newborn) (20428)" at bounding box center [385, 251] width 527 height 12
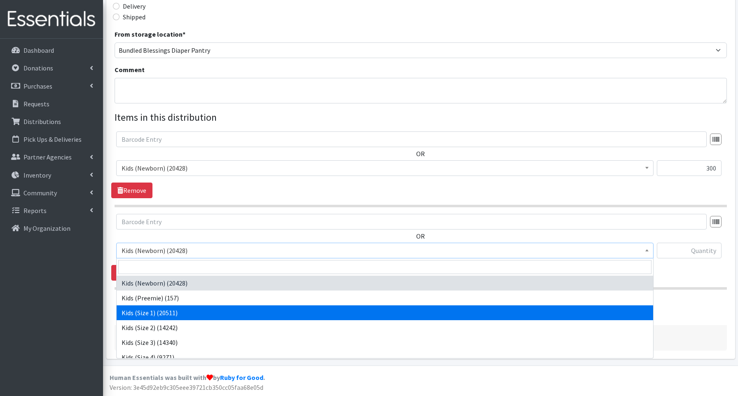
select select "3657"
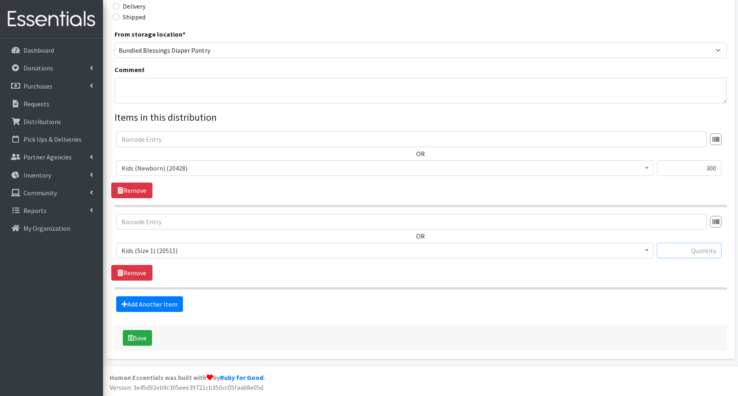
click at [687, 248] on input "text" at bounding box center [689, 251] width 65 height 16
type input "300"
click at [147, 308] on link "Add Another Item" at bounding box center [149, 304] width 67 height 16
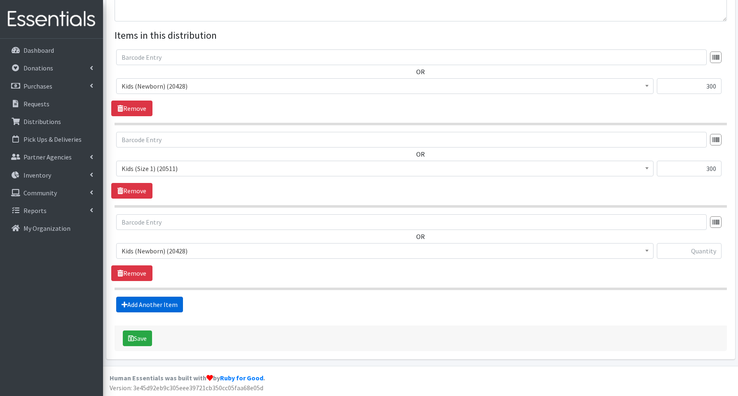
scroll to position [290, 0]
click at [152, 249] on span "Kids (Newborn) (20428)" at bounding box center [385, 251] width 527 height 12
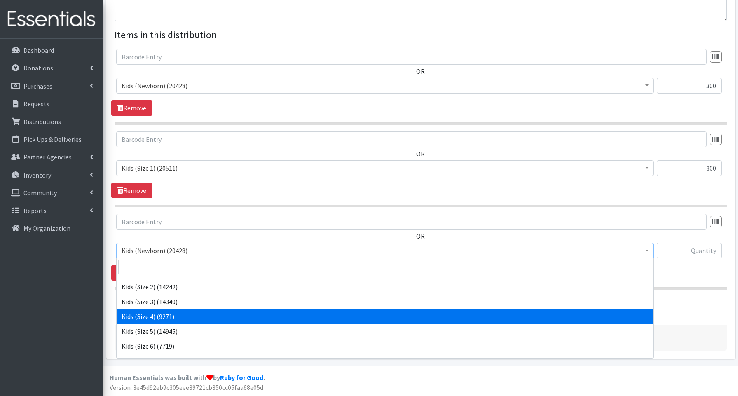
scroll to position [42, 0]
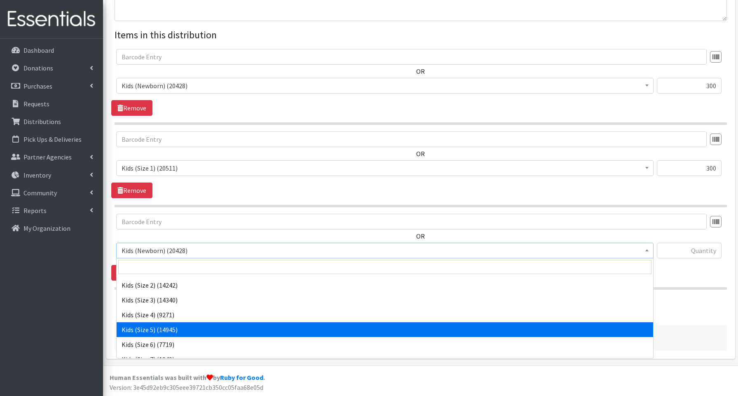
drag, startPoint x: 155, startPoint y: 332, endPoint x: 159, endPoint y: 329, distance: 4.5
select select "3672"
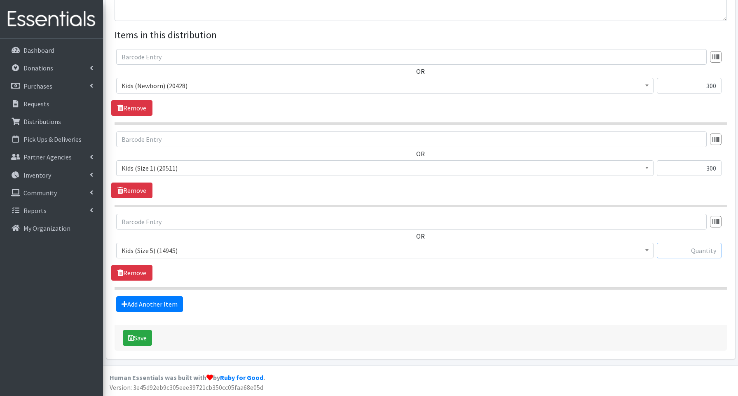
click at [703, 254] on input "text" at bounding box center [689, 251] width 65 height 16
type input "200"
click at [137, 334] on button "Save" at bounding box center [137, 338] width 29 height 16
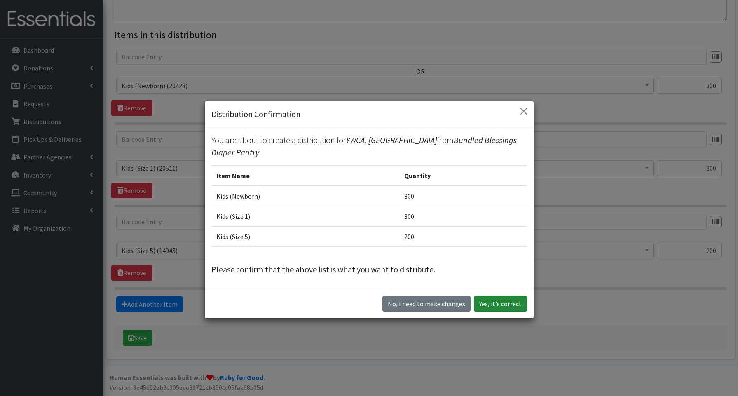
click at [489, 302] on button "Yes, it's correct" at bounding box center [500, 304] width 53 height 16
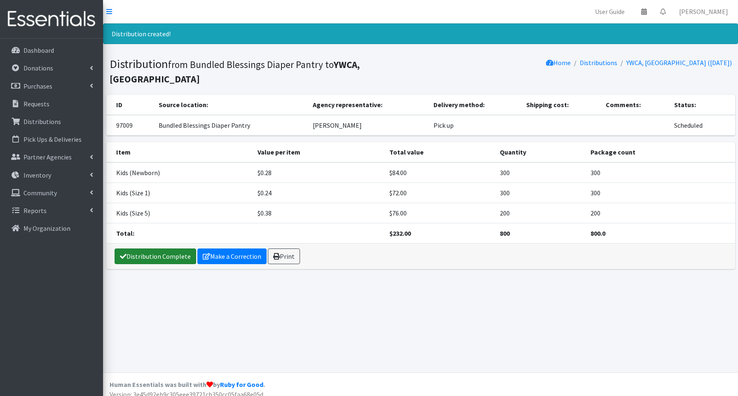
click at [173, 249] on link "Distribution Complete" at bounding box center [156, 257] width 82 height 16
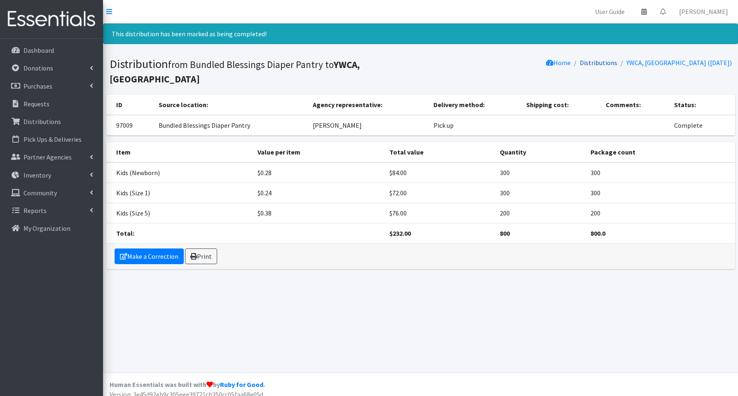
click at [618, 66] on link "Distributions" at bounding box center [599, 63] width 38 height 8
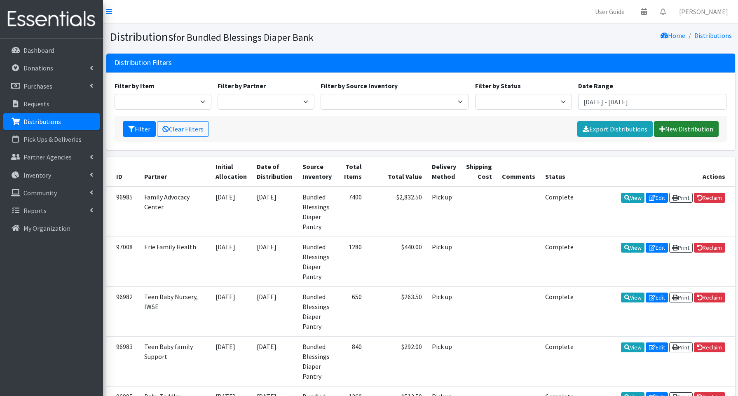
click at [687, 127] on link "New Distribution" at bounding box center [686, 129] width 65 height 16
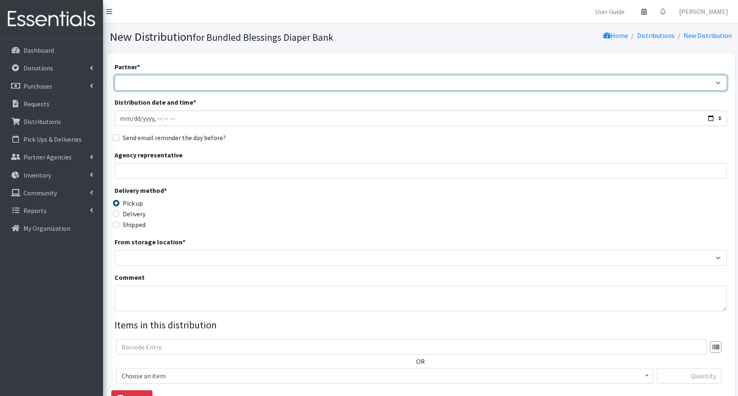
click at [137, 86] on select "Advocate Aurora Health Baby Toddler Black Residents of [GEOGRAPHIC_DATA] Peacef…" at bounding box center [421, 83] width 613 height 16
select select "7853"
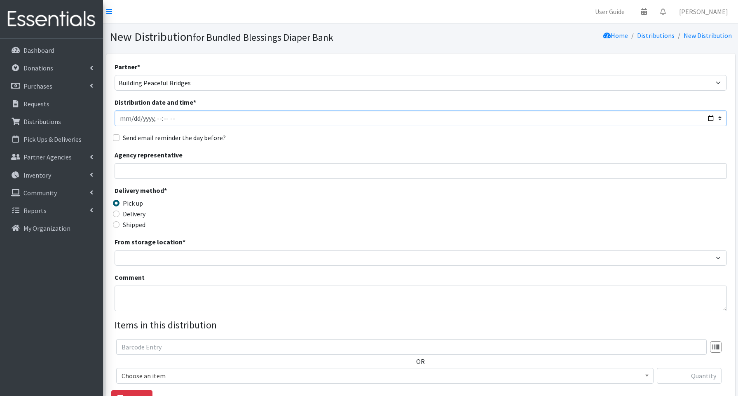
click at [709, 115] on input "Distribution date and time *" at bounding box center [421, 118] width 613 height 16
type input "[DATE]T14:15"
click at [307, 171] on input "Agency representative" at bounding box center [421, 171] width 613 height 16
type input "[PERSON_NAME]"
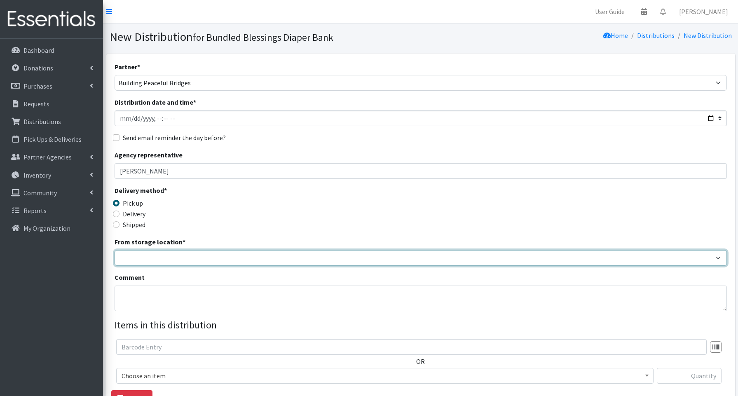
click at [153, 261] on select "Bundled Blessings Diaper Pantry" at bounding box center [421, 258] width 613 height 16
select select "79"
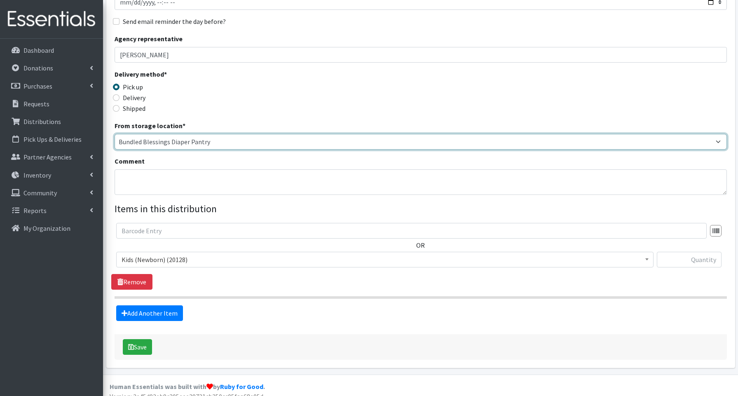
scroll to position [125, 0]
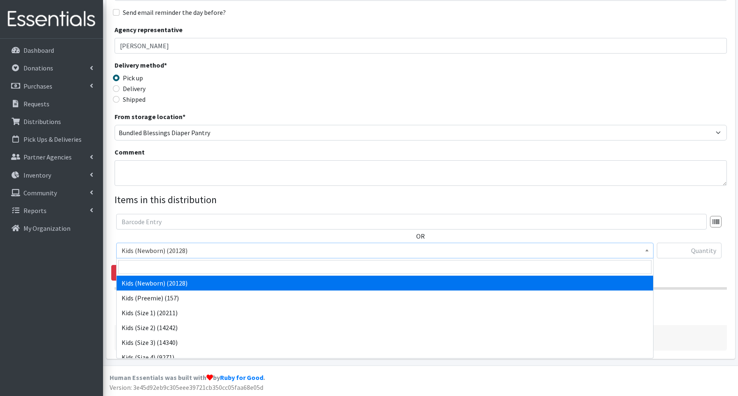
click at [169, 250] on span "Kids (Newborn) (20128)" at bounding box center [385, 251] width 527 height 12
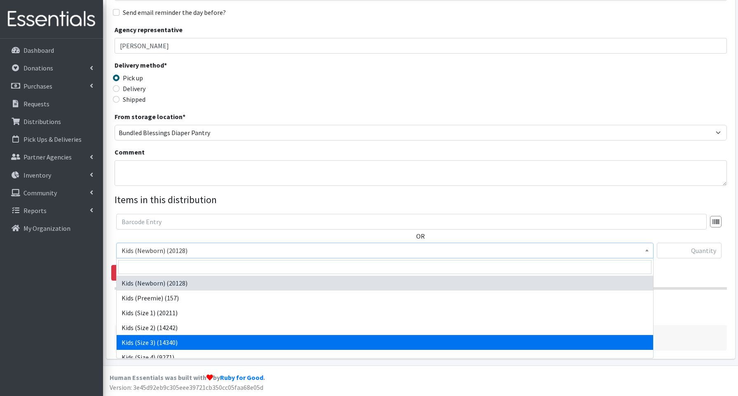
drag, startPoint x: 166, startPoint y: 342, endPoint x: 155, endPoint y: 341, distance: 11.6
select select "3644"
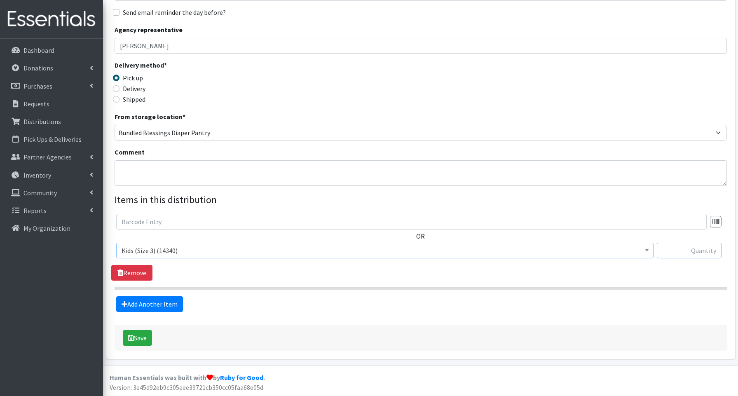
click at [667, 249] on input "text" at bounding box center [689, 251] width 65 height 16
type input "200"
click at [170, 307] on link "Add Another Item" at bounding box center [149, 304] width 67 height 16
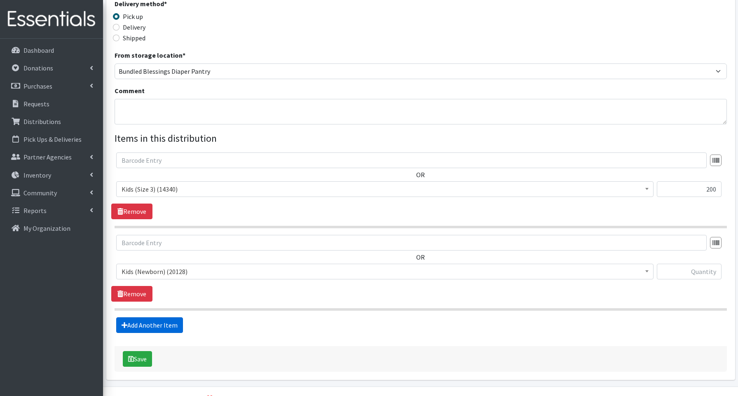
scroll to position [208, 0]
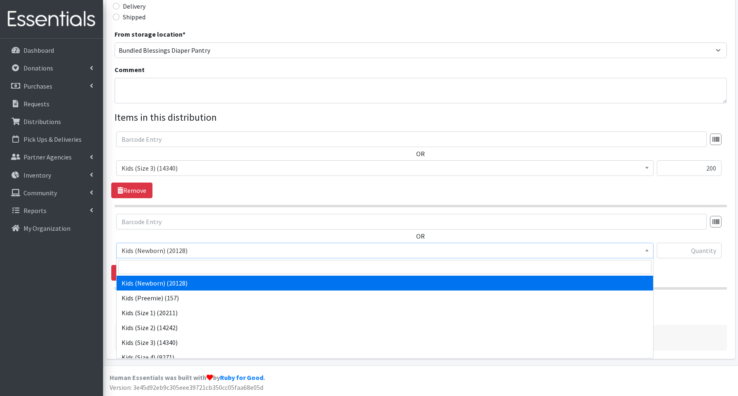
click at [168, 252] on span "Kids (Newborn) (20128)" at bounding box center [385, 251] width 527 height 12
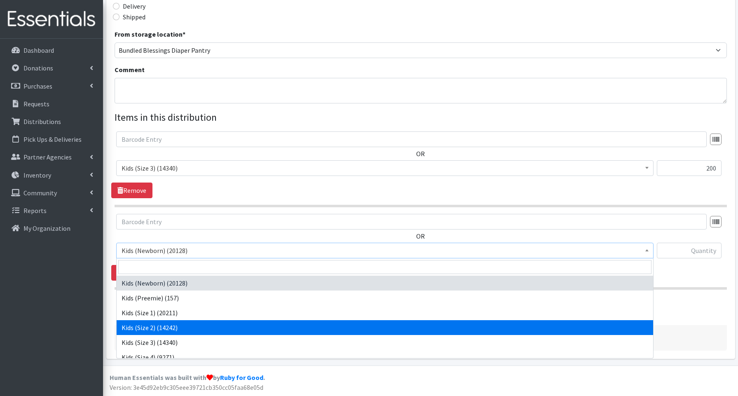
scroll to position [22, 0]
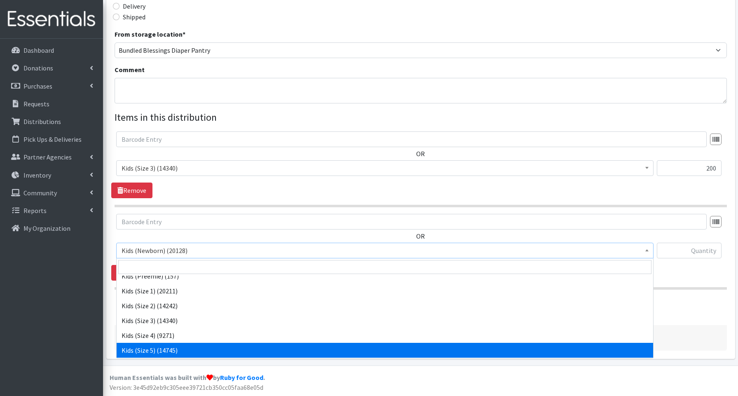
select select "3672"
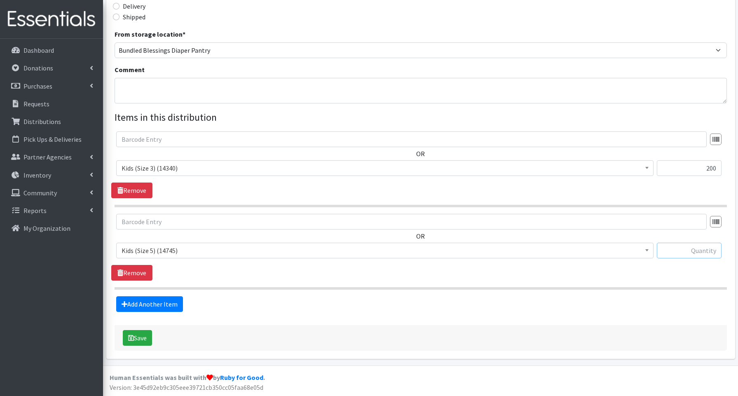
click at [683, 249] on input "text" at bounding box center [689, 251] width 65 height 16
type input "200"
click at [145, 302] on link "Add Another Item" at bounding box center [149, 304] width 67 height 16
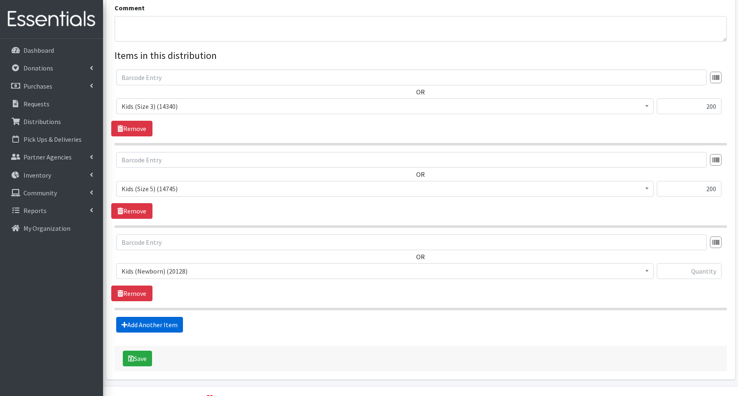
scroll to position [290, 0]
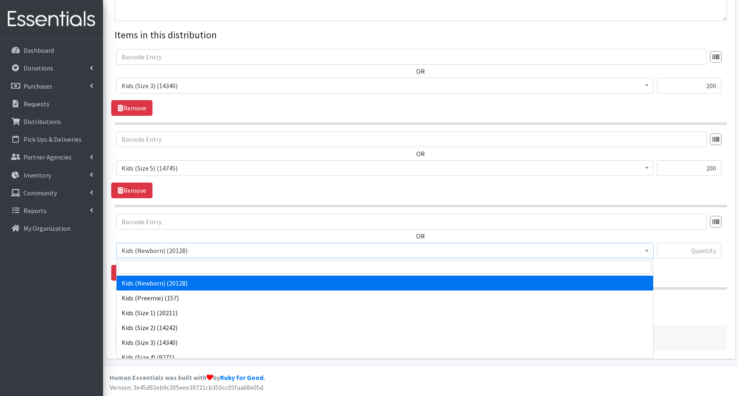
click at [132, 250] on span "Kids (Newborn) (20128)" at bounding box center [385, 251] width 527 height 12
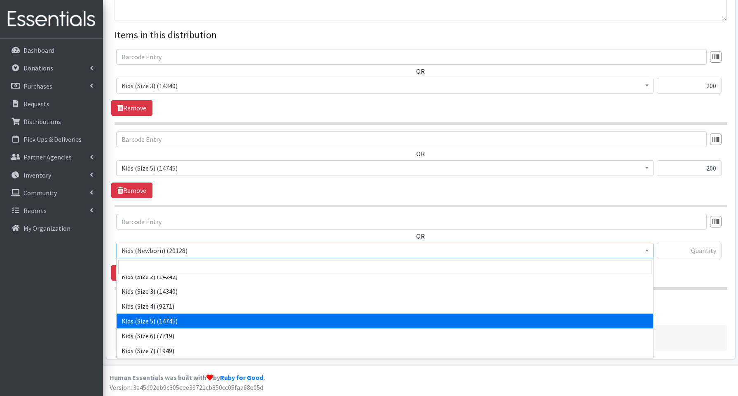
scroll to position [58, 0]
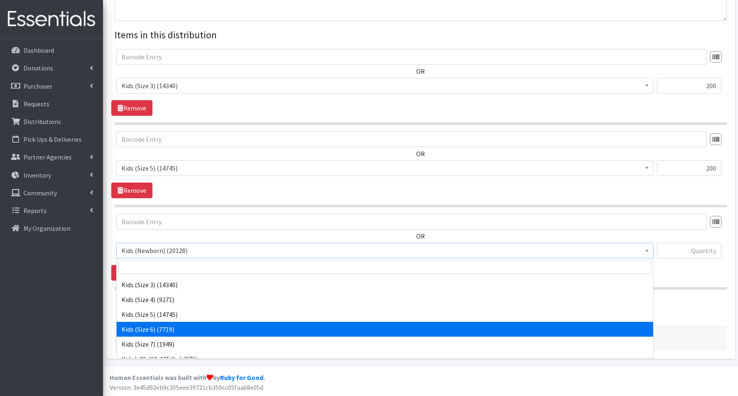
select select "3654"
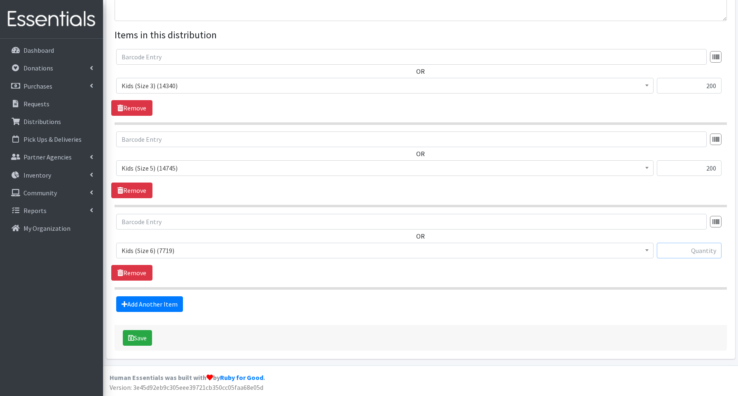
click at [677, 249] on input "text" at bounding box center [689, 251] width 65 height 16
type input "450"
click at [144, 336] on button "Save" at bounding box center [137, 338] width 29 height 16
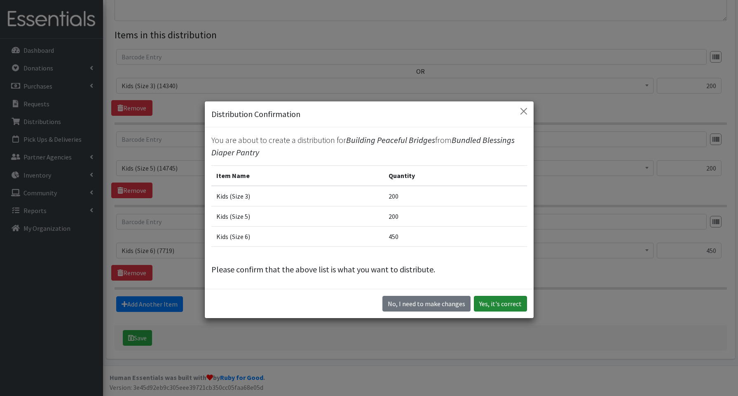
click at [520, 303] on button "Yes, it's correct" at bounding box center [500, 304] width 53 height 16
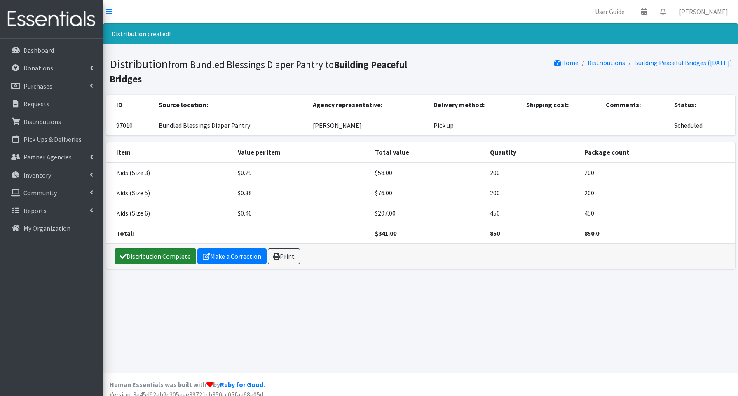
click at [159, 257] on link "Distribution Complete" at bounding box center [156, 257] width 82 height 16
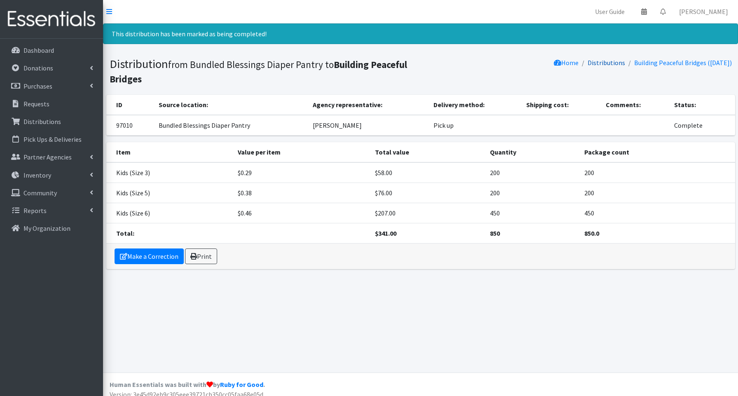
click at [607, 62] on link "Distributions" at bounding box center [607, 63] width 38 height 8
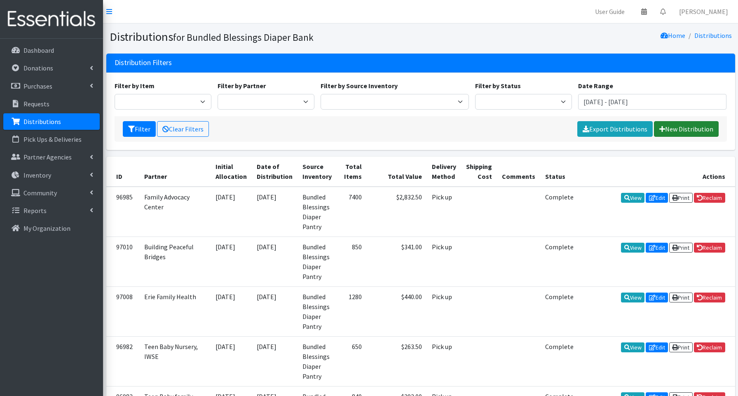
drag, startPoint x: 691, startPoint y: 130, endPoint x: 685, endPoint y: 129, distance: 5.8
click at [691, 130] on link "New Distribution" at bounding box center [686, 129] width 65 height 16
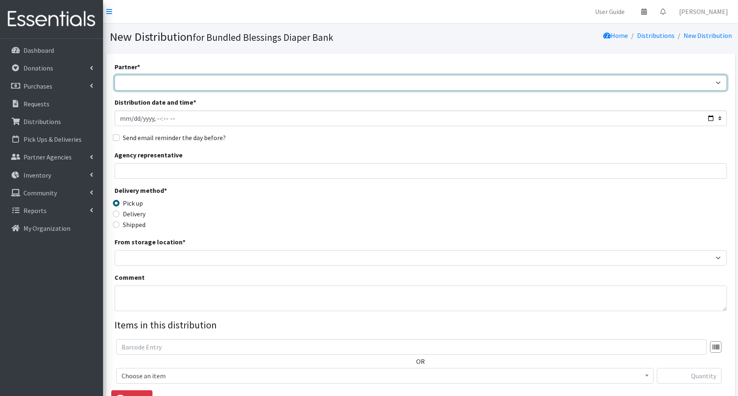
click at [180, 86] on select "Advocate Aurora Health Baby Toddler Black Residents of [GEOGRAPHIC_DATA] Peacef…" at bounding box center [421, 83] width 613 height 16
select select "6682"
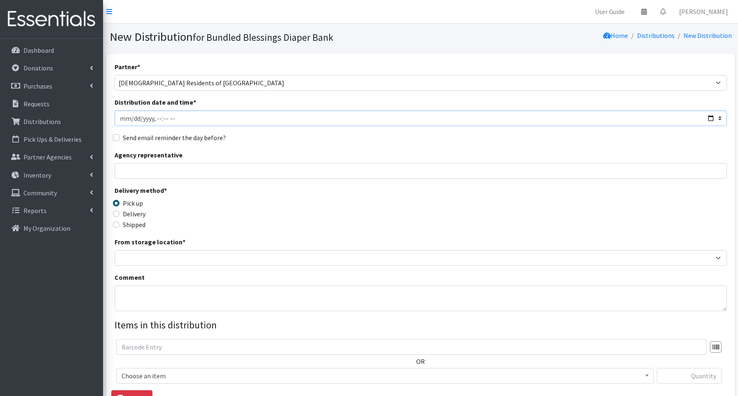
click at [709, 116] on input "Distribution date and time *" at bounding box center [421, 118] width 613 height 16
type input "2025-09-18T12:30"
click at [298, 169] on input "Agency representative" at bounding box center [421, 171] width 613 height 16
type input "Parielle Davis"
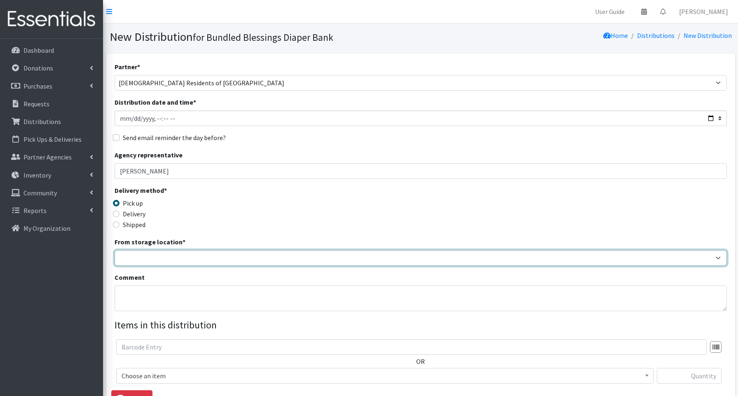
click at [159, 258] on select "Bundled Blessings Diaper Pantry" at bounding box center [421, 258] width 613 height 16
select select "79"
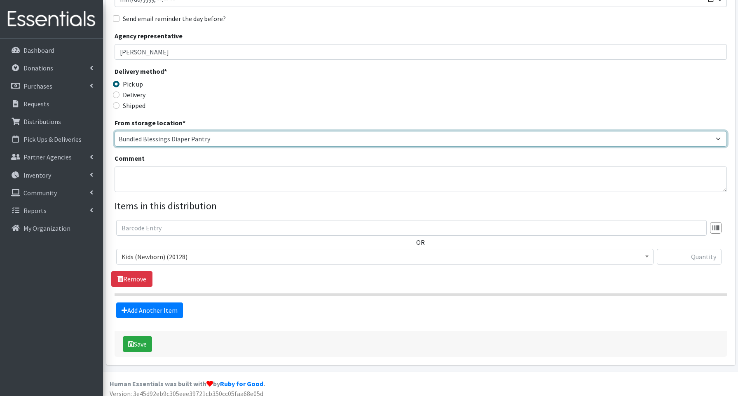
scroll to position [122, 0]
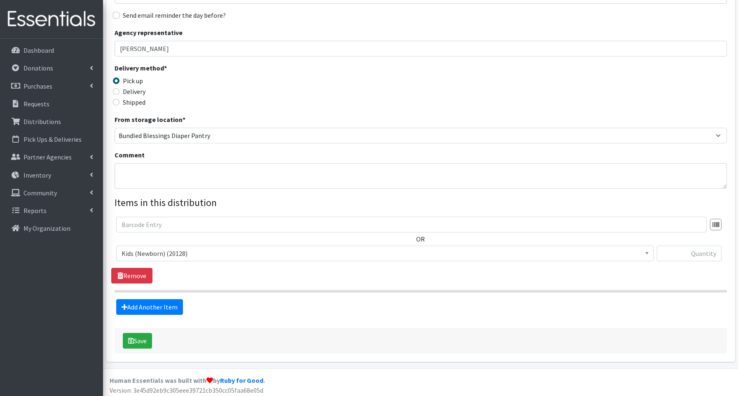
click at [174, 256] on span "Kids (Newborn) (20128)" at bounding box center [385, 254] width 527 height 12
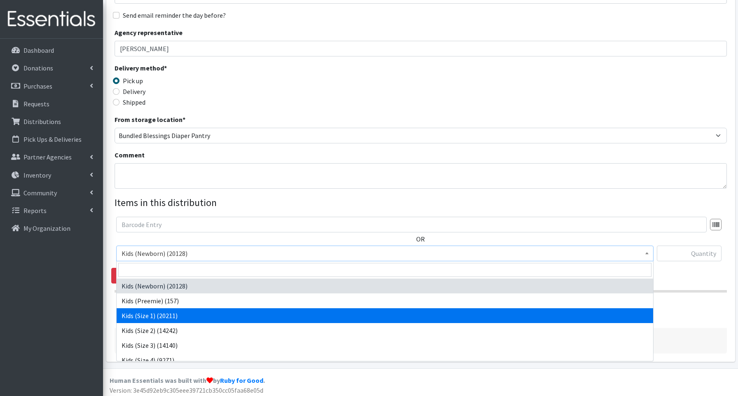
select select "3657"
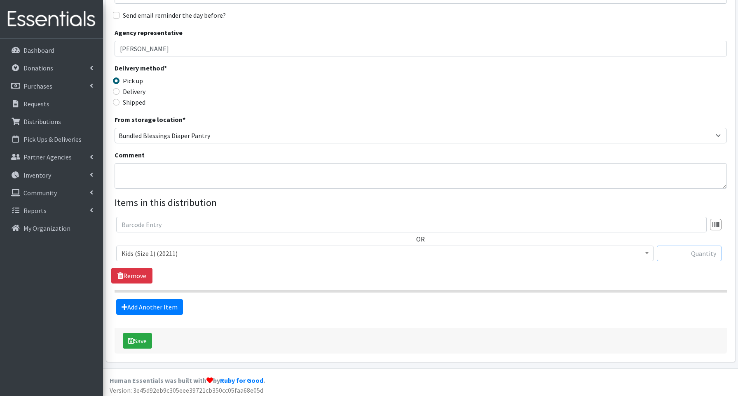
click at [669, 254] on input "text" at bounding box center [689, 254] width 65 height 16
type input "1000"
click at [139, 345] on button "Save" at bounding box center [137, 341] width 29 height 16
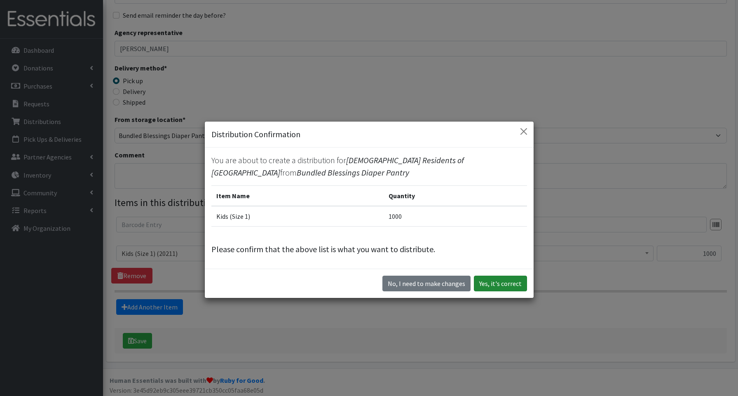
click at [498, 284] on button "Yes, it's correct" at bounding box center [500, 284] width 53 height 16
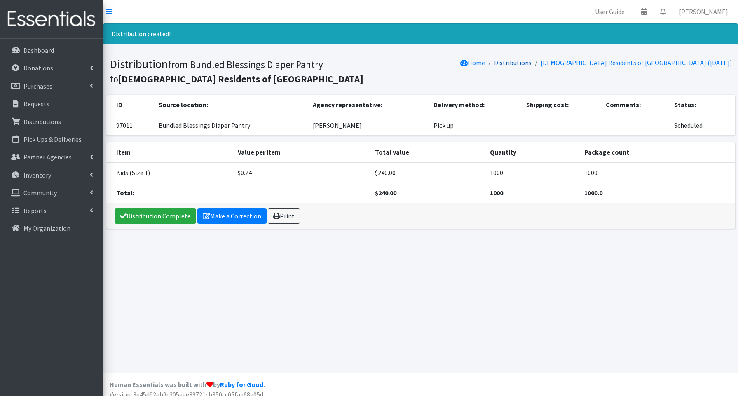
click at [532, 61] on link "Distributions" at bounding box center [513, 63] width 38 height 8
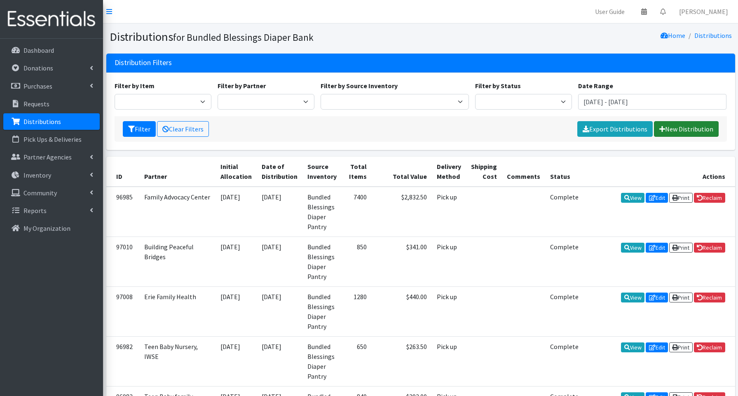
click at [690, 127] on link "New Distribution" at bounding box center [686, 129] width 65 height 16
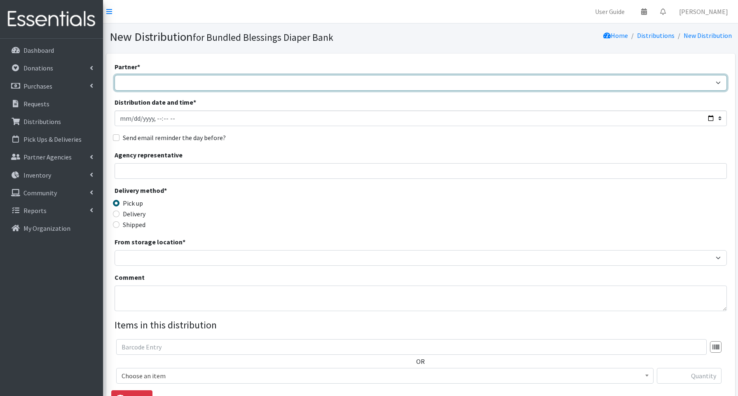
click at [151, 83] on select "Advocate Aurora Health Baby Toddler Black Residents of [GEOGRAPHIC_DATA] Peacef…" at bounding box center [421, 83] width 613 height 16
select select "3456"
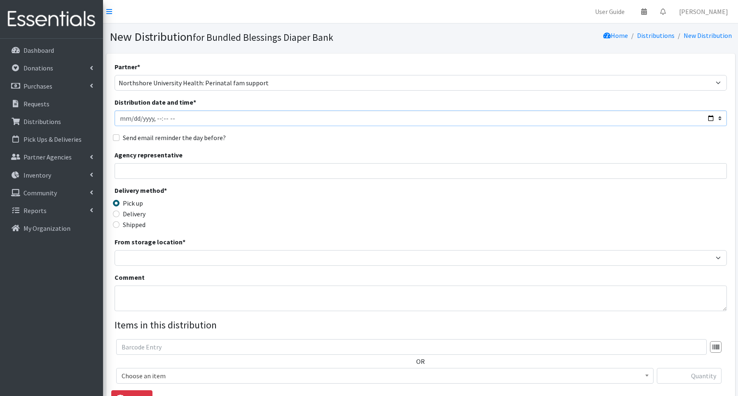
drag, startPoint x: 707, startPoint y: 115, endPoint x: 634, endPoint y: 116, distance: 72.6
click at [707, 115] on input "Distribution date and time *" at bounding box center [421, 118] width 613 height 16
type input "[DATE]T13:00"
click at [308, 175] on input "Agency representative" at bounding box center [421, 171] width 613 height 16
type input "[PERSON_NAME]"
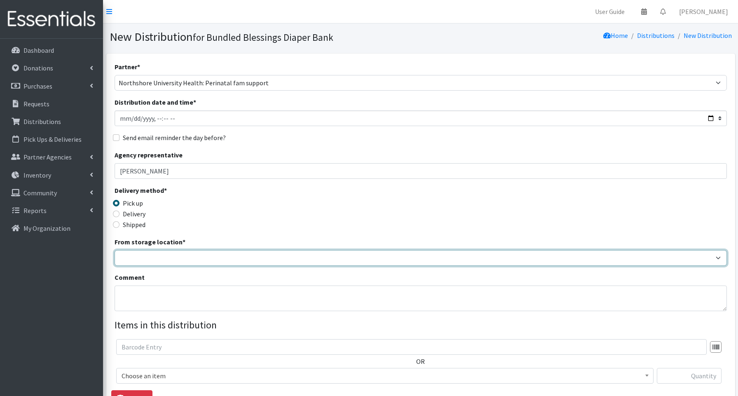
click at [160, 255] on select "Bundled Blessings Diaper Pantry" at bounding box center [421, 258] width 613 height 16
select select "79"
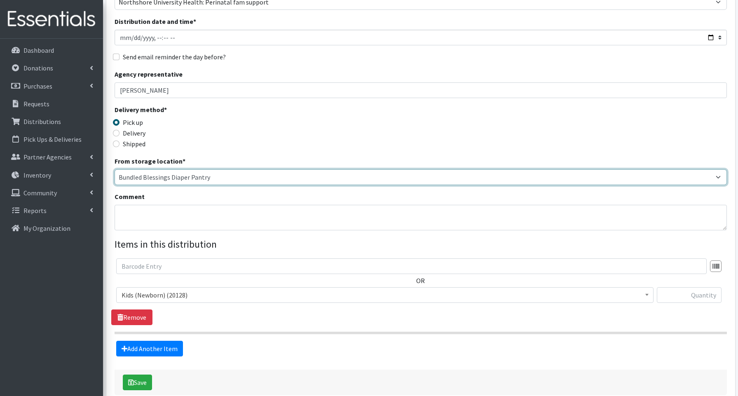
scroll to position [87, 0]
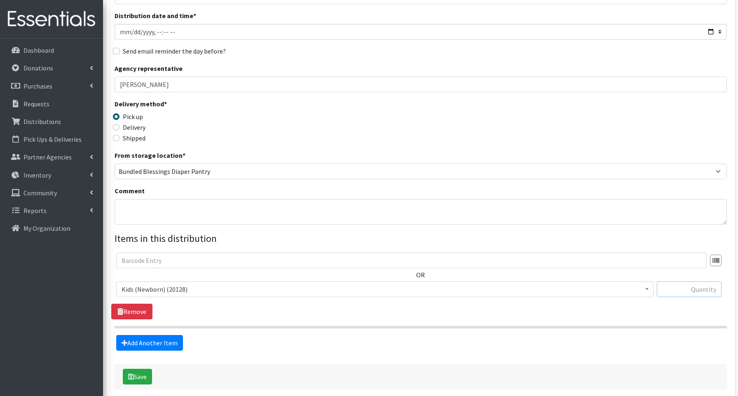
click at [683, 292] on input "text" at bounding box center [689, 290] width 65 height 16
type input "1000"
click at [139, 339] on link "Add Another Item" at bounding box center [149, 343] width 67 height 16
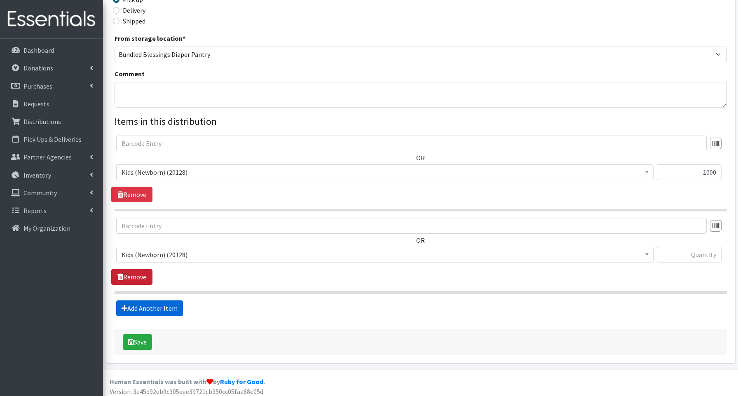
scroll to position [208, 0]
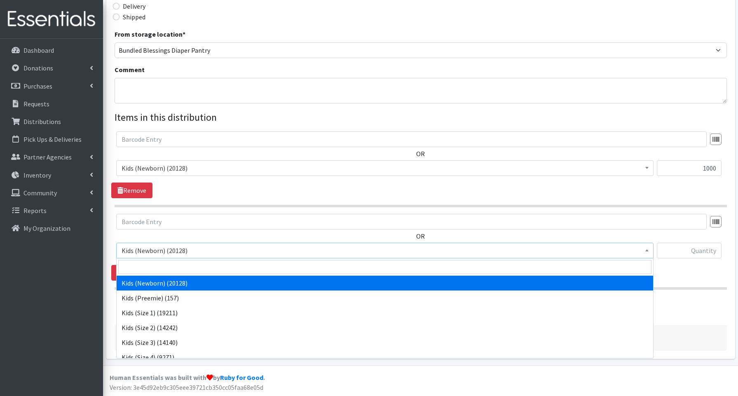
click at [139, 251] on span "Kids (Newborn) (20128)" at bounding box center [385, 251] width 527 height 12
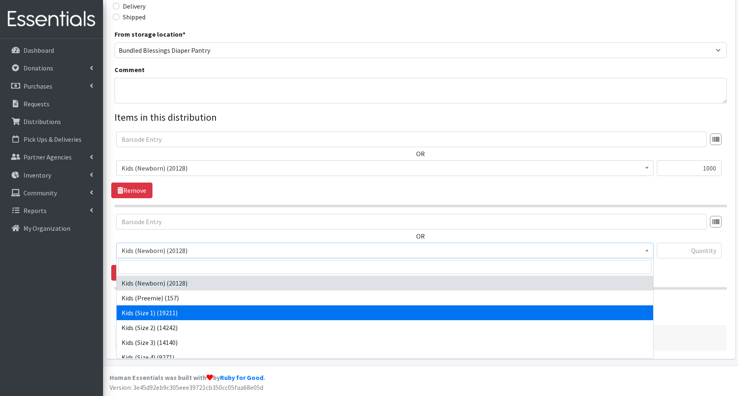
select select "3657"
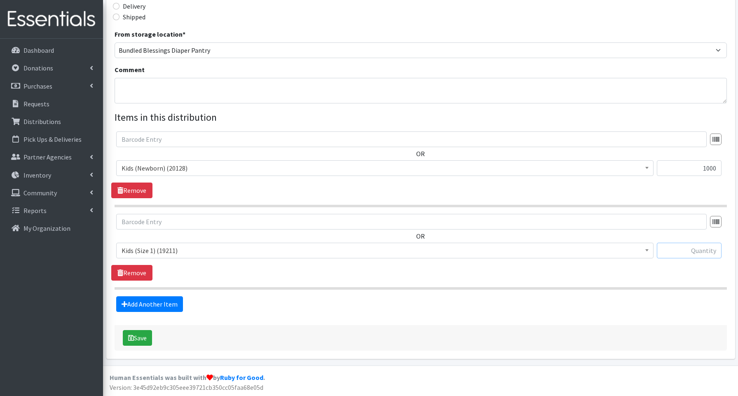
click at [682, 251] on input "text" at bounding box center [689, 251] width 65 height 16
type input "2000"
click at [138, 331] on button "Save" at bounding box center [137, 338] width 29 height 16
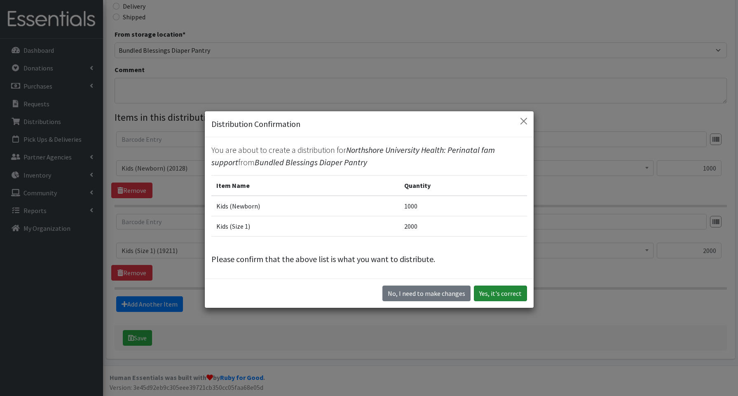
click at [503, 294] on button "Yes, it's correct" at bounding box center [500, 294] width 53 height 16
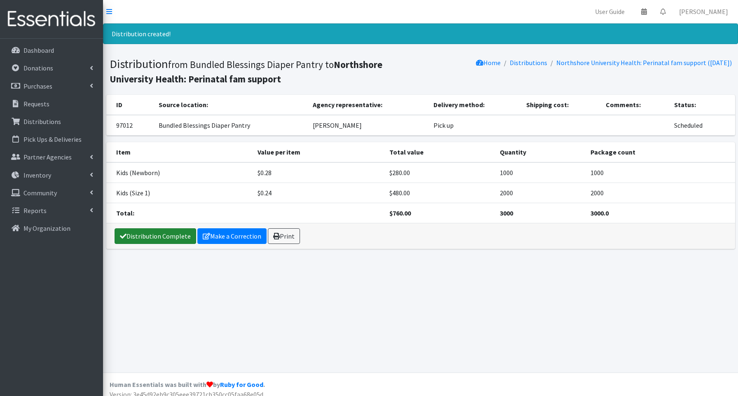
drag, startPoint x: 159, startPoint y: 235, endPoint x: 158, endPoint y: 231, distance: 4.3
click at [159, 235] on link "Distribution Complete" at bounding box center [156, 236] width 82 height 16
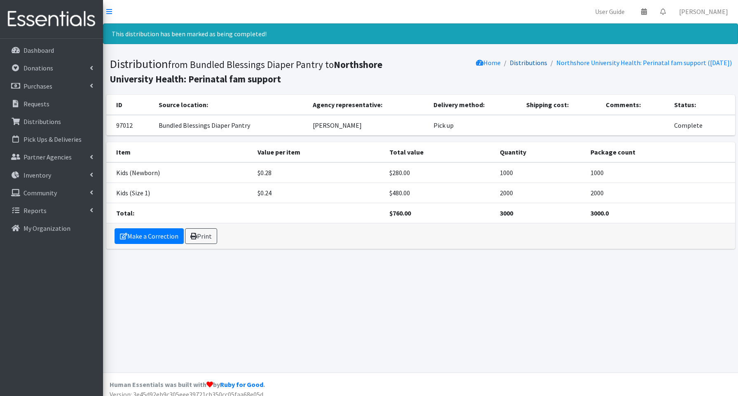
click at [531, 62] on link "Distributions" at bounding box center [529, 63] width 38 height 8
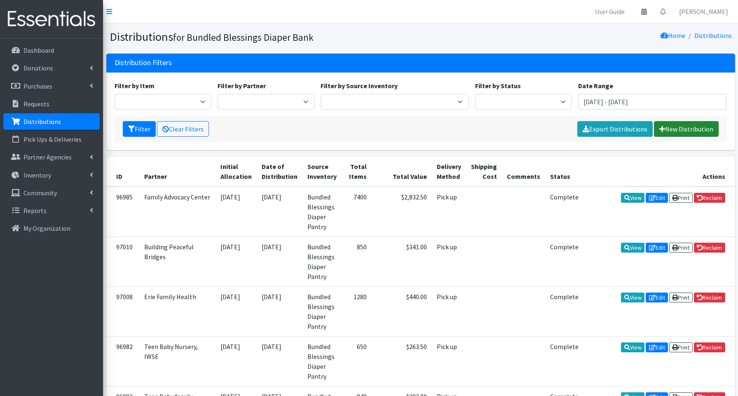
click at [688, 128] on link "New Distribution" at bounding box center [686, 129] width 65 height 16
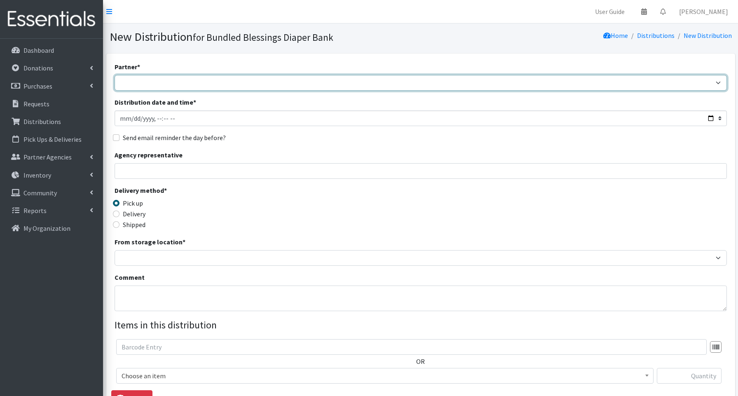
click at [122, 79] on select "Advocate Aurora Health Baby Toddler Black Residents of Evanston Building Peacef…" at bounding box center [421, 83] width 613 height 16
select select "2842"
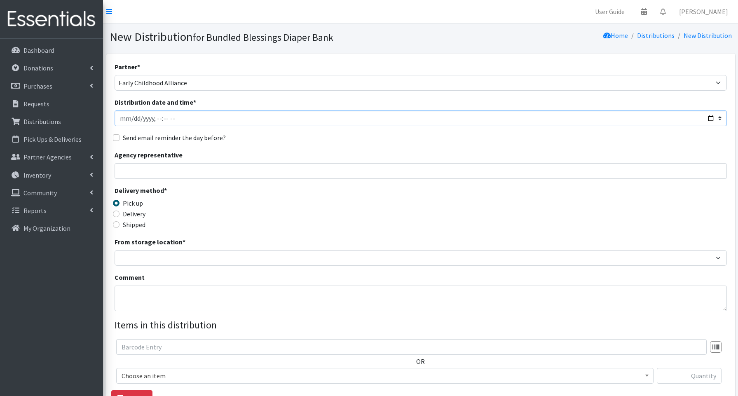
click at [708, 119] on input "Distribution date and time *" at bounding box center [421, 118] width 613 height 16
type input "2025-09-18T14:00"
click at [304, 168] on input "Agency representative" at bounding box center [421, 171] width 613 height 16
drag, startPoint x: 153, startPoint y: 176, endPoint x: 153, endPoint y: 182, distance: 6.6
click at [153, 176] on input "Agency representative" at bounding box center [421, 171] width 613 height 16
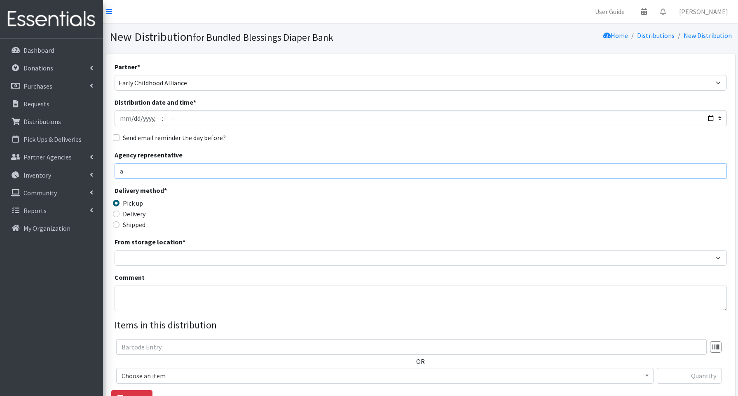
type input "Astrid Suarez"
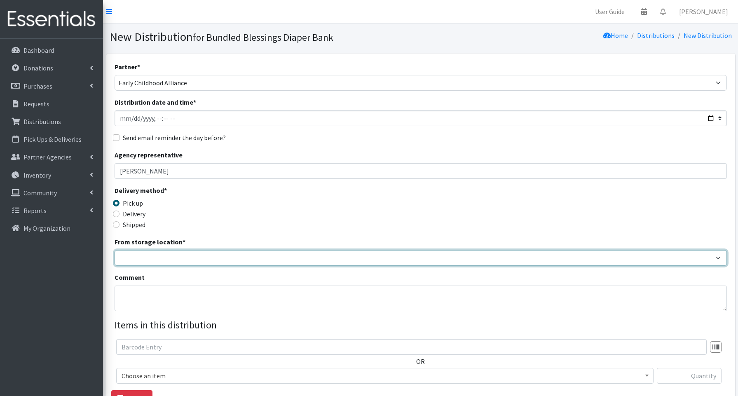
click at [176, 258] on select "Bundled Blessings Diaper Pantry" at bounding box center [421, 258] width 613 height 16
select select "79"
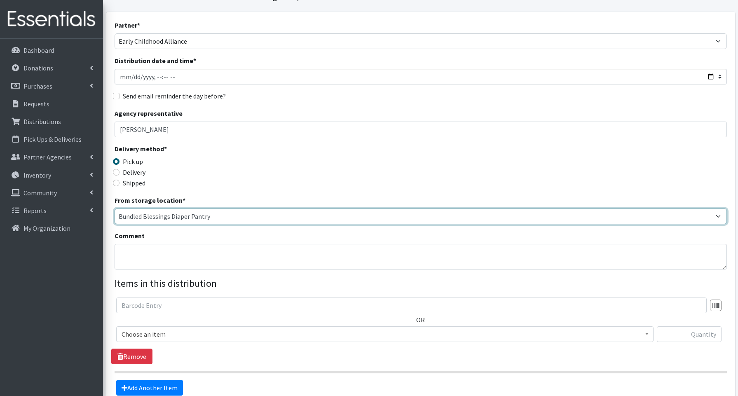
scroll to position [125, 0]
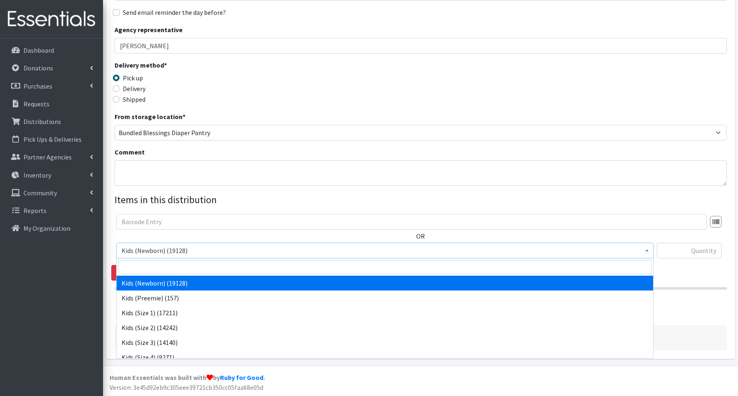
click at [156, 251] on span "Kids (Newborn) (19128)" at bounding box center [385, 251] width 527 height 12
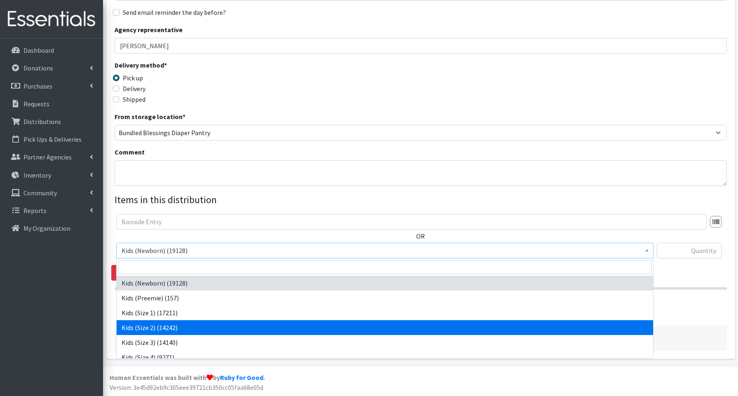
select select "3656"
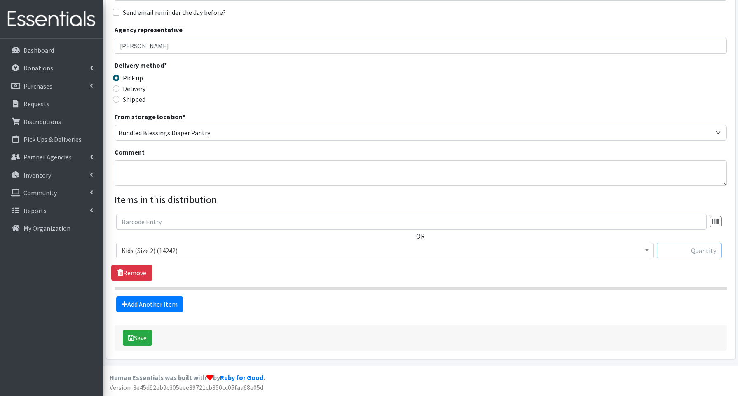
click at [684, 249] on input "text" at bounding box center [689, 251] width 65 height 16
type input "250"
click at [178, 306] on link "Add Another Item" at bounding box center [149, 304] width 67 height 16
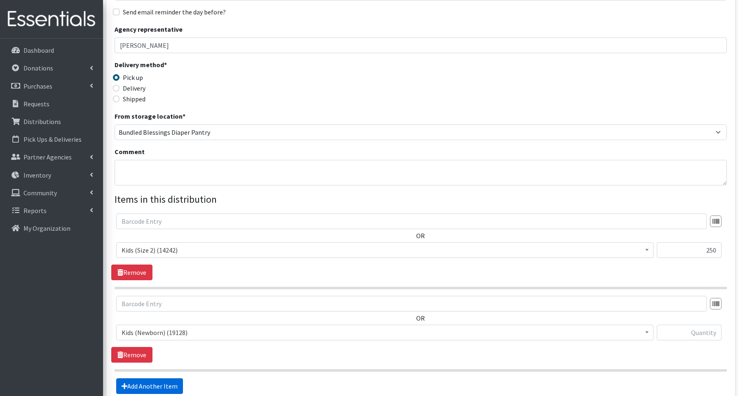
scroll to position [127, 0]
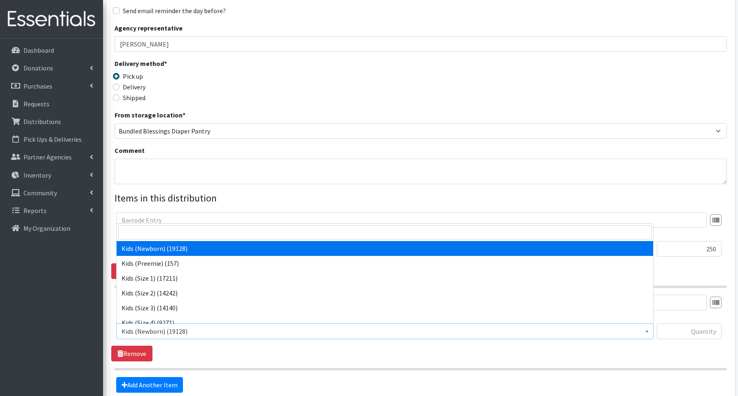
click at [157, 333] on span "Kids (Newborn) (19128)" at bounding box center [385, 332] width 527 height 12
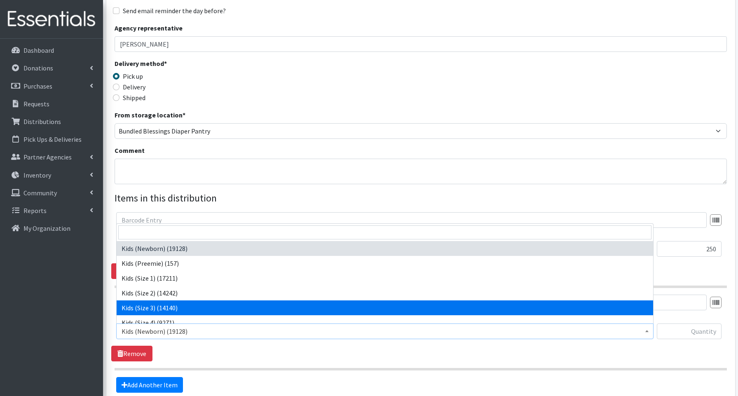
drag, startPoint x: 152, startPoint y: 308, endPoint x: 167, endPoint y: 303, distance: 16.3
select select "3644"
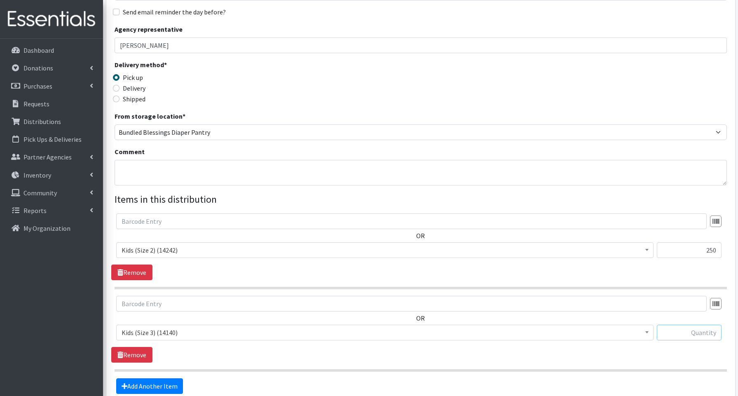
click at [684, 329] on input "text" at bounding box center [689, 333] width 65 height 16
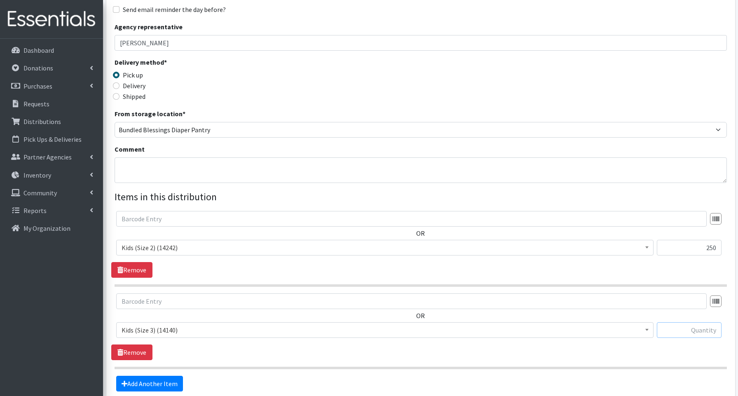
scroll to position [129, 0]
type input "250"
click at [158, 387] on link "Add Another Item" at bounding box center [149, 384] width 67 height 16
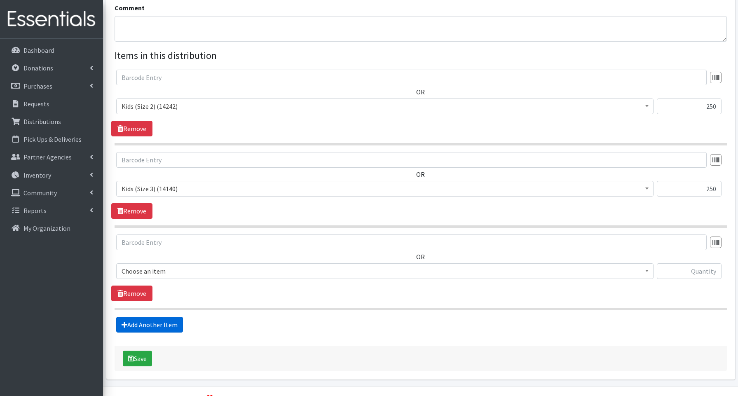
scroll to position [290, 0]
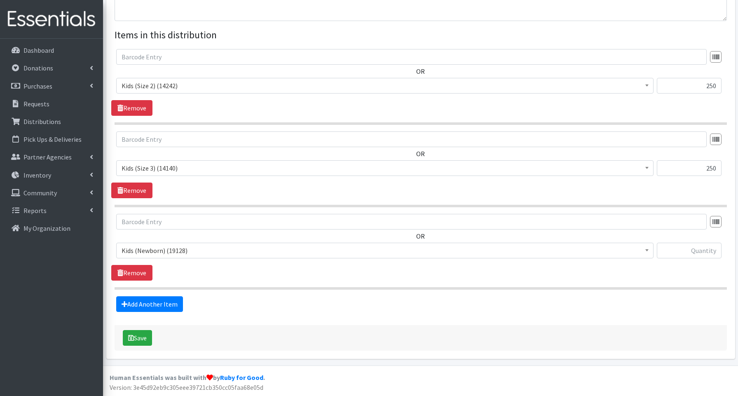
click at [155, 252] on span "Kids (Newborn) (19128)" at bounding box center [385, 251] width 527 height 12
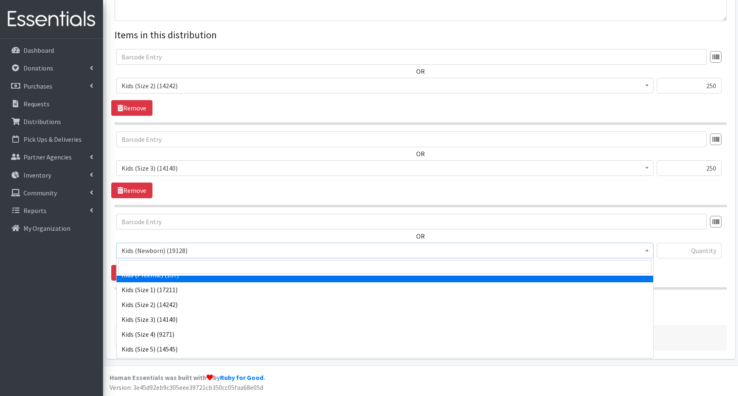
scroll to position [23, 0]
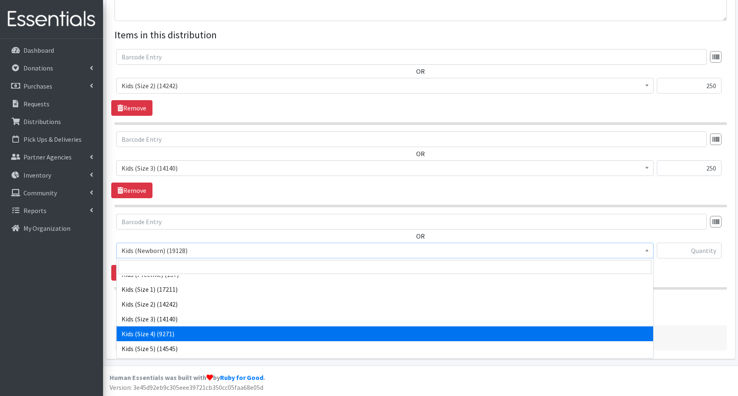
select select "3650"
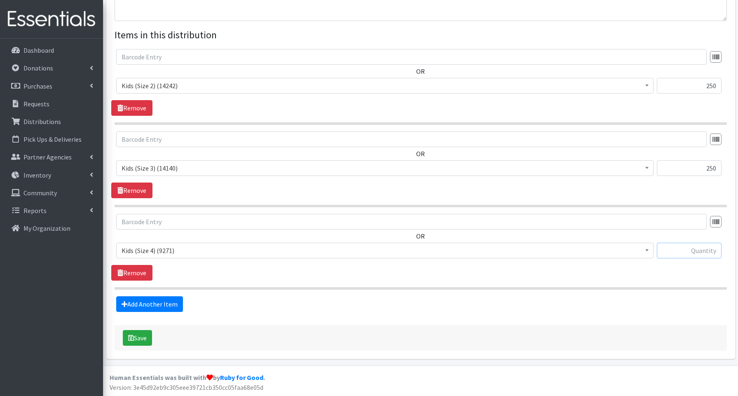
click at [684, 254] on input "text" at bounding box center [689, 251] width 65 height 16
type input "500"
click at [159, 303] on link "Add Another Item" at bounding box center [149, 304] width 67 height 16
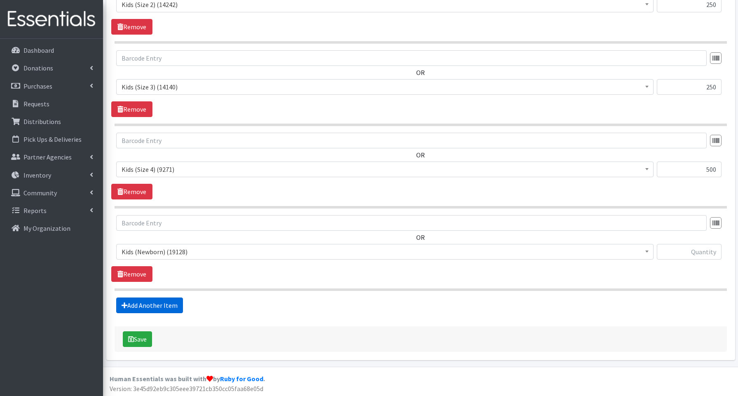
scroll to position [373, 0]
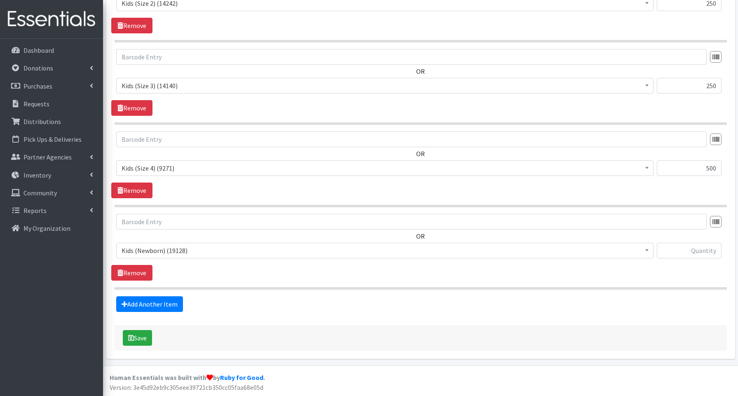
click at [157, 247] on span "Kids (Newborn) (19128)" at bounding box center [385, 251] width 527 height 12
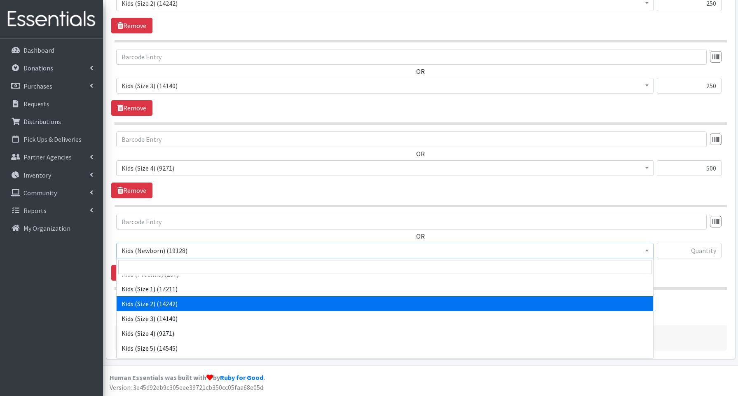
scroll to position [33, 0]
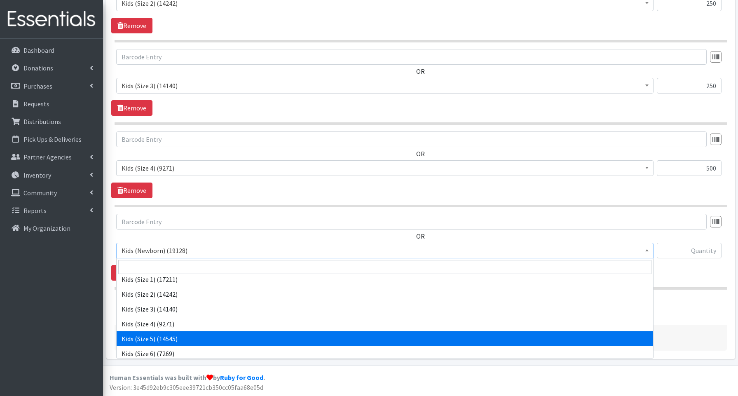
drag, startPoint x: 153, startPoint y: 334, endPoint x: 170, endPoint y: 317, distance: 24.5
select select "3672"
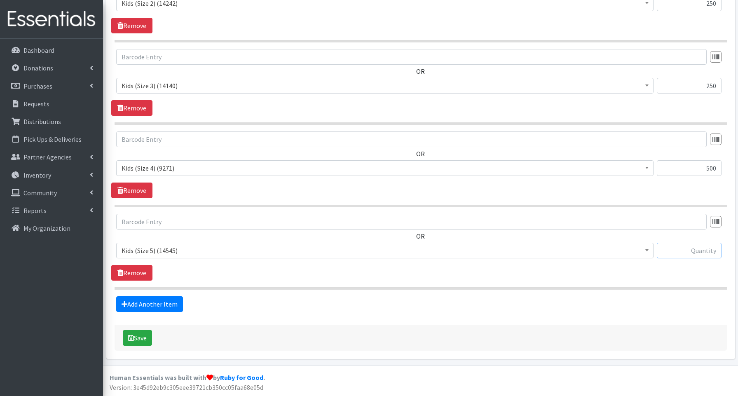
click at [684, 250] on input "text" at bounding box center [689, 251] width 65 height 16
type input "500"
click at [146, 300] on link "Add Another Item" at bounding box center [149, 304] width 67 height 16
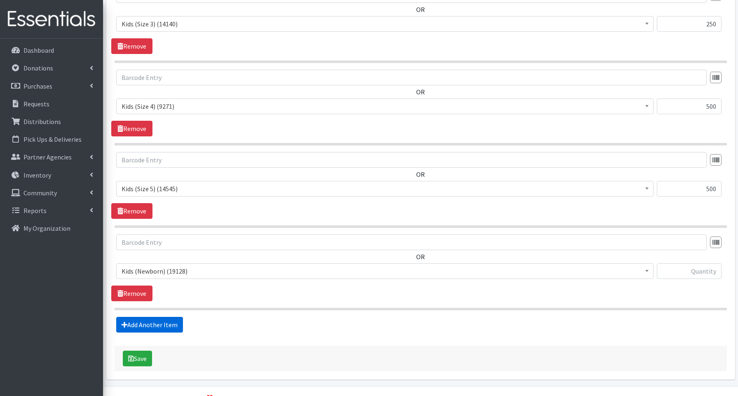
scroll to position [455, 0]
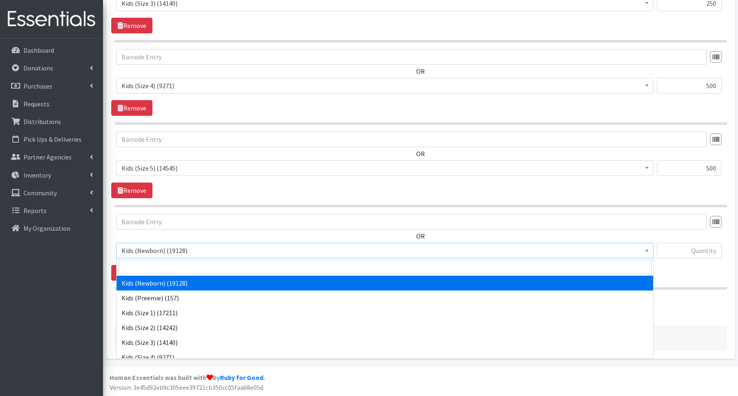
click at [160, 253] on span "Kids (Newborn) (19128)" at bounding box center [385, 251] width 527 height 12
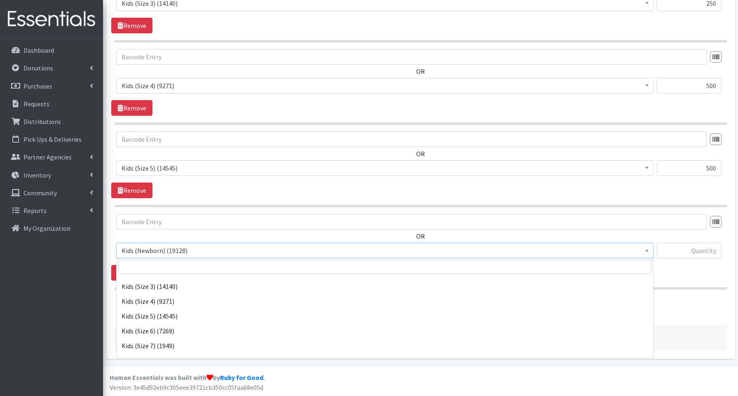
scroll to position [65, 0]
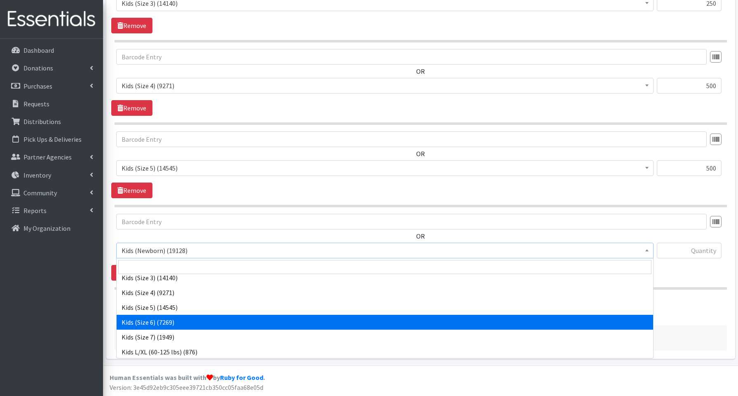
select select "3654"
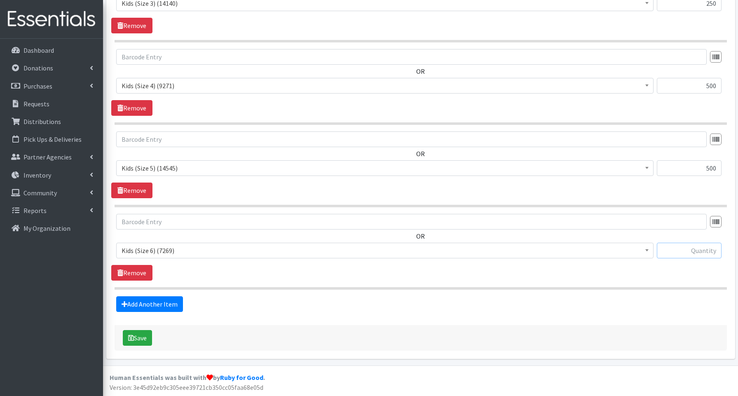
click at [683, 247] on input "text" at bounding box center [689, 251] width 65 height 16
type input "500"
click at [153, 299] on link "Add Another Item" at bounding box center [149, 304] width 67 height 16
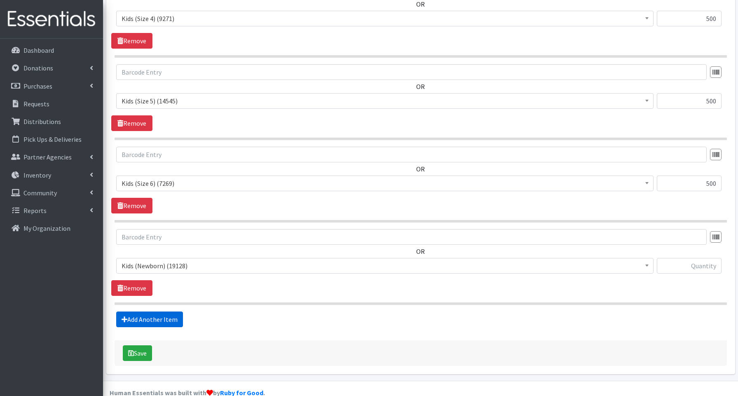
scroll to position [538, 0]
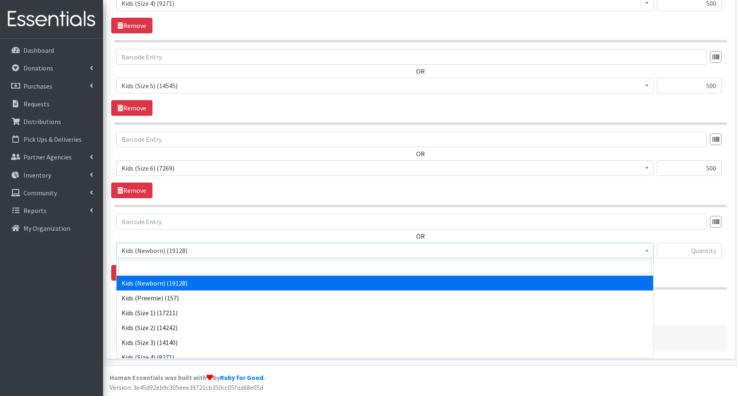
click at [150, 255] on span "Kids (Newborn) (19128)" at bounding box center [385, 251] width 527 height 12
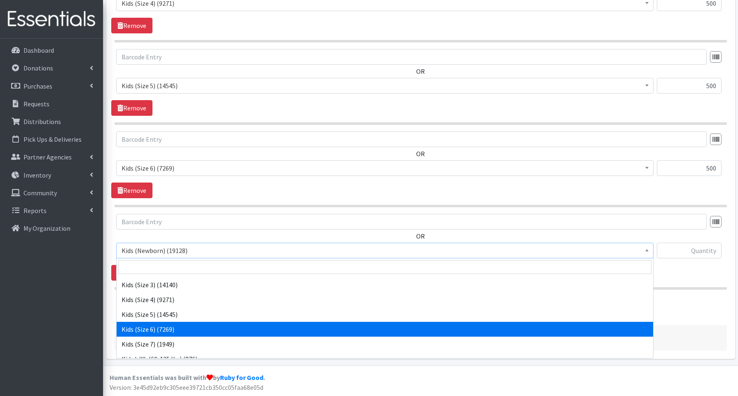
scroll to position [59, 0]
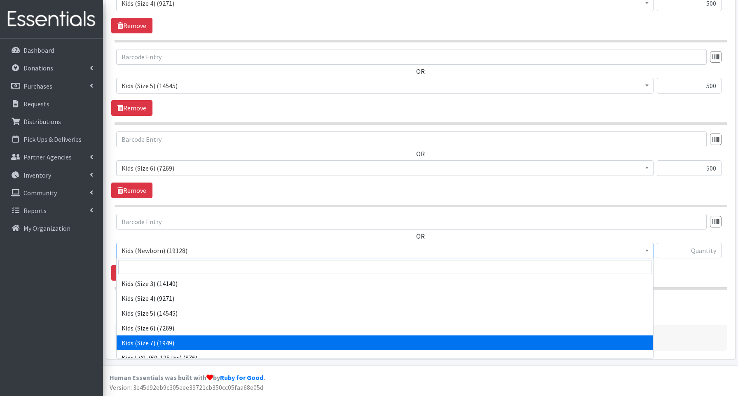
select select "3695"
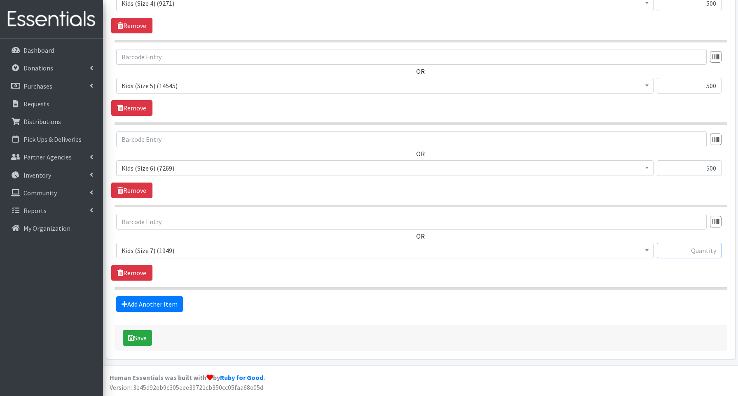
click at [686, 254] on input "text" at bounding box center [689, 251] width 65 height 16
type input "400"
click at [140, 339] on button "Save" at bounding box center [137, 338] width 29 height 16
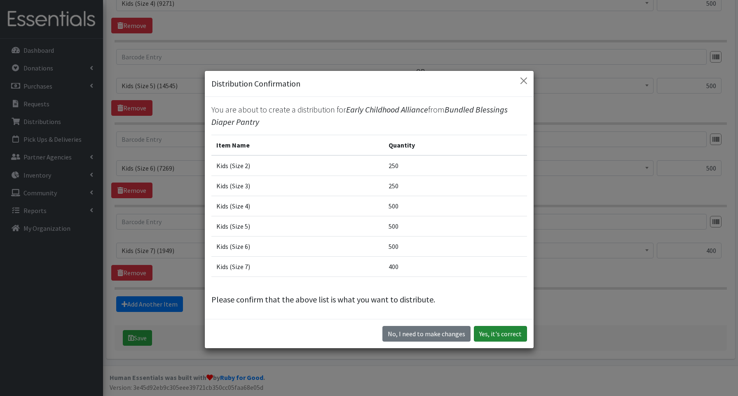
click at [512, 336] on button "Yes, it's correct" at bounding box center [500, 334] width 53 height 16
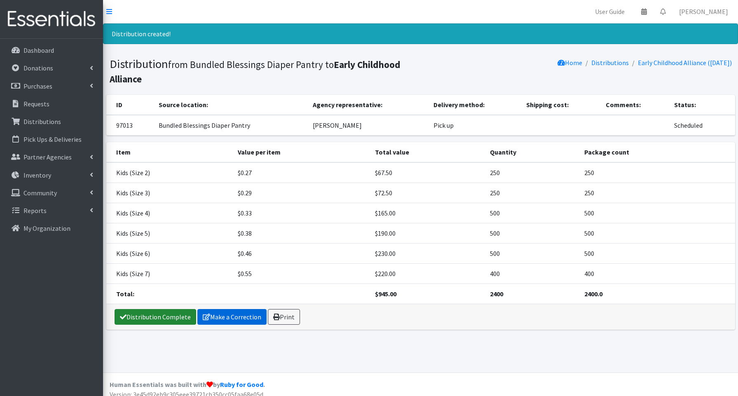
click at [186, 318] on link "Distribution Complete" at bounding box center [156, 317] width 82 height 16
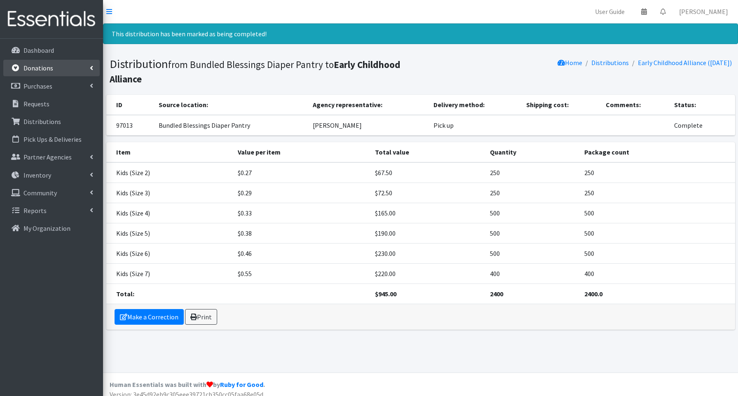
click at [40, 70] on p "Donations" at bounding box center [38, 68] width 30 height 8
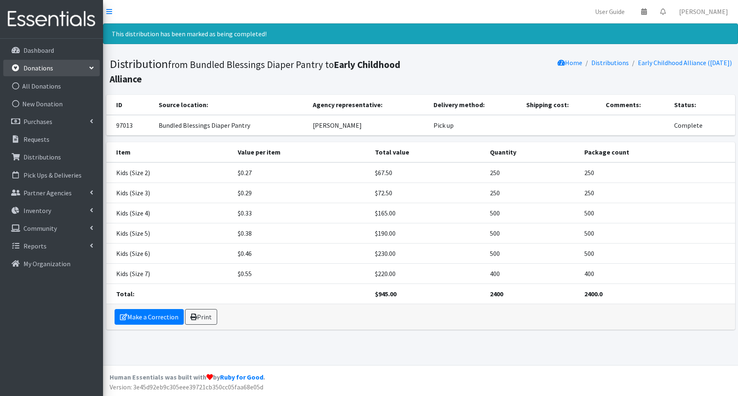
click at [50, 67] on p "Donations" at bounding box center [38, 68] width 30 height 8
click at [50, 84] on link "All Donations" at bounding box center [51, 86] width 96 height 16
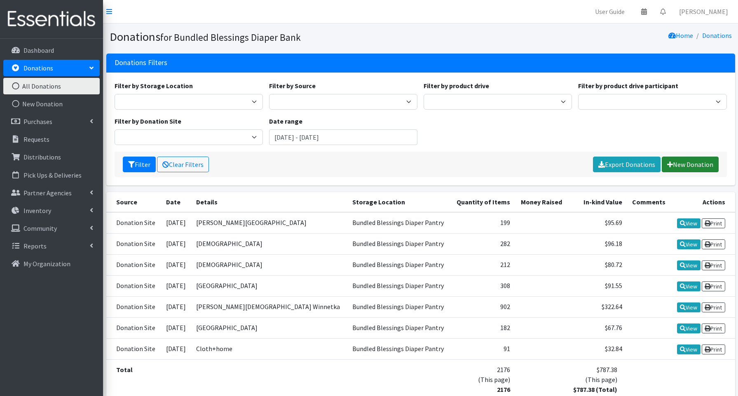
click at [686, 167] on link "New Donation" at bounding box center [690, 165] width 57 height 16
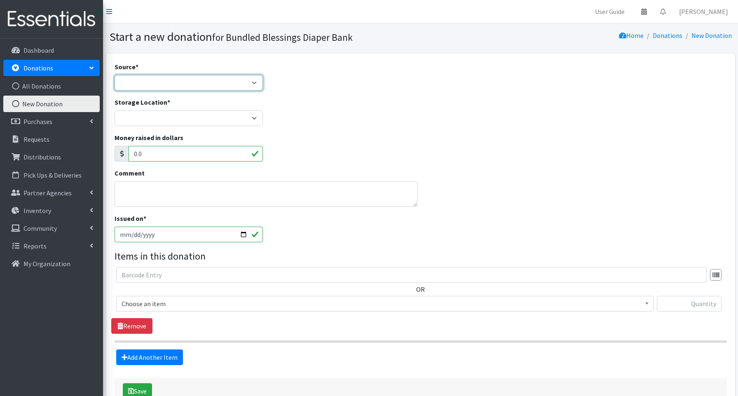
click at [156, 85] on select "Product Drive Manufacturer Donation Site Misc. Donation" at bounding box center [189, 83] width 148 height 16
select select "Donation Site"
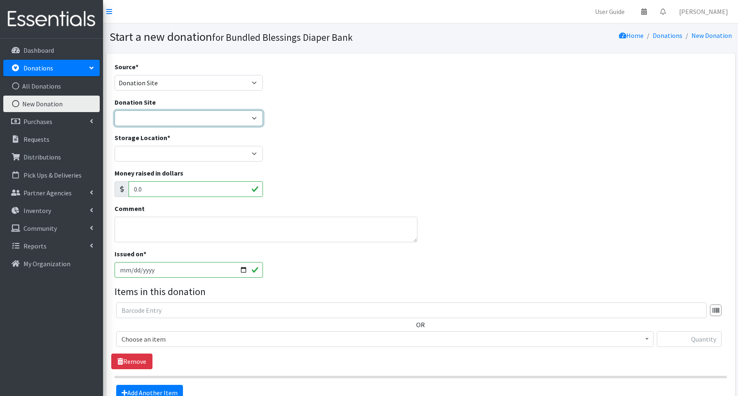
click at [159, 120] on select "Amazon Cherry Preschool [PERSON_NAME][DEMOGRAPHIC_DATA] Winnetka Cloth+home Cov…" at bounding box center [189, 118] width 148 height 16
select select "700"
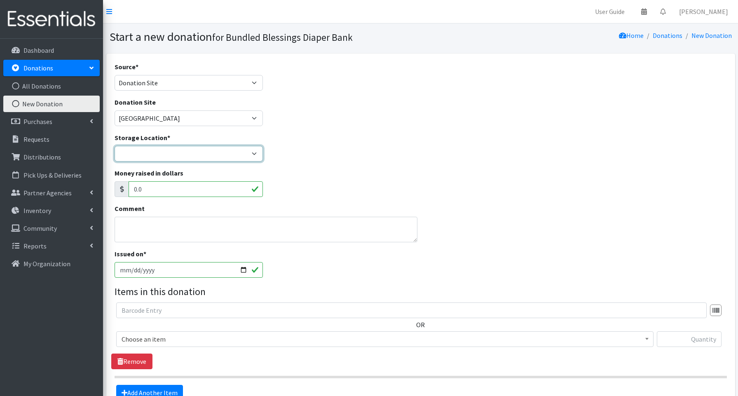
click at [143, 157] on select "Bundled Blessings Diaper Pantry" at bounding box center [189, 154] width 148 height 16
select select "79"
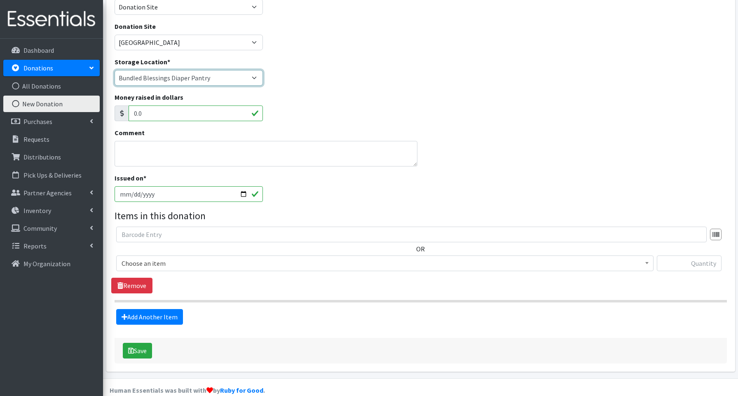
scroll to position [79, 0]
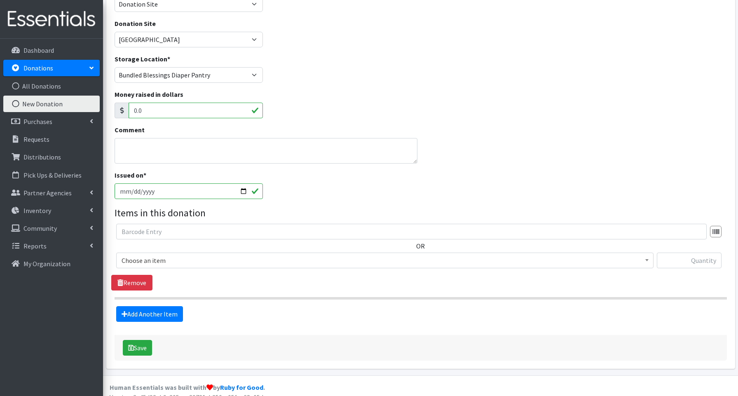
click at [243, 193] on input "[DATE]" at bounding box center [189, 191] width 148 height 16
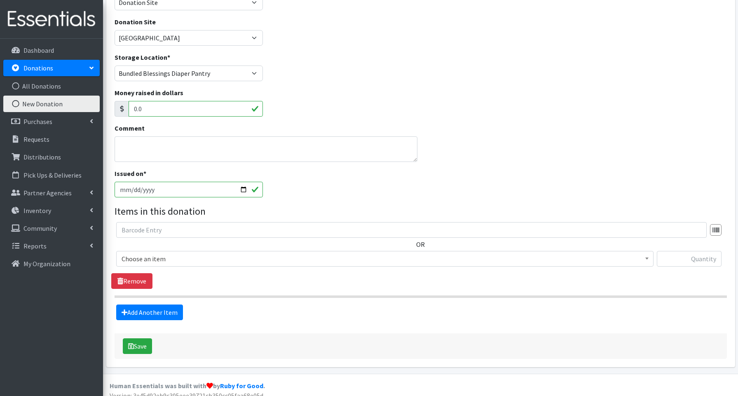
click at [242, 188] on input "[DATE]" at bounding box center [189, 190] width 148 height 16
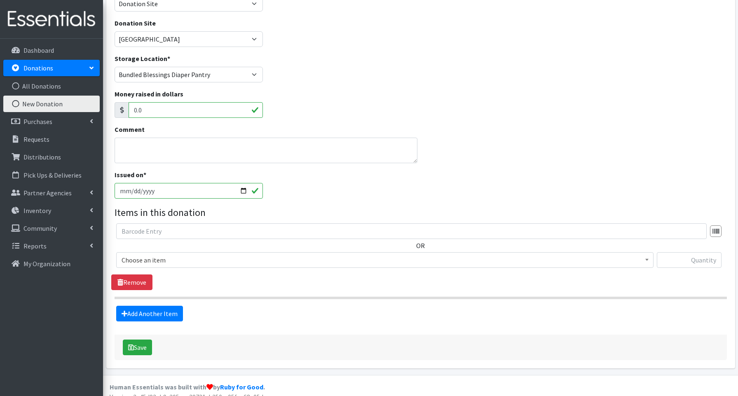
click at [241, 188] on input "[DATE]" at bounding box center [189, 191] width 148 height 16
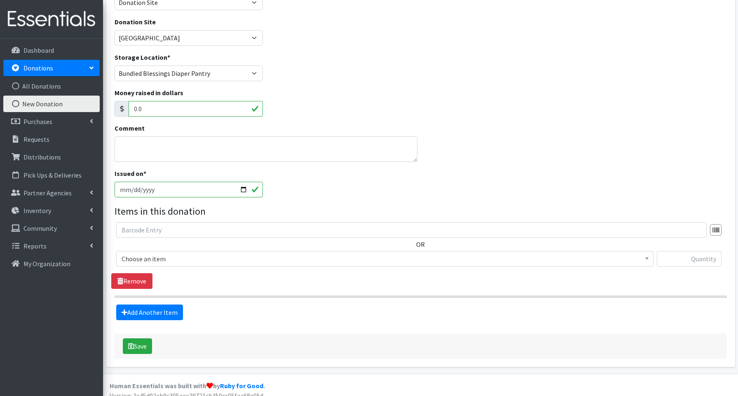
click at [242, 189] on input "[DATE]" at bounding box center [189, 190] width 148 height 16
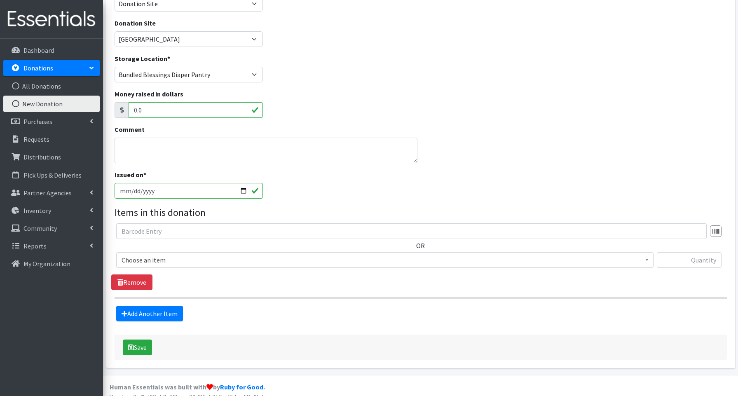
click at [245, 192] on input "[DATE]" at bounding box center [189, 191] width 148 height 16
click at [242, 191] on input "[DATE]" at bounding box center [189, 191] width 148 height 16
type input "[DATE]"
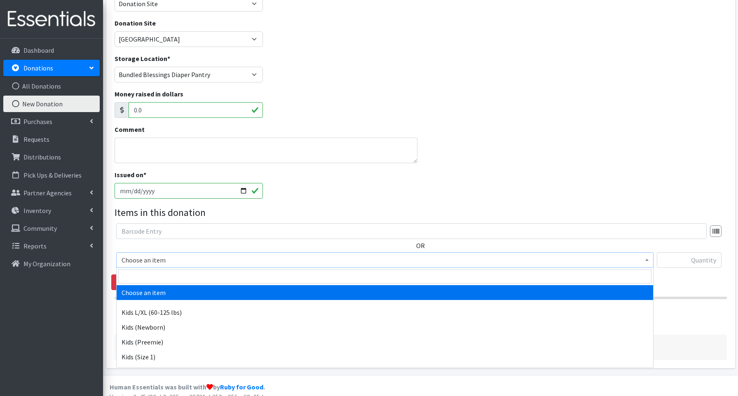
click at [145, 258] on span "Choose an item" at bounding box center [385, 260] width 527 height 12
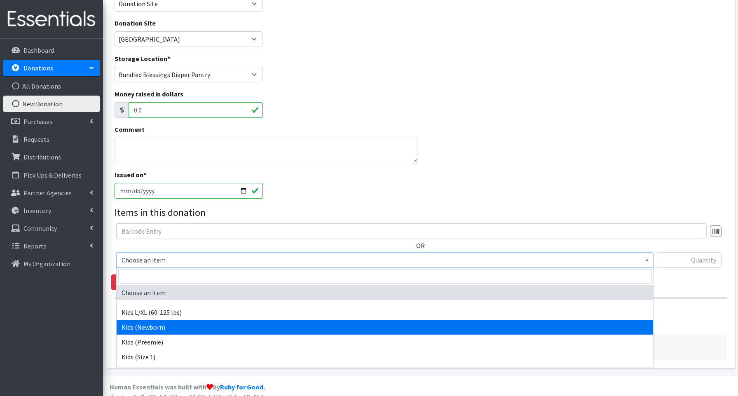
select select "3694"
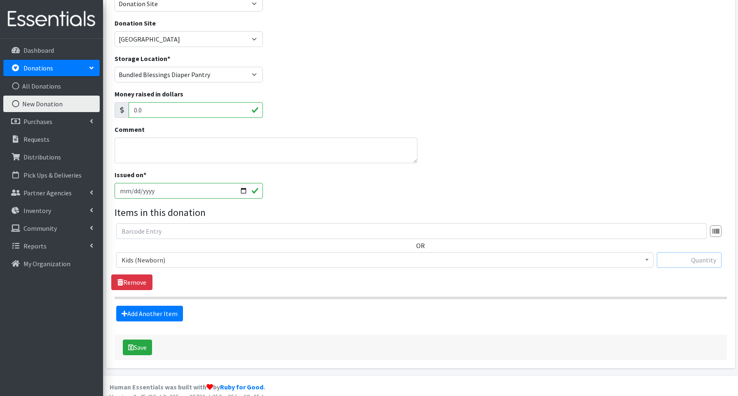
click at [672, 259] on input "text" at bounding box center [689, 260] width 65 height 16
type input "55"
click at [171, 314] on link "Add Another Item" at bounding box center [149, 314] width 67 height 16
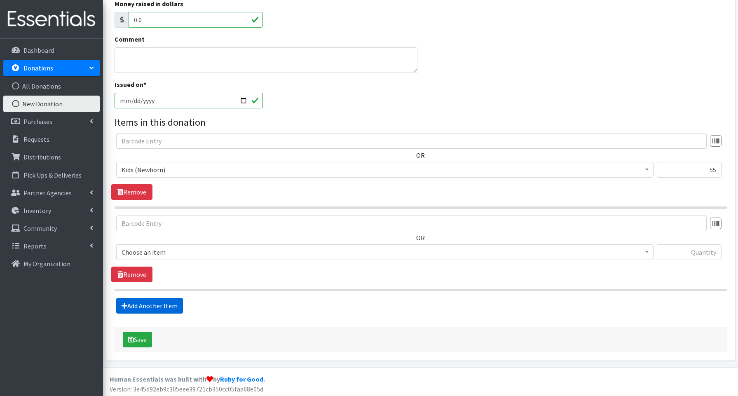
scroll to position [171, 0]
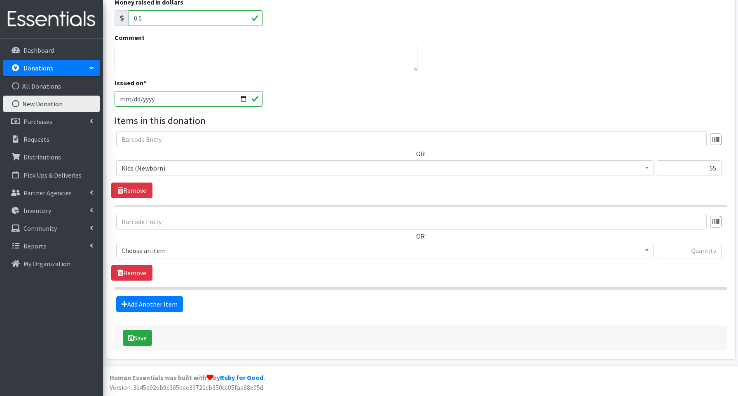
click at [152, 252] on span "Choose an item" at bounding box center [385, 251] width 527 height 12
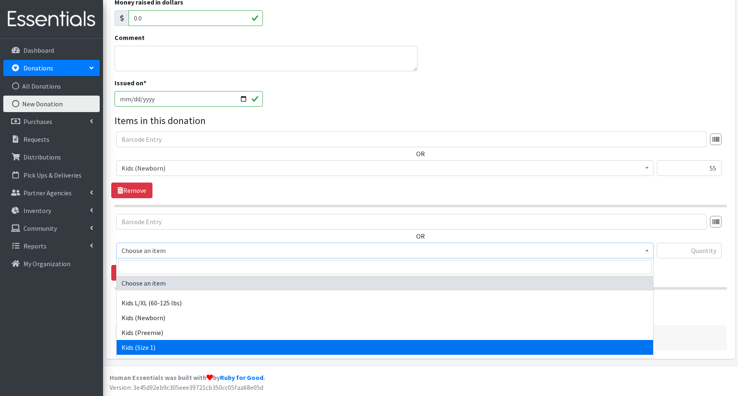
drag, startPoint x: 135, startPoint y: 347, endPoint x: 139, endPoint y: 343, distance: 5.5
select select "3657"
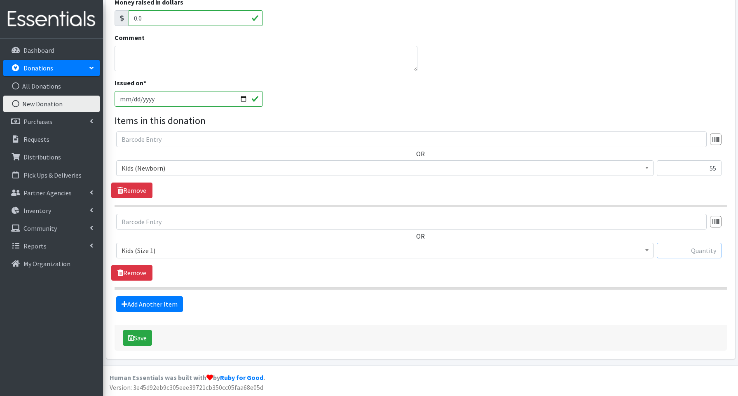
click at [705, 252] on input "text" at bounding box center [689, 251] width 65 height 16
type input "336"
click at [169, 304] on link "Add Another Item" at bounding box center [149, 304] width 67 height 16
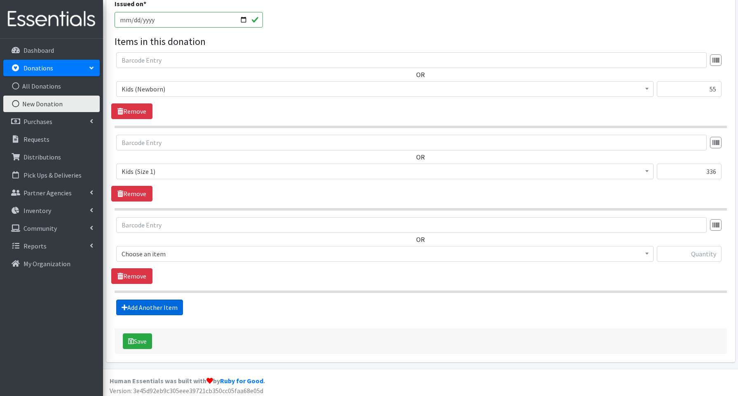
scroll to position [254, 0]
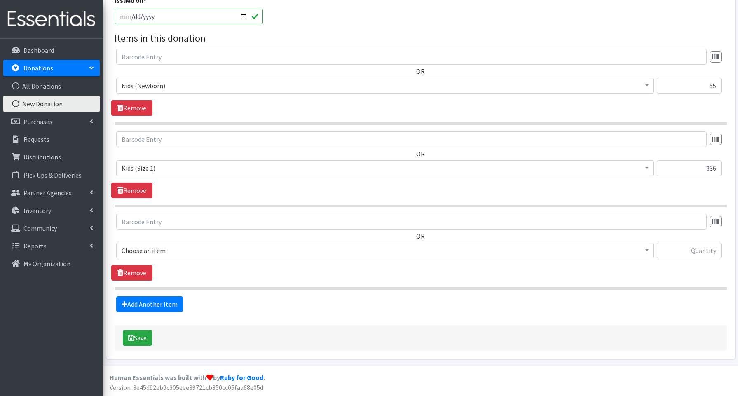
click at [150, 249] on span "Choose an item" at bounding box center [385, 251] width 527 height 12
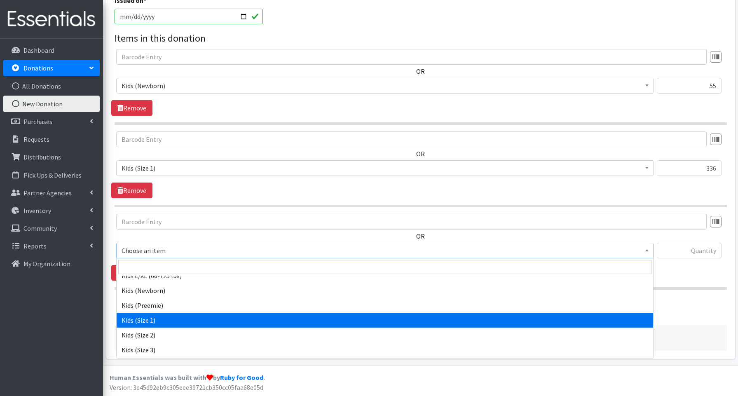
scroll to position [31, 0]
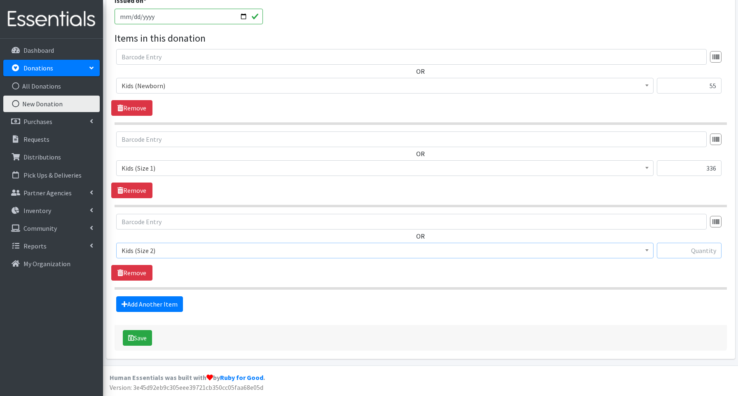
click at [682, 251] on input "text" at bounding box center [689, 251] width 65 height 16
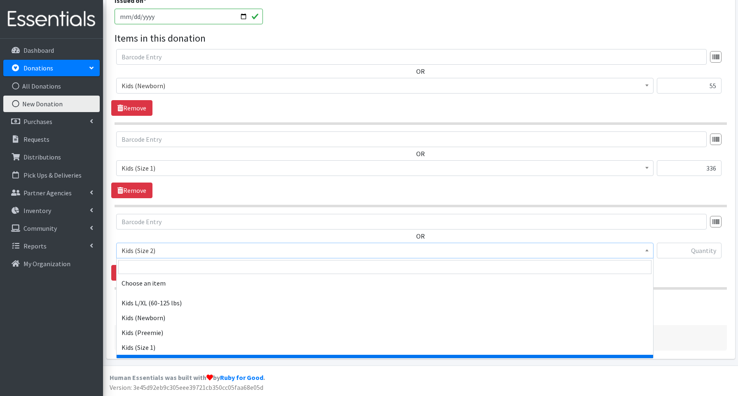
click at [153, 248] on span "Kids (Size 2)" at bounding box center [385, 251] width 527 height 12
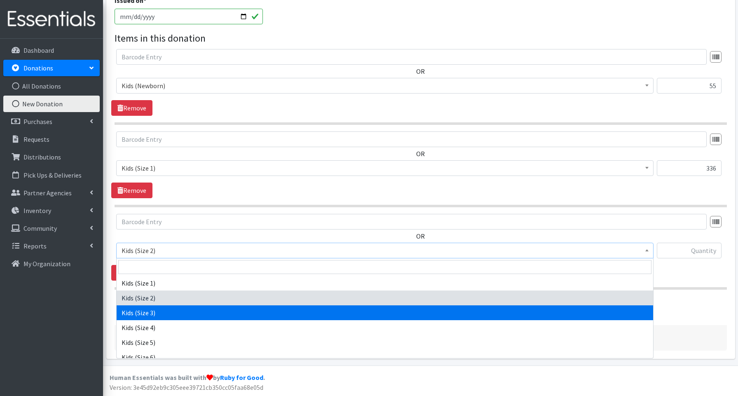
drag, startPoint x: 141, startPoint y: 310, endPoint x: 177, endPoint y: 298, distance: 37.8
select select "3644"
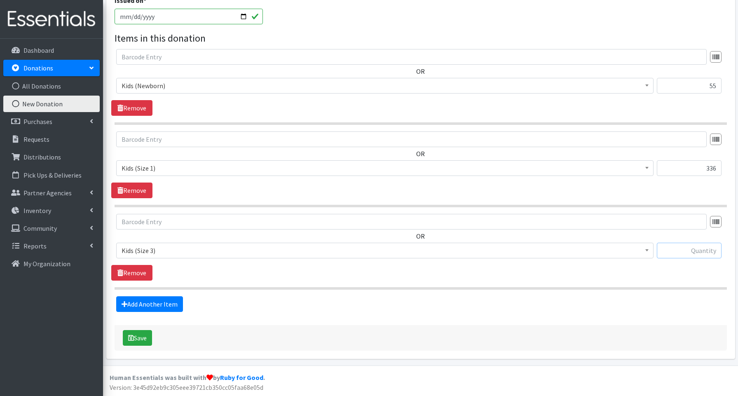
click at [695, 251] on input "text" at bounding box center [689, 251] width 65 height 16
type input "6"
click at [131, 303] on link "Add Another Item" at bounding box center [149, 304] width 67 height 16
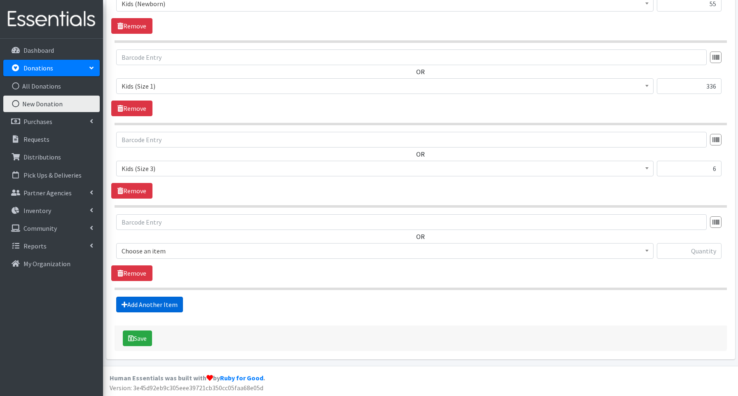
scroll to position [336, 0]
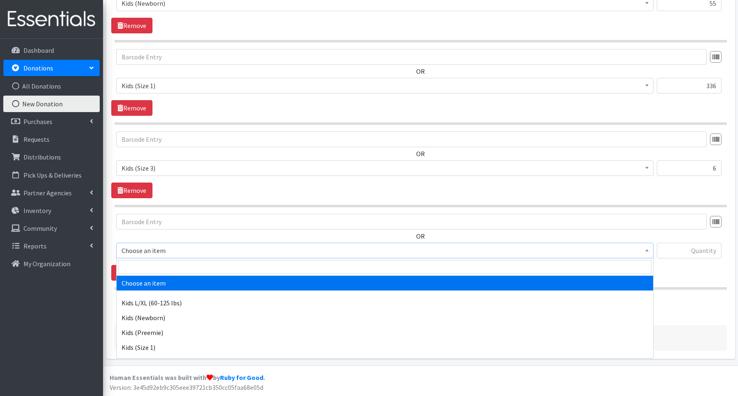
click at [135, 250] on span "Choose an item" at bounding box center [385, 251] width 527 height 12
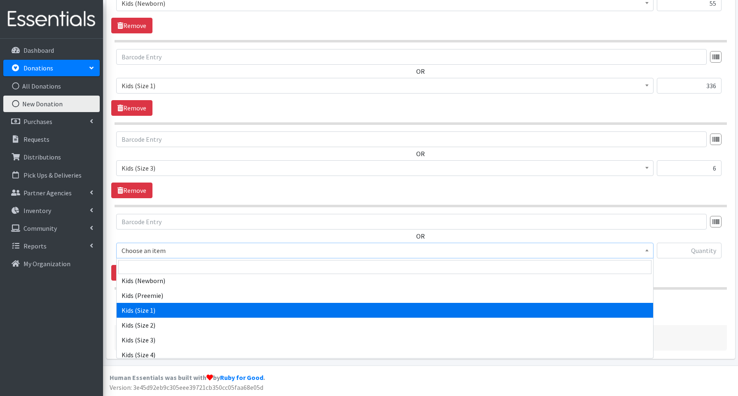
scroll to position [38, 0]
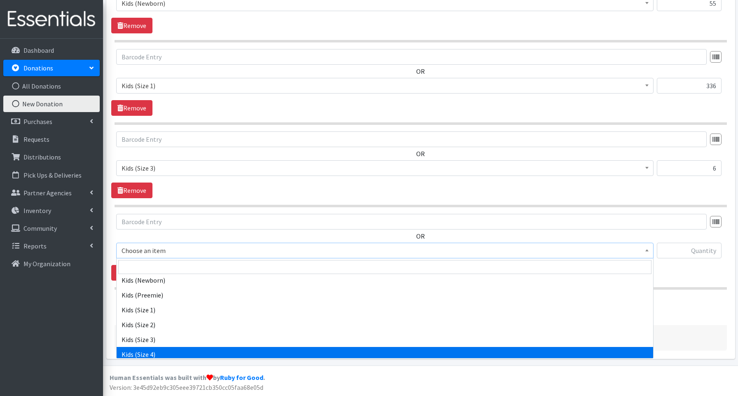
select select "3650"
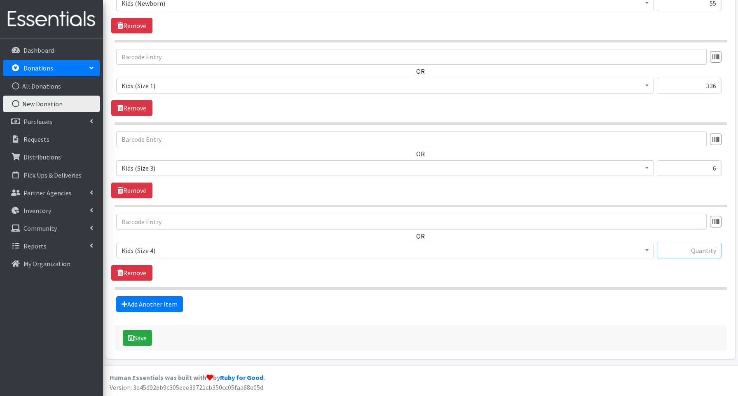
click at [672, 249] on input "text" at bounding box center [689, 251] width 65 height 16
type input "14"
click at [143, 306] on link "Add Another Item" at bounding box center [149, 304] width 67 height 16
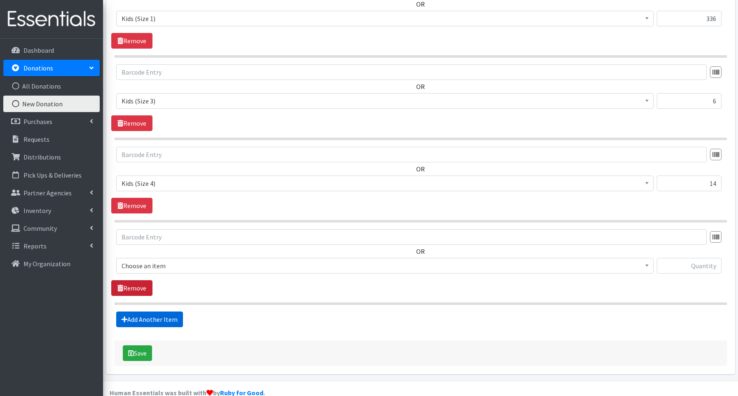
scroll to position [418, 0]
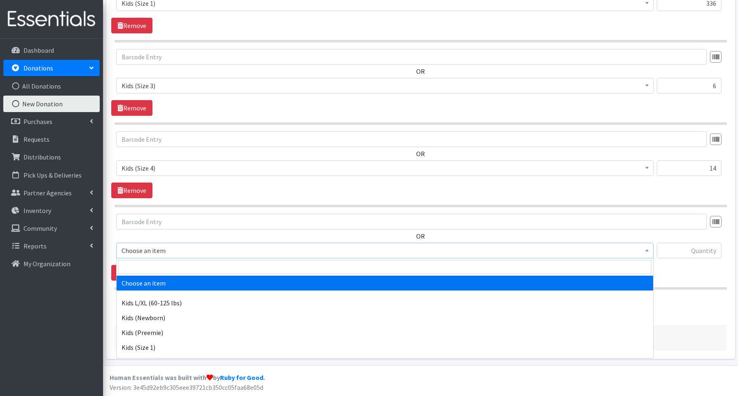
click at [137, 255] on span "Choose an item" at bounding box center [385, 251] width 527 height 12
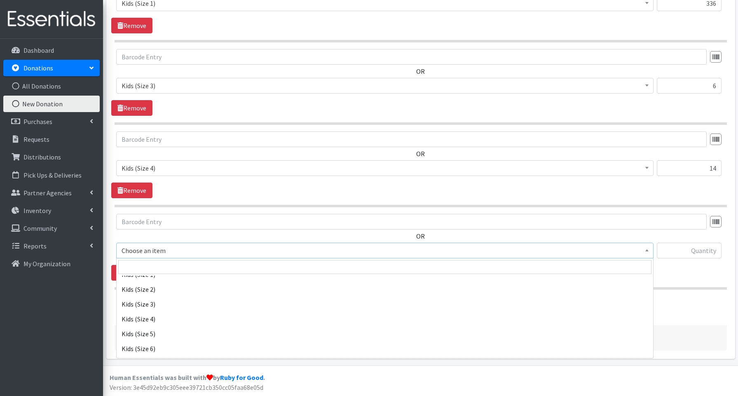
scroll to position [75, 0]
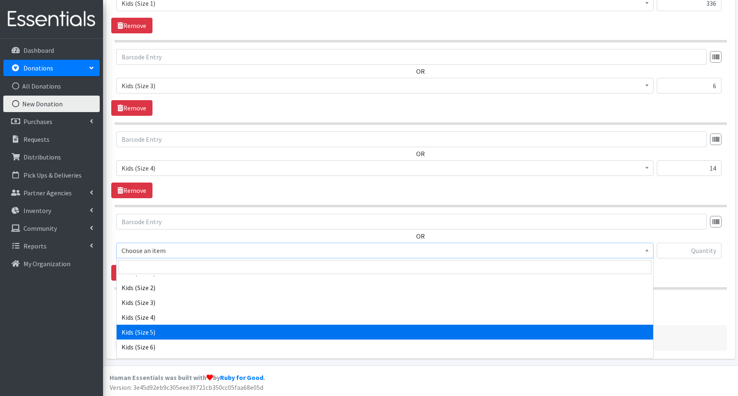
select select "3672"
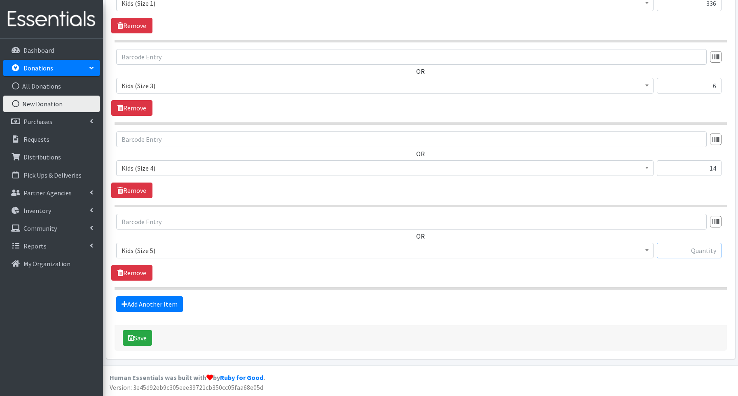
click at [678, 248] on input "text" at bounding box center [689, 251] width 65 height 16
type input "35"
click at [140, 303] on link "Add Another Item" at bounding box center [149, 304] width 67 height 16
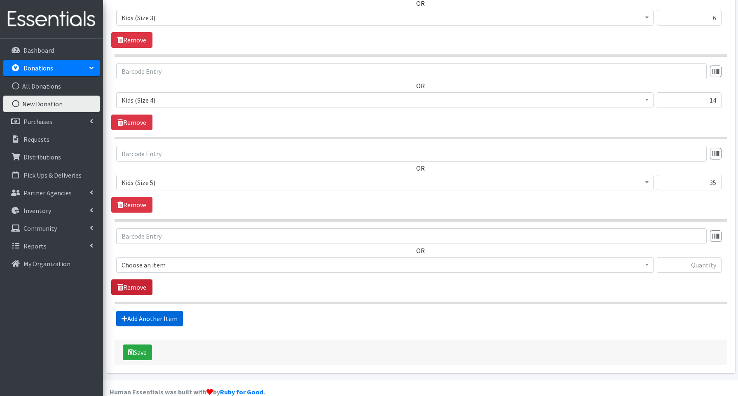
scroll to position [501, 0]
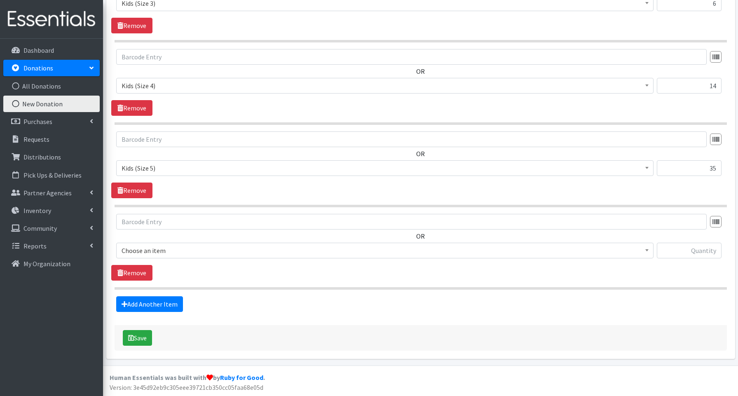
click at [137, 251] on span "Choose an item" at bounding box center [385, 251] width 527 height 12
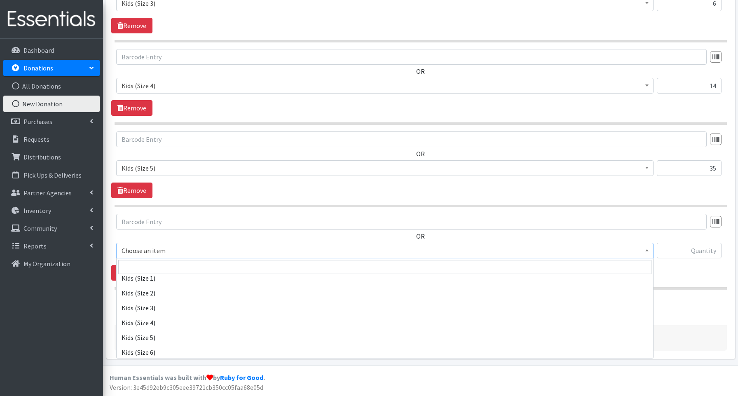
scroll to position [87, 0]
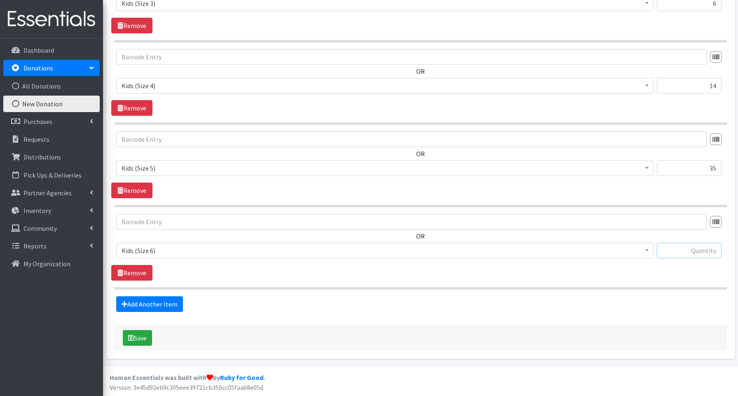
click at [689, 249] on input "text" at bounding box center [689, 251] width 65 height 16
click at [138, 254] on span "Kids (Size 6)" at bounding box center [385, 251] width 527 height 12
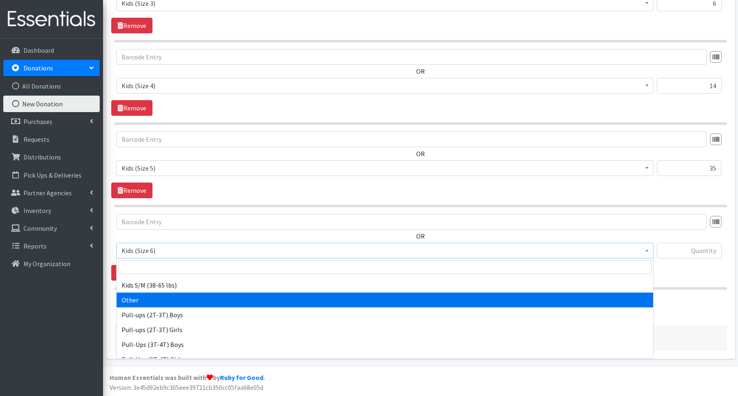
scroll to position [204, 0]
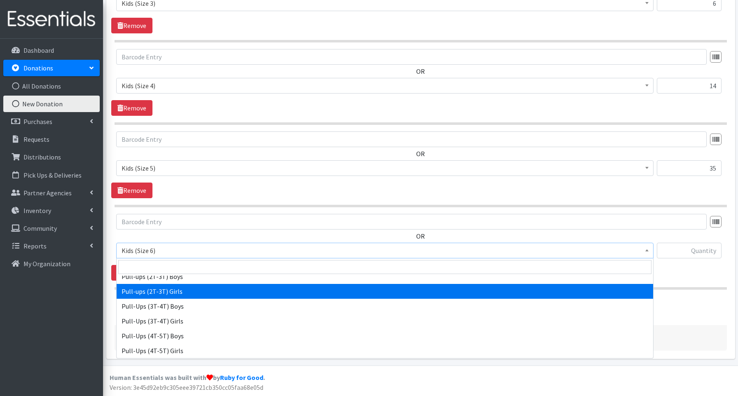
select select "3689"
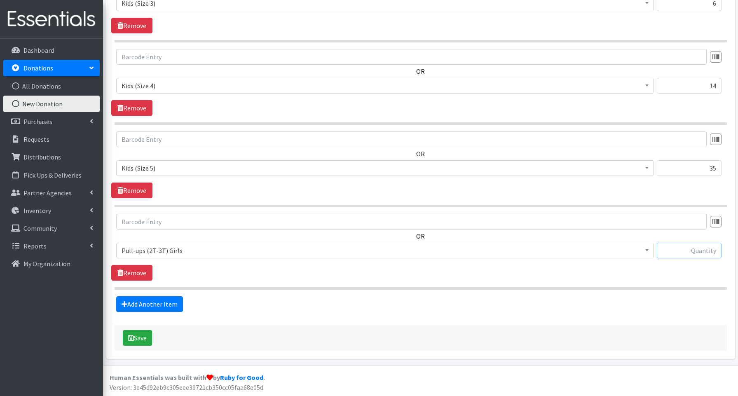
click at [702, 252] on input "text" at bounding box center [689, 251] width 65 height 16
type input "25"
click at [174, 301] on link "Add Another Item" at bounding box center [149, 304] width 67 height 16
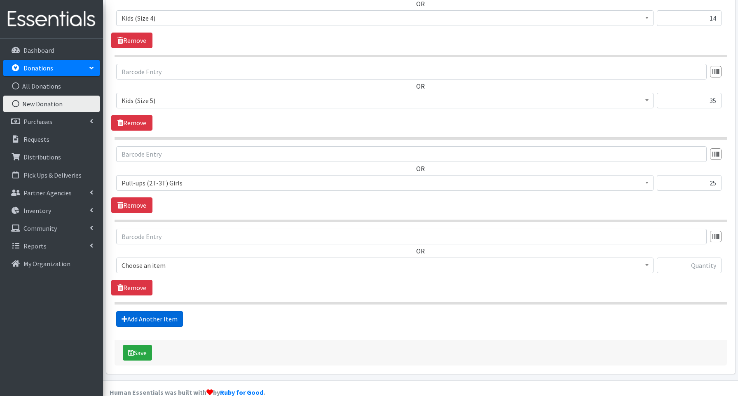
scroll to position [583, 0]
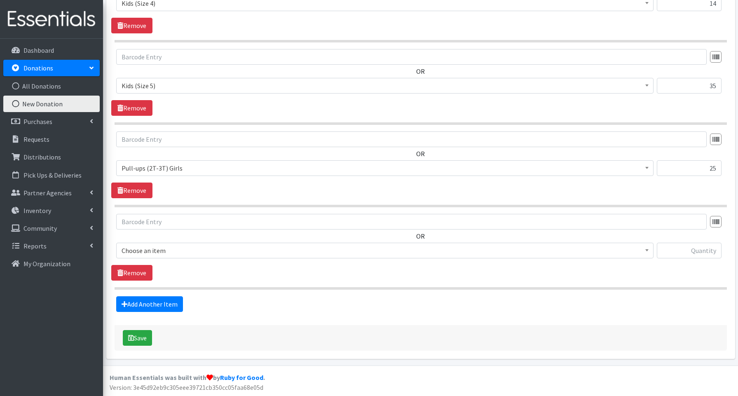
click at [169, 250] on span "Choose an item" at bounding box center [385, 251] width 527 height 12
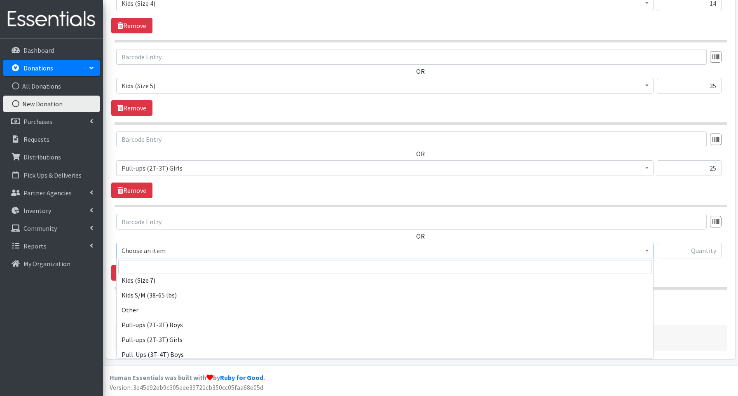
scroll to position [204, 0]
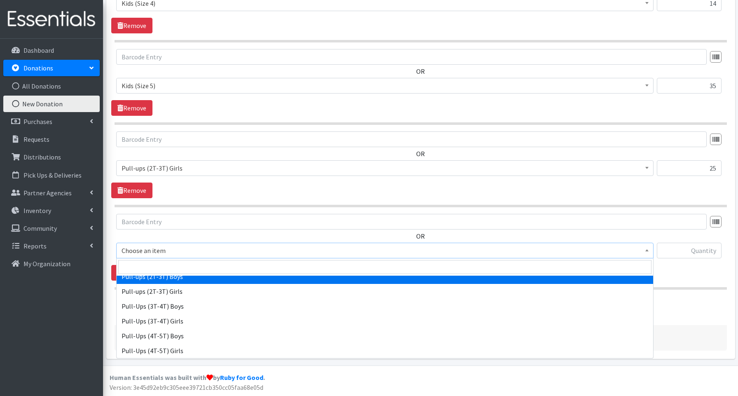
select select "3688"
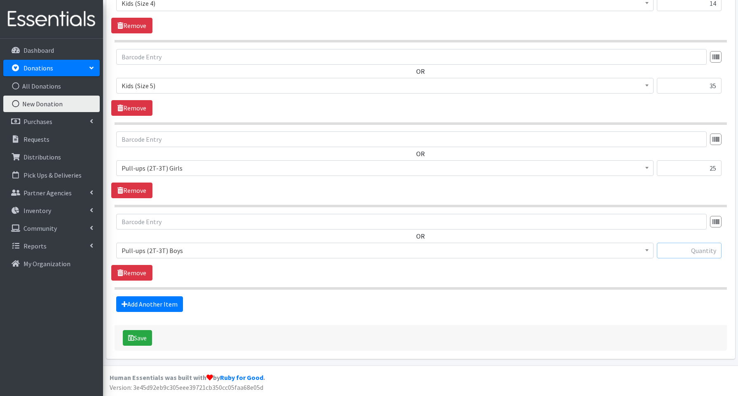
click at [671, 248] on input "text" at bounding box center [689, 251] width 65 height 16
type input "31"
click at [142, 340] on button "Save" at bounding box center [137, 338] width 29 height 16
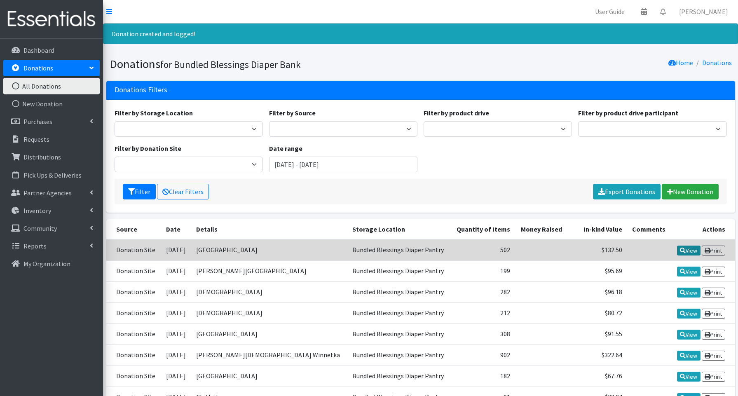
click at [683, 250] on icon at bounding box center [683, 251] width 6 height 6
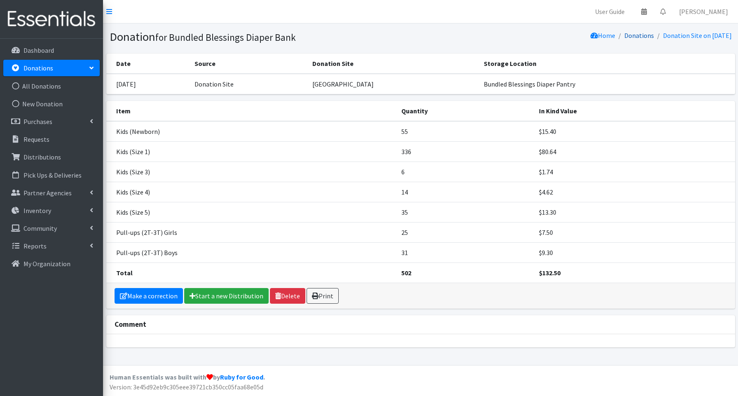
click at [625, 35] on link "Donations" at bounding box center [640, 35] width 30 height 8
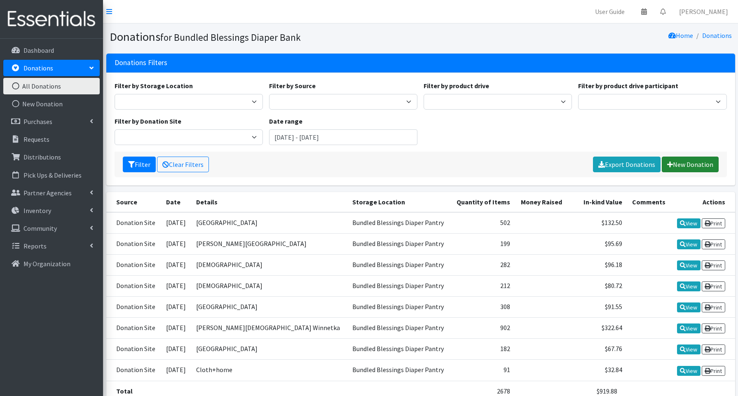
click at [683, 161] on link "New Donation" at bounding box center [690, 165] width 57 height 16
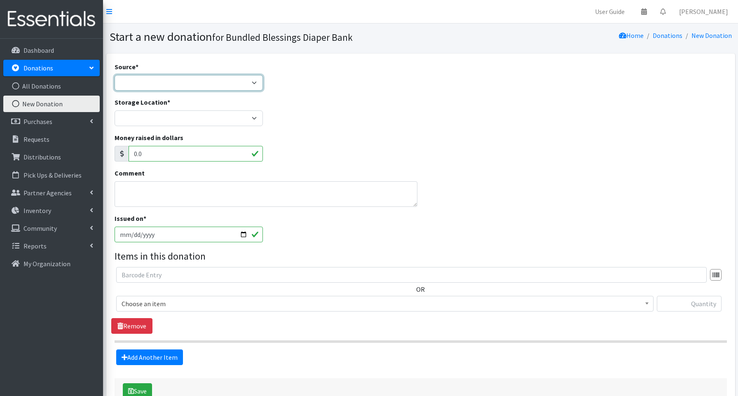
click at [168, 84] on select "Product Drive Manufacturer Donation Site Misc. Donation" at bounding box center [189, 83] width 148 height 16
select select "Donation Site"
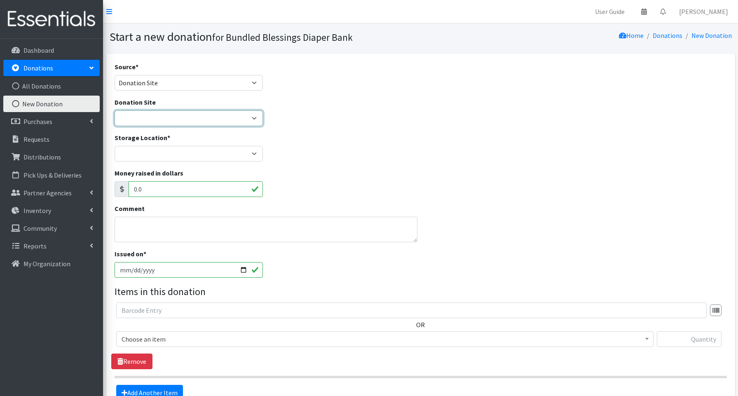
click at [131, 120] on select "Amazon Cherry Preschool [PERSON_NAME][DEMOGRAPHIC_DATA] Winnetka Cloth+home Cov…" at bounding box center [189, 118] width 148 height 16
select select "945"
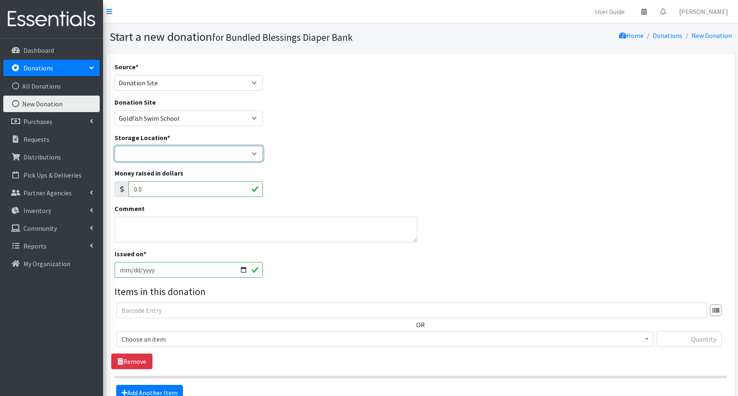
click at [145, 155] on select "Bundled Blessings Diaper Pantry" at bounding box center [189, 154] width 148 height 16
select select "79"
click at [240, 269] on input "[DATE]" at bounding box center [189, 270] width 148 height 16
type input "[DATE]"
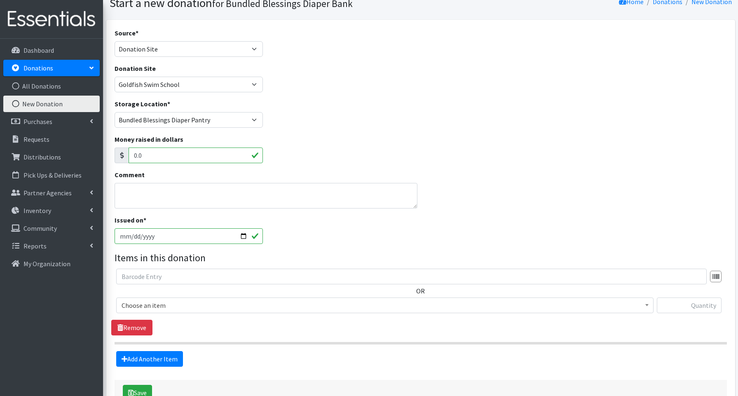
scroll to position [89, 0]
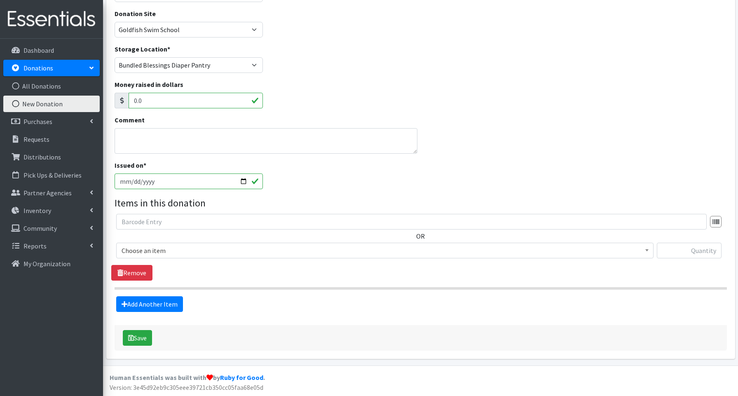
click at [143, 254] on span "Choose an item" at bounding box center [385, 251] width 527 height 12
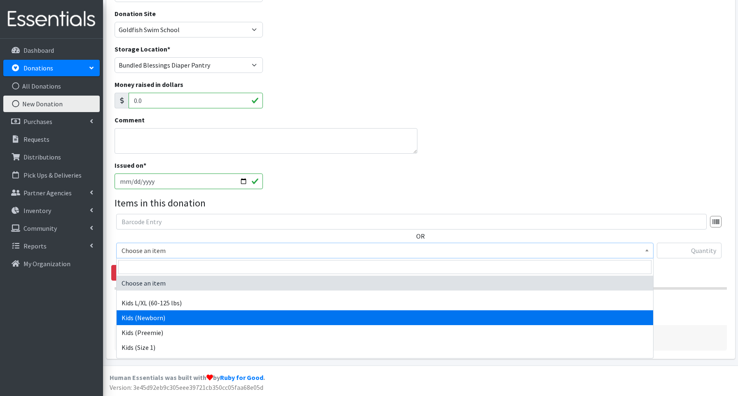
drag, startPoint x: 142, startPoint y: 318, endPoint x: 149, endPoint y: 312, distance: 9.3
select select "3694"
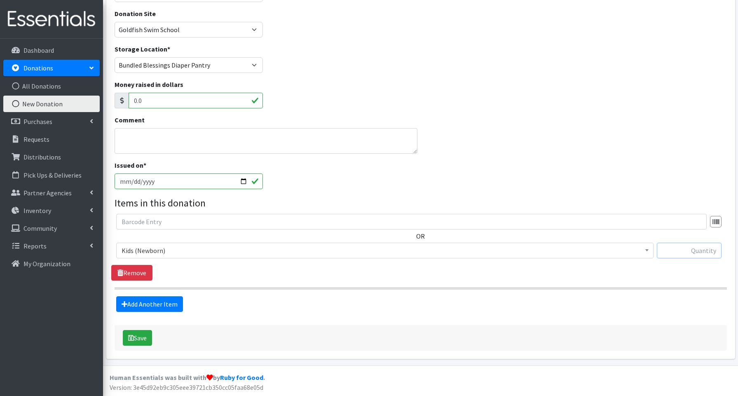
click at [698, 251] on input "text" at bounding box center [689, 251] width 65 height 16
type input "190"
click at [169, 303] on link "Add Another Item" at bounding box center [149, 304] width 67 height 16
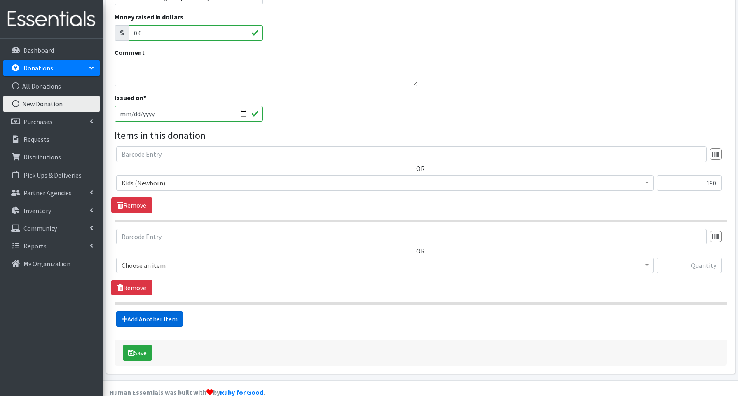
scroll to position [171, 0]
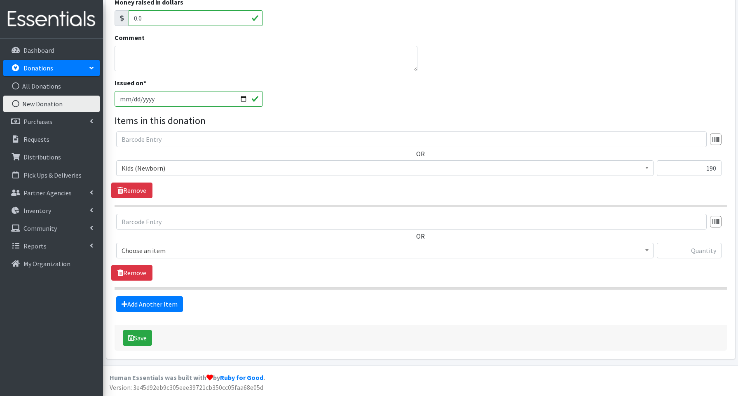
click at [151, 254] on span "Choose an item" at bounding box center [385, 251] width 527 height 12
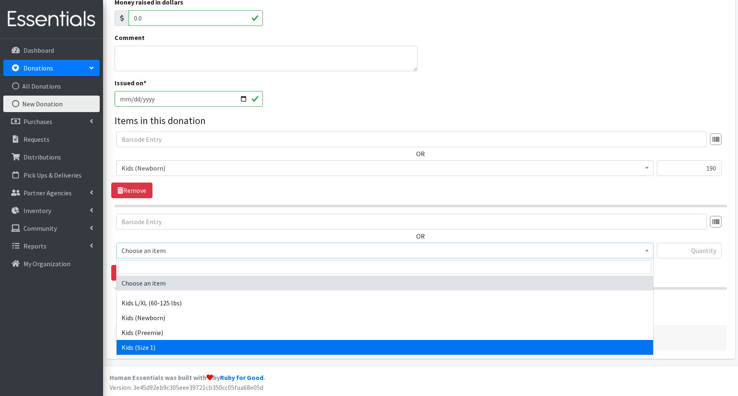
drag, startPoint x: 133, startPoint y: 346, endPoint x: 136, endPoint y: 343, distance: 4.4
select select "3657"
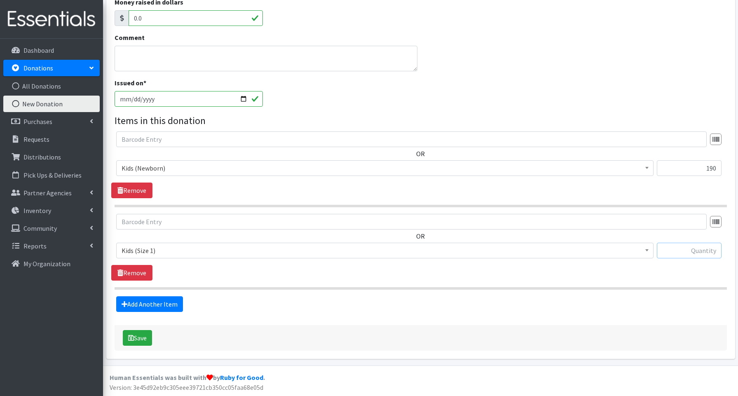
click at [709, 249] on input "text" at bounding box center [689, 251] width 65 height 16
type input "36"
click at [166, 302] on link "Add Another Item" at bounding box center [149, 304] width 67 height 16
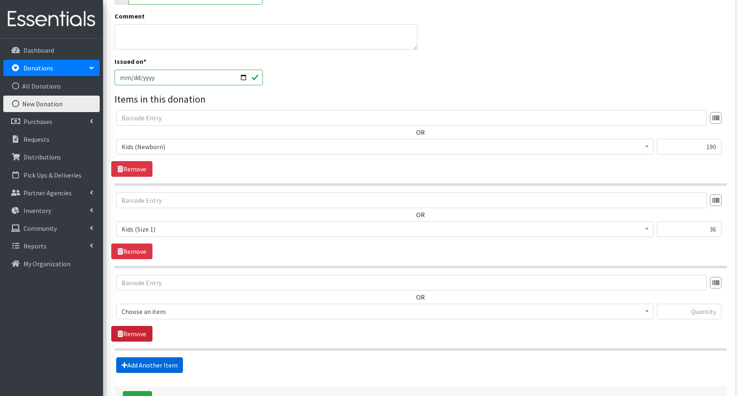
scroll to position [254, 0]
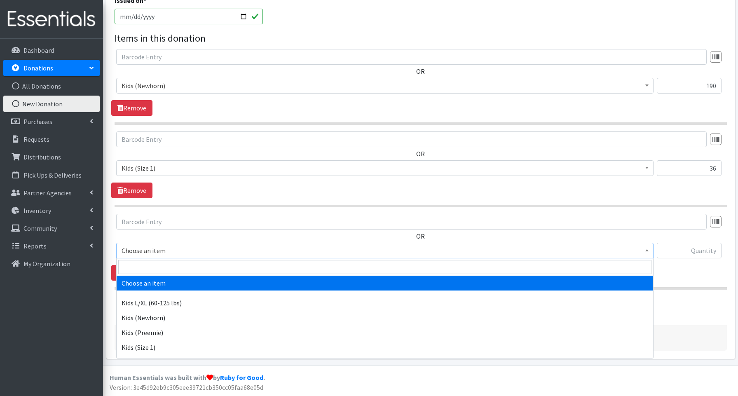
click at [143, 251] on span "Choose an item" at bounding box center [385, 251] width 527 height 12
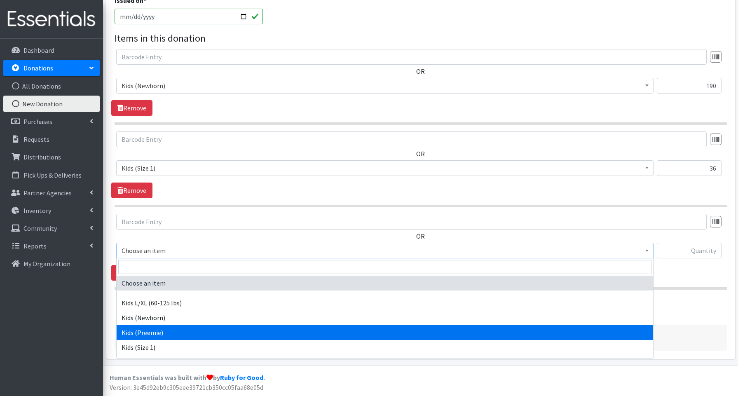
scroll to position [9, 0]
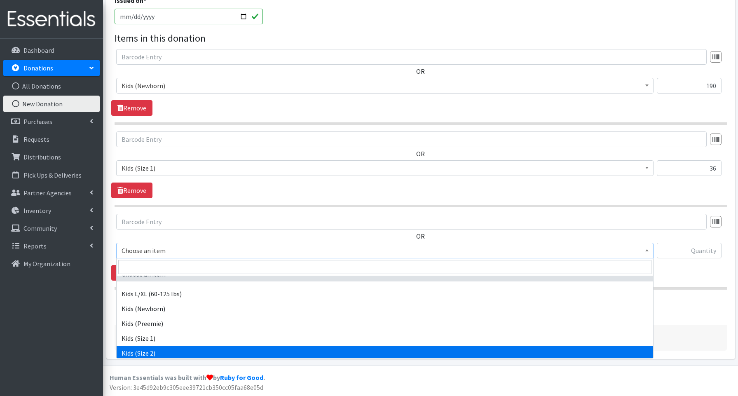
select select "3656"
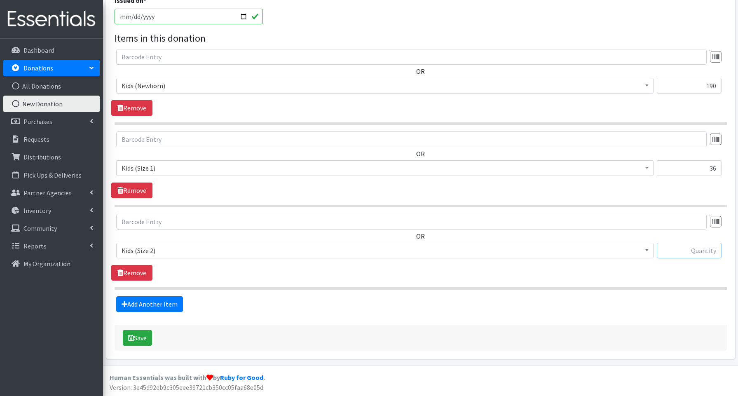
click at [691, 247] on input "text" at bounding box center [689, 251] width 65 height 16
type input "97"
click at [146, 305] on link "Add Another Item" at bounding box center [149, 304] width 67 height 16
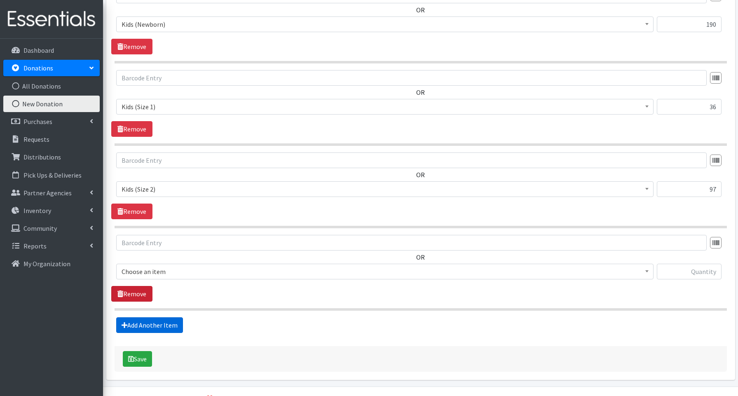
scroll to position [336, 0]
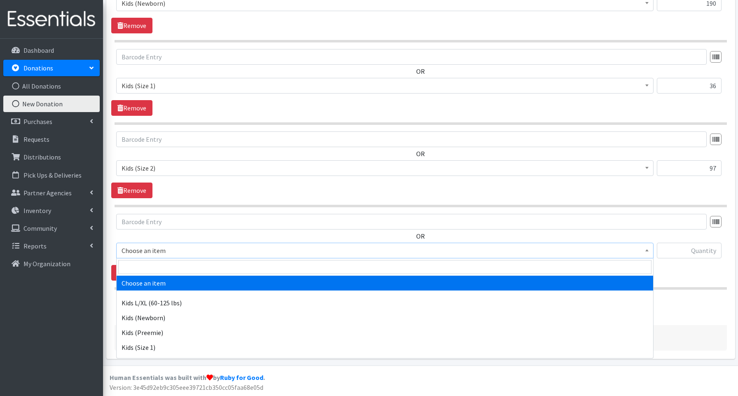
click at [143, 253] on span "Choose an item" at bounding box center [385, 251] width 527 height 12
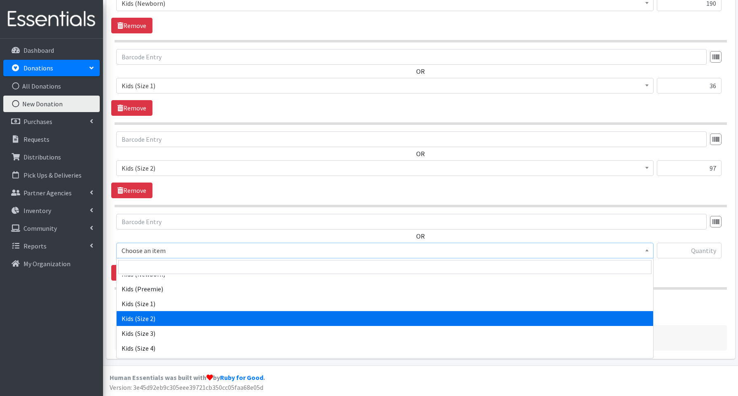
scroll to position [47, 0]
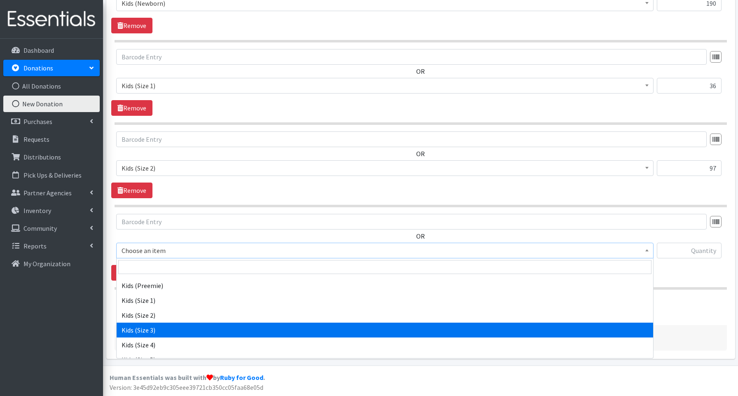
select select "3644"
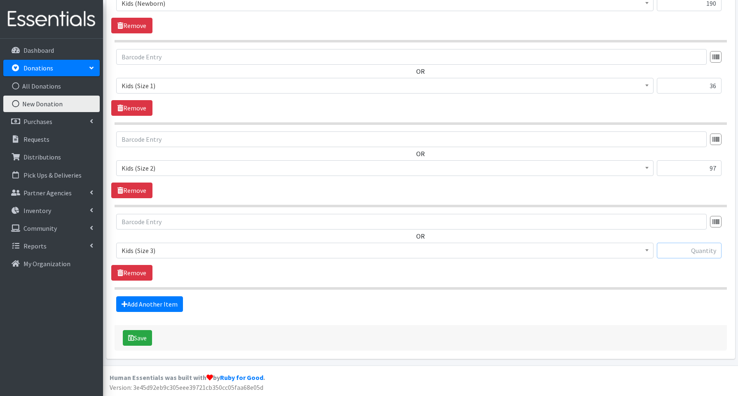
click at [707, 249] on input "text" at bounding box center [689, 251] width 65 height 16
type input "128"
click at [138, 305] on link "Add Another Item" at bounding box center [149, 304] width 67 height 16
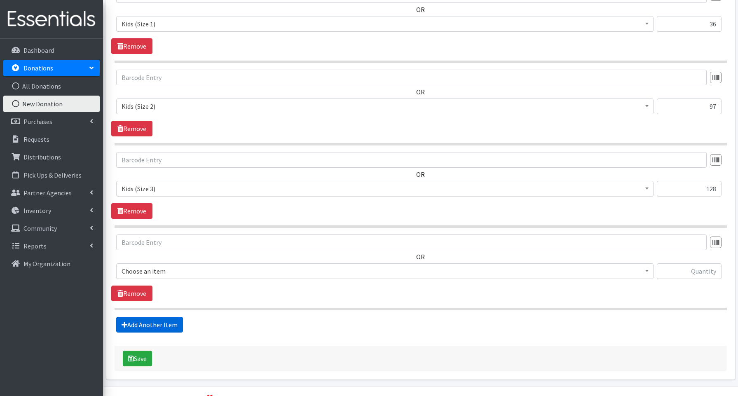
scroll to position [418, 0]
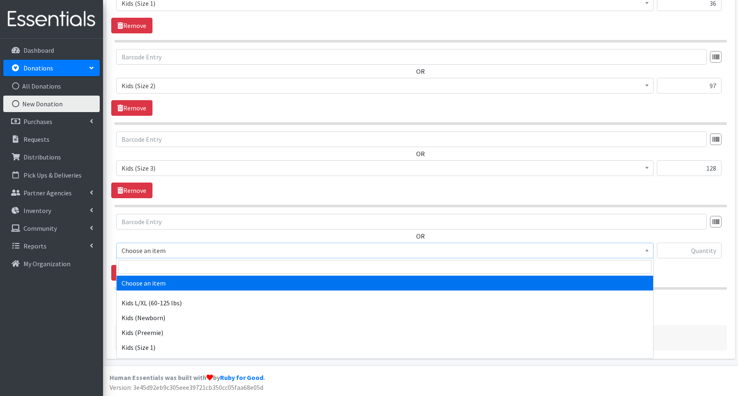
drag, startPoint x: 142, startPoint y: 250, endPoint x: 141, endPoint y: 256, distance: 6.2
click at [142, 250] on span "Choose an item" at bounding box center [385, 251] width 527 height 12
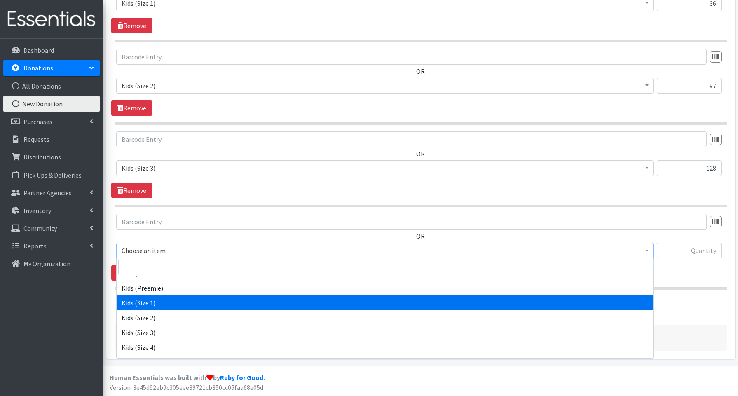
scroll to position [49, 0]
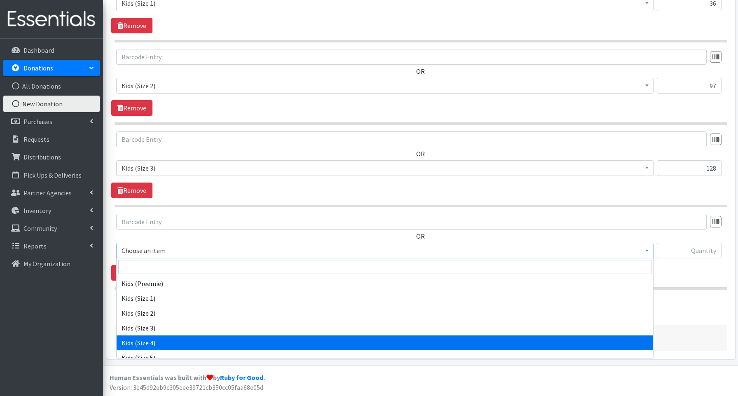
select select "3650"
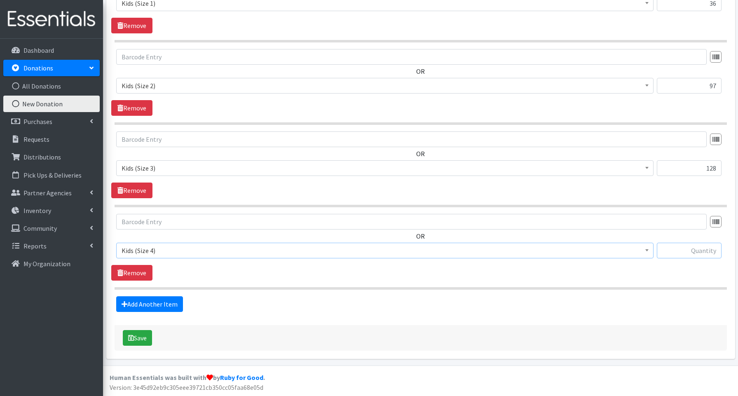
click at [708, 251] on input "text" at bounding box center [689, 251] width 65 height 16
type input "70"
click at [162, 305] on link "Add Another Item" at bounding box center [149, 304] width 67 height 16
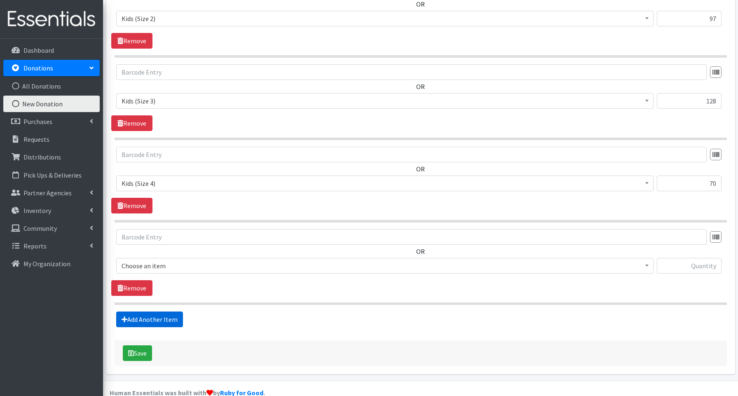
scroll to position [501, 0]
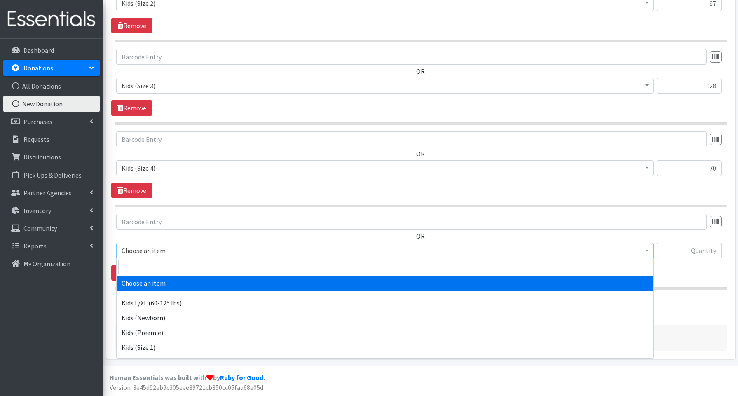
click at [153, 251] on span "Choose an item" at bounding box center [385, 251] width 527 height 12
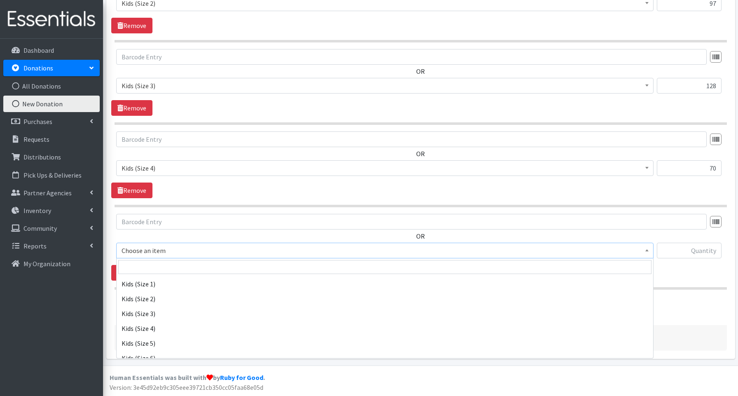
scroll to position [69, 0]
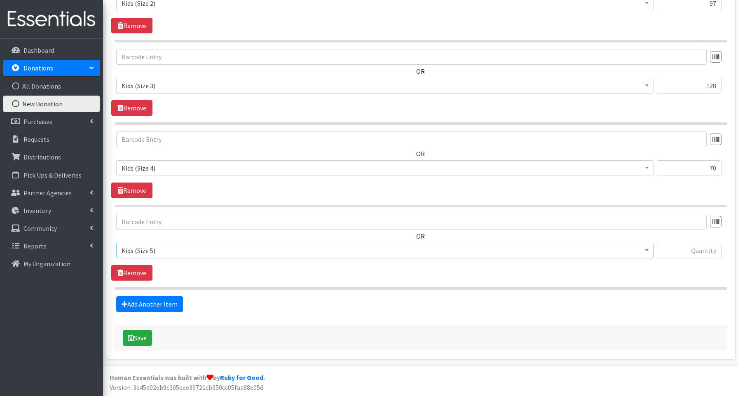
select select "3672"
click at [690, 249] on input "text" at bounding box center [689, 251] width 65 height 16
type input "39"
click at [157, 300] on link "Add Another Item" at bounding box center [149, 304] width 67 height 16
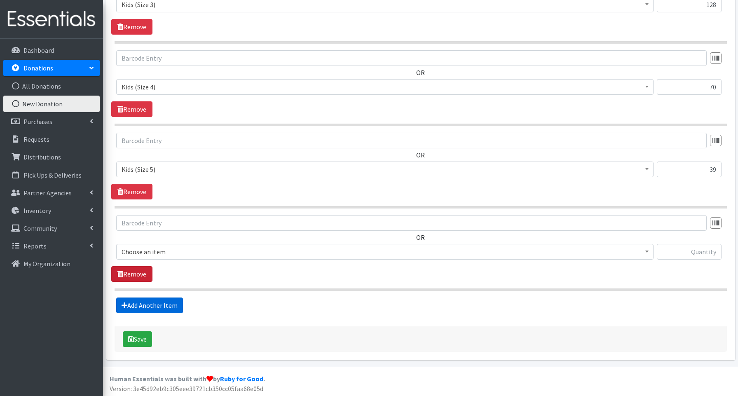
scroll to position [583, 0]
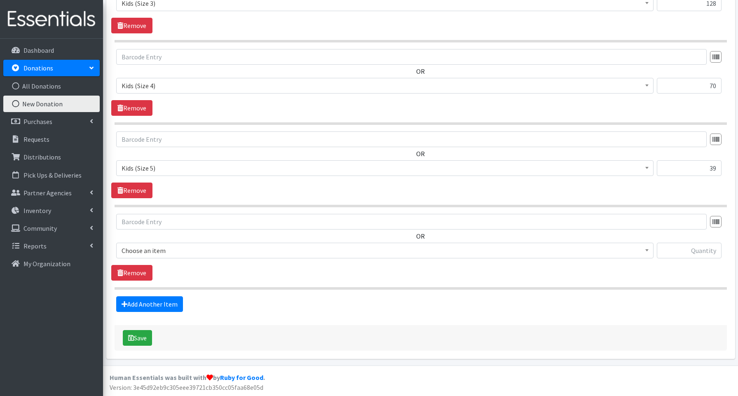
click at [144, 251] on span "Choose an item" at bounding box center [385, 251] width 527 height 12
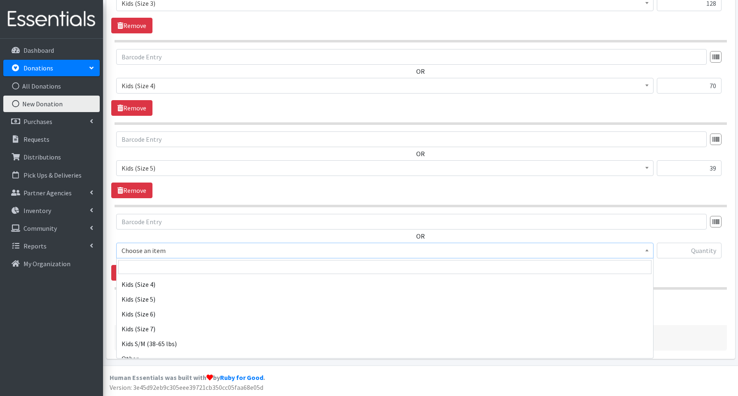
scroll to position [108, 0]
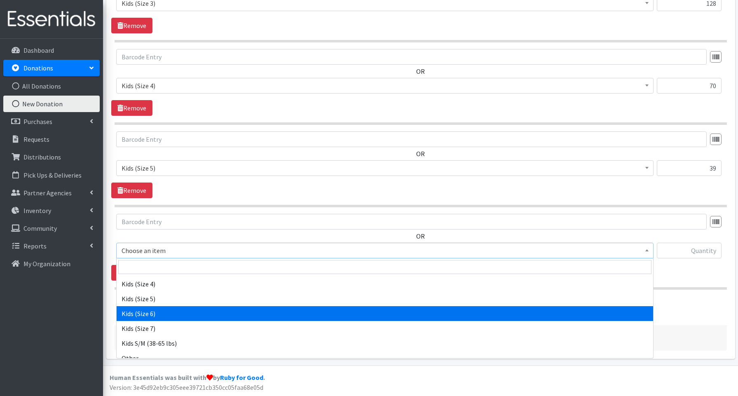
select select "3654"
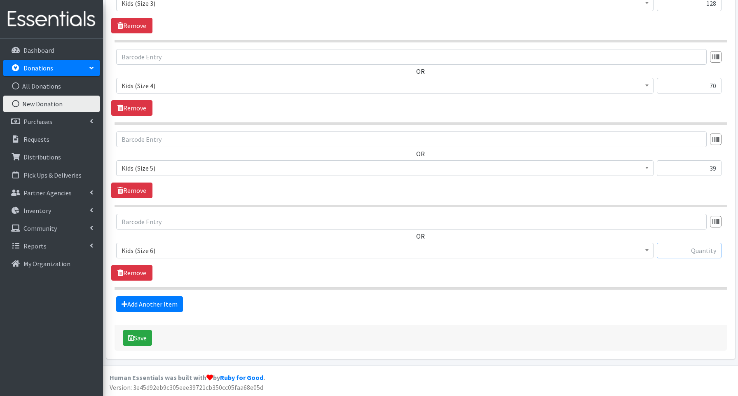
click at [679, 252] on input "text" at bounding box center [689, 251] width 65 height 16
type input "28"
click at [174, 301] on link "Add Another Item" at bounding box center [149, 304] width 67 height 16
click at [147, 249] on span "Choose an item" at bounding box center [385, 251] width 527 height 12
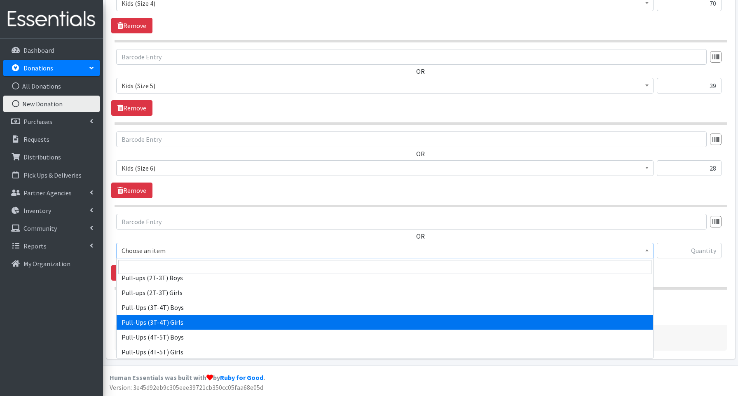
scroll to position [204, 0]
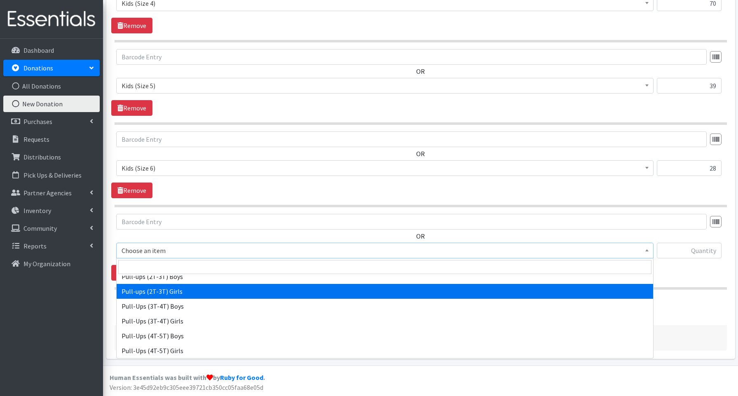
select select "3689"
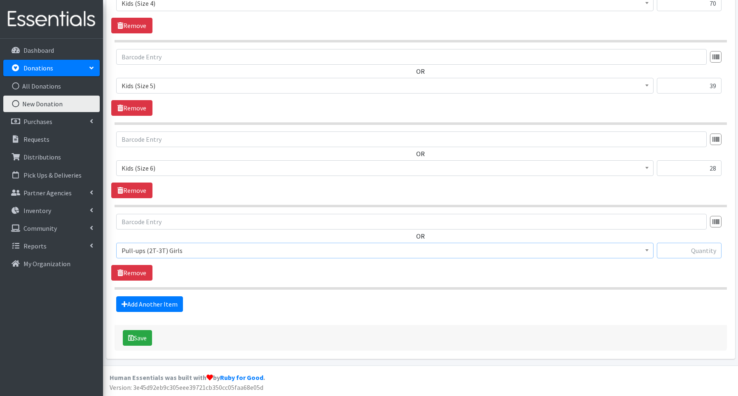
click at [702, 252] on input "text" at bounding box center [689, 251] width 65 height 16
type input "33"
click at [142, 306] on link "Add Another Item" at bounding box center [149, 304] width 67 height 16
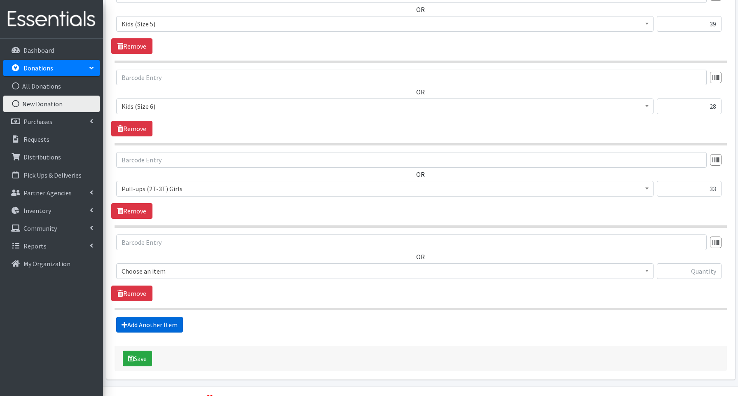
scroll to position [748, 0]
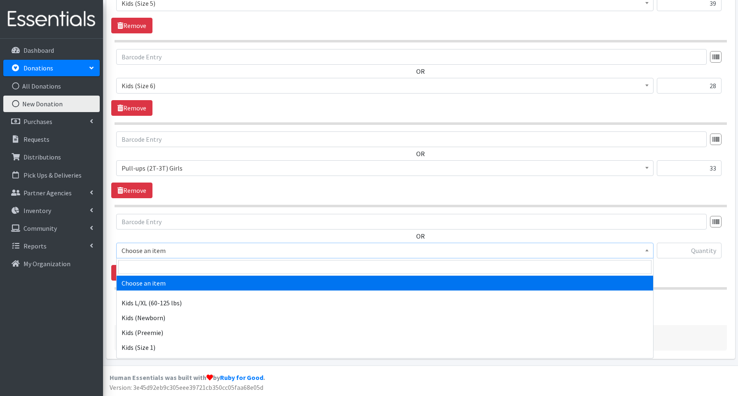
click at [145, 252] on span "Choose an item" at bounding box center [385, 251] width 527 height 12
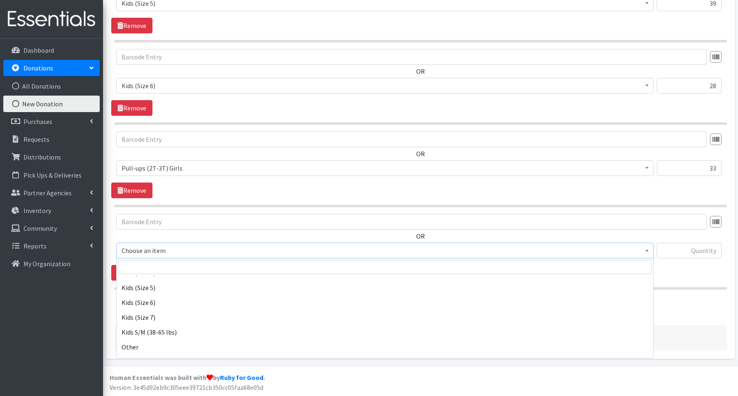
scroll to position [204, 0]
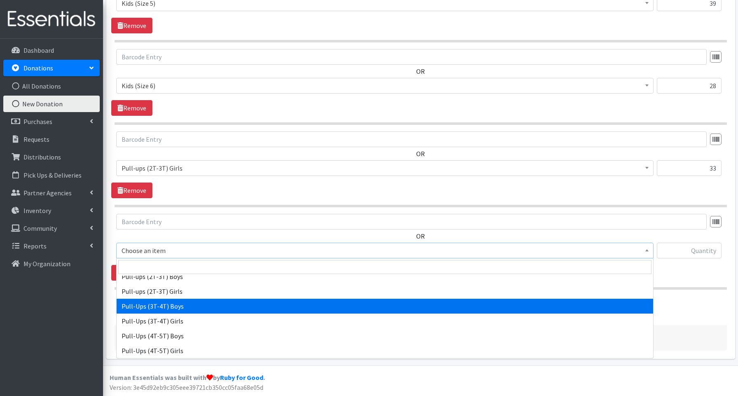
select select "3690"
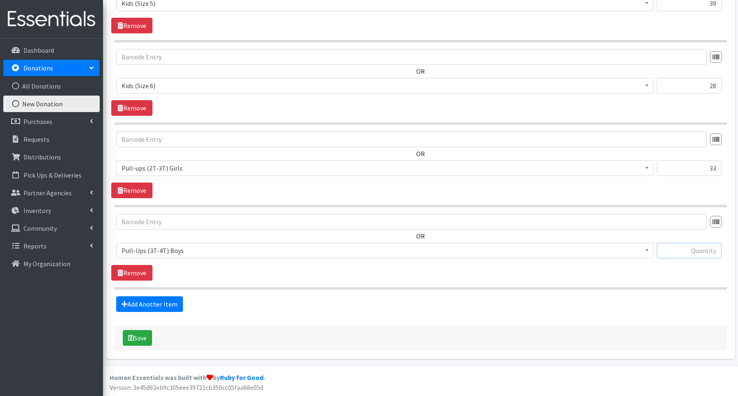
click at [697, 249] on input "text" at bounding box center [689, 251] width 65 height 16
type input "59"
click at [150, 304] on link "Add Another Item" at bounding box center [149, 304] width 67 height 16
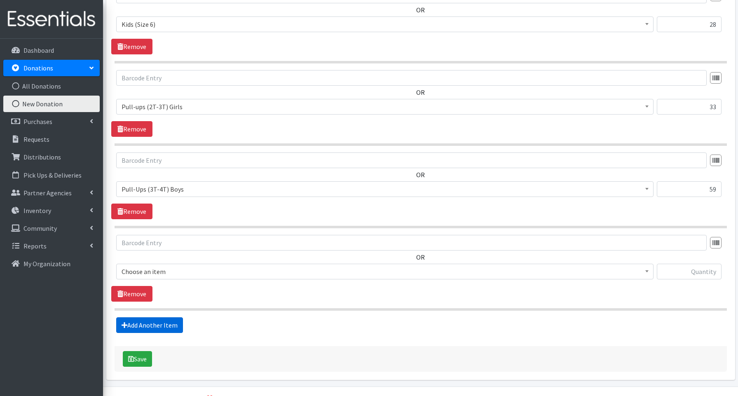
scroll to position [831, 0]
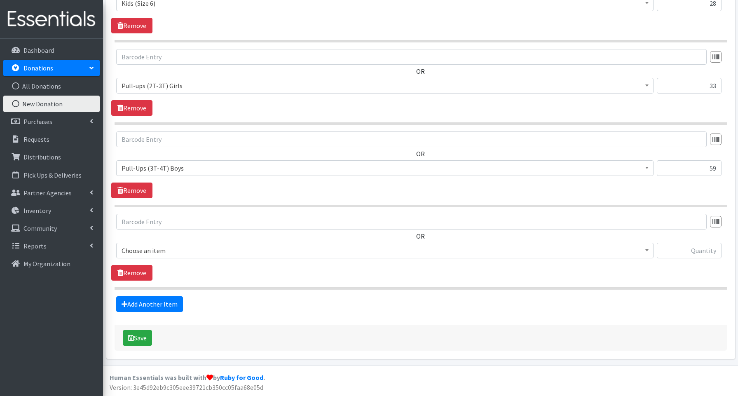
click at [146, 253] on span "Choose an item" at bounding box center [385, 251] width 527 height 12
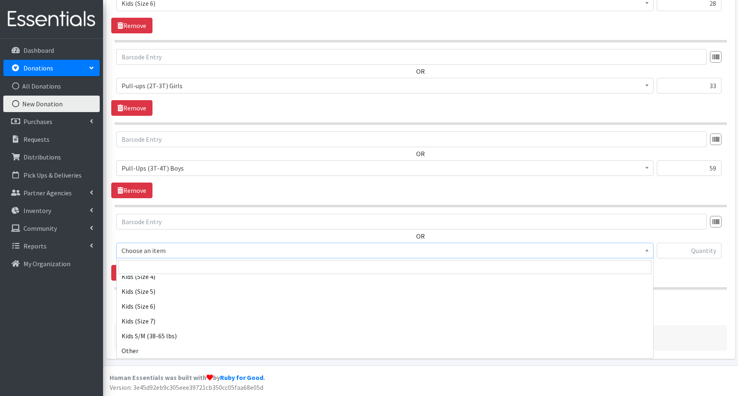
scroll to position [204, 0]
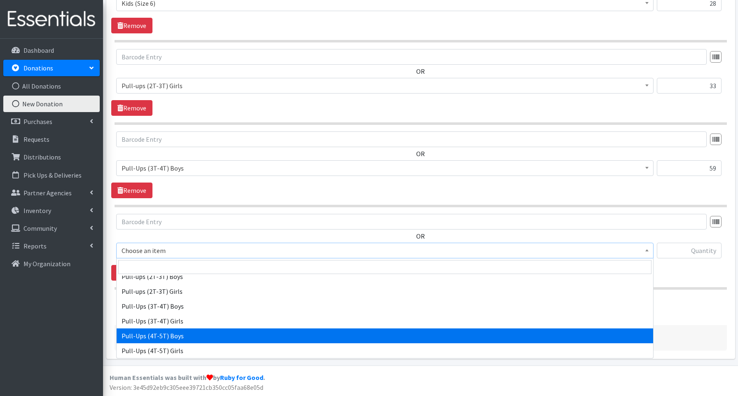
select select "3692"
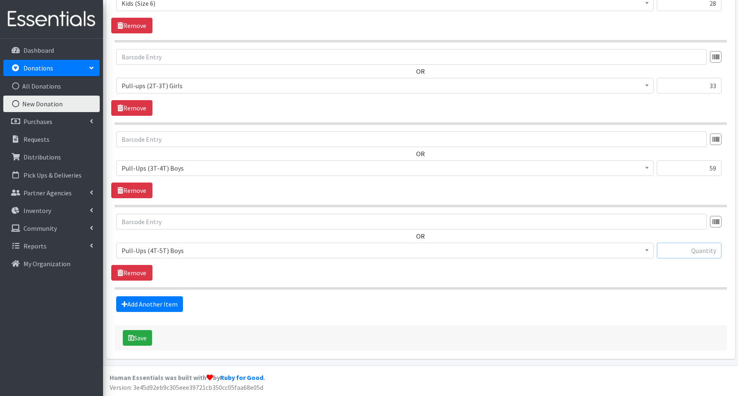
click at [691, 253] on input "text" at bounding box center [689, 251] width 65 height 16
type input "12"
click at [142, 335] on button "Save" at bounding box center [137, 338] width 29 height 16
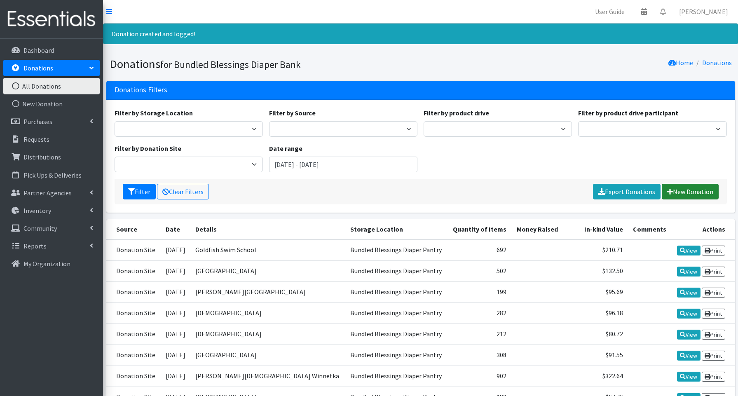
click at [700, 191] on link "New Donation" at bounding box center [690, 192] width 57 height 16
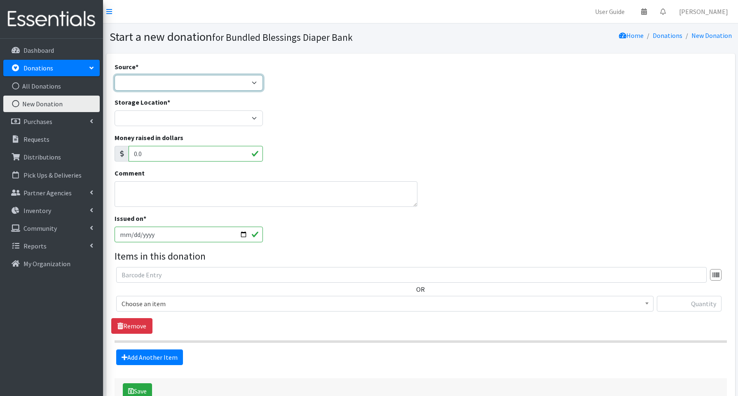
click at [152, 82] on select "Product Drive Manufacturer Donation Site Misc. Donation" at bounding box center [189, 83] width 148 height 16
select select "Donation Site"
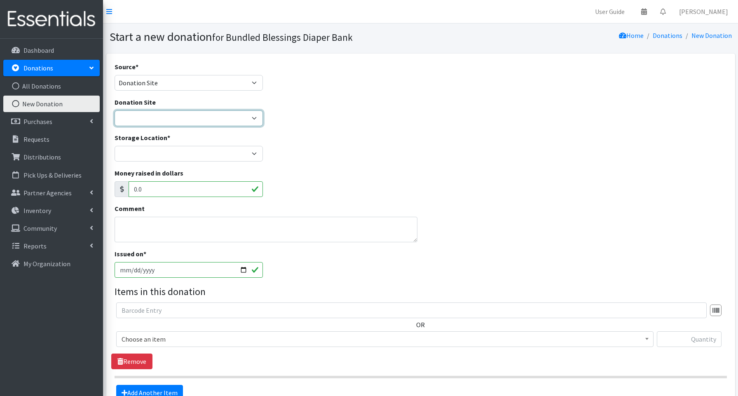
click at [139, 115] on select "Amazon Cherry Preschool Christ Church Winnetka Cloth+home Covenant Nursery Scho…" at bounding box center [189, 118] width 148 height 16
select select "995"
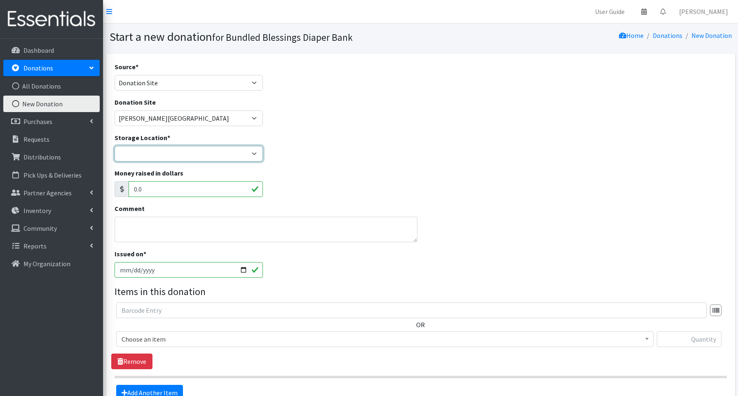
click at [155, 156] on select "Bundled Blessings Diaper Pantry" at bounding box center [189, 154] width 148 height 16
select select "79"
click at [243, 269] on input "2025-09-22" at bounding box center [189, 270] width 148 height 16
click at [243, 268] on input "2025-09-25" at bounding box center [189, 270] width 148 height 16
type input "2025-08-25"
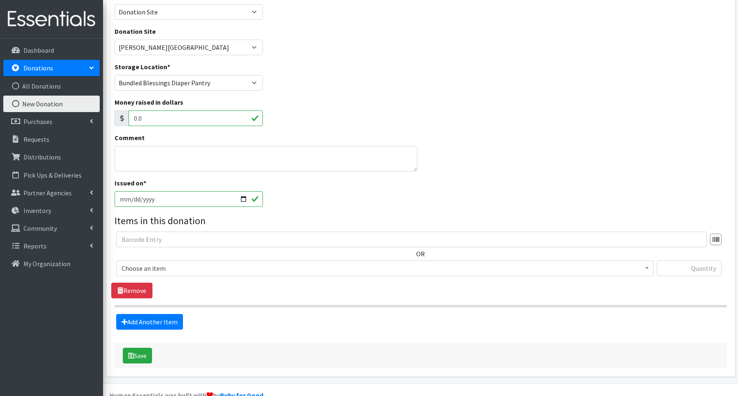
scroll to position [89, 0]
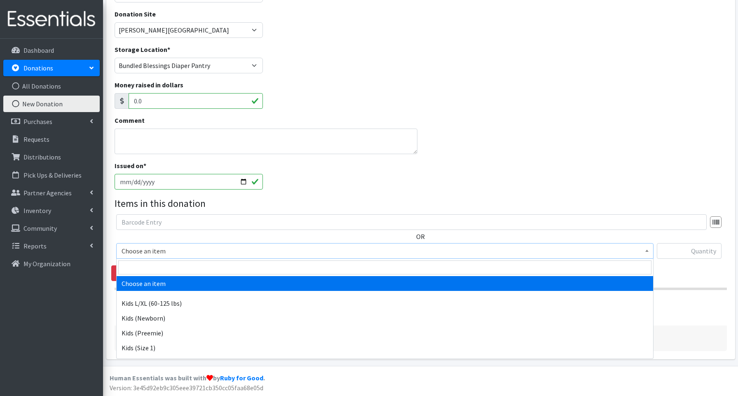
click at [167, 251] on span "Choose an item" at bounding box center [385, 251] width 527 height 12
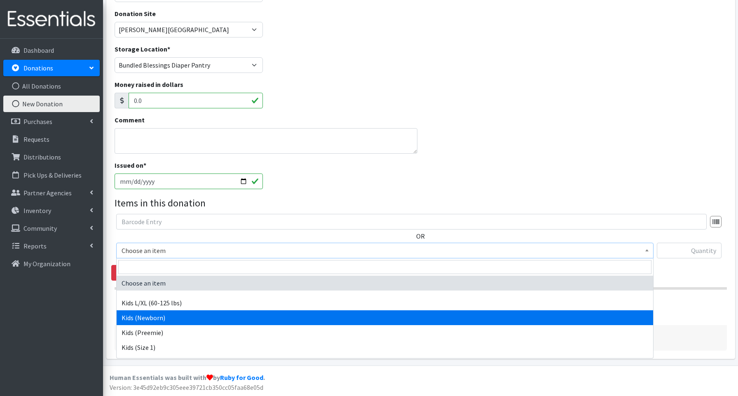
select select "3694"
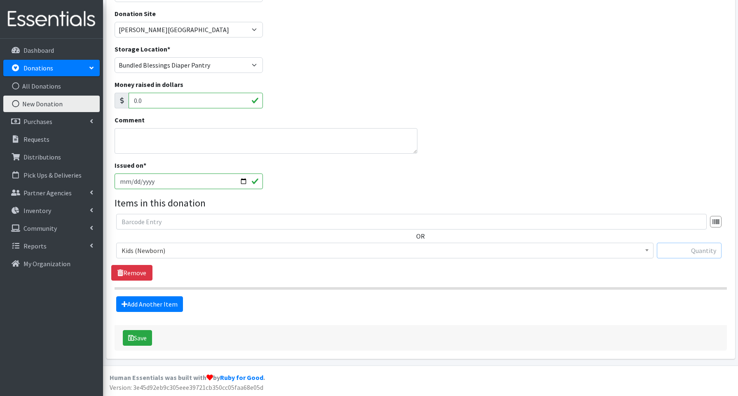
click at [702, 251] on input "text" at bounding box center [689, 251] width 65 height 16
type input "92"
click at [156, 303] on link "Add Another Item" at bounding box center [149, 304] width 67 height 16
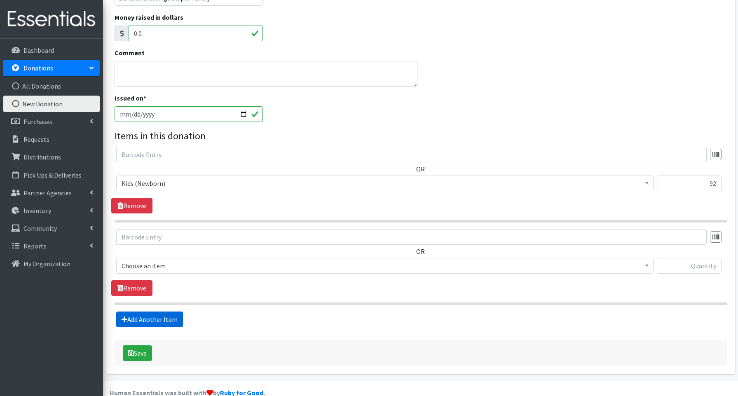
scroll to position [171, 0]
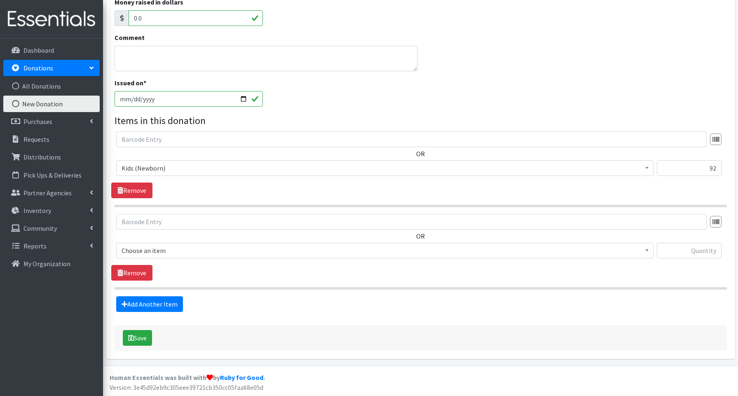
click at [143, 252] on span "Choose an item" at bounding box center [385, 251] width 527 height 12
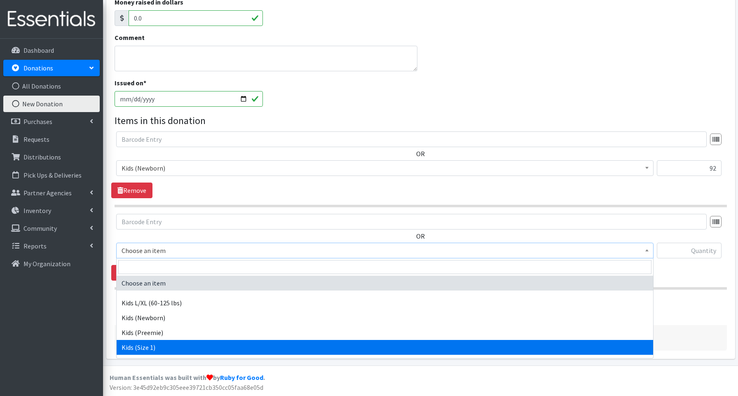
select select "3657"
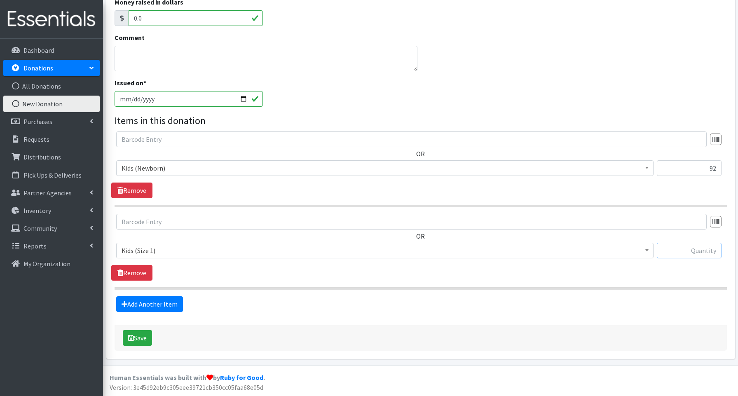
click at [673, 250] on input "text" at bounding box center [689, 251] width 65 height 16
type input "210"
click at [154, 301] on link "Add Another Item" at bounding box center [149, 304] width 67 height 16
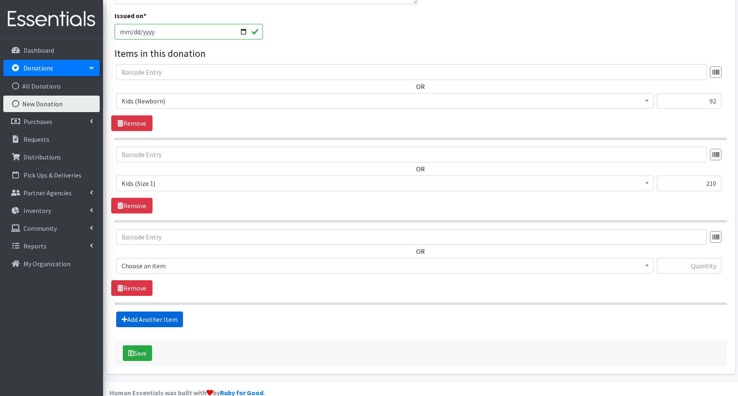
scroll to position [254, 0]
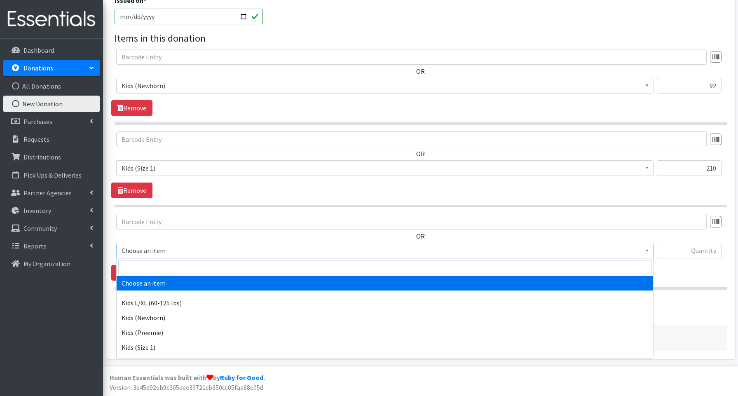
click at [150, 249] on span "Choose an item" at bounding box center [385, 251] width 527 height 12
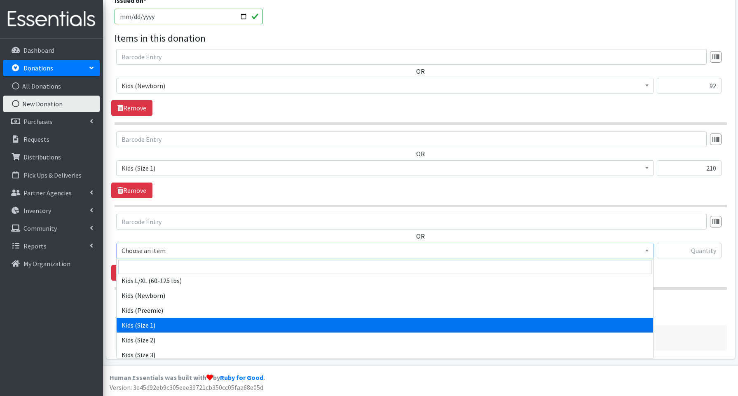
scroll to position [25, 0]
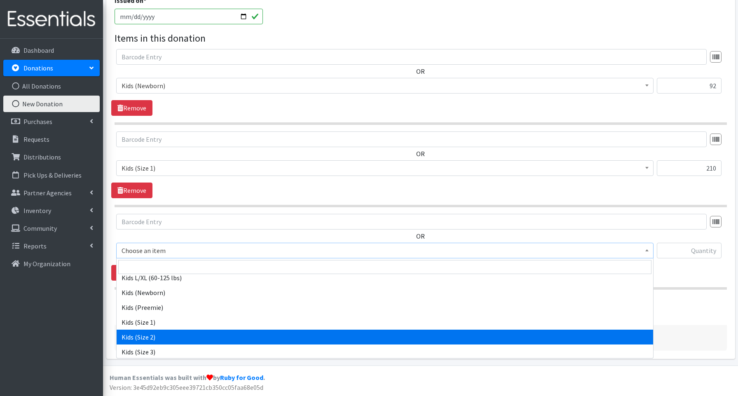
drag, startPoint x: 148, startPoint y: 333, endPoint x: 157, endPoint y: 323, distance: 13.1
select select "3656"
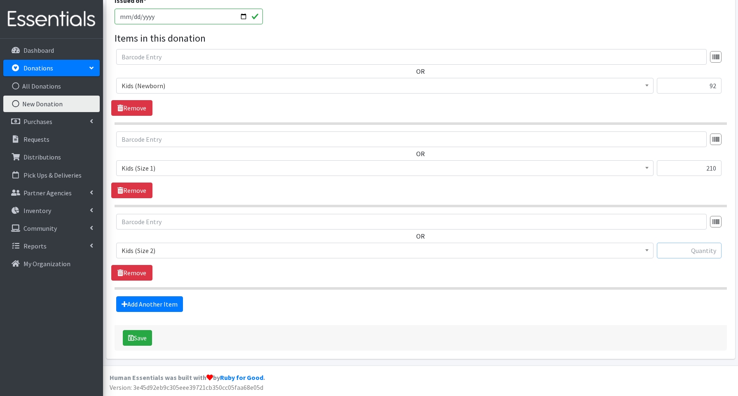
click at [690, 250] on input "text" at bounding box center [689, 251] width 65 height 16
type input "184"
click at [150, 299] on link "Add Another Item" at bounding box center [149, 304] width 67 height 16
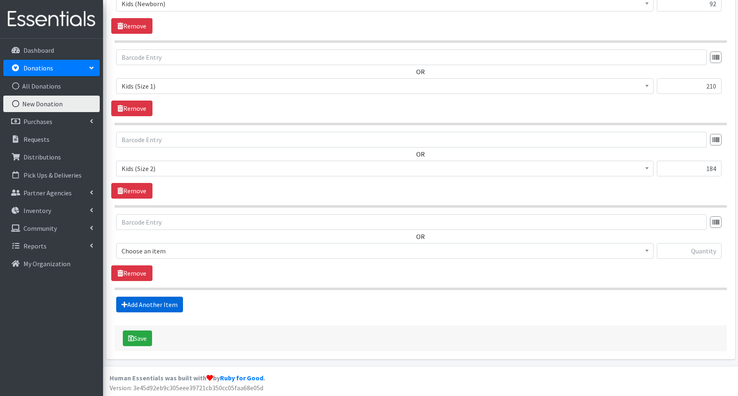
scroll to position [336, 0]
click at [150, 247] on span "Choose an item" at bounding box center [385, 251] width 527 height 12
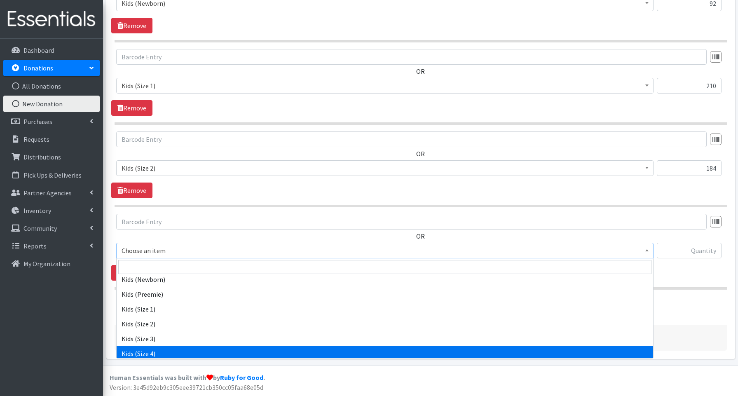
scroll to position [56, 0]
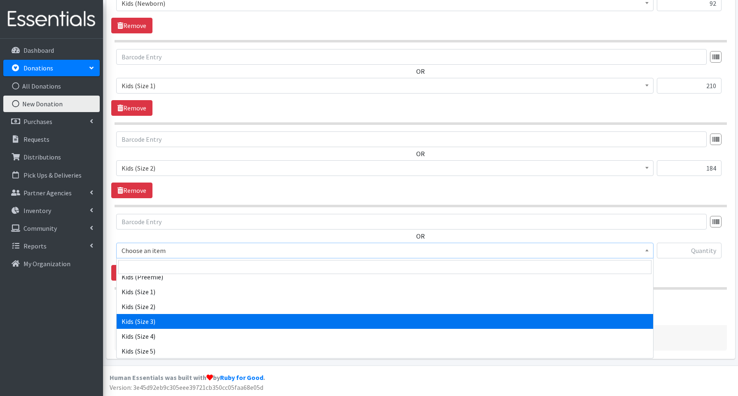
select select "3644"
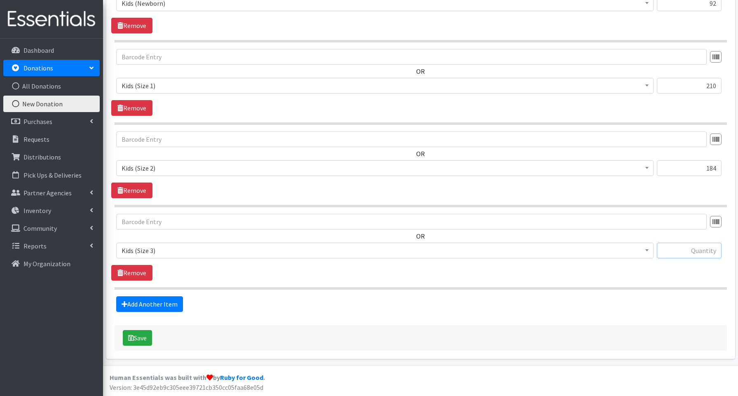
click at [700, 251] on input "text" at bounding box center [689, 251] width 65 height 16
type input "164"
click at [165, 303] on link "Add Another Item" at bounding box center [149, 304] width 67 height 16
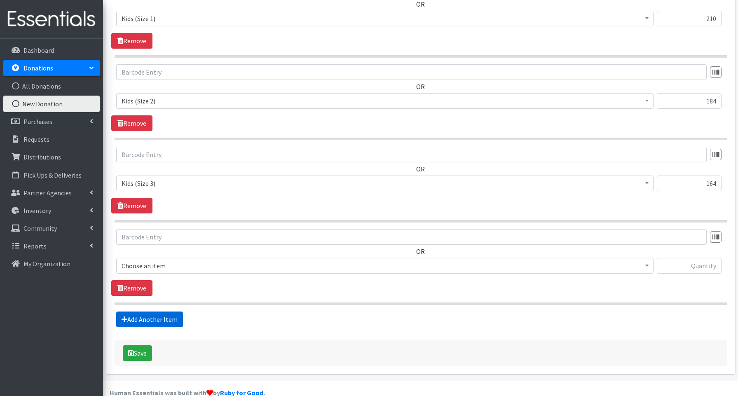
scroll to position [418, 0]
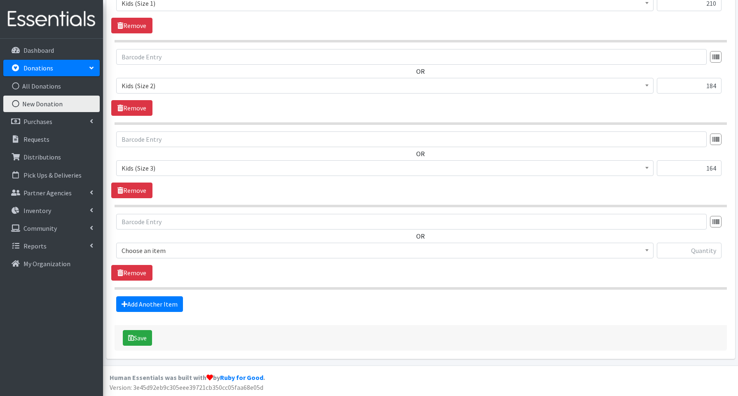
click at [150, 252] on span "Choose an item" at bounding box center [385, 251] width 527 height 12
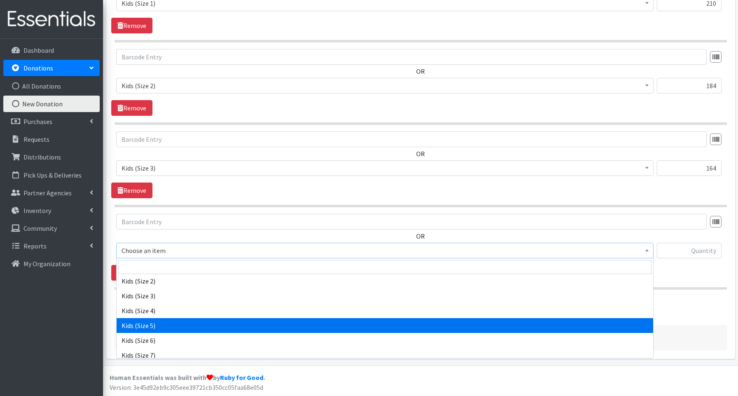
scroll to position [84, 0]
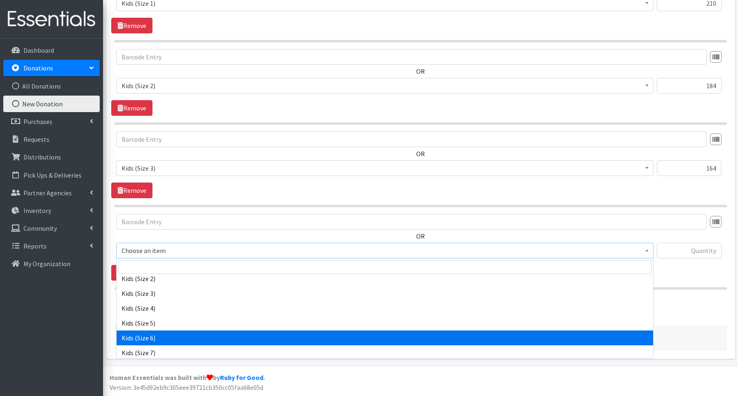
select select "3654"
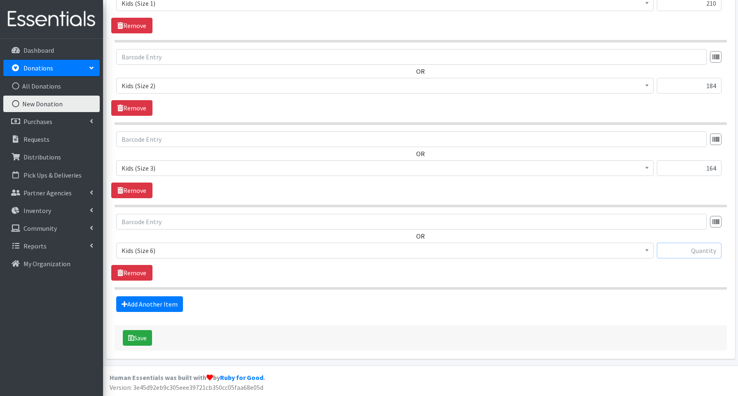
click at [674, 251] on input "text" at bounding box center [689, 251] width 65 height 16
type input "22"
click at [157, 302] on link "Add Another Item" at bounding box center [149, 304] width 67 height 16
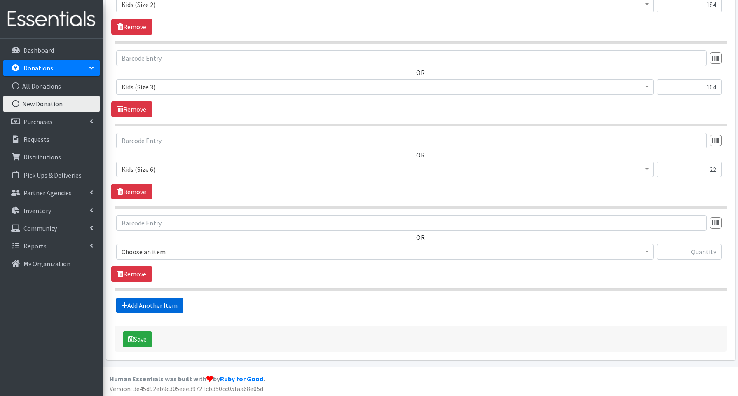
scroll to position [501, 0]
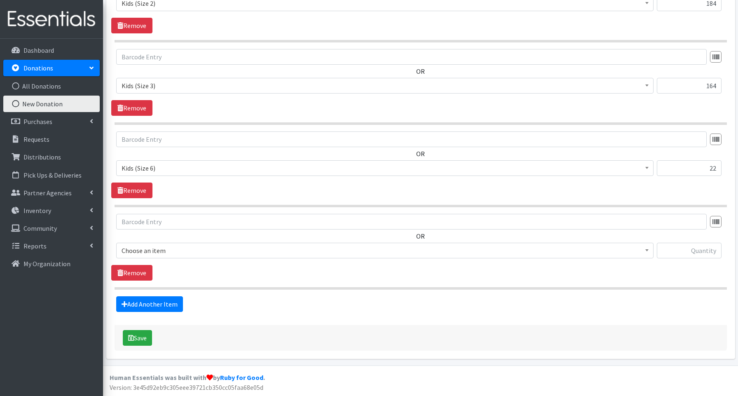
click at [154, 250] on span "Choose an item" at bounding box center [385, 251] width 527 height 12
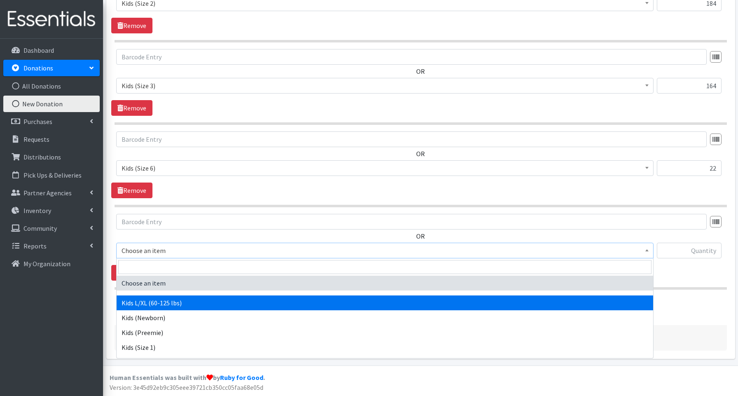
select select "3660"
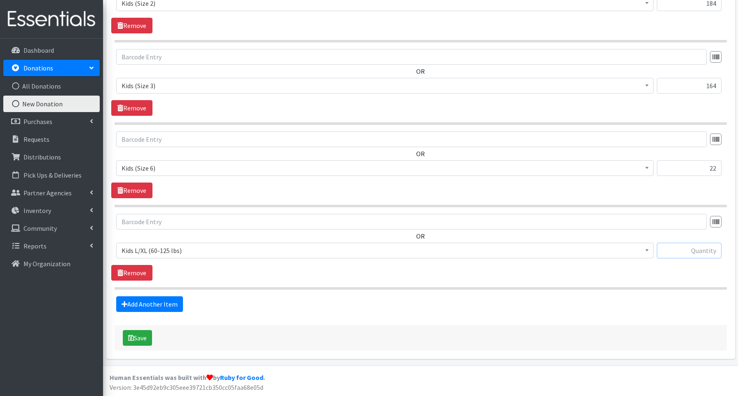
click at [684, 249] on input "text" at bounding box center [689, 251] width 65 height 16
type input "10"
click at [139, 303] on link "Add Another Item" at bounding box center [149, 304] width 67 height 16
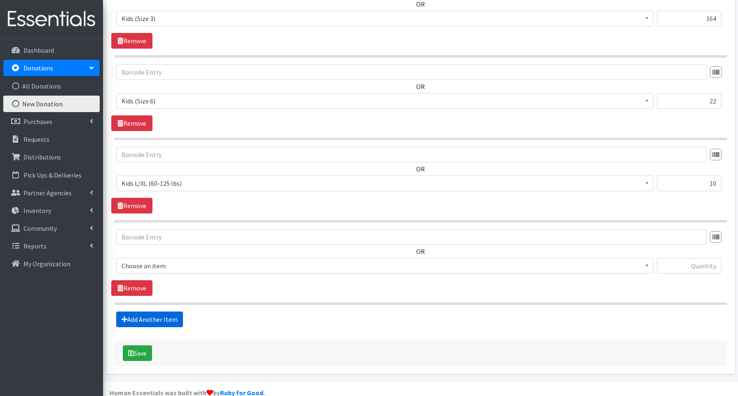
scroll to position [583, 0]
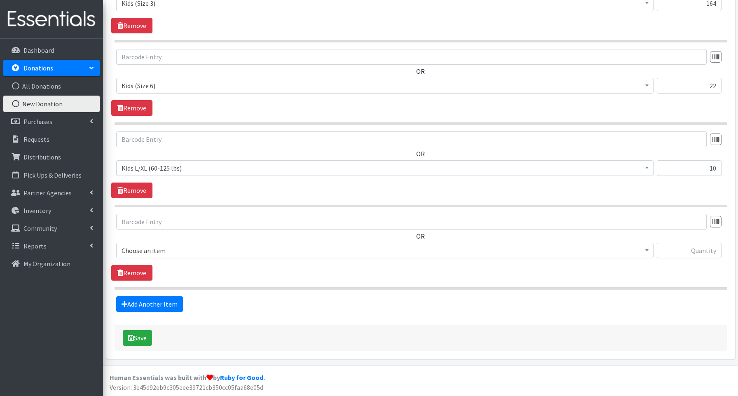
click at [137, 254] on span "Choose an item" at bounding box center [385, 251] width 527 height 12
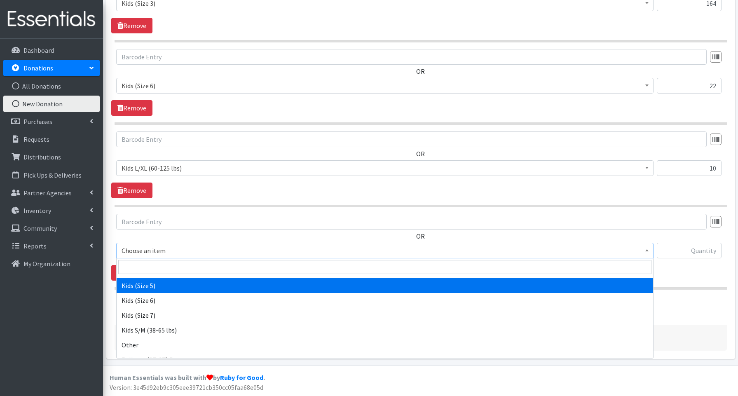
scroll to position [124, 0]
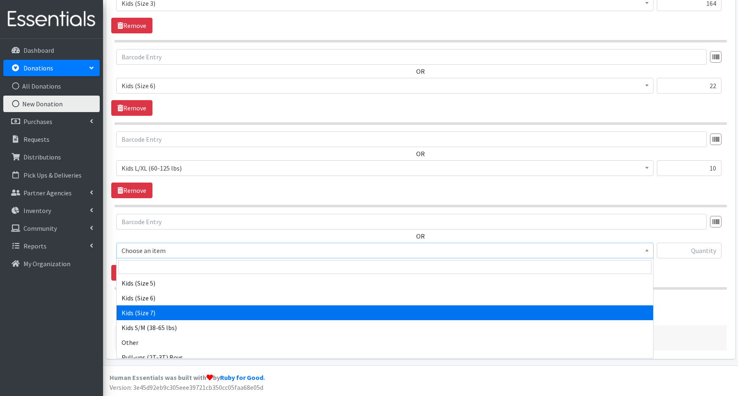
select select "3695"
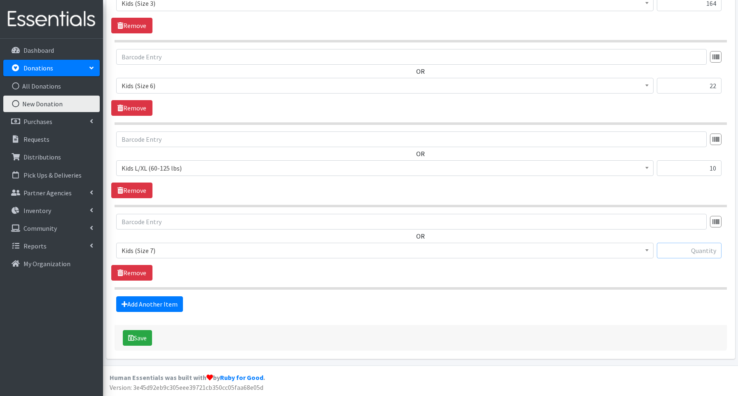
click at [708, 248] on input "text" at bounding box center [689, 251] width 65 height 16
type input "60"
click at [155, 302] on link "Add Another Item" at bounding box center [149, 304] width 67 height 16
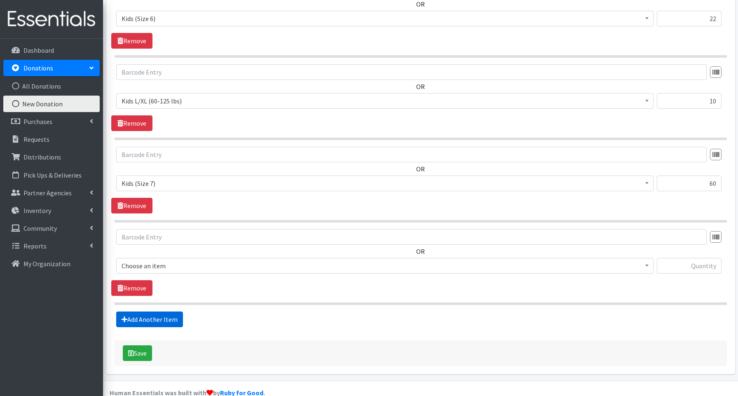
scroll to position [666, 0]
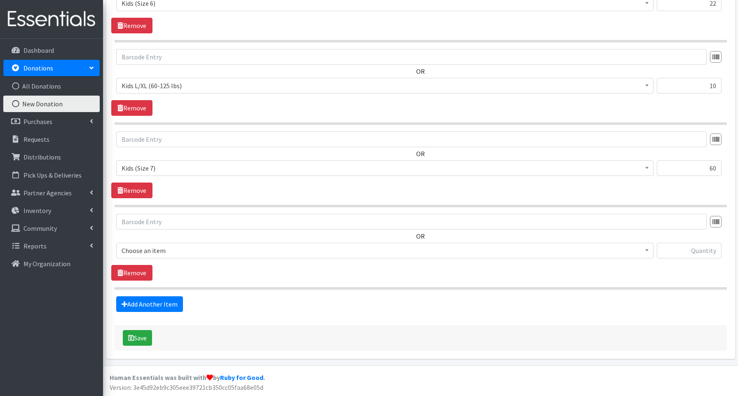
click at [156, 255] on span "Choose an item" at bounding box center [385, 251] width 527 height 12
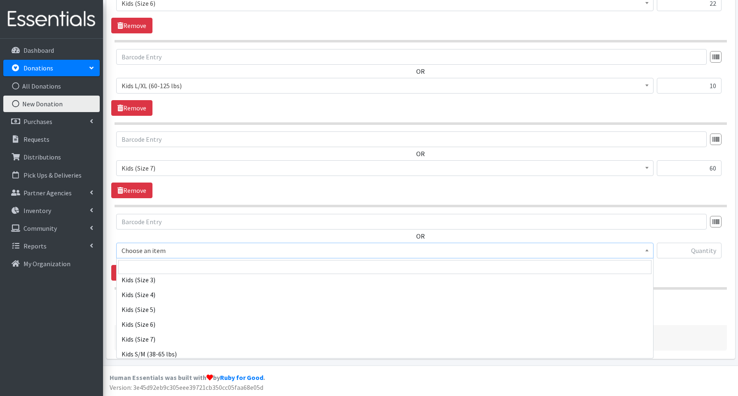
scroll to position [204, 0]
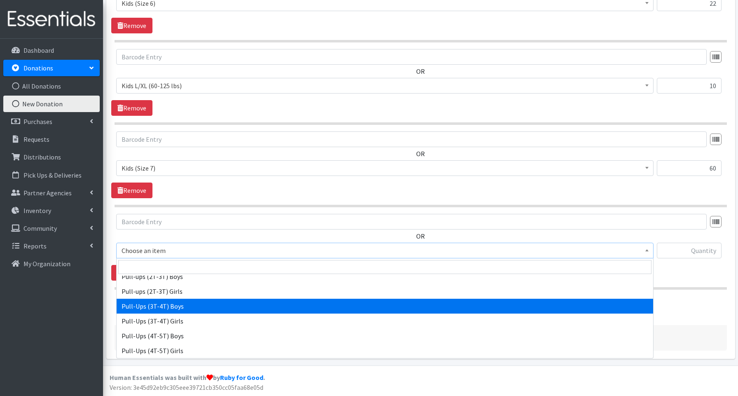
select select "3690"
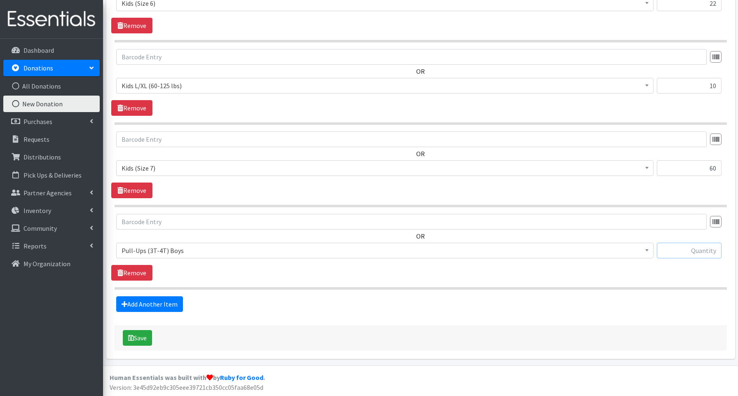
click at [674, 250] on input "text" at bounding box center [689, 251] width 65 height 16
type input "22"
click at [142, 339] on button "Save" at bounding box center [137, 338] width 29 height 16
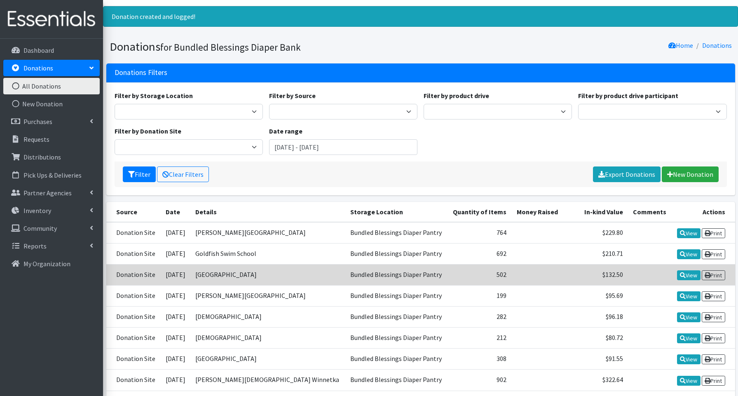
scroll to position [21, 0]
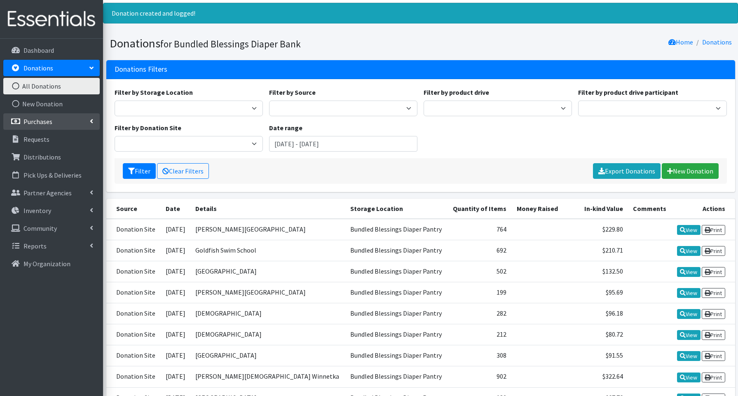
click at [38, 122] on p "Purchases" at bounding box center [37, 121] width 29 height 8
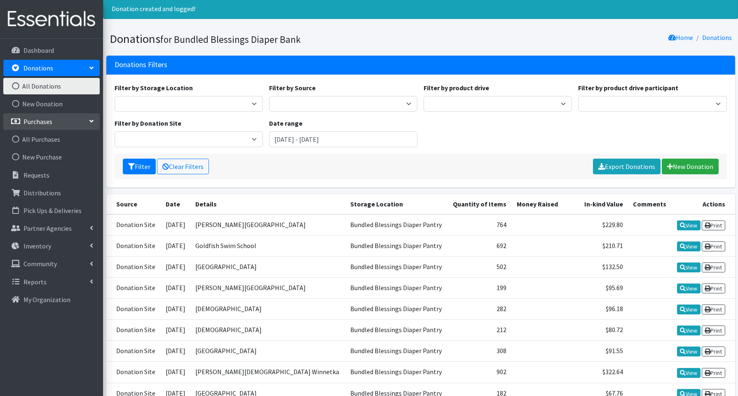
scroll to position [27, 0]
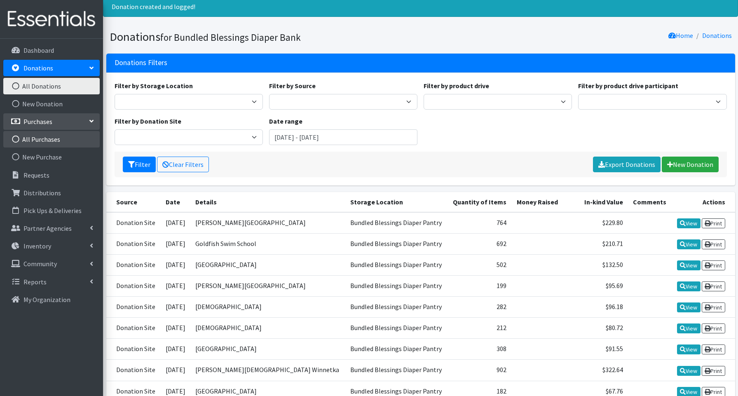
click at [35, 141] on link "All Purchases" at bounding box center [51, 139] width 96 height 16
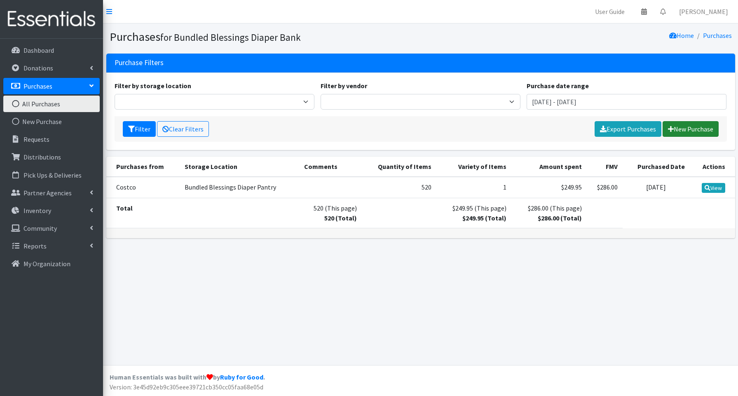
click at [674, 128] on link "New Purchase" at bounding box center [691, 129] width 56 height 16
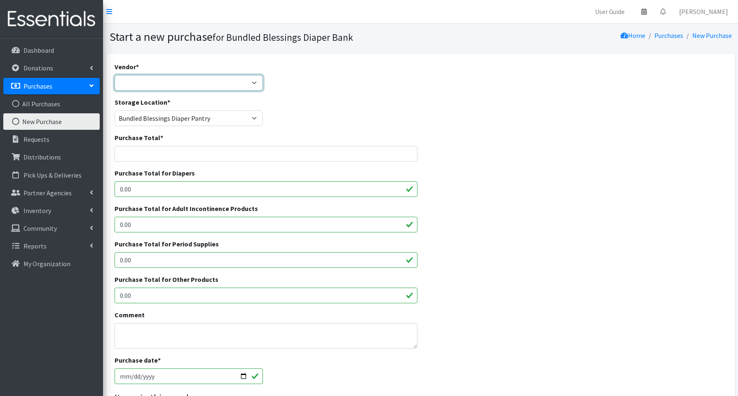
click at [147, 85] on select "Amaon Amazon Costco Cradles 2 Crayons/First Choice HDI Wholesale, Brookies McKe…" at bounding box center [189, 83] width 148 height 16
select select "619"
click at [197, 155] on input "Purchase Total *" at bounding box center [266, 154] width 303 height 16
type input "1885.00"
click at [148, 194] on input "0.00" at bounding box center [266, 189] width 303 height 16
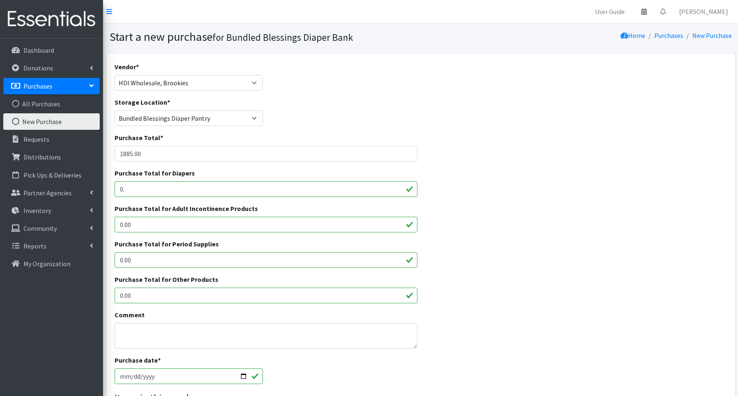
type input "0"
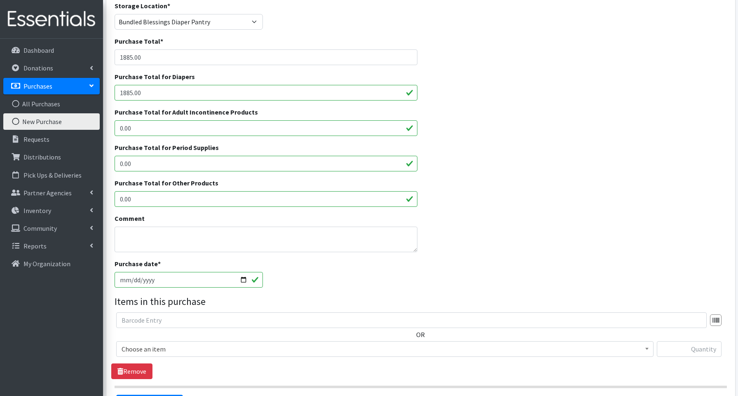
scroll to position [113, 0]
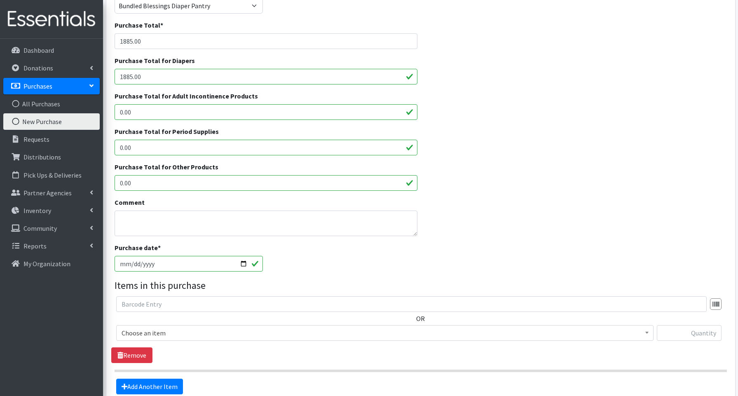
type input "1885.00"
click at [164, 263] on input "[DATE]" at bounding box center [189, 264] width 148 height 16
click at [241, 263] on input "[DATE]" at bounding box center [189, 264] width 148 height 16
type input "[DATE]"
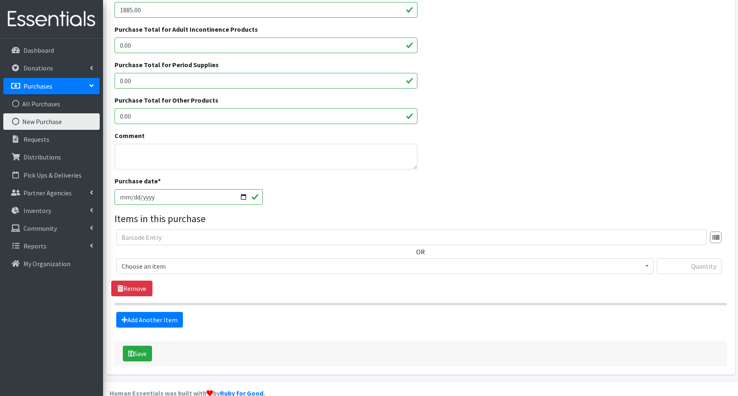
scroll to position [190, 0]
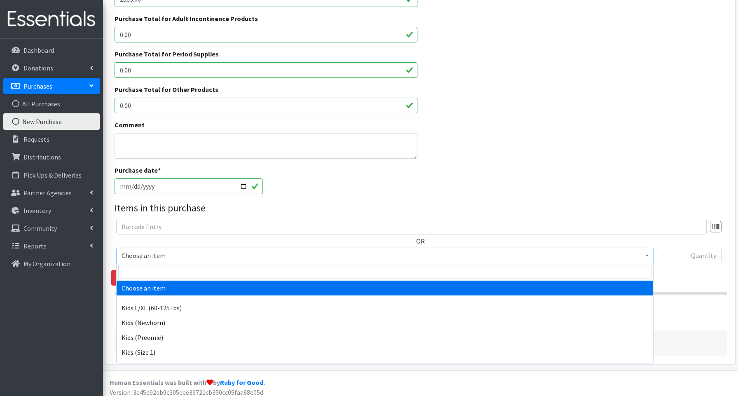
click at [161, 259] on span "Choose an item" at bounding box center [385, 256] width 527 height 12
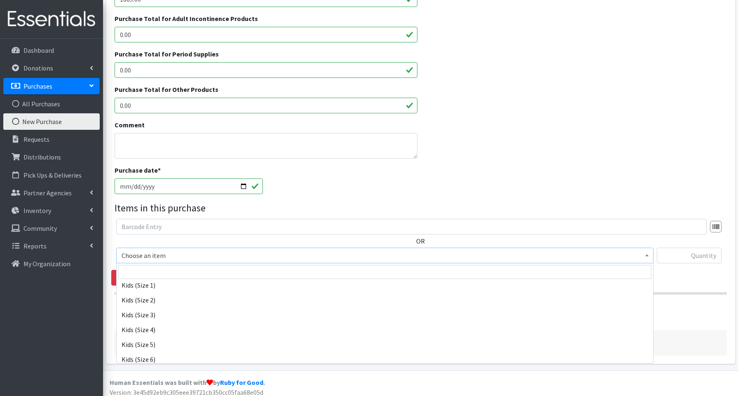
scroll to position [69, 0]
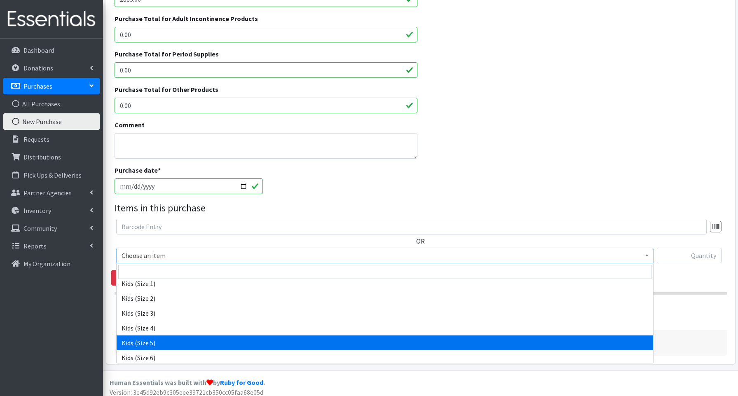
select select "3672"
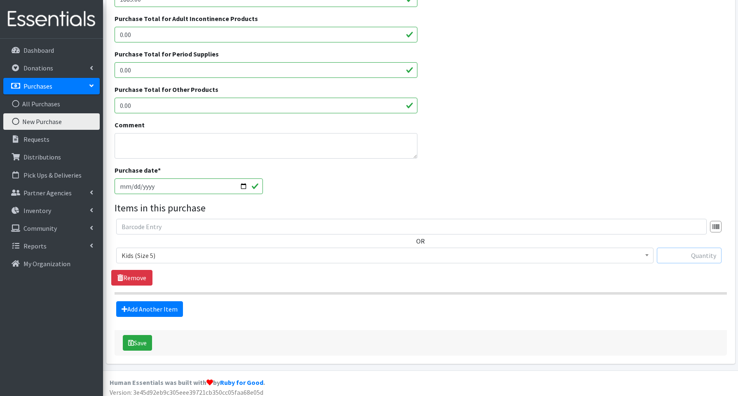
click at [674, 254] on input "text" at bounding box center [689, 256] width 65 height 16
type input "5000"
click at [148, 307] on link "Add Another Item" at bounding box center [149, 309] width 67 height 16
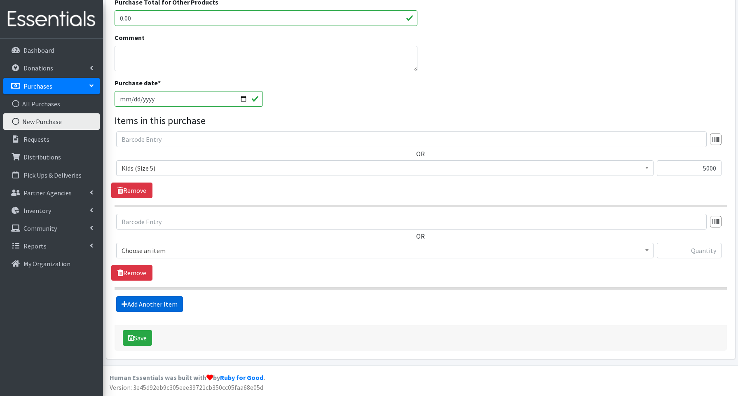
scroll to position [277, 0]
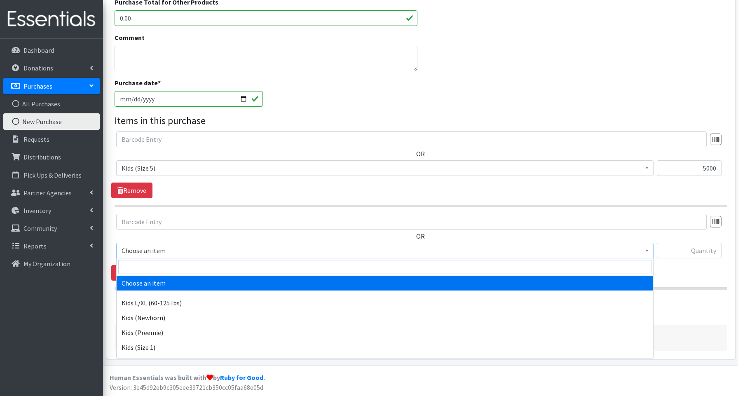
click at [143, 252] on span "Choose an item" at bounding box center [385, 251] width 527 height 12
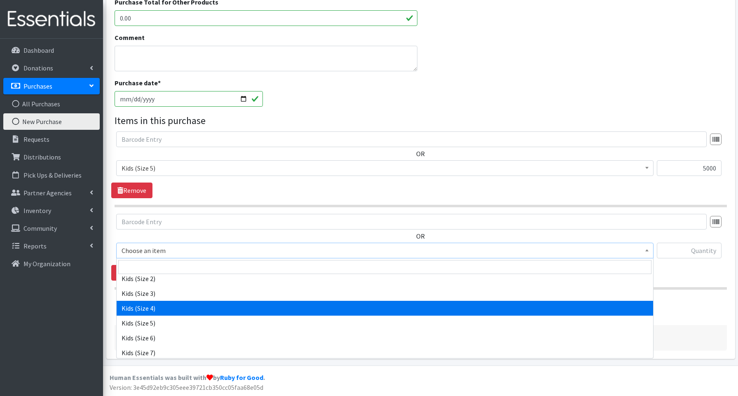
scroll to position [86, 0]
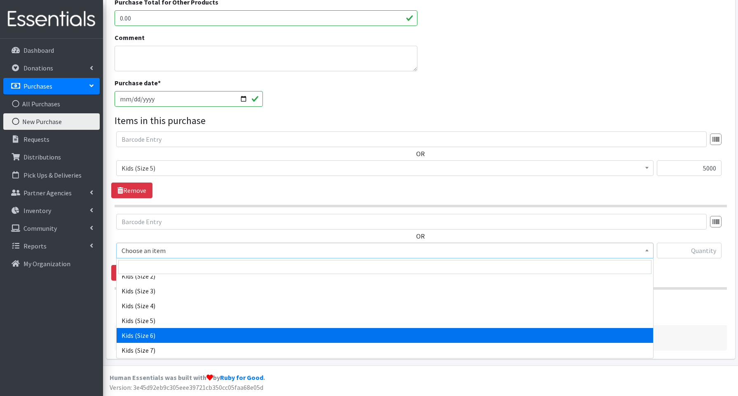
select select "3654"
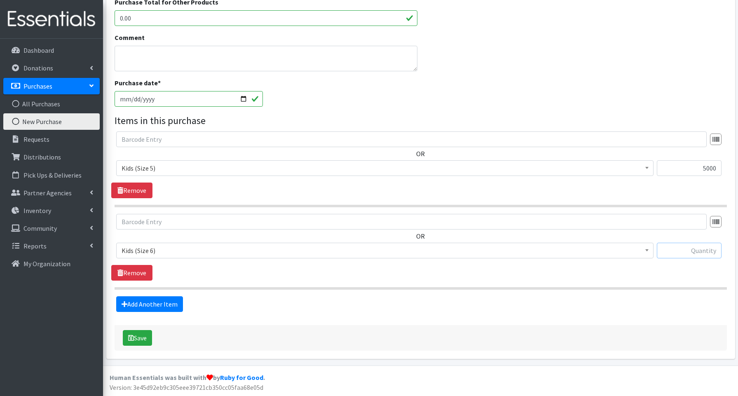
click at [664, 251] on input "text" at bounding box center [689, 251] width 65 height 16
type input "5000"
click at [136, 338] on button "Save" at bounding box center [137, 338] width 29 height 16
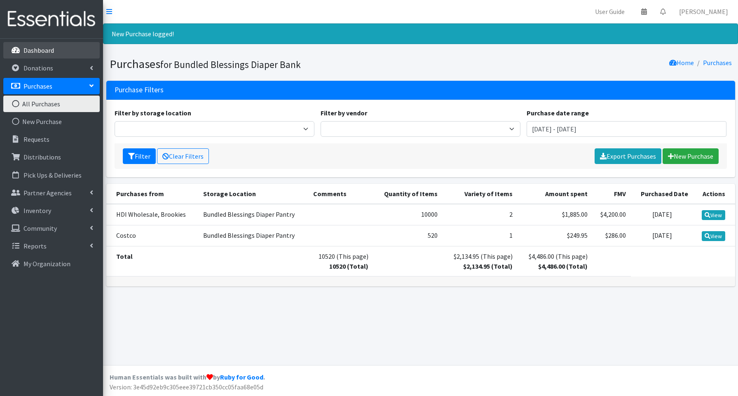
click at [34, 52] on p "Dashboard" at bounding box center [38, 50] width 31 height 8
